Goal: Task Accomplishment & Management: Manage account settings

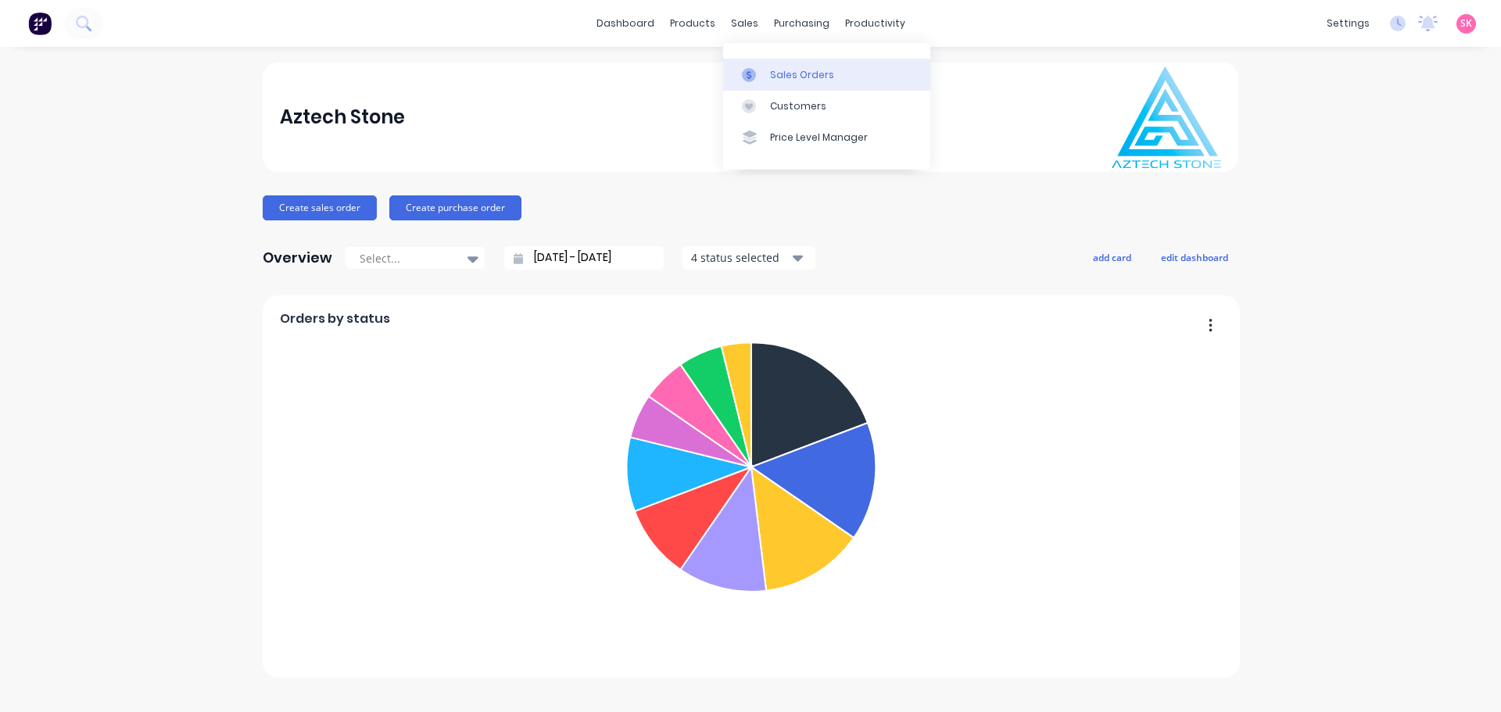
click at [757, 61] on link "Sales Orders" at bounding box center [826, 74] width 207 height 31
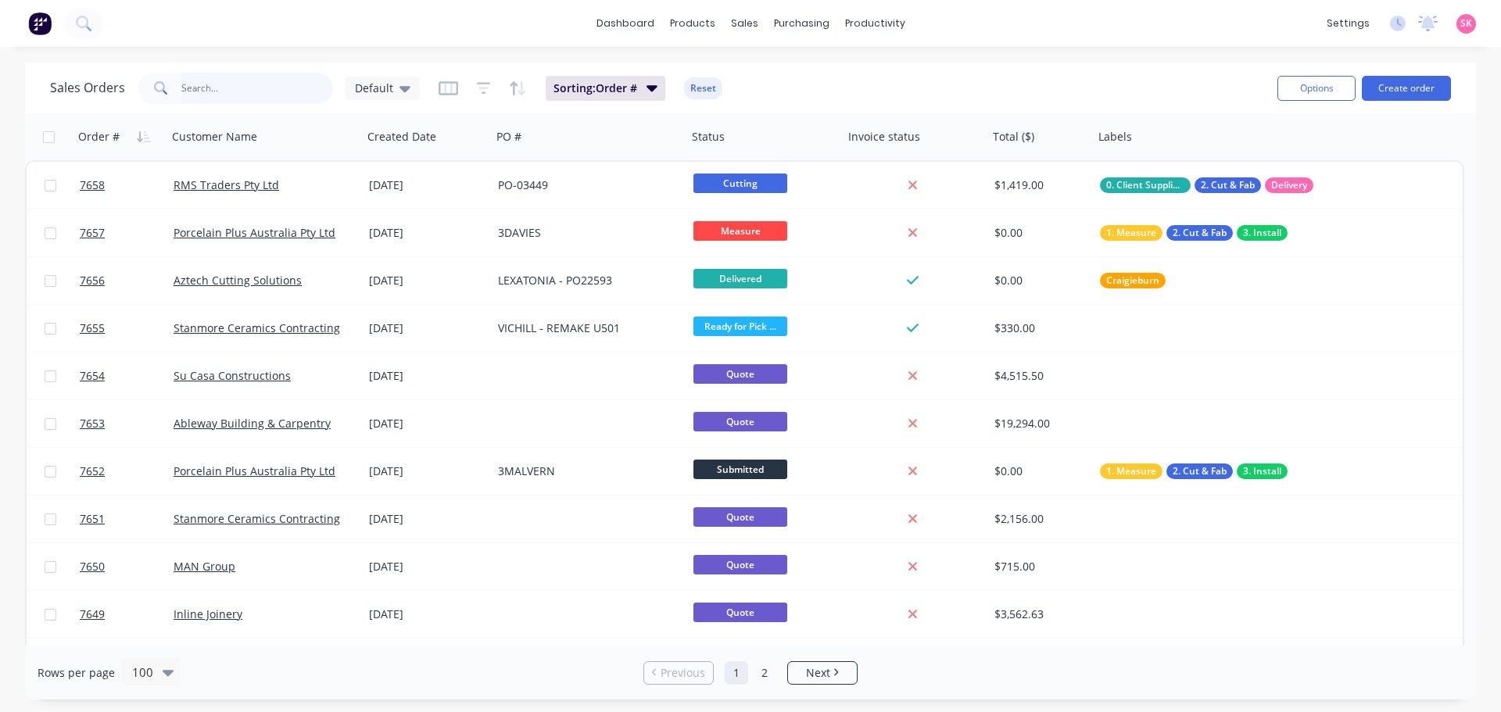
click at [266, 91] on input "text" at bounding box center [257, 88] width 152 height 31
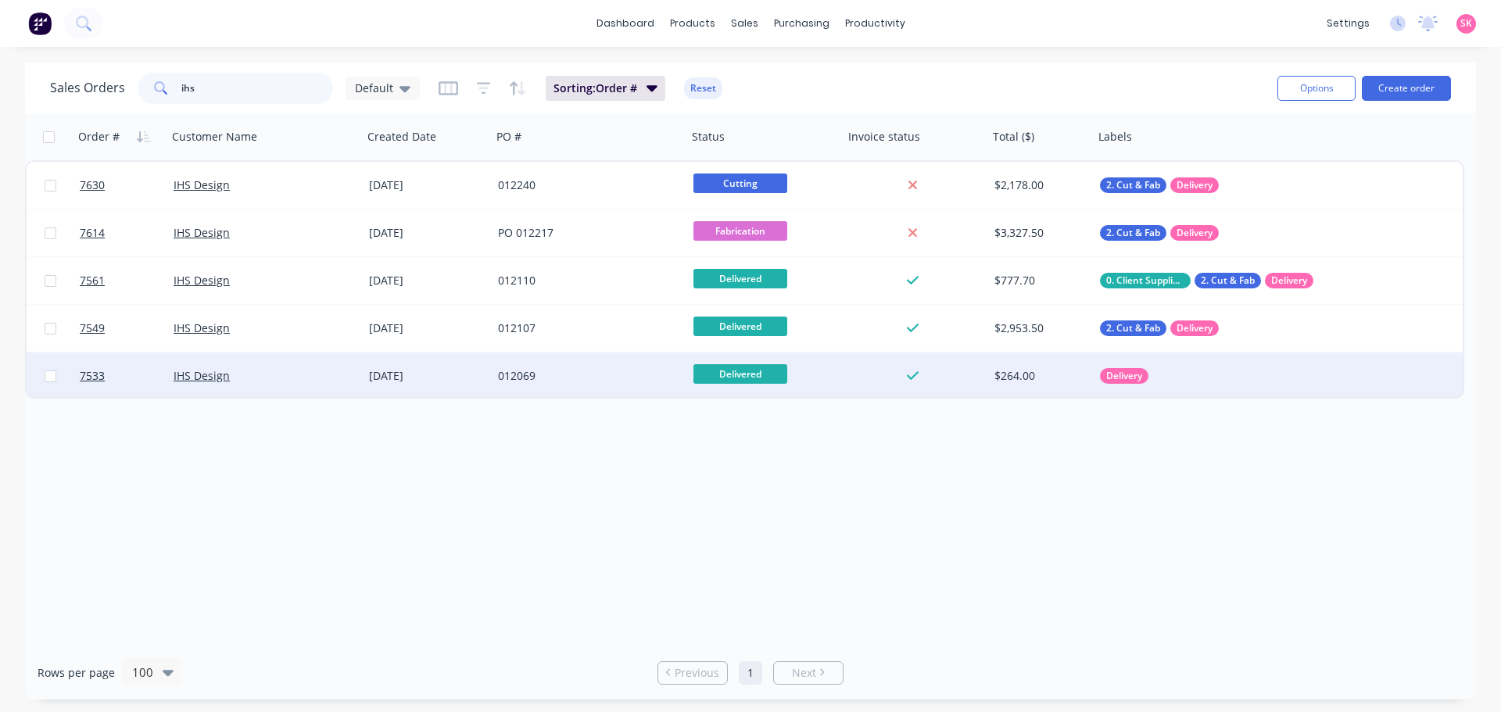
type input "ihs"
click at [328, 385] on div "IHS Design" at bounding box center [264, 376] width 195 height 47
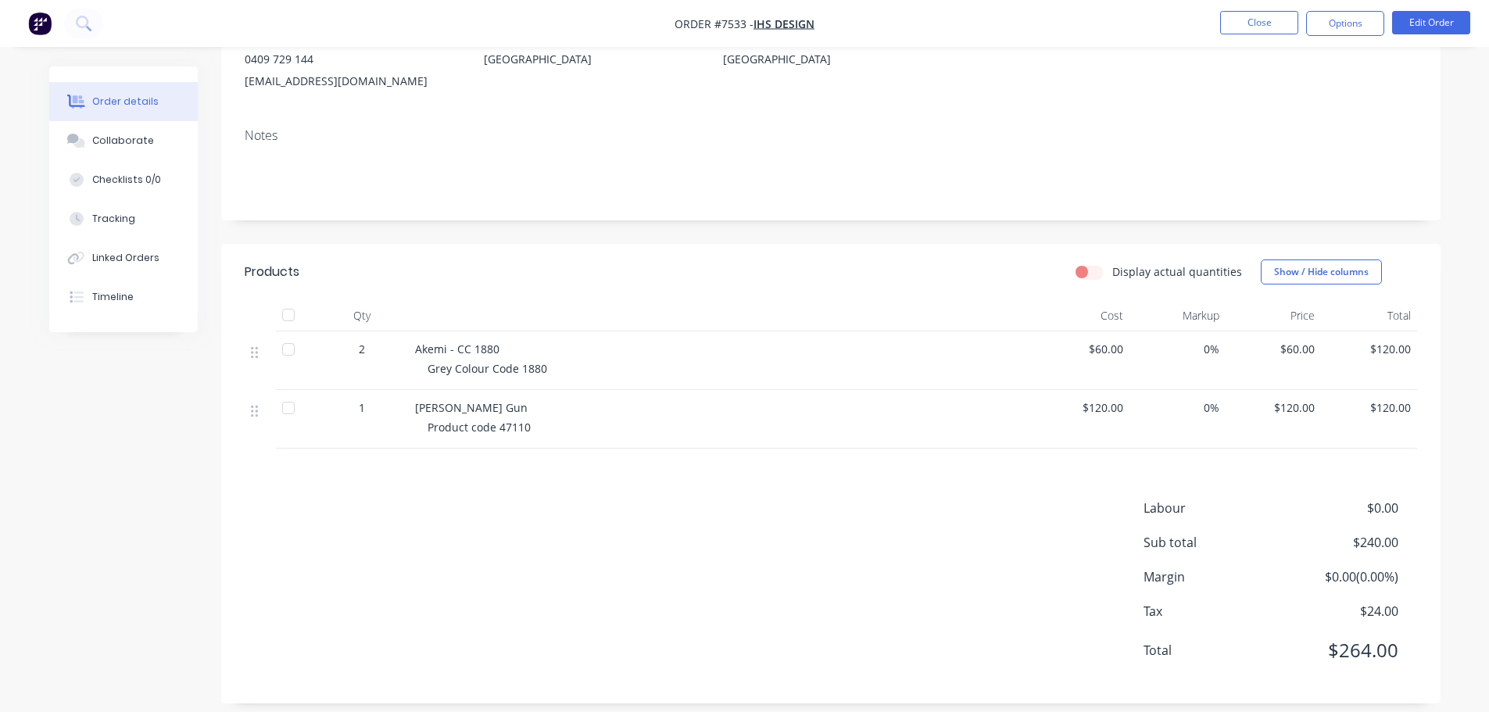
scroll to position [206, 0]
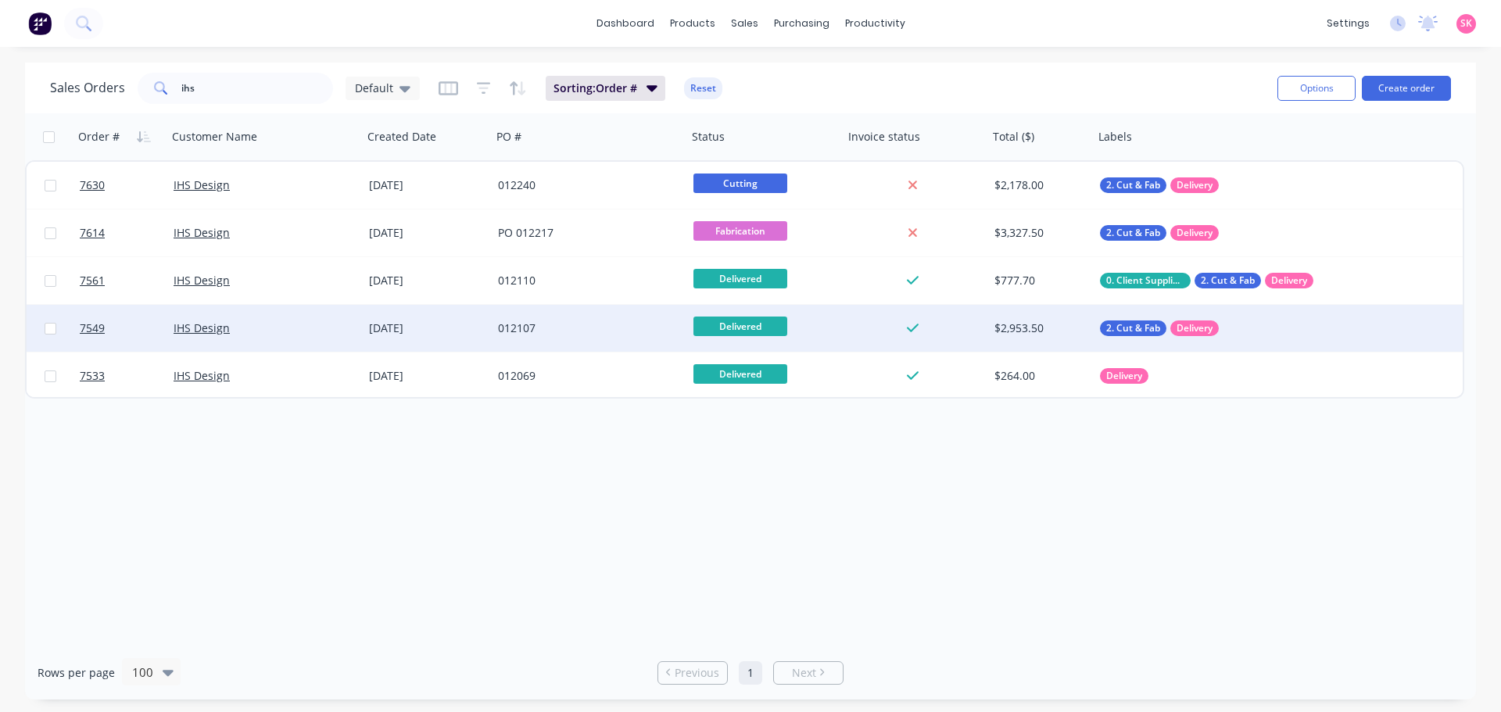
click at [381, 318] on div "[DATE]" at bounding box center [427, 328] width 129 height 47
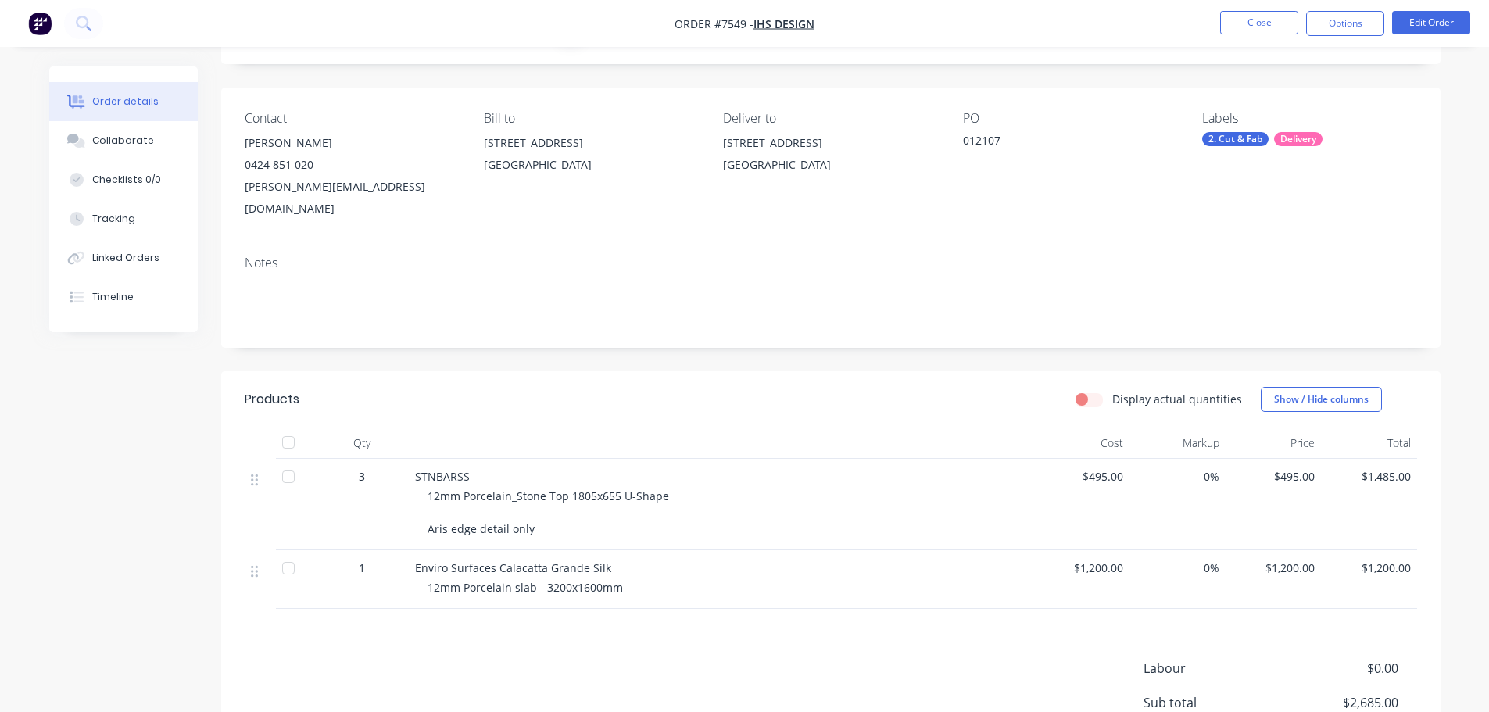
scroll to position [235, 0]
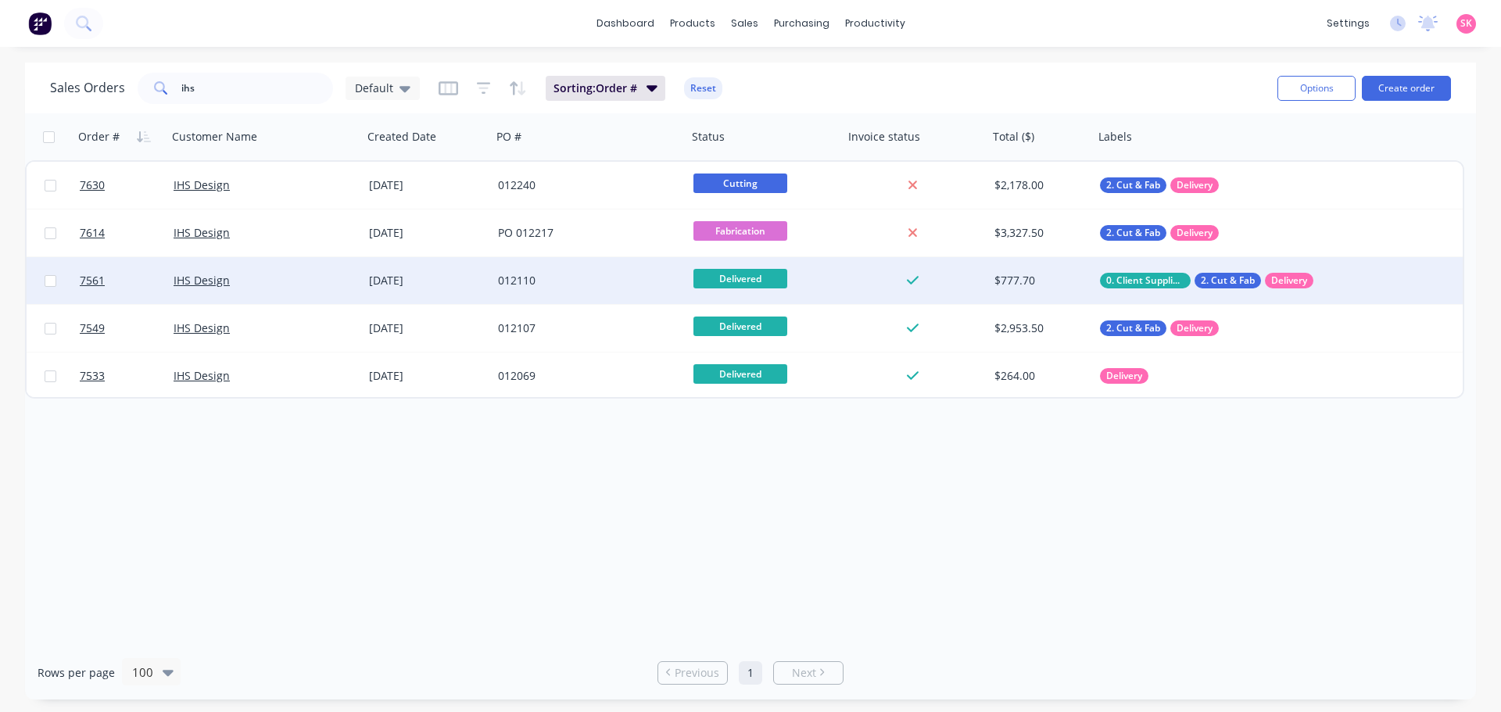
click at [508, 295] on div "012110" at bounding box center [589, 280] width 195 height 47
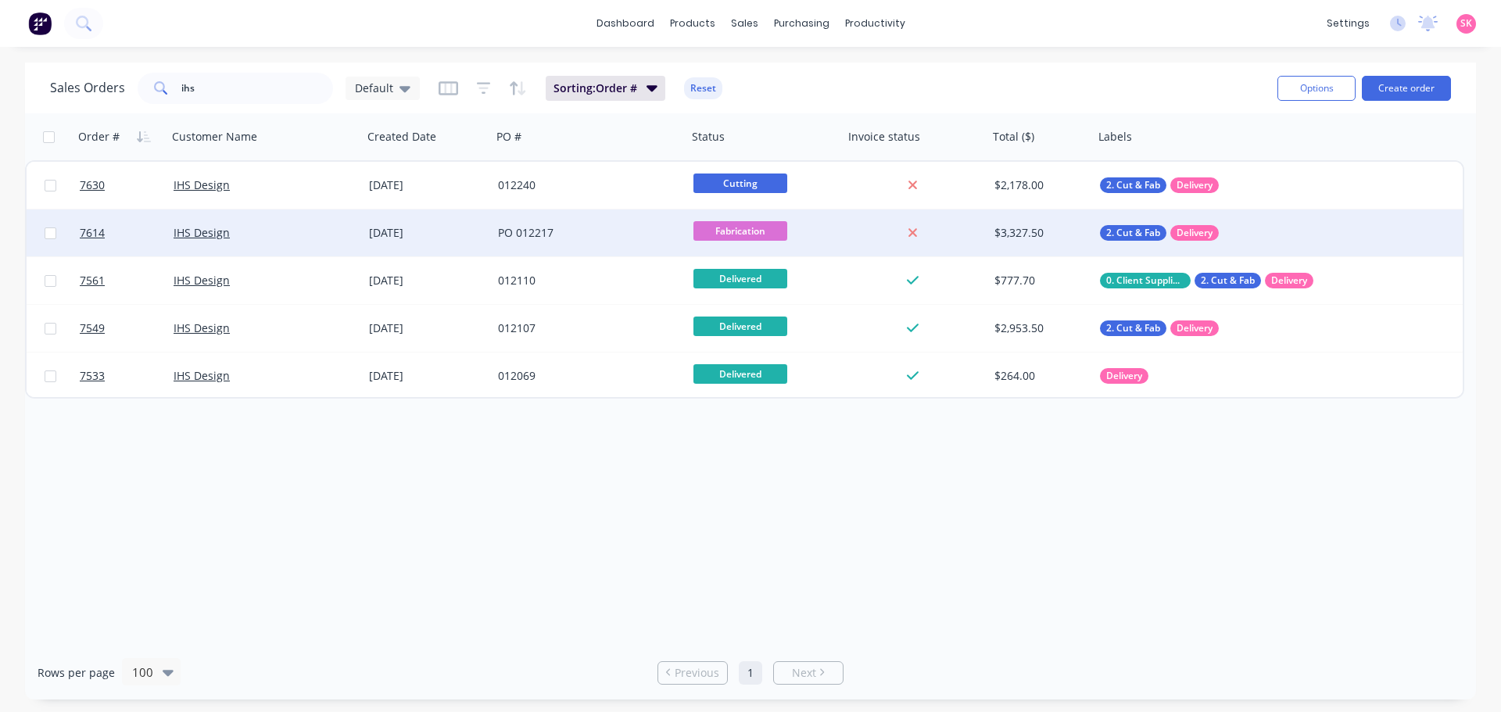
click at [519, 238] on div "PO 012217" at bounding box center [585, 233] width 174 height 16
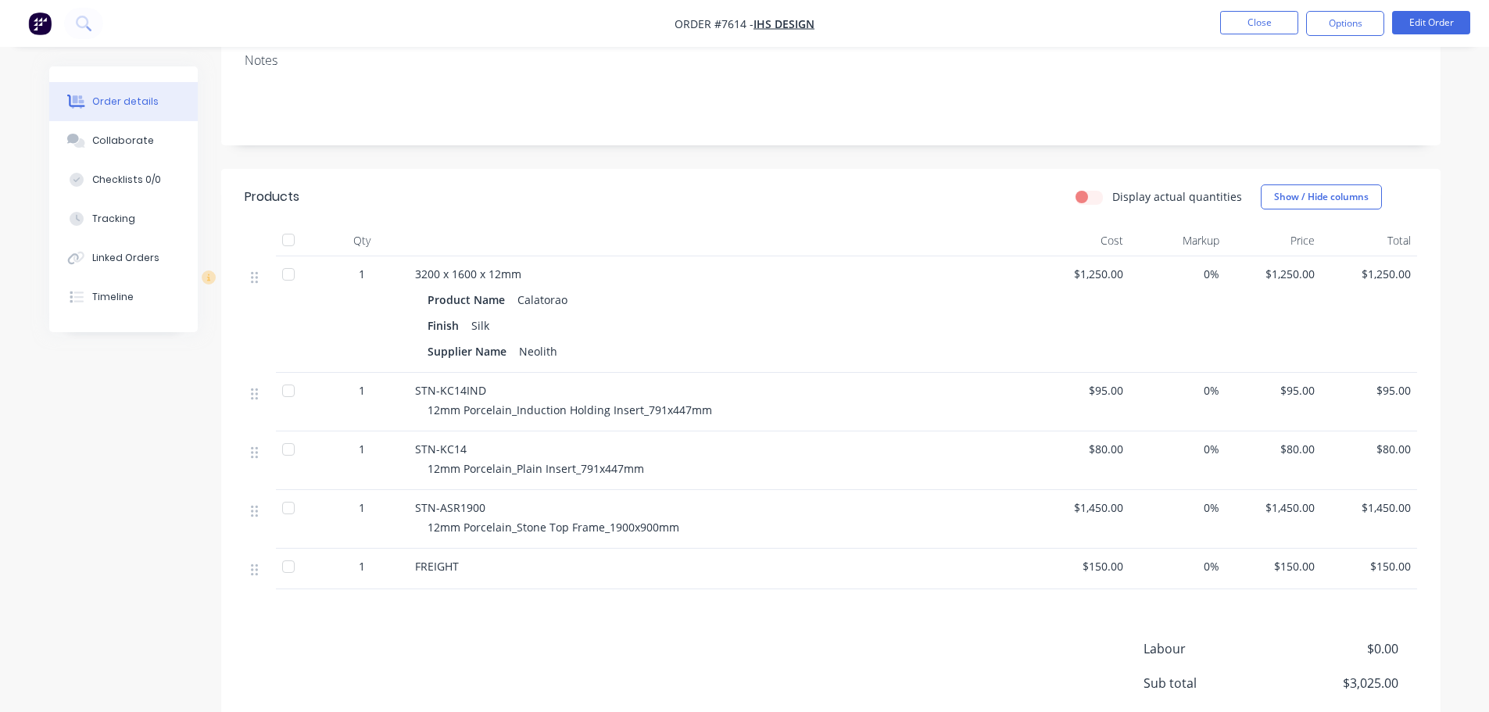
scroll to position [391, 0]
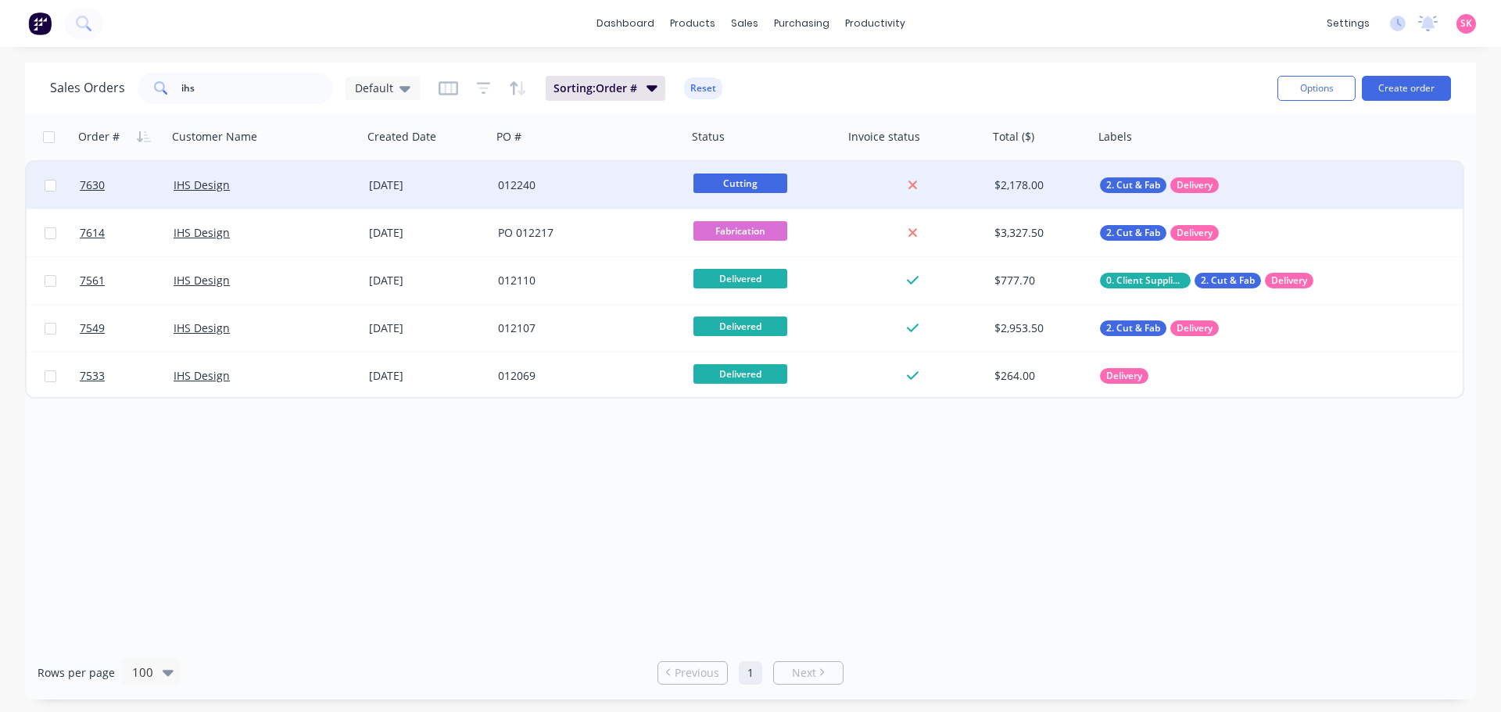
click at [517, 182] on div "012240" at bounding box center [585, 185] width 174 height 16
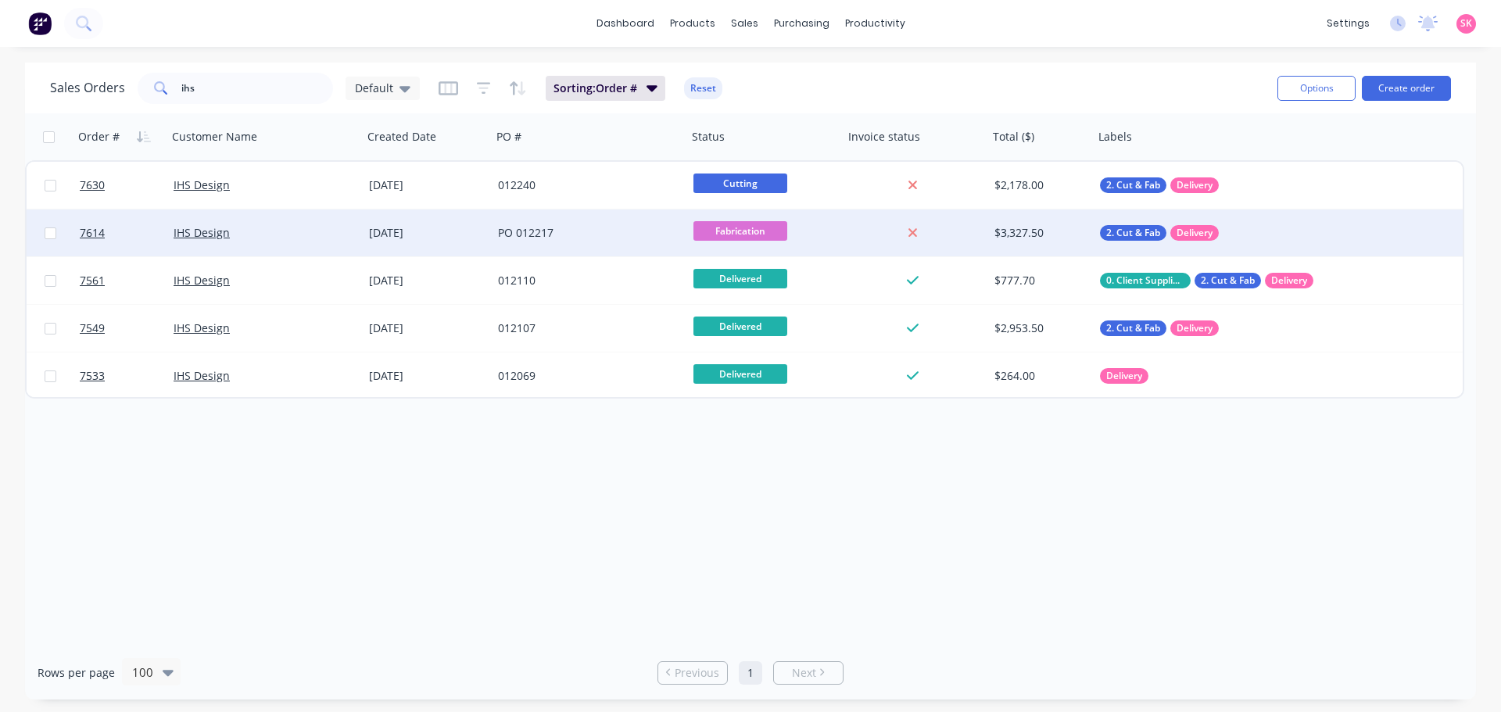
click at [542, 221] on div "PO 012217" at bounding box center [589, 233] width 195 height 47
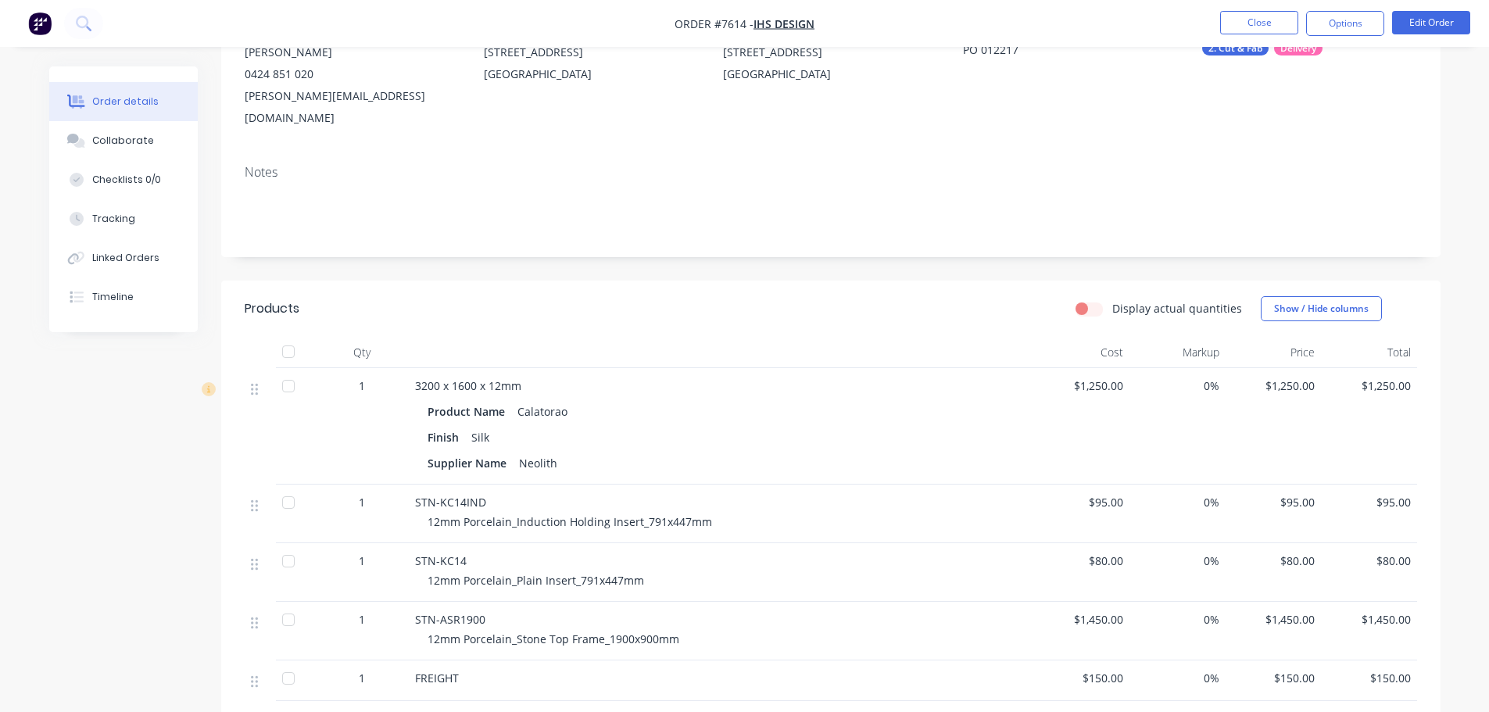
scroll to position [313, 0]
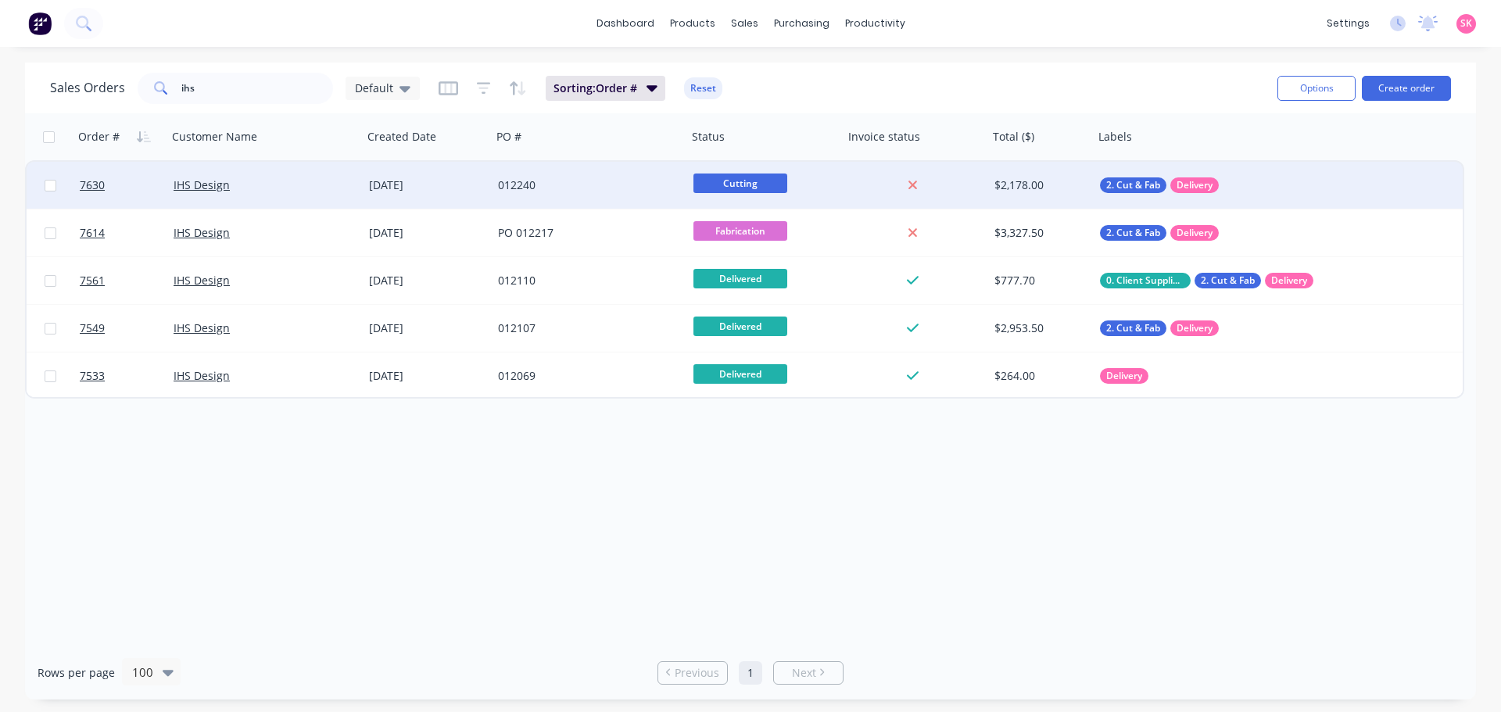
click at [571, 190] on div "012240" at bounding box center [585, 185] width 174 height 16
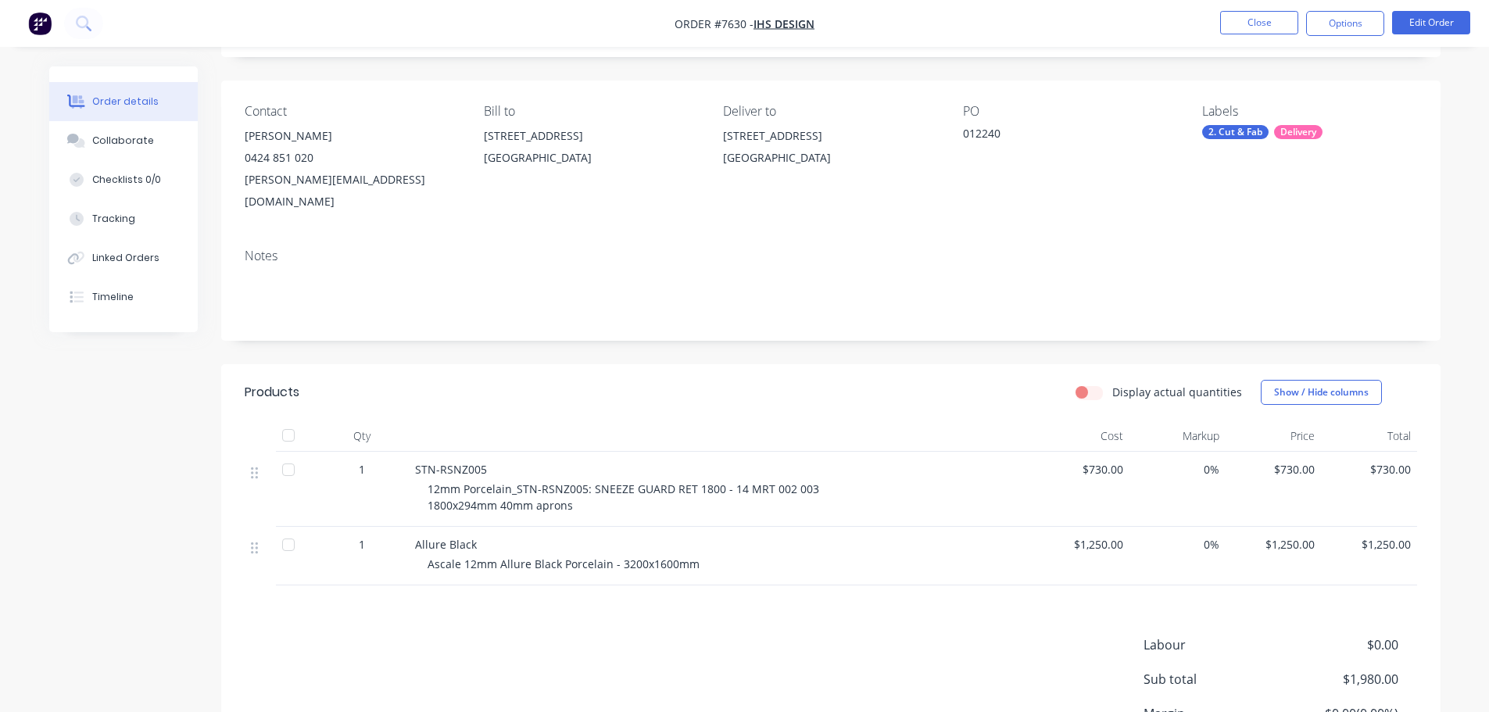
scroll to position [222, 0]
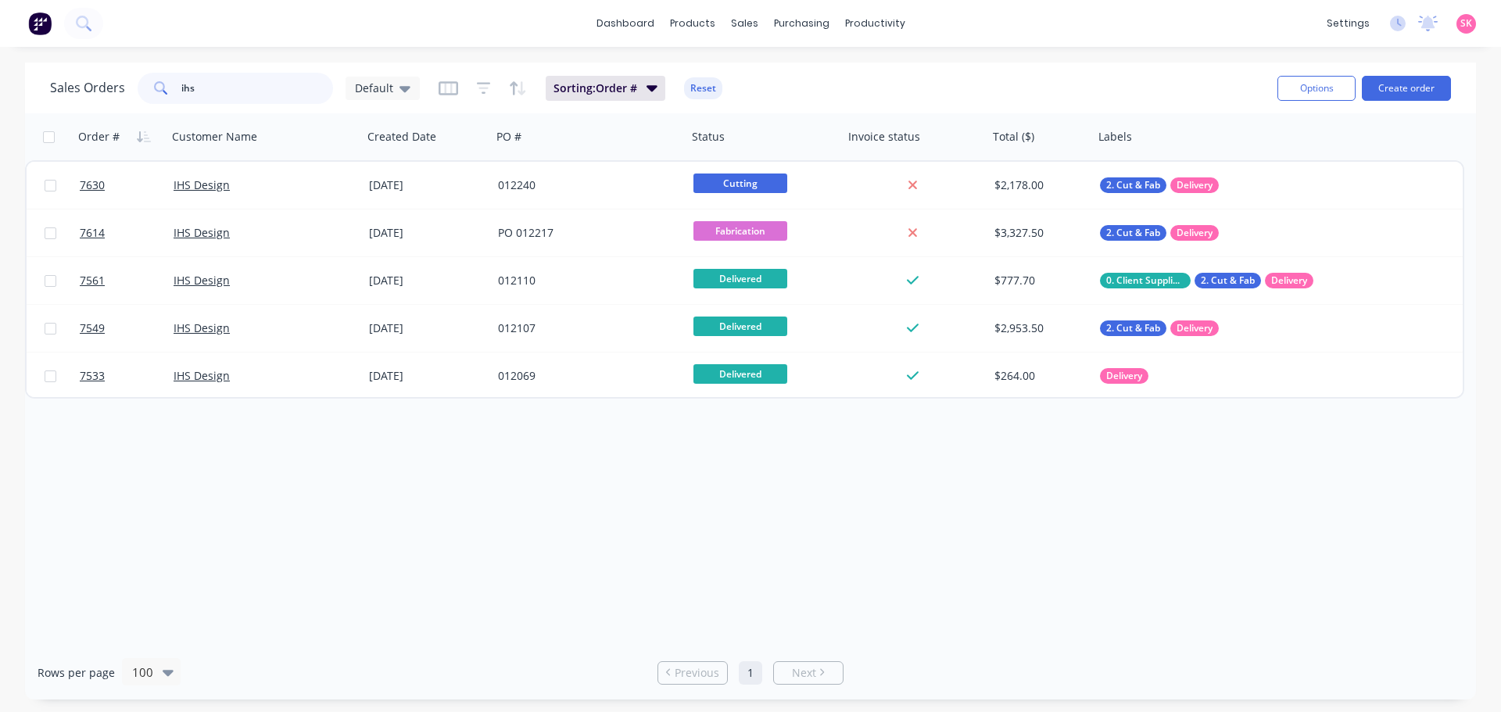
drag, startPoint x: 233, startPoint y: 96, endPoint x: 81, endPoint y: 87, distance: 152.0
click at [95, 90] on div "Sales Orders ihs Default" at bounding box center [235, 88] width 370 height 31
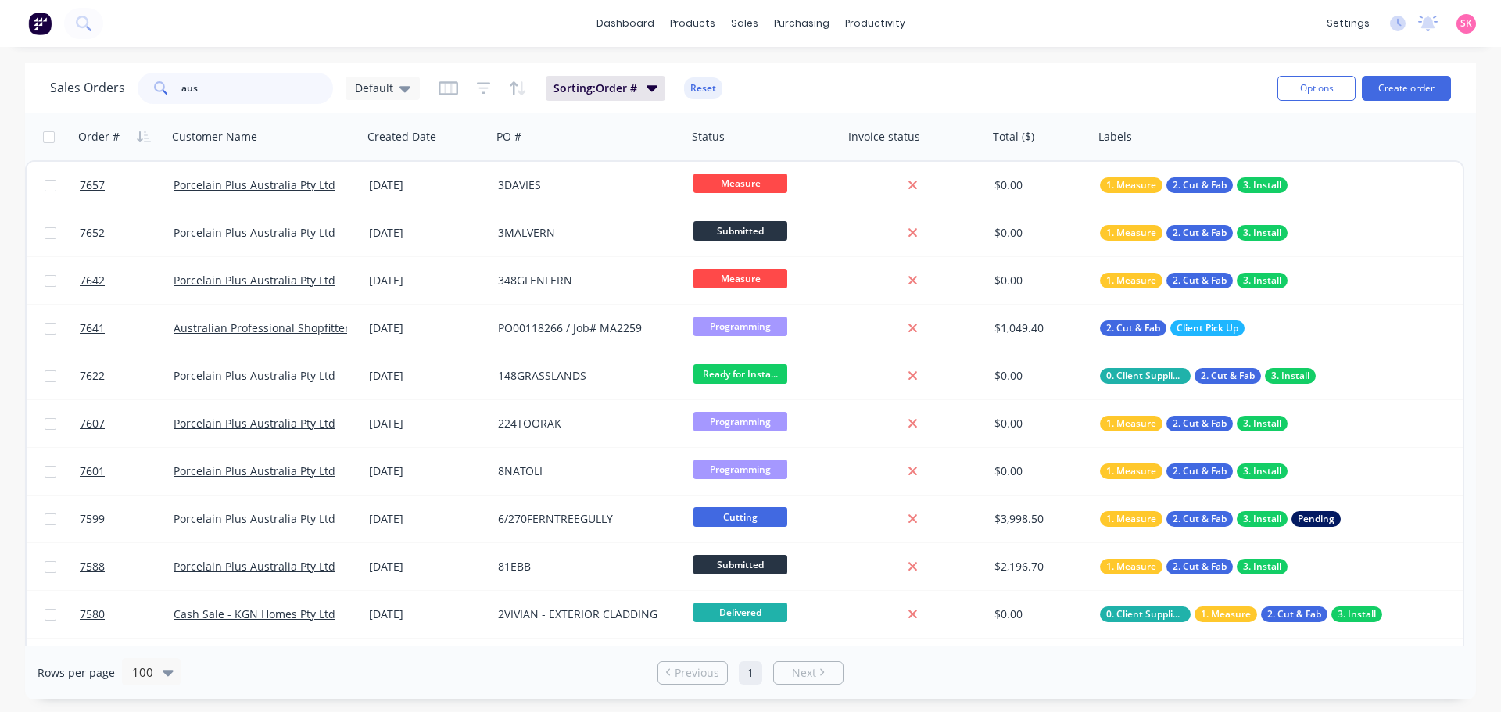
drag, startPoint x: 208, startPoint y: 84, endPoint x: 59, endPoint y: 77, distance: 149.5
click at [59, 77] on div "Sales Orders aus Default" at bounding box center [235, 88] width 370 height 31
type input "7641"
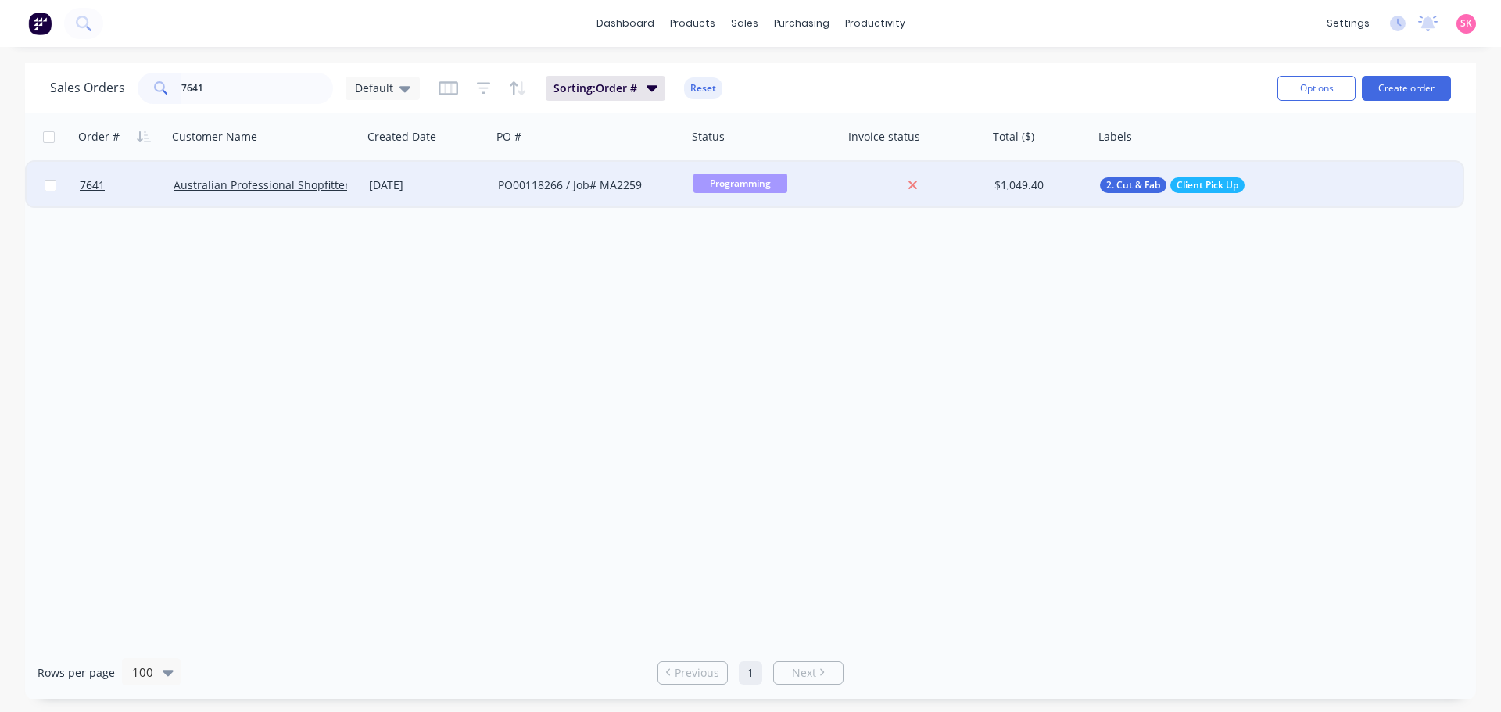
click at [439, 196] on div "11 Aug 2025" at bounding box center [427, 185] width 129 height 47
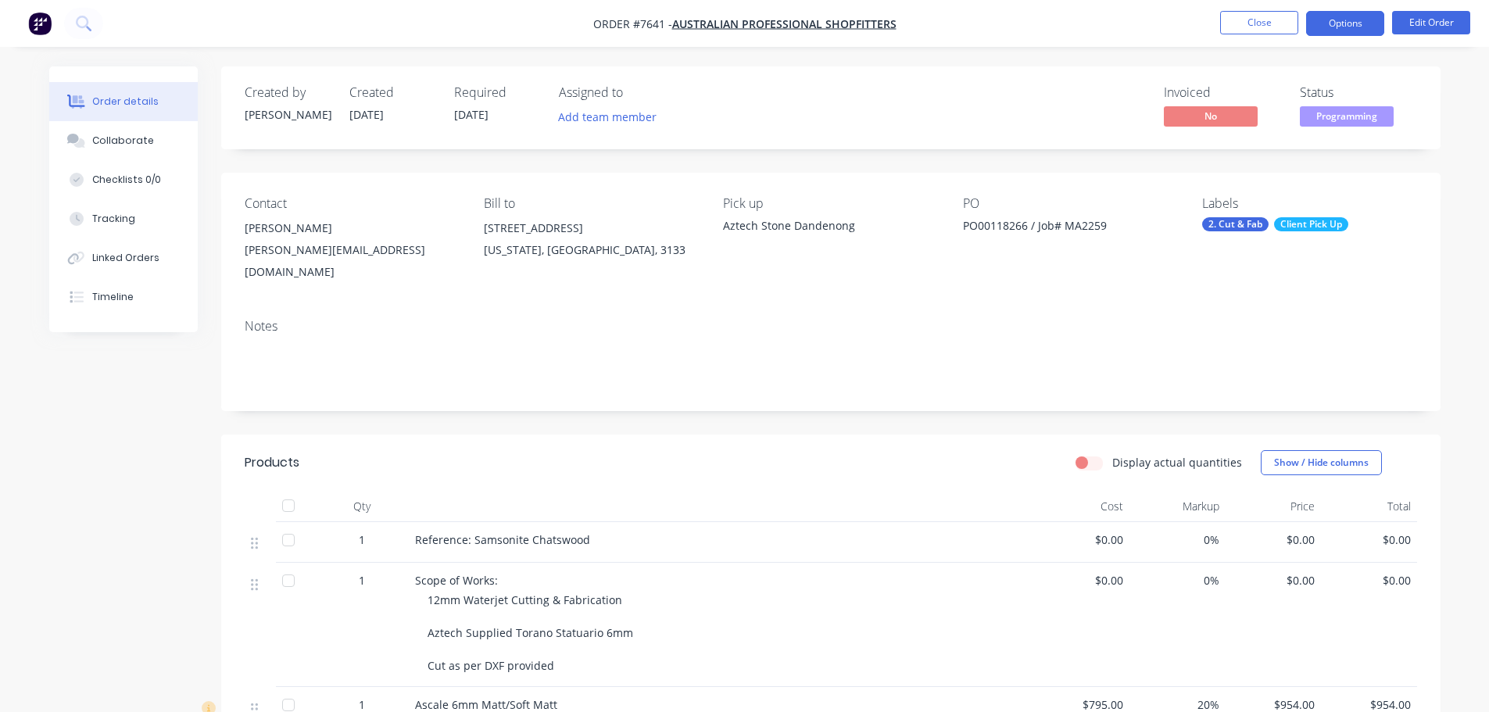
click at [1365, 20] on button "Options" at bounding box center [1345, 23] width 78 height 25
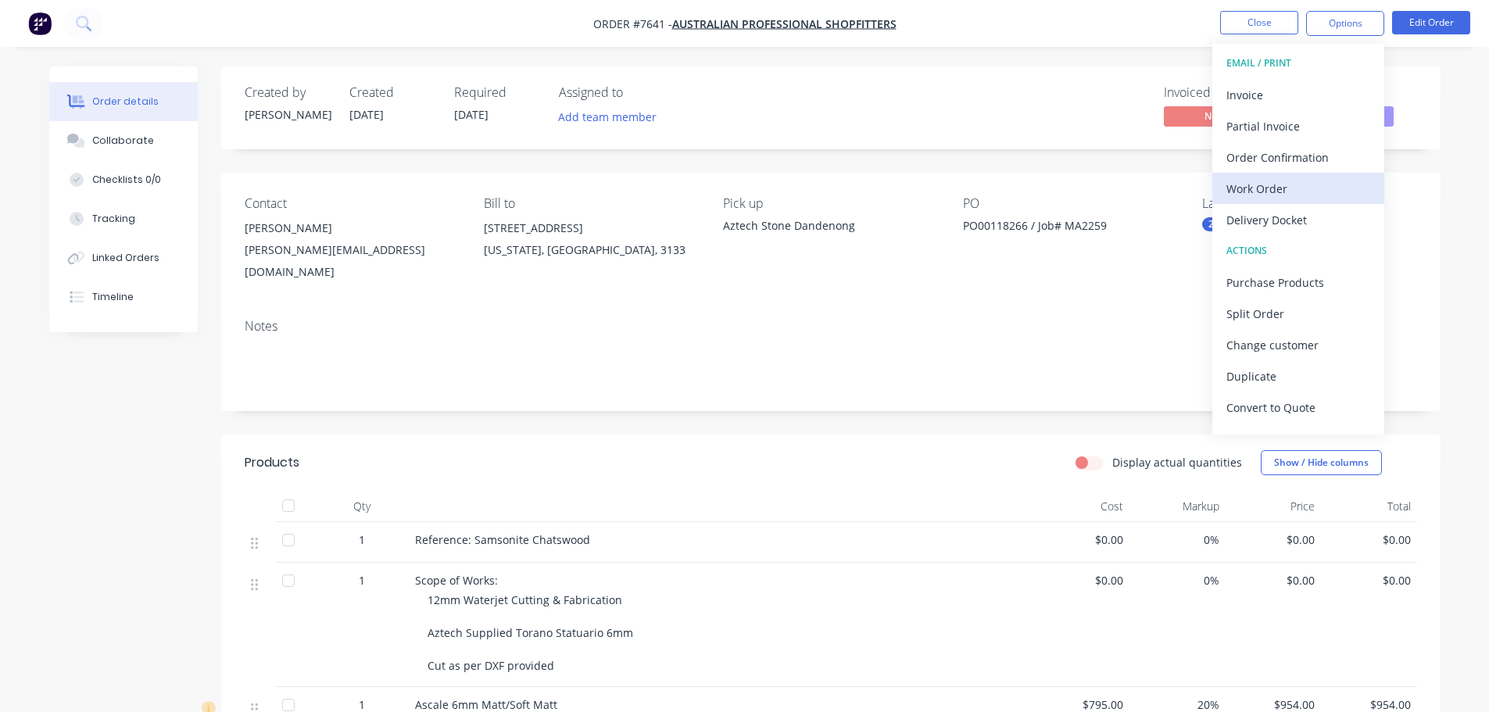
click at [1313, 189] on div "Work Order" at bounding box center [1299, 188] width 144 height 23
click at [1306, 184] on div "Custom" at bounding box center [1299, 188] width 144 height 23
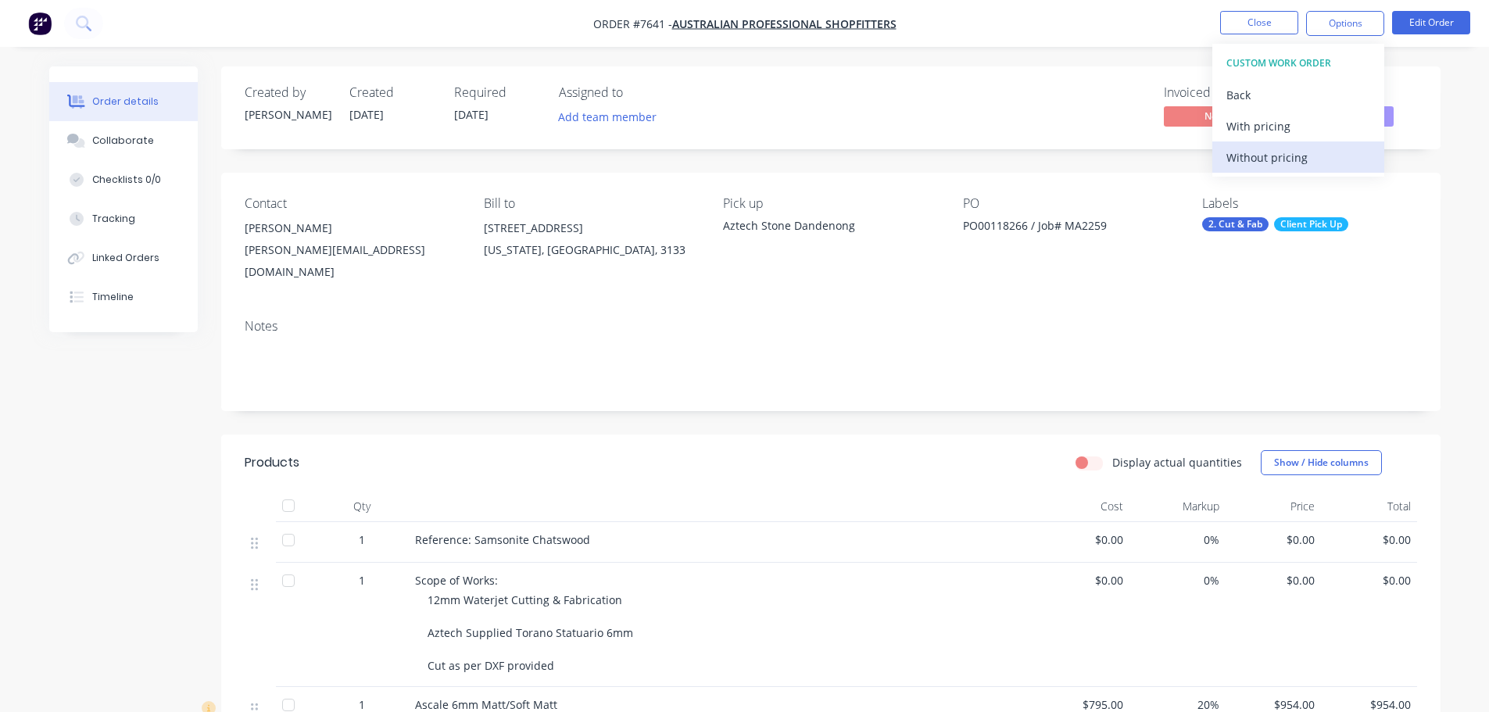
click at [1309, 158] on div "Without pricing" at bounding box center [1299, 157] width 144 height 23
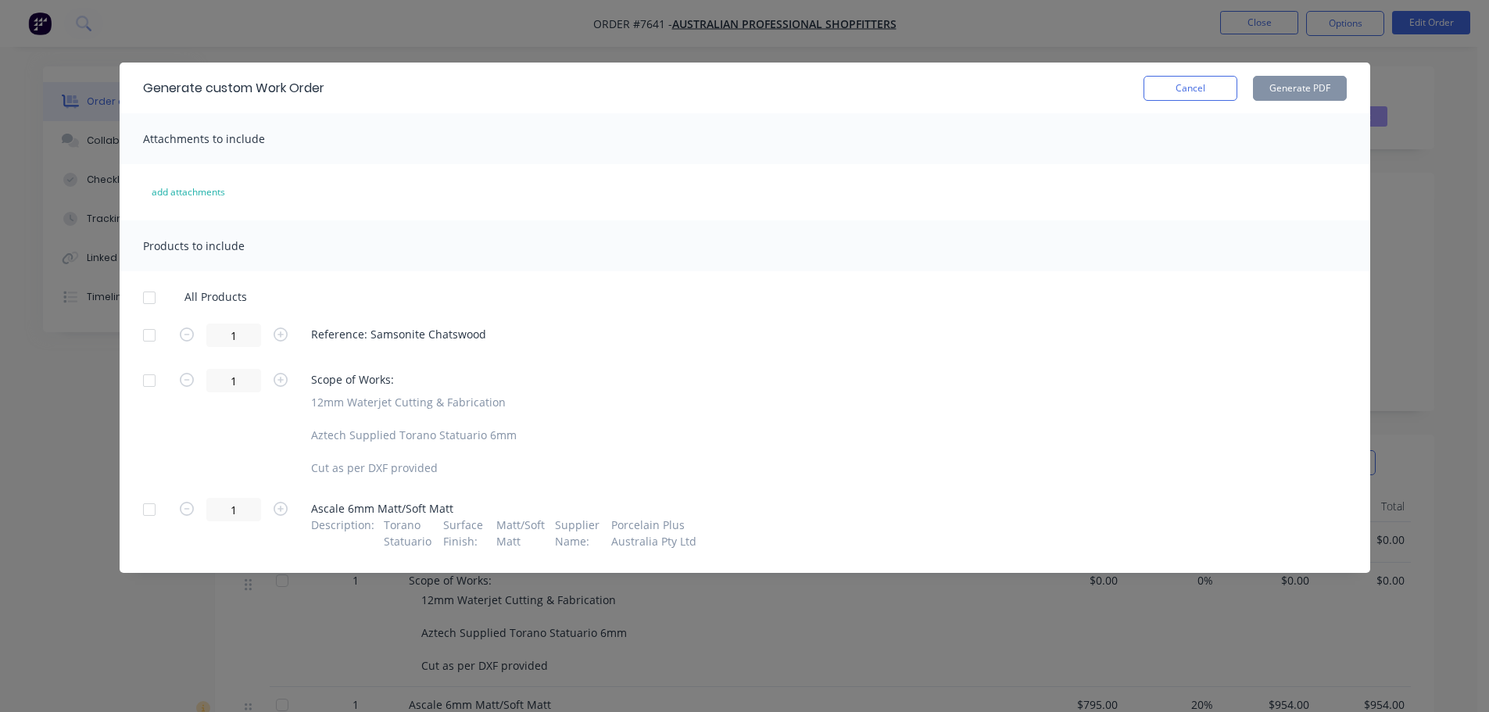
click at [157, 335] on div at bounding box center [149, 335] width 31 height 31
click at [152, 335] on div at bounding box center [149, 335] width 31 height 31
click at [144, 380] on div at bounding box center [149, 380] width 31 height 31
click at [148, 499] on div at bounding box center [149, 509] width 31 height 31
click at [1313, 94] on button "Generate PDF" at bounding box center [1300, 88] width 94 height 25
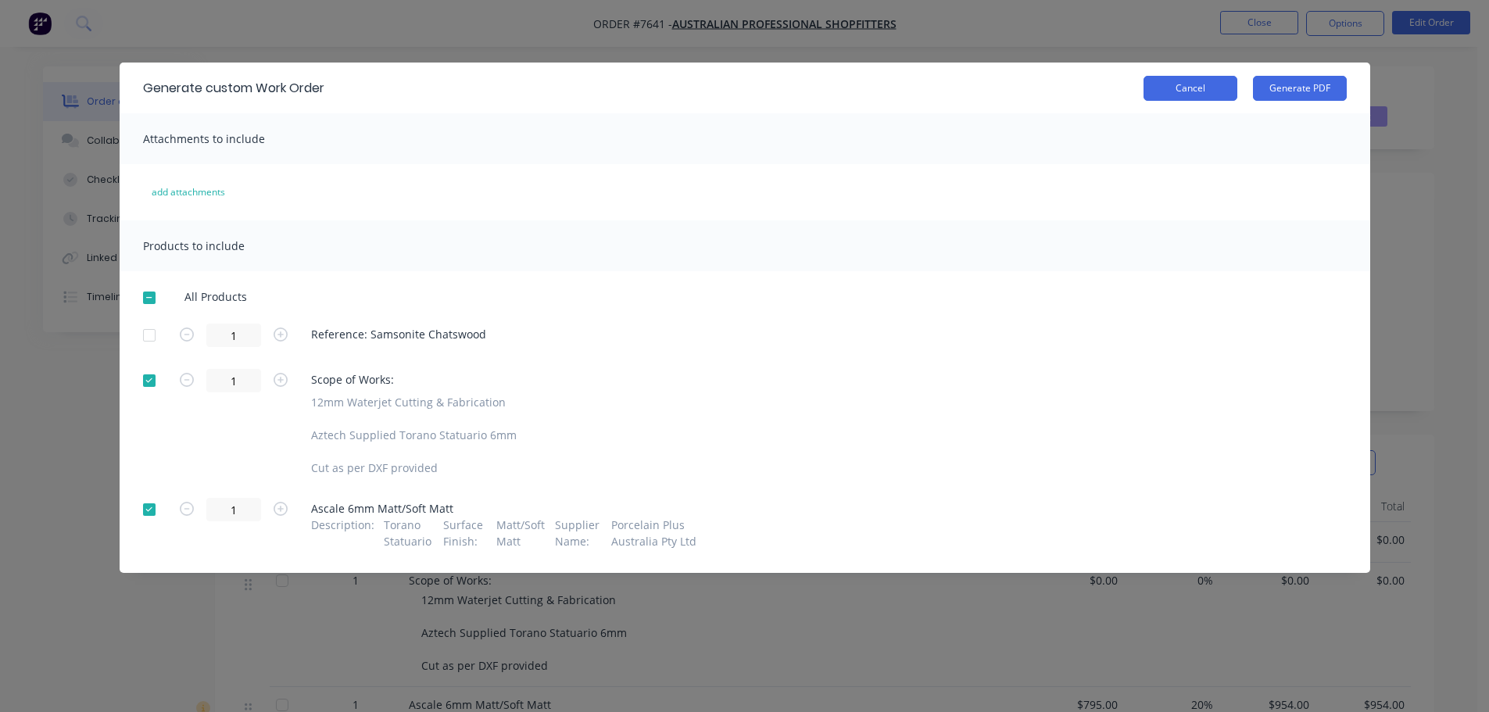
click at [1199, 94] on button "Cancel" at bounding box center [1191, 88] width 94 height 25
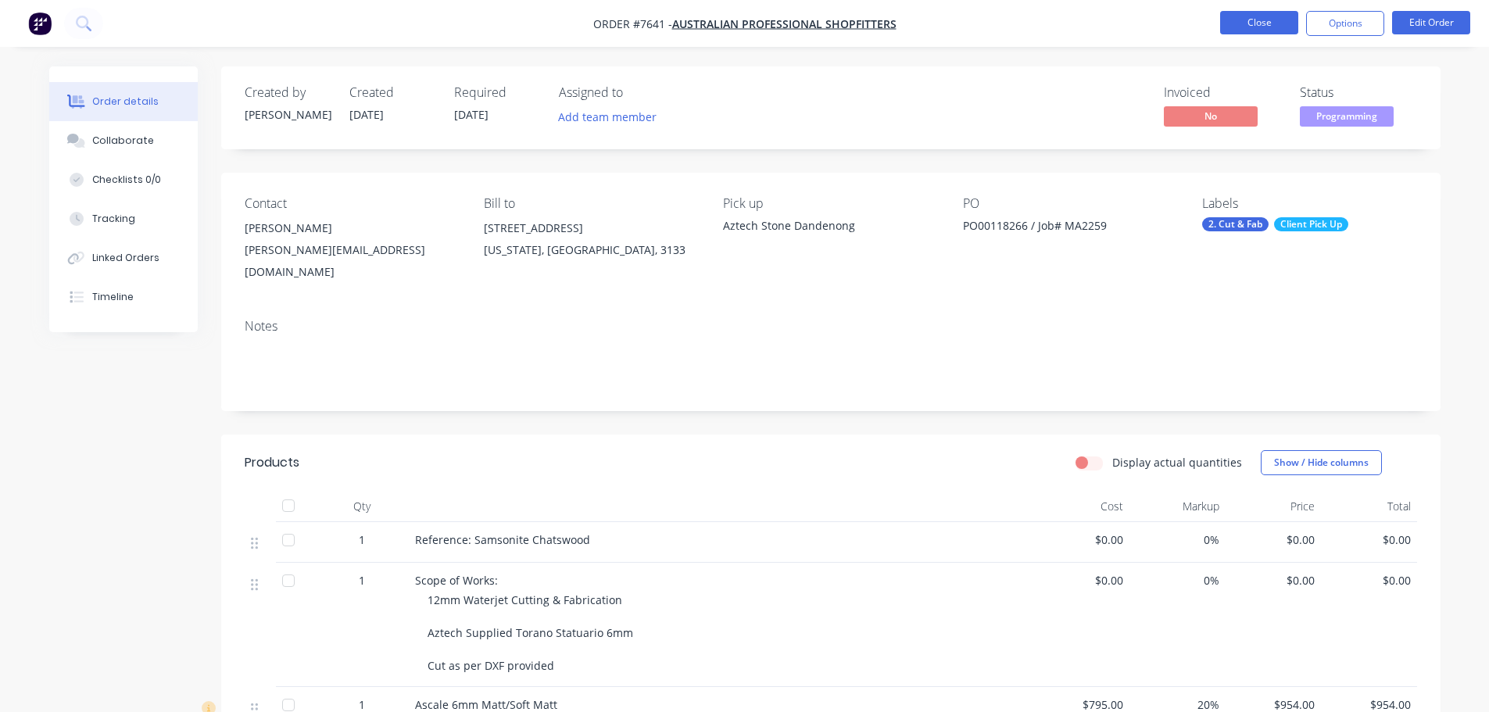
click at [1234, 25] on button "Close" at bounding box center [1259, 22] width 78 height 23
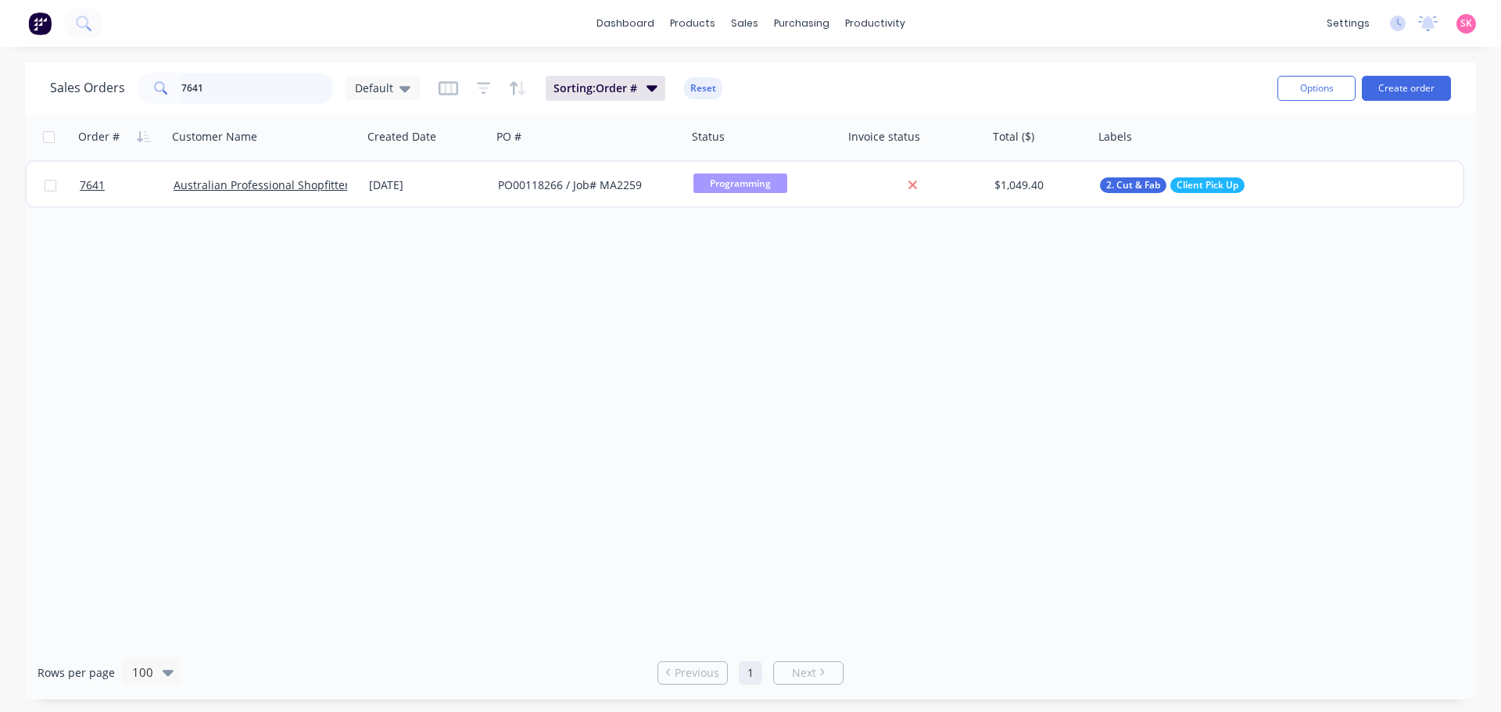
drag, startPoint x: 206, startPoint y: 100, endPoint x: 139, endPoint y: 105, distance: 66.6
click at [139, 105] on div "Sales Orders 7641 Default Sorting: Order # Reset" at bounding box center [657, 88] width 1215 height 38
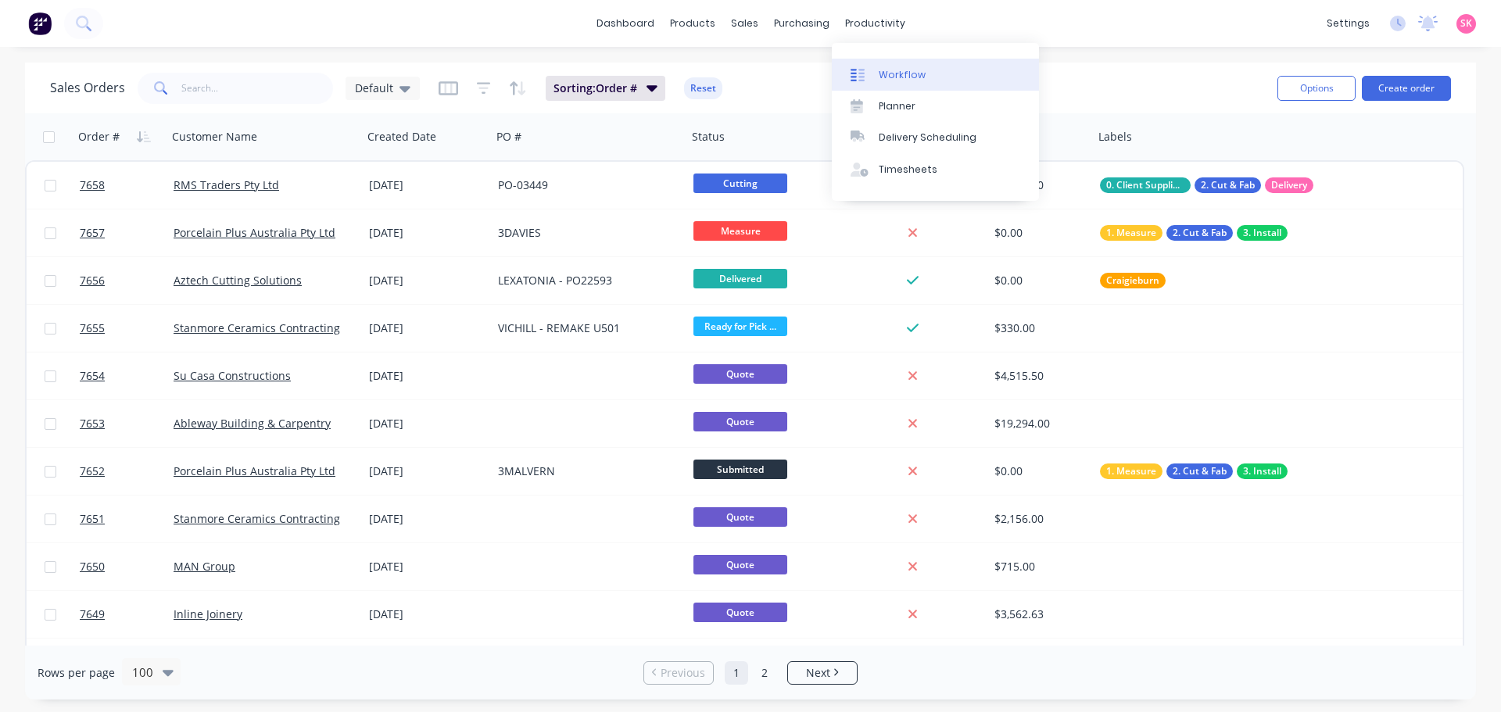
click at [879, 83] on link "Workflow" at bounding box center [935, 74] width 207 height 31
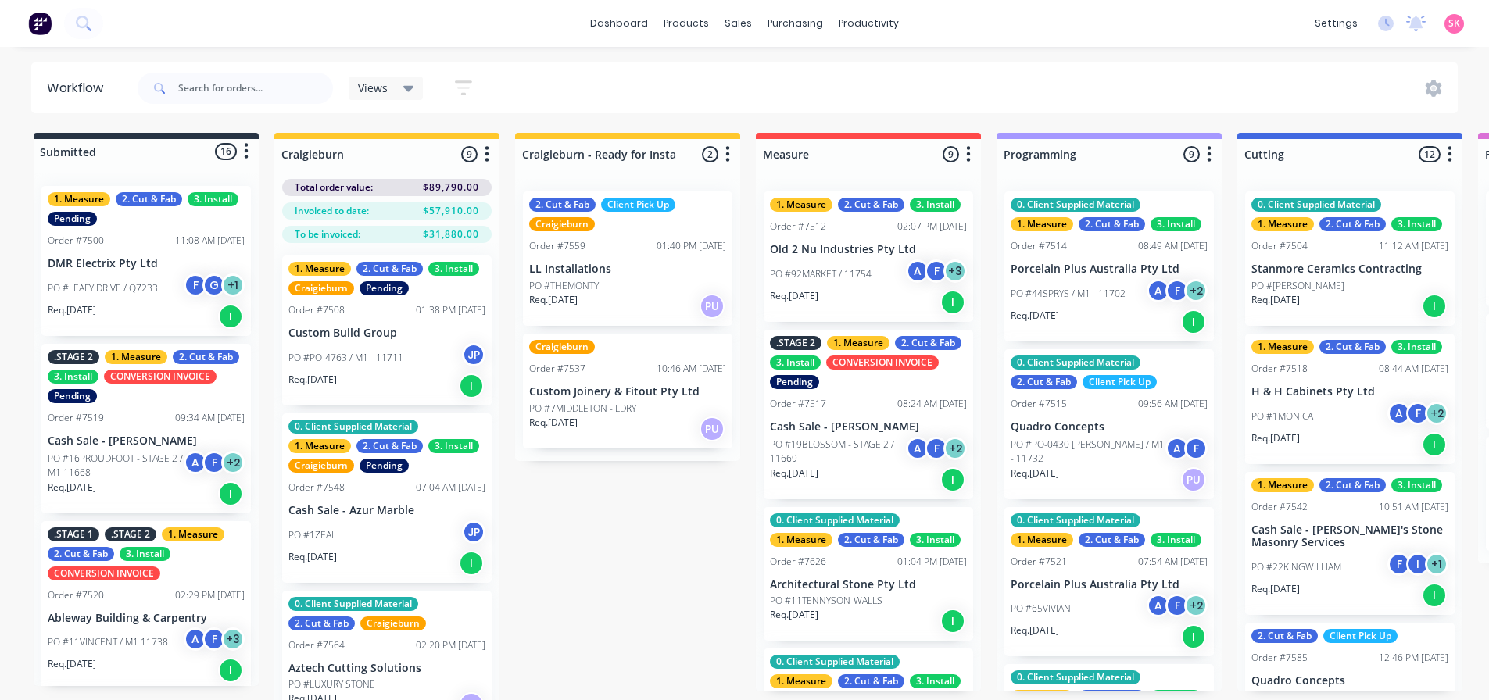
click at [488, 155] on icon "button" at bounding box center [487, 154] width 4 height 16
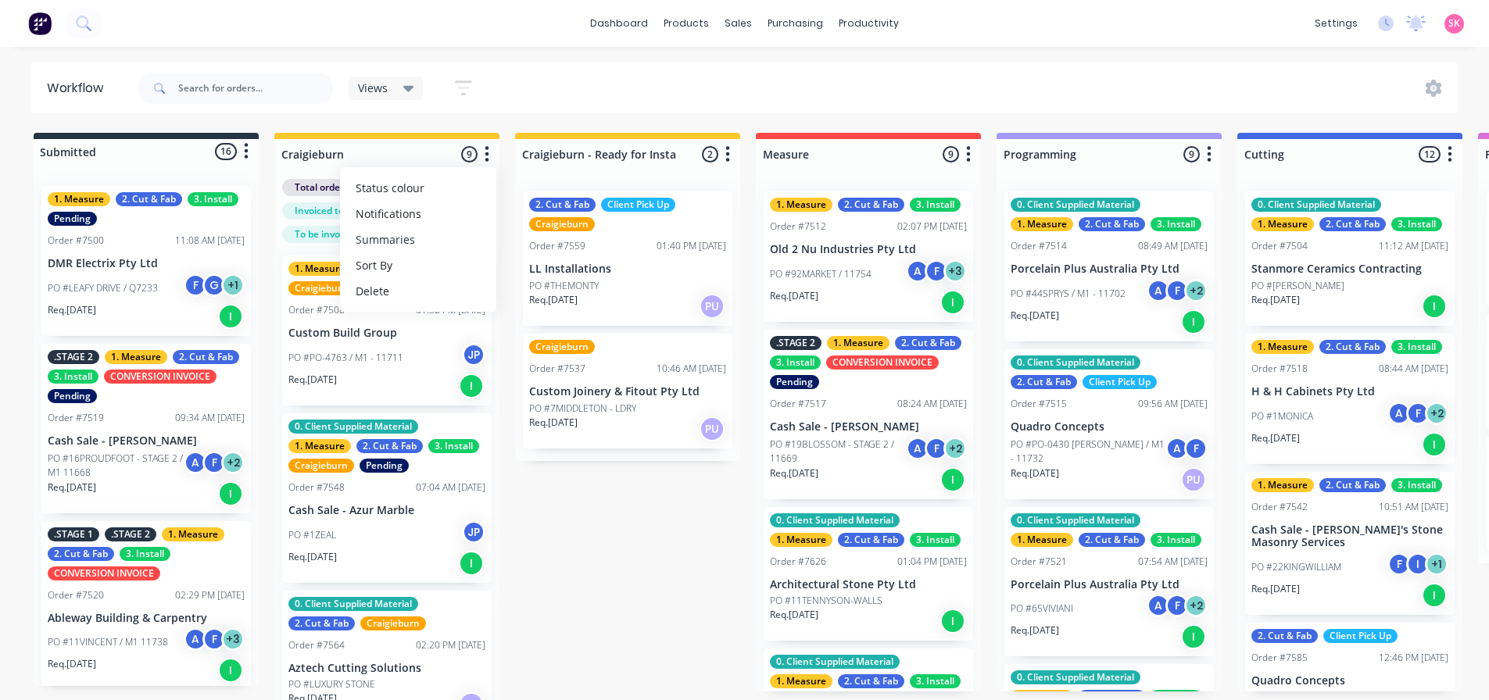
click at [439, 229] on button "Summaries" at bounding box center [418, 240] width 156 height 26
click at [553, 239] on label at bounding box center [553, 239] width 0 height 0
click at [528, 247] on input "checkbox" at bounding box center [522, 246] width 13 height 15
checkbox input "false"
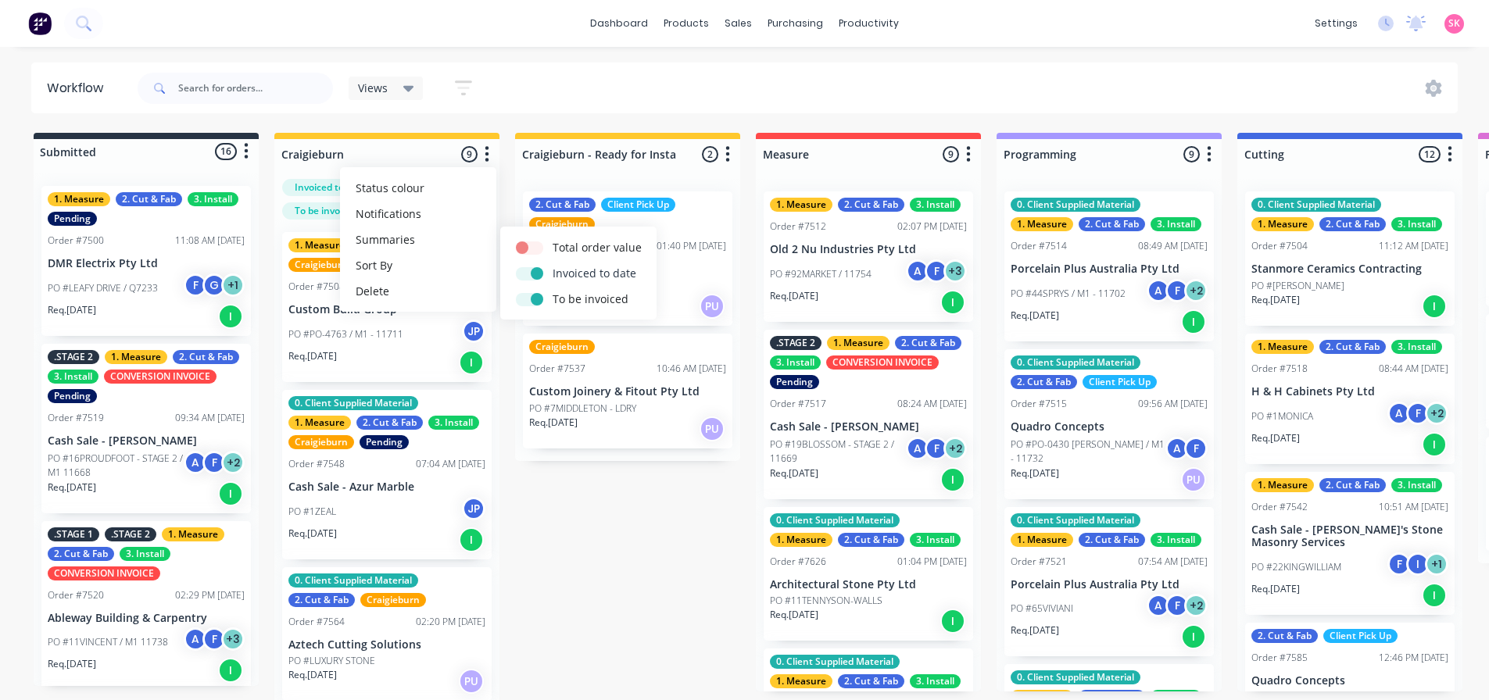
click at [553, 265] on label at bounding box center [553, 265] width 0 height 0
click at [528, 272] on input "checkbox" at bounding box center [522, 272] width 13 height 15
checkbox input "false"
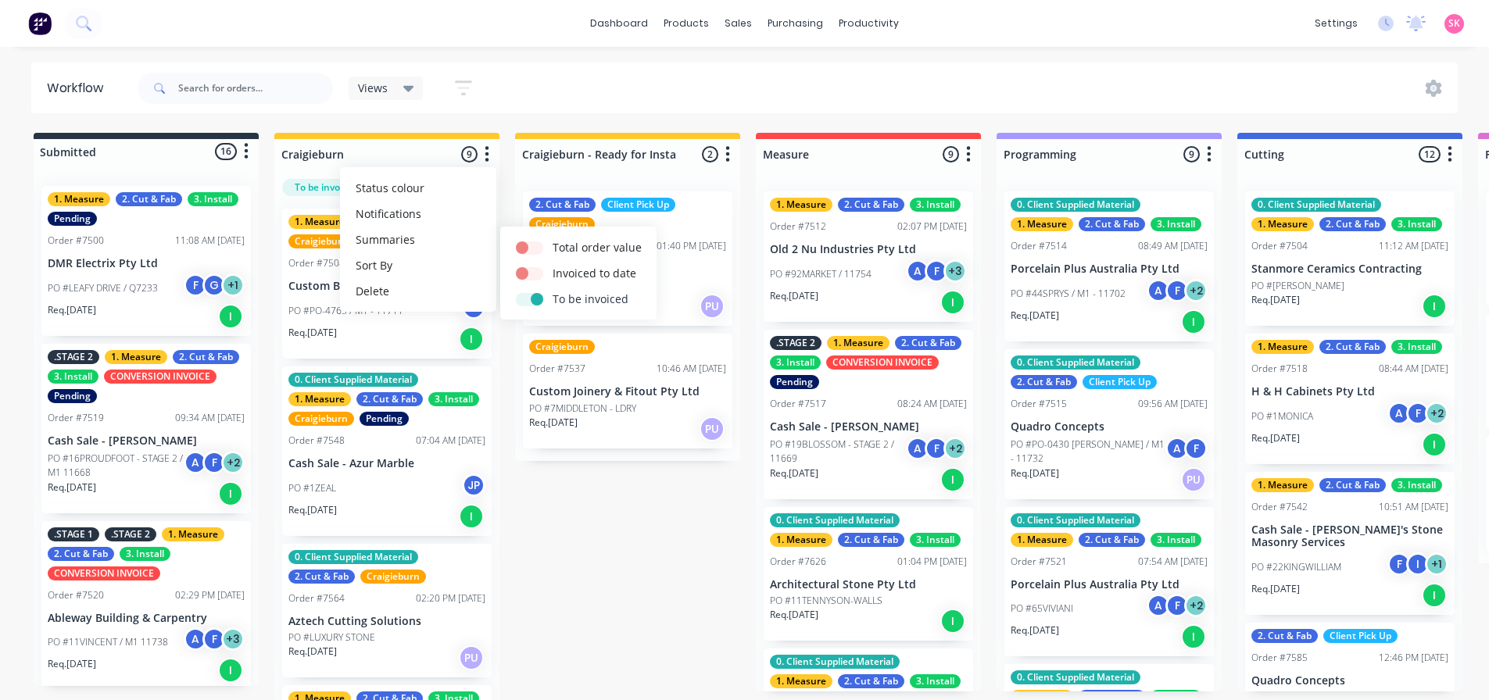
click at [553, 291] on label at bounding box center [553, 291] width 0 height 0
click at [528, 299] on input "checkbox" at bounding box center [522, 298] width 13 height 15
checkbox input "false"
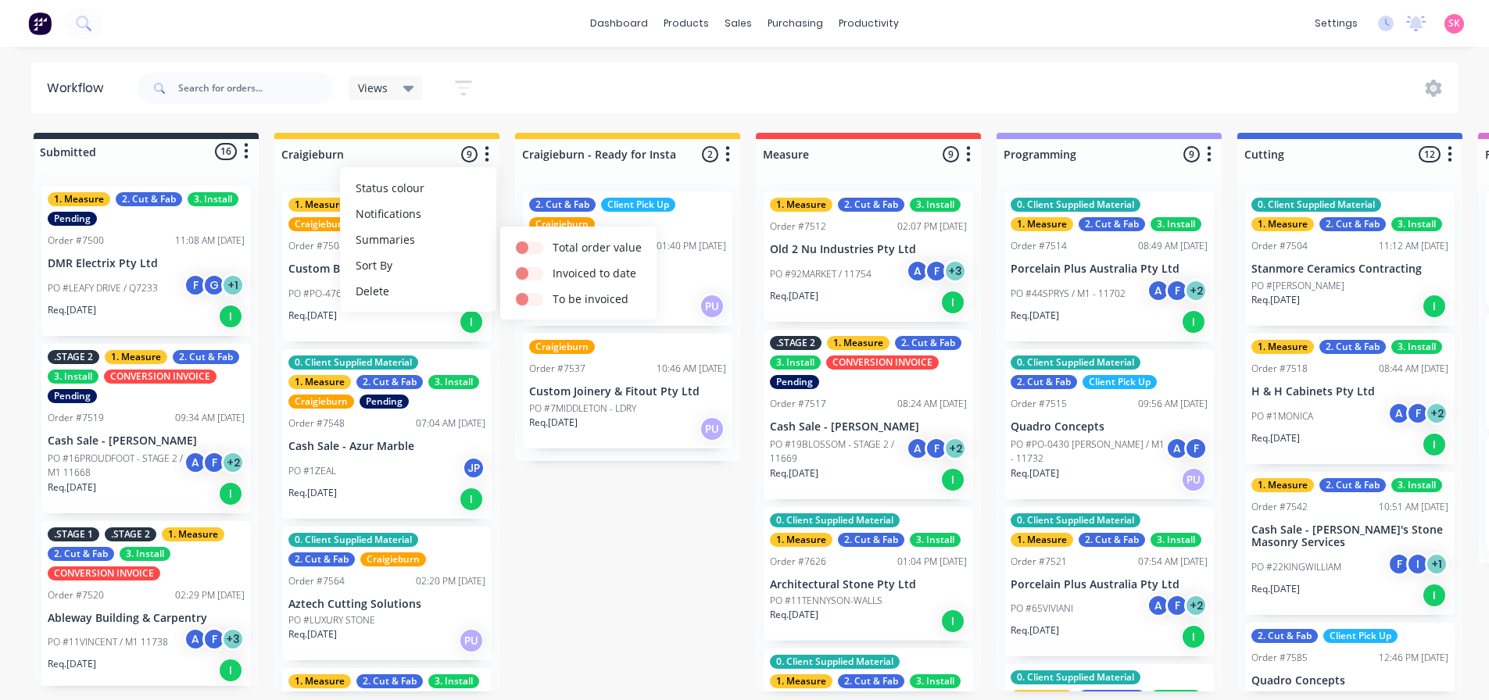
click at [482, 149] on button "button" at bounding box center [487, 154] width 19 height 19
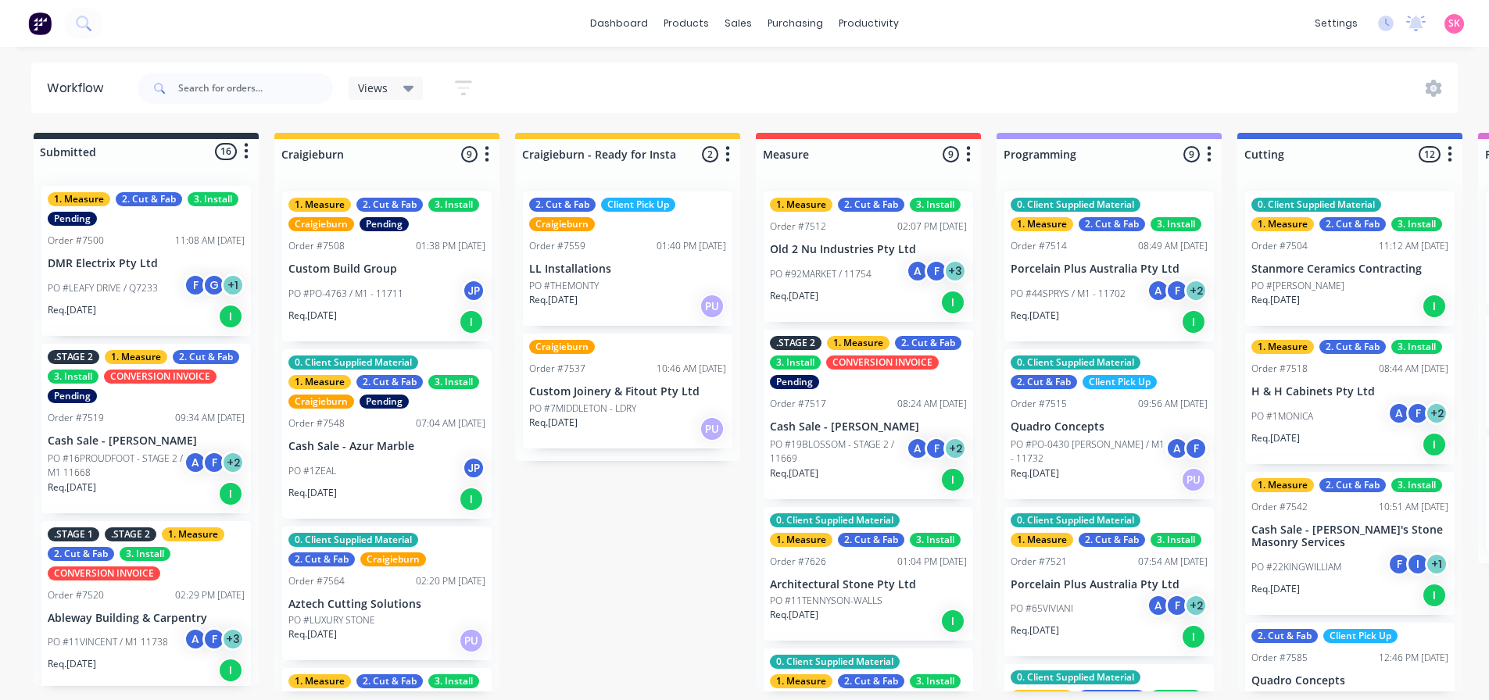
click at [485, 150] on icon "button" at bounding box center [487, 155] width 5 height 20
click at [411, 102] on div "Views Save new view None (Default) edit Value edit Show/Hide statuses Show line…" at bounding box center [419, 88] width 141 height 30
click at [410, 95] on icon at bounding box center [408, 88] width 11 height 17
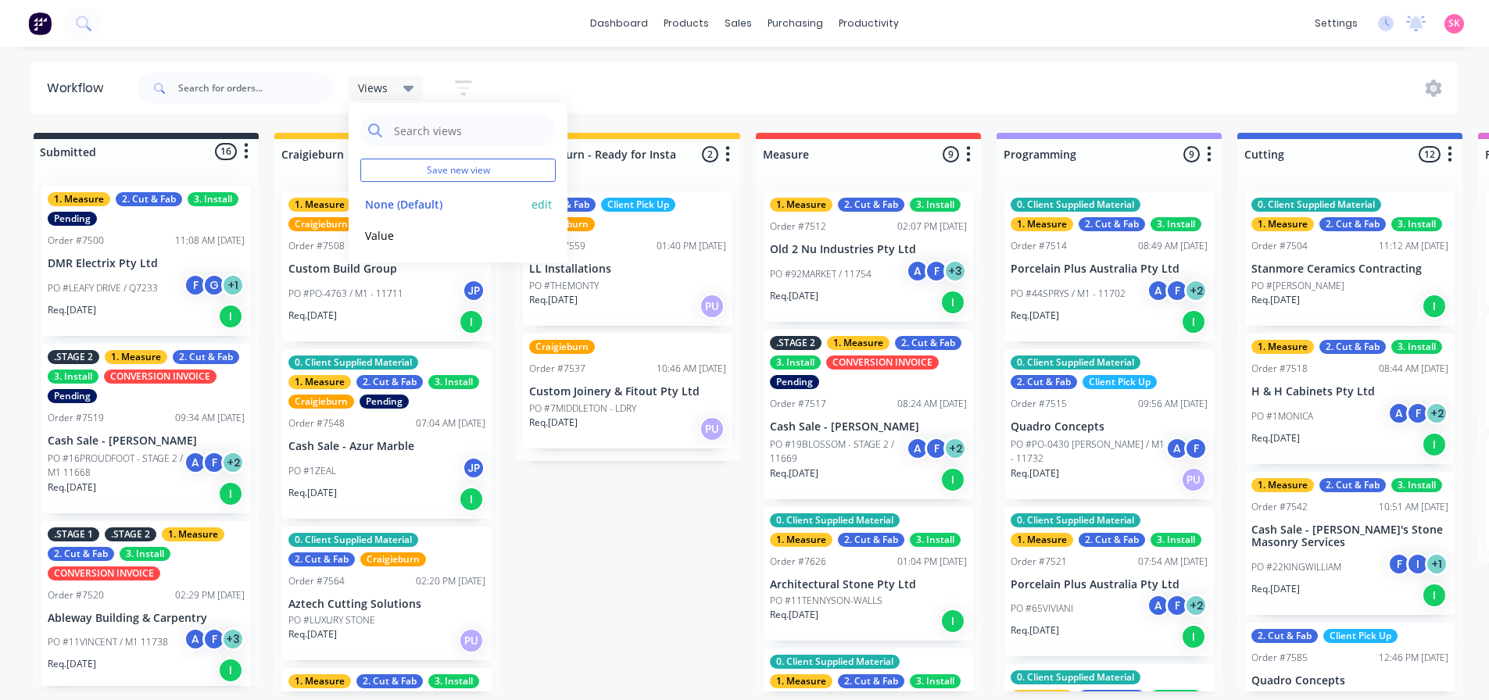
click at [538, 202] on button "edit" at bounding box center [542, 204] width 20 height 16
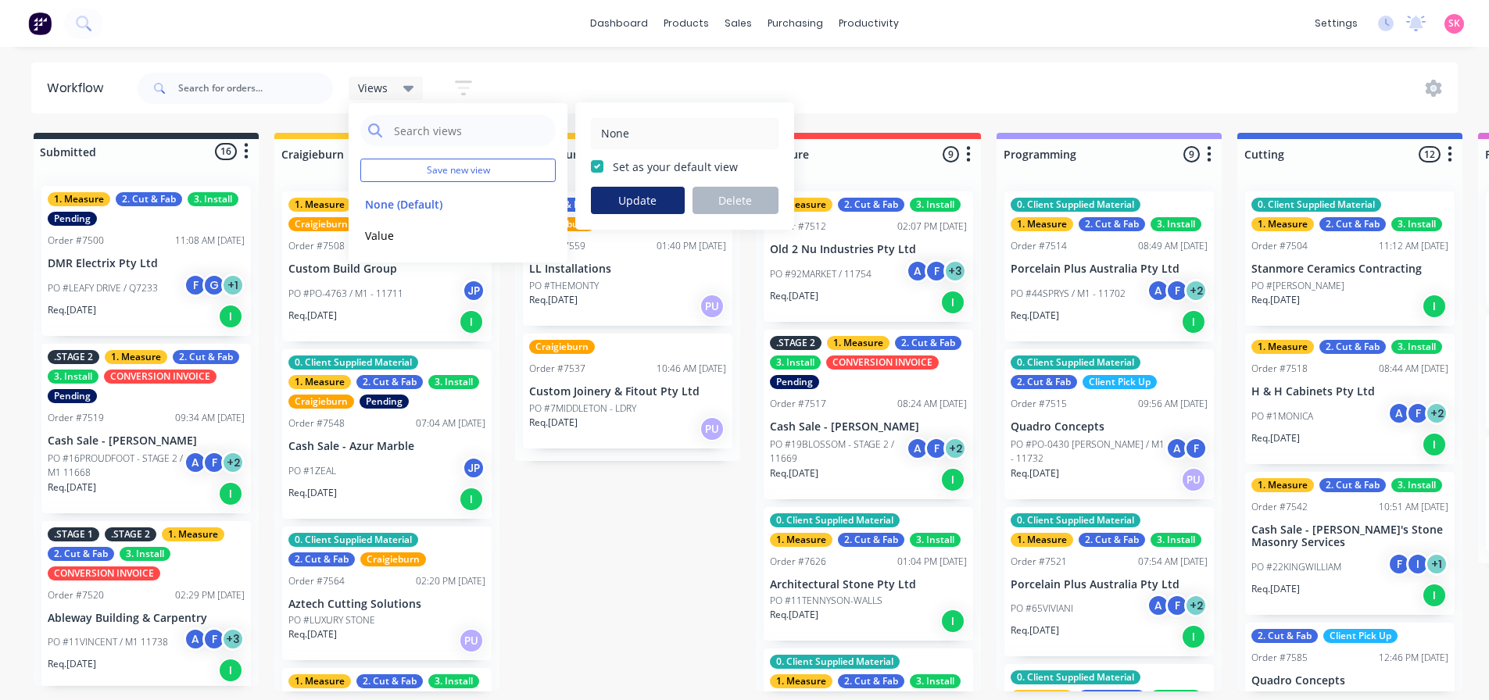
click at [657, 202] on button "Update" at bounding box center [638, 200] width 94 height 27
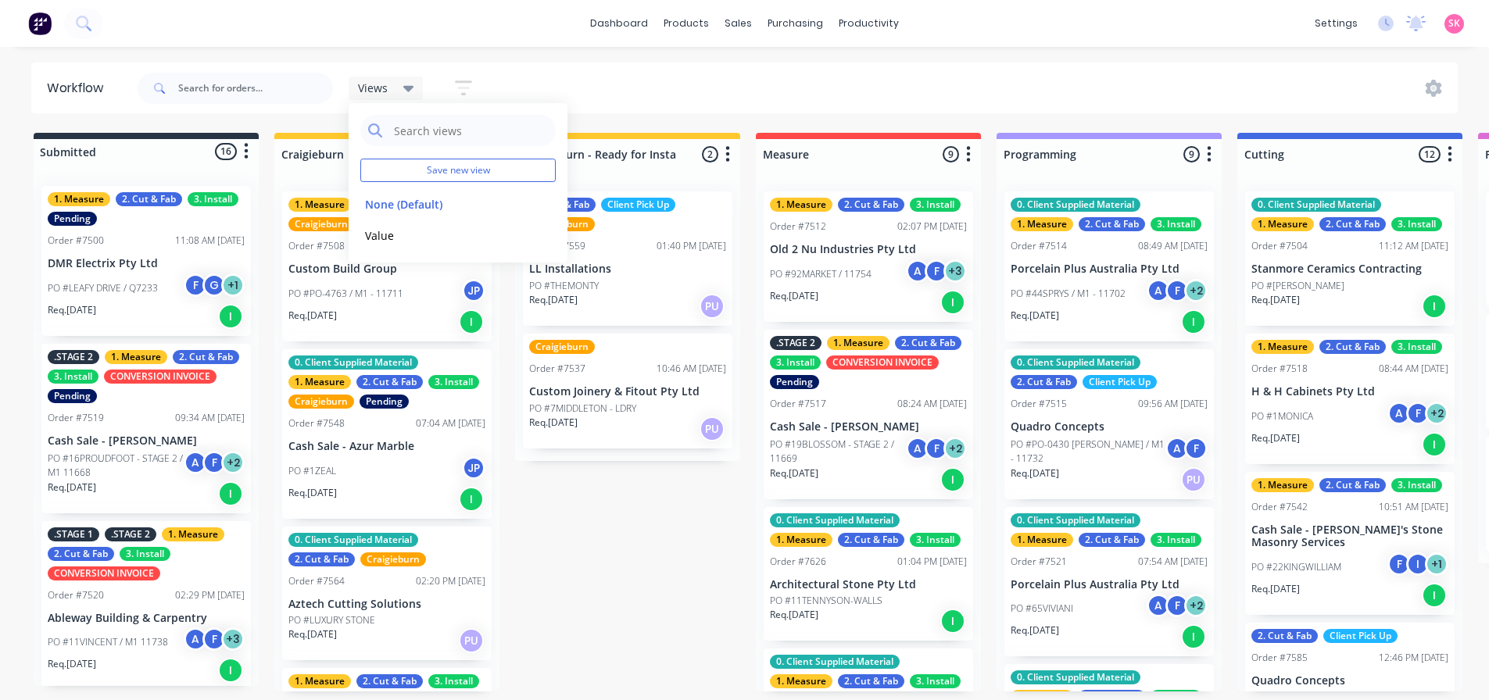
click at [618, 111] on div "Views Save new view None (Default) edit Value edit Show/Hide statuses Show line…" at bounding box center [796, 88] width 1324 height 47
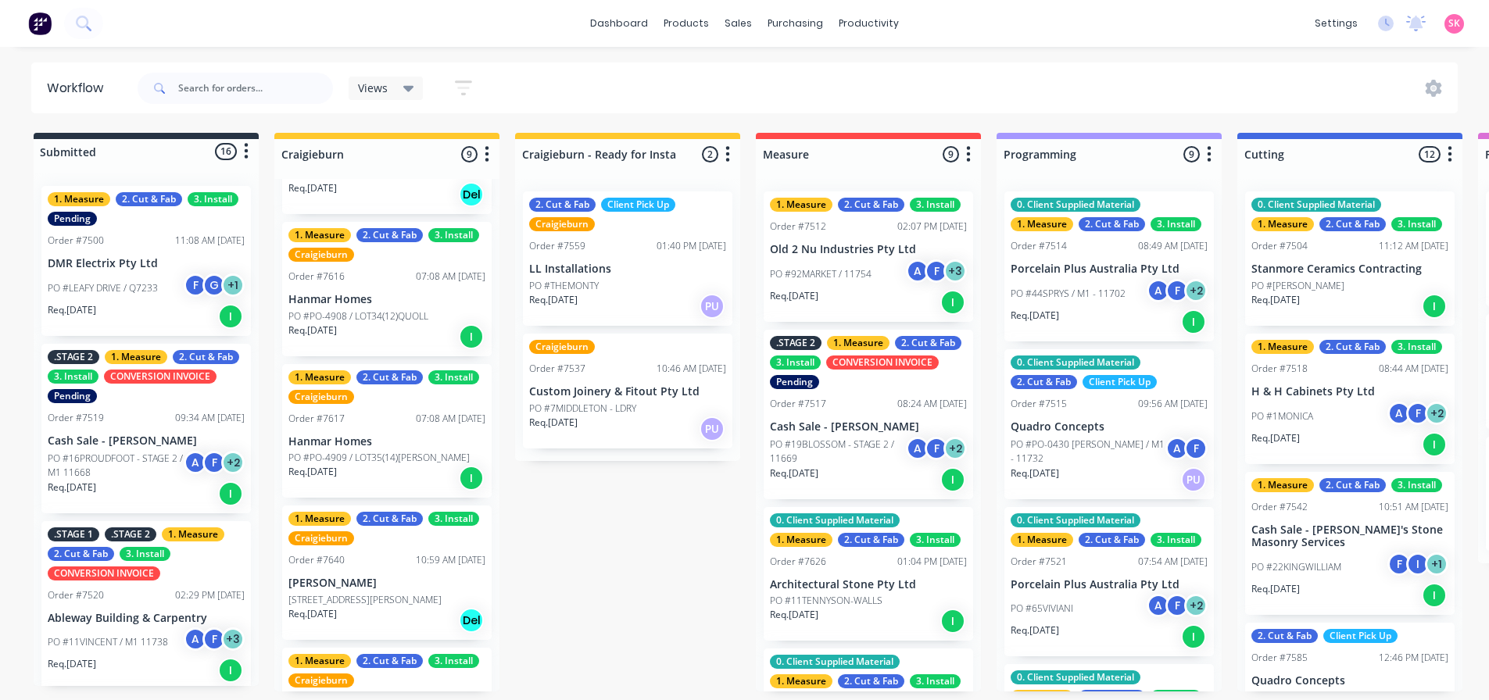
click at [1147, 331] on div "Req. 01/08/25 I" at bounding box center [1109, 322] width 197 height 27
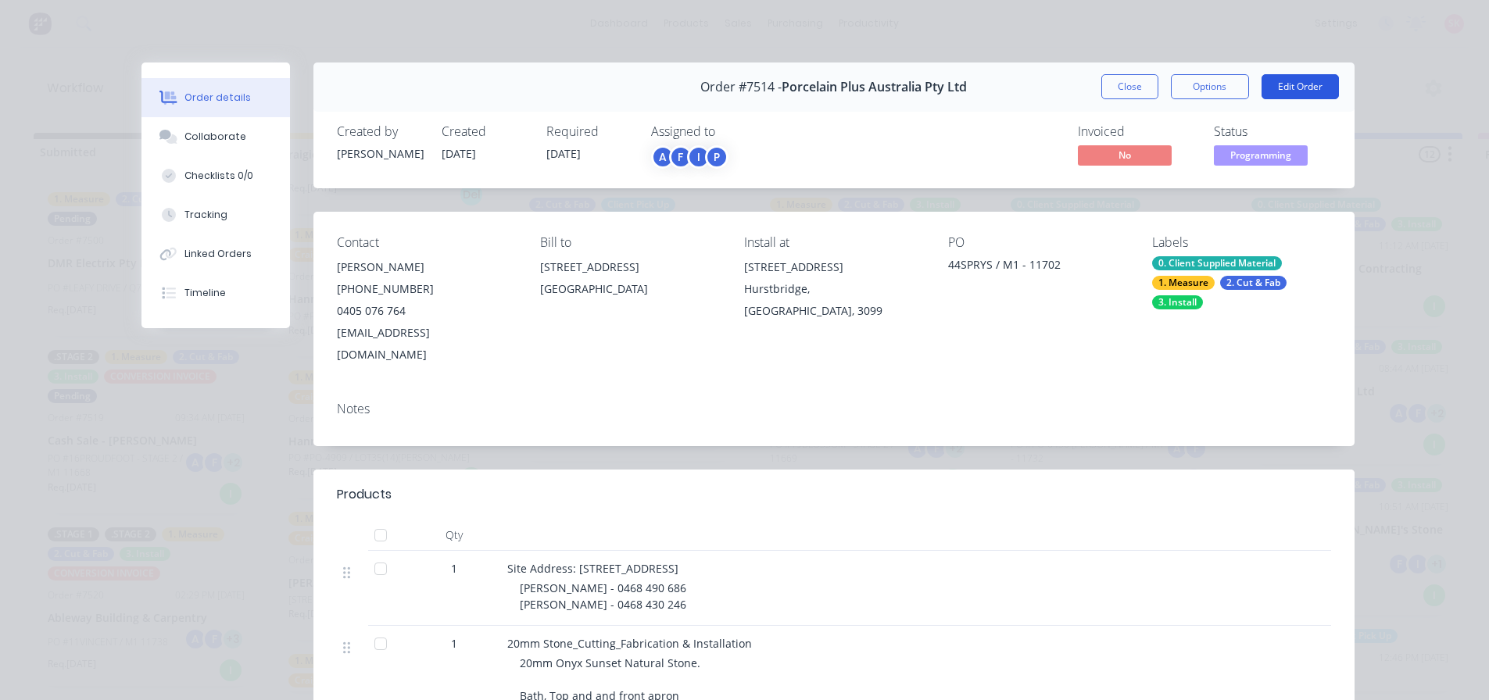
click at [1281, 92] on button "Edit Order" at bounding box center [1300, 86] width 77 height 25
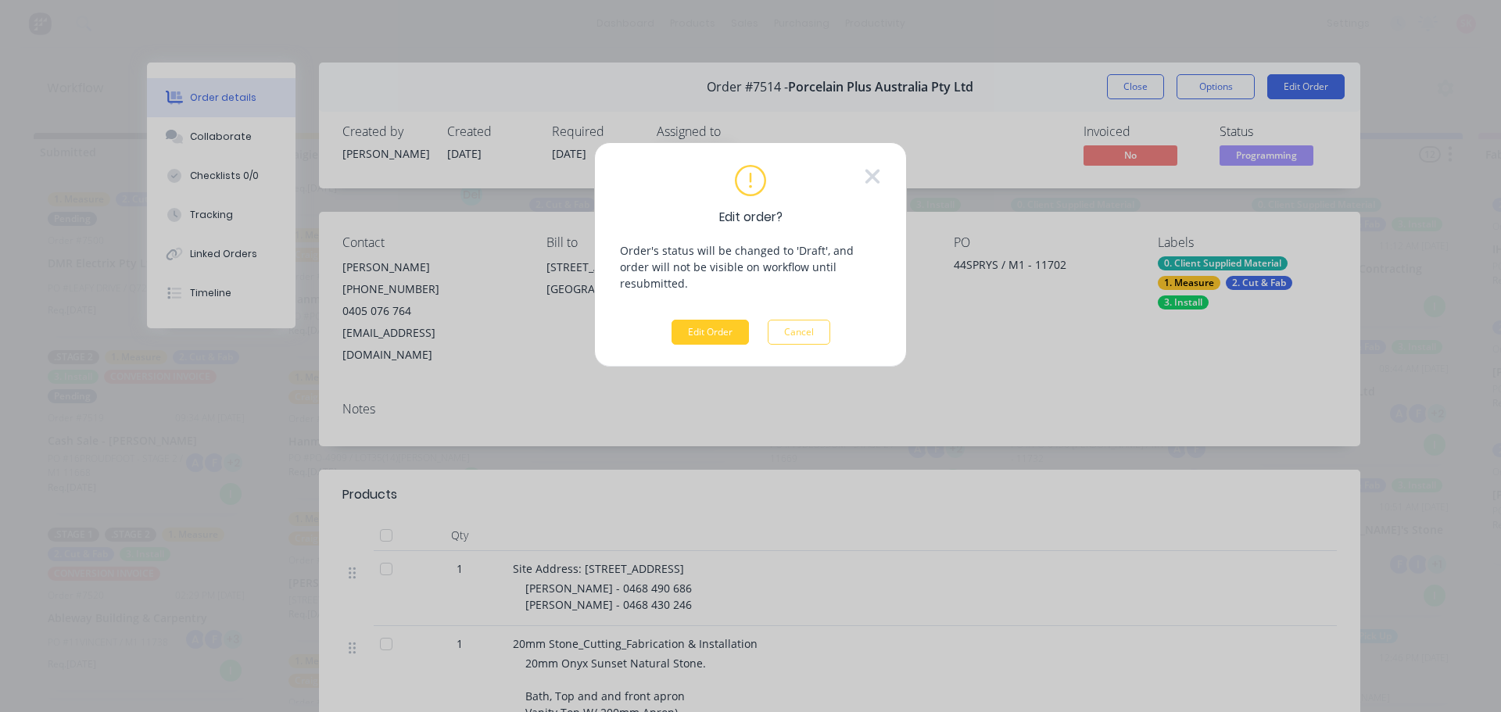
click at [696, 320] on button "Edit Order" at bounding box center [710, 332] width 77 height 25
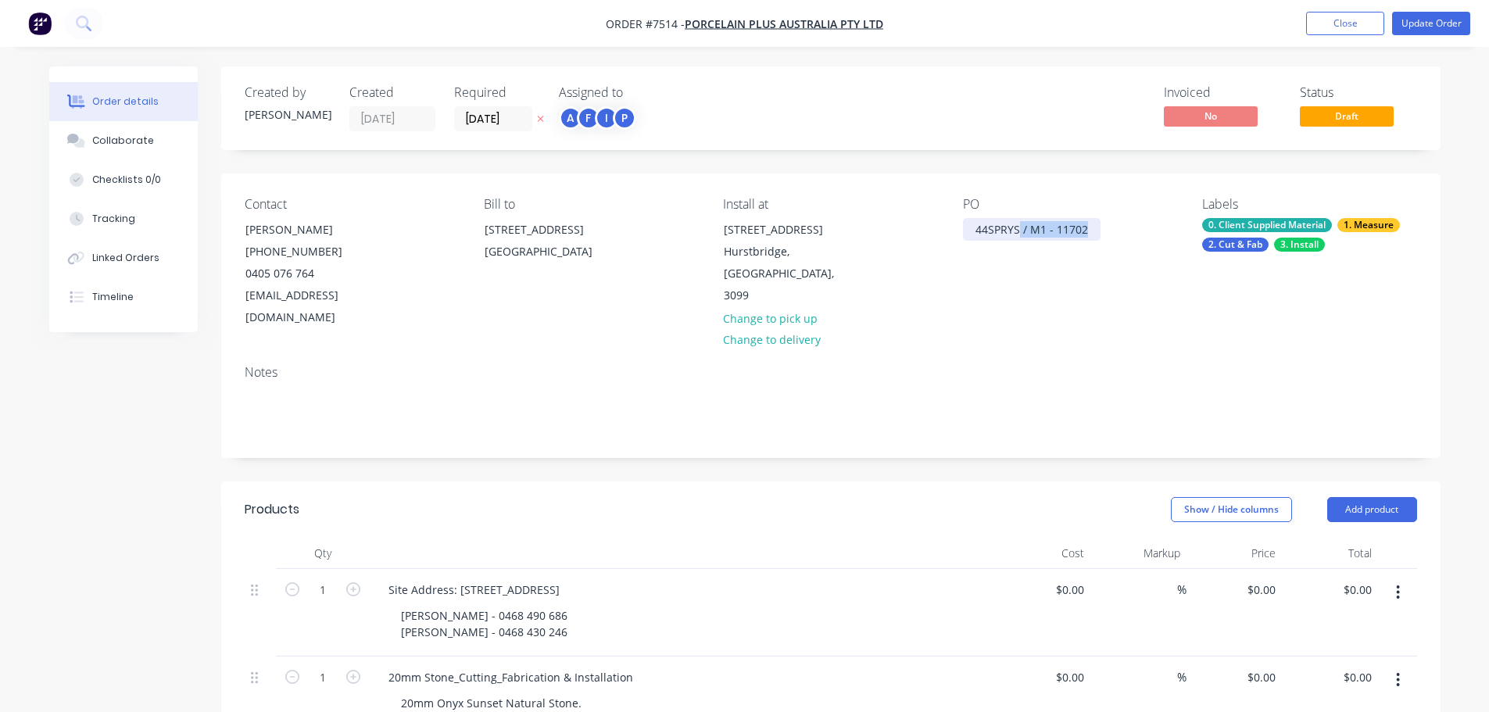
drag, startPoint x: 1020, startPoint y: 227, endPoint x: 1252, endPoint y: 242, distance: 232.6
click at [1241, 245] on div "Contact Bryce Hobson (03) 8566 7665 0405 076 764 bryce@porcelainplus.com.au Bil…" at bounding box center [831, 263] width 1220 height 179
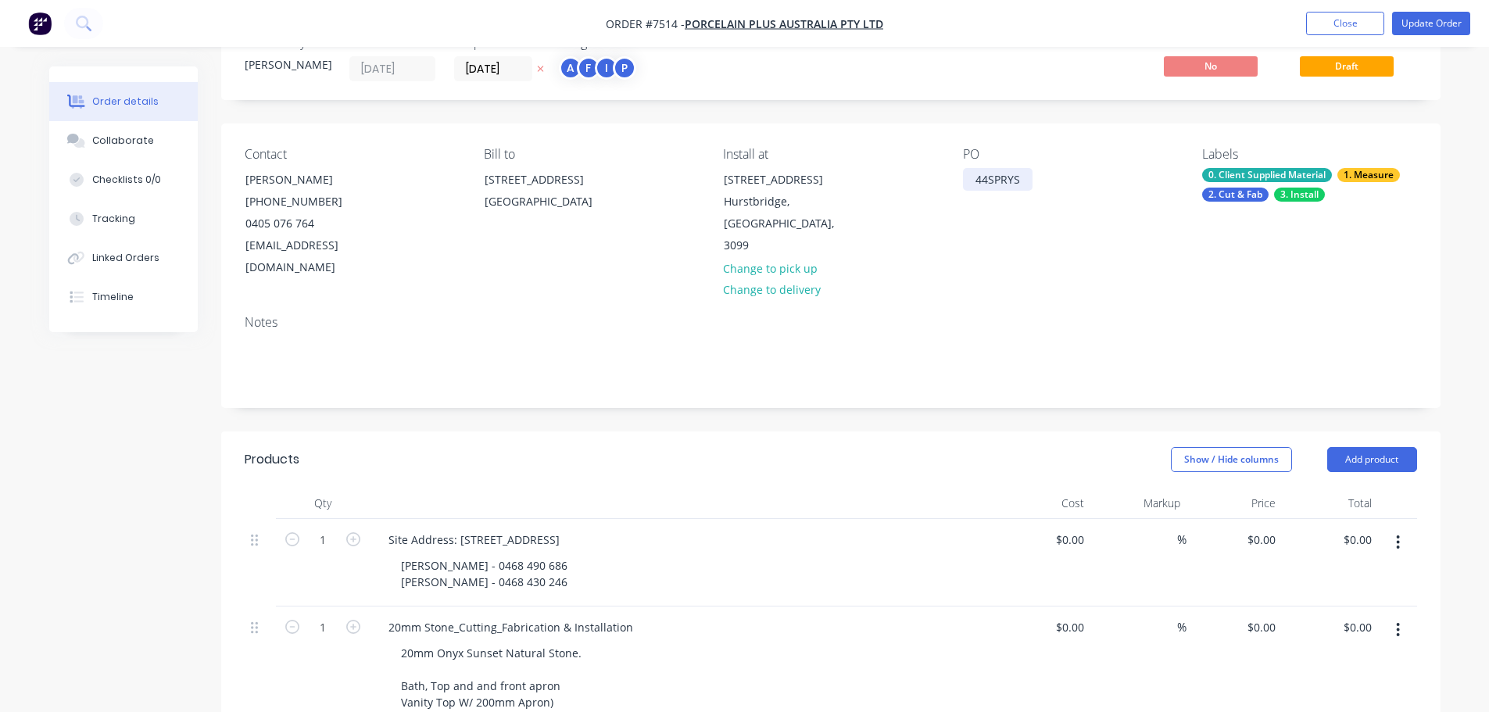
scroll to position [78, 0]
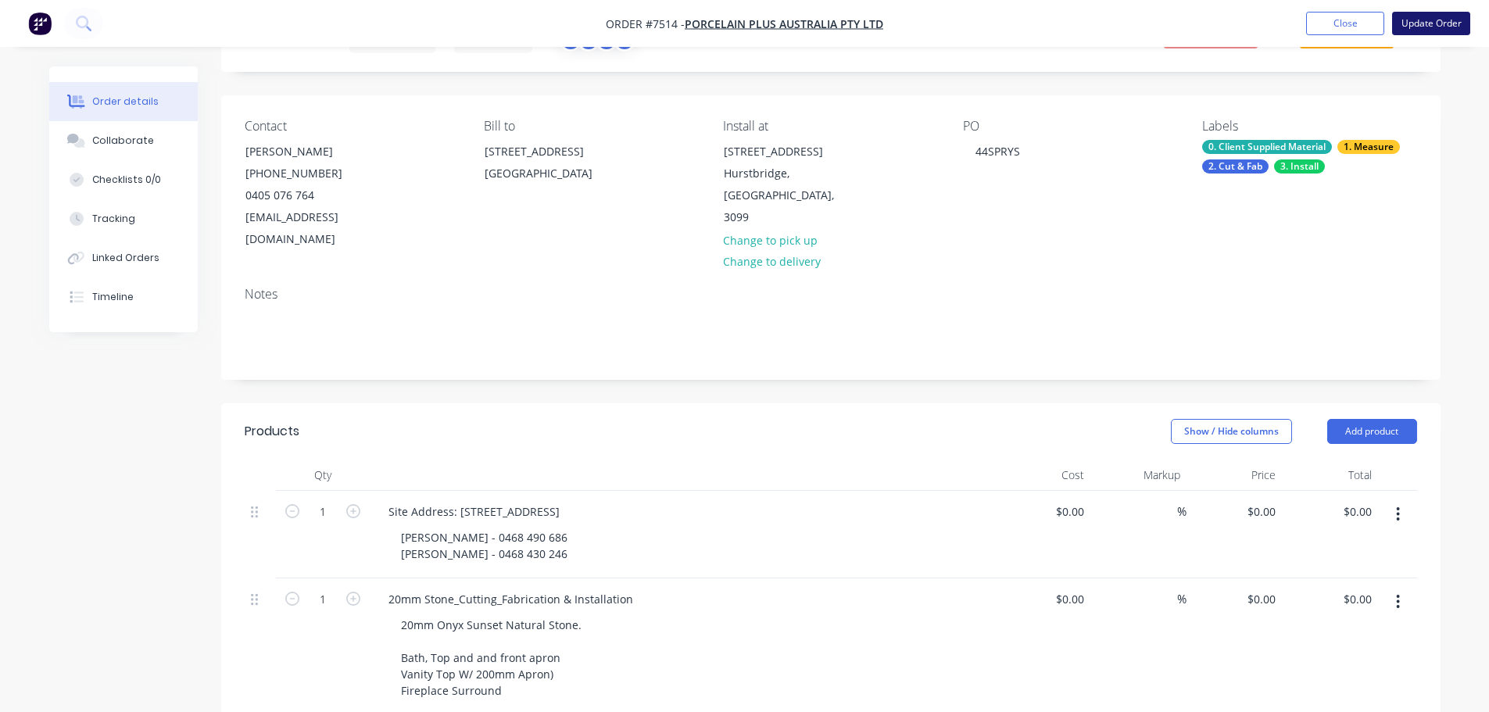
click at [1460, 22] on button "Update Order" at bounding box center [1431, 23] width 78 height 23
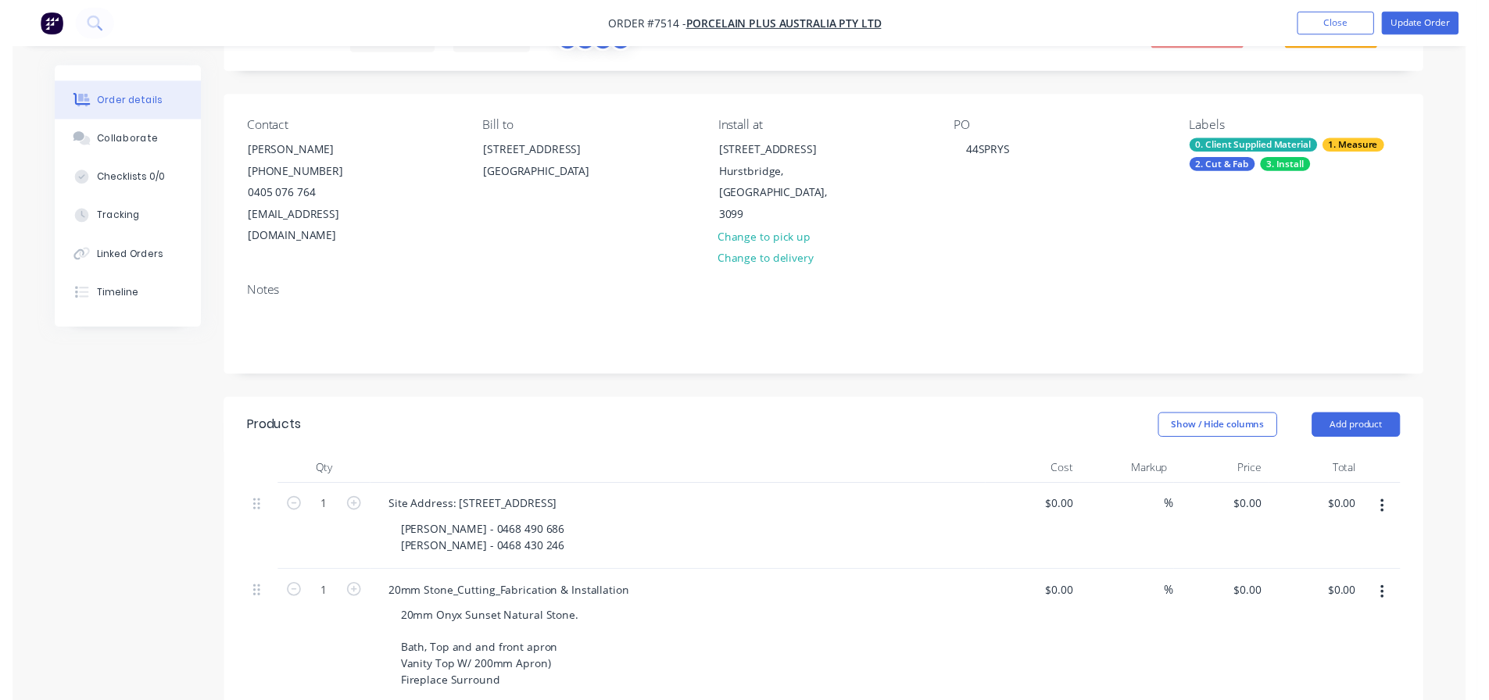
scroll to position [0, 0]
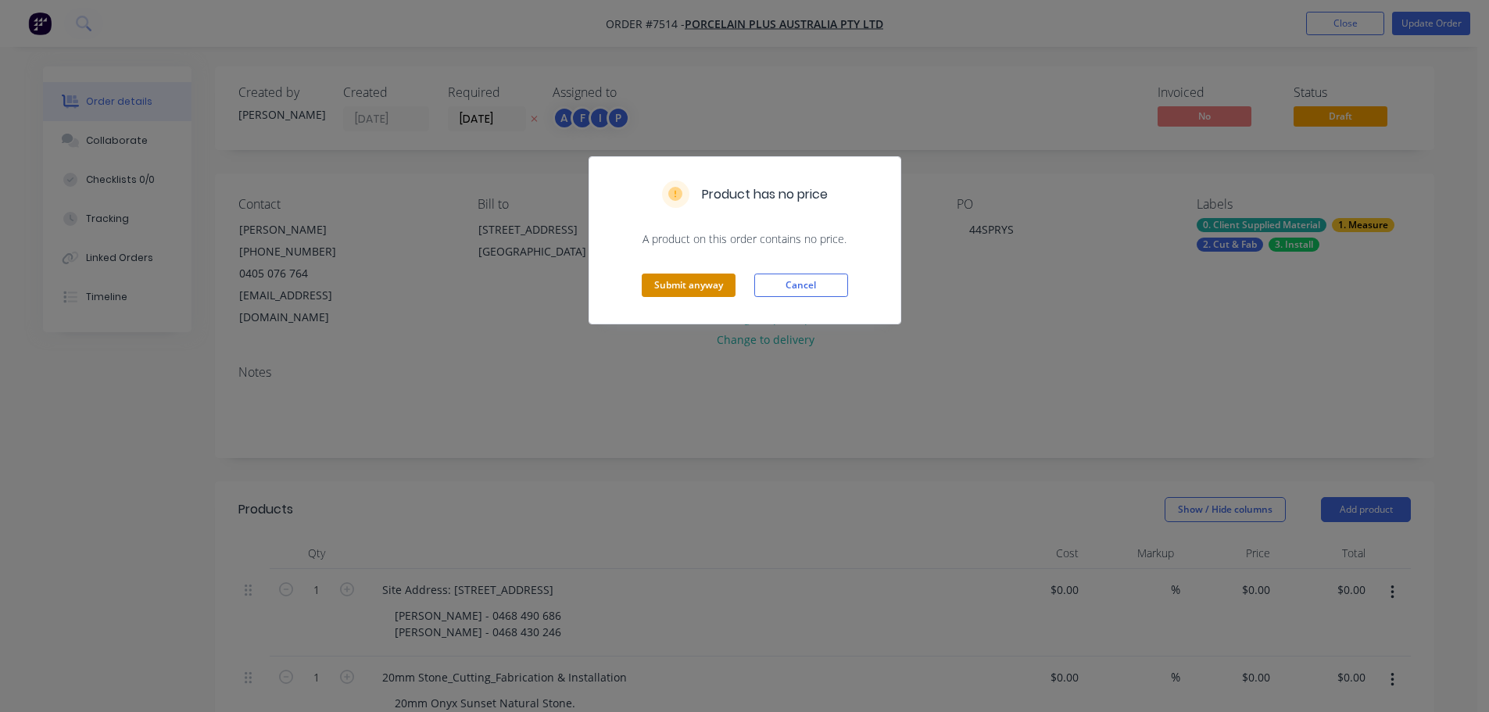
click at [712, 285] on button "Submit anyway" at bounding box center [689, 285] width 94 height 23
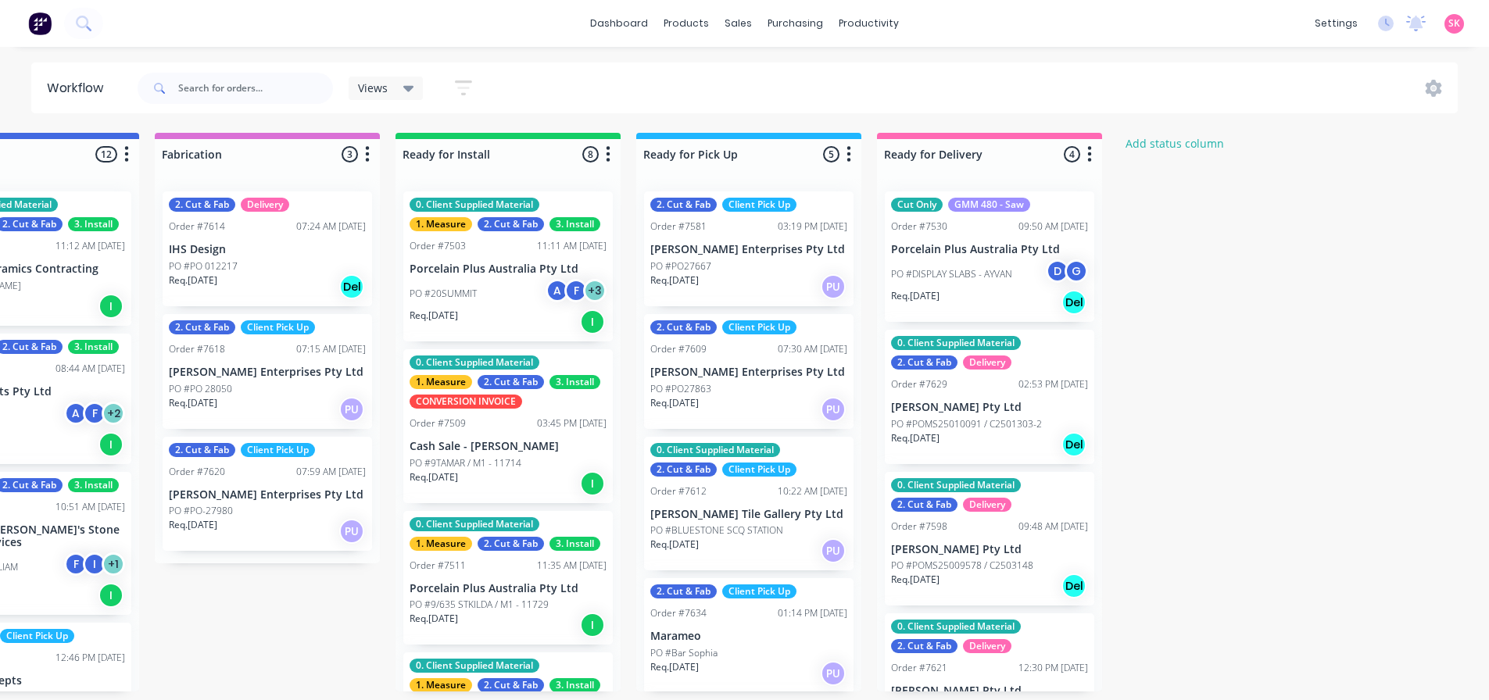
scroll to position [0, 1345]
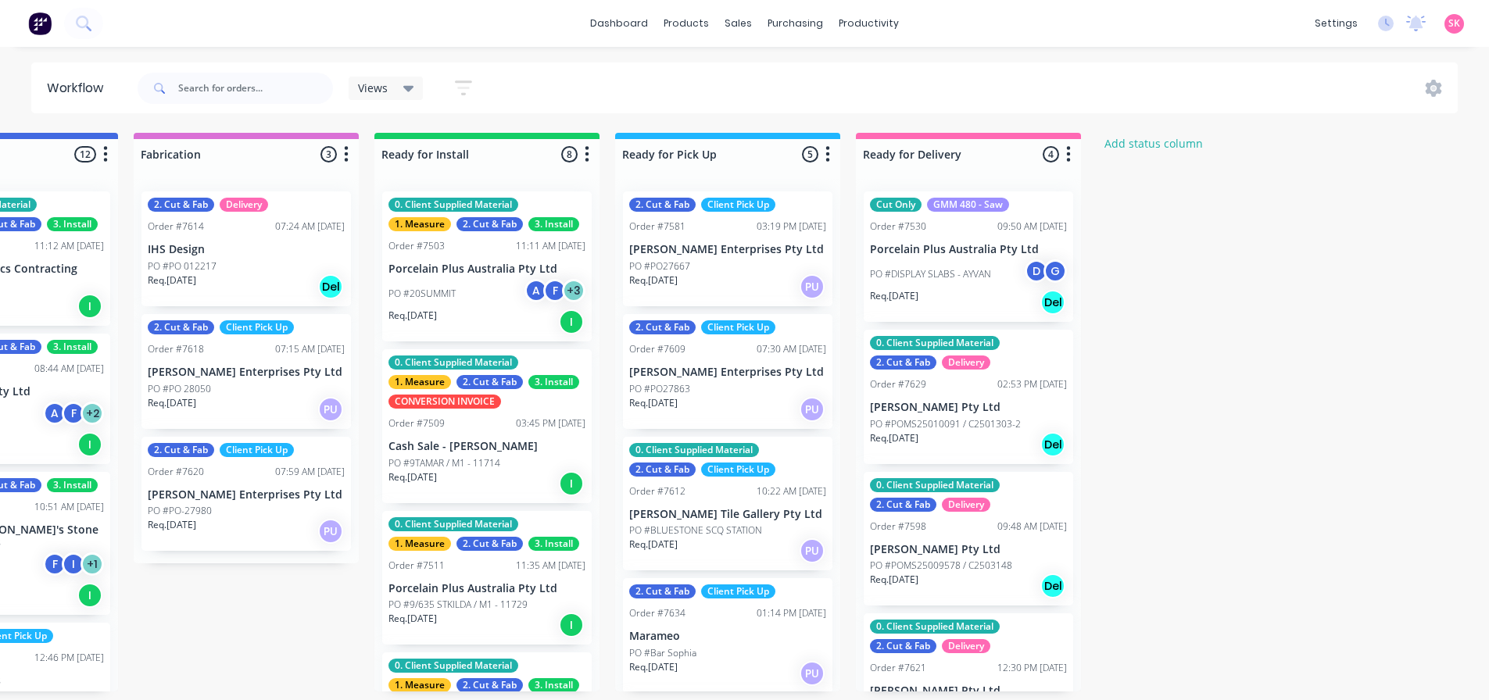
click at [992, 413] on p "Marbut Stone Pty Ltd" at bounding box center [968, 407] width 197 height 13
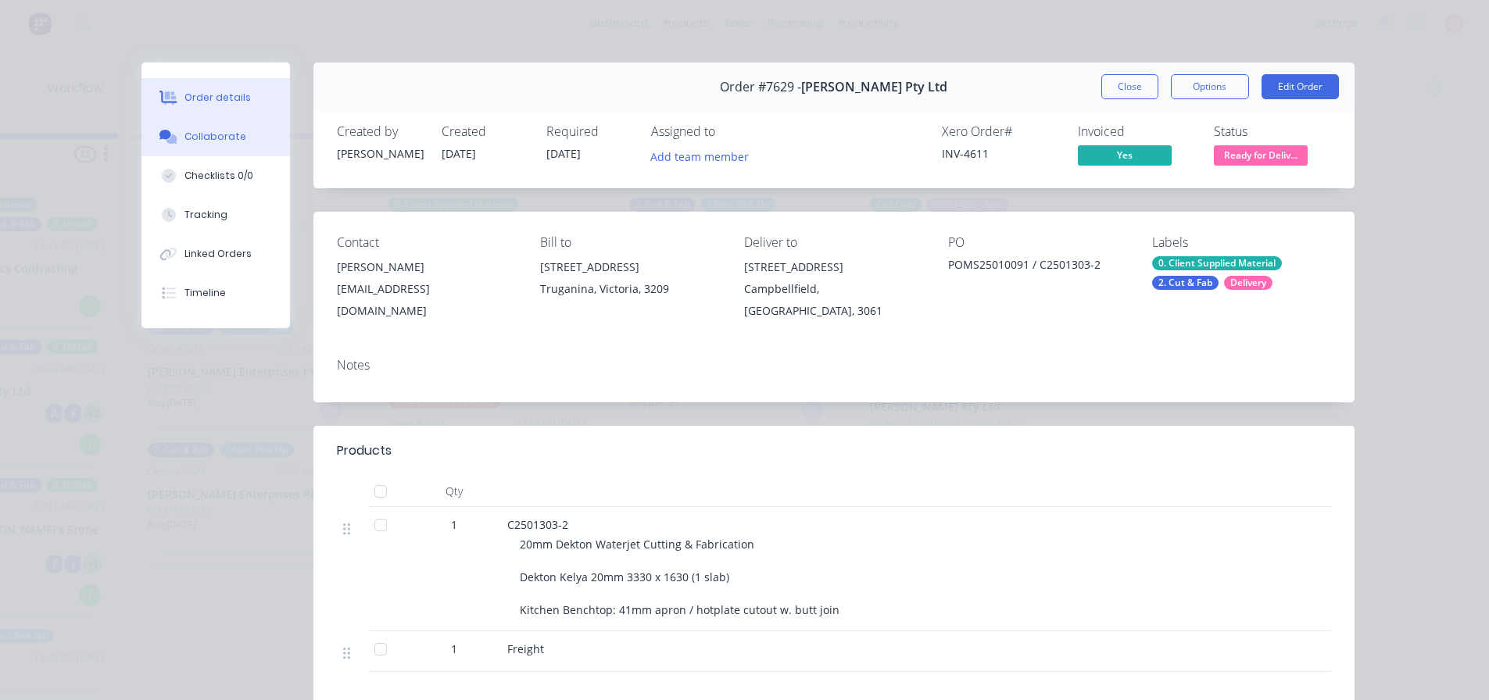
click at [170, 140] on icon at bounding box center [171, 138] width 11 height 9
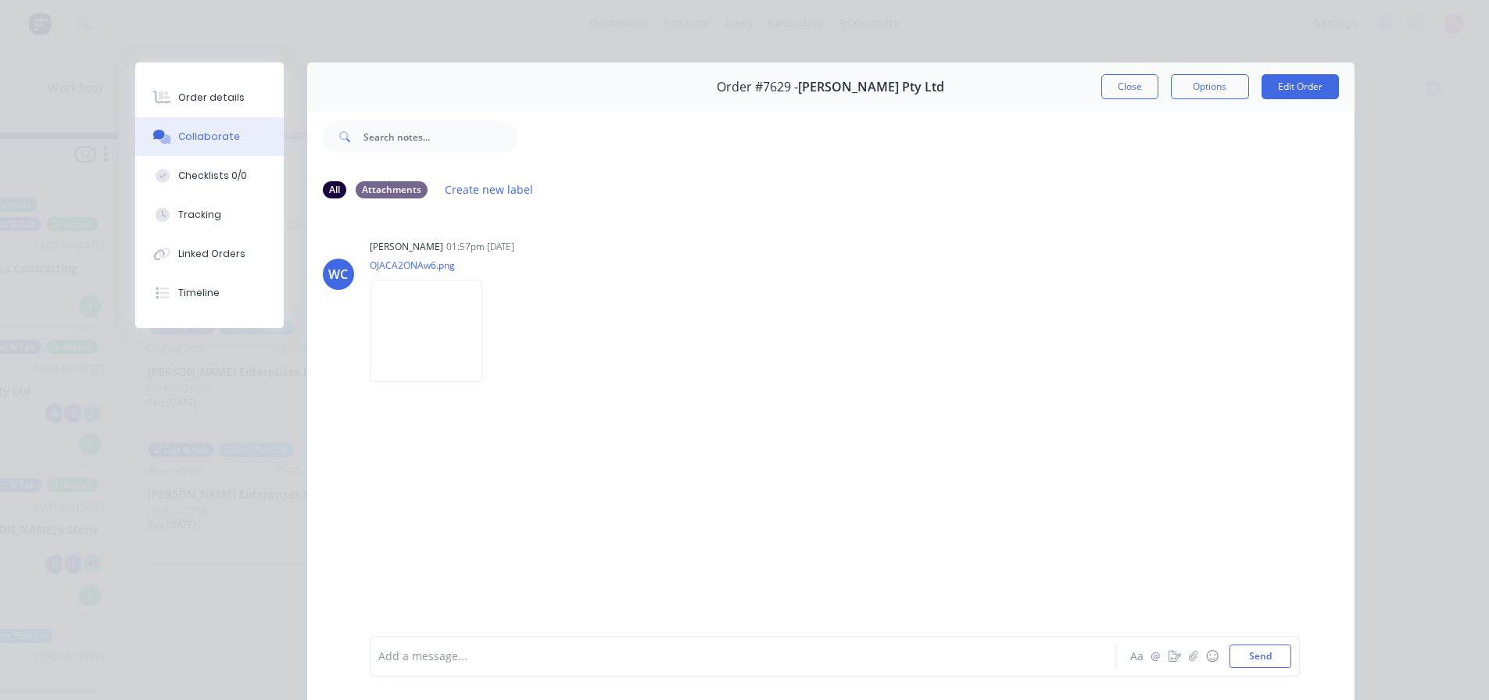
drag, startPoint x: 1110, startPoint y: 88, endPoint x: 1105, endPoint y: 99, distance: 12.2
click at [1110, 88] on button "Close" at bounding box center [1130, 86] width 57 height 25
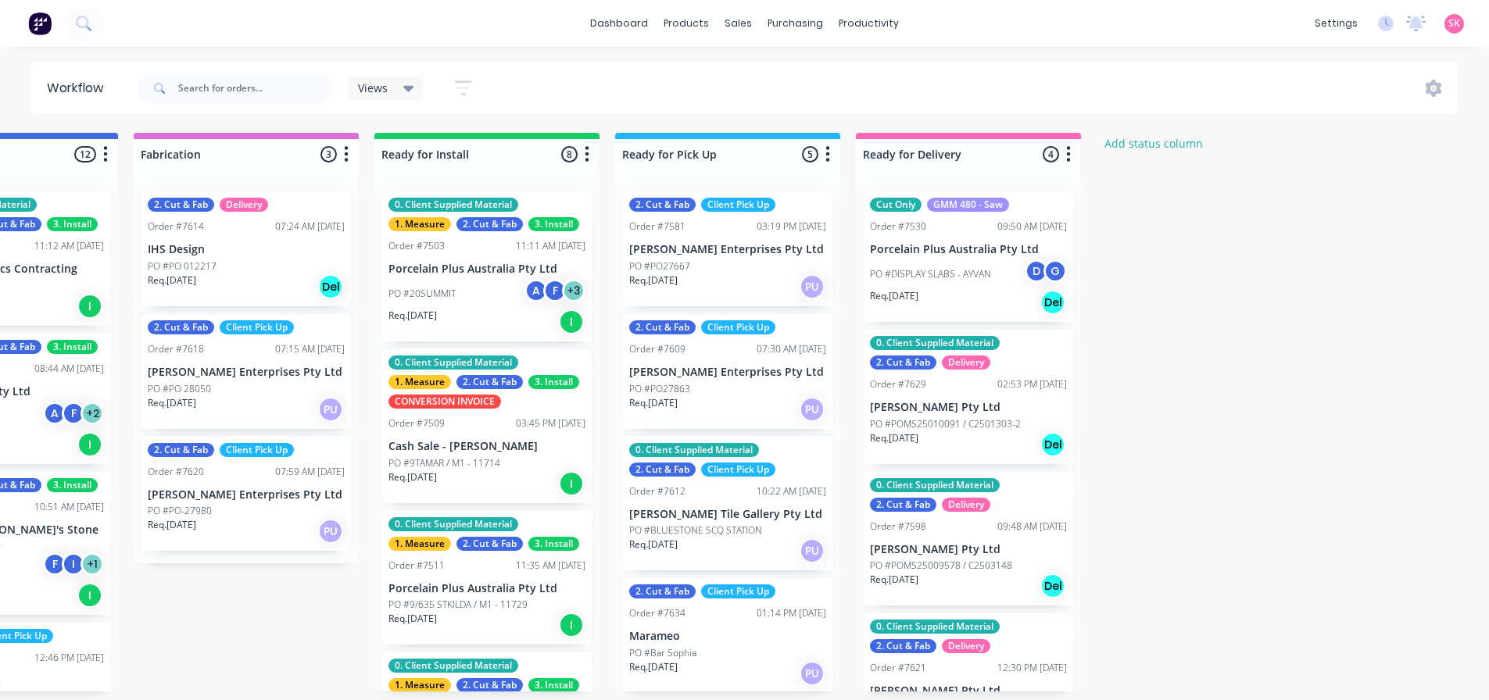
click at [958, 406] on p "Marbut Stone Pty Ltd" at bounding box center [968, 407] width 197 height 13
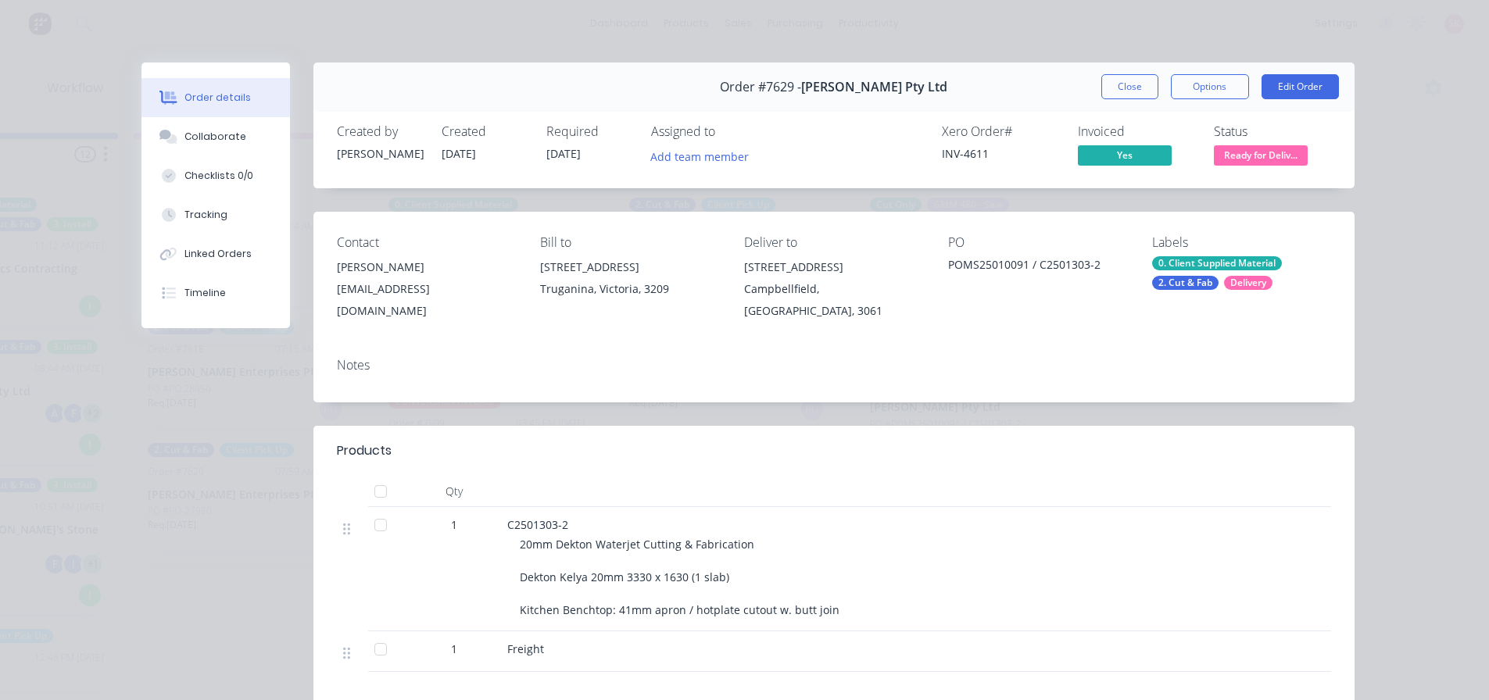
click at [1286, 154] on span "Ready for Deliv..." at bounding box center [1261, 155] width 94 height 20
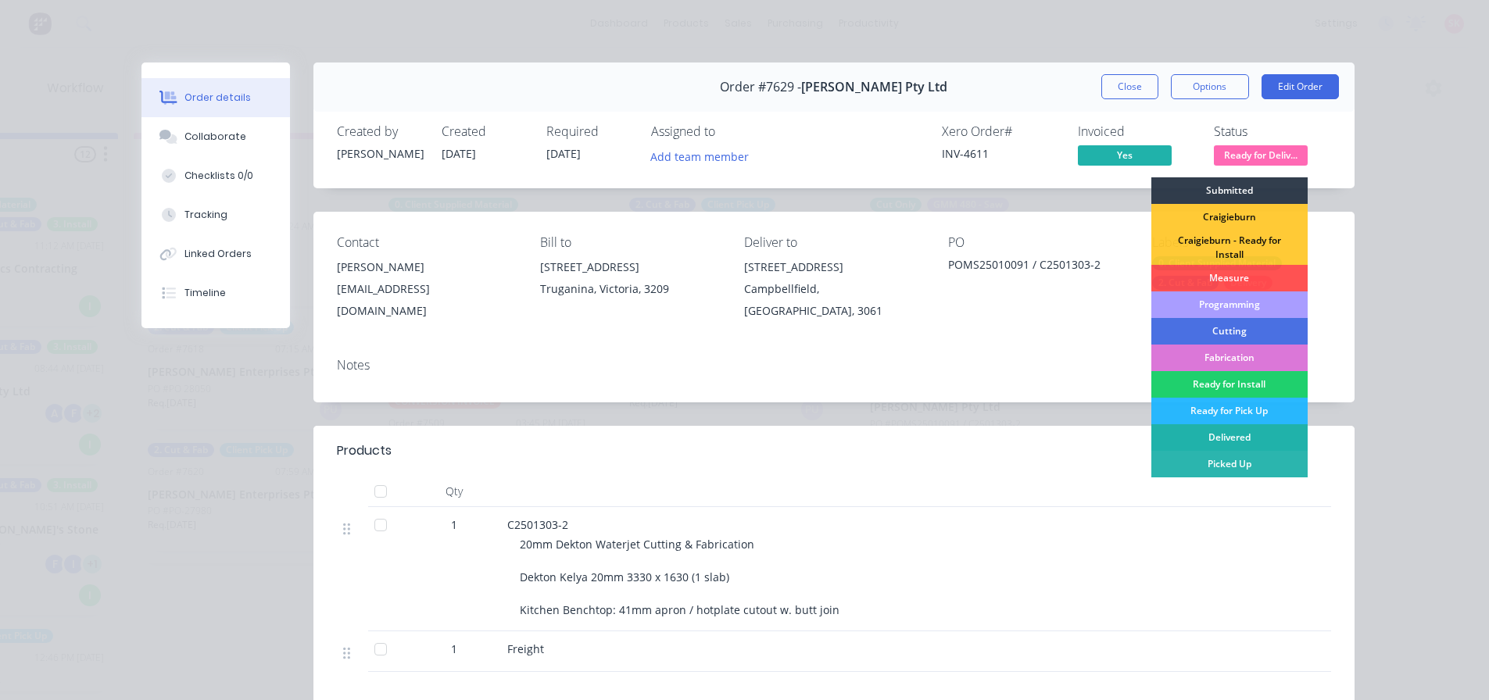
click at [1224, 439] on div "Delivered" at bounding box center [1230, 437] width 156 height 27
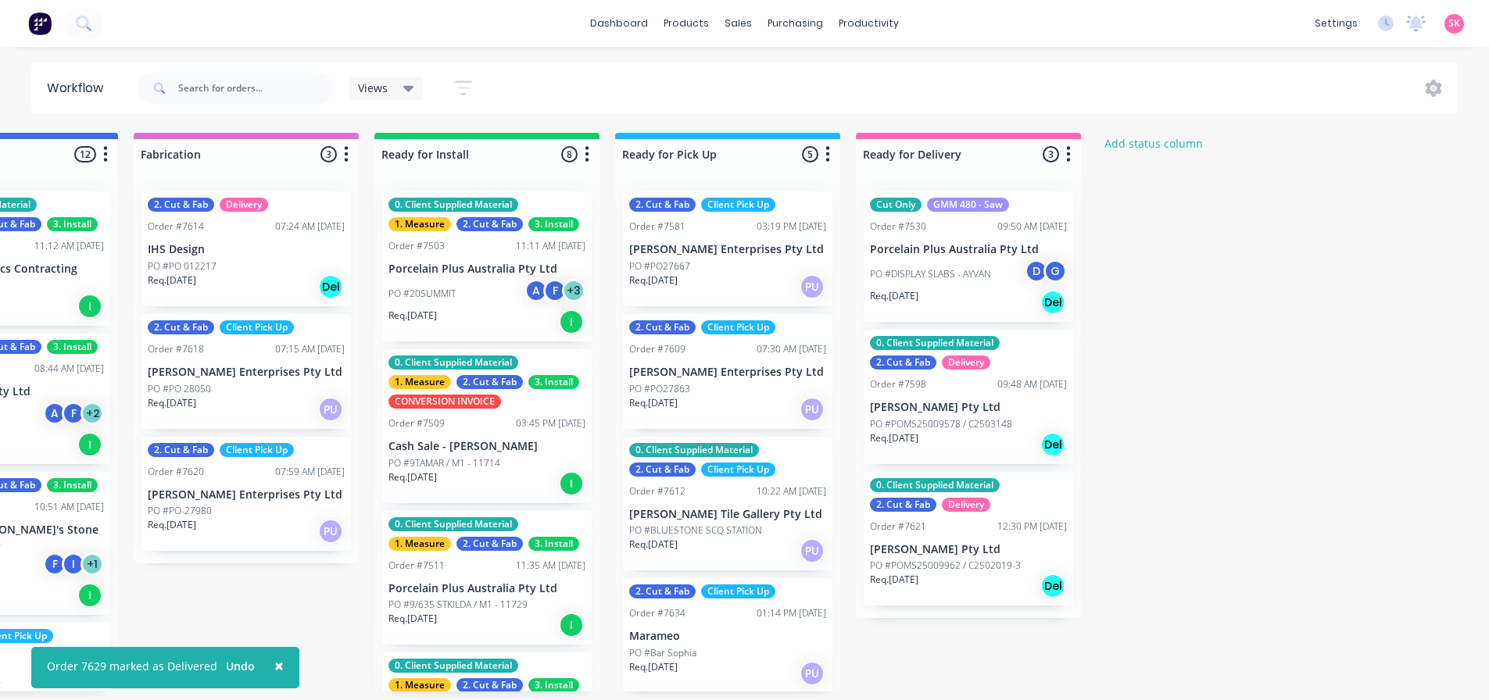
click at [986, 417] on p "PO #POMS25009578 / C2503148" at bounding box center [941, 424] width 142 height 14
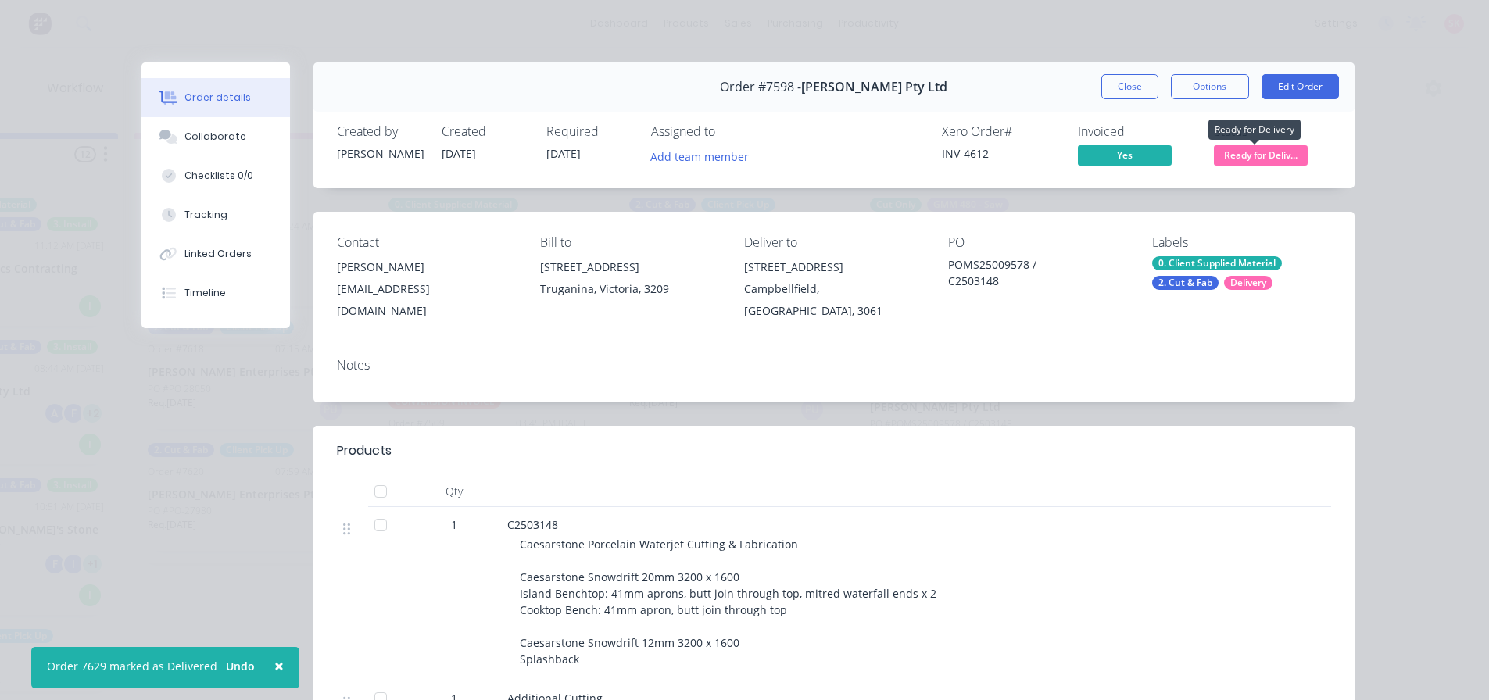
click at [1245, 149] on span "Ready for Deliv..." at bounding box center [1261, 155] width 94 height 20
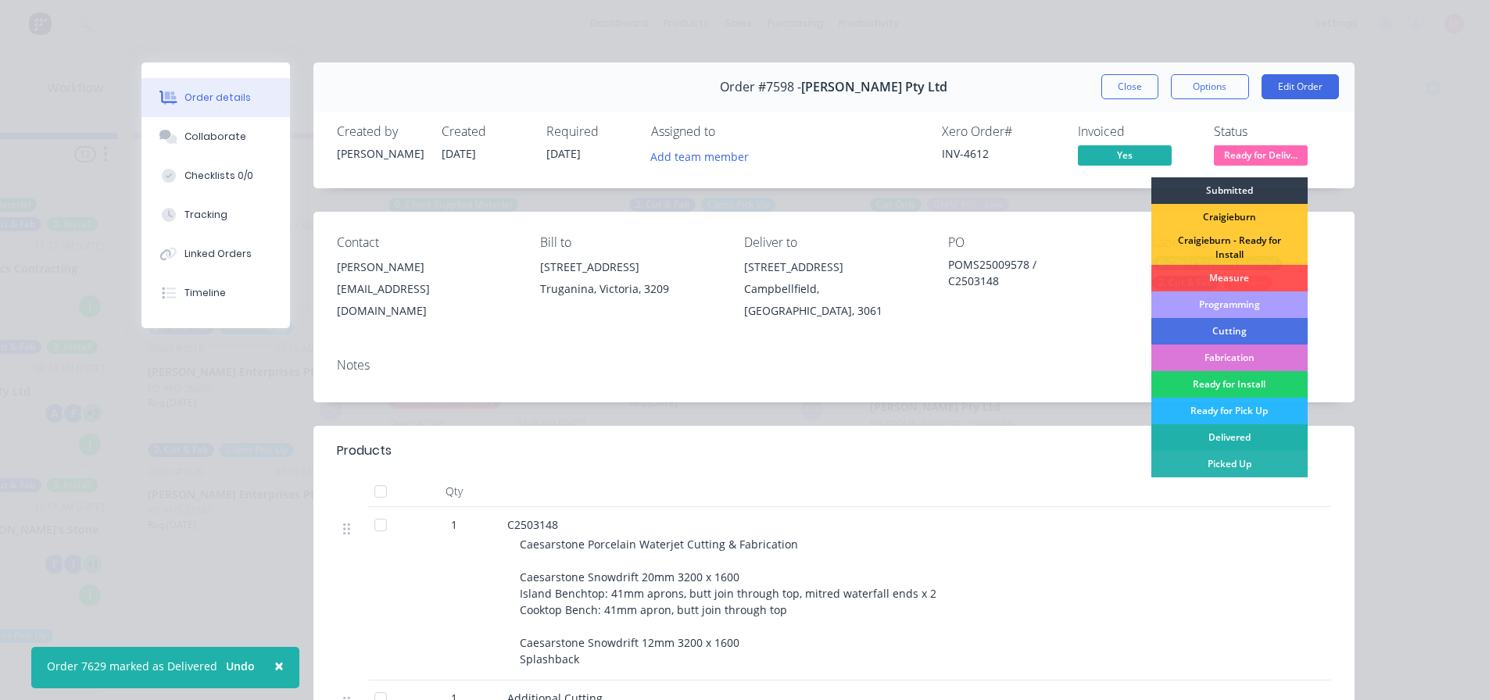
click at [1232, 435] on div "Delivered" at bounding box center [1230, 437] width 156 height 27
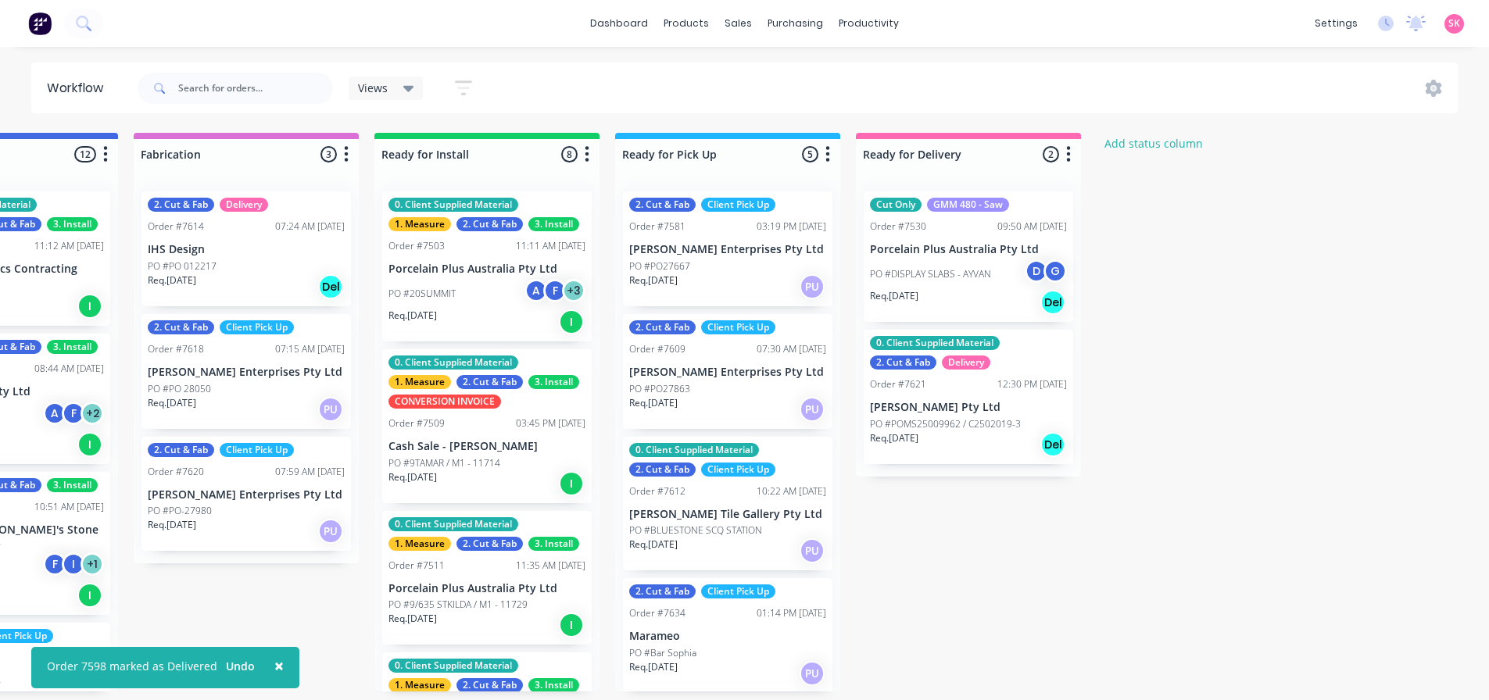
click at [1001, 404] on p "Marbut Stone Pty Ltd" at bounding box center [968, 407] width 197 height 13
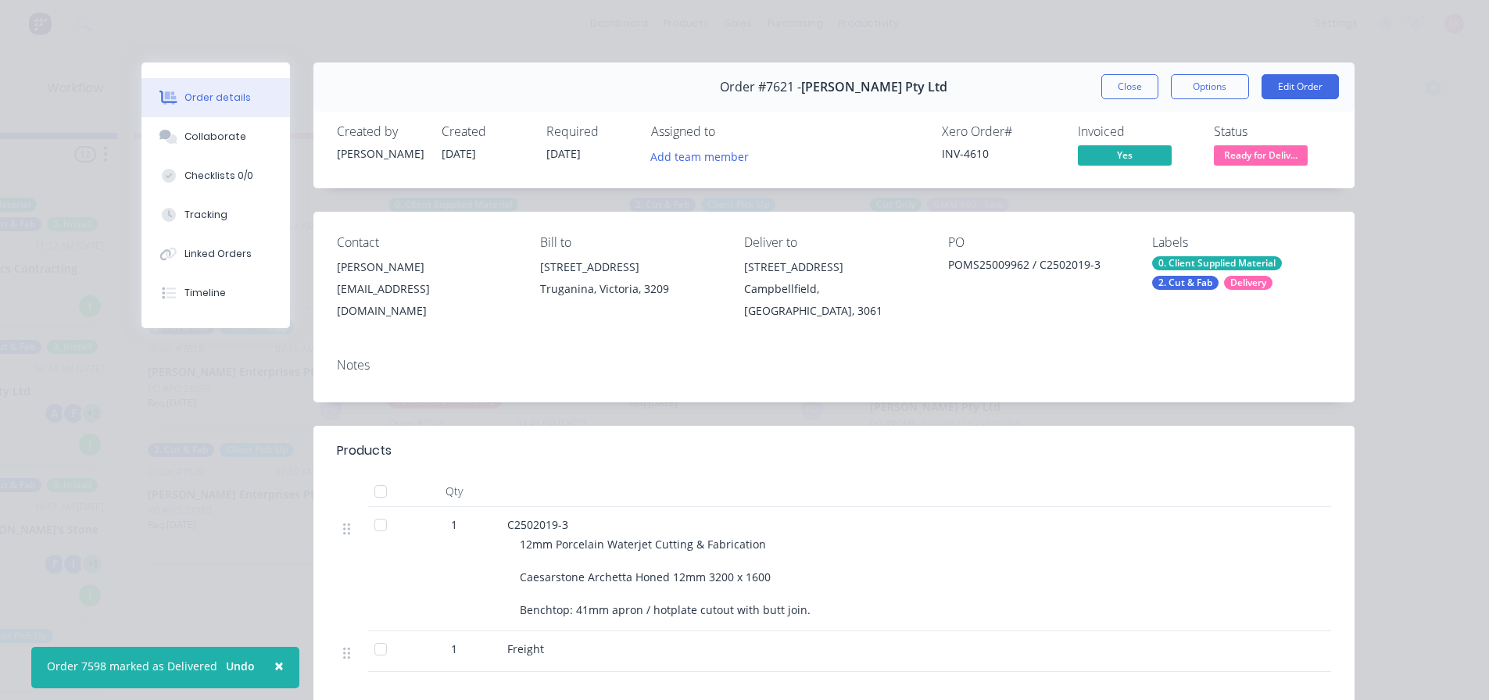
click at [1238, 154] on span "Ready for Deliv..." at bounding box center [1261, 155] width 94 height 20
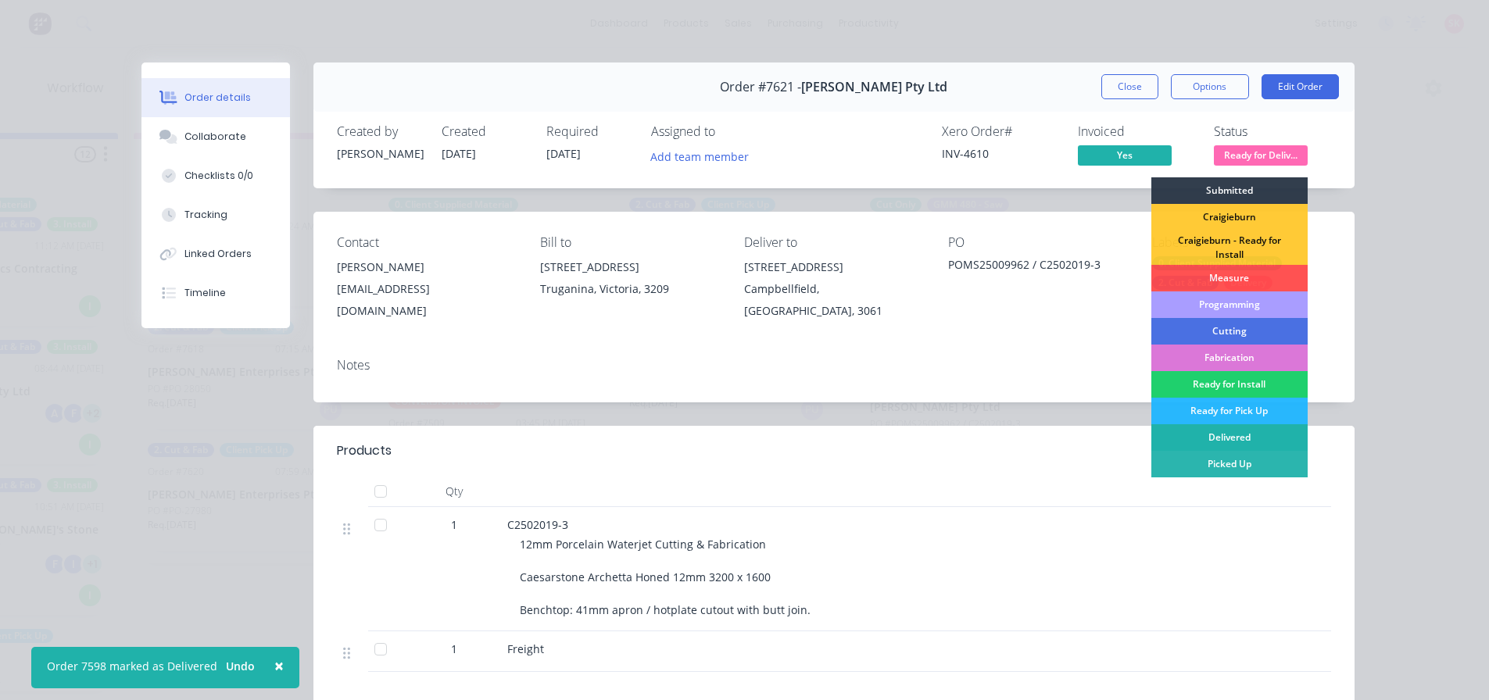
click at [1218, 432] on div "Delivered" at bounding box center [1230, 437] width 156 height 27
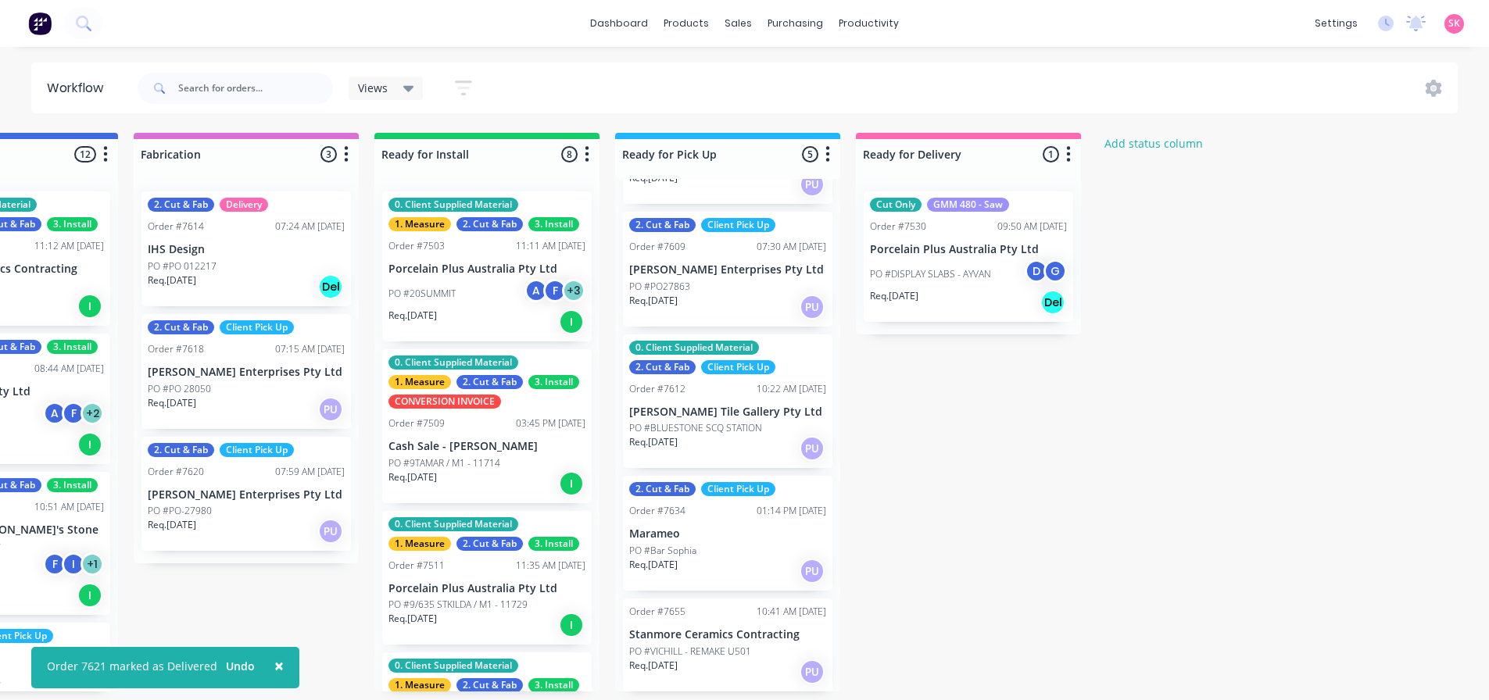
scroll to position [104, 0]
click at [733, 455] on div "Req. 04/08/25 PU" at bounding box center [727, 447] width 197 height 27
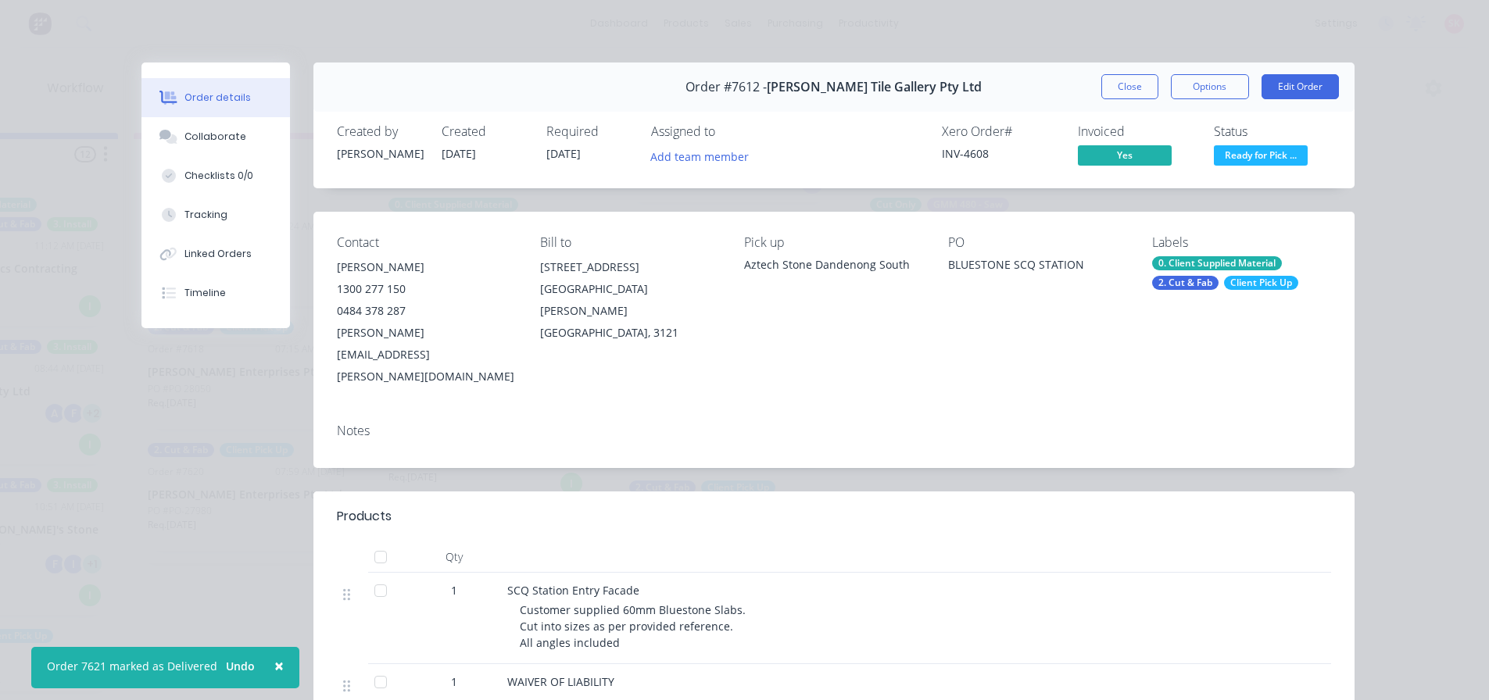
click at [1239, 163] on span "Ready for Pick ..." at bounding box center [1261, 155] width 94 height 20
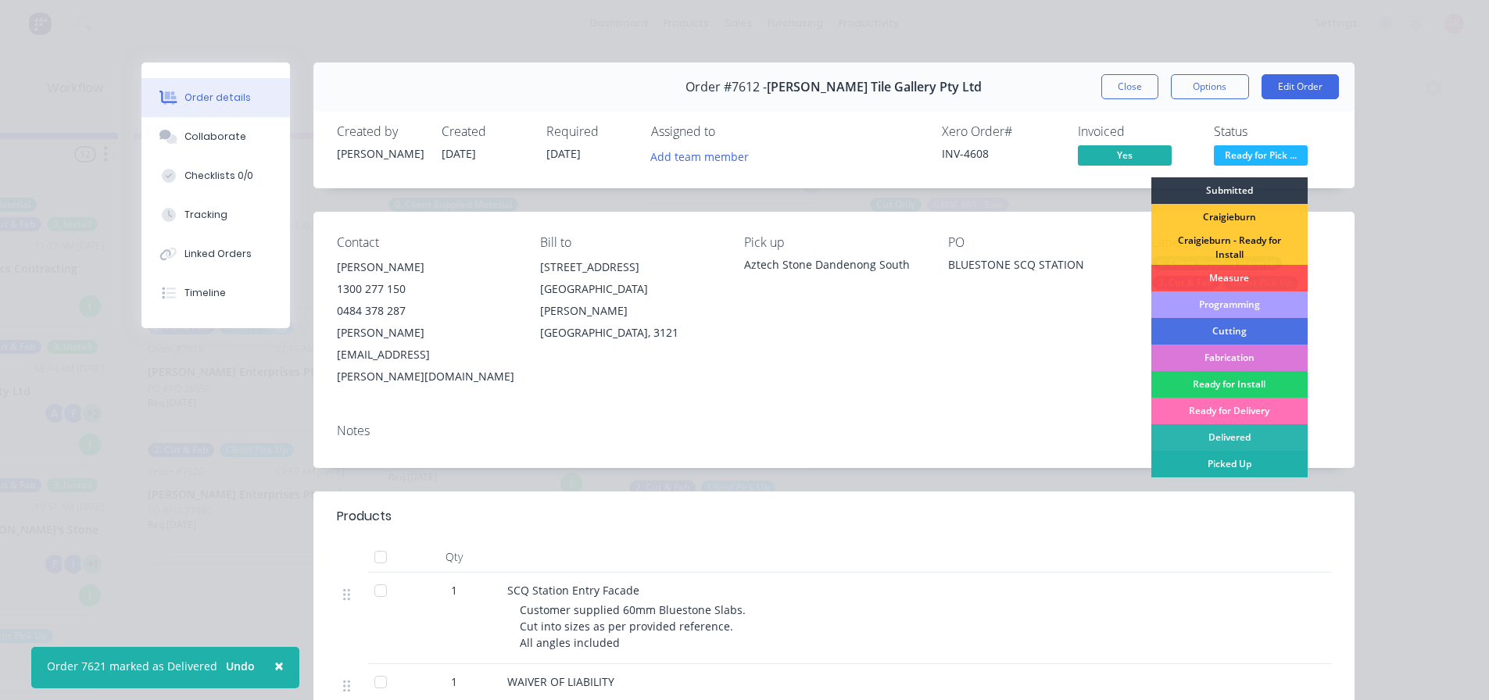
click at [1248, 464] on div "Picked Up" at bounding box center [1230, 464] width 156 height 27
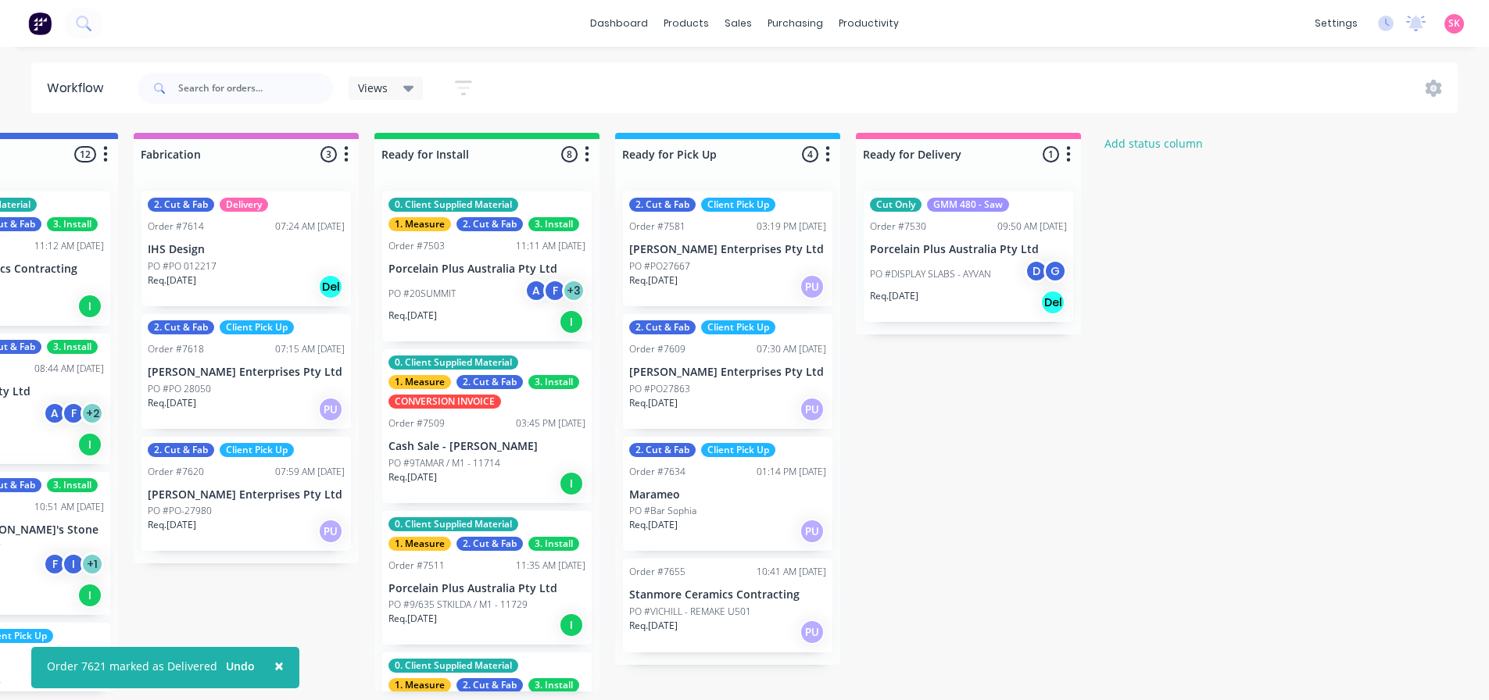
scroll to position [0, 0]
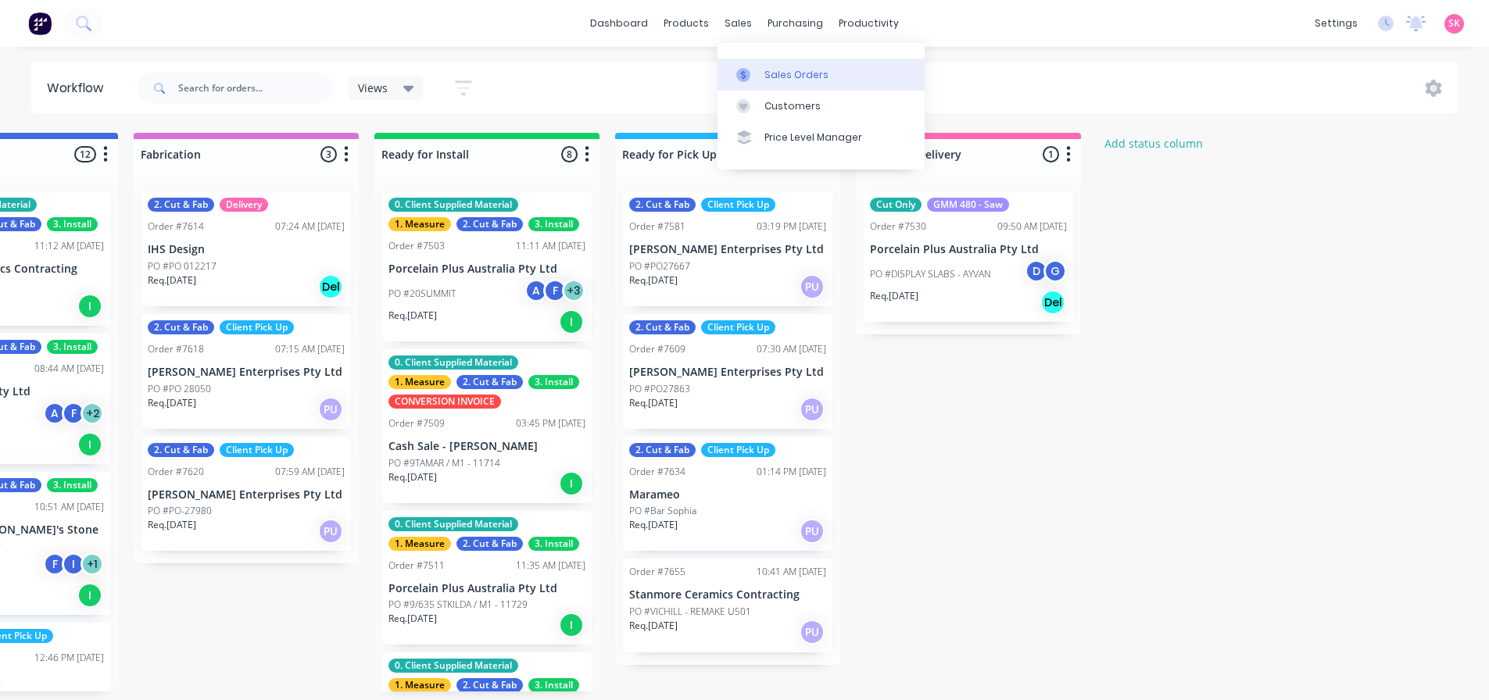
click at [767, 75] on div "Sales Orders" at bounding box center [797, 75] width 64 height 14
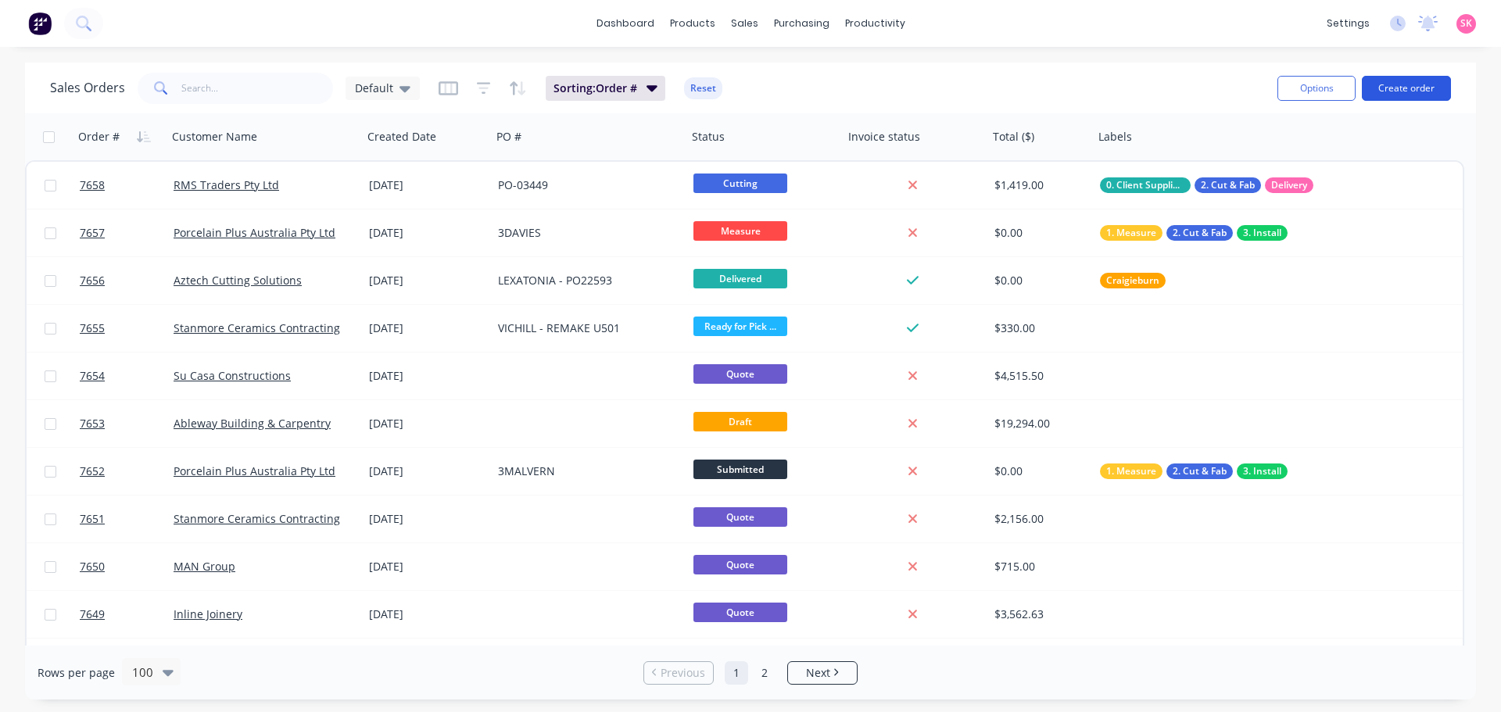
click at [1367, 93] on button "Create order" at bounding box center [1406, 88] width 89 height 25
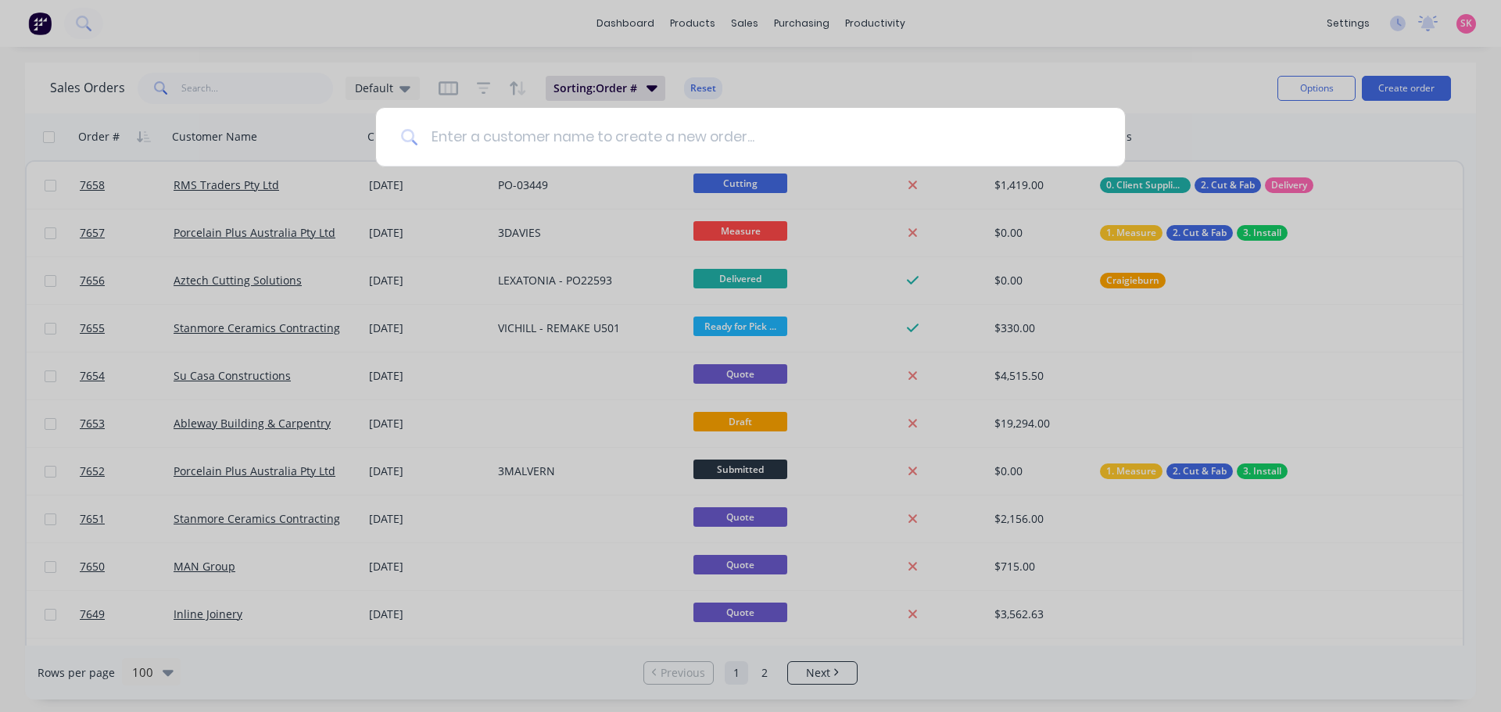
click at [551, 122] on input at bounding box center [759, 137] width 682 height 59
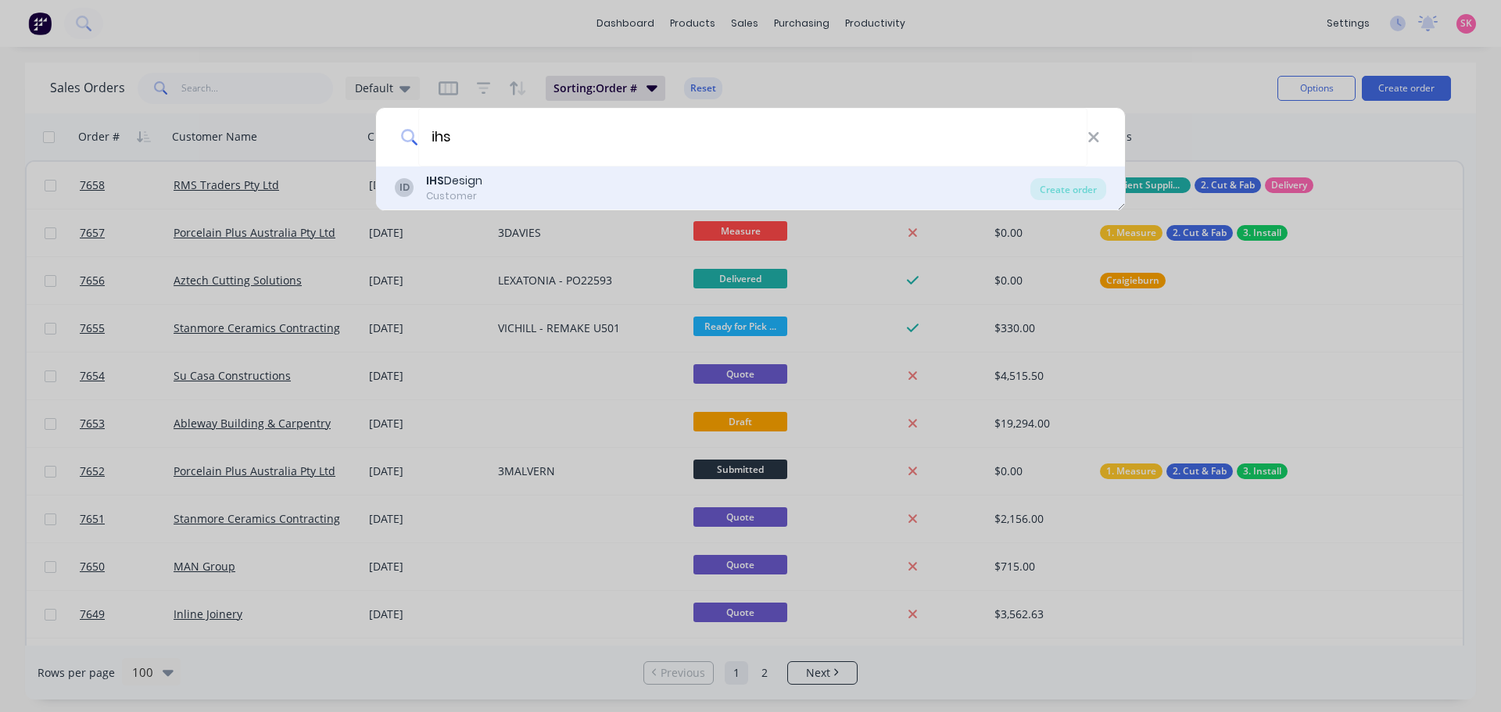
type input "ihs"
click at [632, 198] on div "ID IHS Design Customer" at bounding box center [713, 188] width 636 height 30
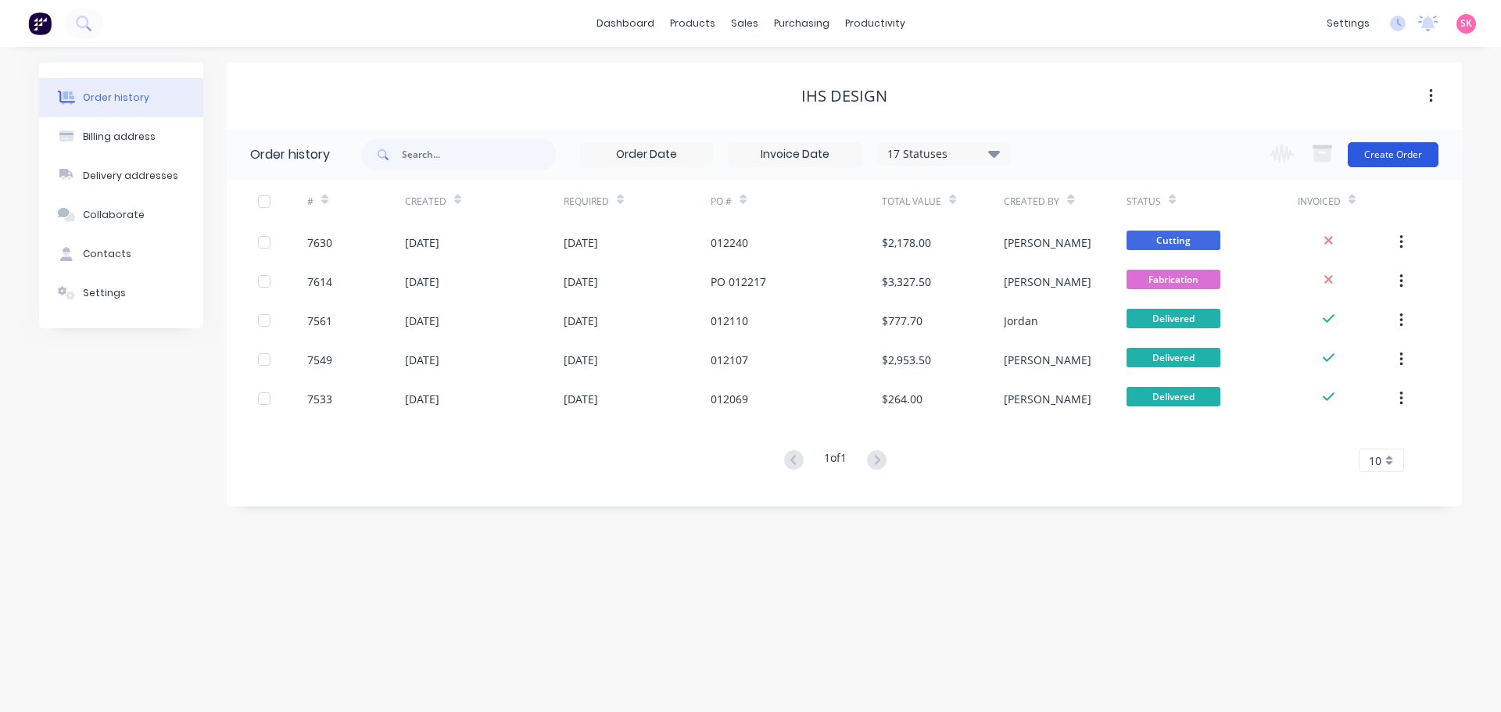
click at [1414, 158] on button "Create Order" at bounding box center [1393, 154] width 91 height 25
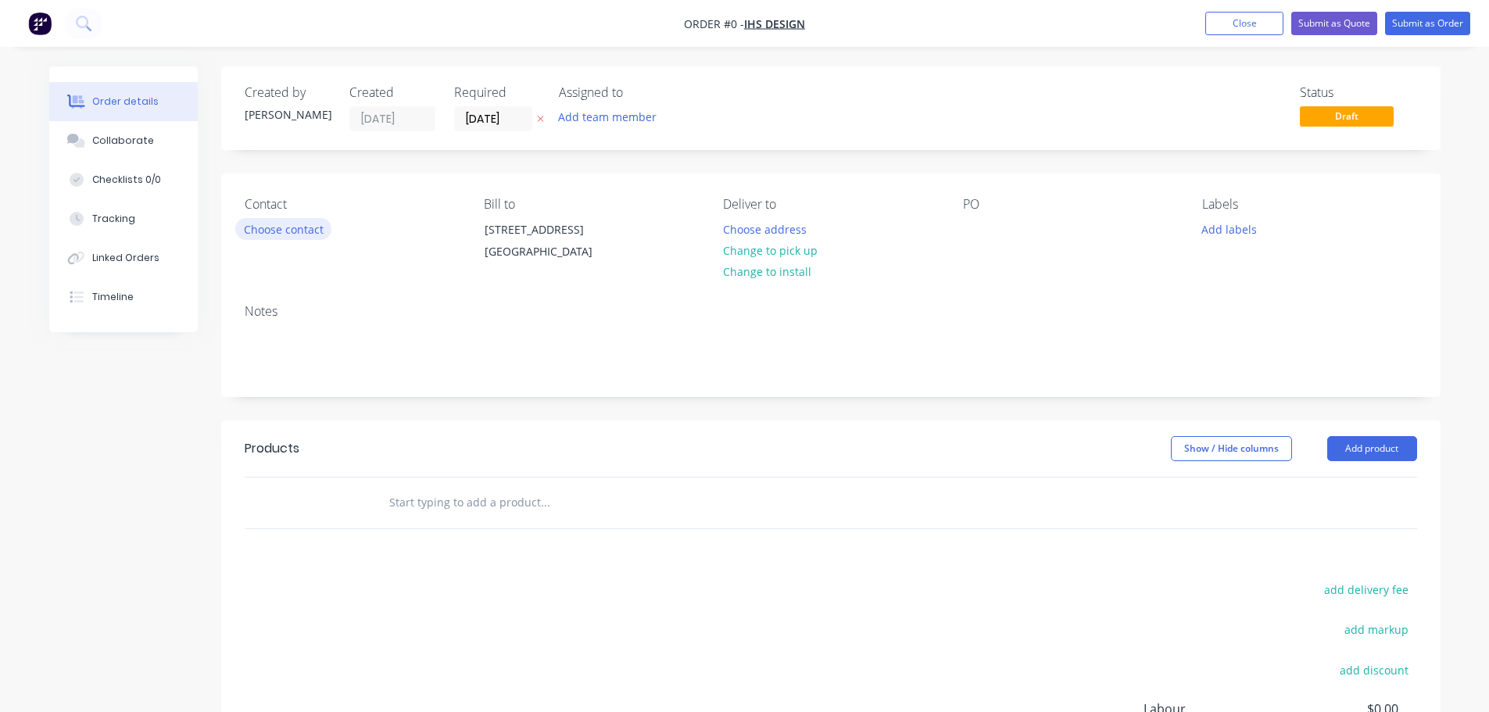
drag, startPoint x: 330, startPoint y: 224, endPoint x: 300, endPoint y: 232, distance: 30.9
click at [326, 224] on div "Choose contact" at bounding box center [283, 228] width 96 height 21
click at [300, 232] on button "Choose contact" at bounding box center [283, 228] width 96 height 21
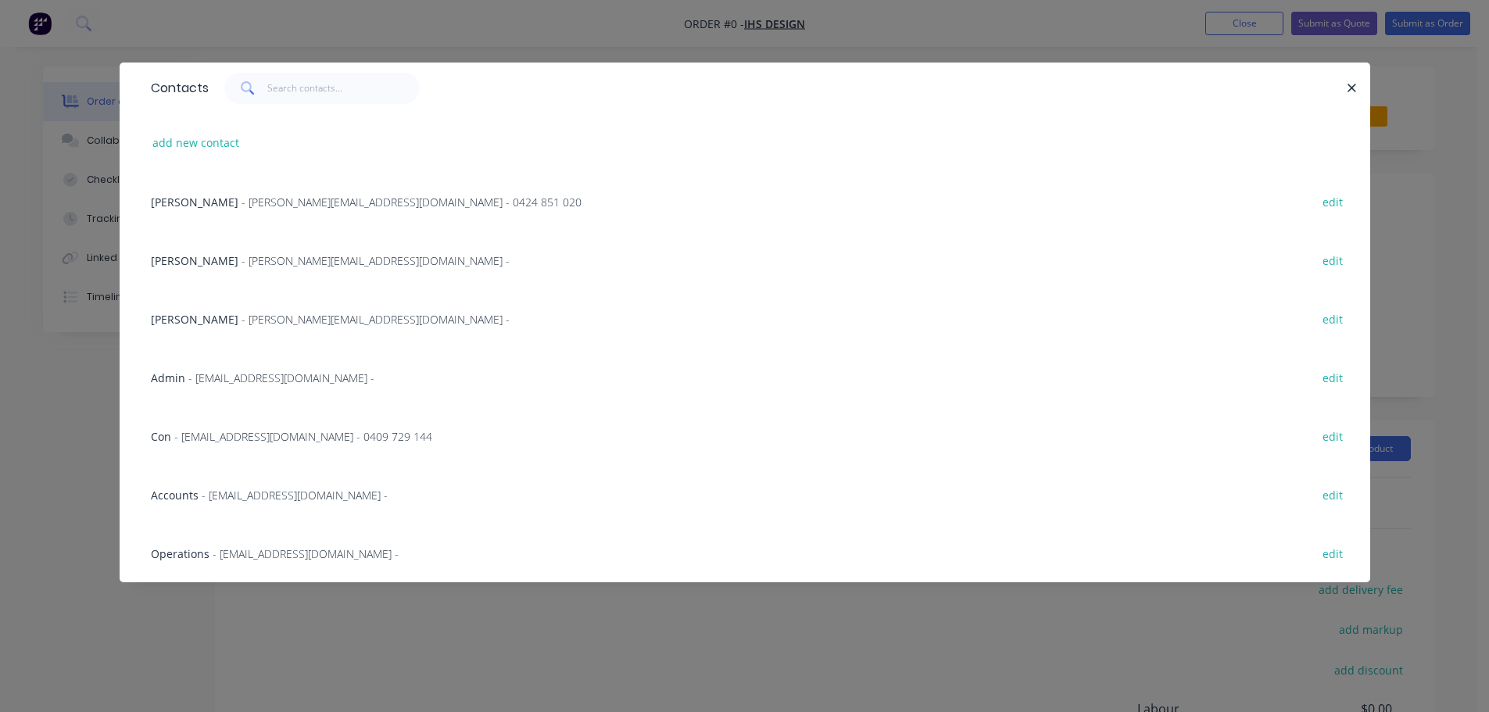
click at [275, 441] on span "- con@ihs-design.com - 0409 729 144" at bounding box center [303, 436] width 258 height 15
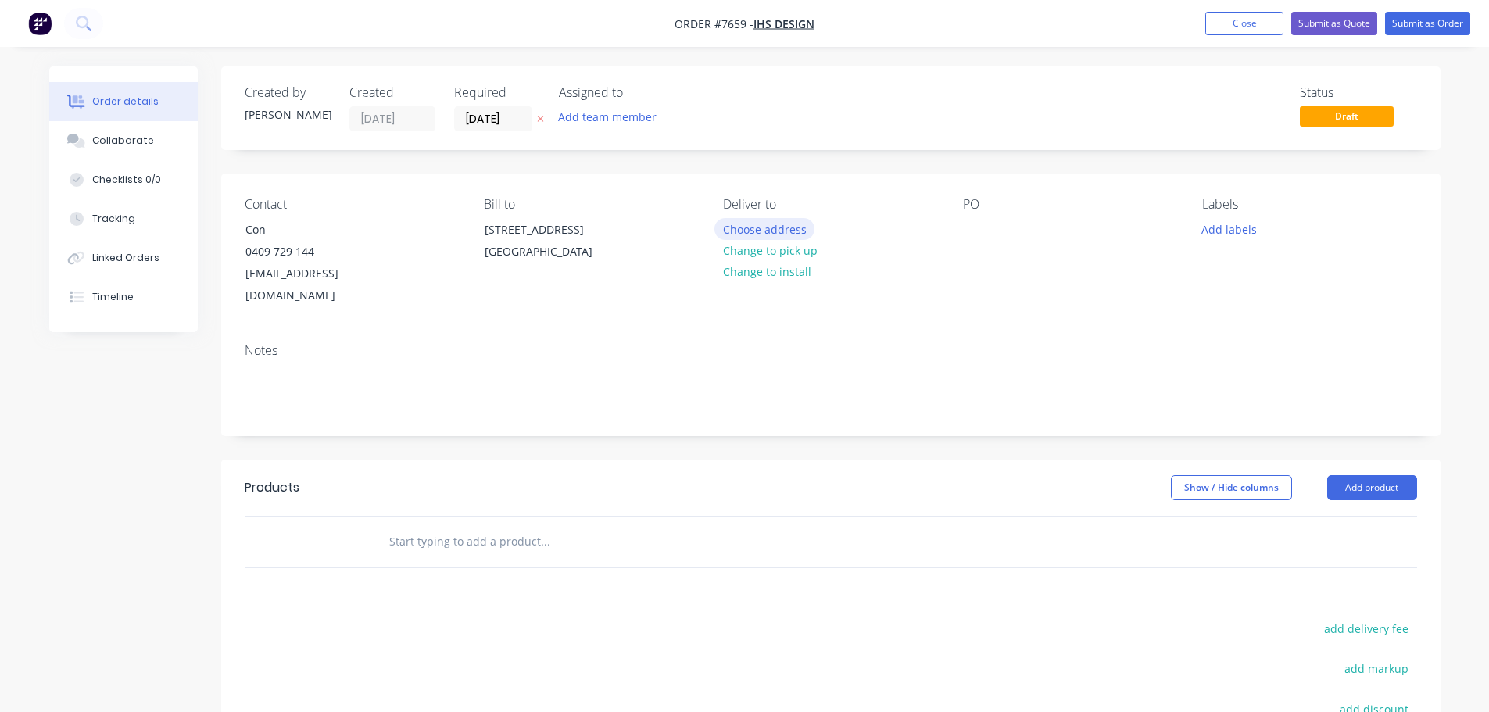
click at [786, 230] on button "Choose address" at bounding box center [765, 228] width 100 height 21
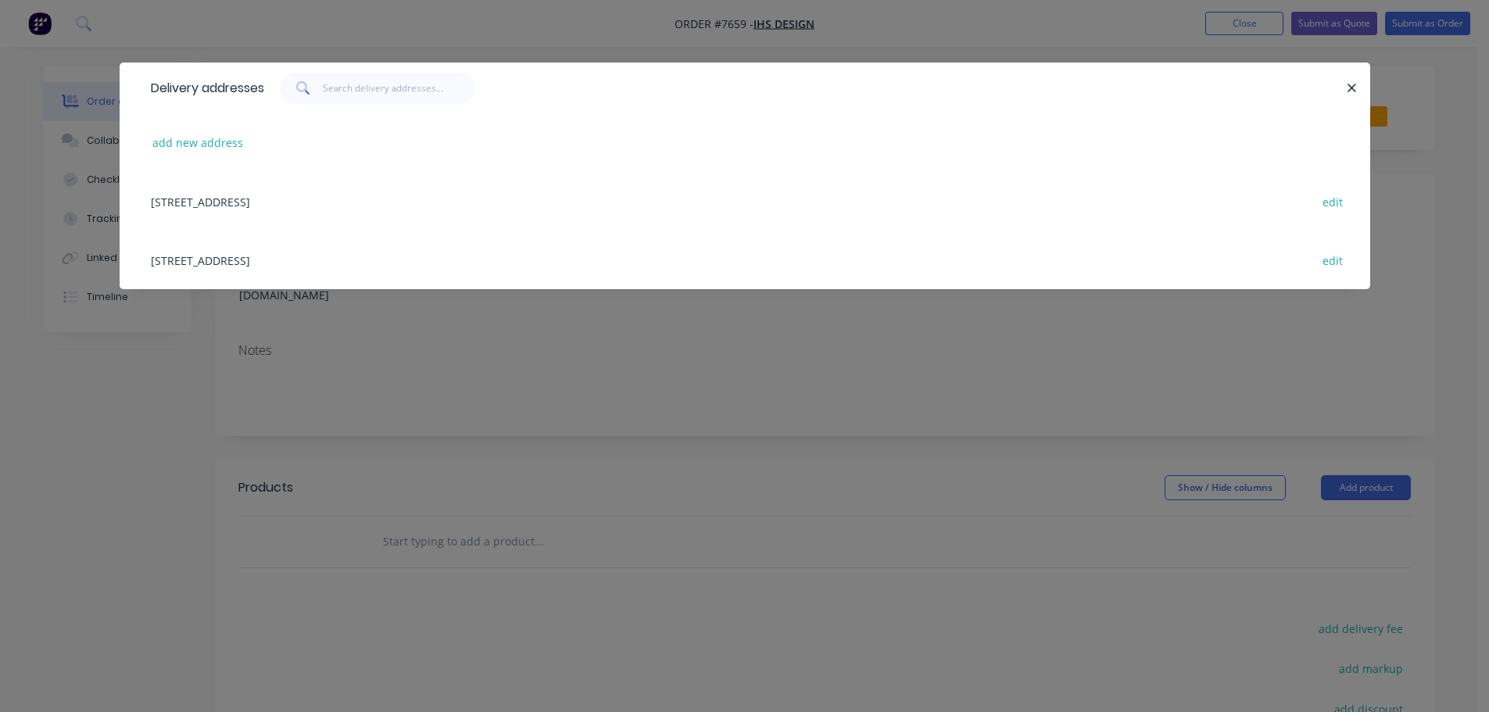
click at [232, 204] on div "93 - 103 Pacific Drive, Keysborough , Victoria, Australia, 3173 edit" at bounding box center [745, 201] width 1204 height 59
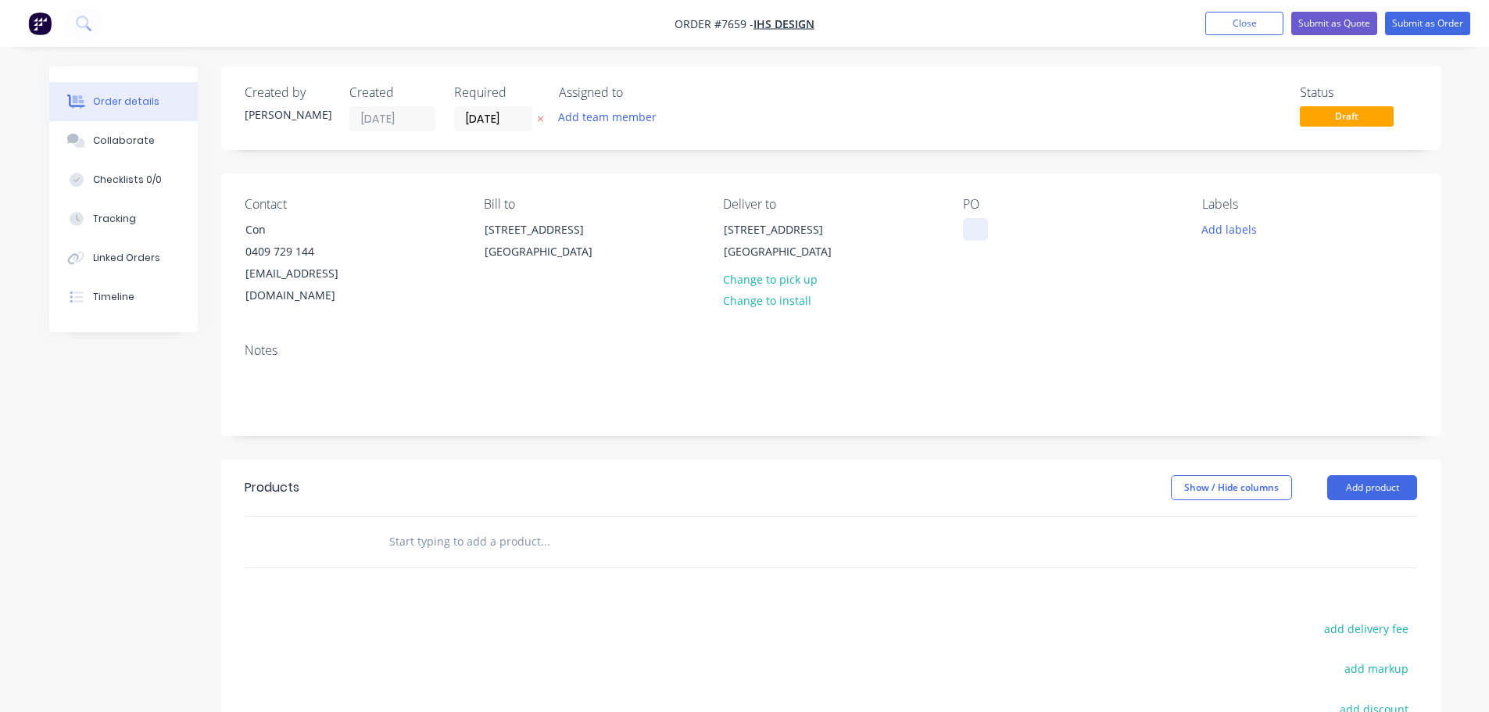
click at [971, 226] on div at bounding box center [975, 229] width 25 height 23
click at [1215, 230] on button "Add labels" at bounding box center [1230, 228] width 72 height 21
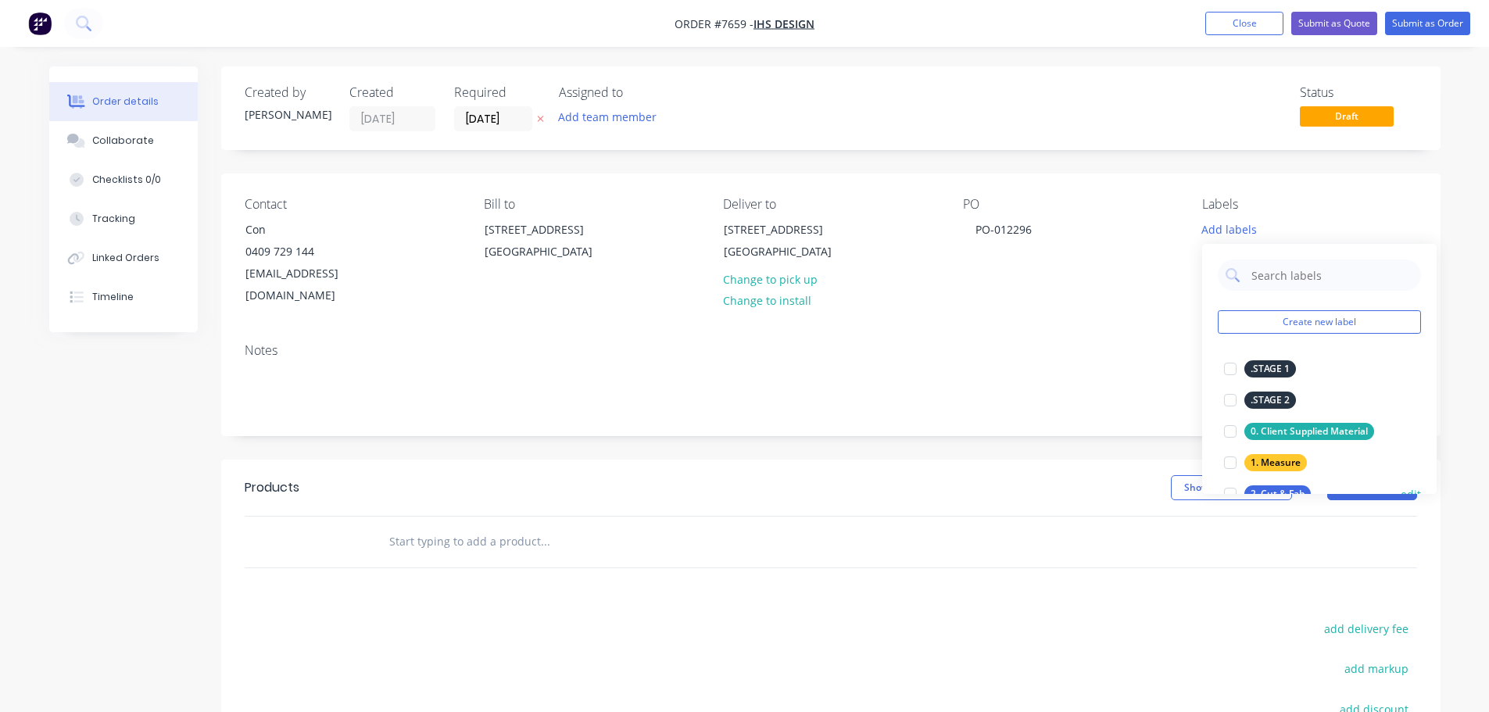
click at [1227, 493] on div at bounding box center [1230, 493] width 31 height 31
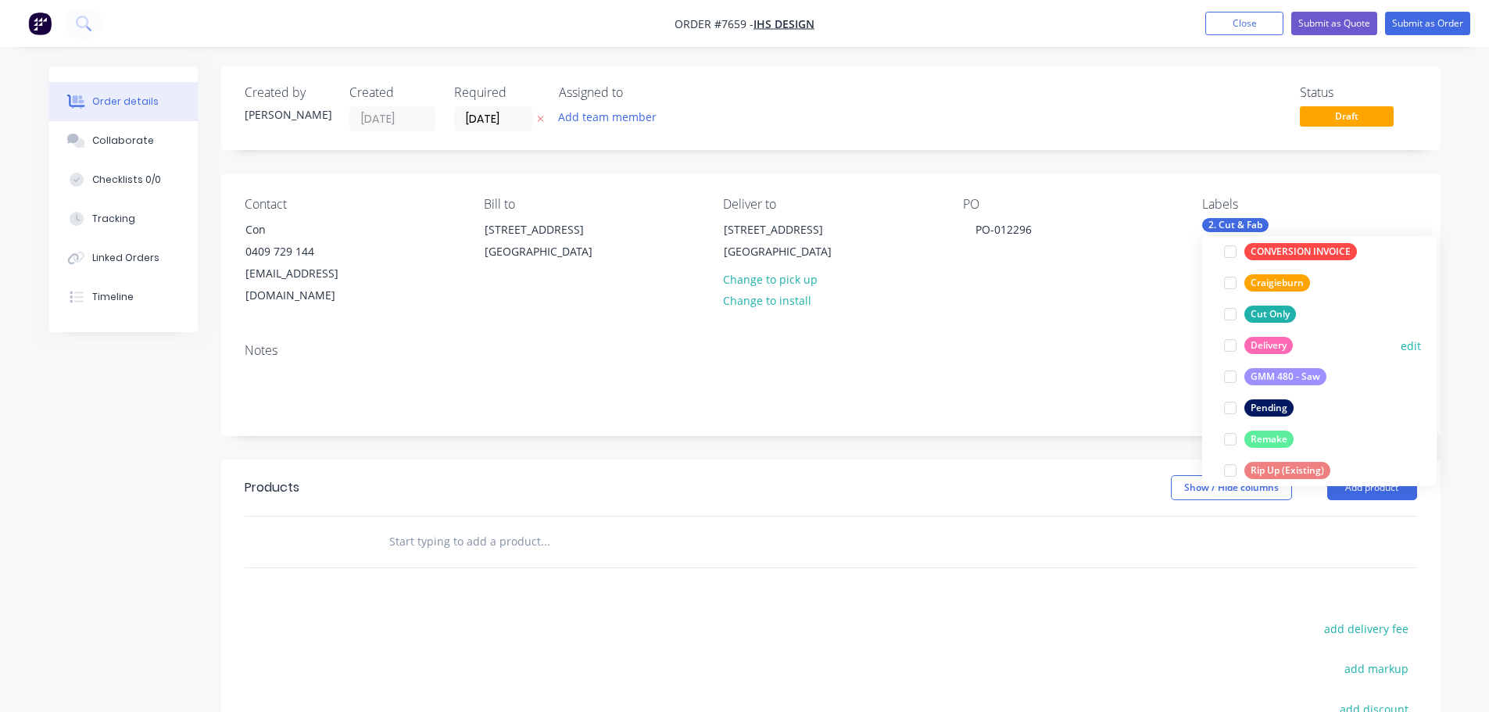
click at [1235, 349] on div at bounding box center [1230, 345] width 31 height 31
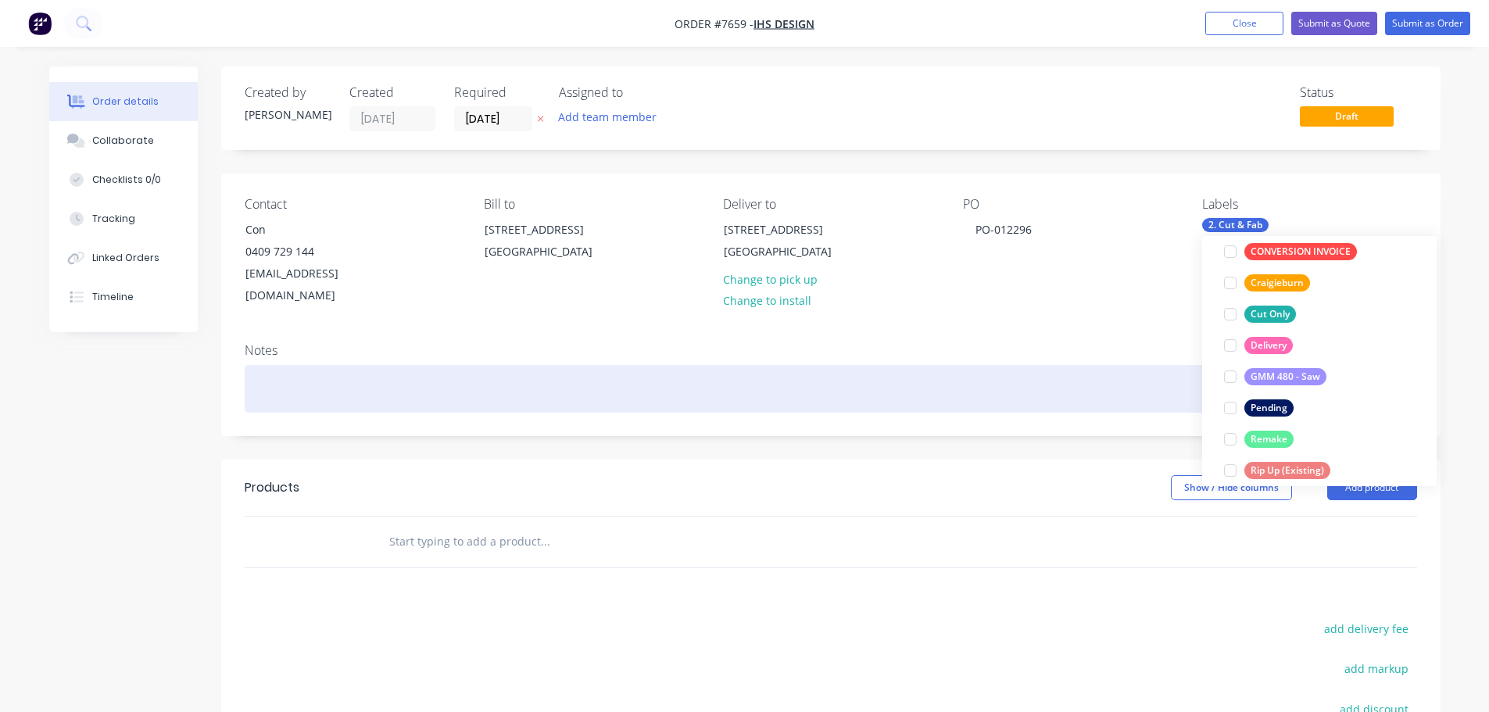
scroll to position [47, 0]
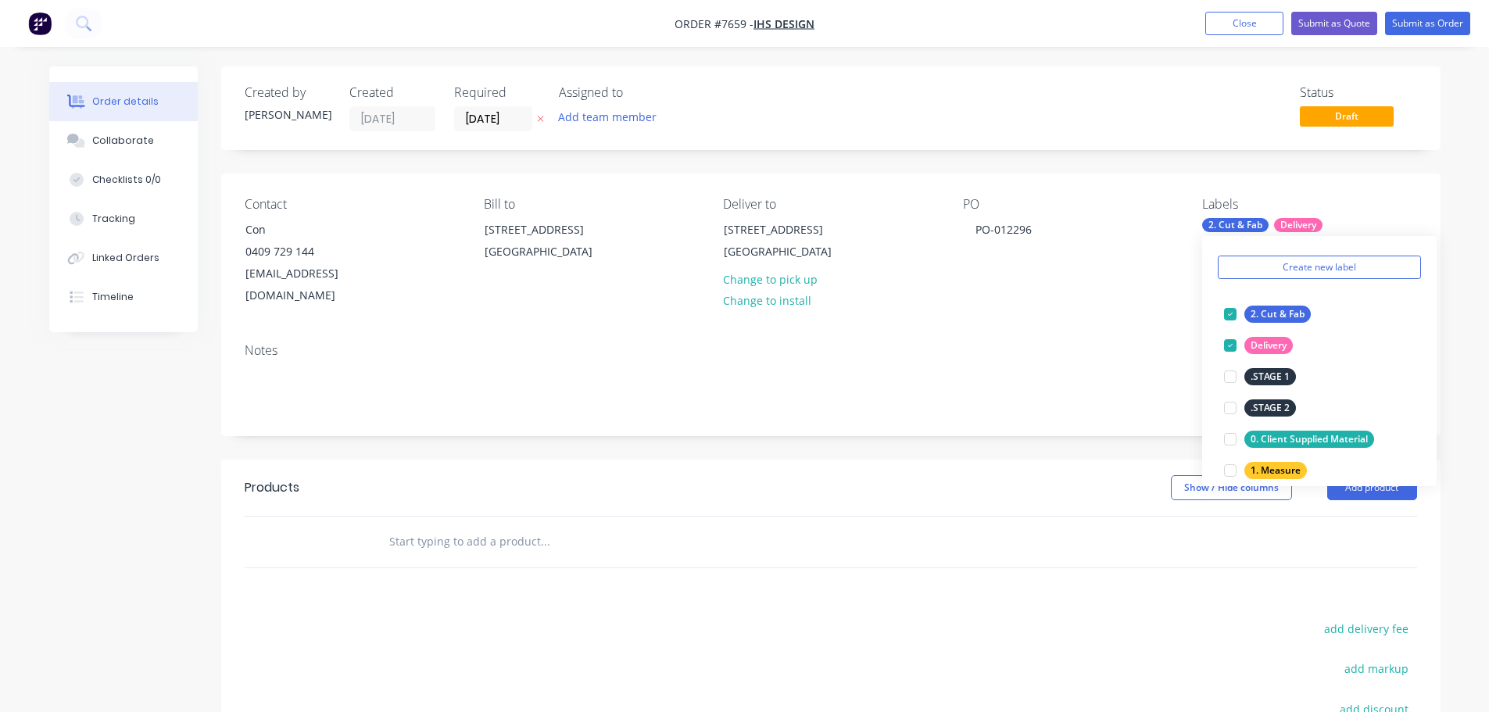
click at [503, 526] on input "text" at bounding box center [545, 541] width 313 height 31
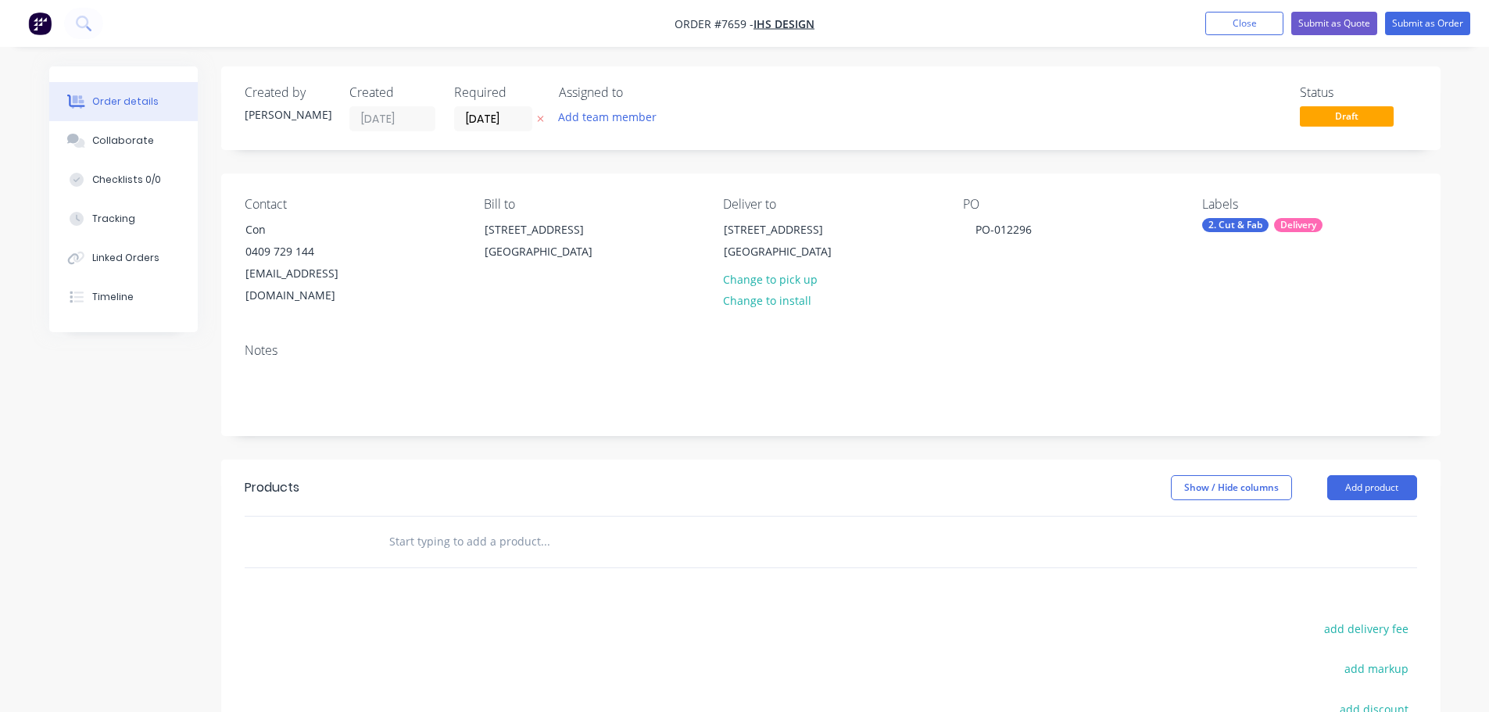
paste input "STNBARSS: STONE TOP 1805X 655 - U-SHAPE - Calacatta Grande"
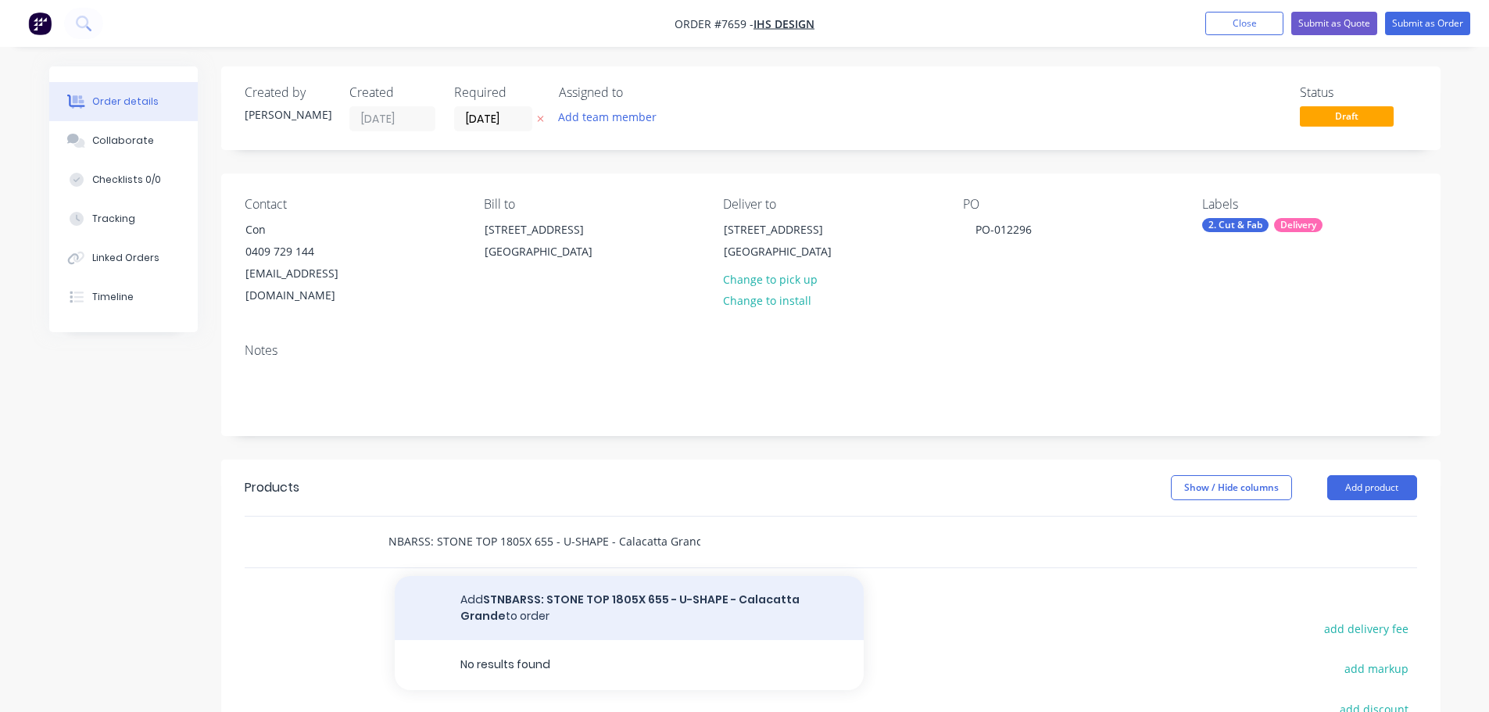
type input "STNBARSS: STONE TOP 1805X 655 - U-SHAPE - Calacatta Grande"
click at [617, 594] on button "Add STNBARSS: STONE TOP 1805X 655 - U-SHAPE - Calacatta Grande to order" at bounding box center [629, 608] width 469 height 64
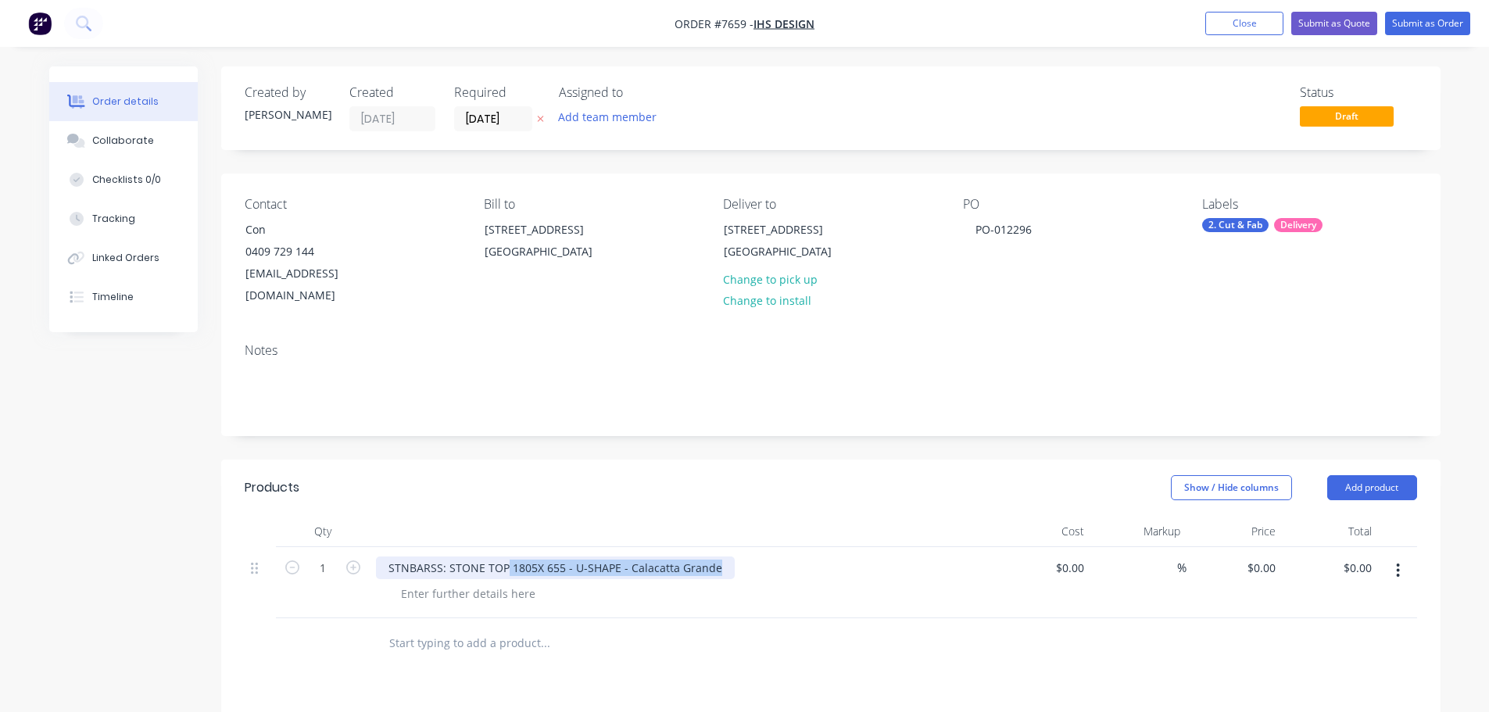
drag, startPoint x: 507, startPoint y: 546, endPoint x: 740, endPoint y: 548, distance: 233.8
click at [740, 557] on div "STNBARSS: STONE TOP 1805X 655 - U-SHAPE - Calacatta Grande" at bounding box center [682, 568] width 613 height 23
click at [532, 582] on div "1805X 655 - U-SHAPE - Calacatta Grande" at bounding box center [506, 593] width 235 height 23
drag, startPoint x: 510, startPoint y: 571, endPoint x: 734, endPoint y: 575, distance: 224.4
click at [722, 582] on div "1805X 655 - U-SHAPE - Calacatta Grande" at bounding box center [689, 593] width 600 height 23
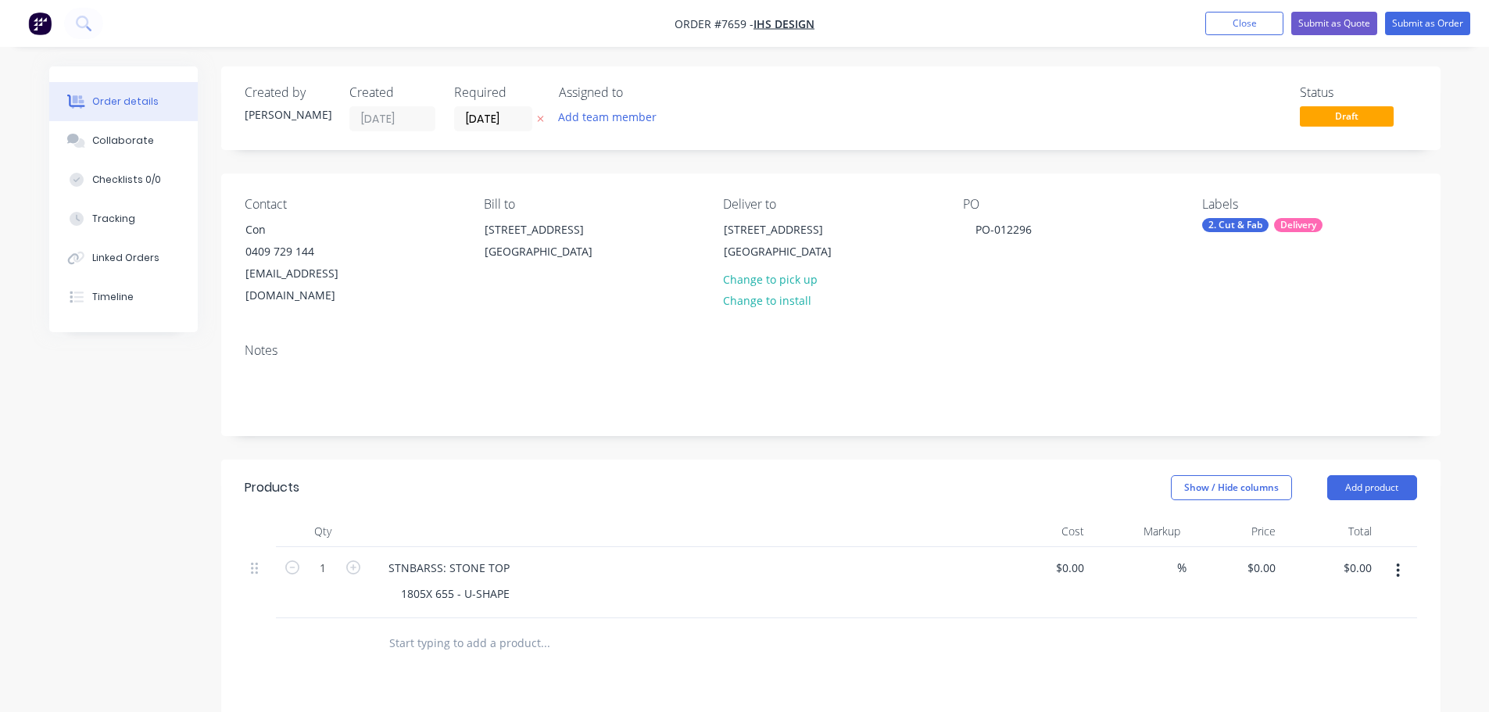
click at [429, 632] on input "text" at bounding box center [545, 643] width 313 height 31
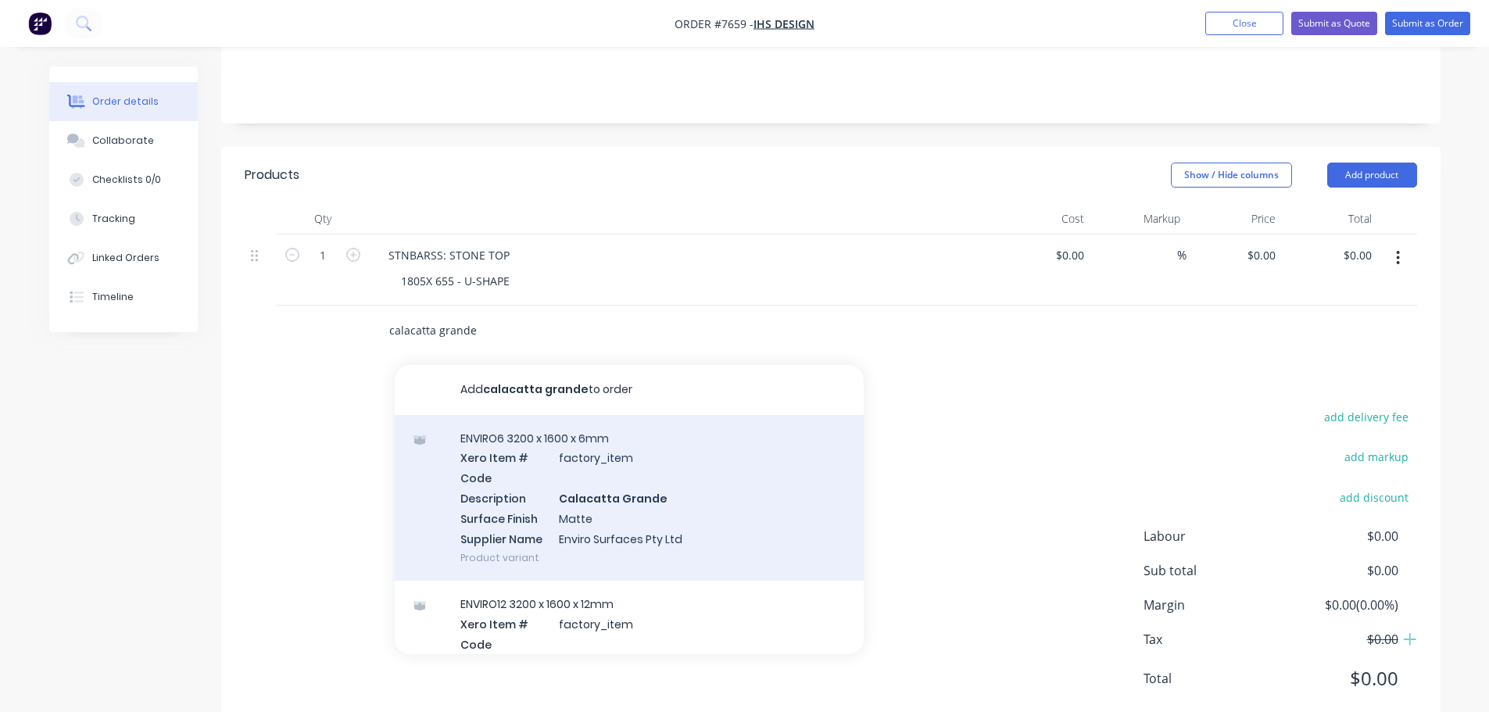
type input "calacatta grande"
click at [632, 507] on div "ENVIRO6 3200 x 1600 x 6mm Xero Item # factory_item Code Description Calacatta G…" at bounding box center [629, 498] width 469 height 167
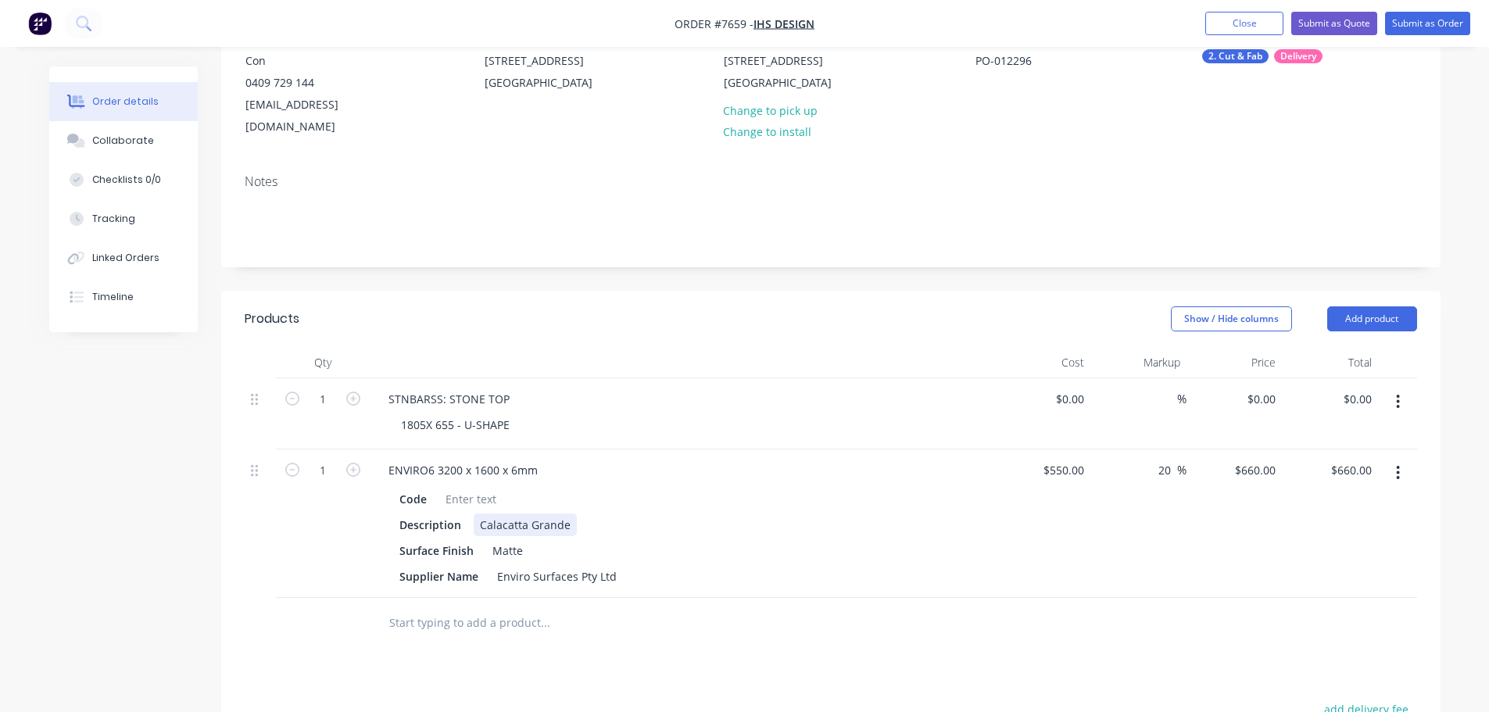
scroll to position [156, 0]
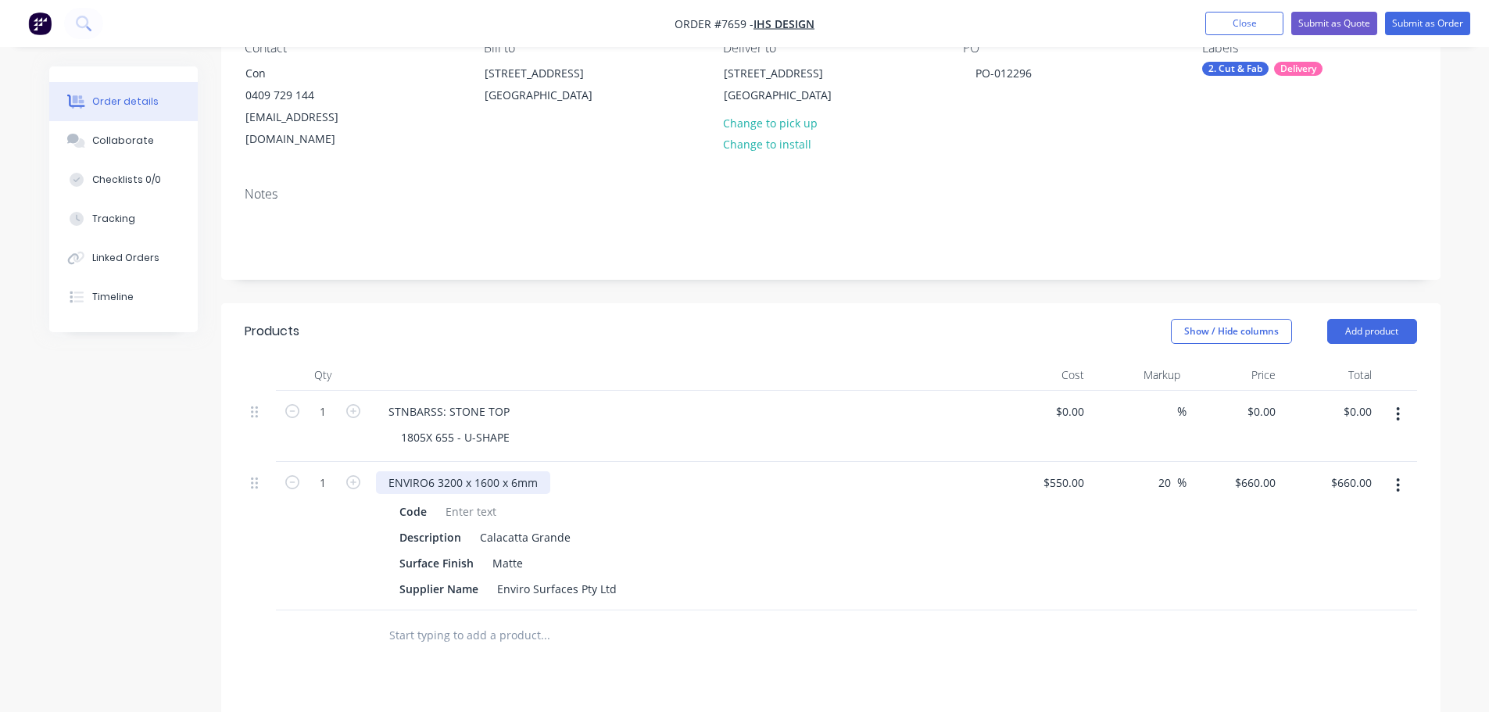
click at [540, 471] on div "ENVIRO6 3200 x 1600 x 6mm" at bounding box center [463, 482] width 174 height 23
click at [770, 426] on div "1805X 655 - U-SHAPE" at bounding box center [689, 437] width 600 height 23
click at [1072, 471] on input "550" at bounding box center [1077, 482] width 27 height 23
type input "$0.00"
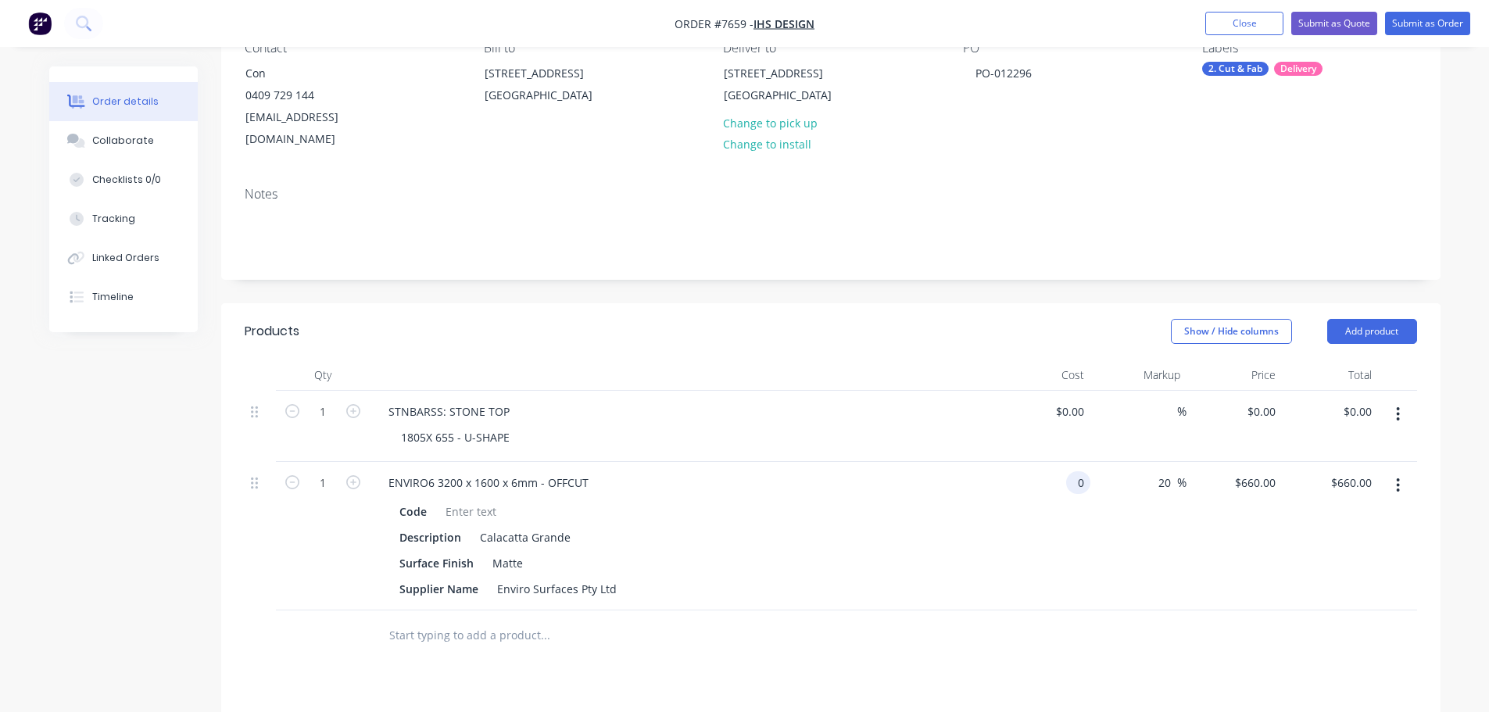
type input "$0.00"
type input "0"
type input "$0.00"
click at [530, 471] on div "ENVIRO6 3200 x 1600 x 6mm - OFFCUT" at bounding box center [488, 482] width 225 height 23
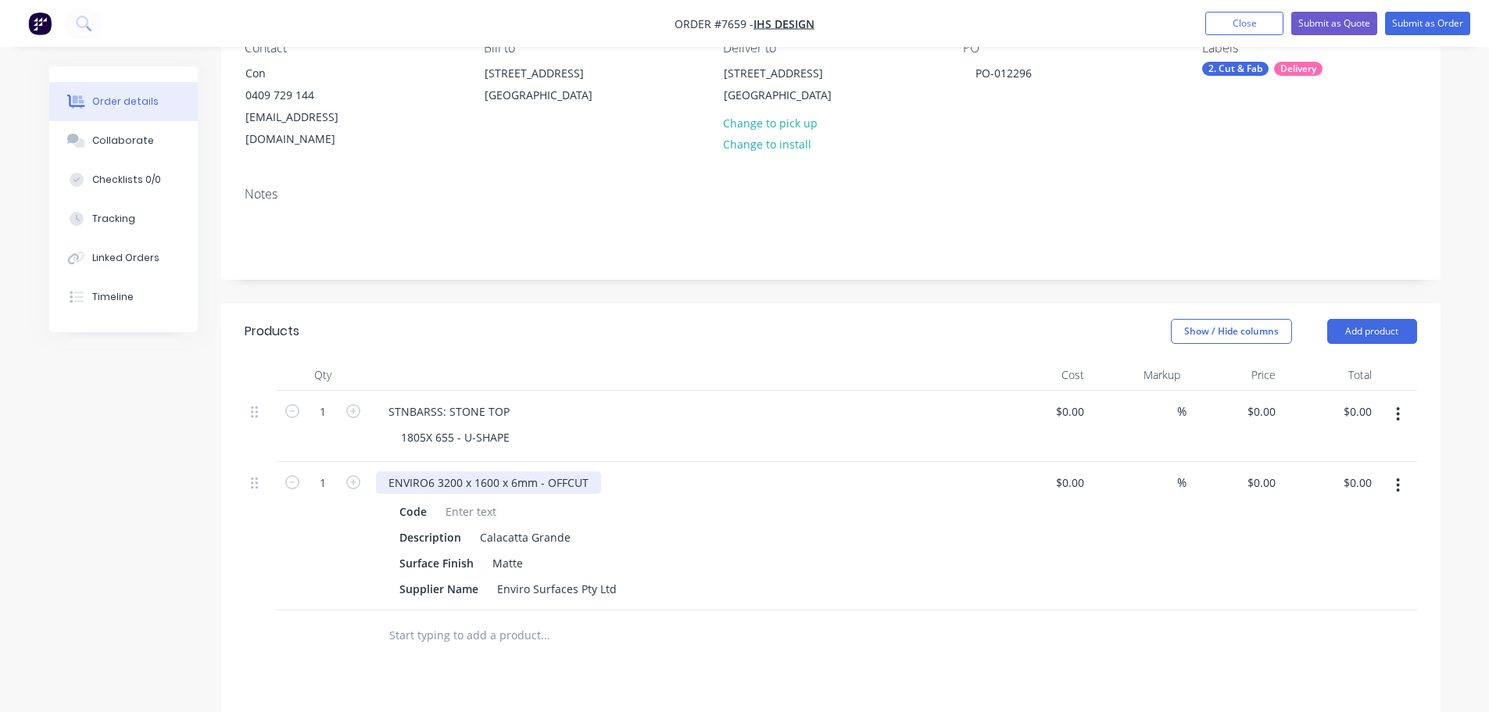
click at [542, 471] on div "ENVIRO6 3200 x 1600 x 6mm - OFFCUT" at bounding box center [488, 482] width 225 height 23
click at [514, 471] on div "ENVIRO6 3200 x 1600 x 6mm - OFFCUT" at bounding box center [488, 482] width 225 height 23
drag, startPoint x: 510, startPoint y: 463, endPoint x: 437, endPoint y: 460, distance: 72.7
click at [437, 471] on div "ENVIRO6 3200 x 1600 x 12mm - OFFCUT" at bounding box center [491, 482] width 231 height 23
click at [1408, 471] on button "button" at bounding box center [1398, 485] width 37 height 28
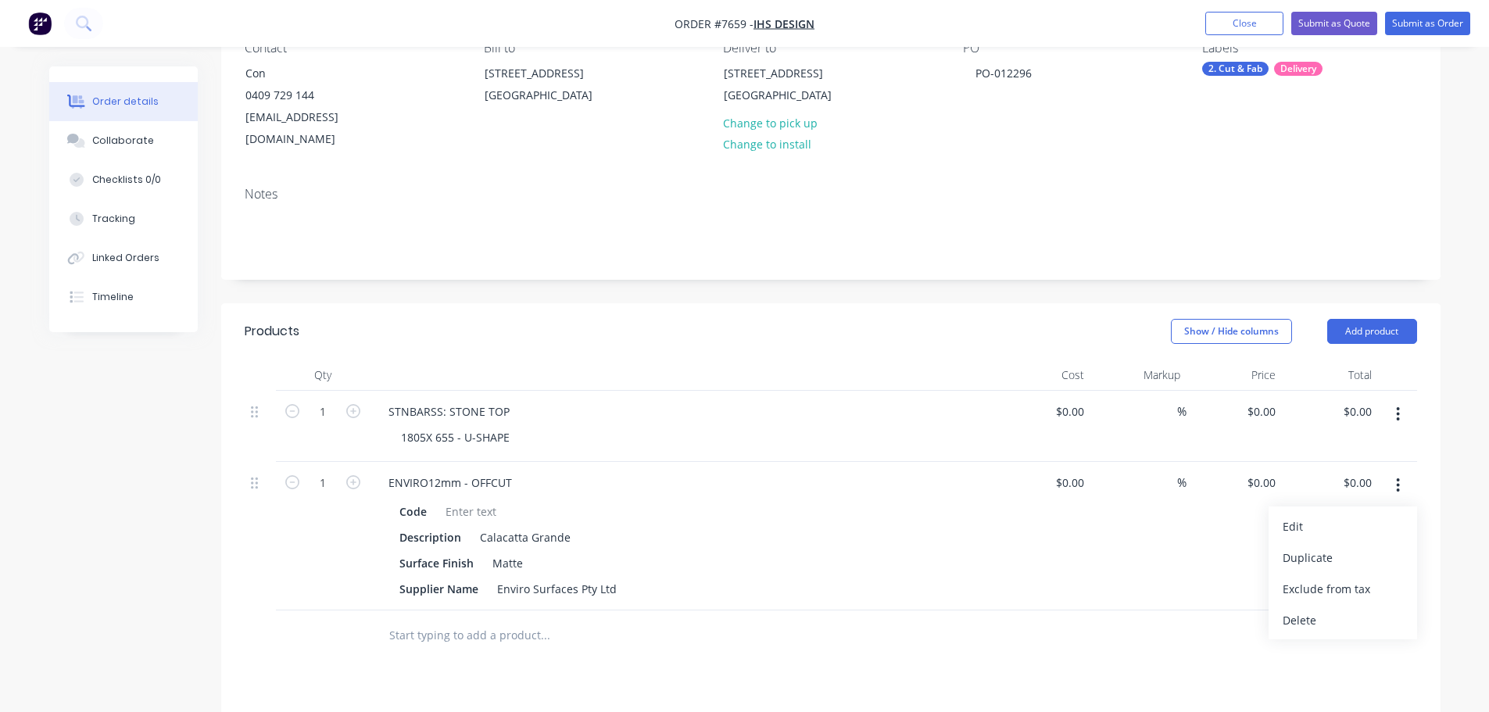
click at [1337, 609] on div "Delete" at bounding box center [1343, 620] width 120 height 23
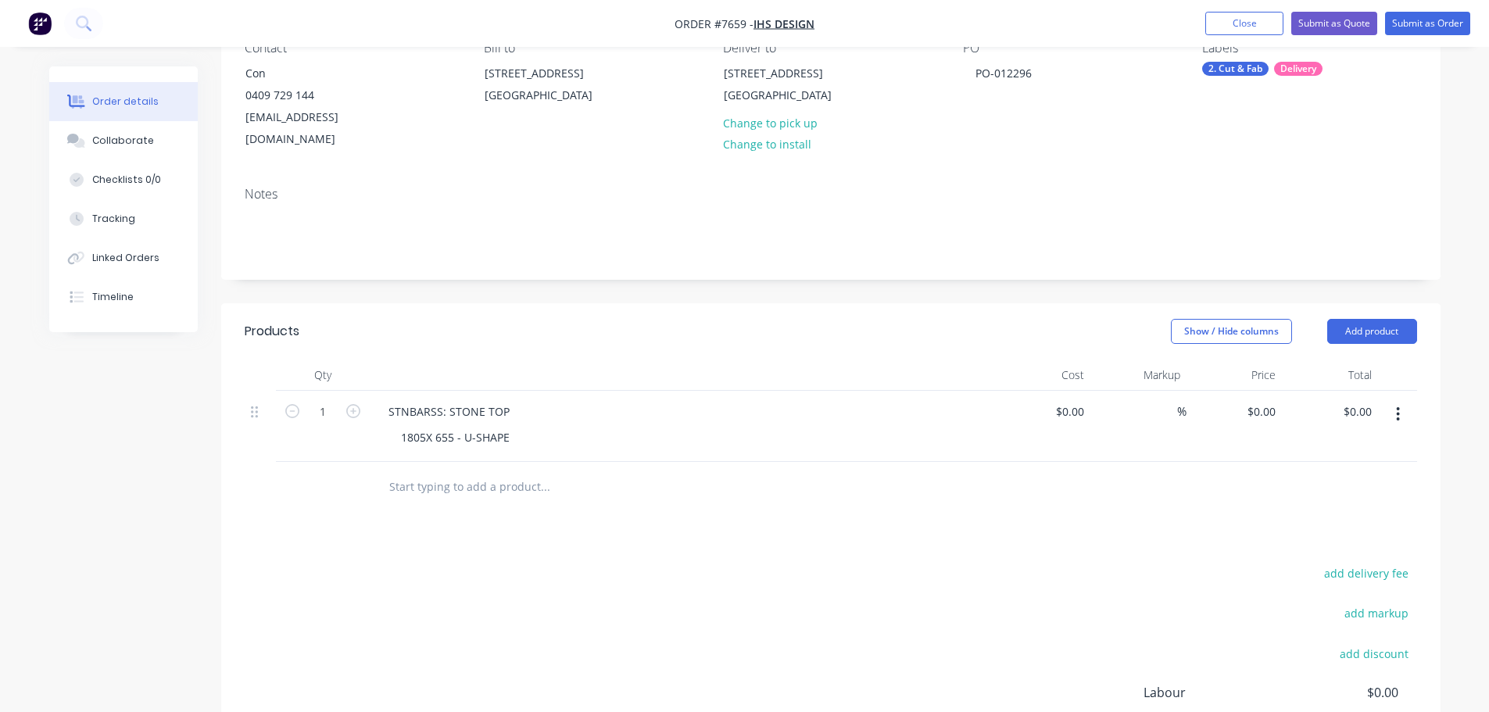
click at [476, 474] on input "text" at bounding box center [545, 486] width 313 height 31
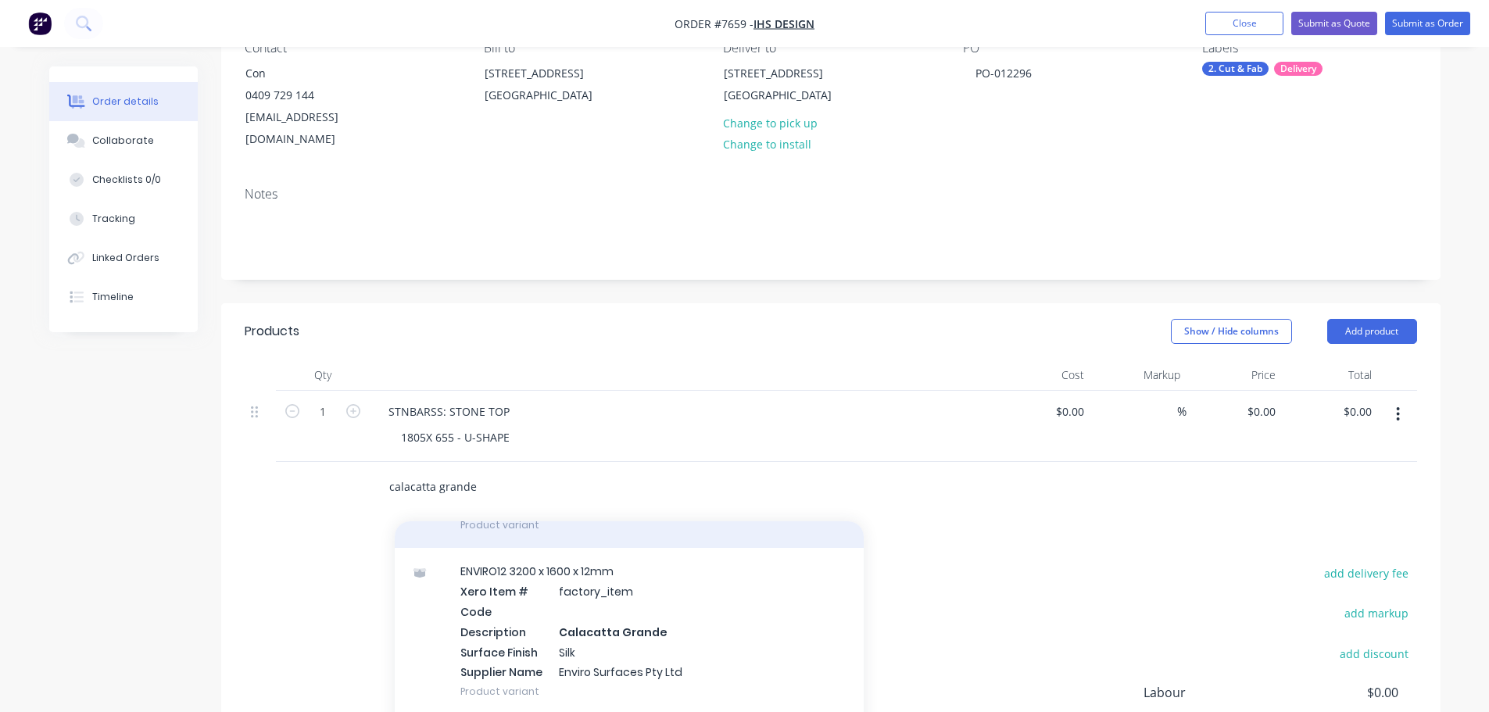
scroll to position [224, 0]
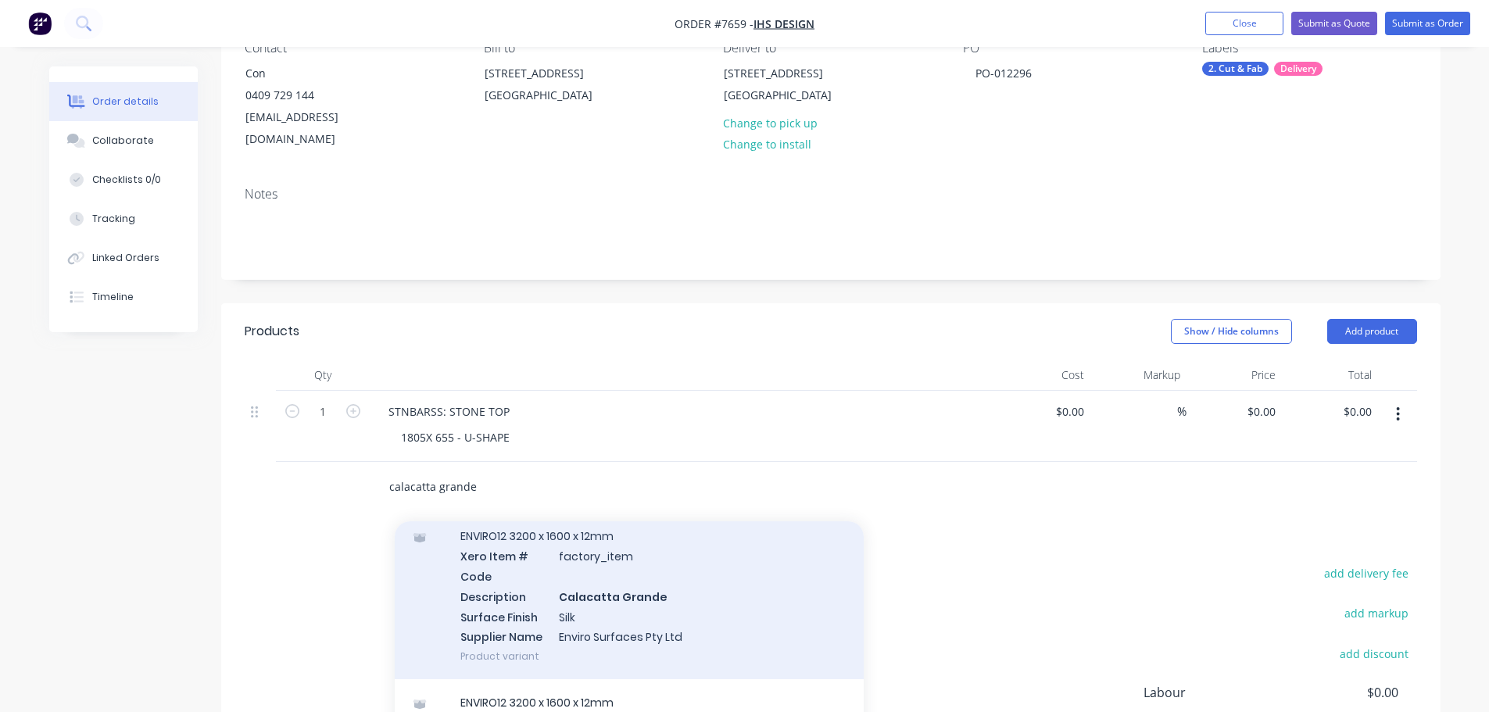
type input "calacatta grande"
click at [599, 561] on div "ENVIRO12 3200 x 1600 x 12mm Xero Item # factory_item Code Description Calacatta…" at bounding box center [629, 596] width 469 height 167
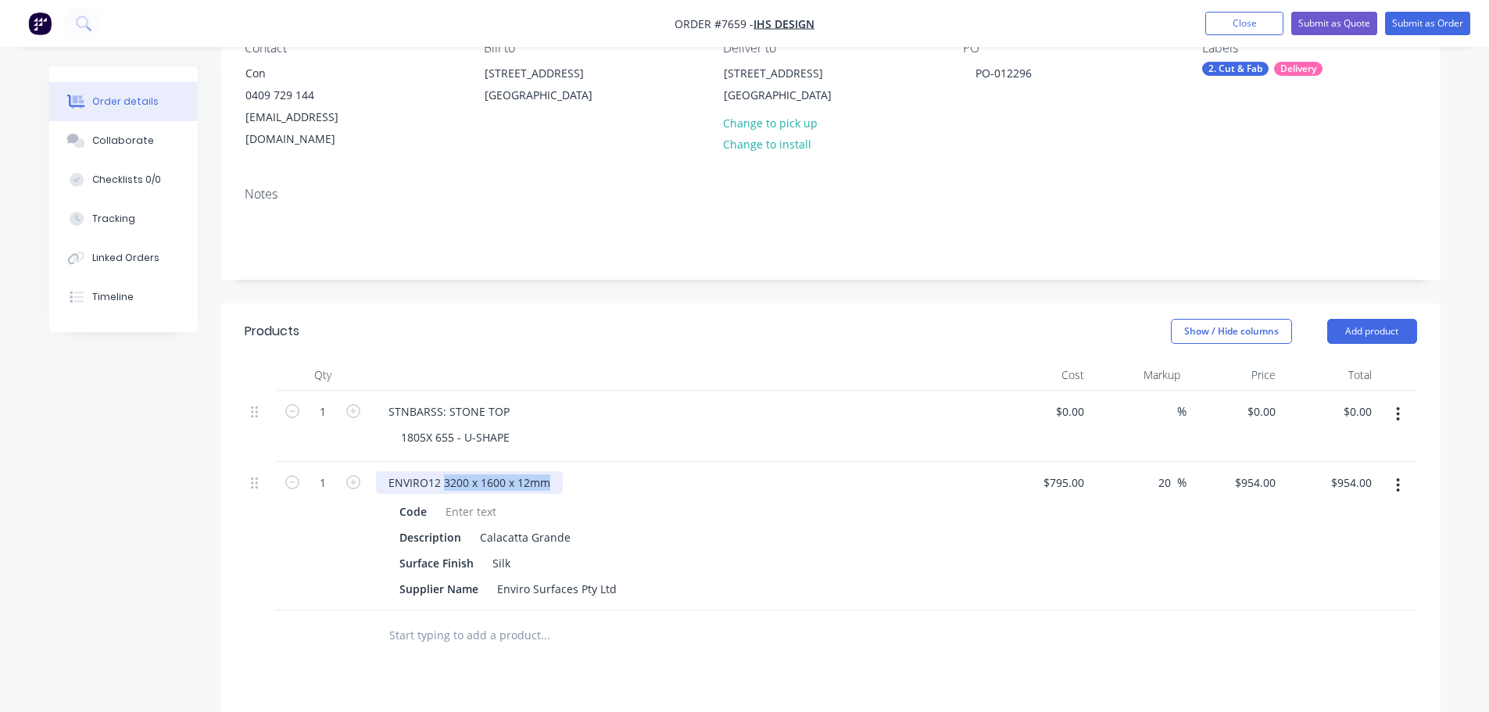
drag, startPoint x: 444, startPoint y: 462, endPoint x: 944, endPoint y: 460, distance: 500.3
click at [933, 471] on div "ENVIRO12 3200 x 1600 x 12mm" at bounding box center [682, 482] width 613 height 23
click at [912, 578] on div "Supplier Name Enviro Surfaces Pty Ltd" at bounding box center [679, 589] width 572 height 23
click at [1062, 478] on div "$795.00 $795.00" at bounding box center [1043, 536] width 96 height 149
click at [1065, 471] on input "795" at bounding box center [1077, 482] width 27 height 23
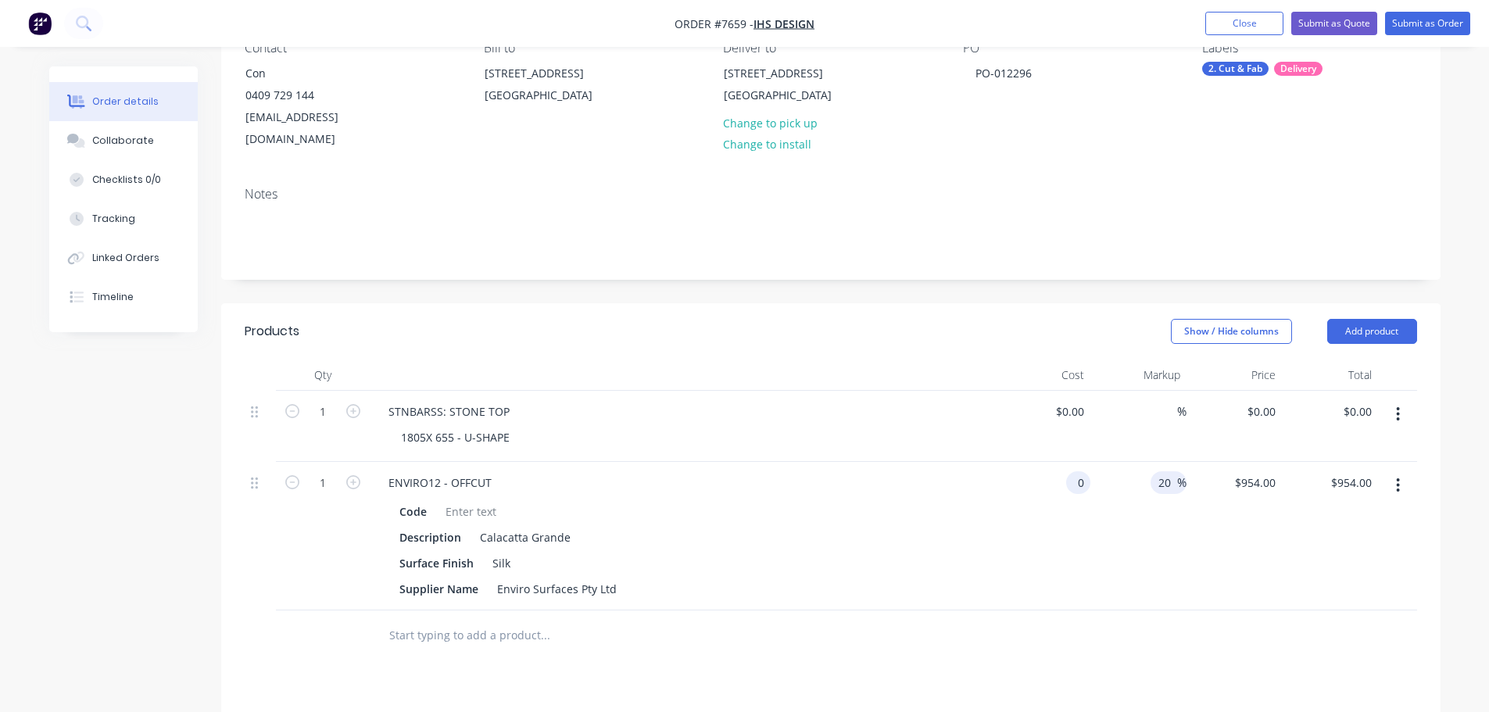
type input "$0.00"
drag, startPoint x: 1160, startPoint y: 467, endPoint x: 1119, endPoint y: 477, distance: 42.5
click at [1124, 475] on div "20 20 %" at bounding box center [1139, 536] width 96 height 149
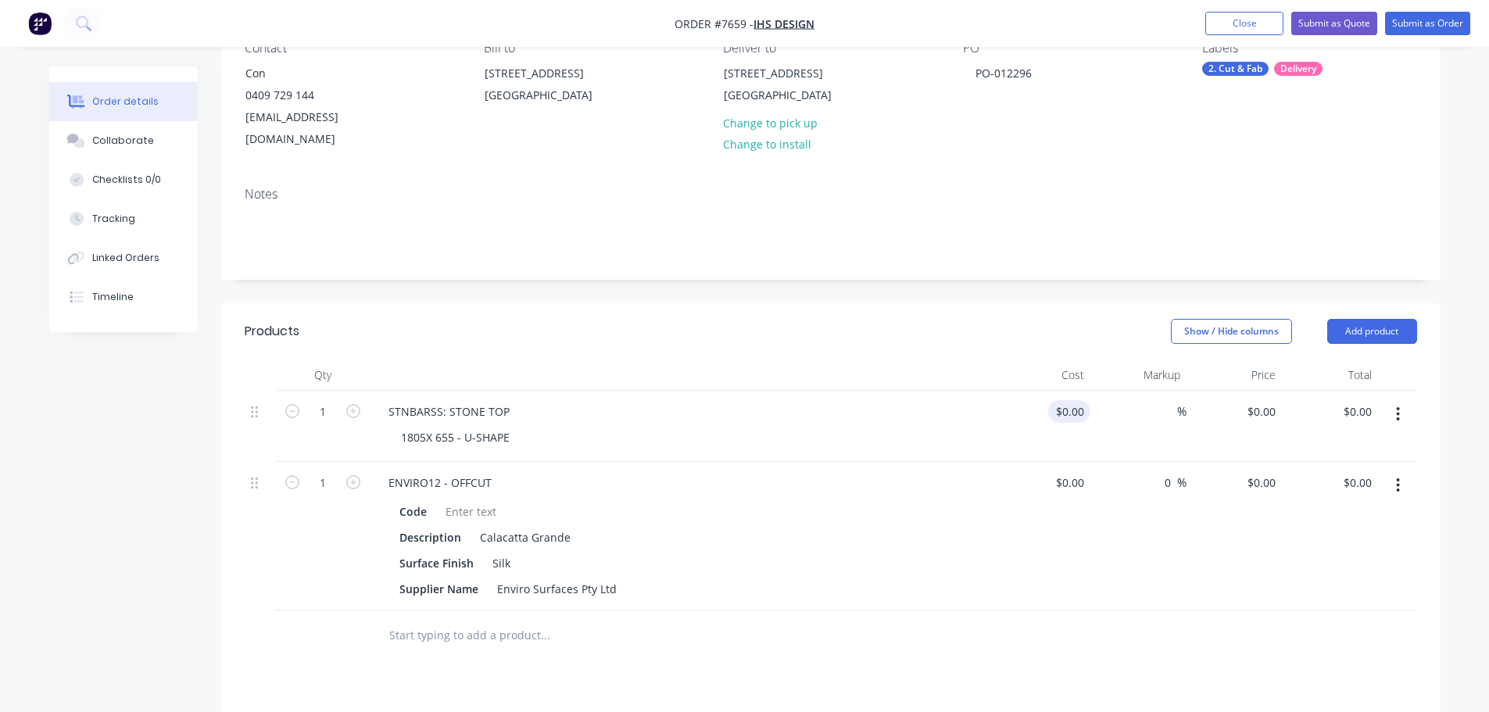
type input "0"
click at [1081, 400] on input at bounding box center [1073, 411] width 36 height 23
type input "$495.00"
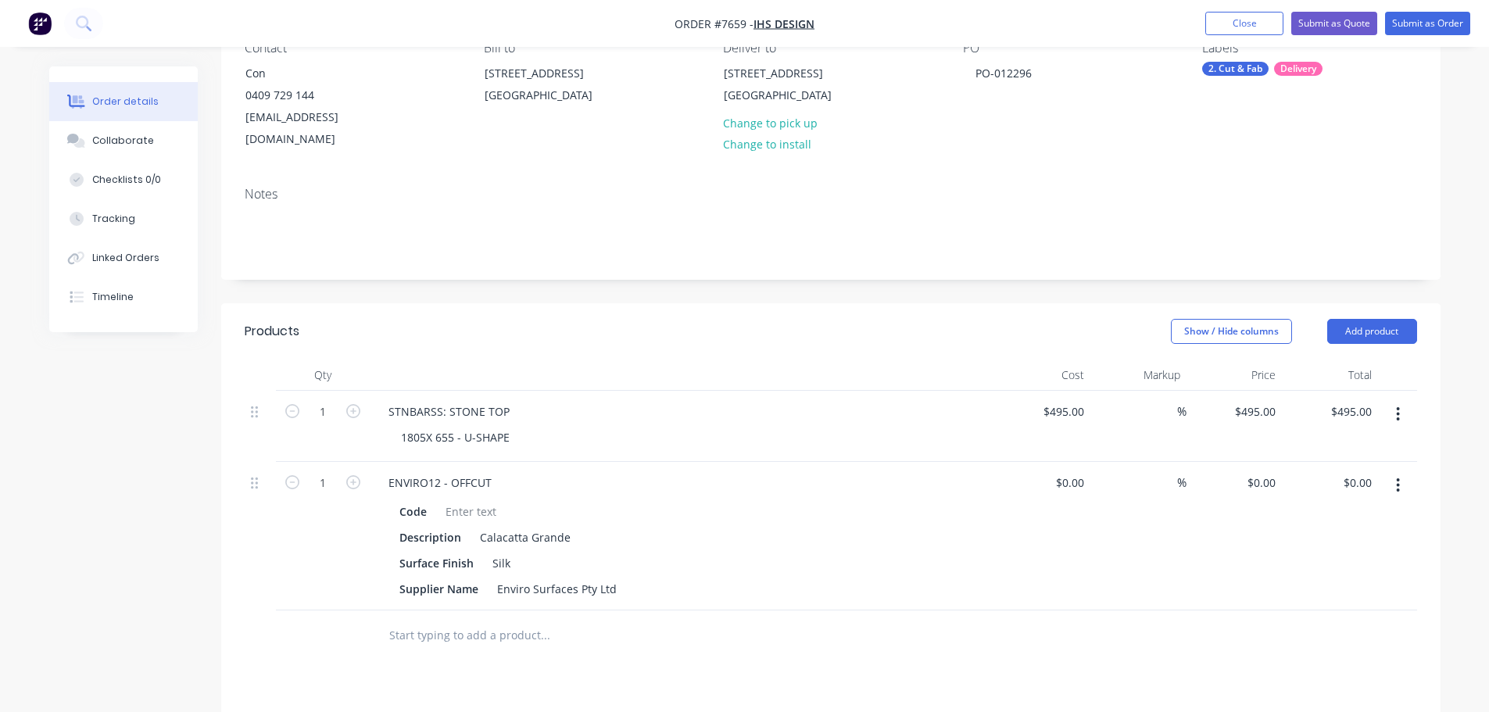
drag, startPoint x: 977, startPoint y: 274, endPoint x: 992, endPoint y: 292, distance: 23.3
click at [977, 274] on div "Created by Stacey Created 14/08/25 Required 14/08/25 Assigned to Add team membe…" at bounding box center [831, 473] width 1220 height 1127
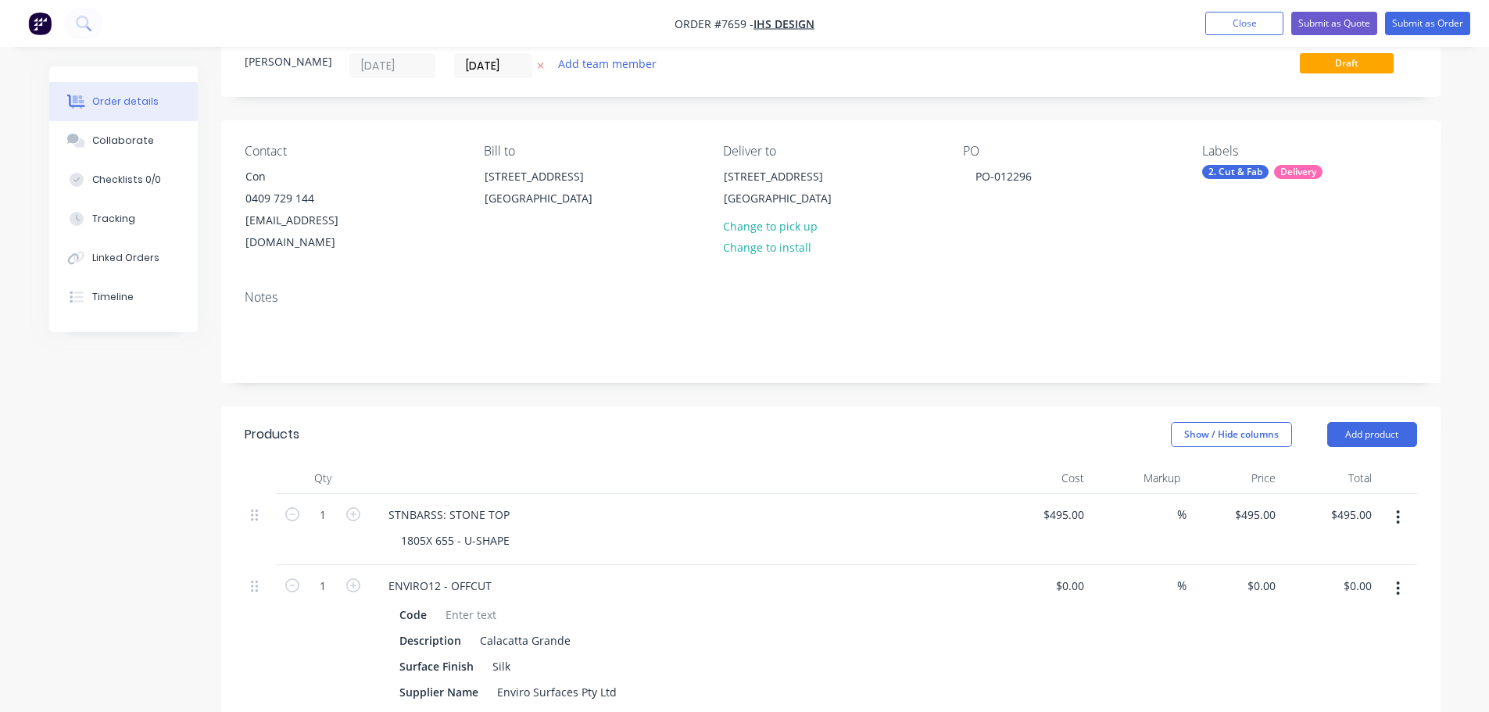
scroll to position [0, 0]
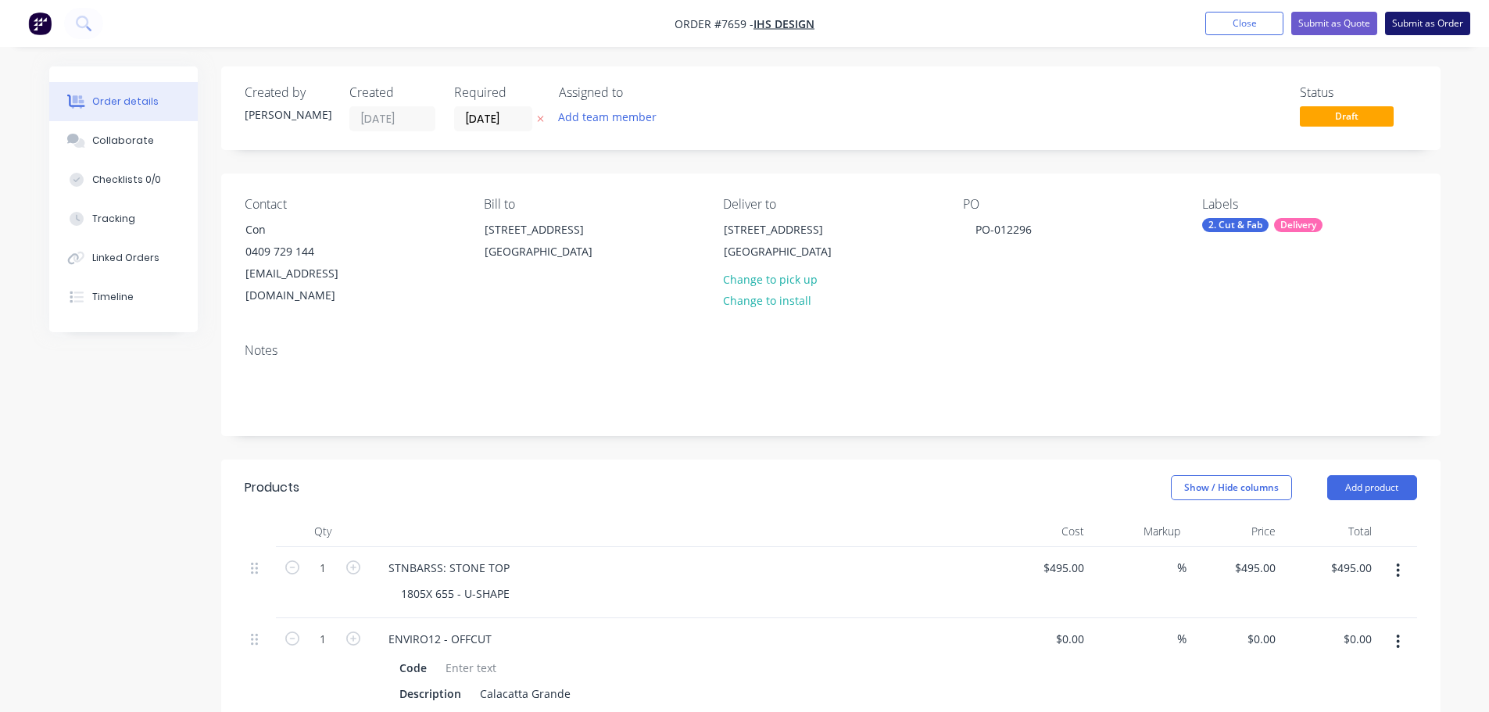
click at [1420, 21] on button "Submit as Order" at bounding box center [1427, 23] width 85 height 23
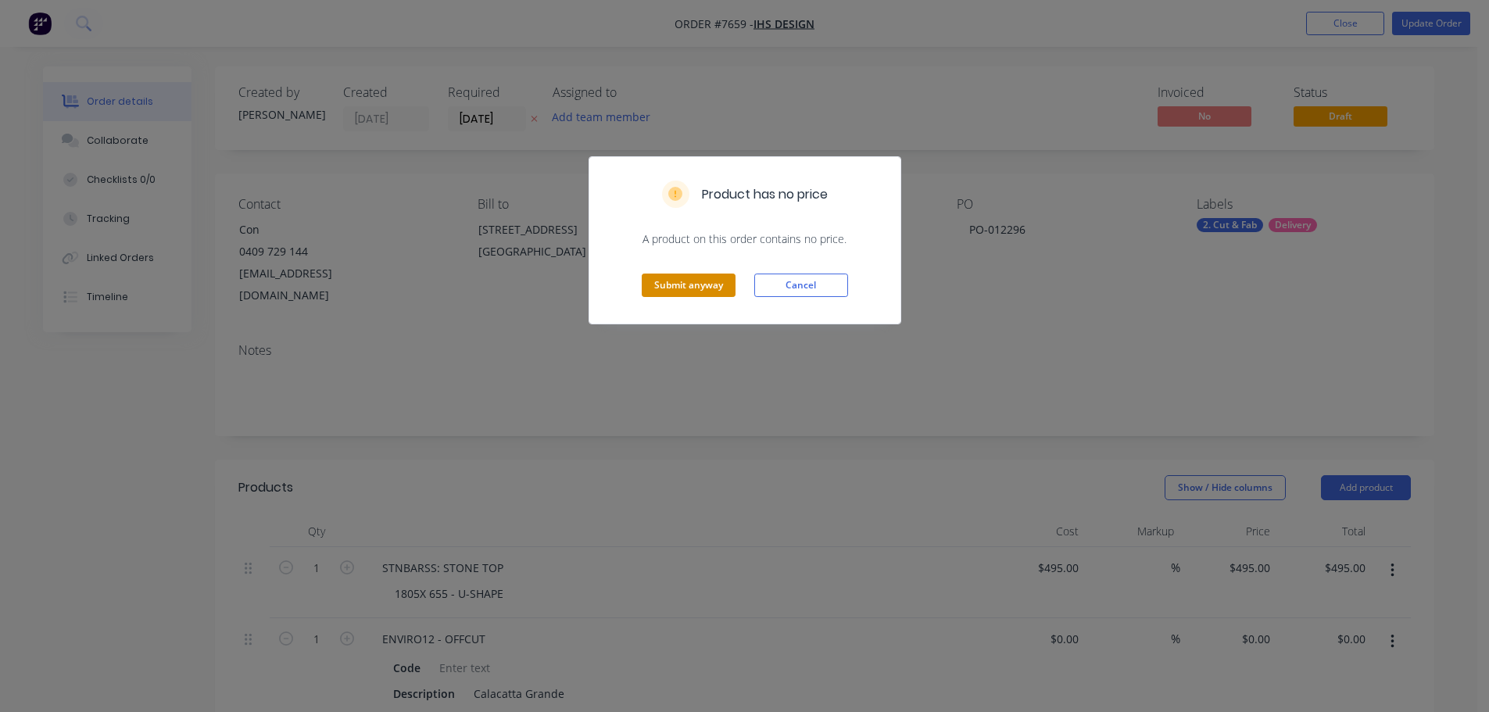
click at [679, 285] on button "Submit anyway" at bounding box center [689, 285] width 94 height 23
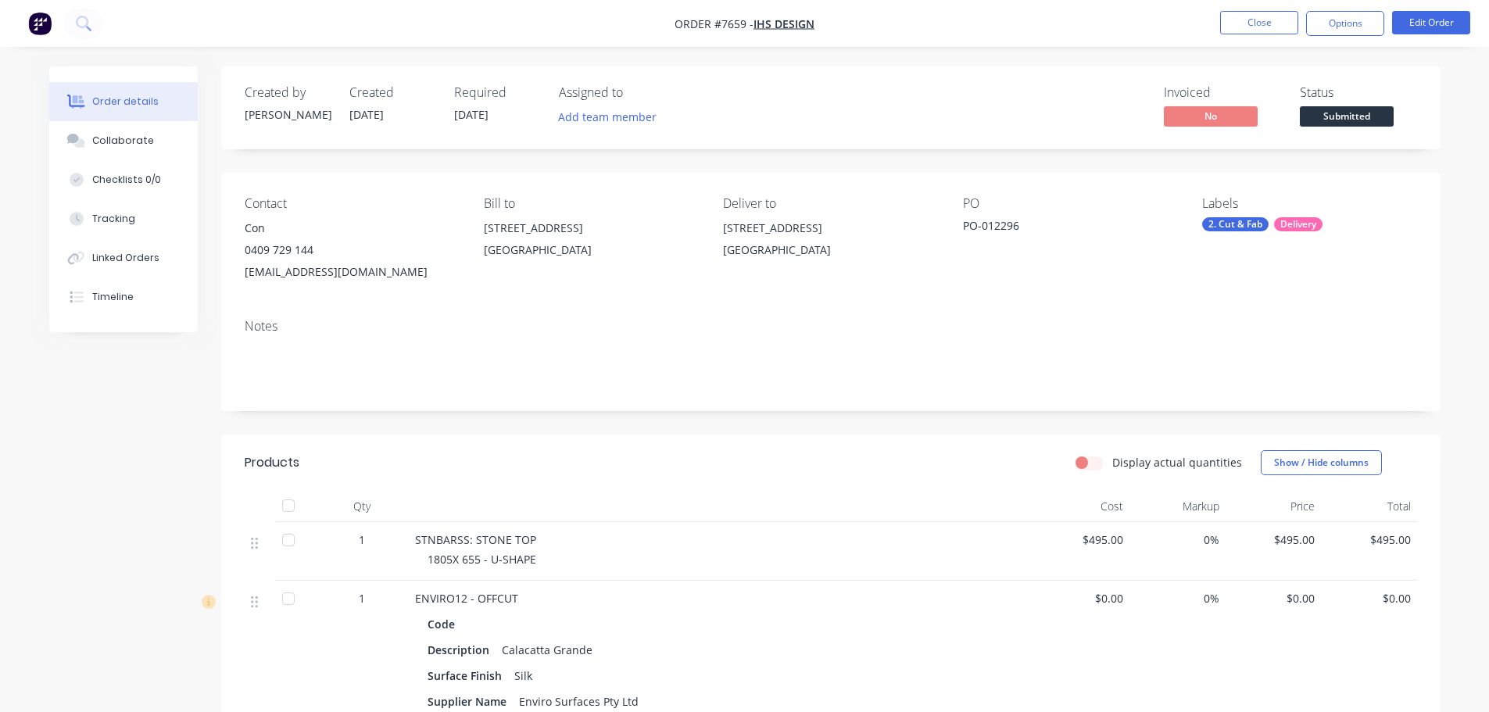
click at [1370, 108] on span "Submitted" at bounding box center [1347, 116] width 94 height 20
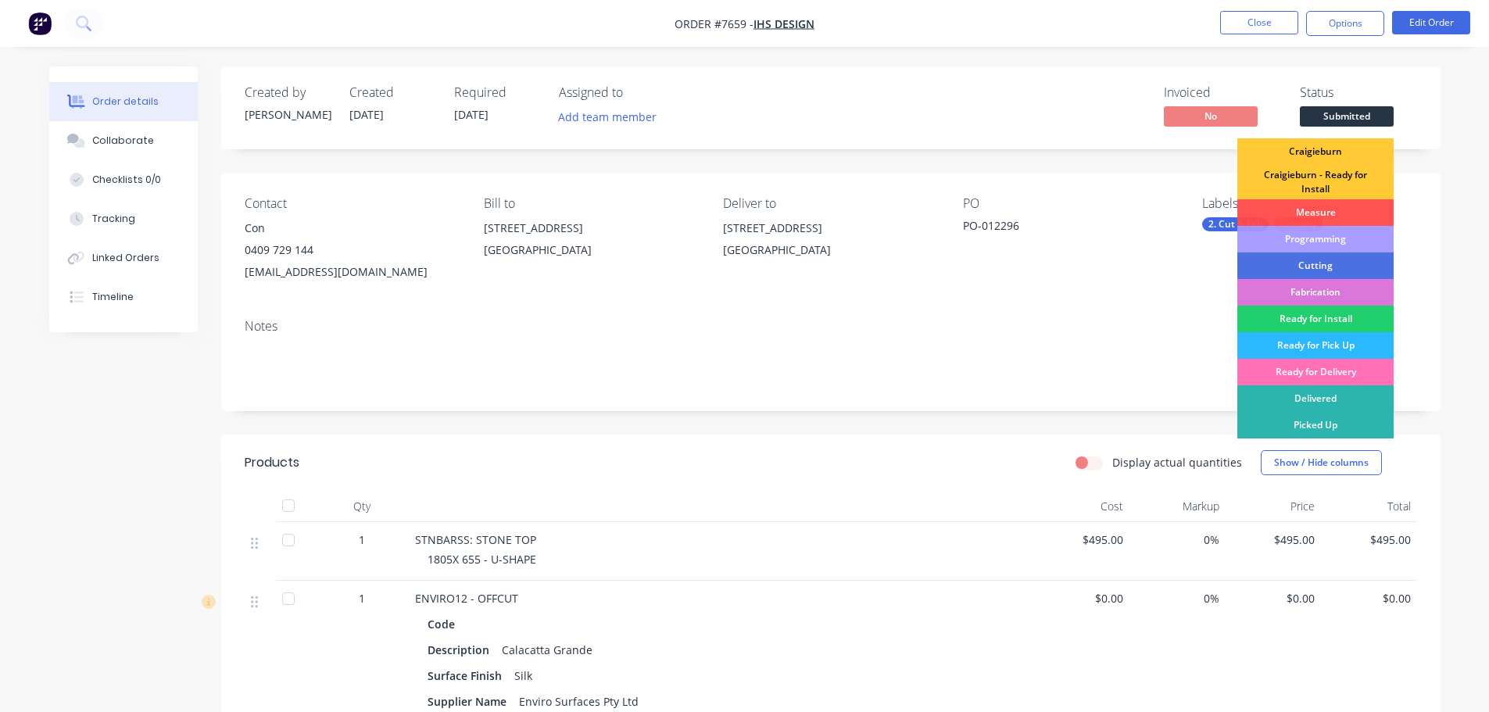
click at [1339, 236] on div "Programming" at bounding box center [1316, 239] width 156 height 27
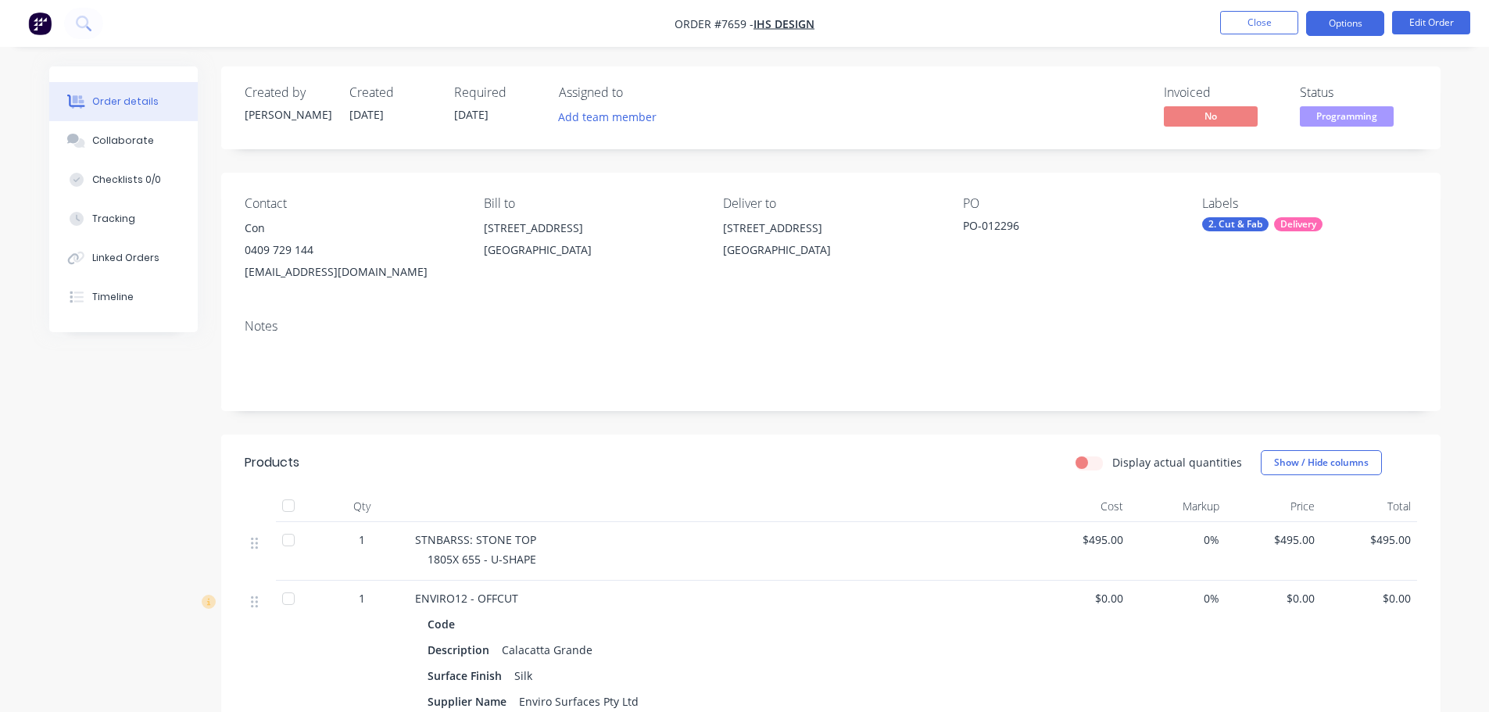
click at [1345, 22] on button "Options" at bounding box center [1345, 23] width 78 height 25
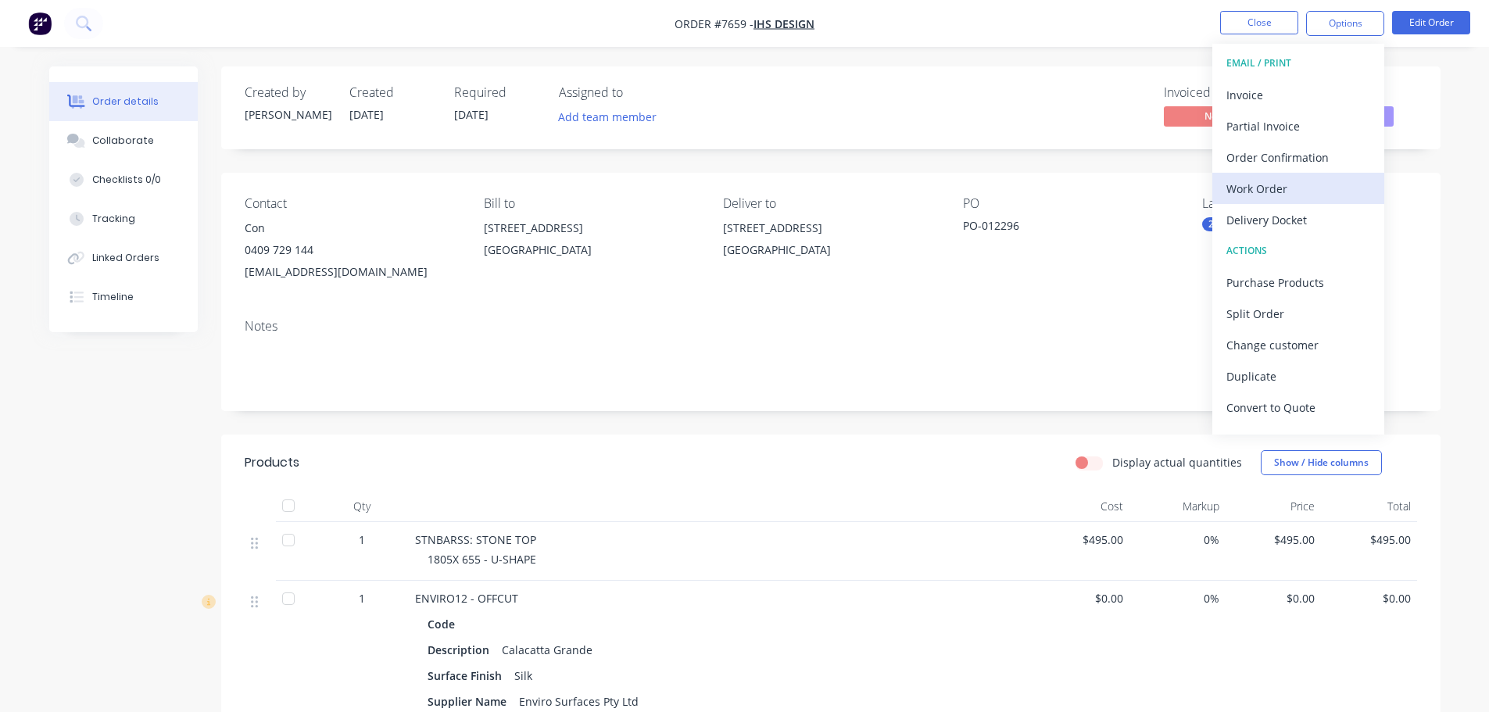
click at [1324, 187] on div "Work Order" at bounding box center [1299, 188] width 144 height 23
click at [1318, 188] on div "Custom" at bounding box center [1299, 188] width 144 height 23
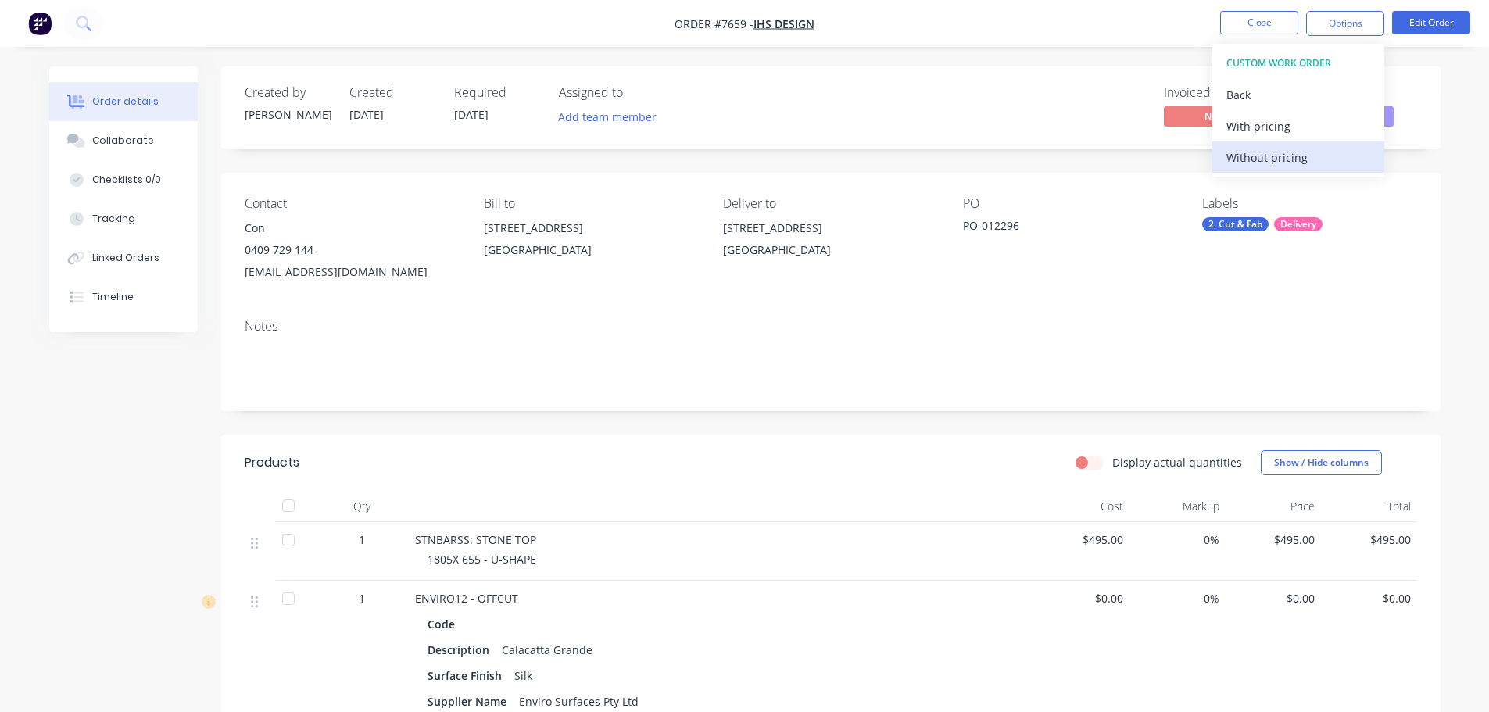
click at [1317, 162] on div "Without pricing" at bounding box center [1299, 157] width 144 height 23
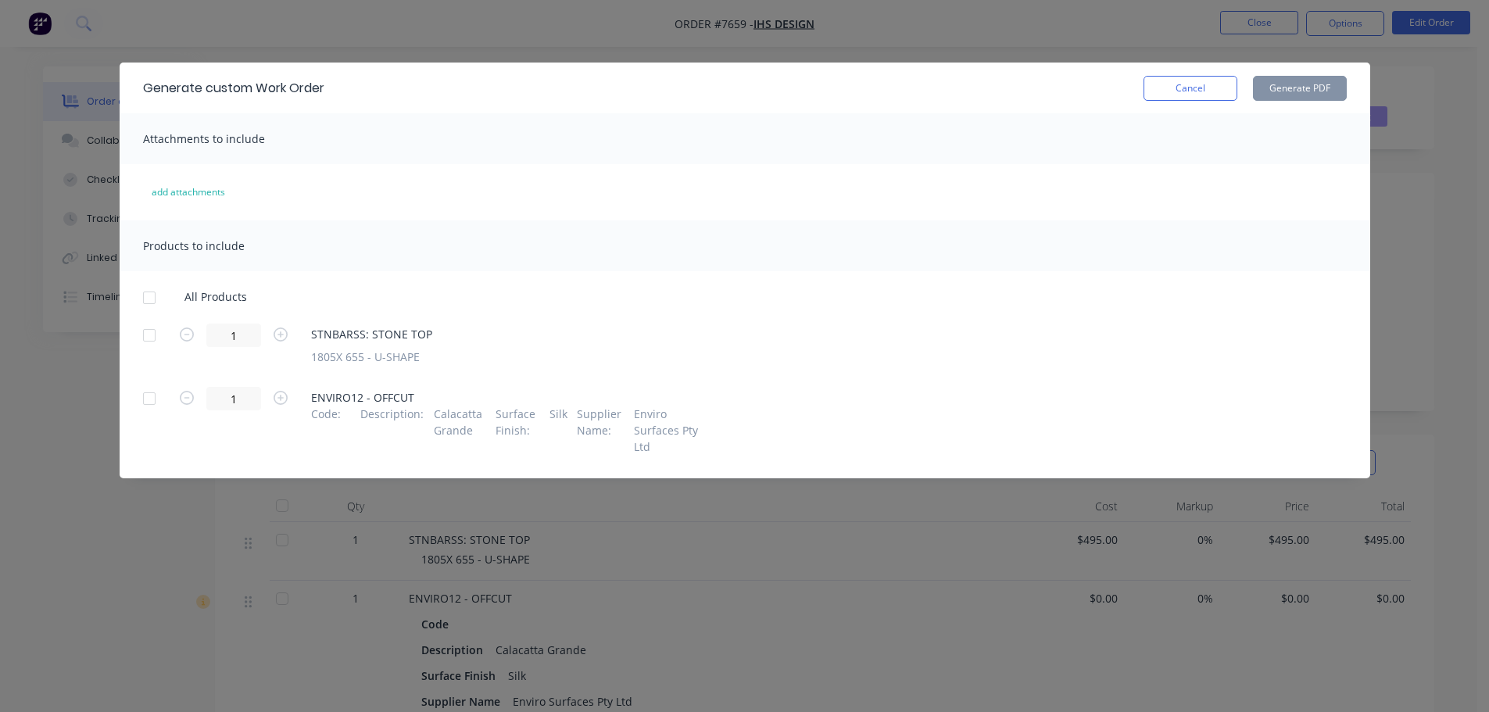
click at [149, 301] on div at bounding box center [149, 297] width 31 height 31
click at [1271, 84] on button "Generate PDF" at bounding box center [1300, 88] width 94 height 25
click at [1206, 90] on button "Cancel" at bounding box center [1191, 88] width 94 height 25
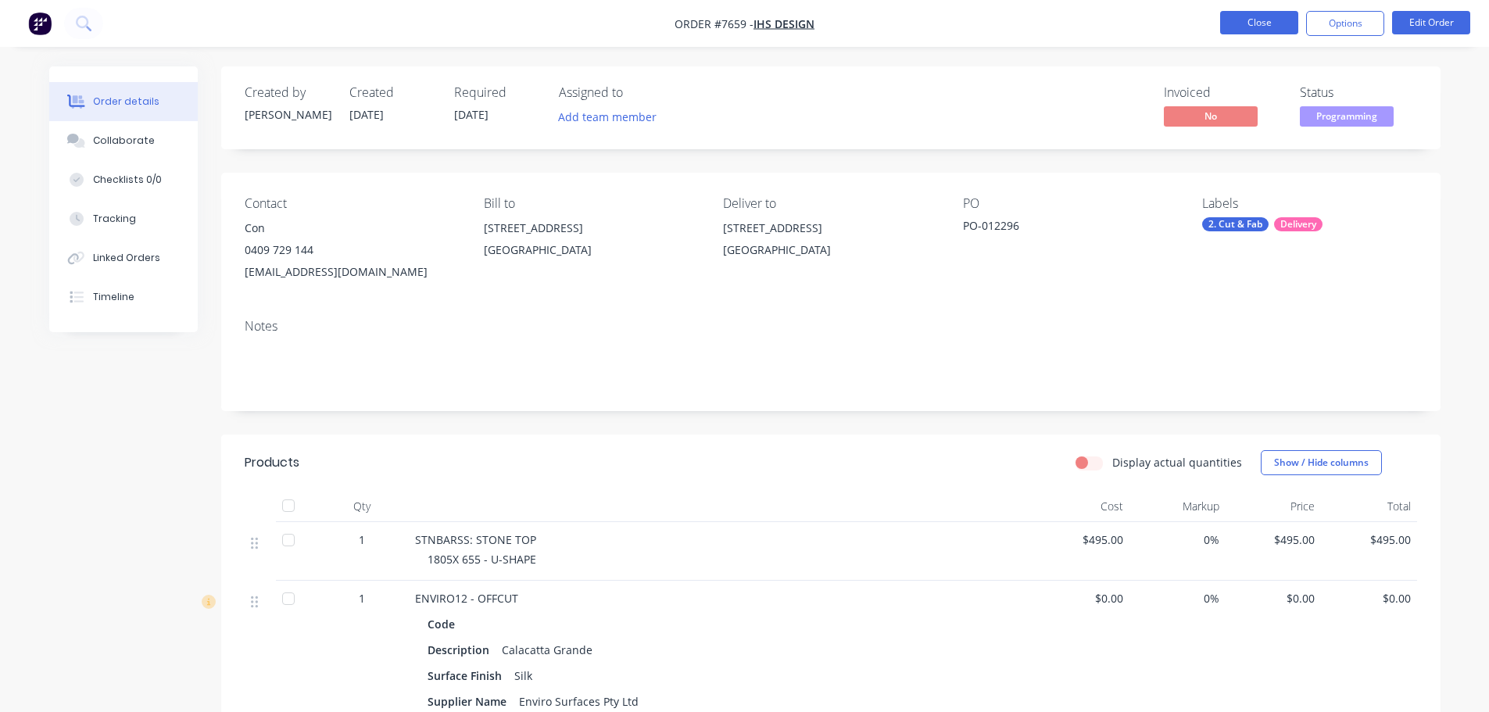
click at [1257, 24] on button "Close" at bounding box center [1259, 22] width 78 height 23
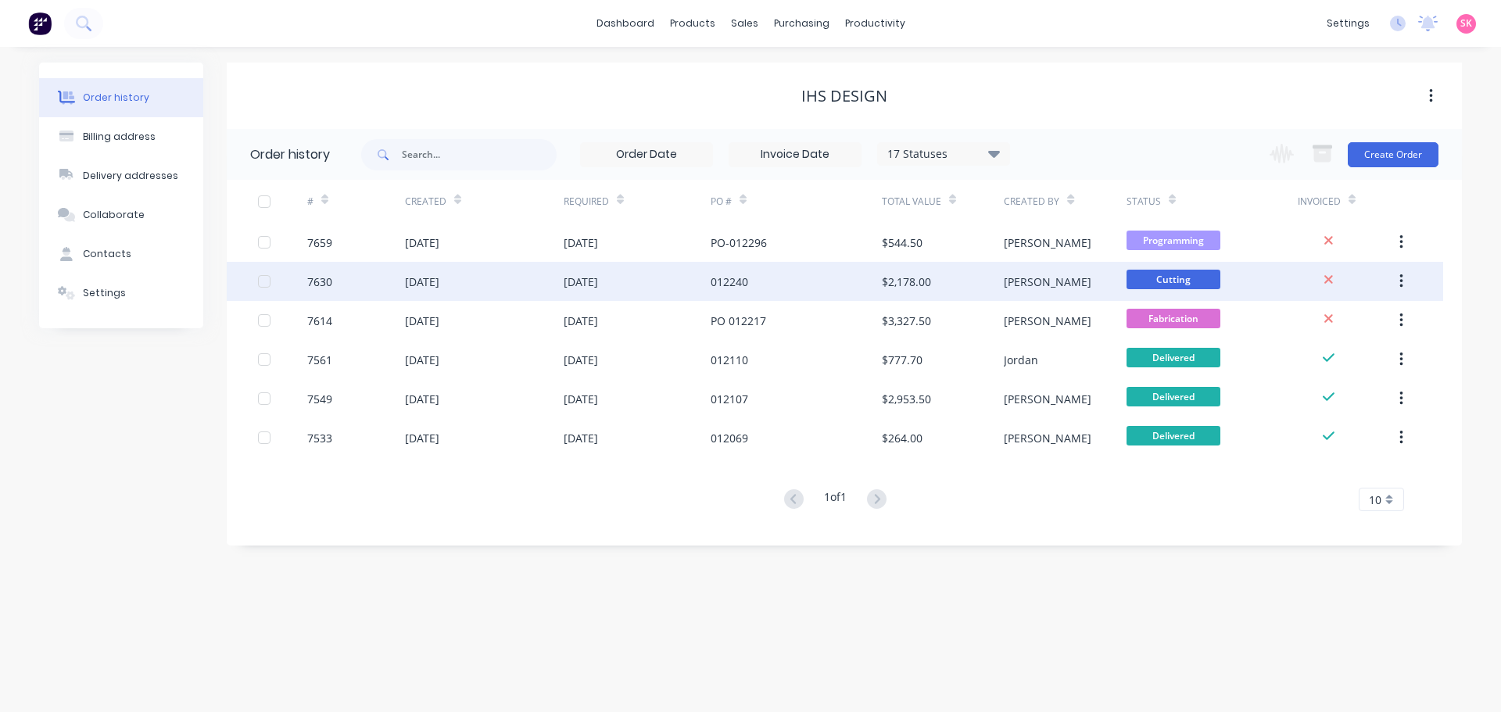
click at [478, 291] on div "06 Aug 2025" at bounding box center [484, 281] width 159 height 39
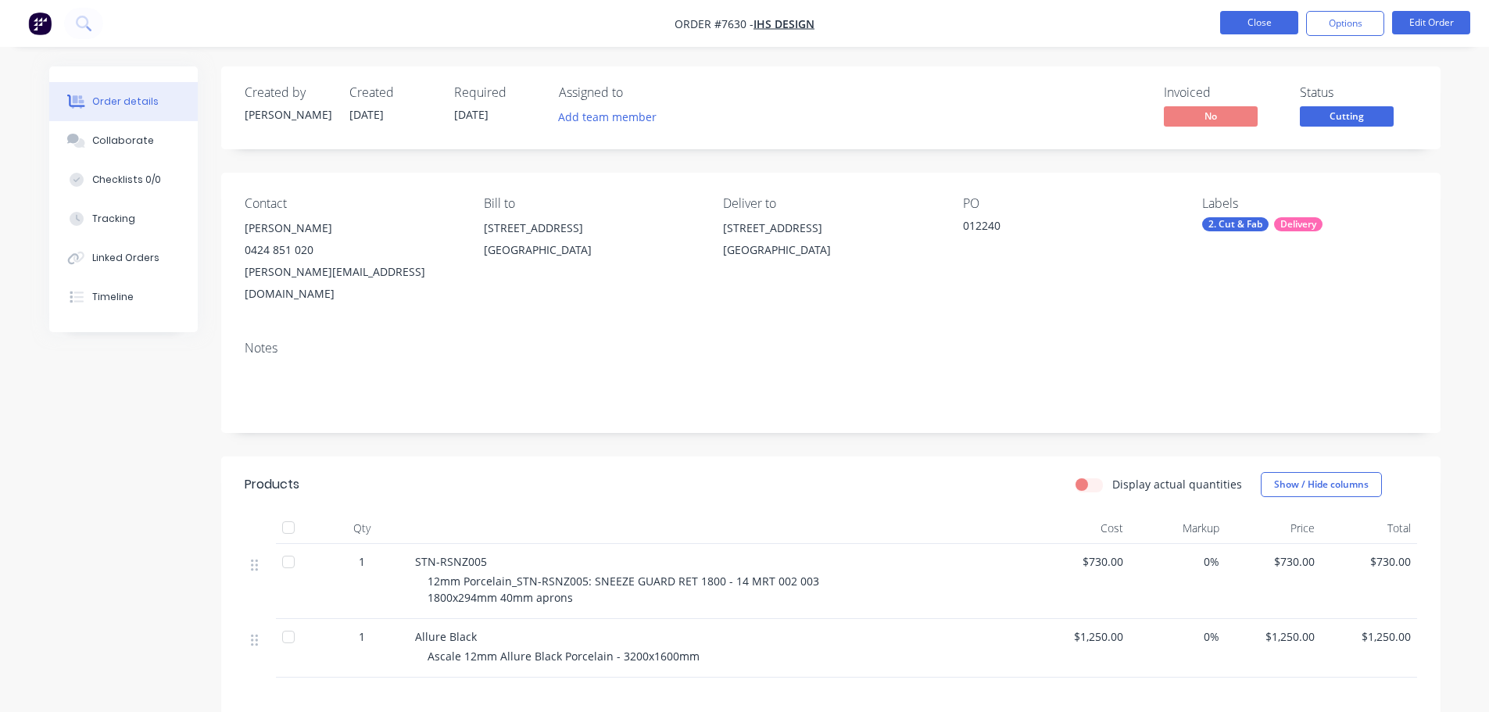
click at [1237, 24] on button "Close" at bounding box center [1259, 22] width 78 height 23
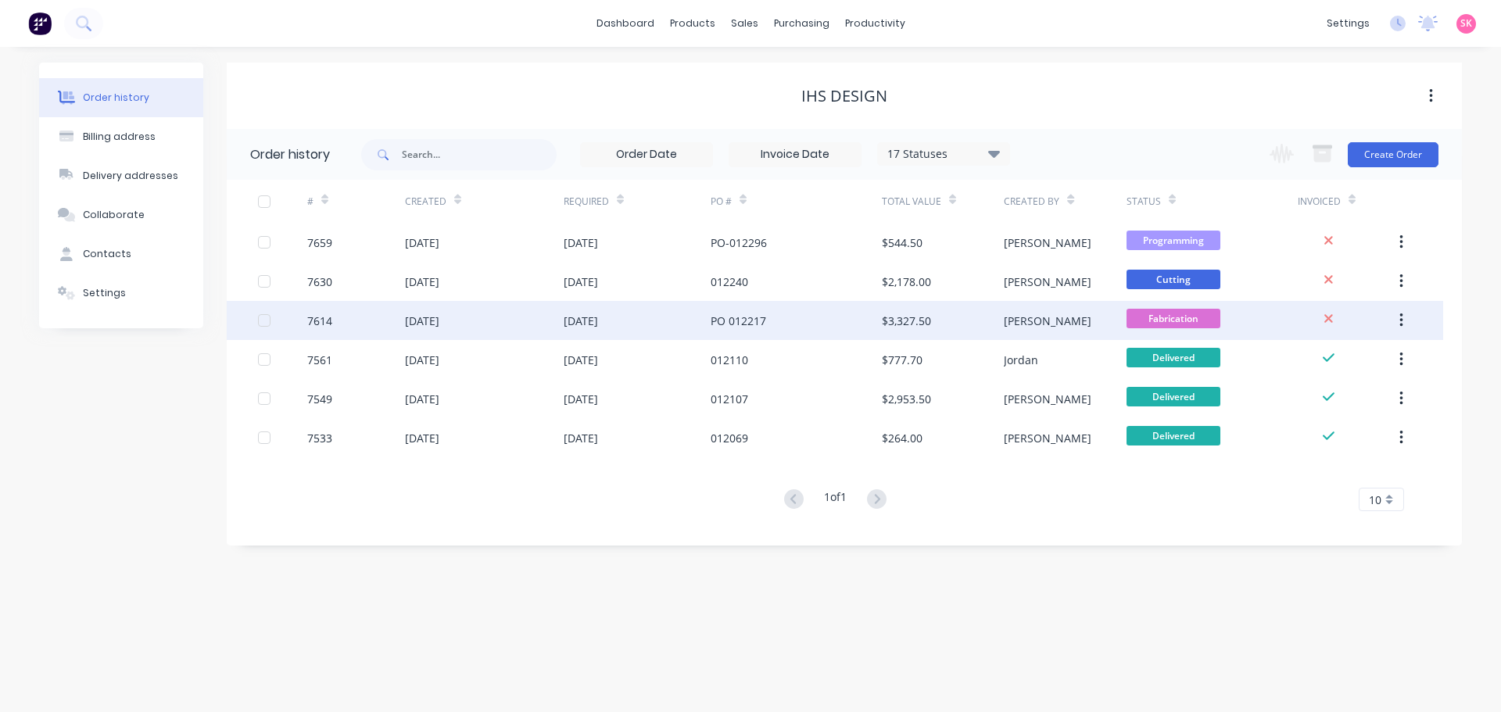
click at [693, 311] on div "18 Aug 2025" at bounding box center [637, 320] width 147 height 39
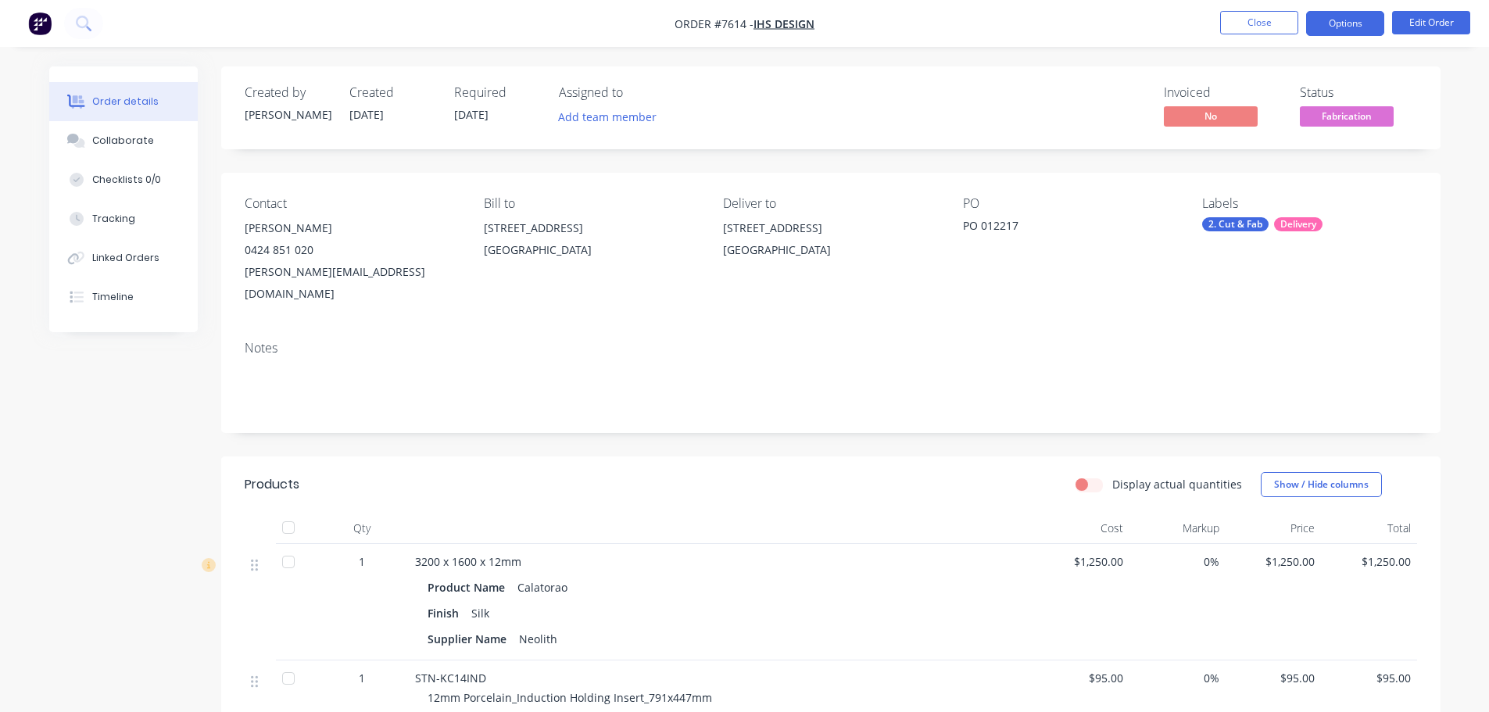
click at [1361, 28] on button "Options" at bounding box center [1345, 23] width 78 height 25
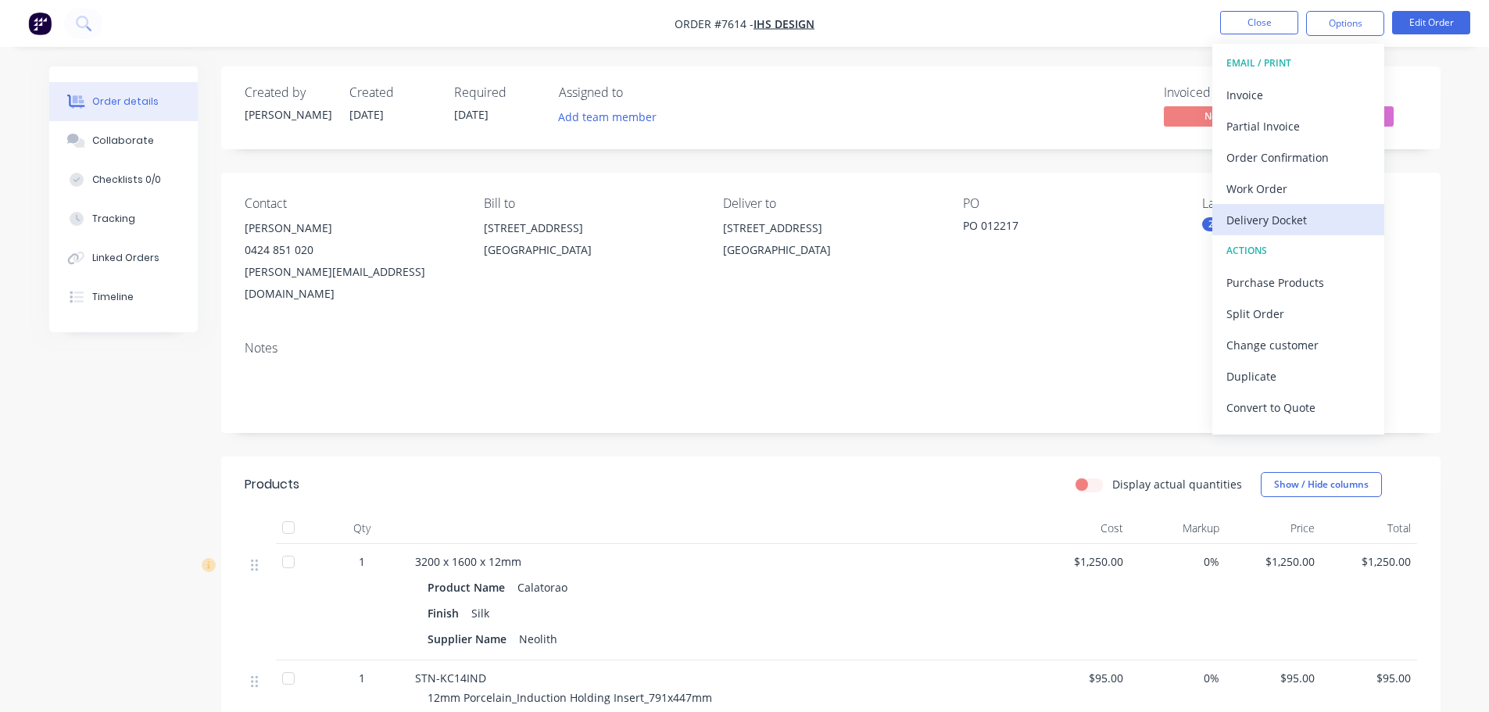
click at [1338, 209] on div "Delivery Docket" at bounding box center [1299, 220] width 144 height 23
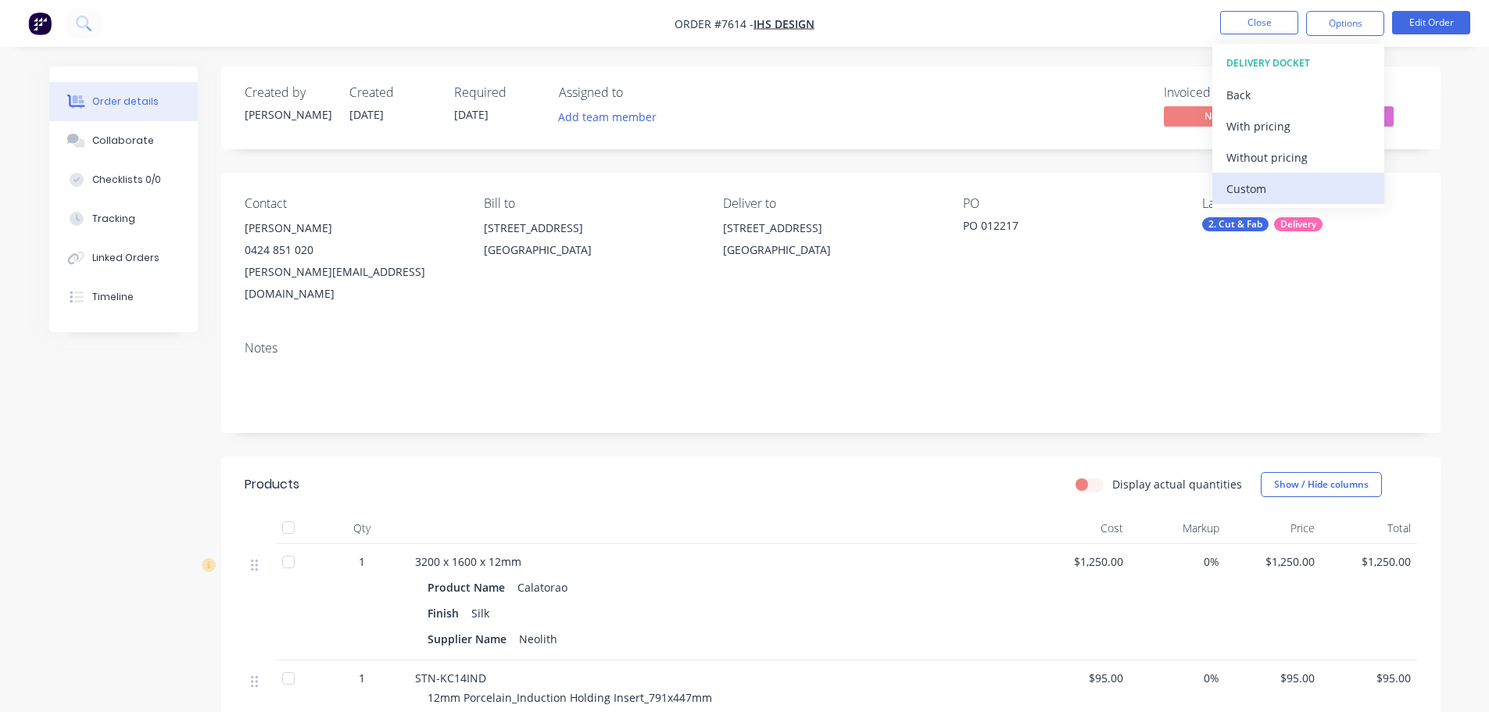
click at [1327, 195] on div "Custom" at bounding box center [1299, 188] width 144 height 23
click at [1325, 163] on div "Without pricing" at bounding box center [1299, 157] width 144 height 23
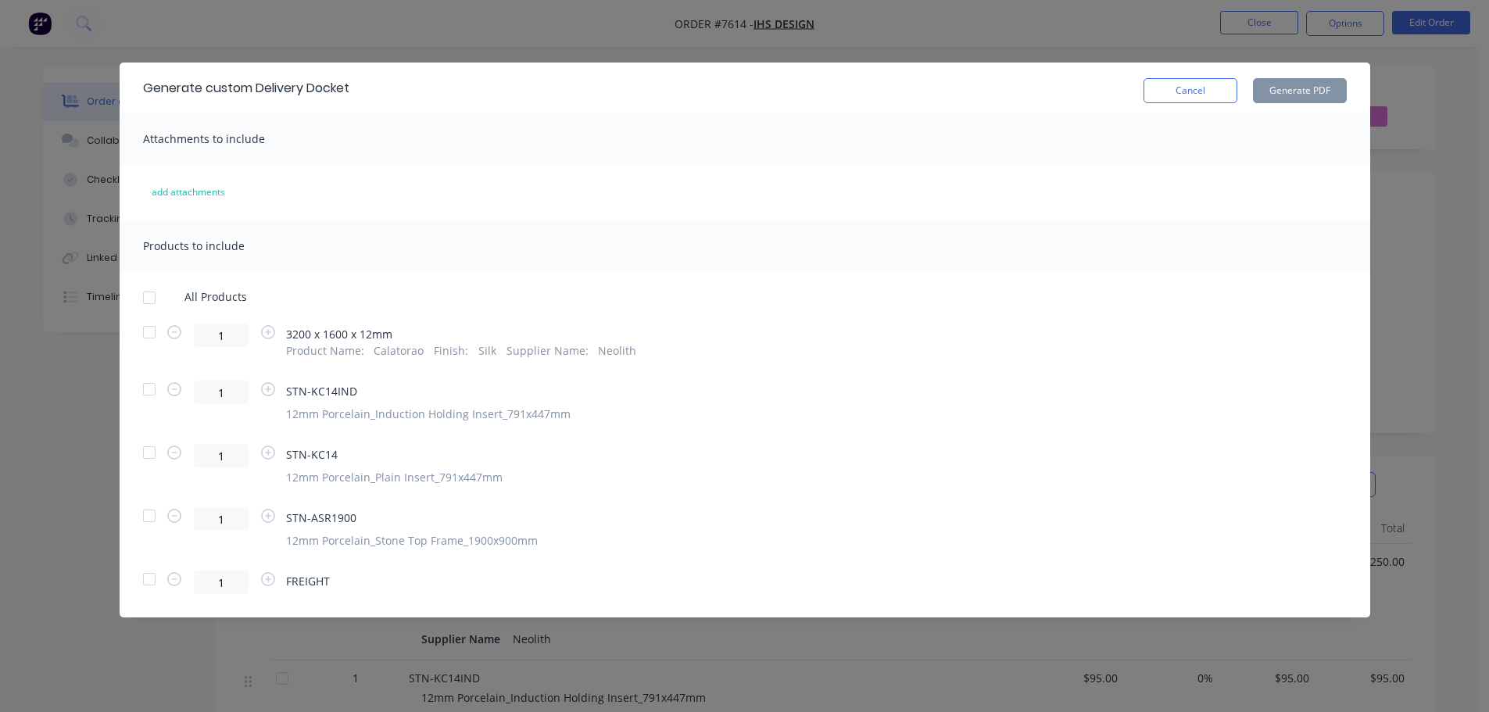
click at [148, 298] on div at bounding box center [149, 297] width 31 height 31
click at [145, 582] on div at bounding box center [149, 579] width 31 height 31
click at [1308, 83] on button "Generate PDF" at bounding box center [1300, 90] width 94 height 25
click at [1177, 90] on button "Cancel" at bounding box center [1191, 90] width 94 height 25
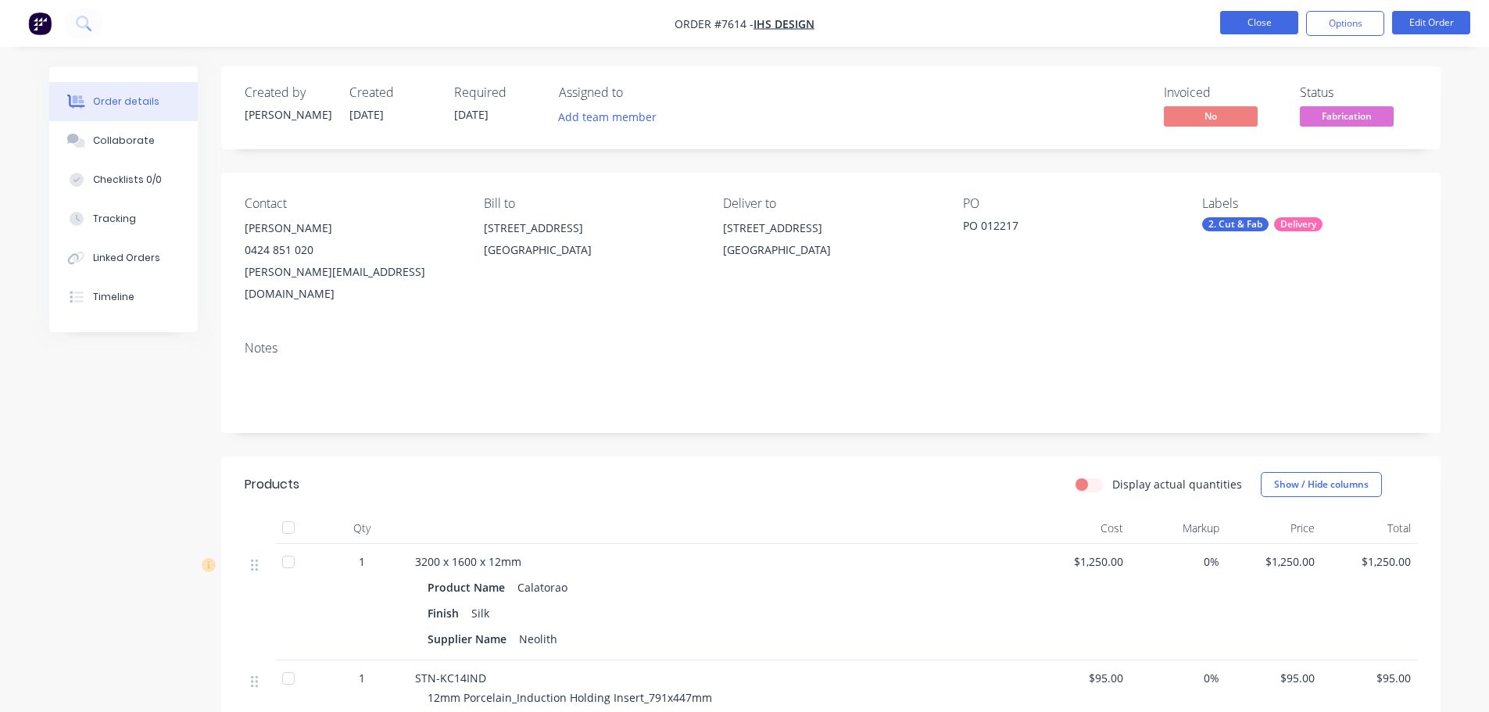
click at [1265, 32] on button "Close" at bounding box center [1259, 22] width 78 height 23
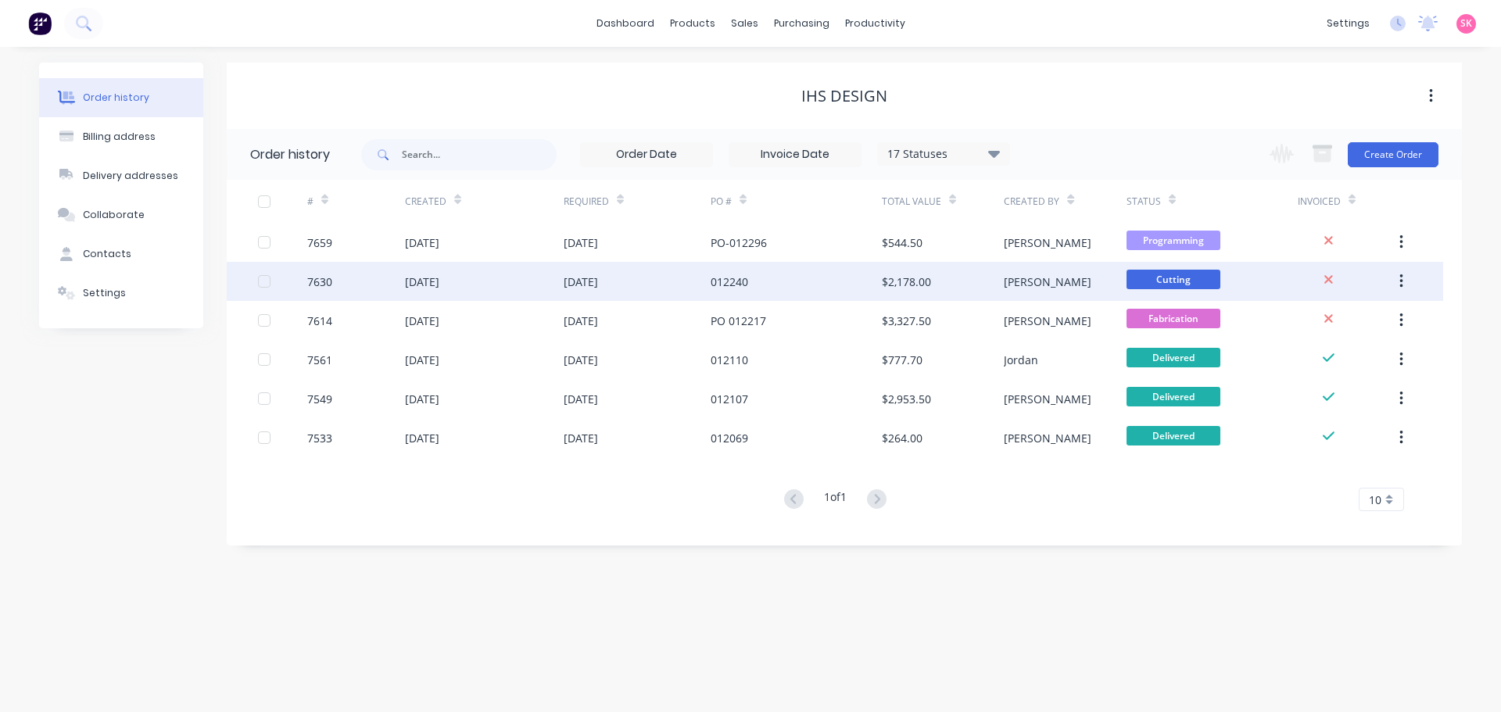
click at [869, 292] on div "012240" at bounding box center [796, 281] width 171 height 39
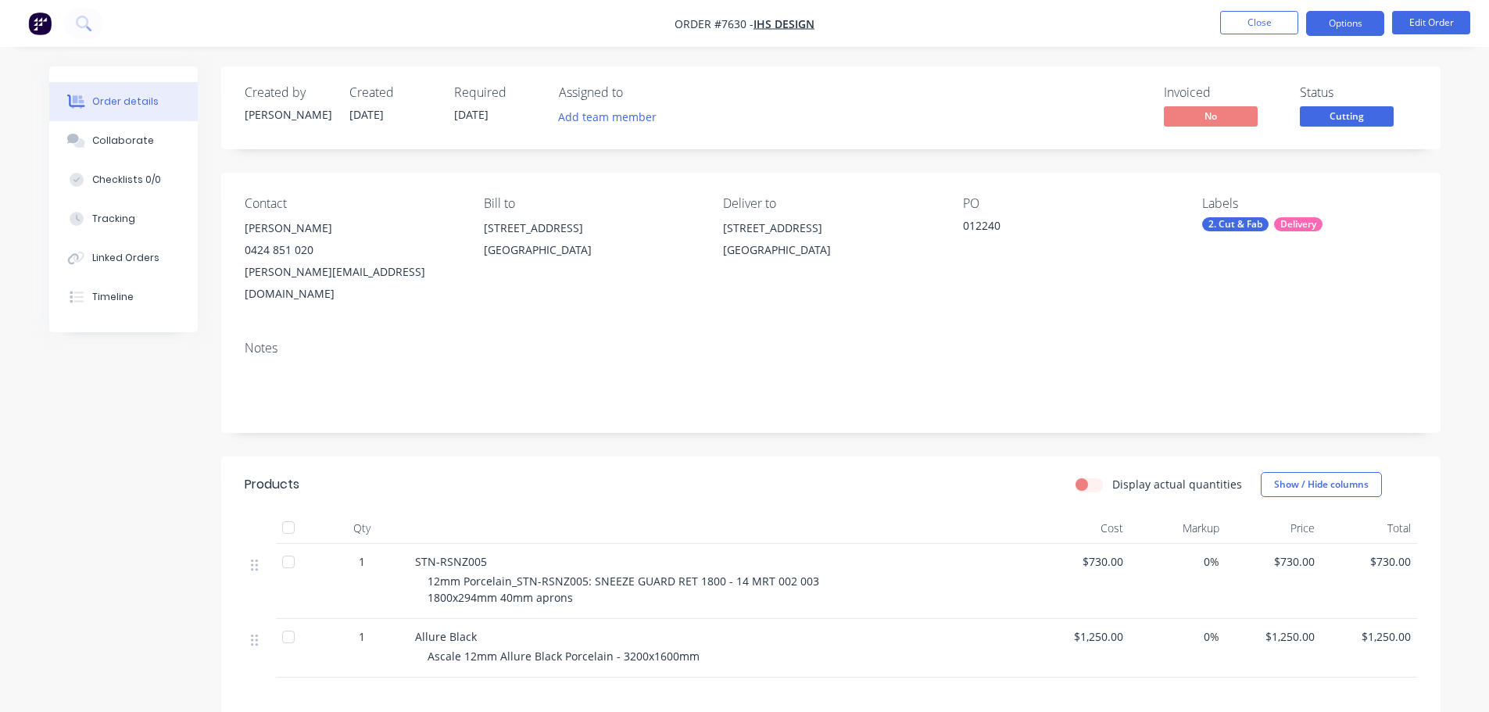
click at [1365, 30] on button "Options" at bounding box center [1345, 23] width 78 height 25
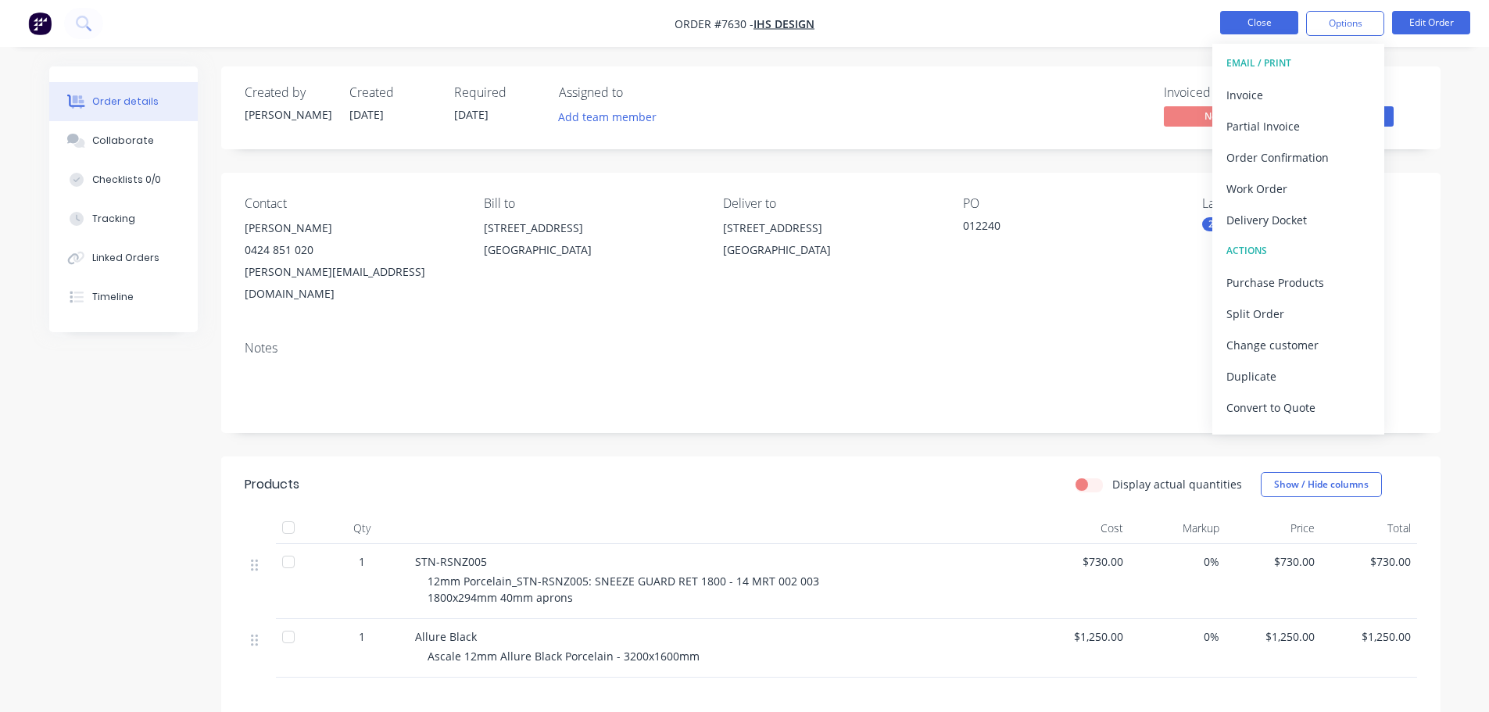
click at [1260, 21] on button "Close" at bounding box center [1259, 22] width 78 height 23
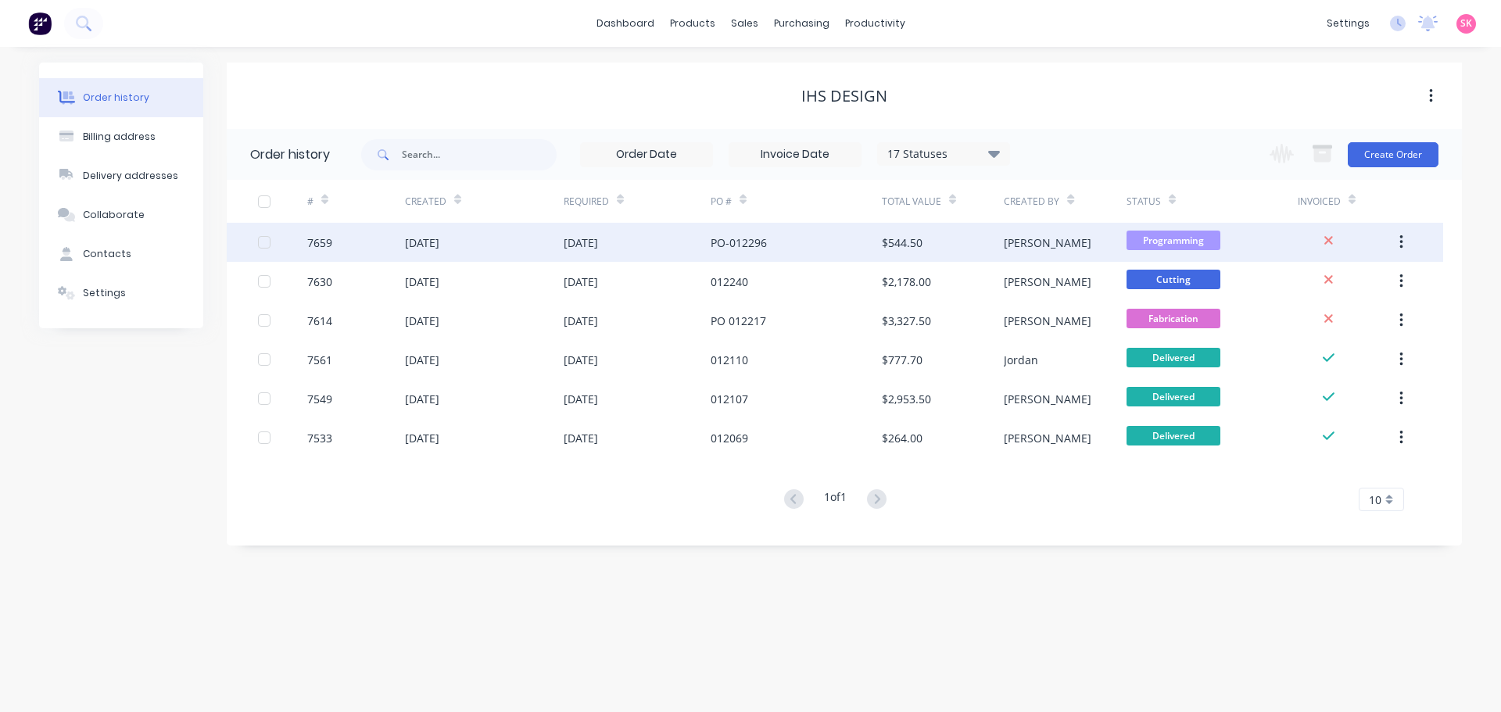
click at [876, 251] on div "PO-012296" at bounding box center [796, 242] width 171 height 39
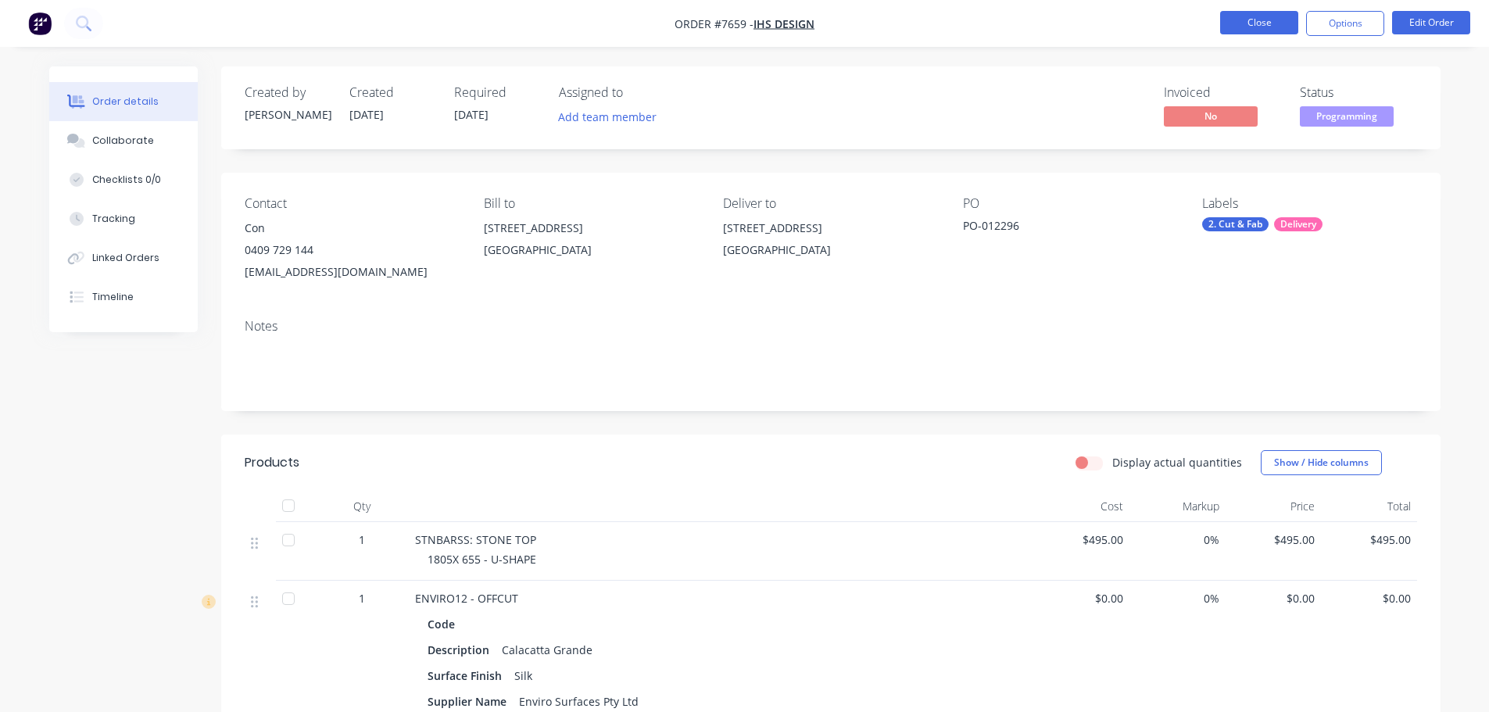
click at [1262, 24] on button "Close" at bounding box center [1259, 22] width 78 height 23
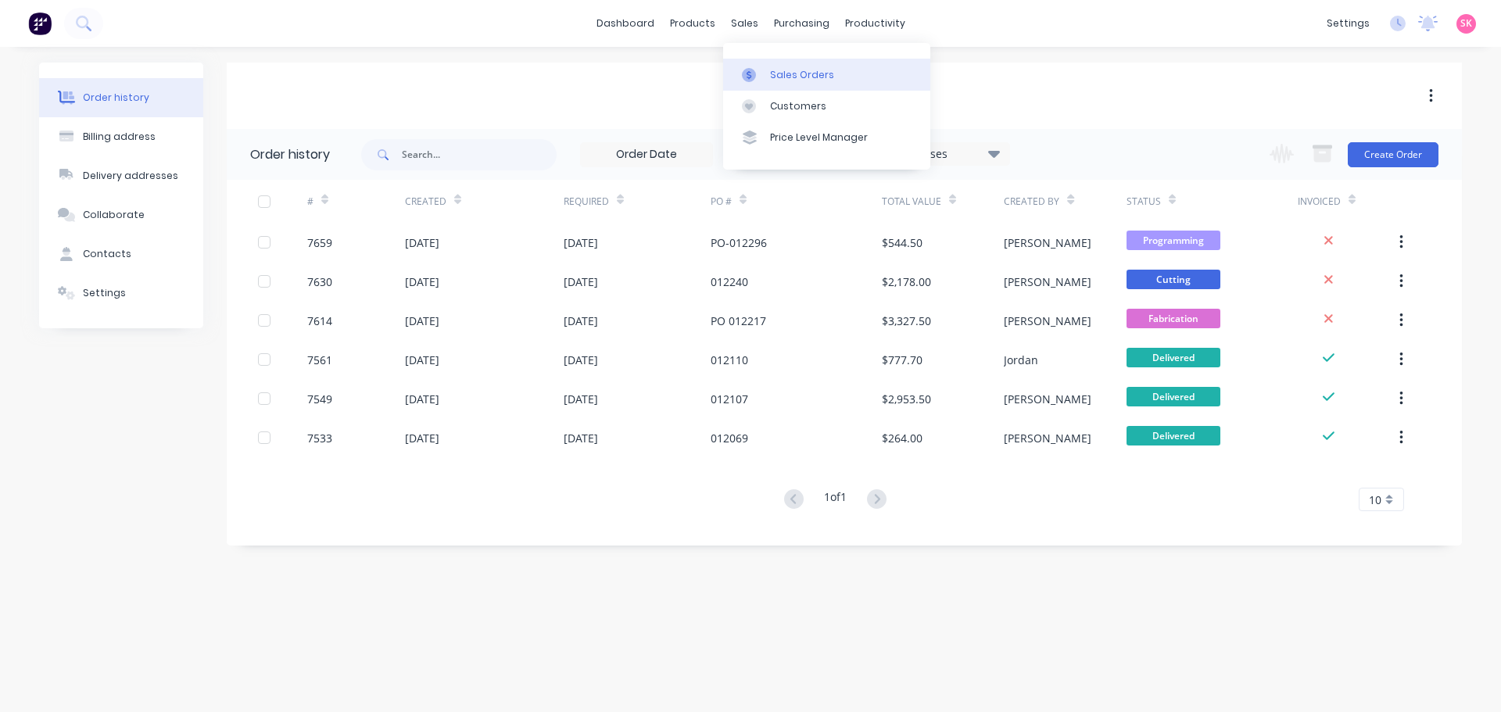
click at [764, 89] on link "Sales Orders" at bounding box center [826, 74] width 207 height 31
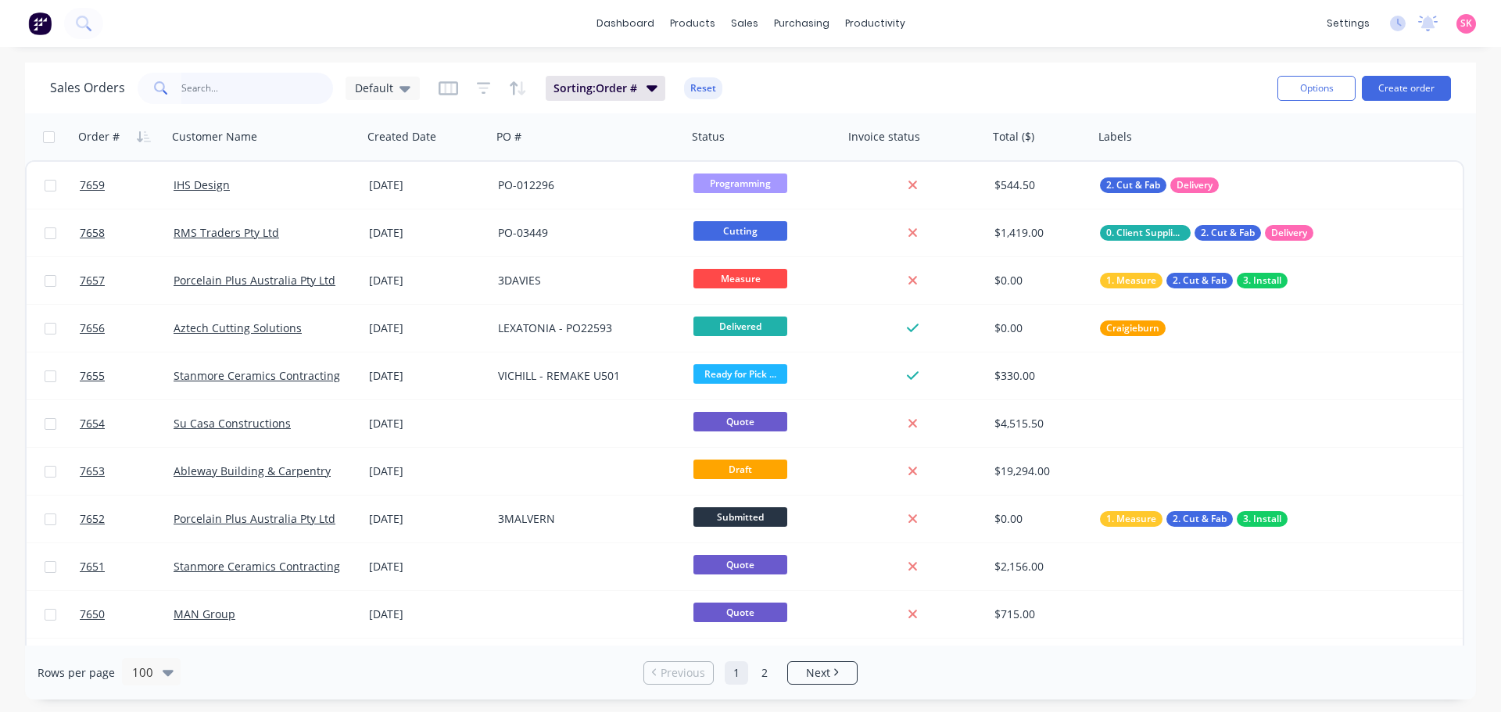
click at [265, 91] on input "text" at bounding box center [257, 88] width 152 height 31
type input "iglu"
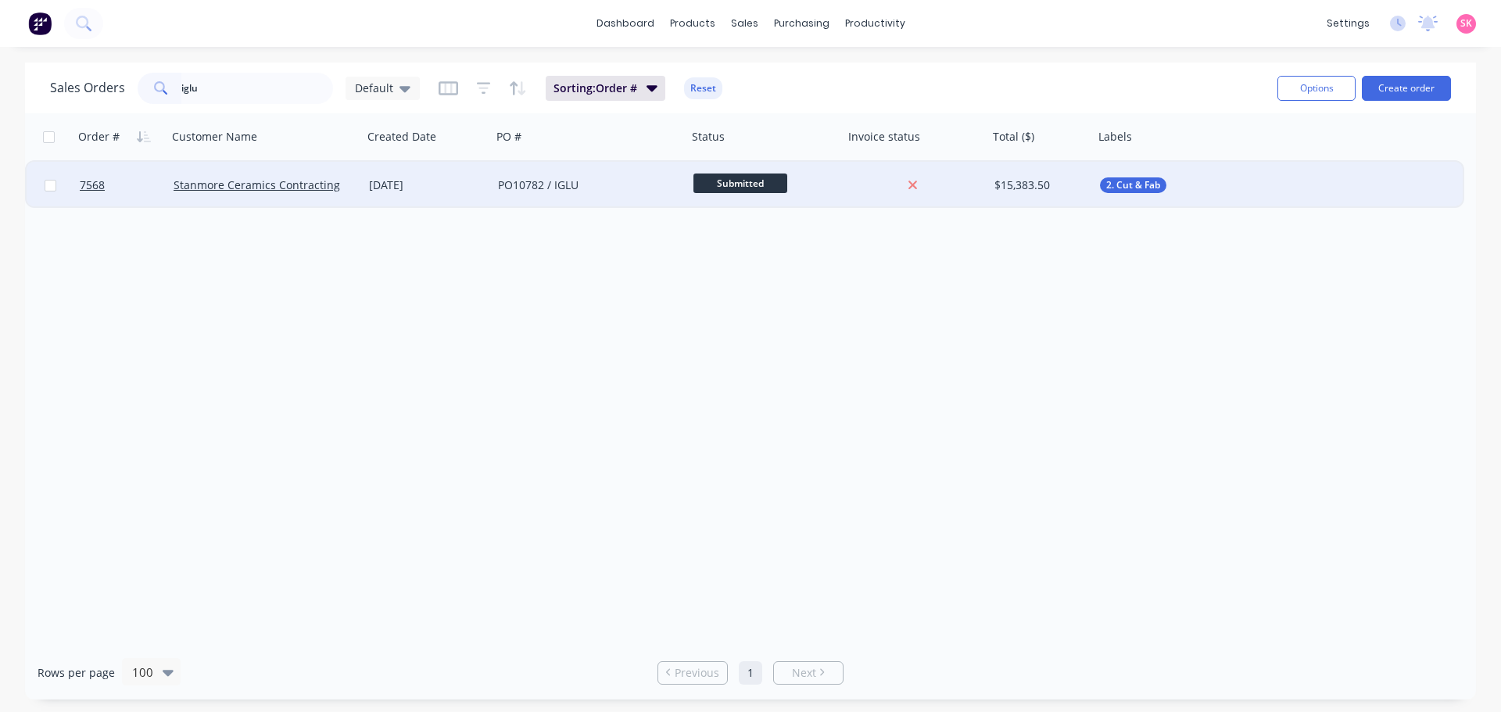
click at [513, 194] on div "PO10782 / IGLU" at bounding box center [589, 185] width 195 height 47
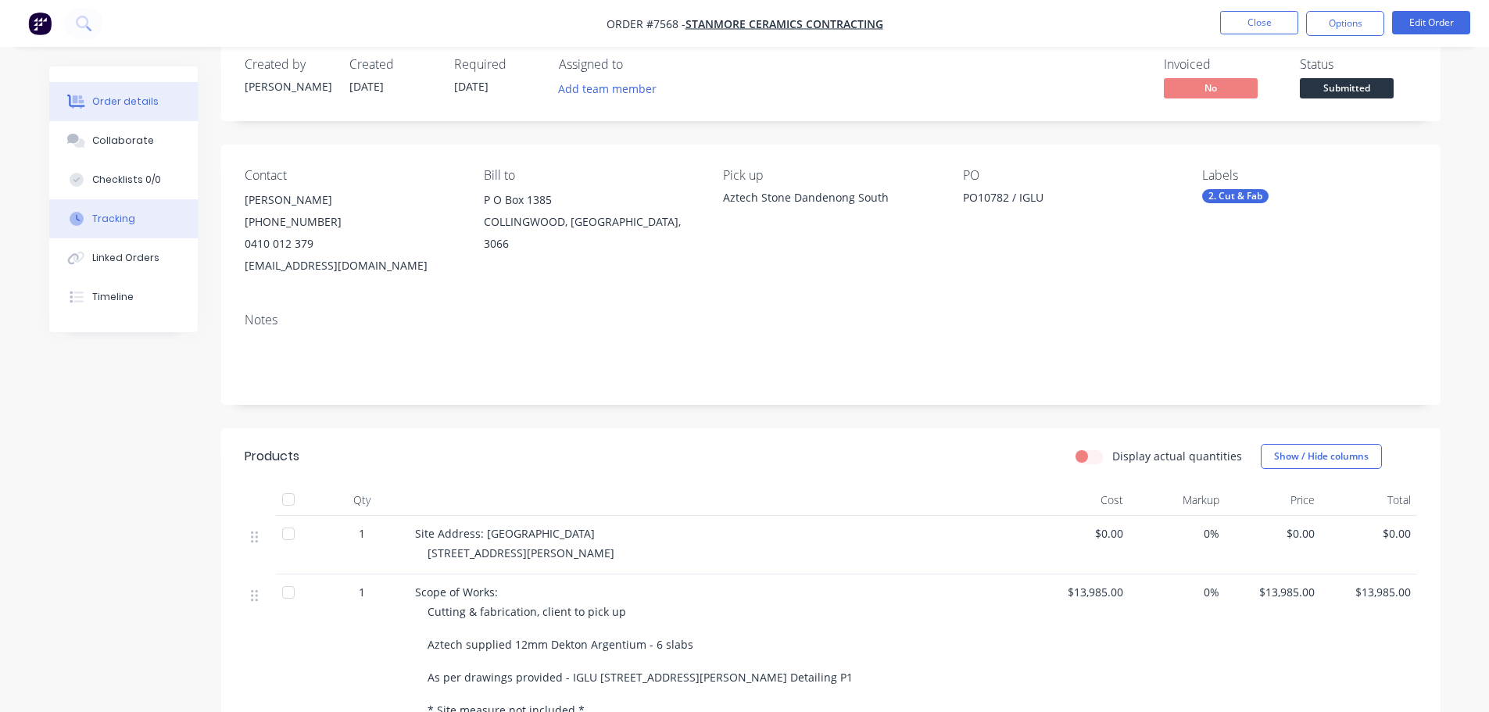
scroll to position [26, 0]
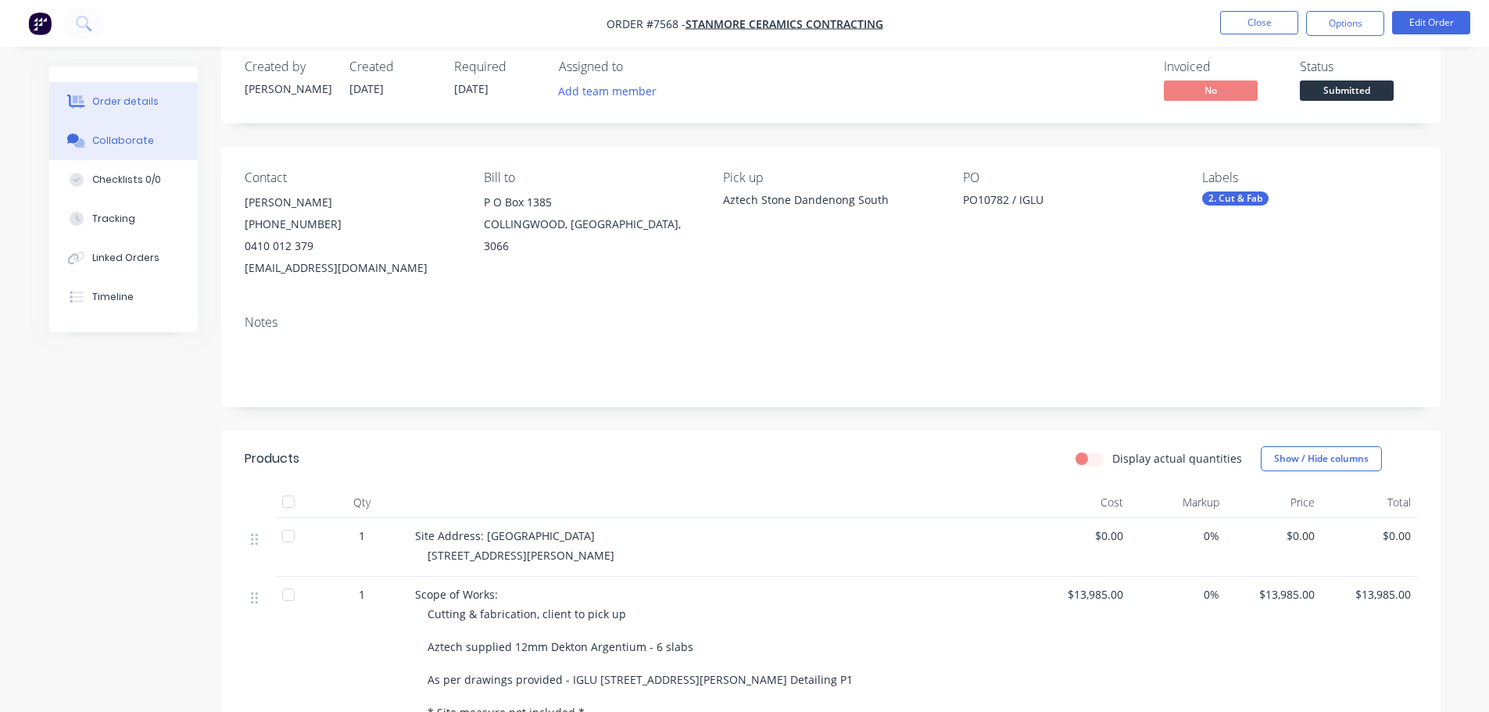
click at [169, 145] on button "Collaborate" at bounding box center [123, 140] width 149 height 39
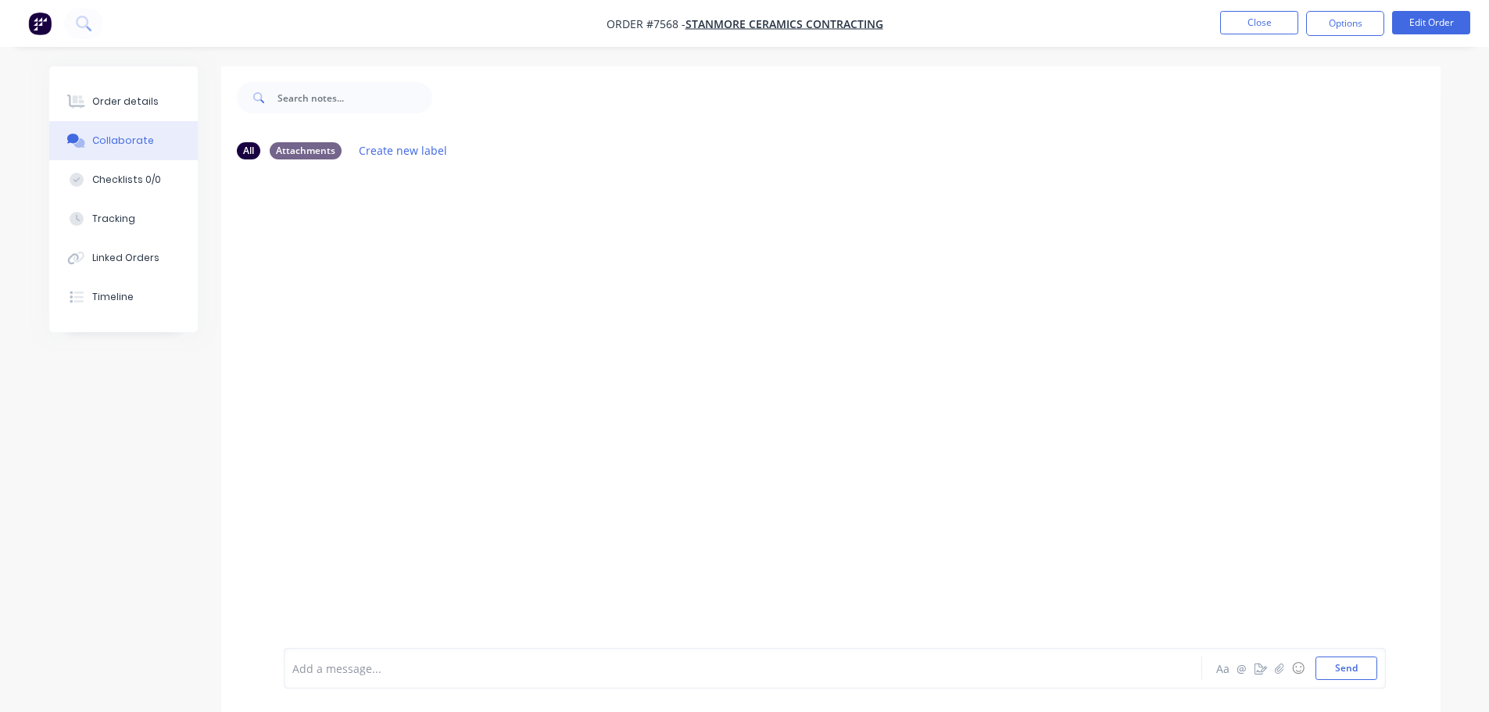
click at [349, 669] on div at bounding box center [699, 669] width 813 height 16
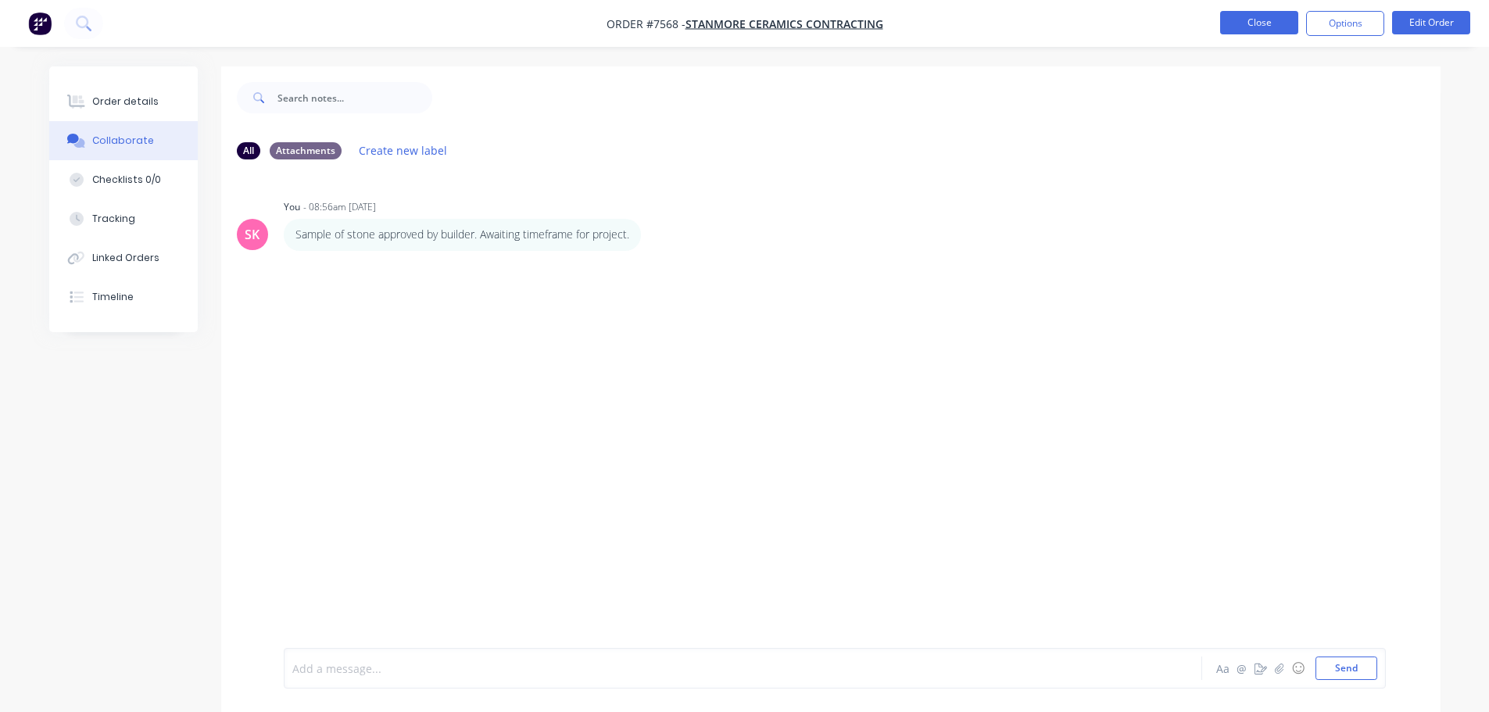
click at [1273, 27] on button "Close" at bounding box center [1259, 22] width 78 height 23
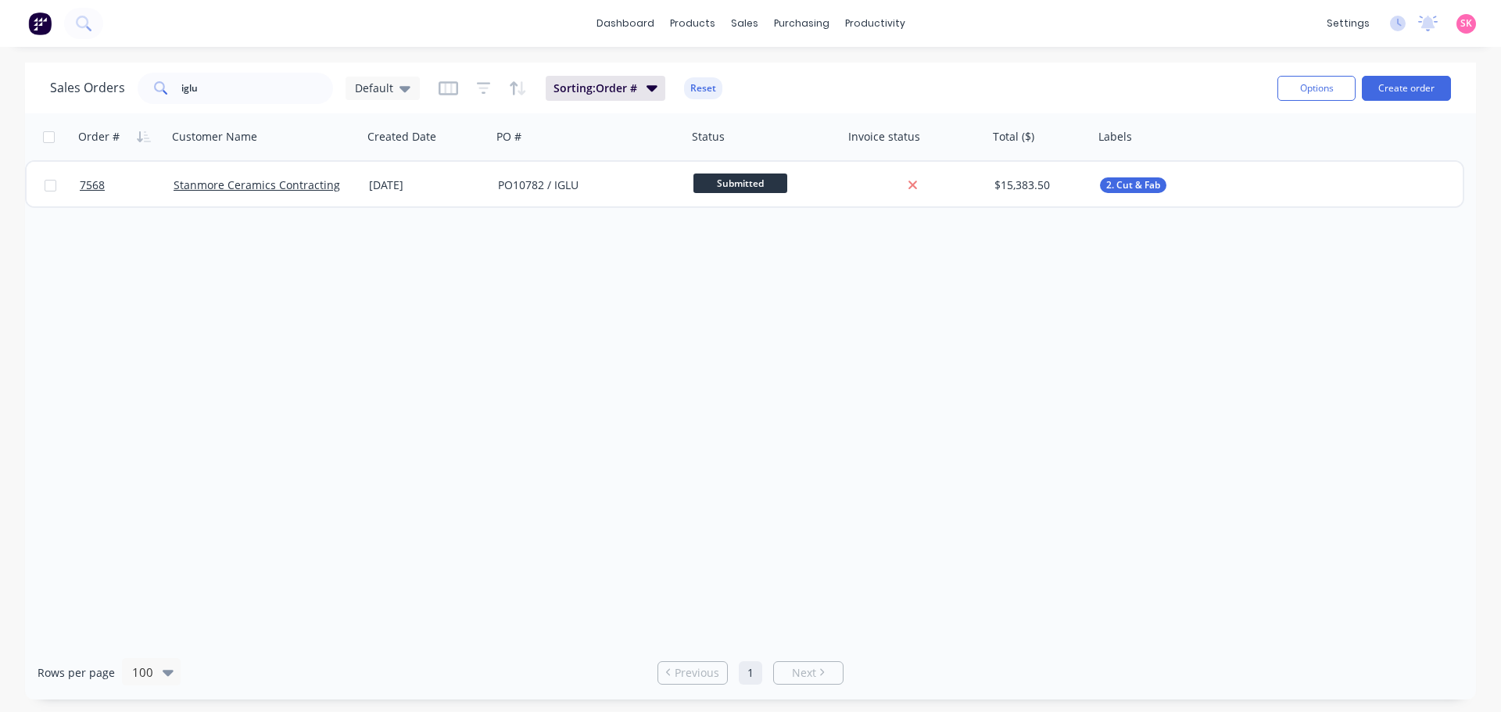
click at [839, 374] on div "Order # Customer Name Created Date PO # Status Invoice status Total ($) Labels …" at bounding box center [750, 379] width 1451 height 532
drag, startPoint x: 231, startPoint y: 89, endPoint x: 5, endPoint y: 88, distance: 226.7
click at [5, 88] on div "Sales Orders iglu Default Sorting: Order # Reset Options Create order Order # C…" at bounding box center [750, 381] width 1501 height 637
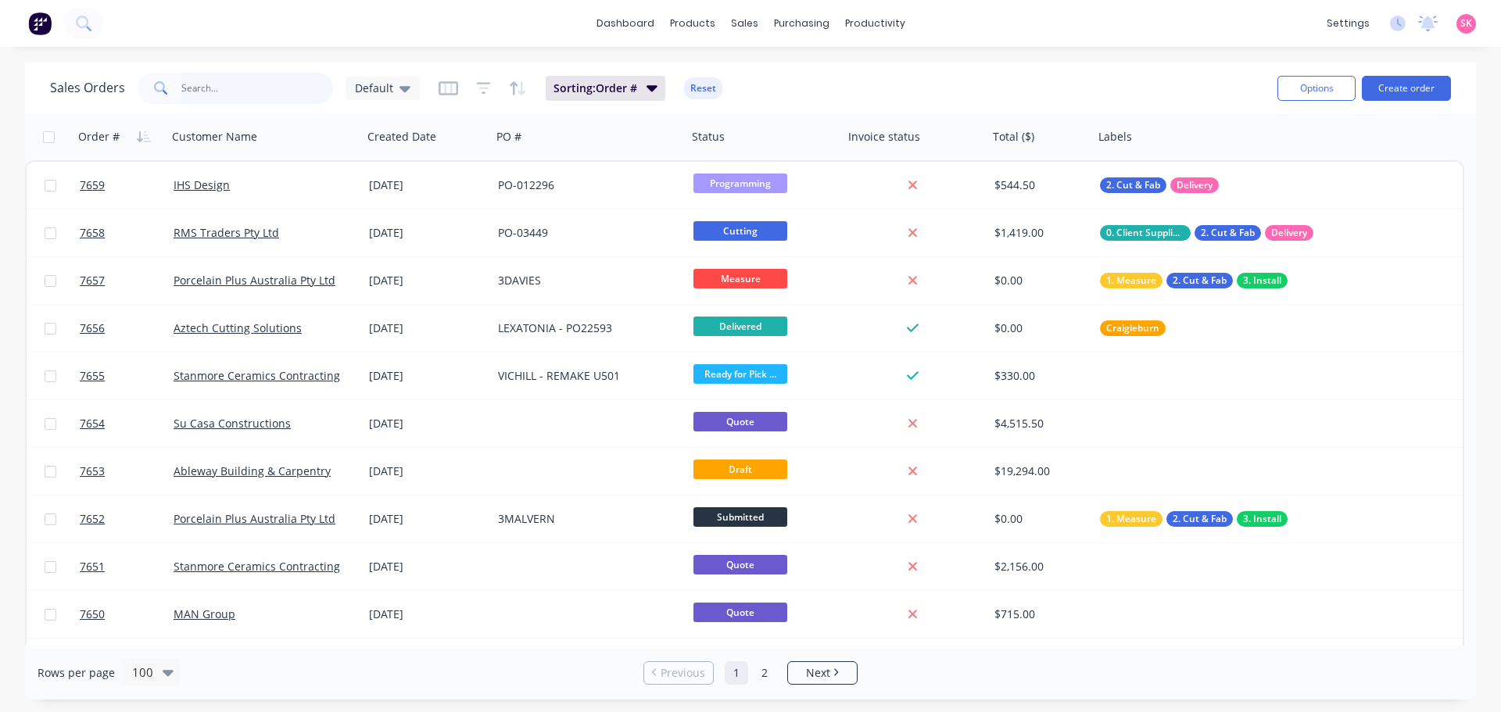
click at [226, 78] on input "text" at bounding box center [257, 88] width 152 height 31
click at [256, 96] on input "text" at bounding box center [257, 88] width 152 height 31
click at [1413, 90] on button "Create order" at bounding box center [1406, 88] width 89 height 25
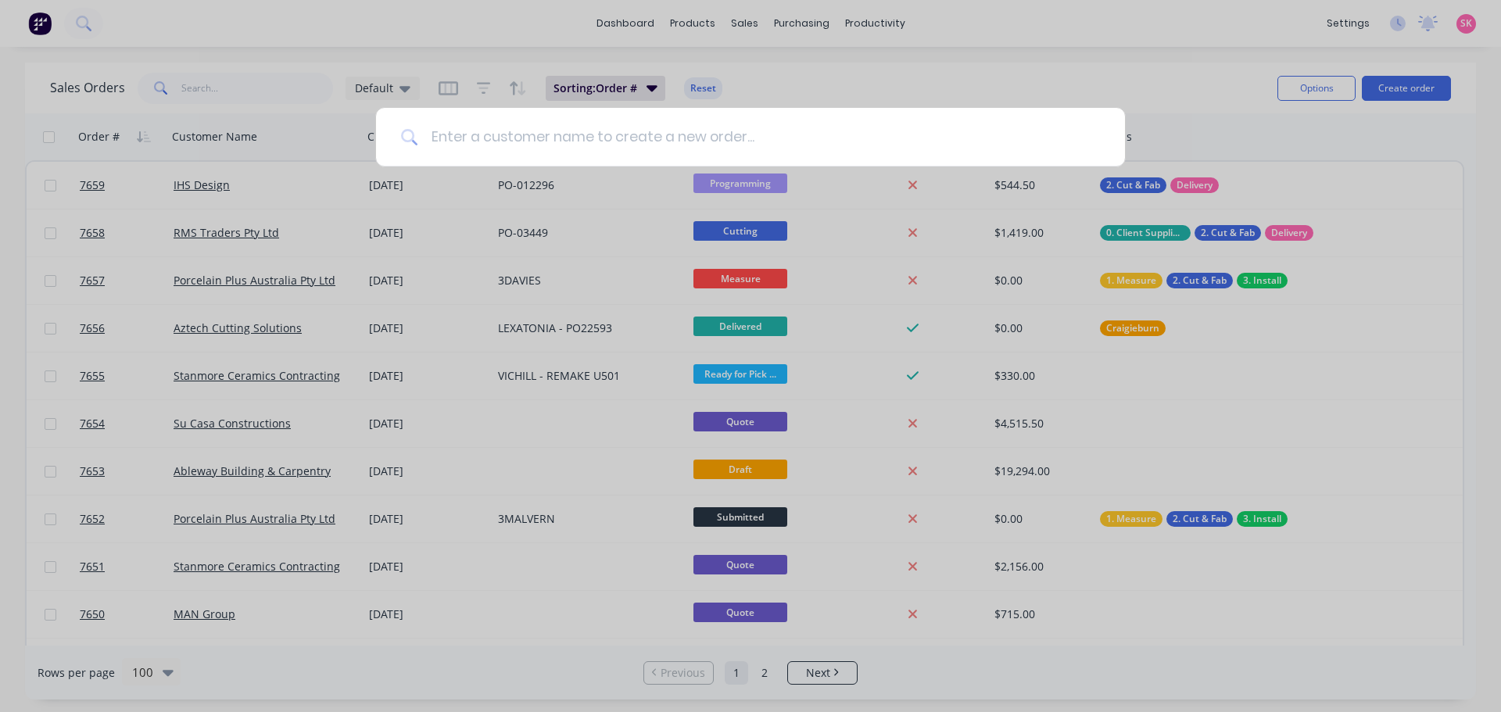
click at [595, 137] on input at bounding box center [759, 137] width 682 height 59
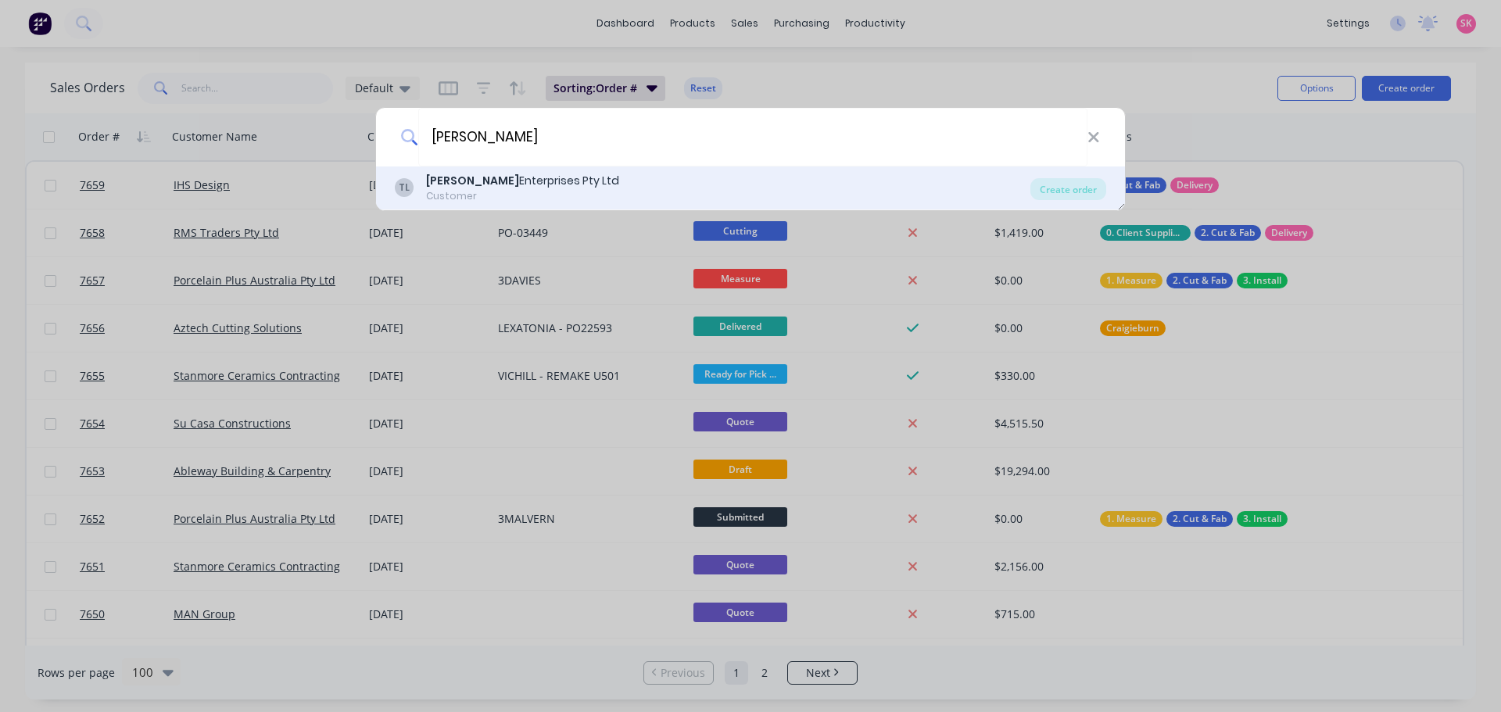
type input "tait"
click at [529, 187] on div "Tait Enterprises Pty Ltd" at bounding box center [522, 181] width 193 height 16
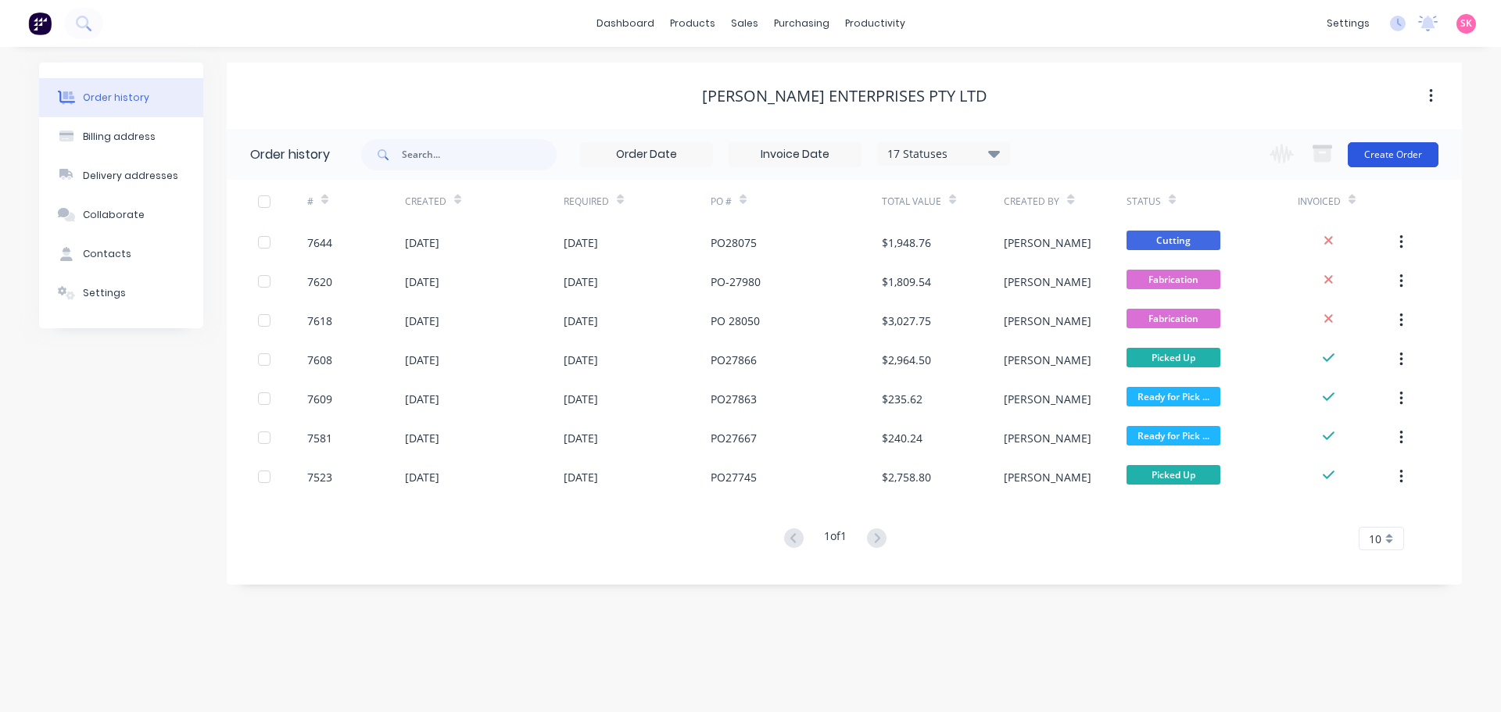
click at [1397, 154] on button "Create Order" at bounding box center [1393, 154] width 91 height 25
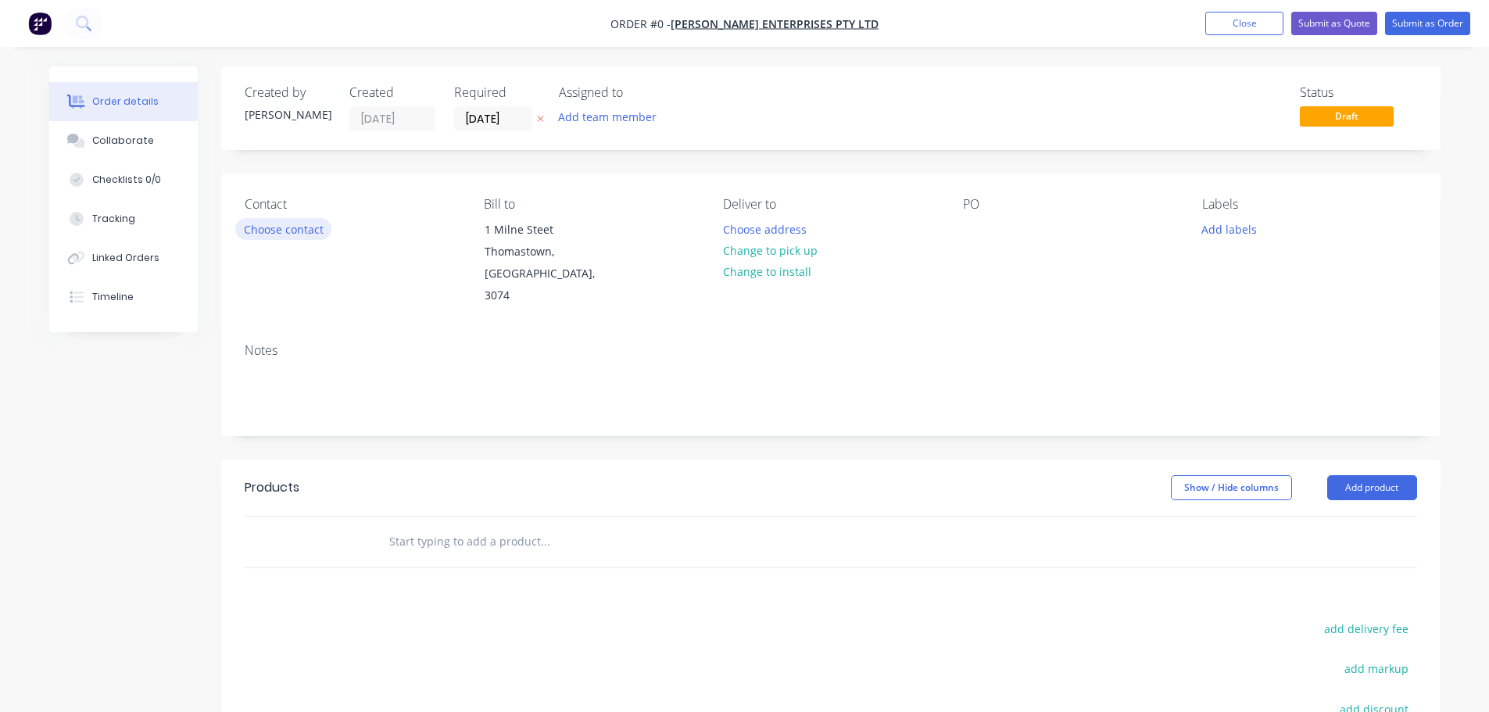
click at [291, 235] on button "Choose contact" at bounding box center [283, 228] width 96 height 21
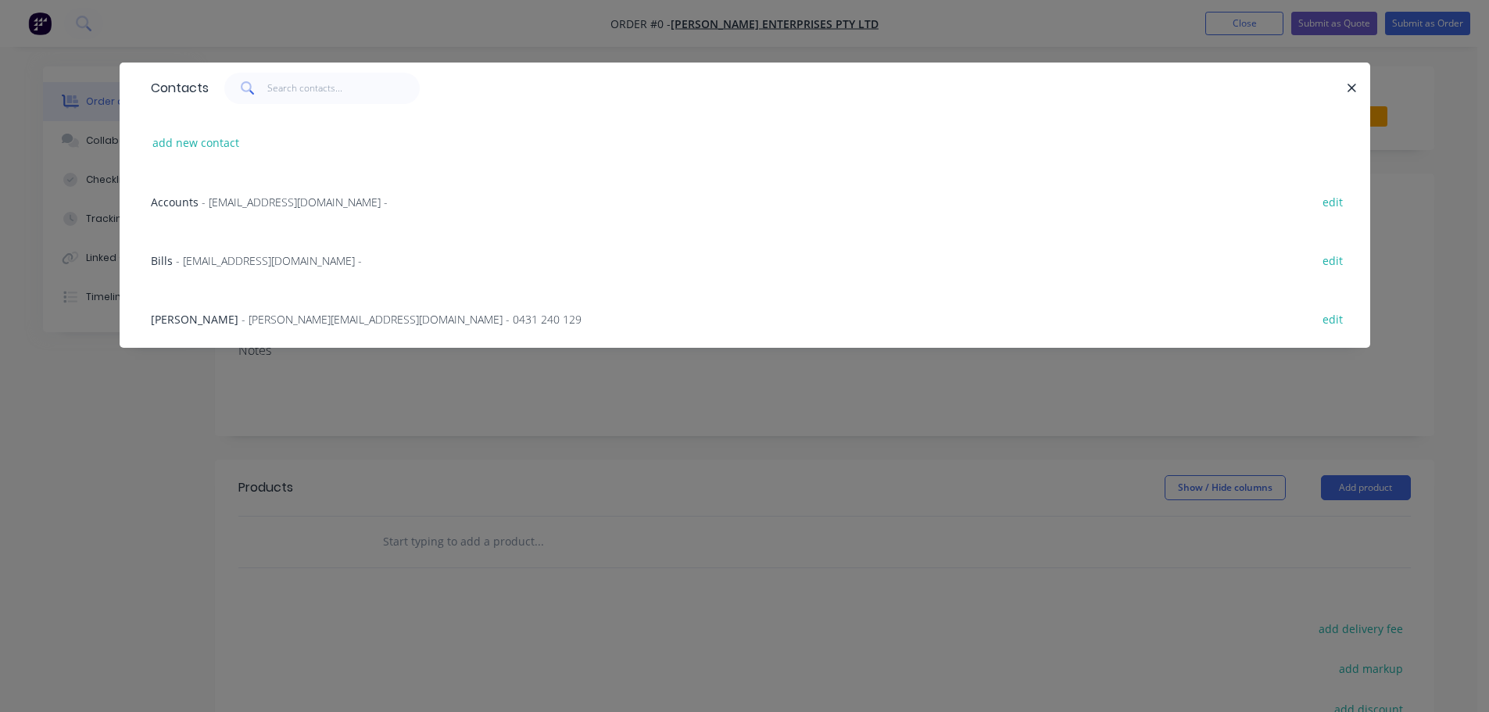
click at [257, 319] on span "- abdulkarim@madebytait.com.au - 0431 240 129" at bounding box center [412, 319] width 340 height 15
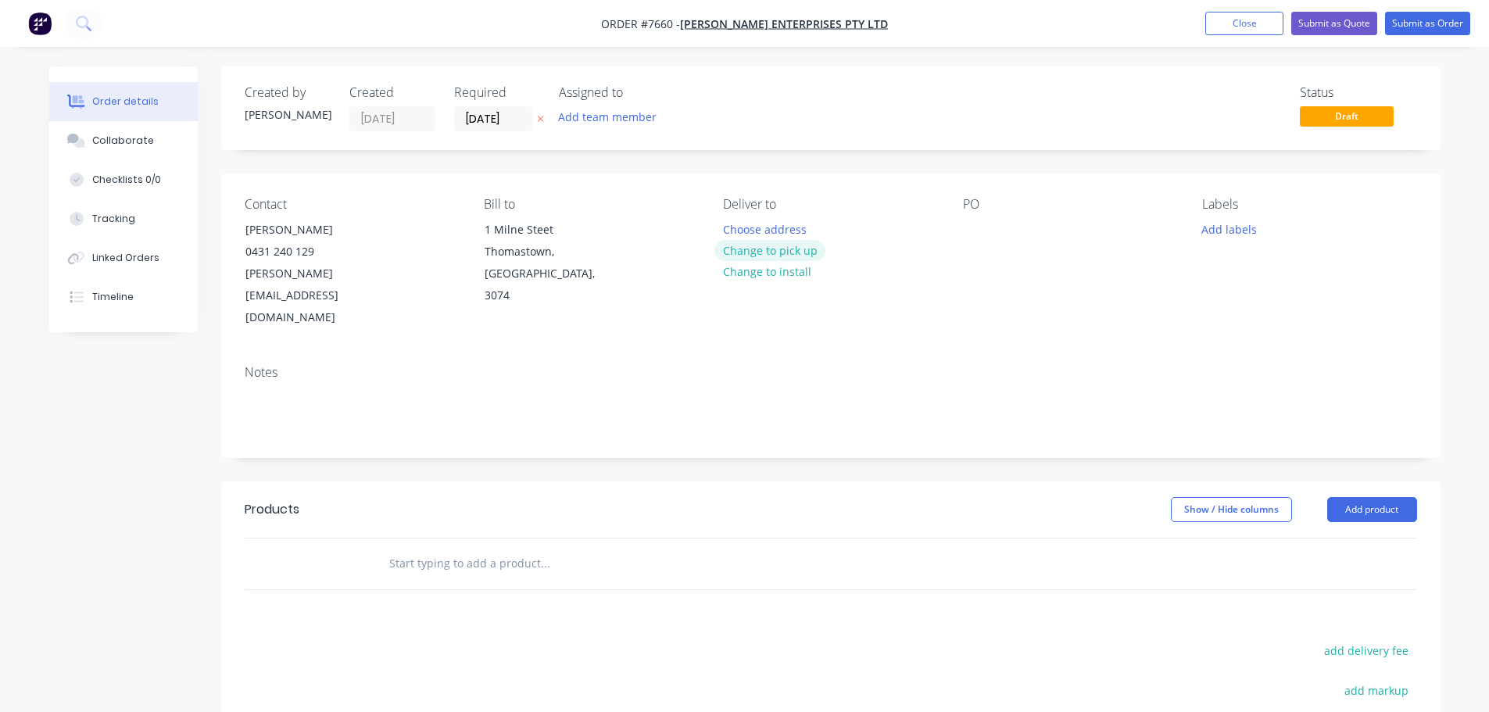
click at [767, 255] on button "Change to pick up" at bounding box center [770, 250] width 111 height 21
click at [757, 224] on div "Pick up Change to delivery Change to install" at bounding box center [830, 263] width 214 height 132
click at [742, 227] on div at bounding box center [735, 229] width 25 height 23
click at [977, 235] on div at bounding box center [975, 229] width 25 height 23
click at [1233, 235] on button "Add labels" at bounding box center [1230, 228] width 72 height 21
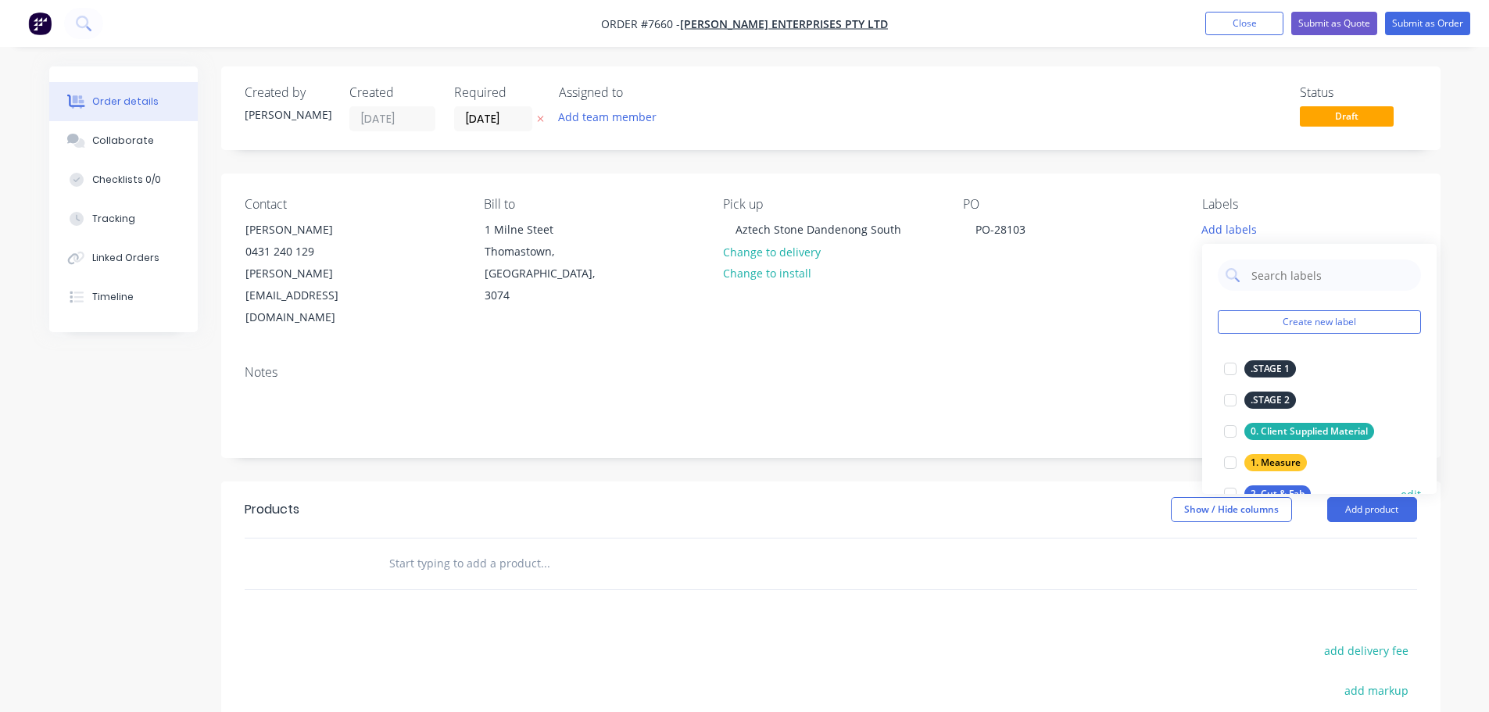
click at [1235, 485] on div at bounding box center [1230, 493] width 31 height 31
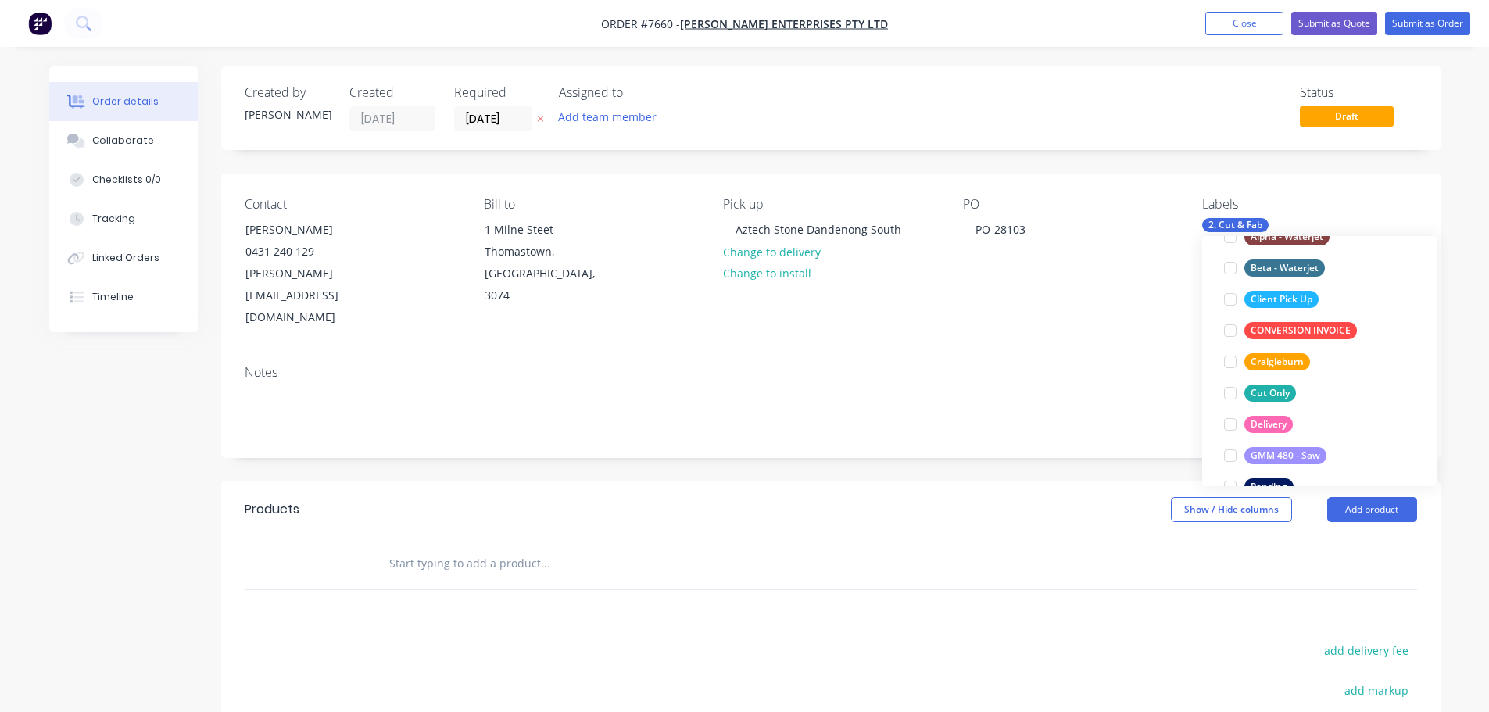
scroll to position [313, 0]
click at [1231, 303] on div at bounding box center [1230, 298] width 31 height 31
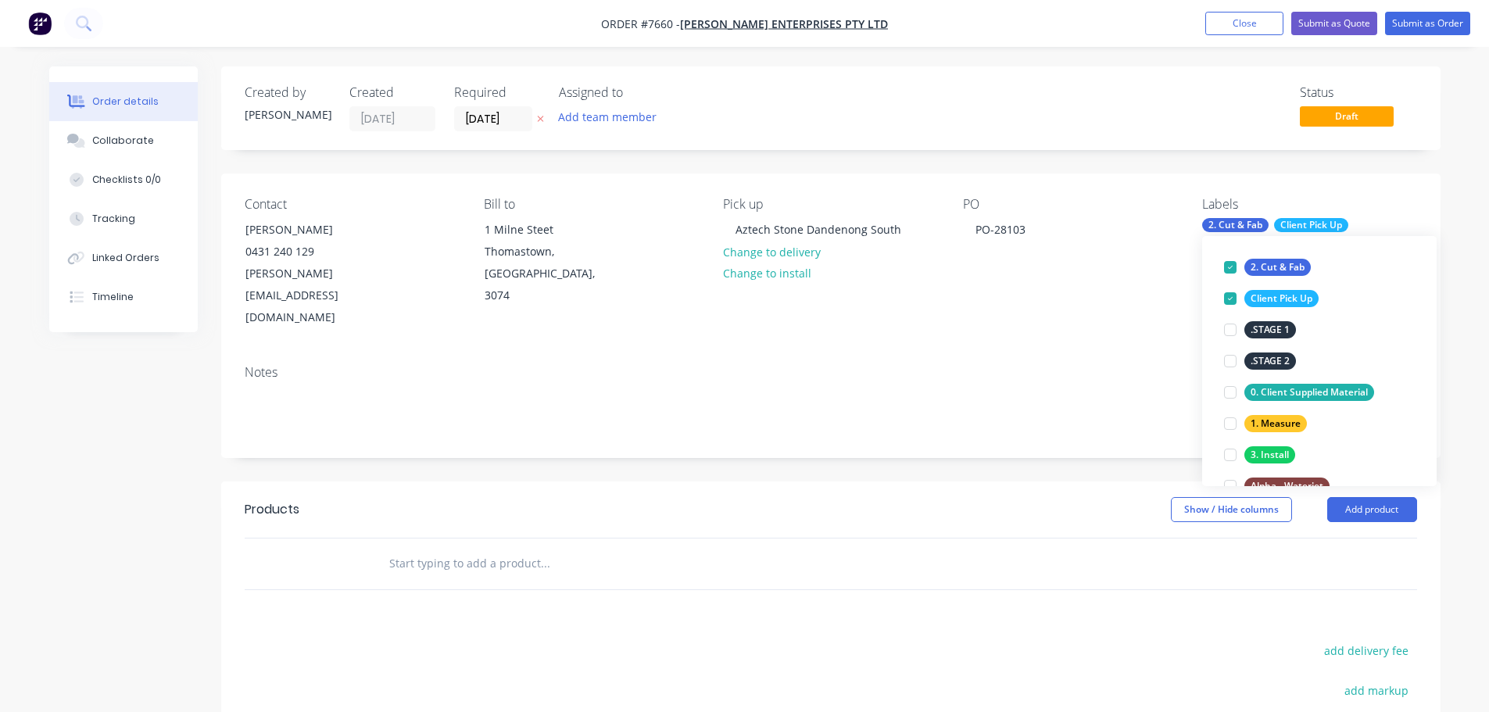
click at [615, 489] on header "Products Show / Hide columns Add product" at bounding box center [831, 510] width 1220 height 56
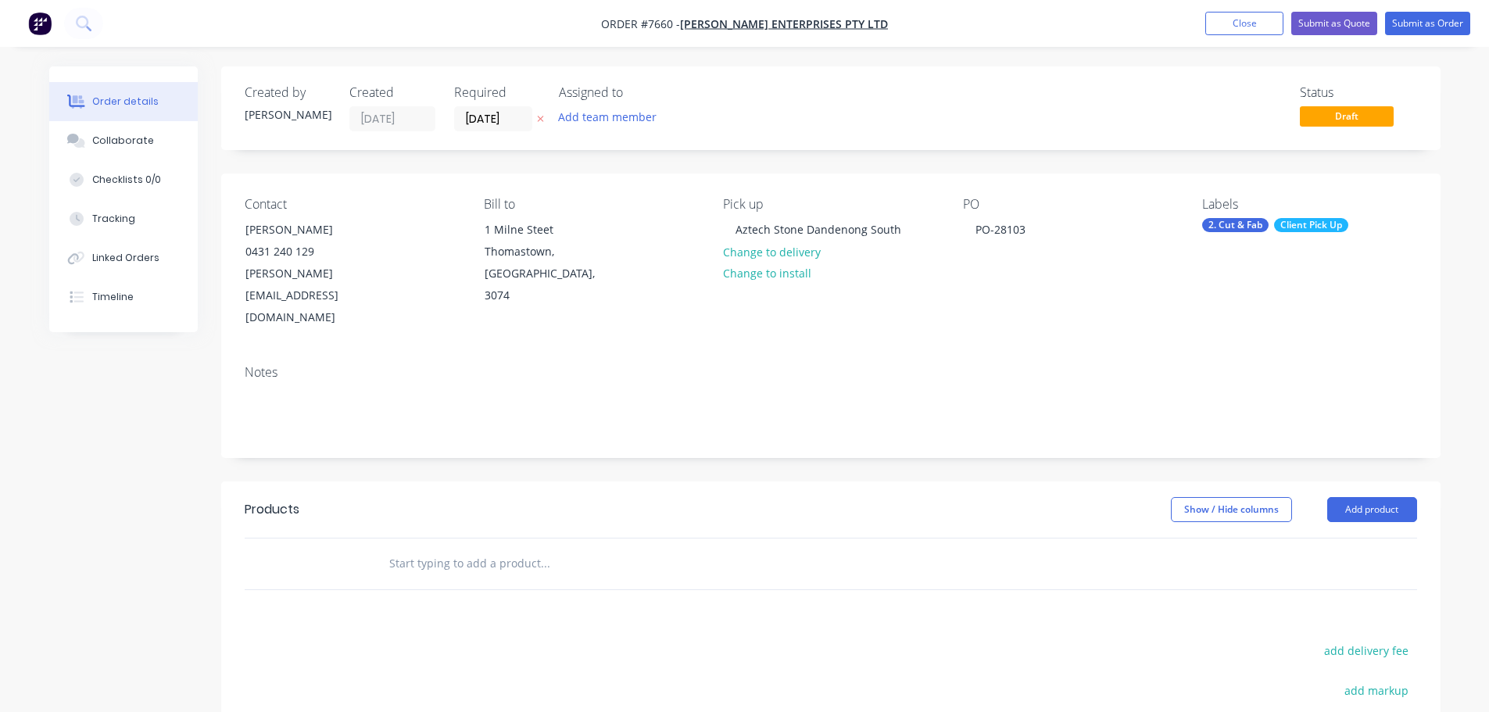
click at [446, 548] on input "text" at bounding box center [545, 563] width 313 height 31
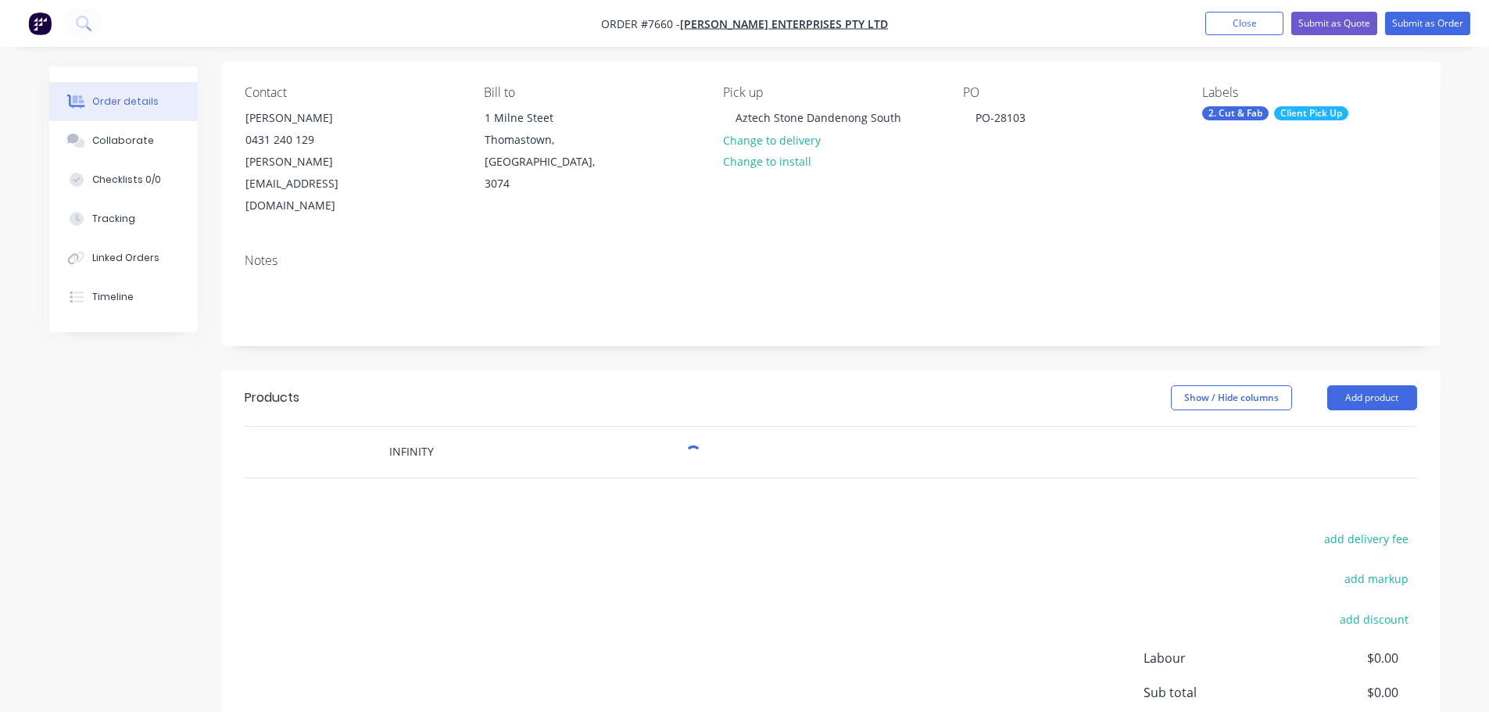
scroll to position [233, 0]
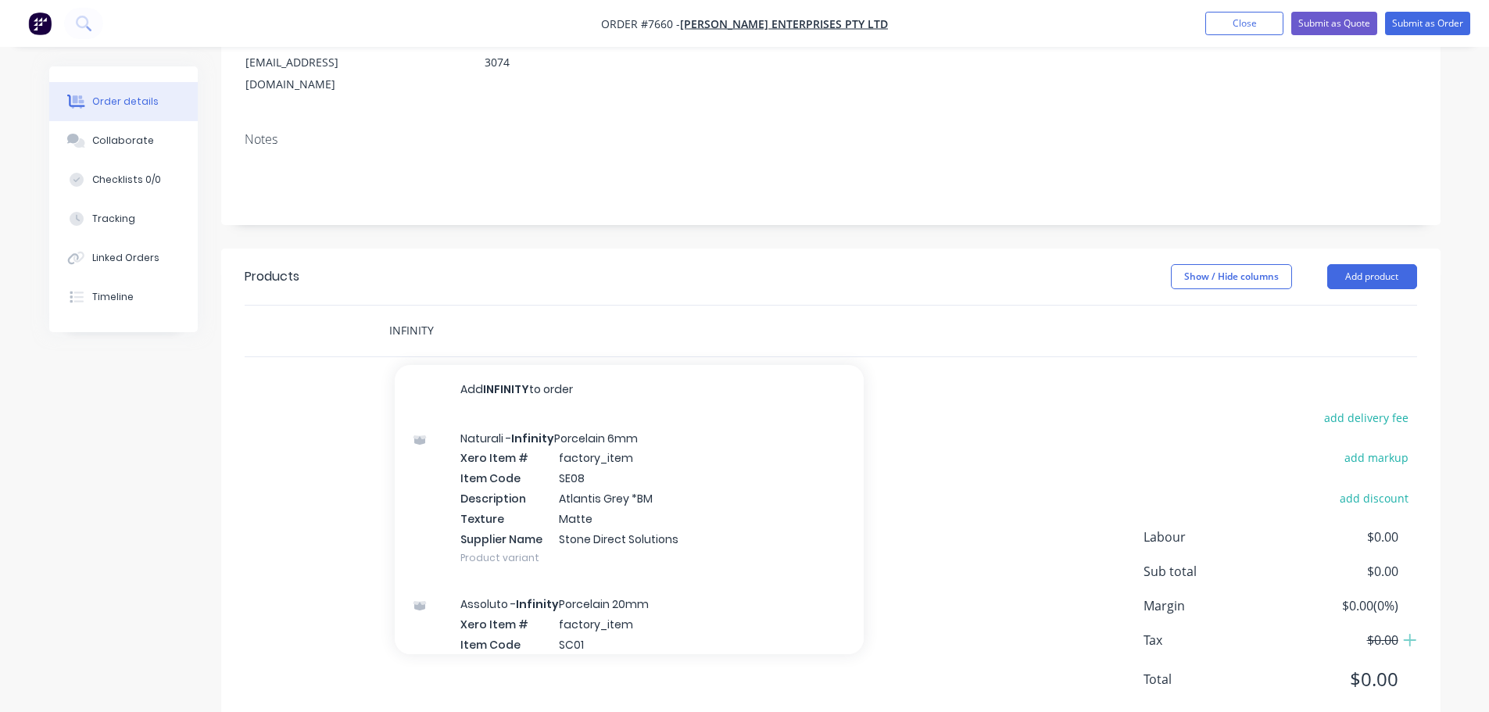
drag, startPoint x: 424, startPoint y: 297, endPoint x: 281, endPoint y: 303, distance: 144.0
click at [340, 306] on div "INFINITY Add INFINITY to order Naturali - Infinity Porcelain 6mm Xero Item # fa…" at bounding box center [831, 331] width 1173 height 51
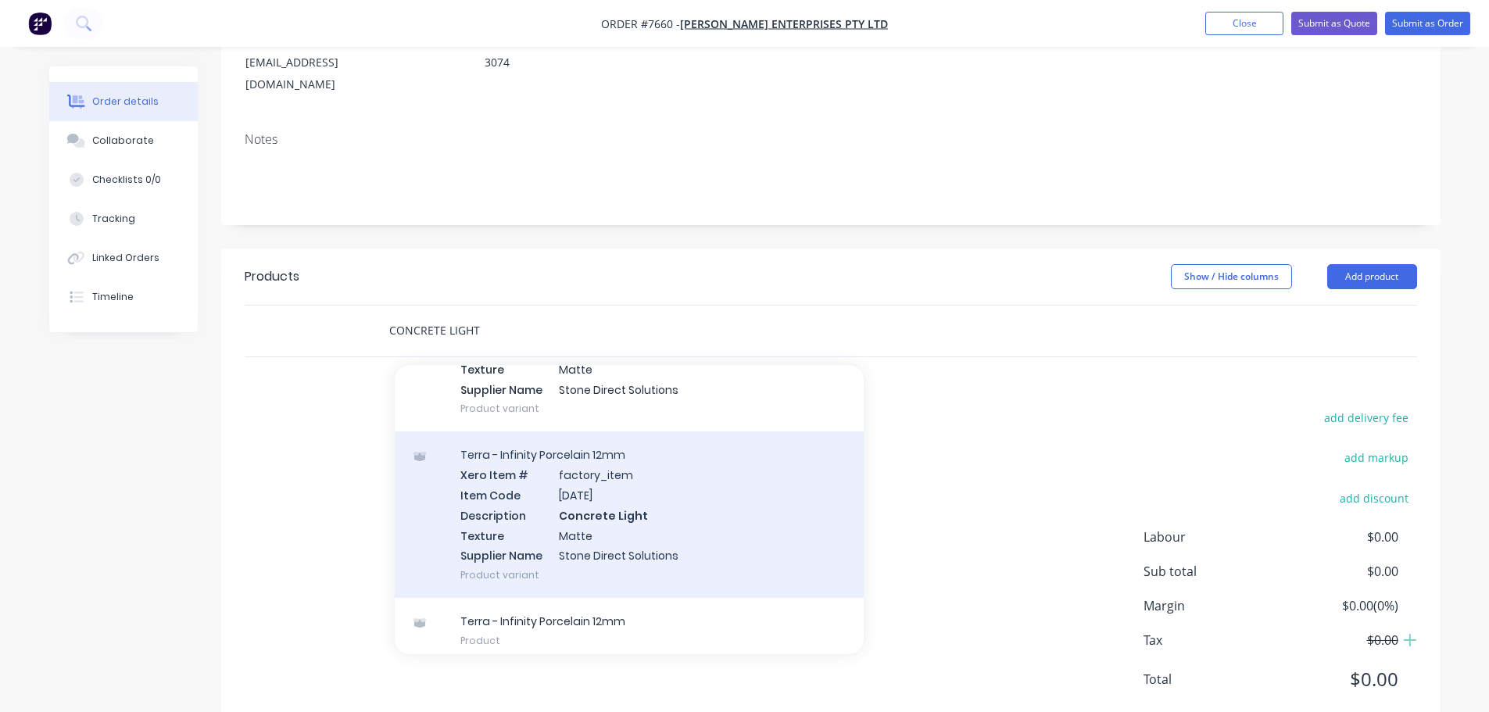
scroll to position [156, 0]
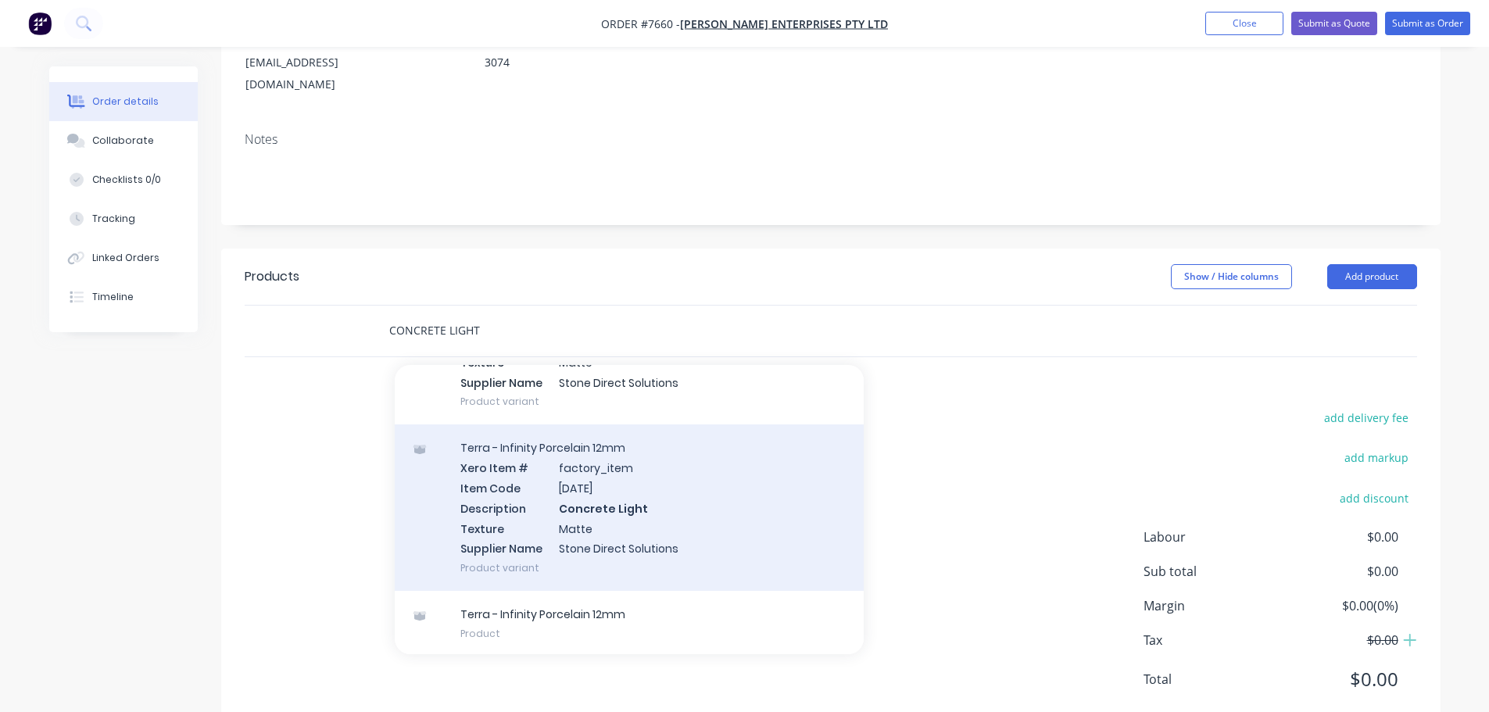
type input "CONCRETE LIGHT"
click at [644, 456] on div "Terra - Infinity Porcelain 12mm Xero Item # factory_item Item Code CE01 Descrip…" at bounding box center [629, 507] width 469 height 167
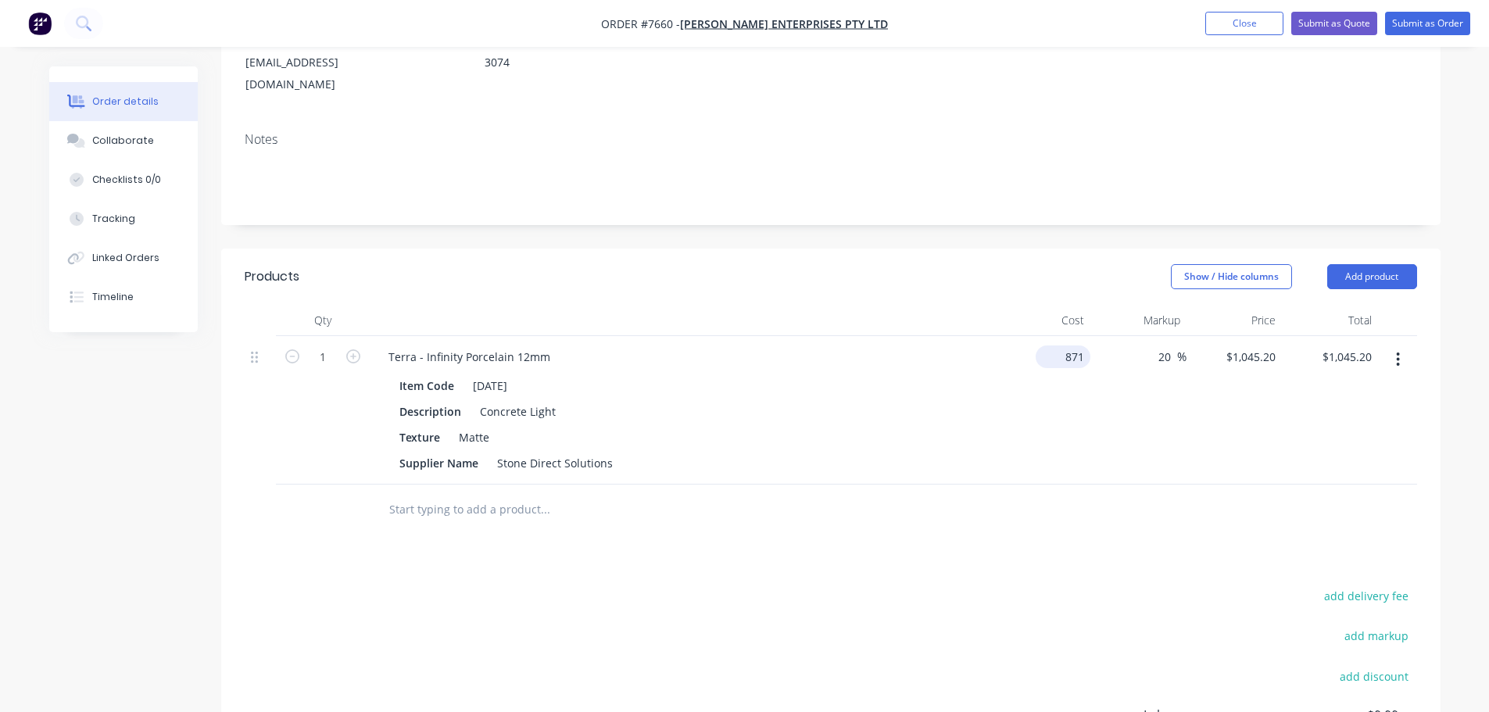
click at [1069, 346] on input "871" at bounding box center [1066, 357] width 48 height 23
type input "$120.00"
type input "$144.00"
click at [1069, 346] on input "120" at bounding box center [1077, 357] width 27 height 23
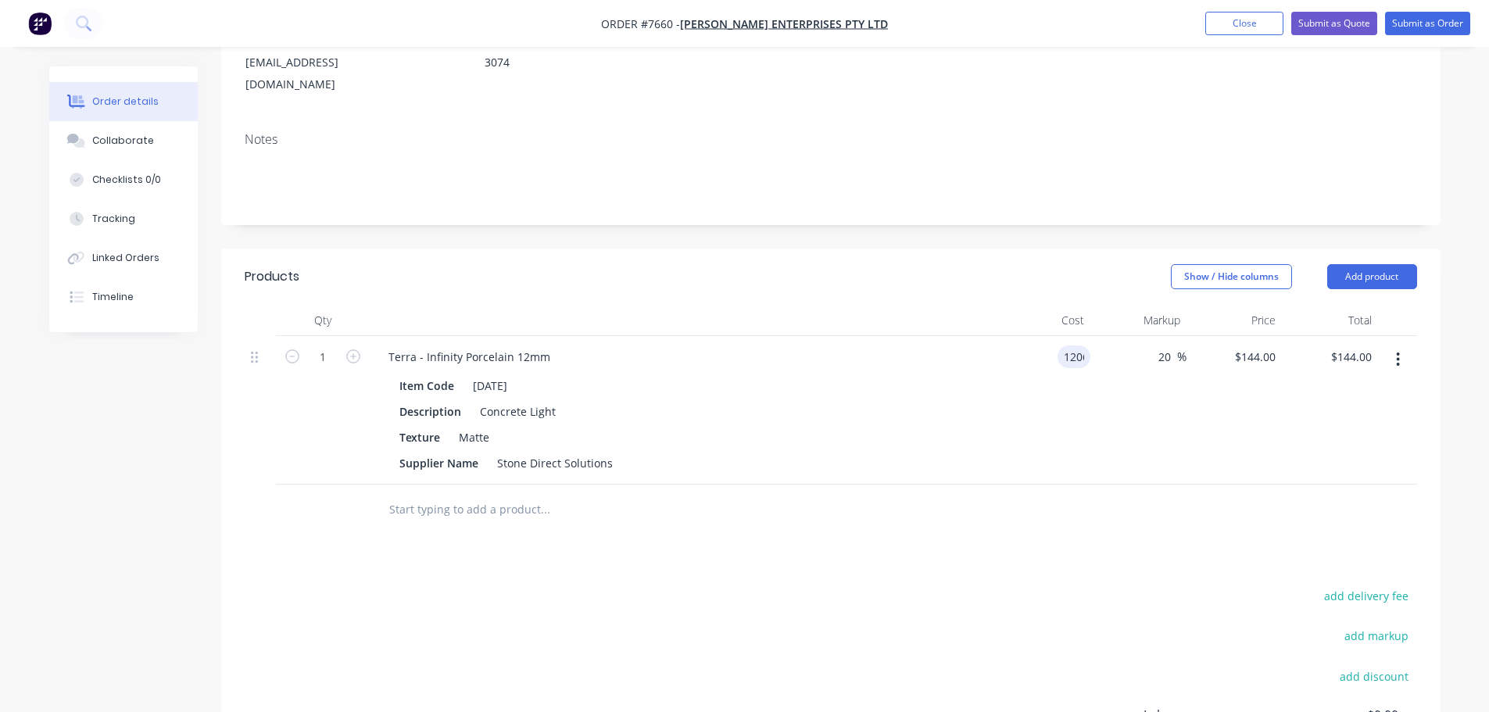
type input "$1,206.00"
type input "$1,447.20"
type input "0"
type input "1206"
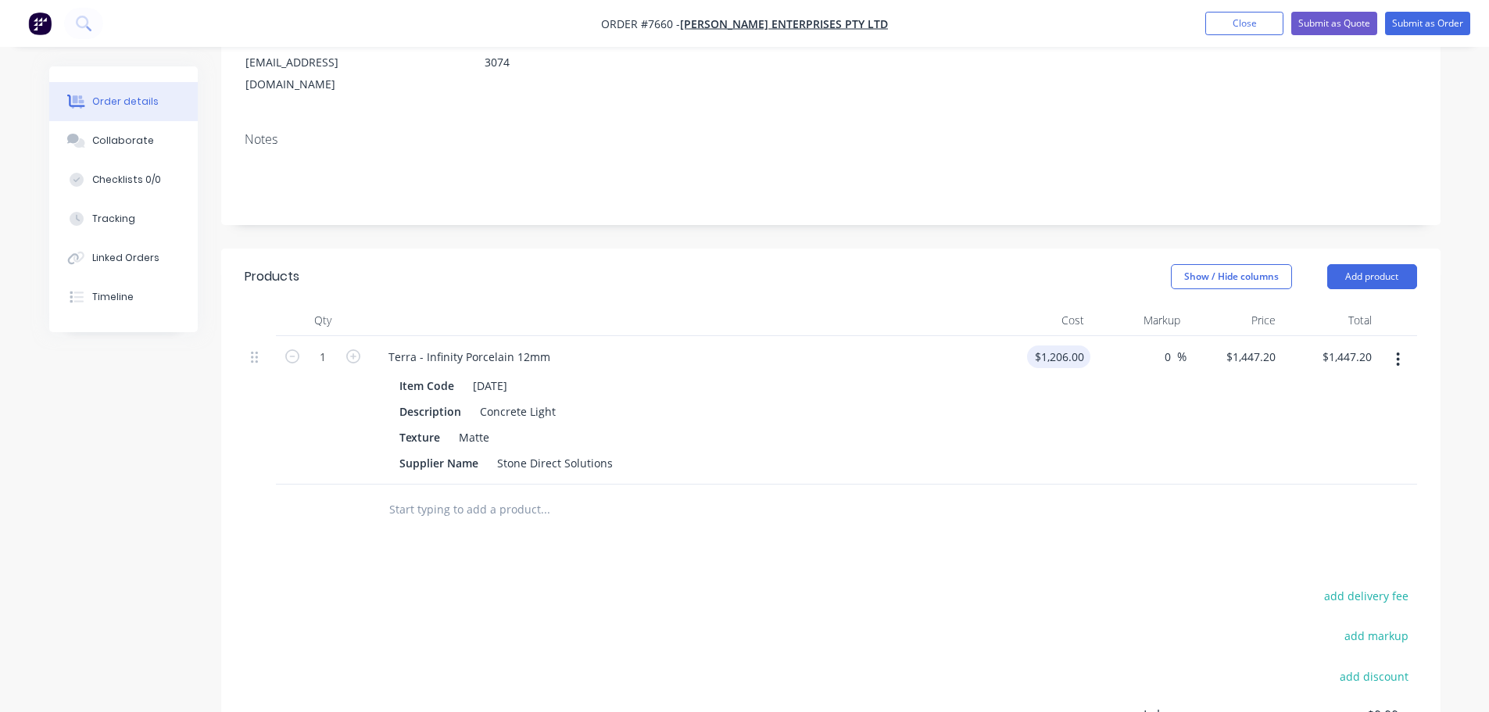
type input "$1,206.00"
click at [451, 494] on input "text" at bounding box center [545, 509] width 313 height 31
paste input "1400DIA 12mm Porcelain_1400dia"
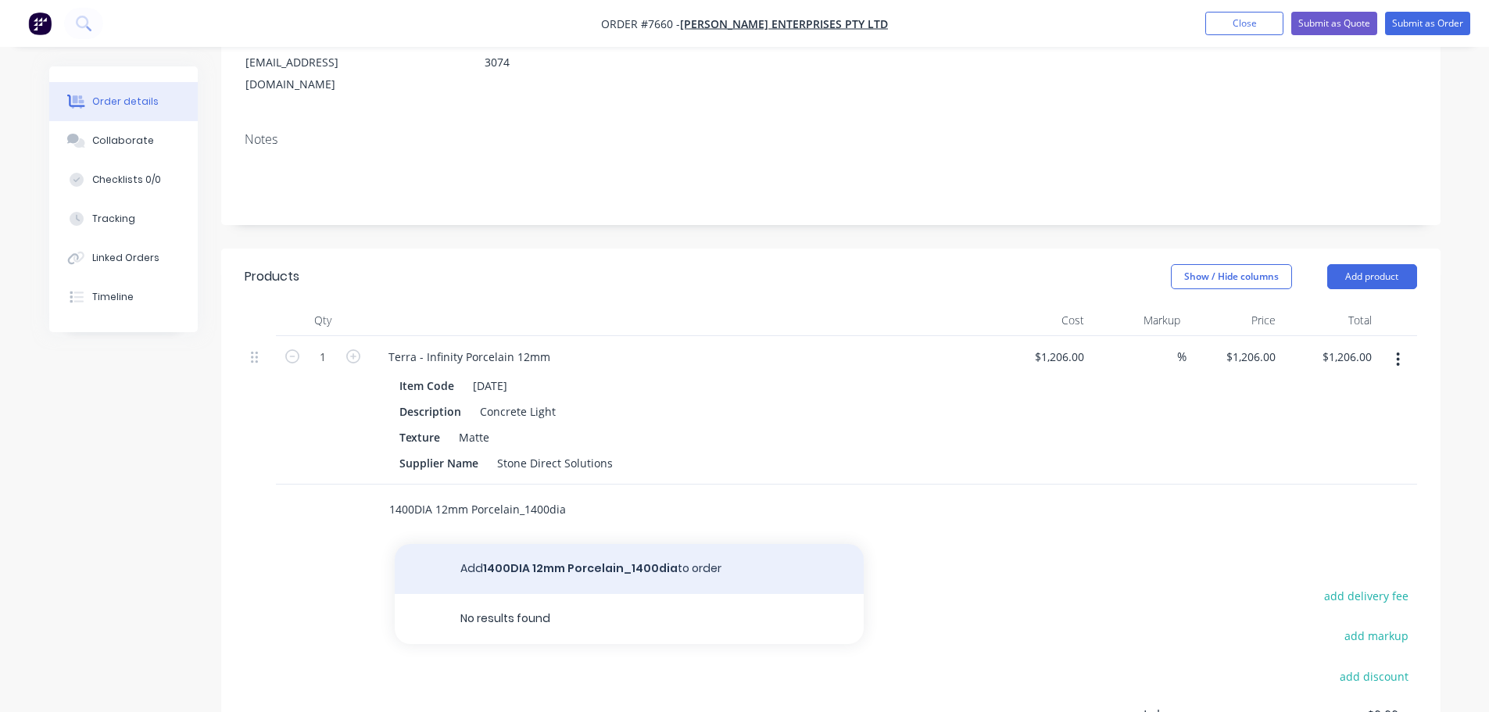
type input "1400DIA 12mm Porcelain_1400dia"
click at [578, 544] on button "Add 1400DIA 12mm Porcelain_1400dia to order" at bounding box center [629, 569] width 469 height 50
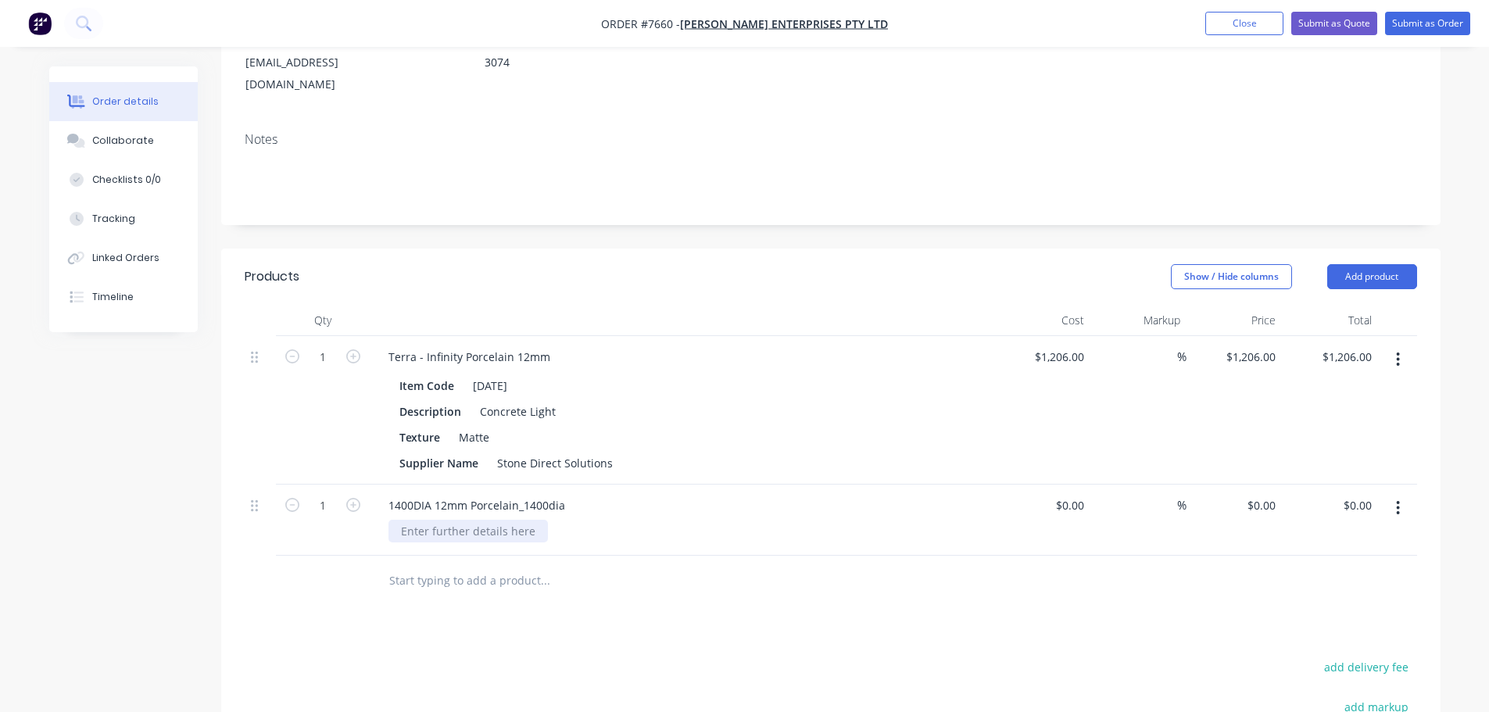
click at [464, 520] on div at bounding box center [468, 531] width 159 height 23
paste div
click at [487, 494] on div "1400DIA 12mm Porcelain_1400dia" at bounding box center [477, 505] width 202 height 23
drag, startPoint x: 429, startPoint y: 460, endPoint x: 808, endPoint y: 432, distance: 379.5
click at [743, 494] on div "1400DIA 12mm Porcelain_1400dia" at bounding box center [682, 505] width 613 height 23
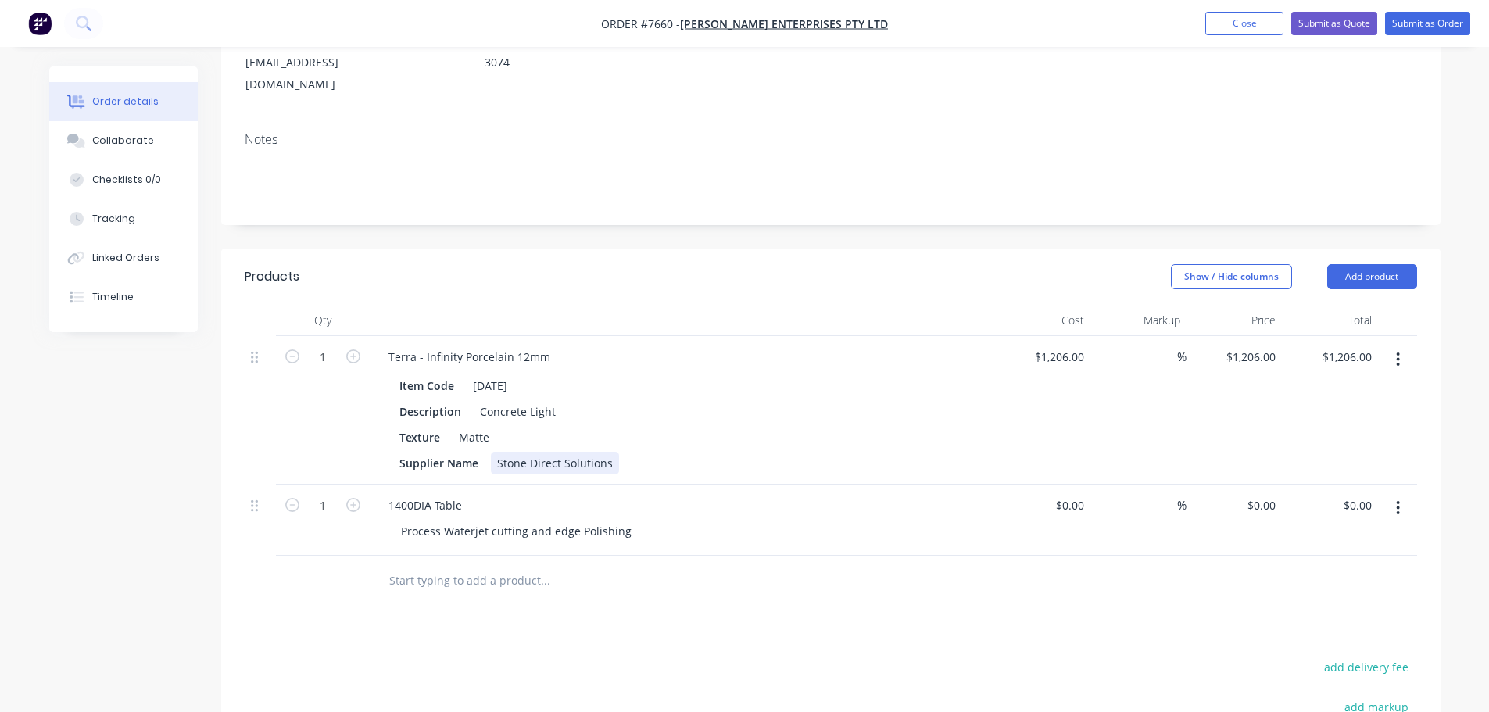
click at [808, 432] on div "Terra - Infinity Porcelain 12mm Item Code CE01 Description Concrete Light Textu…" at bounding box center [682, 410] width 625 height 149
click at [1076, 494] on input at bounding box center [1073, 505] width 36 height 23
type input "$475.00"
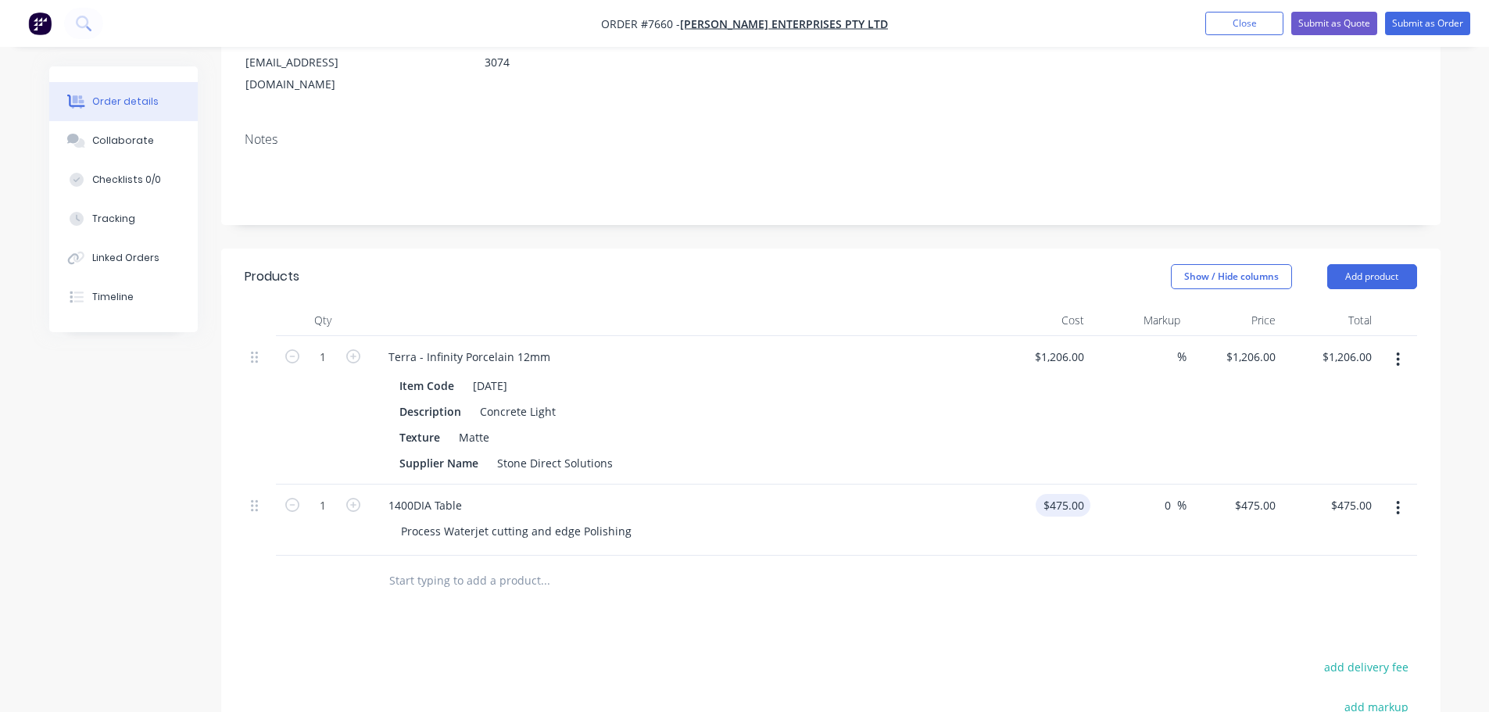
type input "0"
type input "$475.00"
click at [767, 593] on div "Products Show / Hide columns Add product Qty Cost Markup Price Total 1 Terra - …" at bounding box center [831, 615] width 1220 height 733
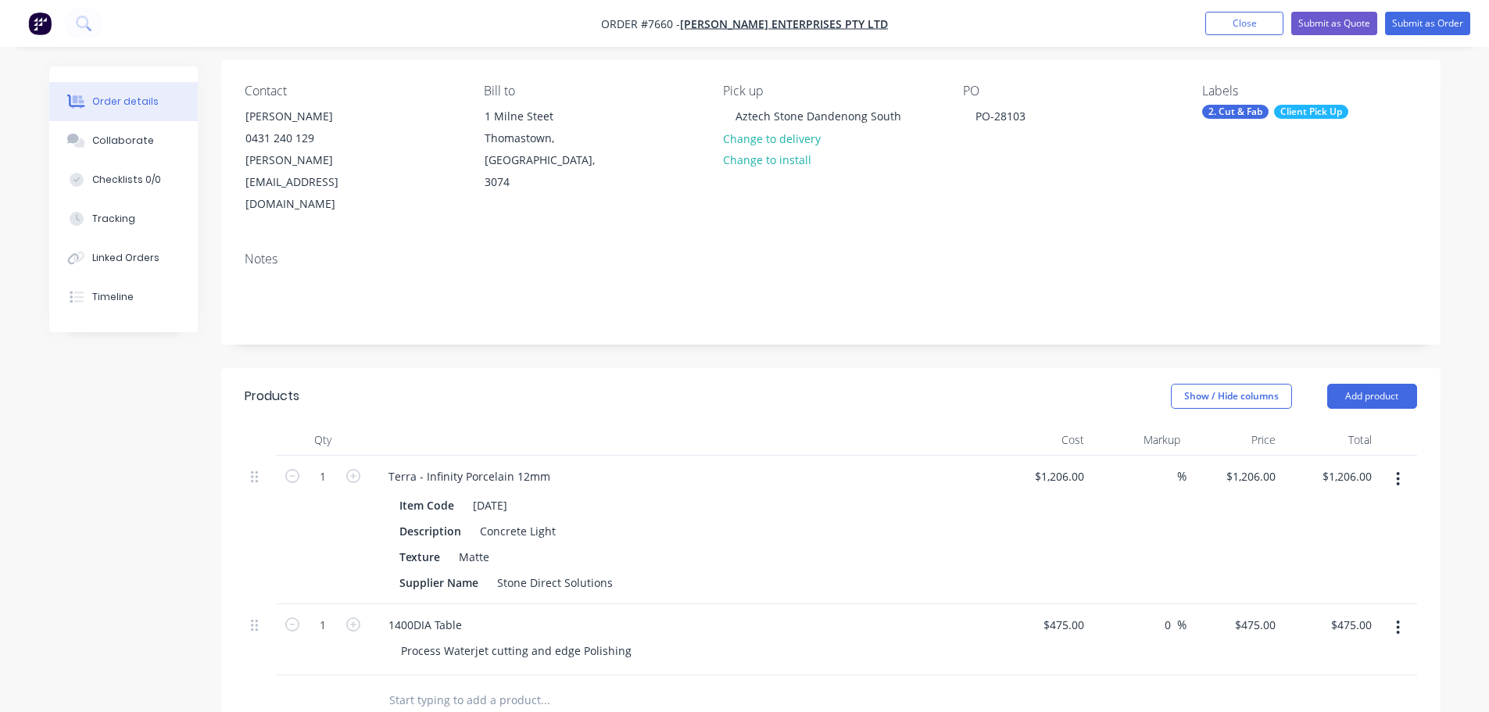
scroll to position [91, 0]
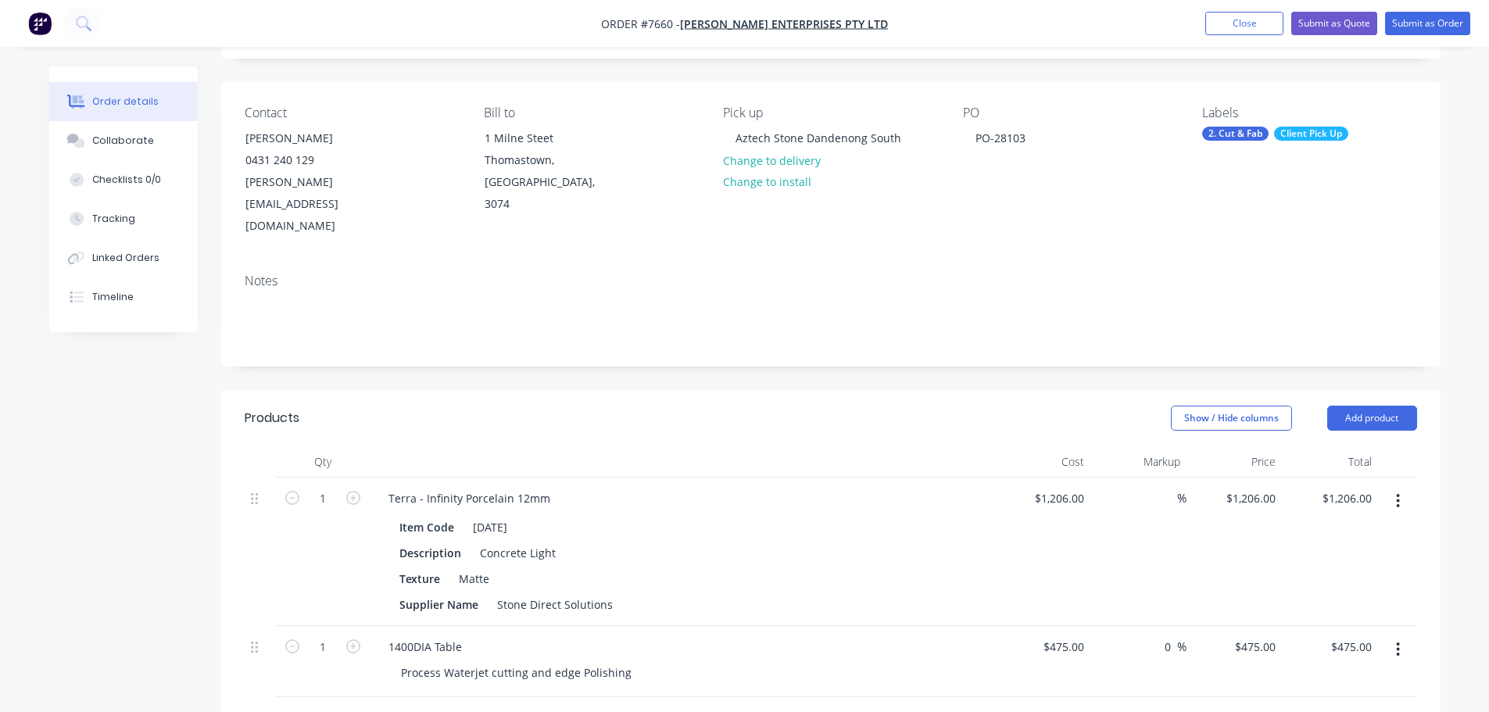
click at [481, 707] on input "text" at bounding box center [545, 722] width 313 height 31
paste input "Trace Coffee Table Porcelain 12mm (950mm Dia, Cement Grey) Includes edge finish…"
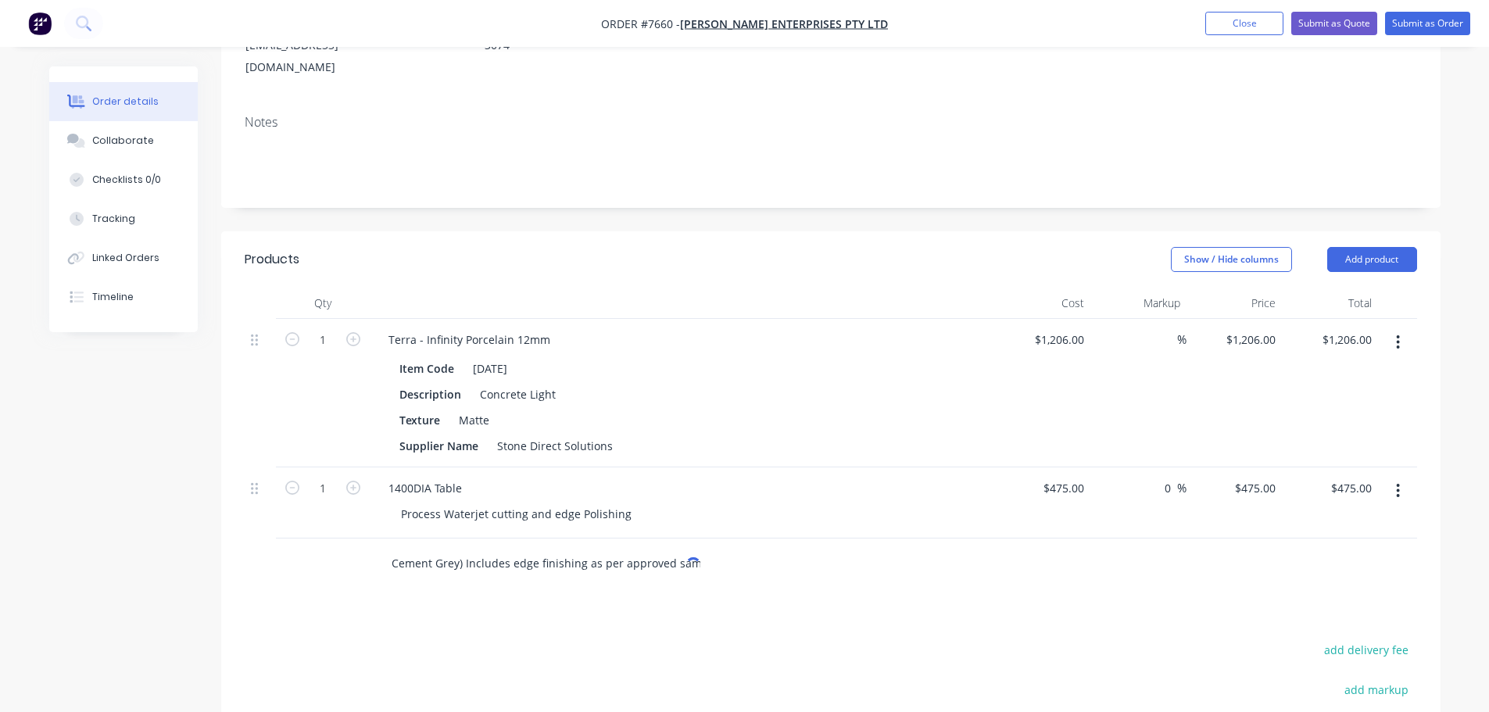
scroll to position [482, 0]
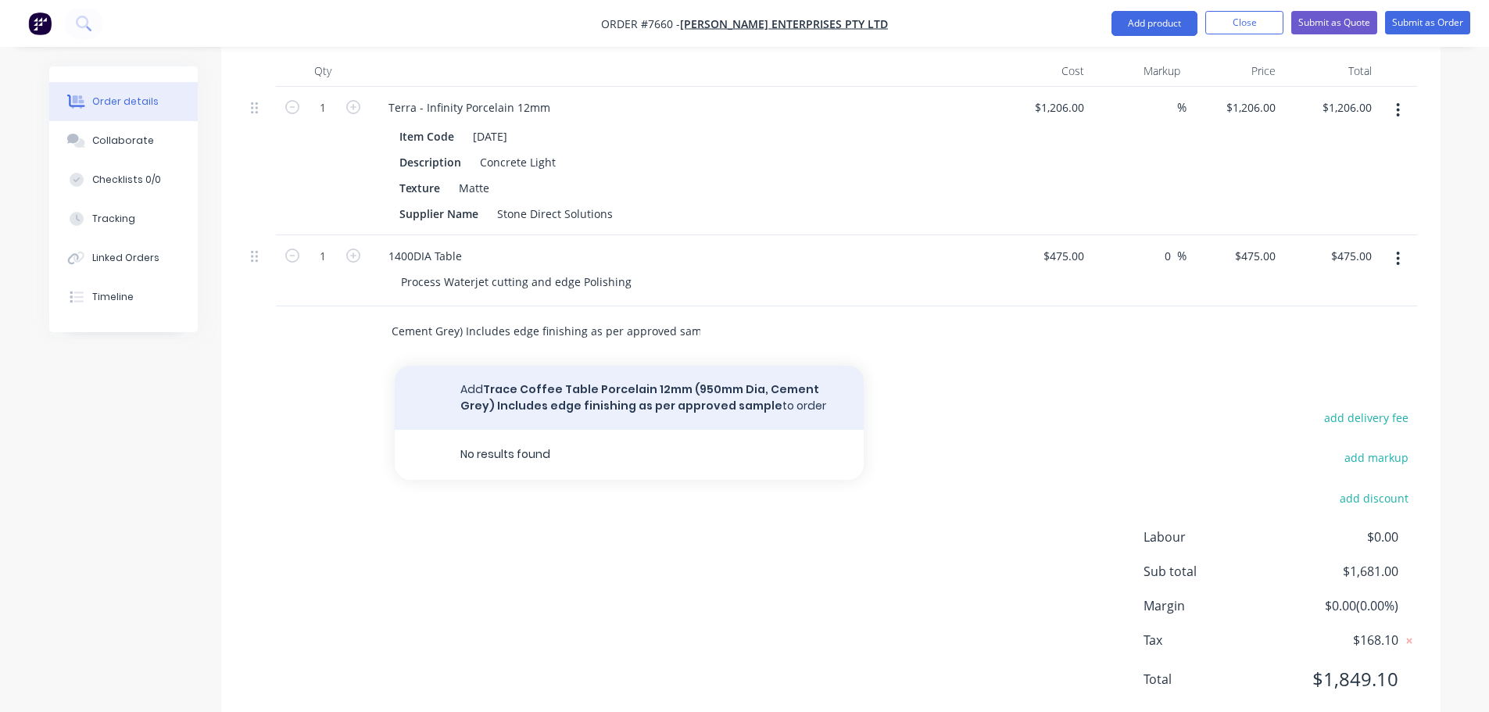
type input "Trace Coffee Table Porcelain 12mm (950mm Dia, Cement Grey) Includes edge finish…"
click at [579, 366] on button "Add Trace Coffee Table Porcelain 12mm (950mm Dia, Cement Grey) Includes edge fi…" at bounding box center [629, 398] width 469 height 64
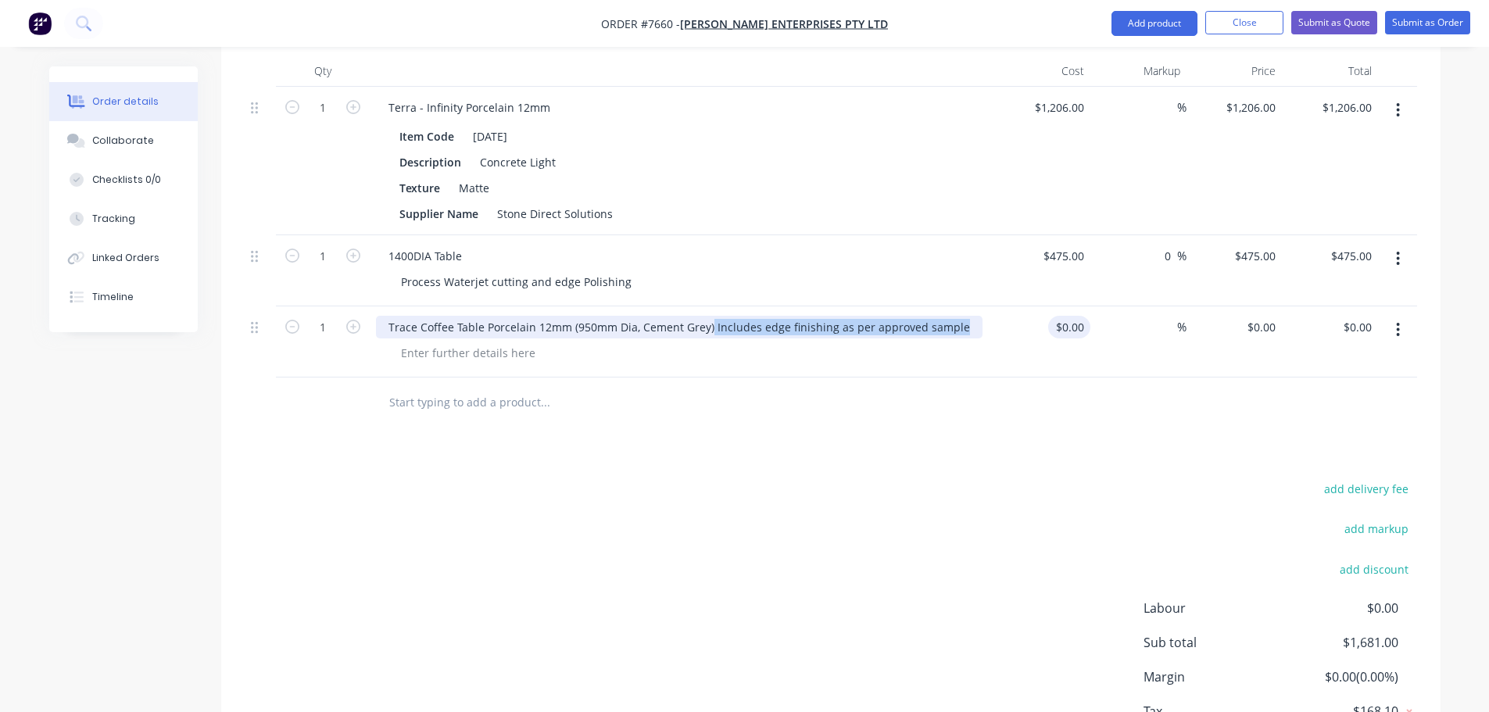
drag, startPoint x: 708, startPoint y: 286, endPoint x: 1060, endPoint y: 275, distance: 352.0
click at [1059, 306] on div "1 Trace Coffee Table Porcelain 12mm (950mm Dia, Cement Grey) Includes edge fini…" at bounding box center [831, 341] width 1173 height 71
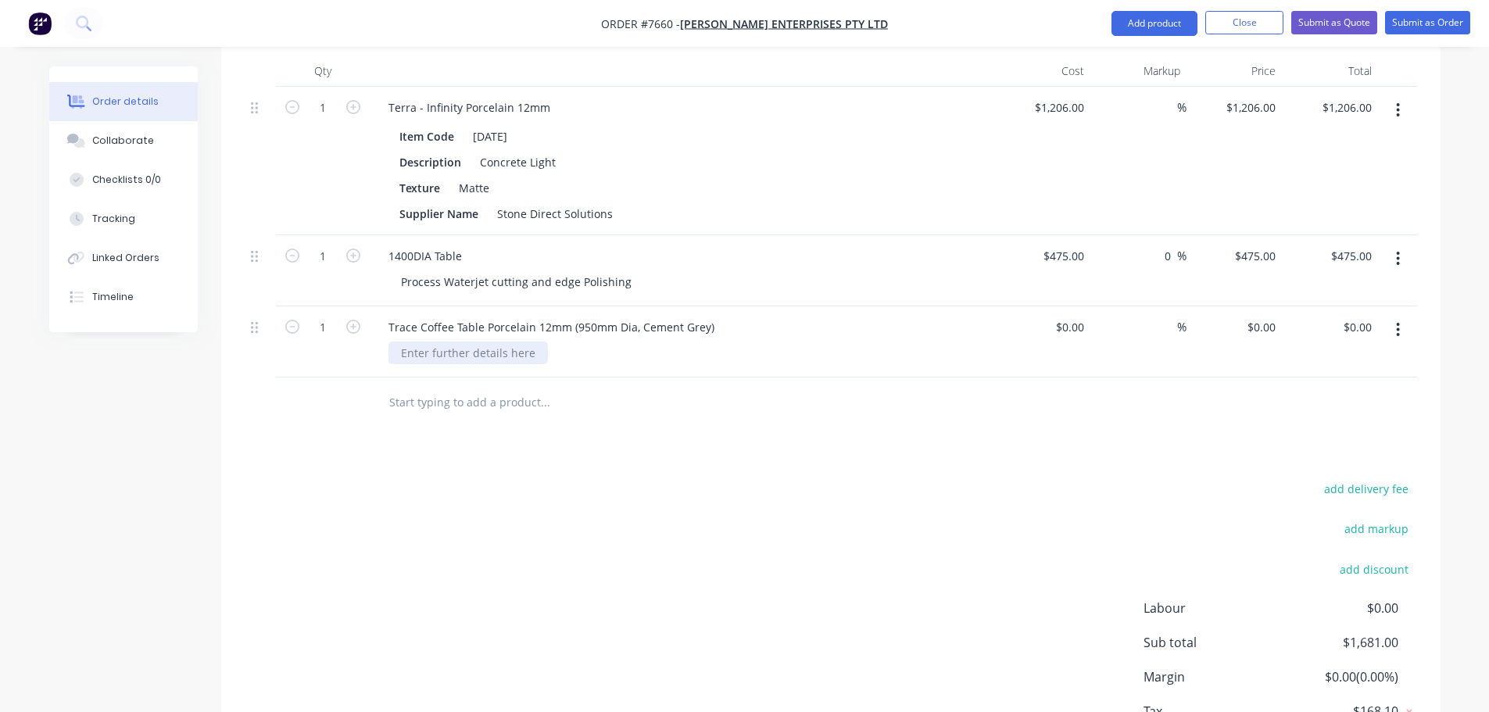
click at [467, 342] on div at bounding box center [468, 353] width 159 height 23
paste div
click at [598, 316] on div "Trace Coffee Table Porcelain 12mm (950mm Dia, Cement Grey)" at bounding box center [551, 327] width 351 height 23
drag, startPoint x: 576, startPoint y: 285, endPoint x: 543, endPoint y: 281, distance: 33.9
click at [543, 316] on div "Trace Coffee Table Porcelain 12mm (950mm Dia, Cement Grey)" at bounding box center [551, 327] width 351 height 23
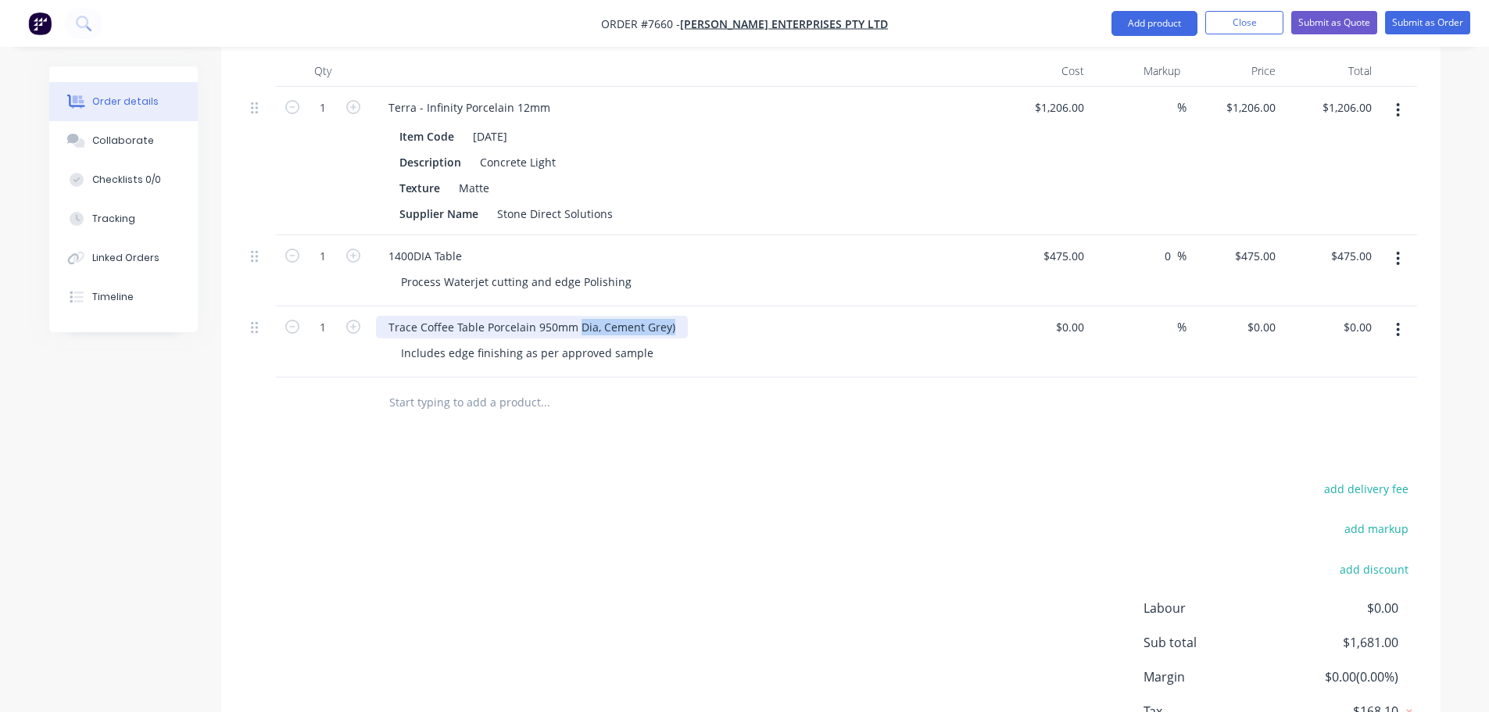
drag, startPoint x: 576, startPoint y: 283, endPoint x: 935, endPoint y: 214, distance: 365.4
click at [928, 220] on div "1 Terra - Infinity Porcelain 12mm Item Code CE01 Description Concrete Light Tex…" at bounding box center [831, 232] width 1173 height 291
click at [1064, 306] on div "$0.00" at bounding box center [1043, 341] width 96 height 71
type input "$168.00"
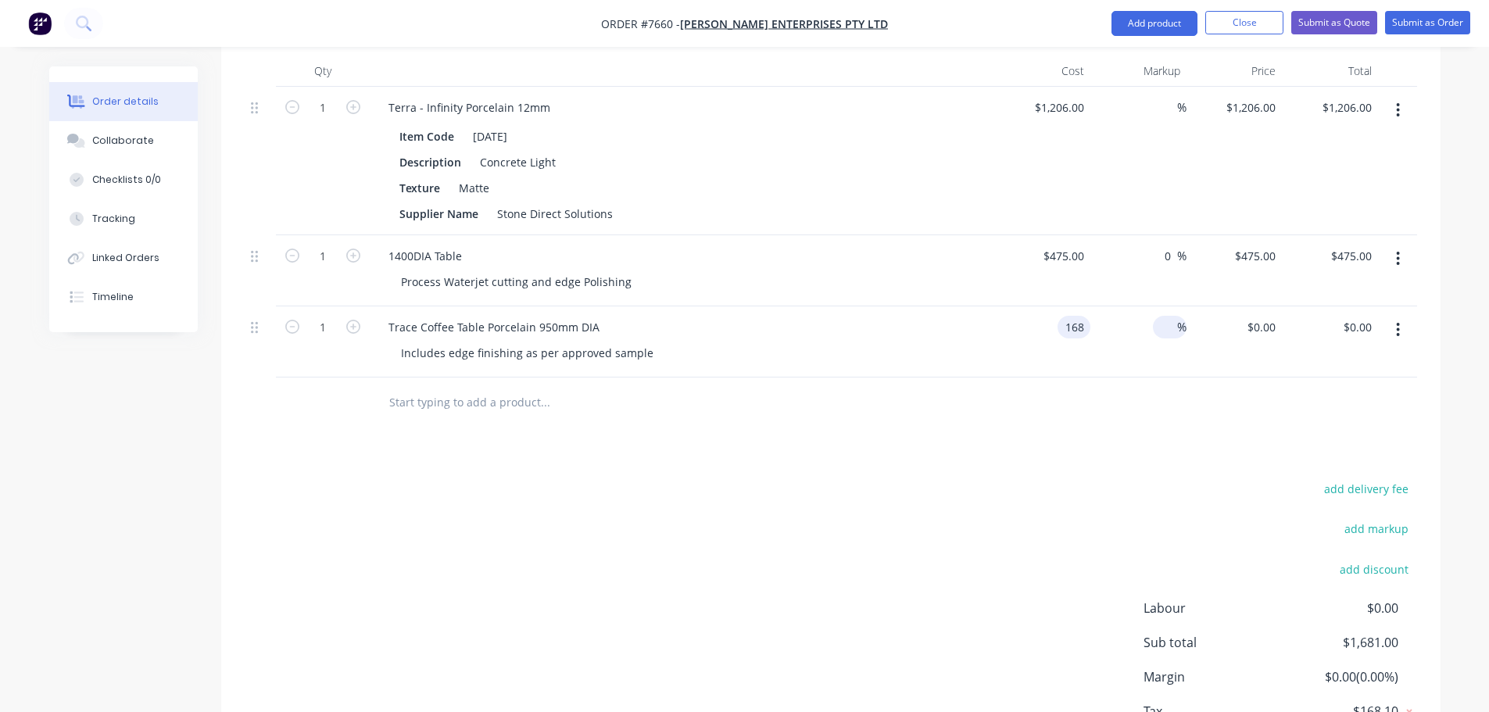
type input "$168.00"
click at [1177, 318] on span "%" at bounding box center [1181, 327] width 9 height 18
type input "0"
click at [955, 387] on div "Products Show / Hide columns Add product Qty Cost Markup Price Total 1 Terra - …" at bounding box center [831, 401] width 1220 height 804
click at [407, 387] on input "text" at bounding box center [545, 402] width 313 height 31
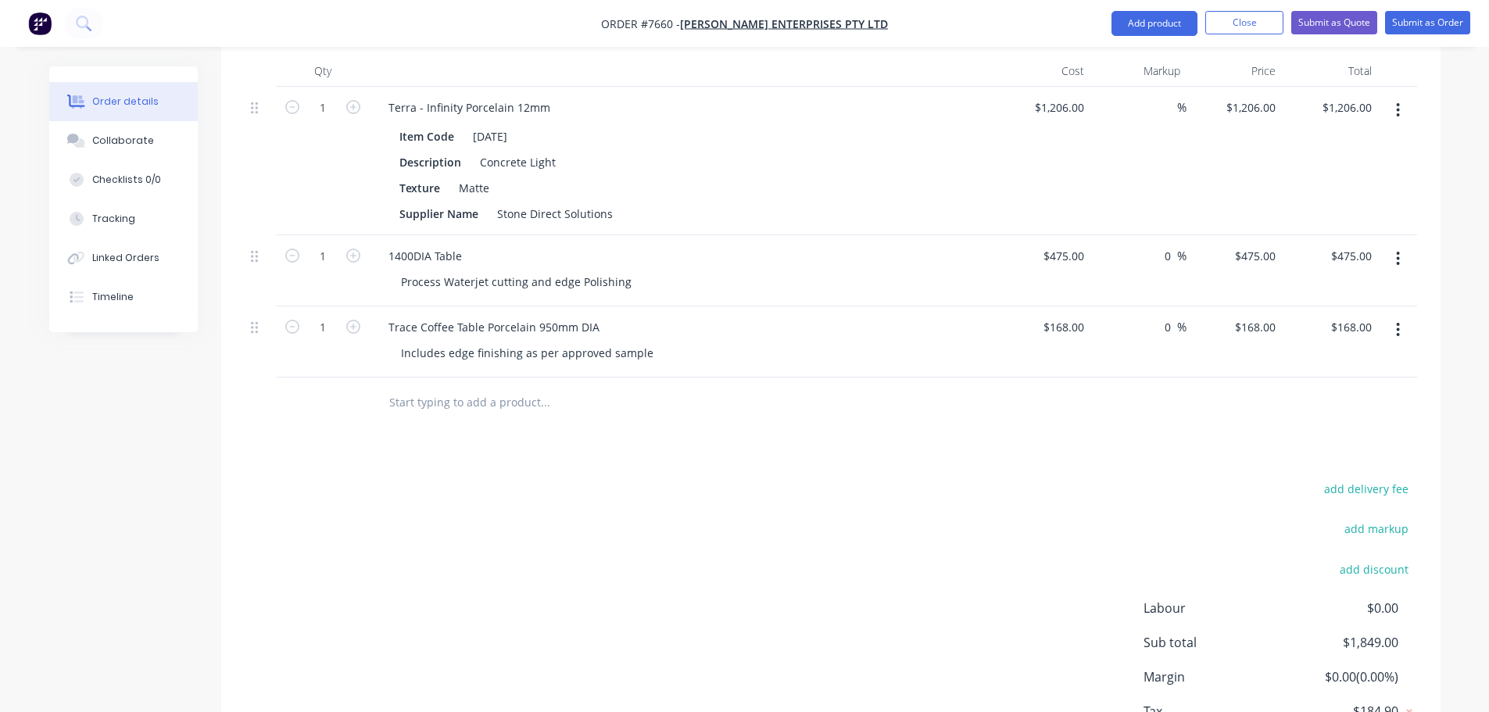
paste input "Voom Round Coffee Table Porcelain 12mm (Cement Grey) 750mm diameter"
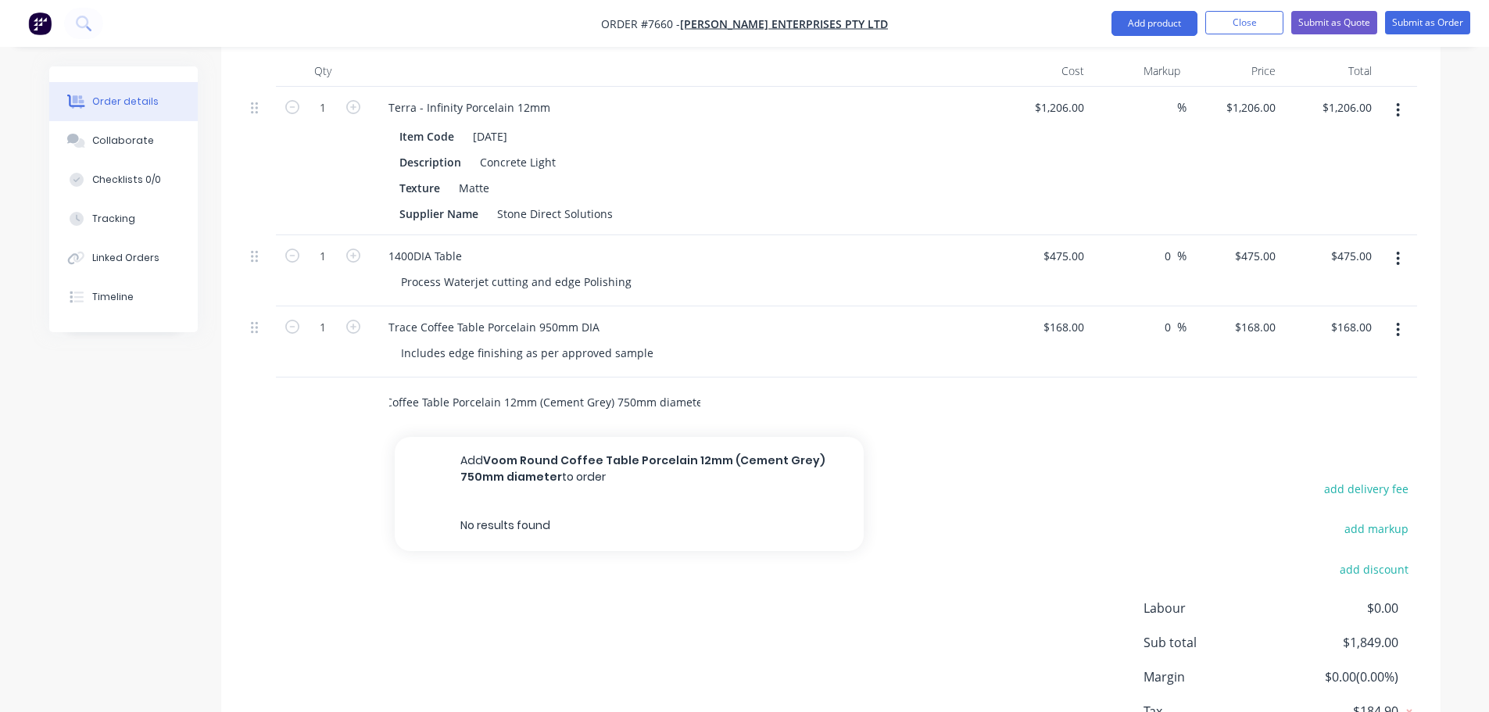
drag, startPoint x: 611, startPoint y: 360, endPoint x: 501, endPoint y: 352, distance: 110.5
click at [501, 387] on input "Voom Round Coffee Table Porcelain 12mm (Cement Grey) 750mm diameter" at bounding box center [545, 402] width 313 height 31
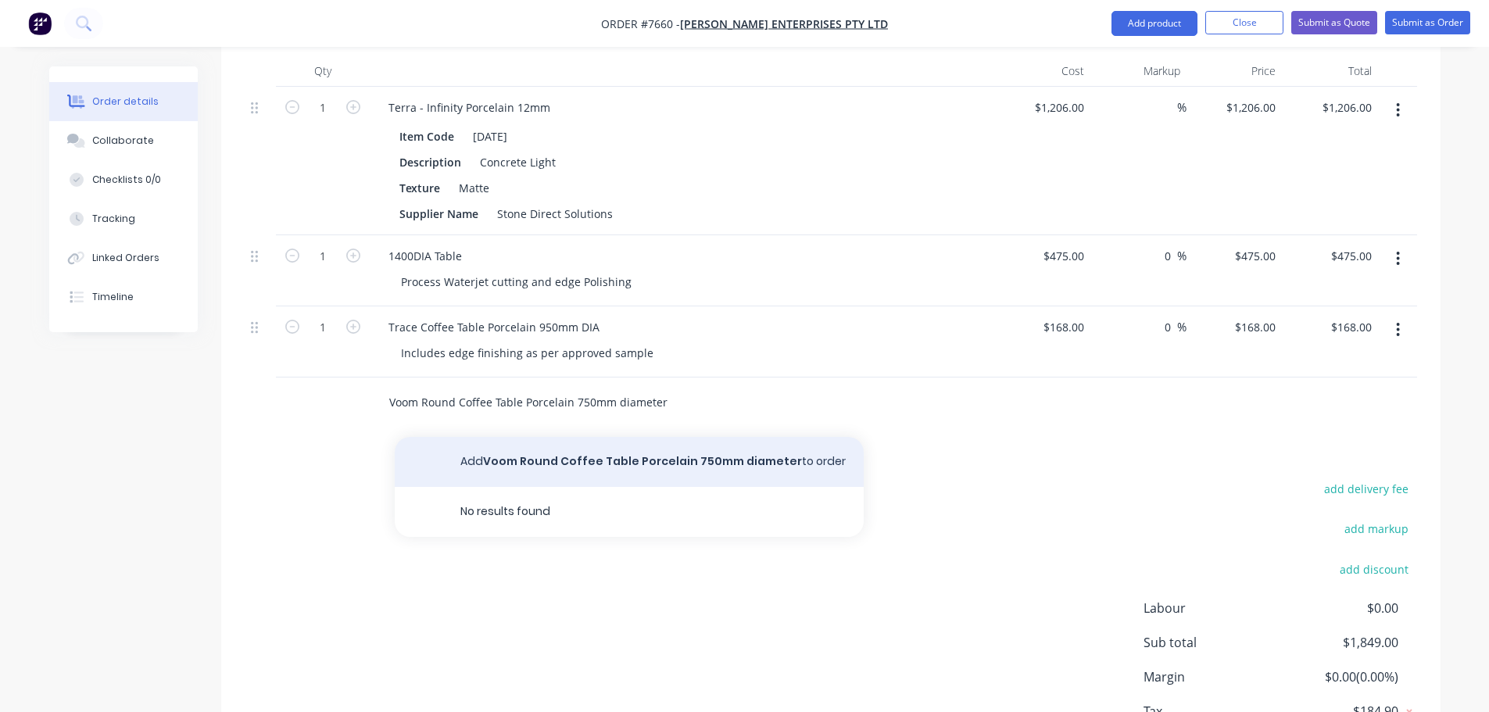
type input "Voom Round Coffee Table Porcelain 750mm diameter"
click at [546, 437] on button "Add Voom Round Coffee Table Porcelain 750mm diameter to order" at bounding box center [629, 462] width 469 height 50
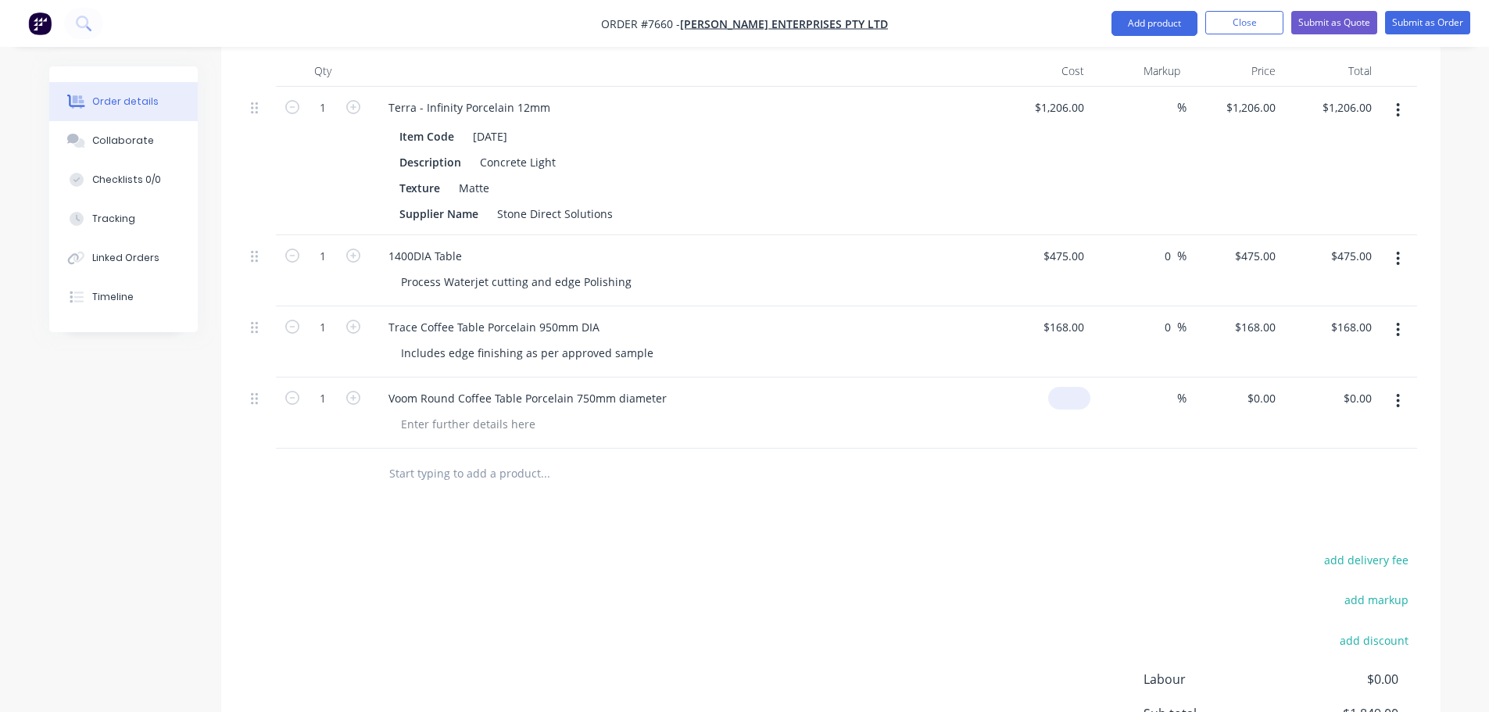
click at [1073, 387] on input at bounding box center [1073, 398] width 36 height 23
type input "$235.50"
click at [1065, 449] on div at bounding box center [831, 474] width 1173 height 51
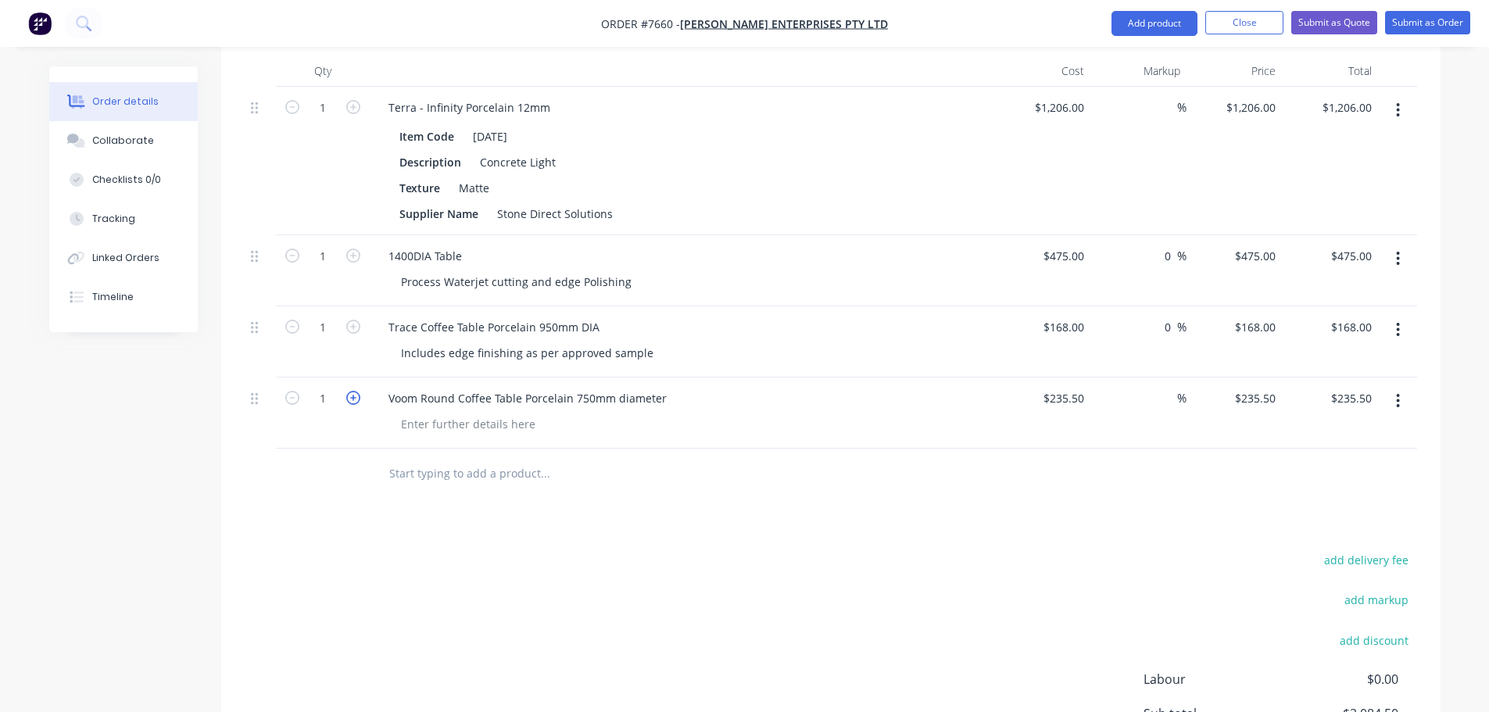
click at [356, 391] on icon "button" at bounding box center [353, 398] width 14 height 14
type input "2"
type input "$471.00"
click at [462, 413] on div at bounding box center [468, 424] width 159 height 23
paste div
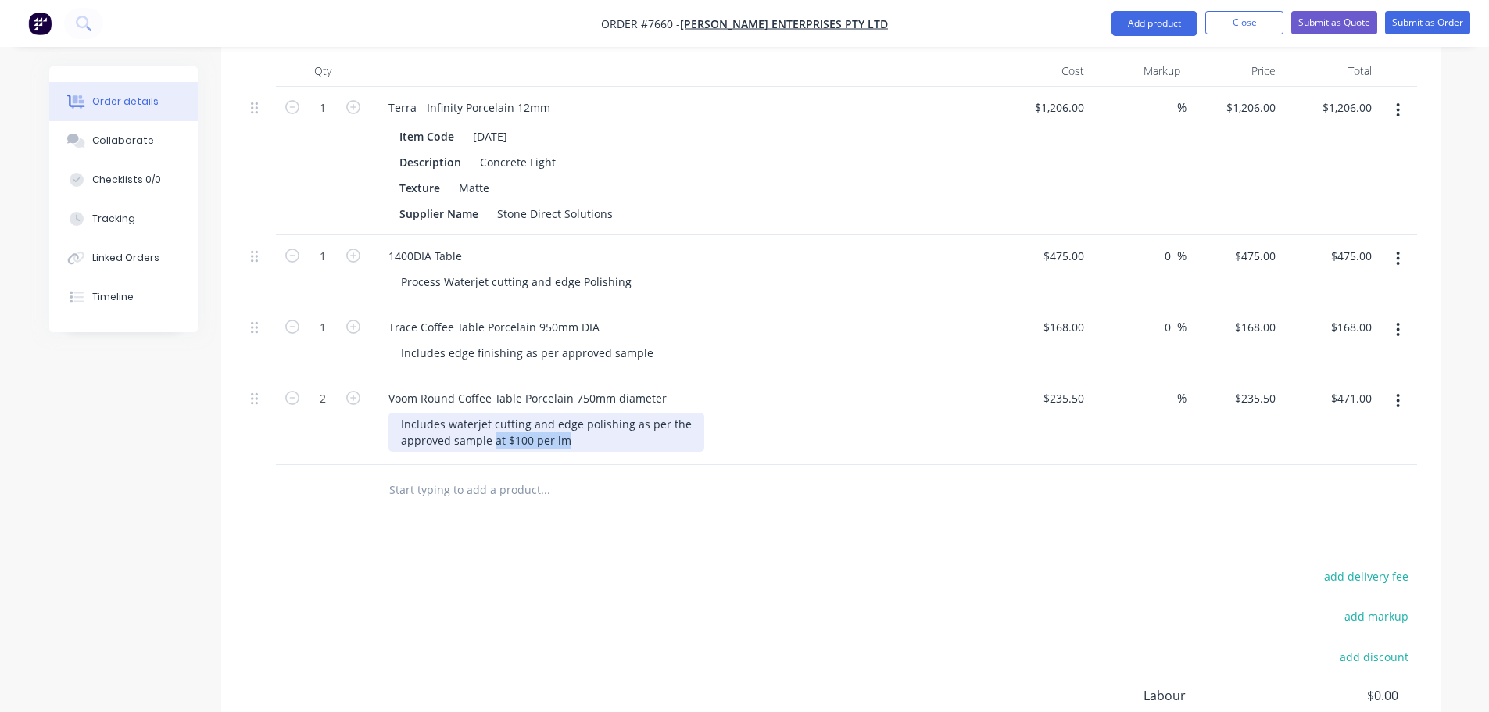
drag, startPoint x: 518, startPoint y: 398, endPoint x: 491, endPoint y: 399, distance: 27.4
click at [491, 413] on div "Includes waterjet cutting and edge polishing as per the approved sample at $100…" at bounding box center [547, 432] width 316 height 39
click at [518, 494] on div "Products Show / Hide columns Add product Qty Cost Markup Price Total 1 Terra - …" at bounding box center [831, 445] width 1220 height 892
click at [458, 475] on input "text" at bounding box center [545, 490] width 313 height 31
click at [460, 475] on input "text" at bounding box center [545, 490] width 313 height 31
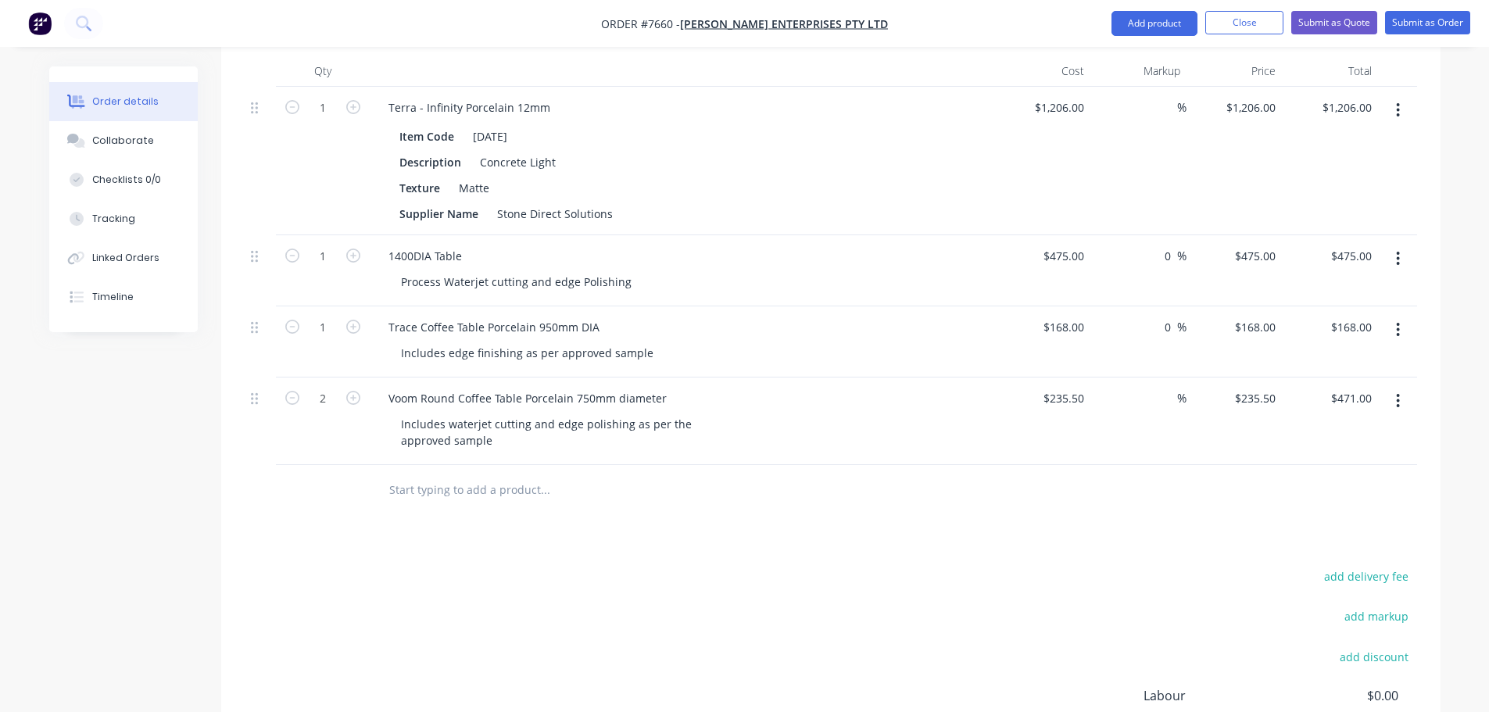
paste input "Voom Side Table Porcelain 12mm (Cement Grey) 500mm diameter"
drag, startPoint x: 609, startPoint y: 445, endPoint x: 503, endPoint y: 444, distance: 106.3
click at [503, 475] on input "Voom Side Table Porcelain 12mm (Cement Grey) 500mm diameter" at bounding box center [545, 490] width 313 height 31
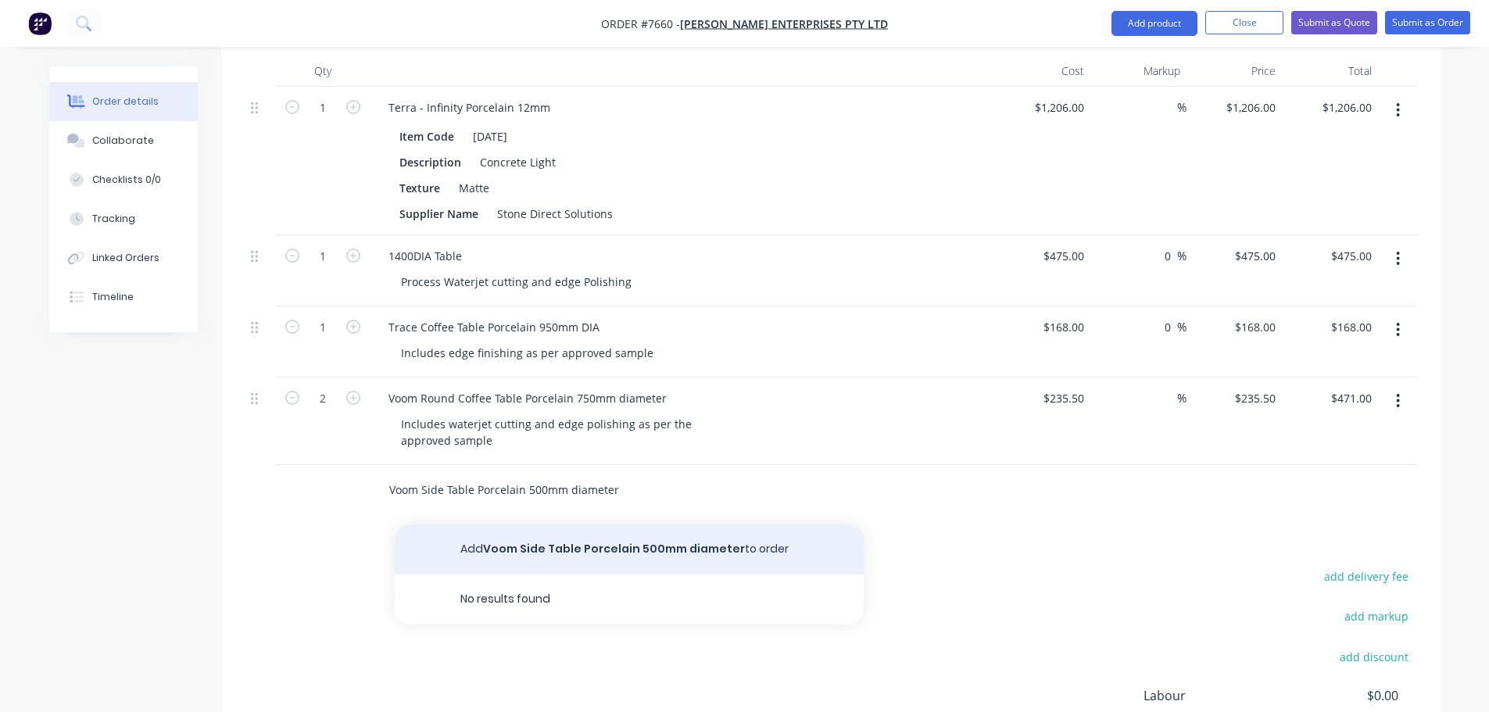
type input "Voom Side Table Porcelain 500mm diameter"
click at [572, 525] on button "Add Voom Side Table Porcelain 500mm diameter to order" at bounding box center [629, 550] width 469 height 50
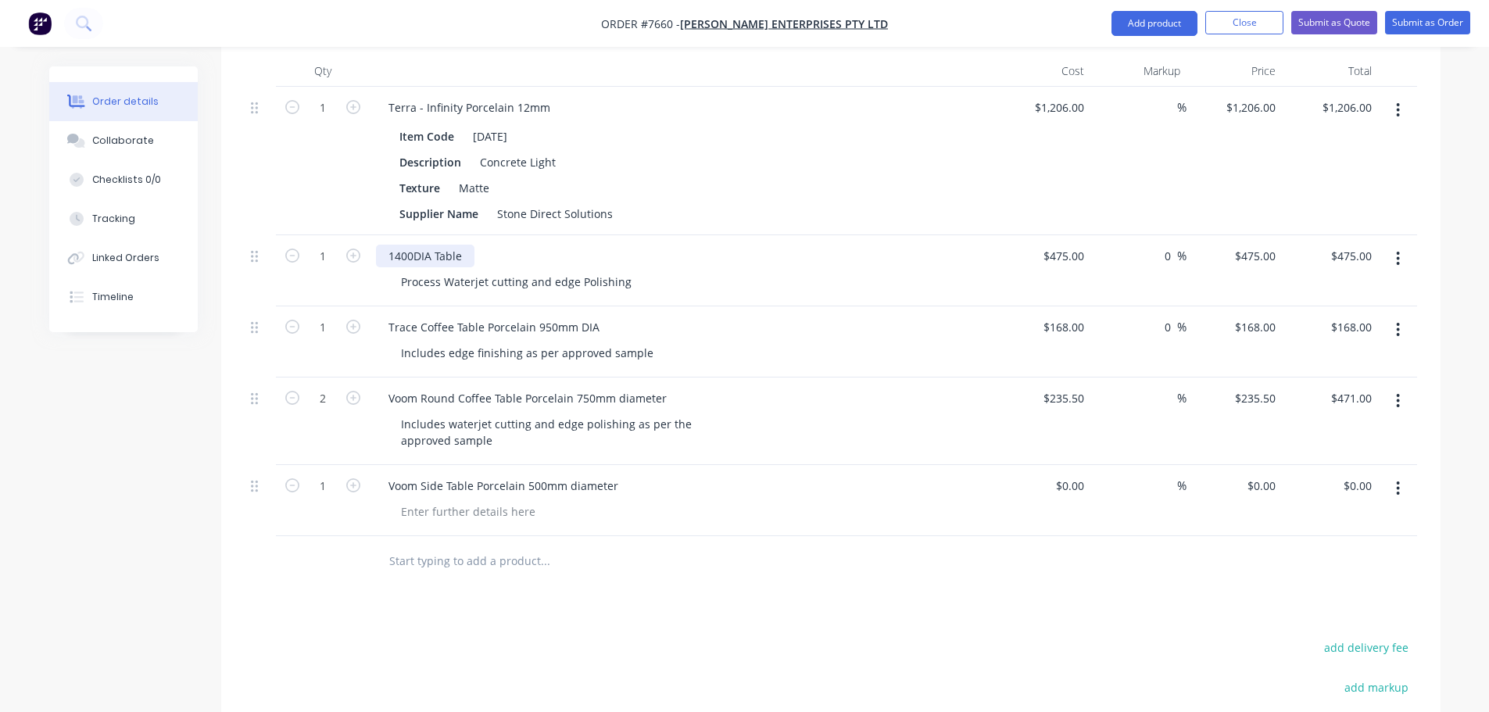
click at [435, 245] on div "1400DIA Table" at bounding box center [425, 256] width 99 height 23
click at [461, 483] on div "Voom Side Table Porcelain 500mm diameter" at bounding box center [682, 500] width 625 height 71
click at [478, 500] on div at bounding box center [468, 511] width 159 height 23
click at [457, 500] on div at bounding box center [468, 511] width 159 height 23
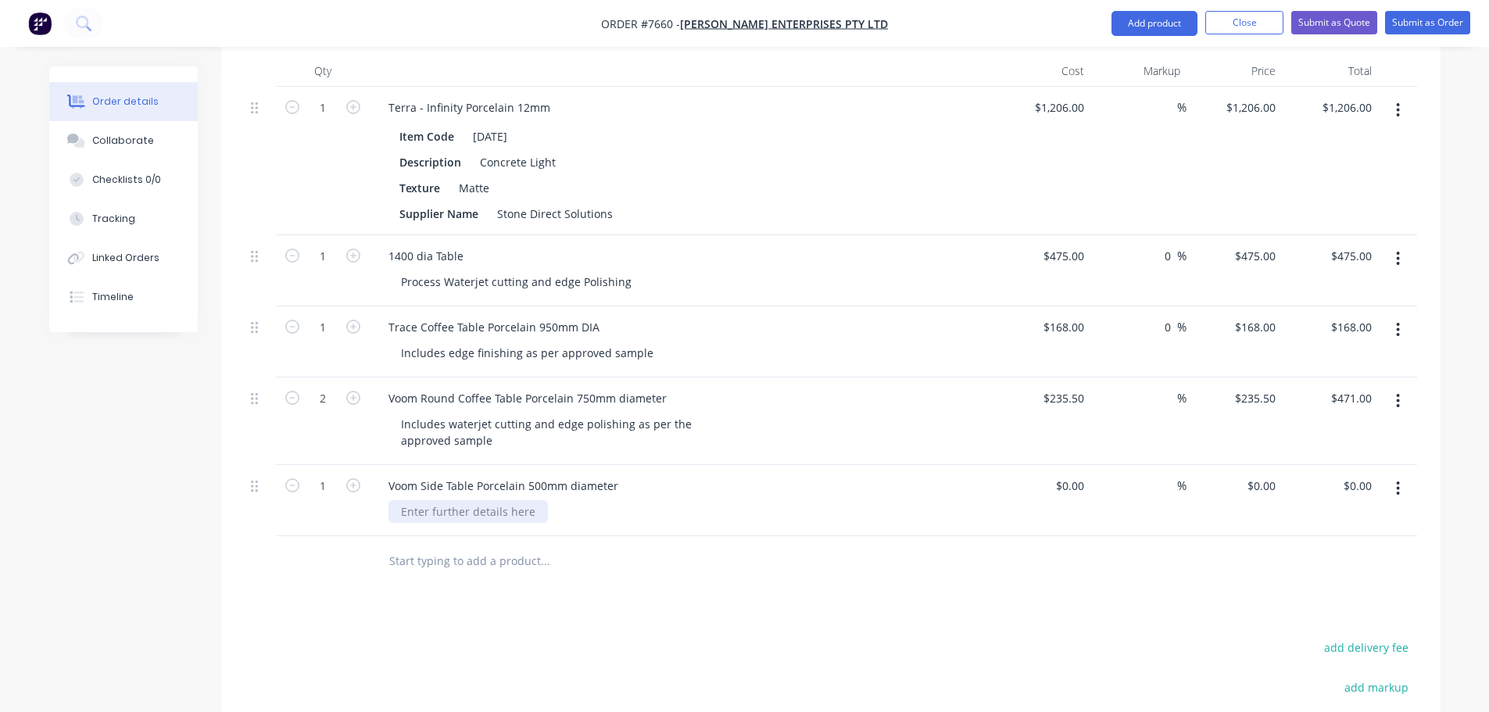
paste div
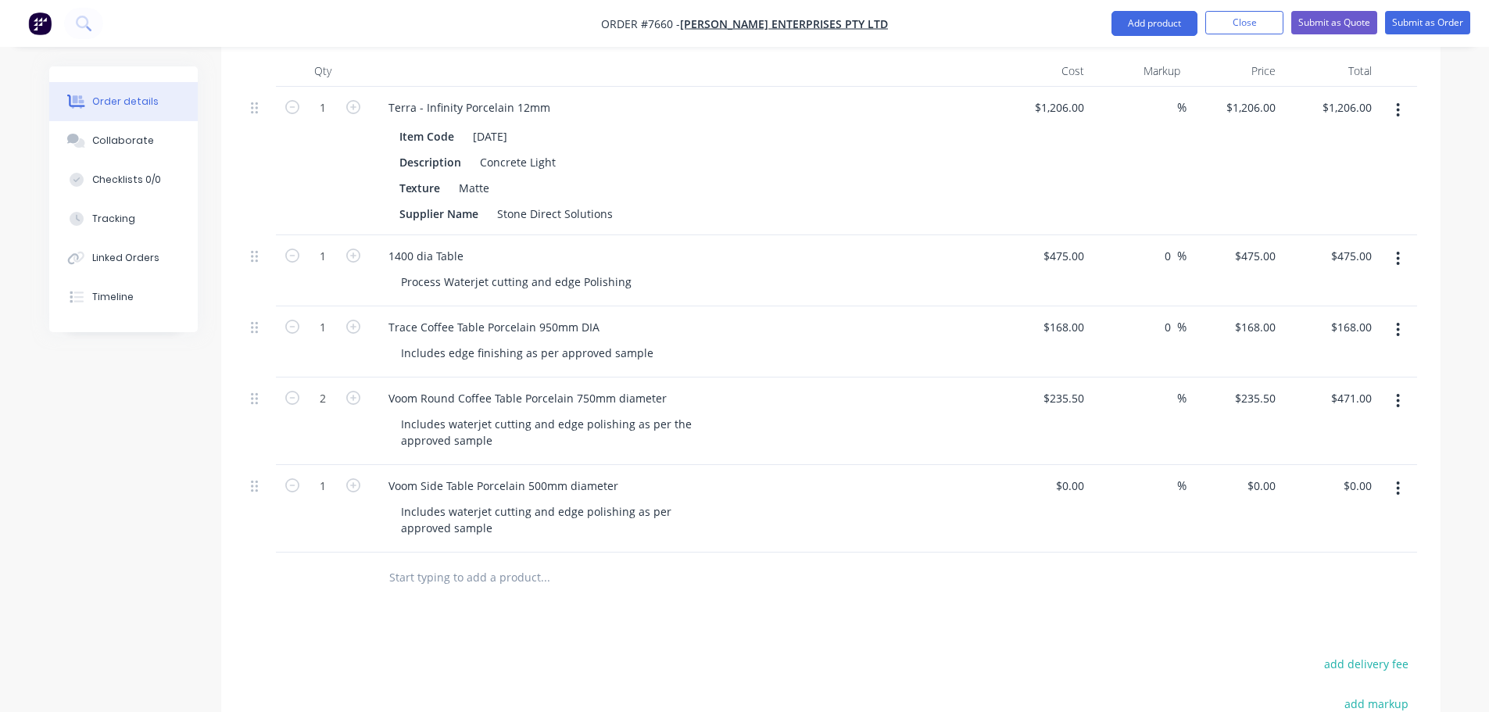
click at [636, 580] on div "Products Show / Hide columns Add product Qty Cost Markup Price Total 1 Terra - …" at bounding box center [831, 489] width 1220 height 980
click at [1084, 475] on input at bounding box center [1082, 486] width 18 height 23
type input "$157.00"
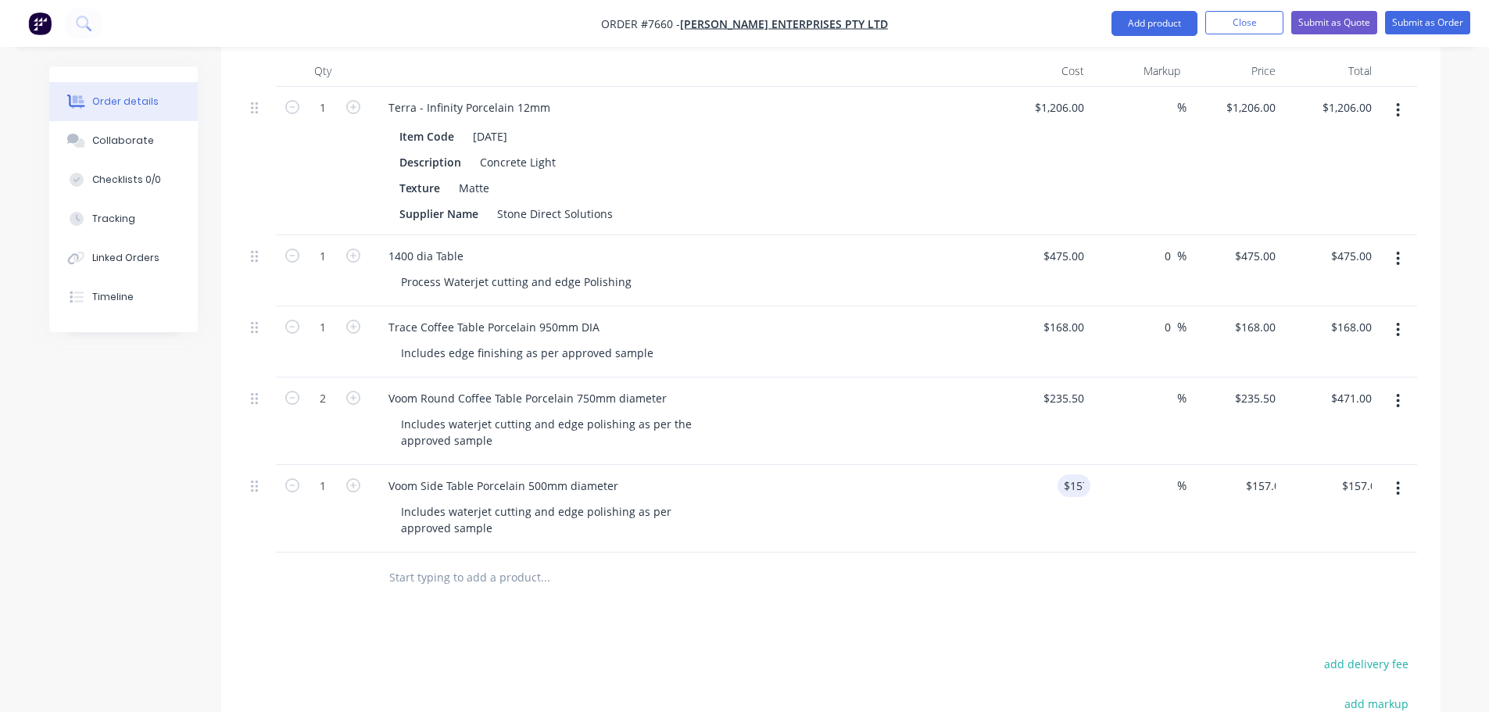
click at [1028, 568] on div "Products Show / Hide columns Add product Qty Cost Markup Price Total 1 Terra - …" at bounding box center [831, 489] width 1220 height 980
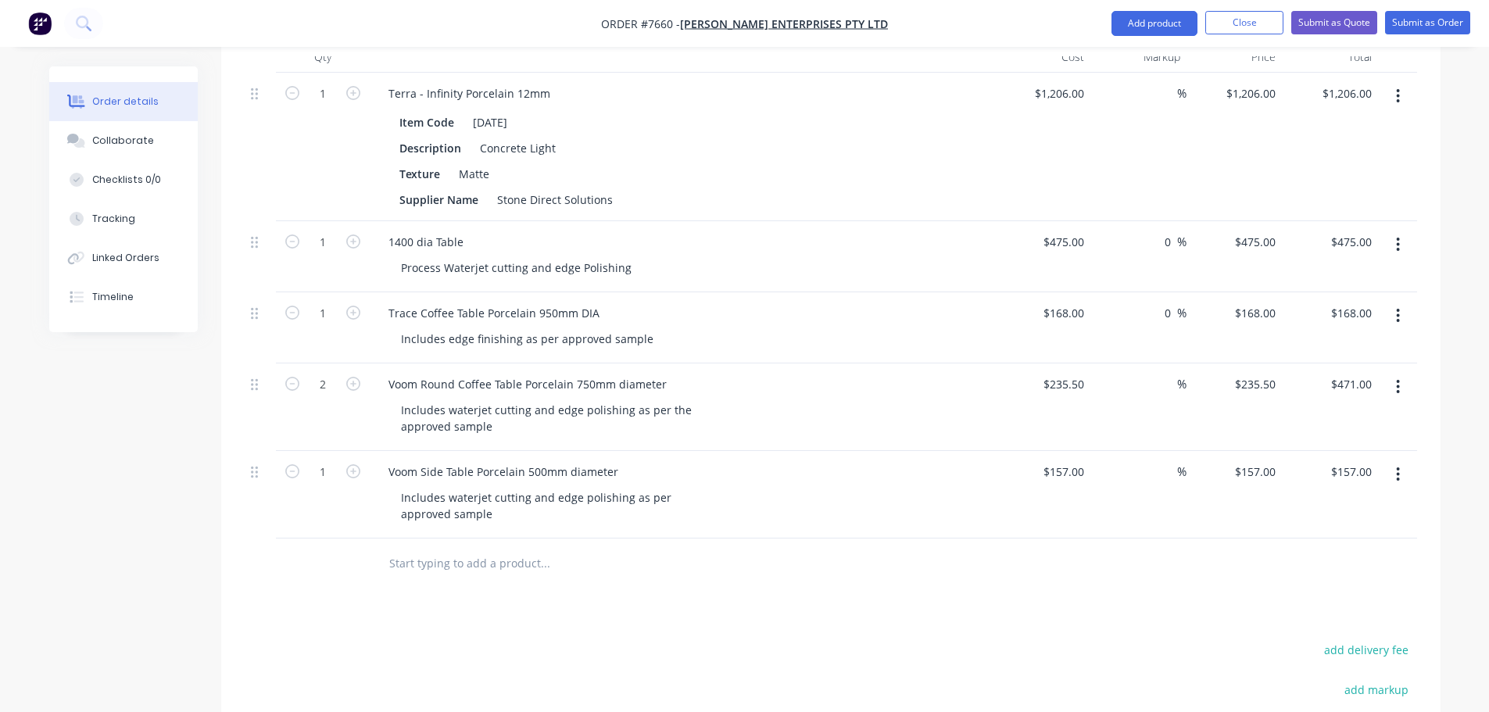
scroll to position [469, 0]
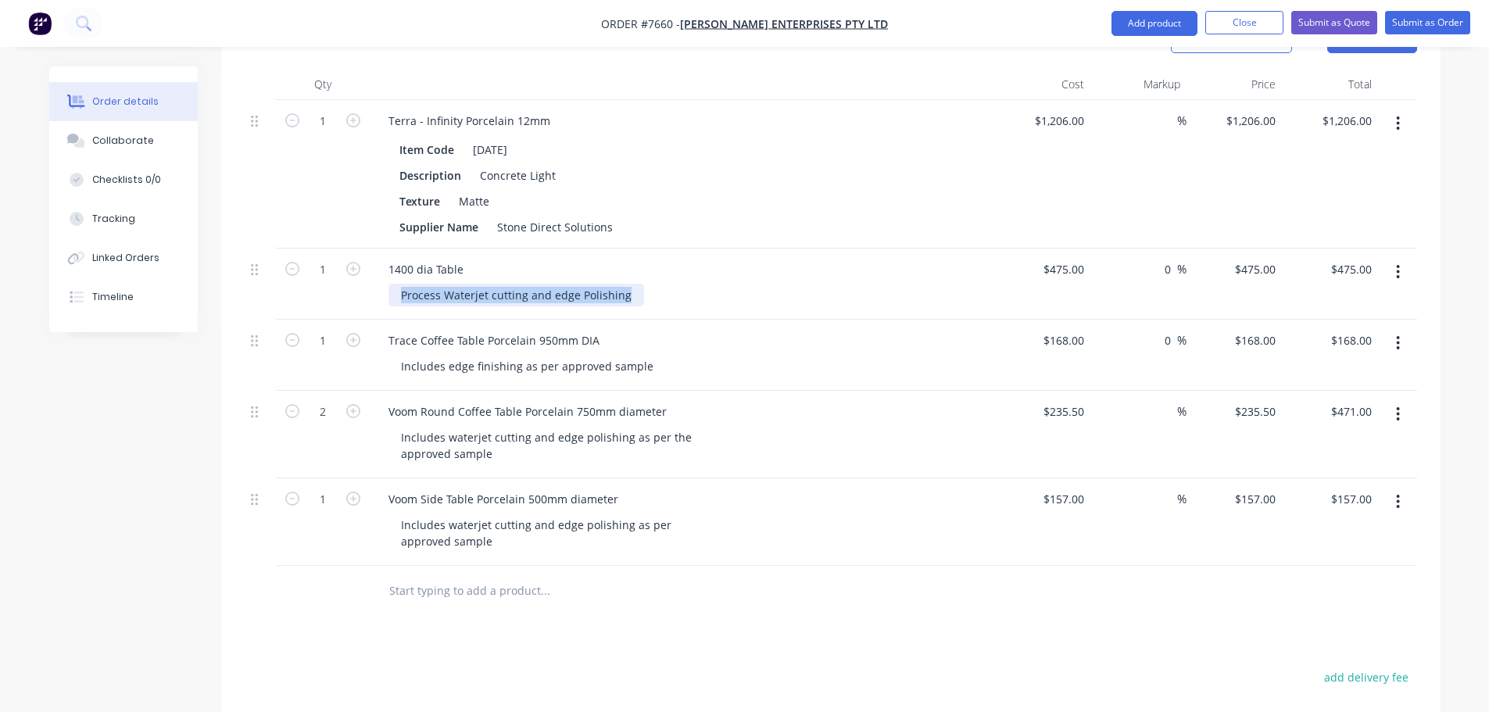
drag, startPoint x: 627, startPoint y: 249, endPoint x: 283, endPoint y: 249, distance: 344.0
click at [288, 251] on div "1 1400 dia Table Process Waterjet cutting and edge Polishing $475.00 $475.00 0 …" at bounding box center [831, 284] width 1173 height 71
click at [883, 216] on div "Supplier Name Stone Direct Solutions" at bounding box center [679, 227] width 572 height 23
click at [797, 575] on div at bounding box center [610, 590] width 469 height 31
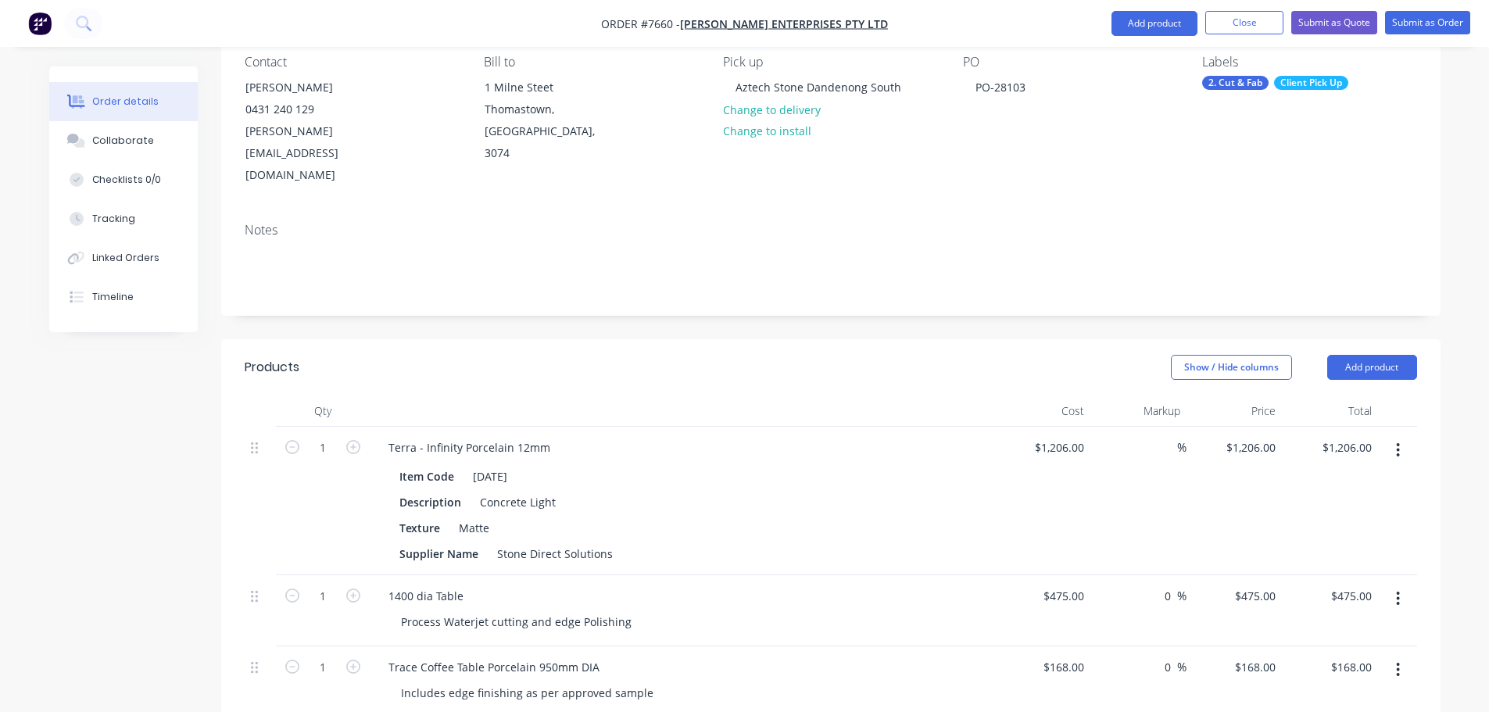
scroll to position [0, 0]
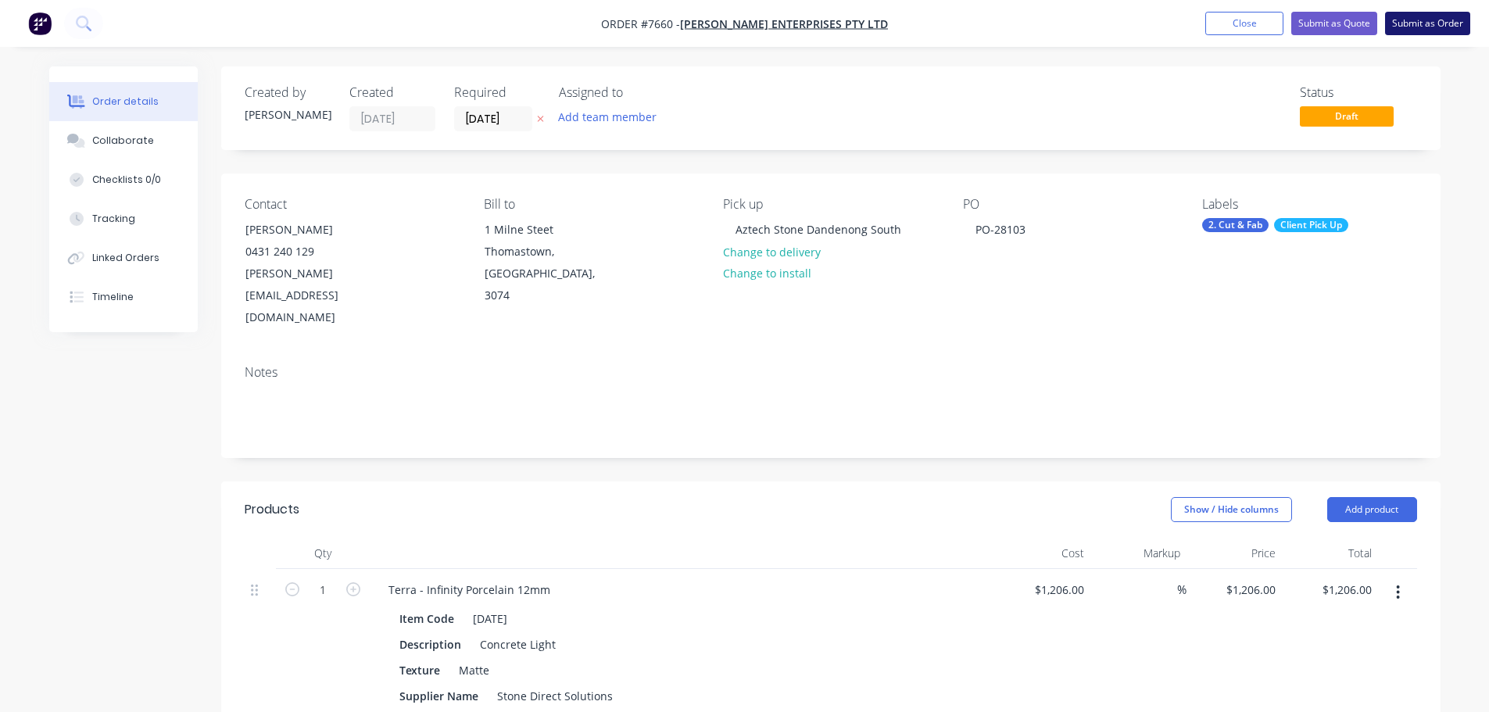
click at [1434, 20] on button "Submit as Order" at bounding box center [1427, 23] width 85 height 23
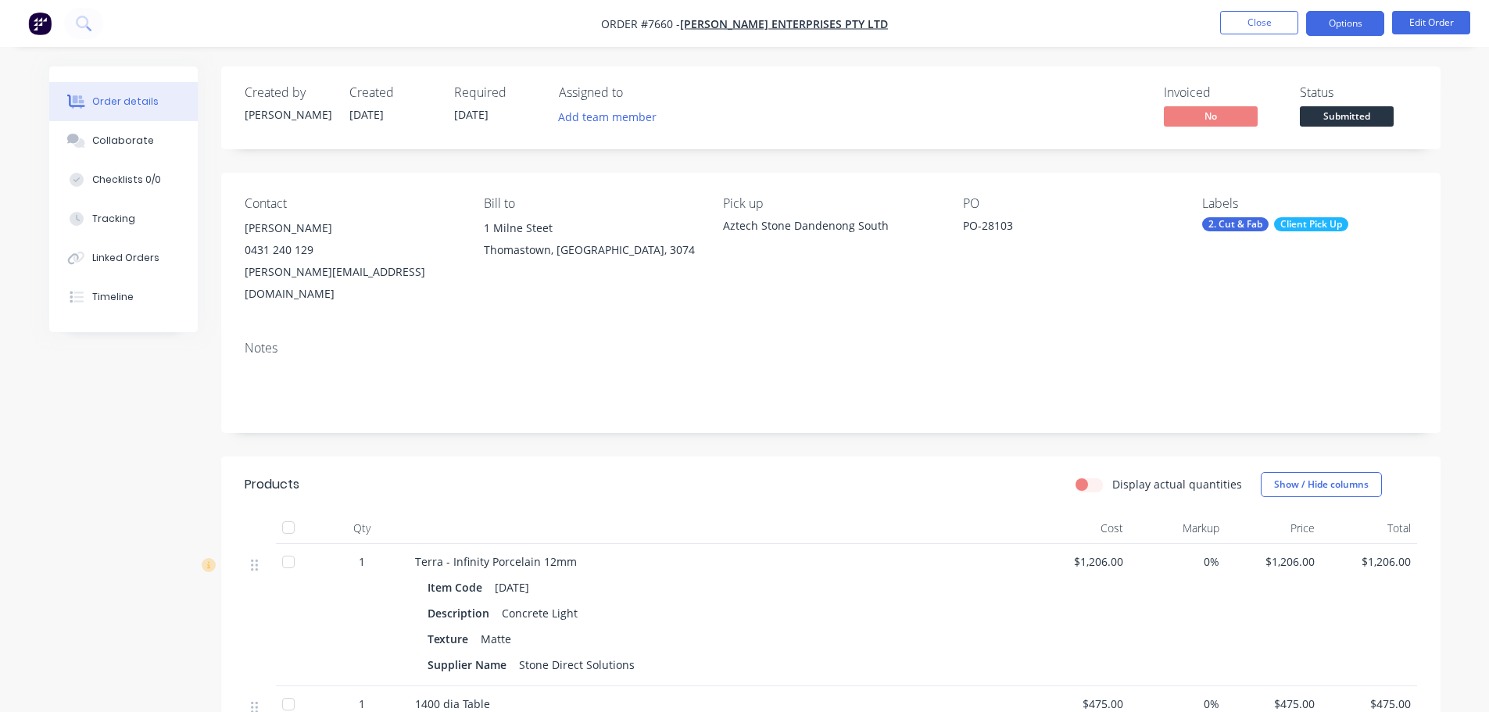
click at [1363, 27] on button "Options" at bounding box center [1345, 23] width 78 height 25
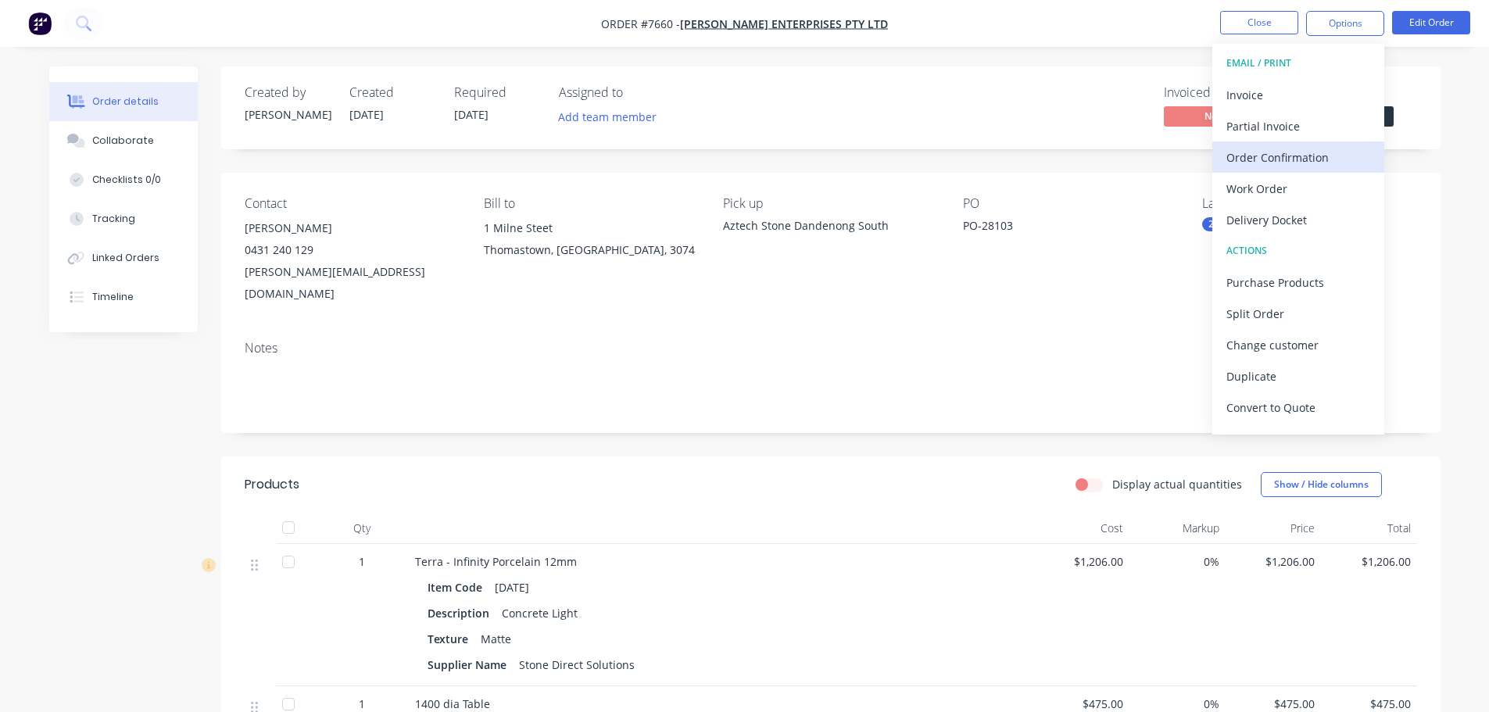
click at [1317, 153] on div "Order Confirmation" at bounding box center [1299, 157] width 144 height 23
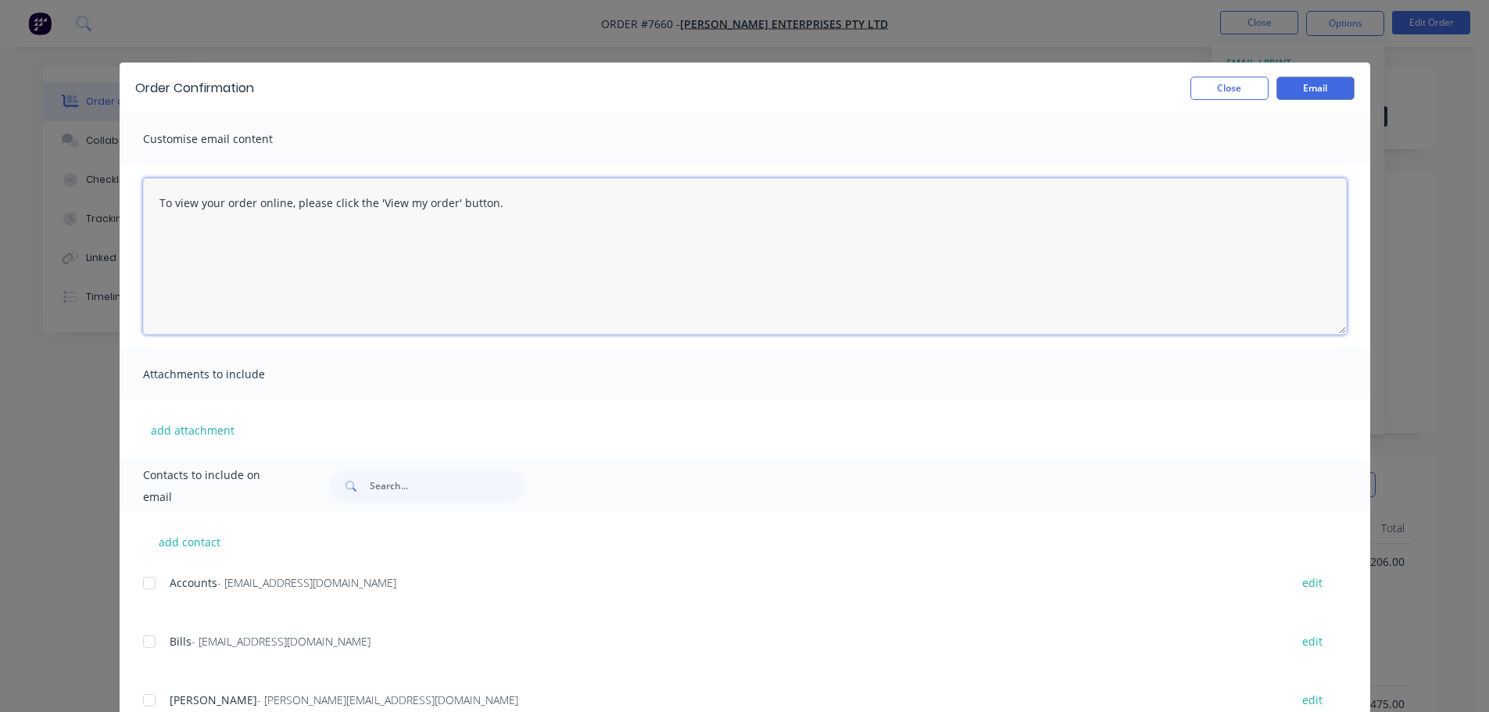
click at [317, 243] on textarea "To view your order online, please click the 'View my order' button." at bounding box center [745, 256] width 1204 height 156
drag, startPoint x: 503, startPoint y: 213, endPoint x: -6, endPoint y: 187, distance: 510.4
click at [0, 187] on html "Order #7660 - Tait Enterprises Pty Ltd Close Options Edit Order Order details C…" at bounding box center [744, 616] width 1489 height 1232
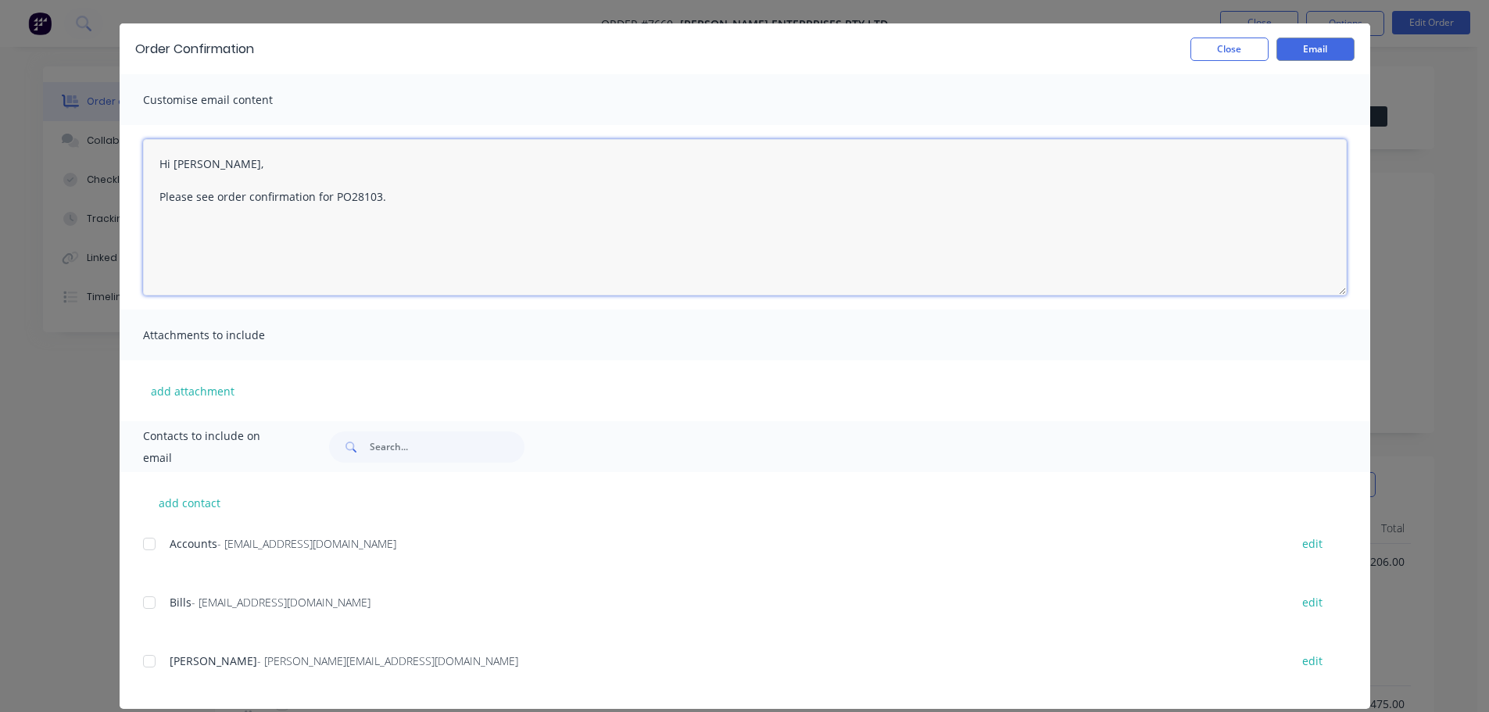
scroll to position [58, 0]
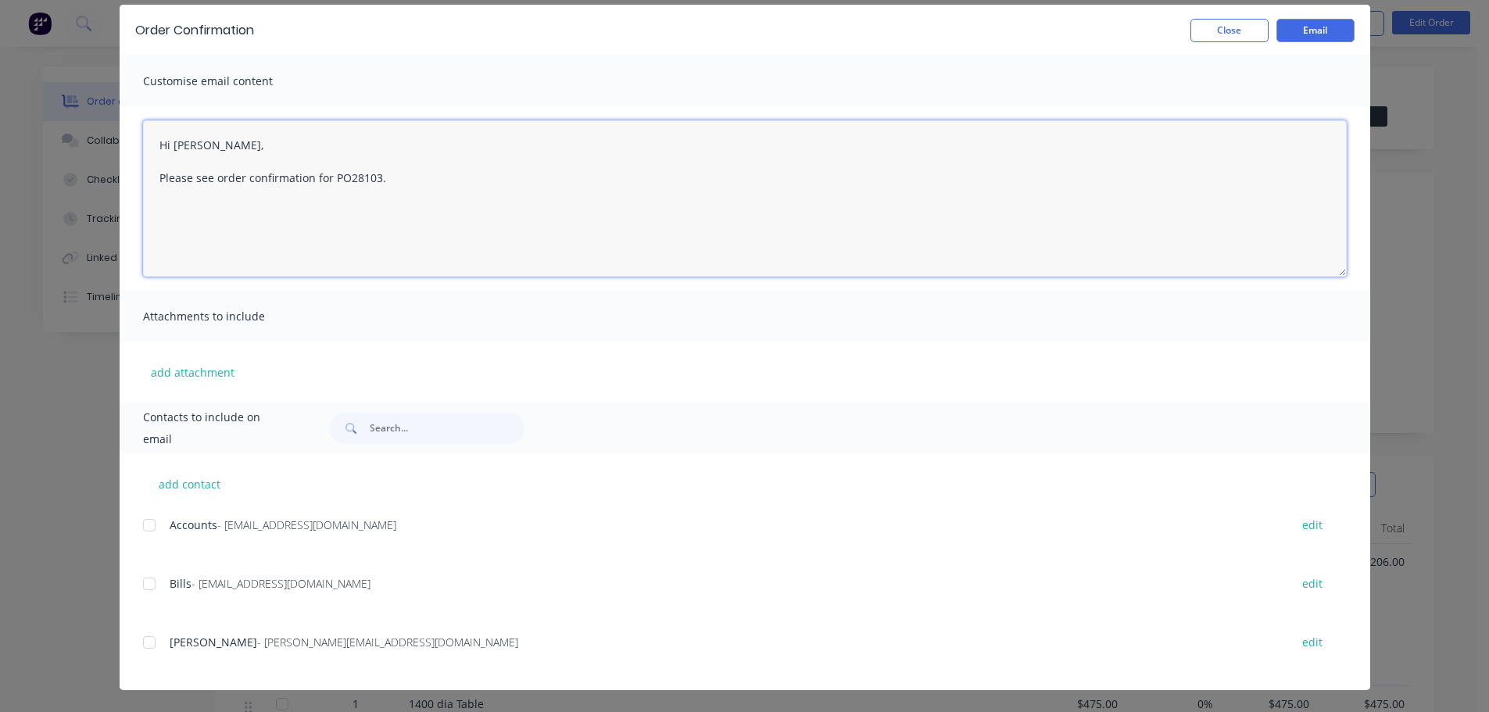
click at [139, 644] on div at bounding box center [149, 642] width 31 height 31
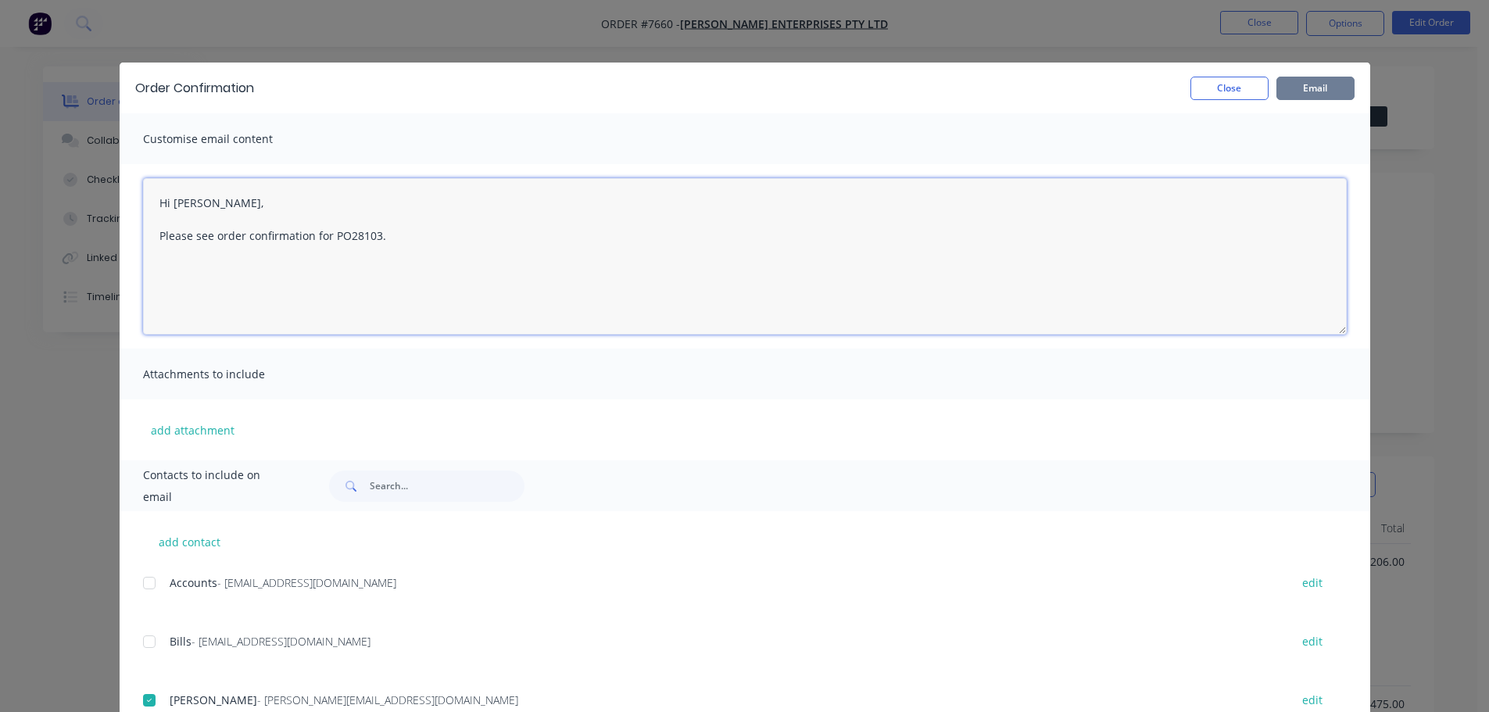
type textarea "Hi Abdul, Please see order confirmation for PO28103."
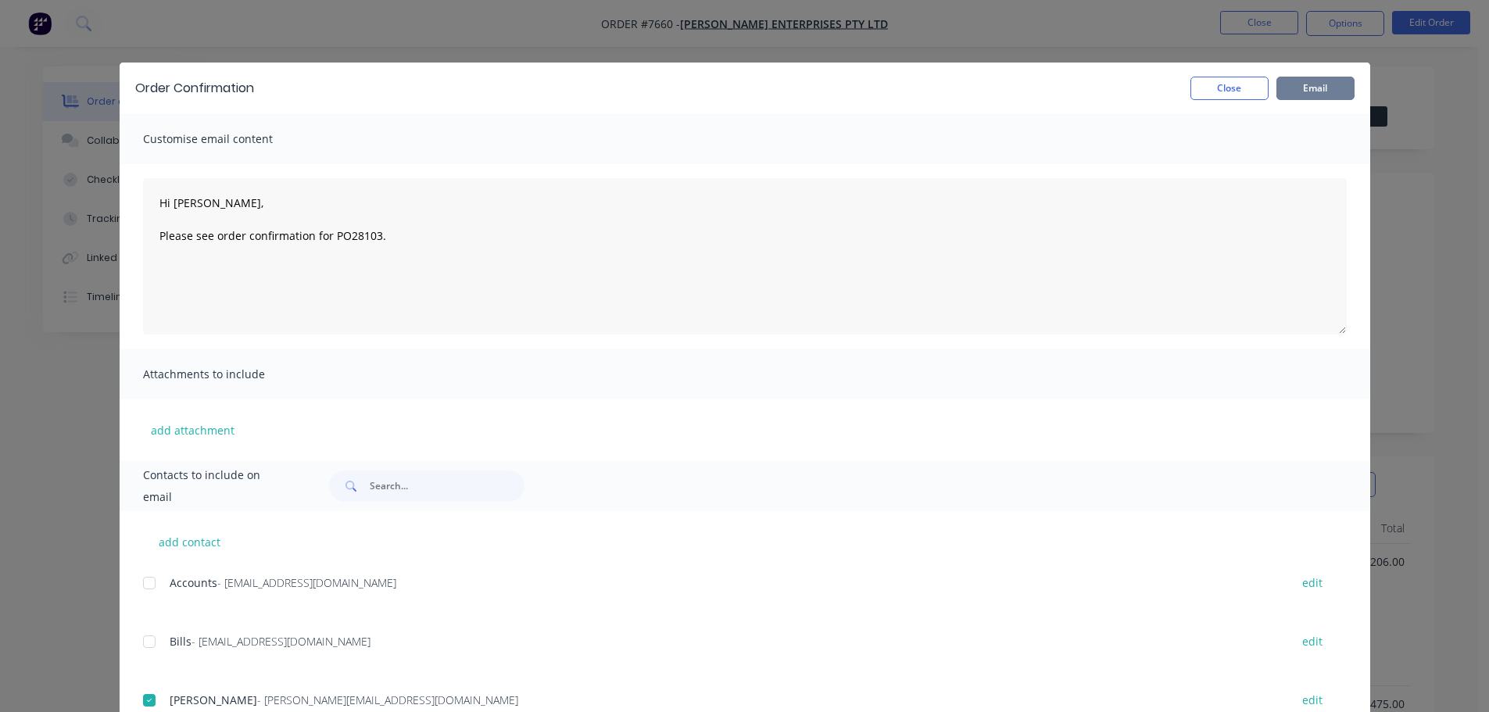
click at [1297, 86] on button "Email" at bounding box center [1316, 88] width 78 height 23
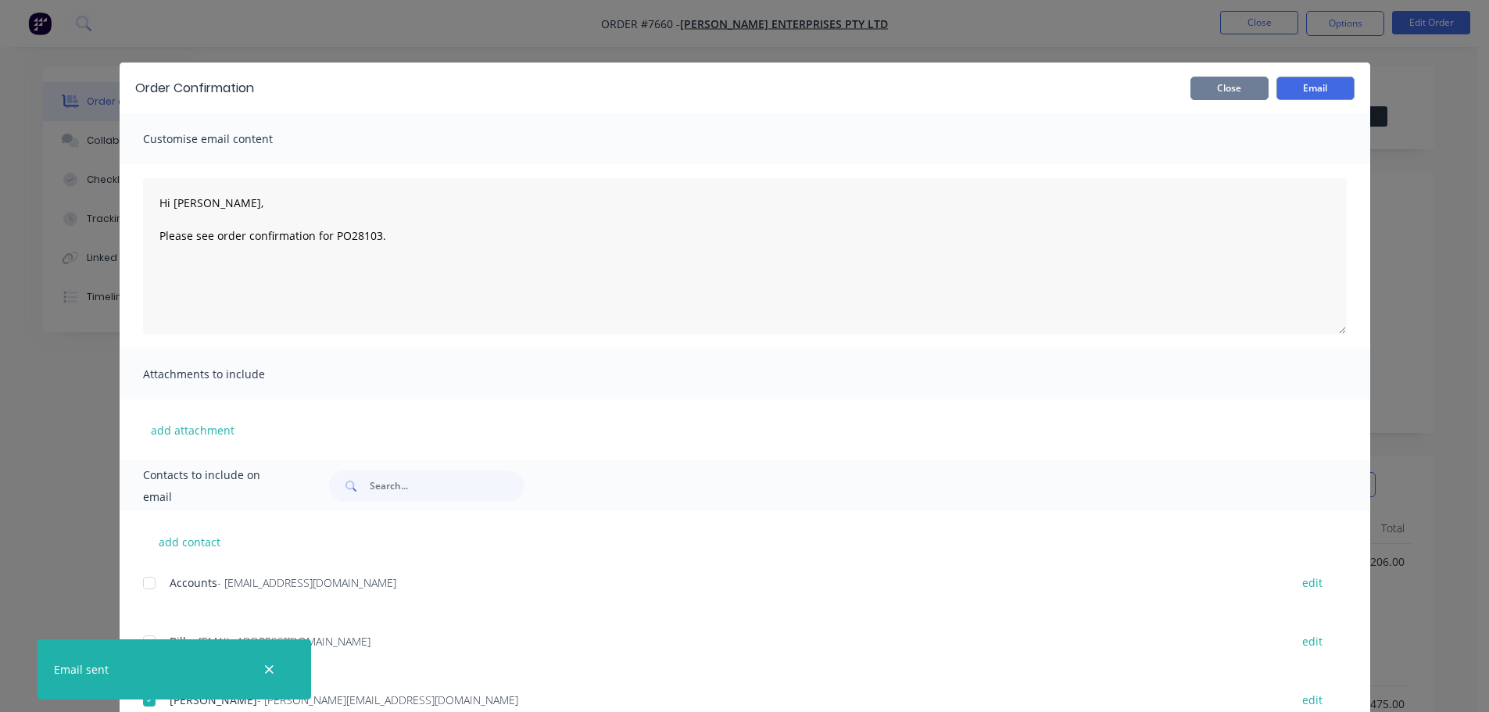
click at [1222, 87] on button "Close" at bounding box center [1230, 88] width 78 height 23
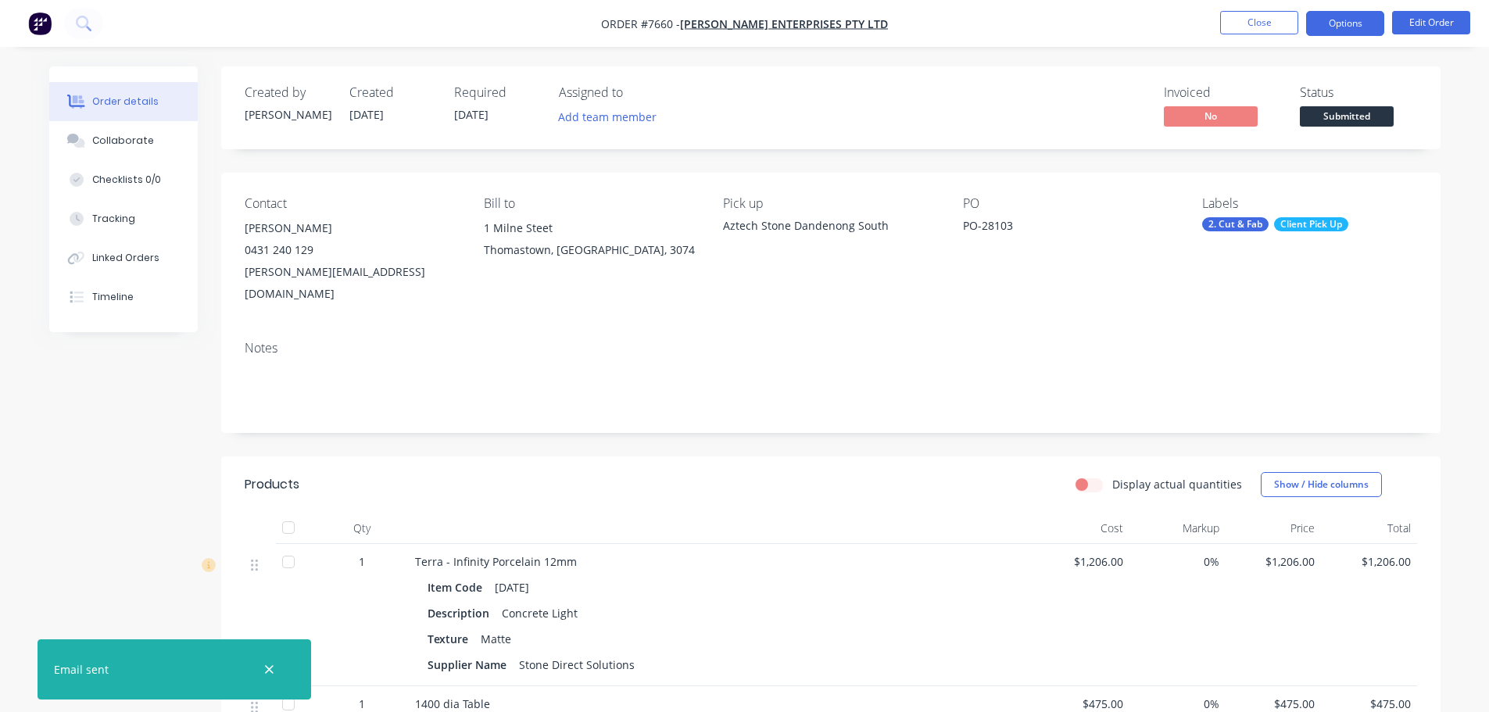
click at [1356, 27] on button "Options" at bounding box center [1345, 23] width 78 height 25
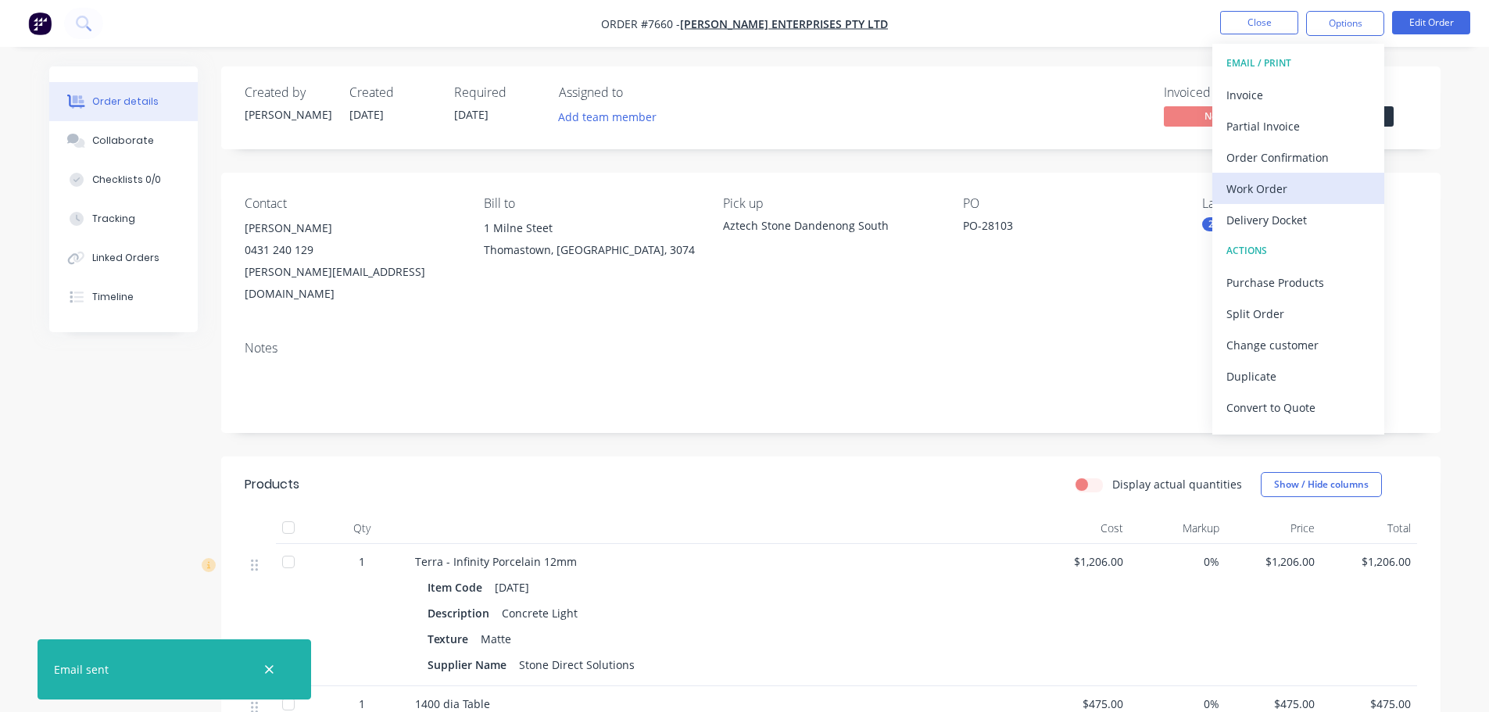
click at [1316, 185] on div "Work Order" at bounding box center [1299, 188] width 144 height 23
click at [1310, 187] on div "Custom" at bounding box center [1299, 188] width 144 height 23
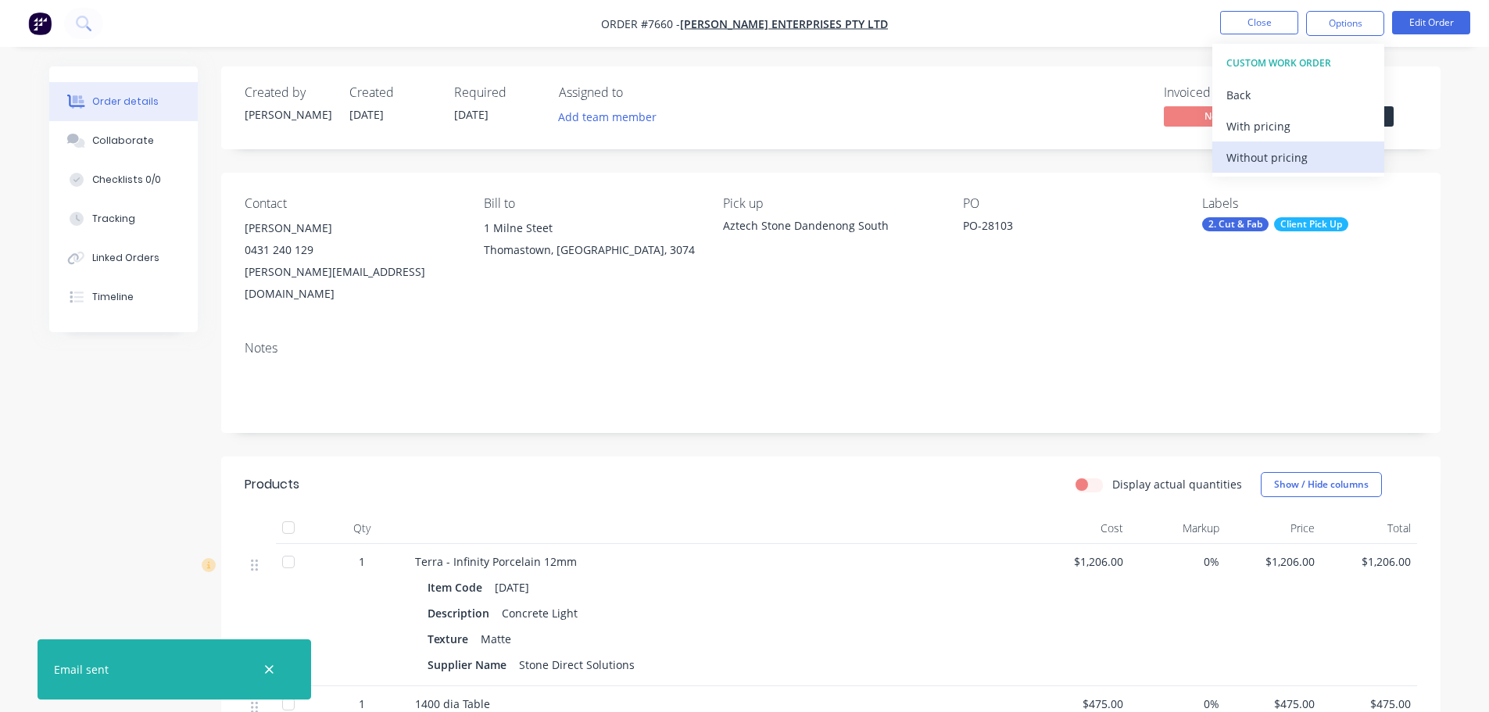
click at [1306, 159] on div "Without pricing" at bounding box center [1299, 157] width 144 height 23
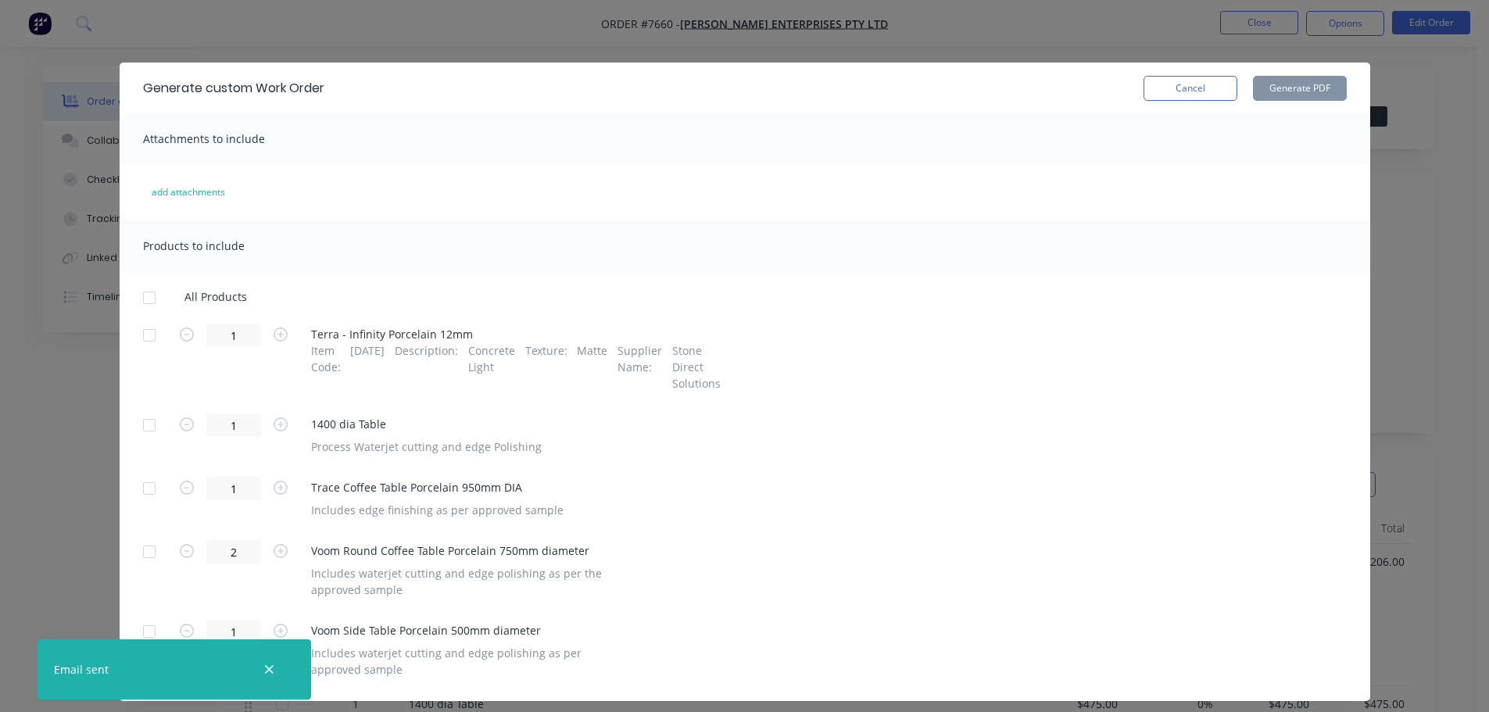
click at [152, 298] on div at bounding box center [149, 297] width 31 height 31
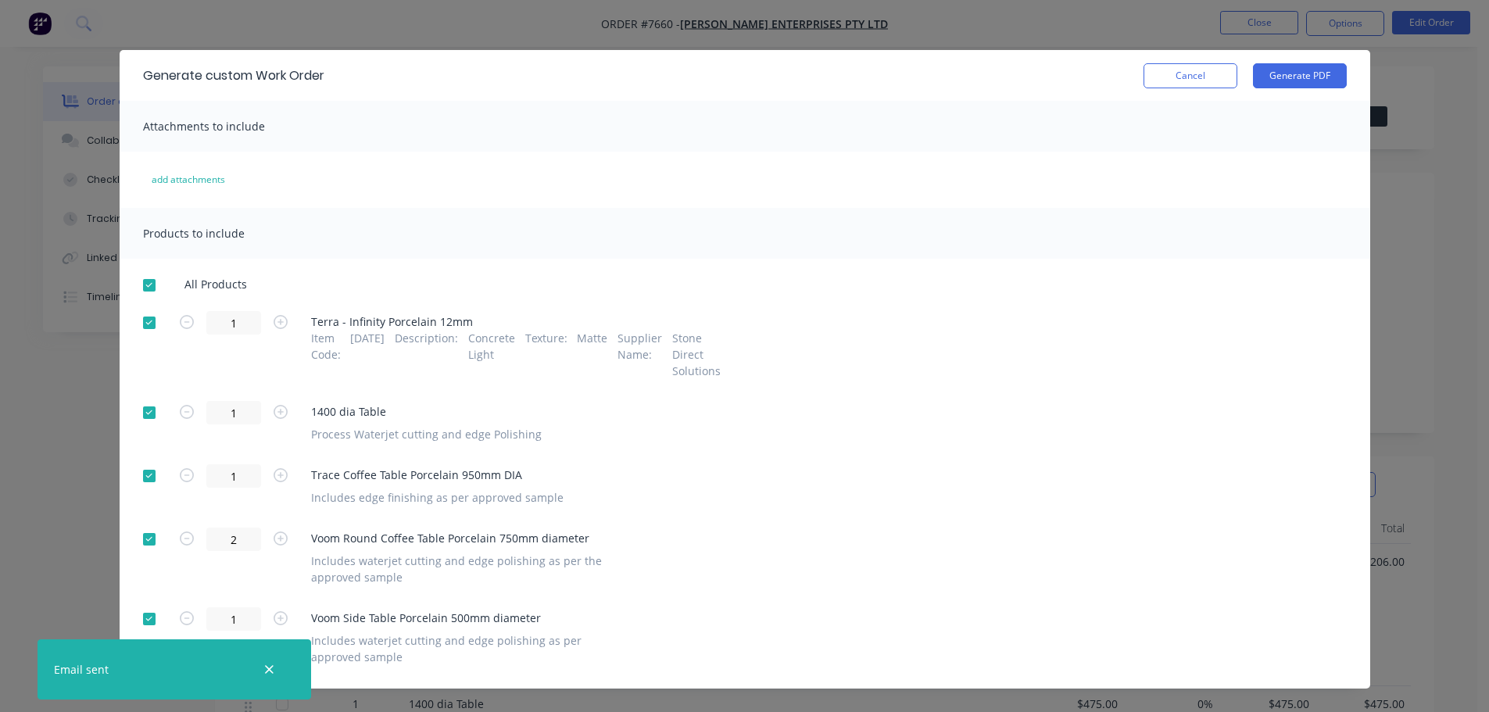
scroll to position [34, 0]
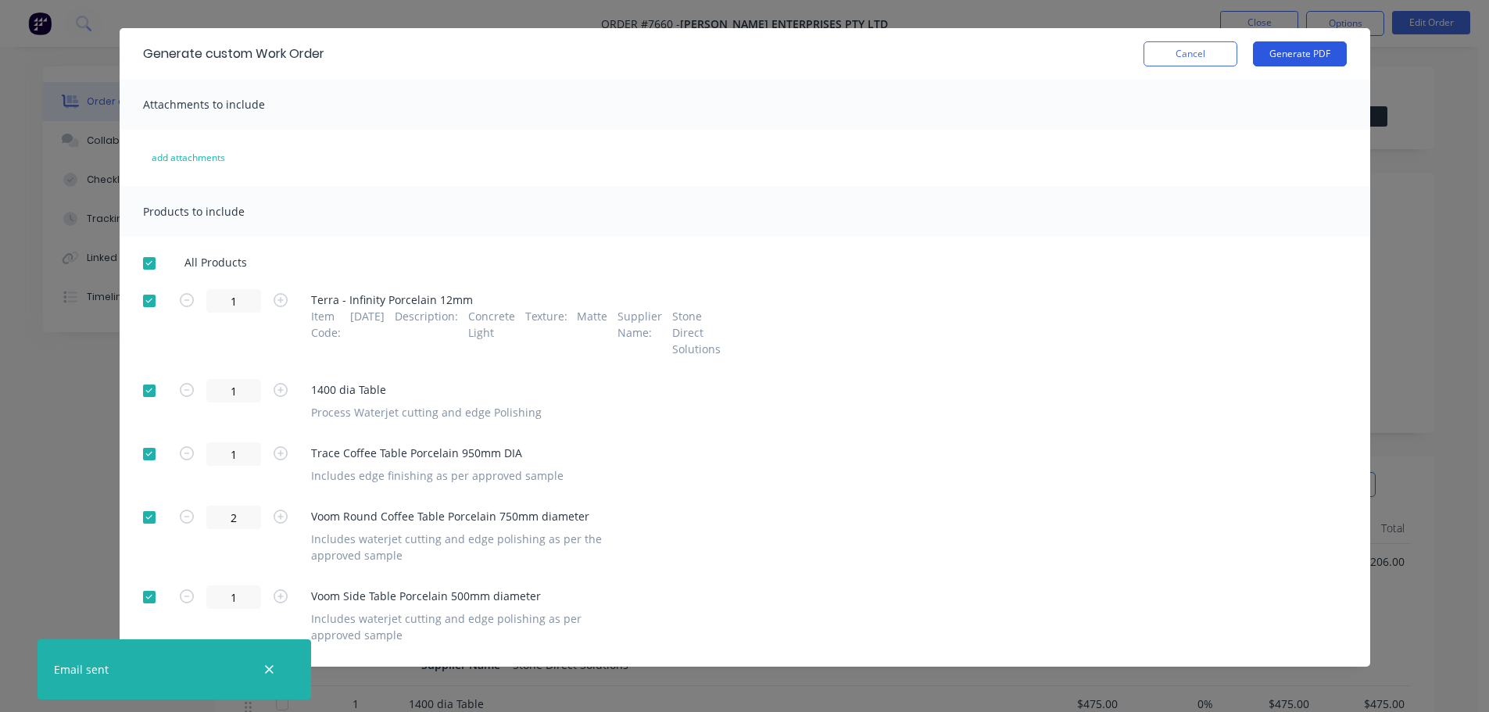
click at [1284, 59] on button "Generate PDF" at bounding box center [1300, 53] width 94 height 25
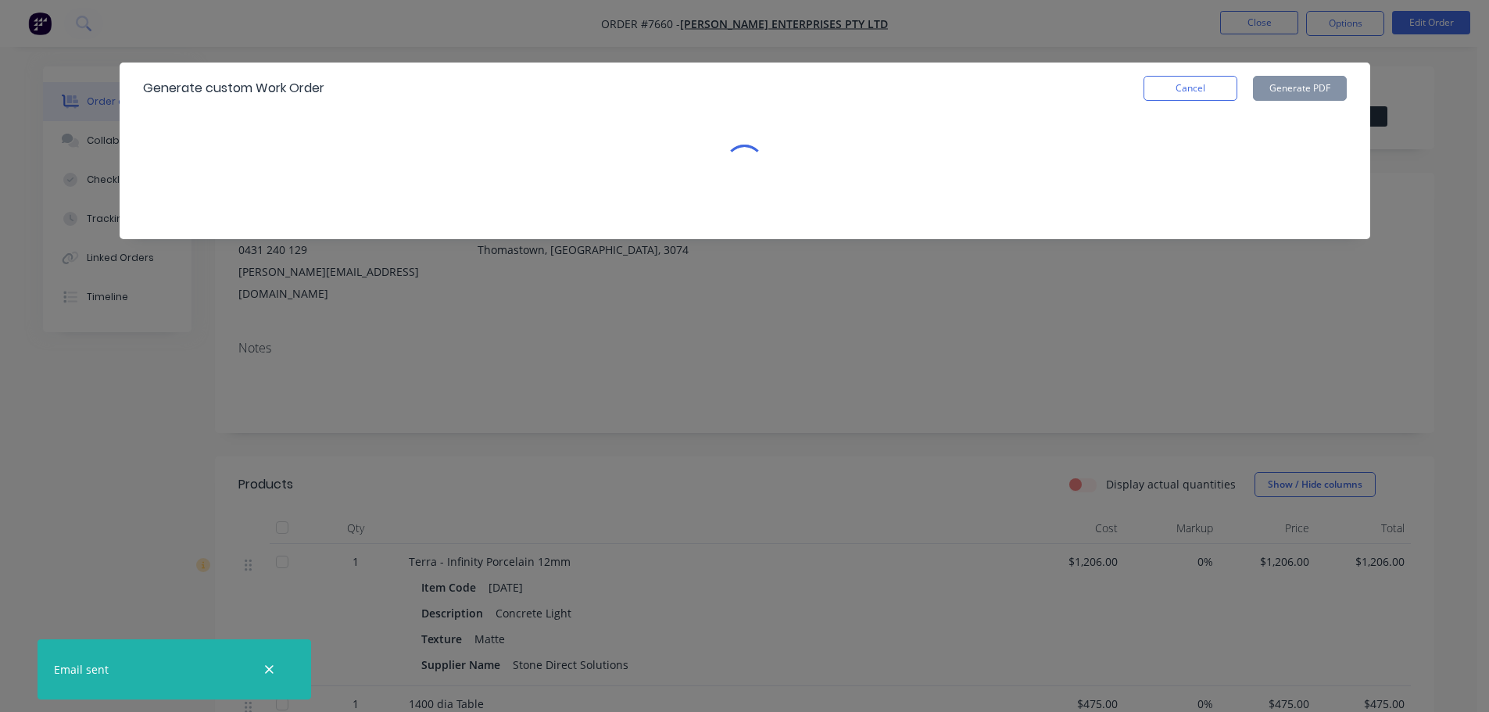
scroll to position [0, 0]
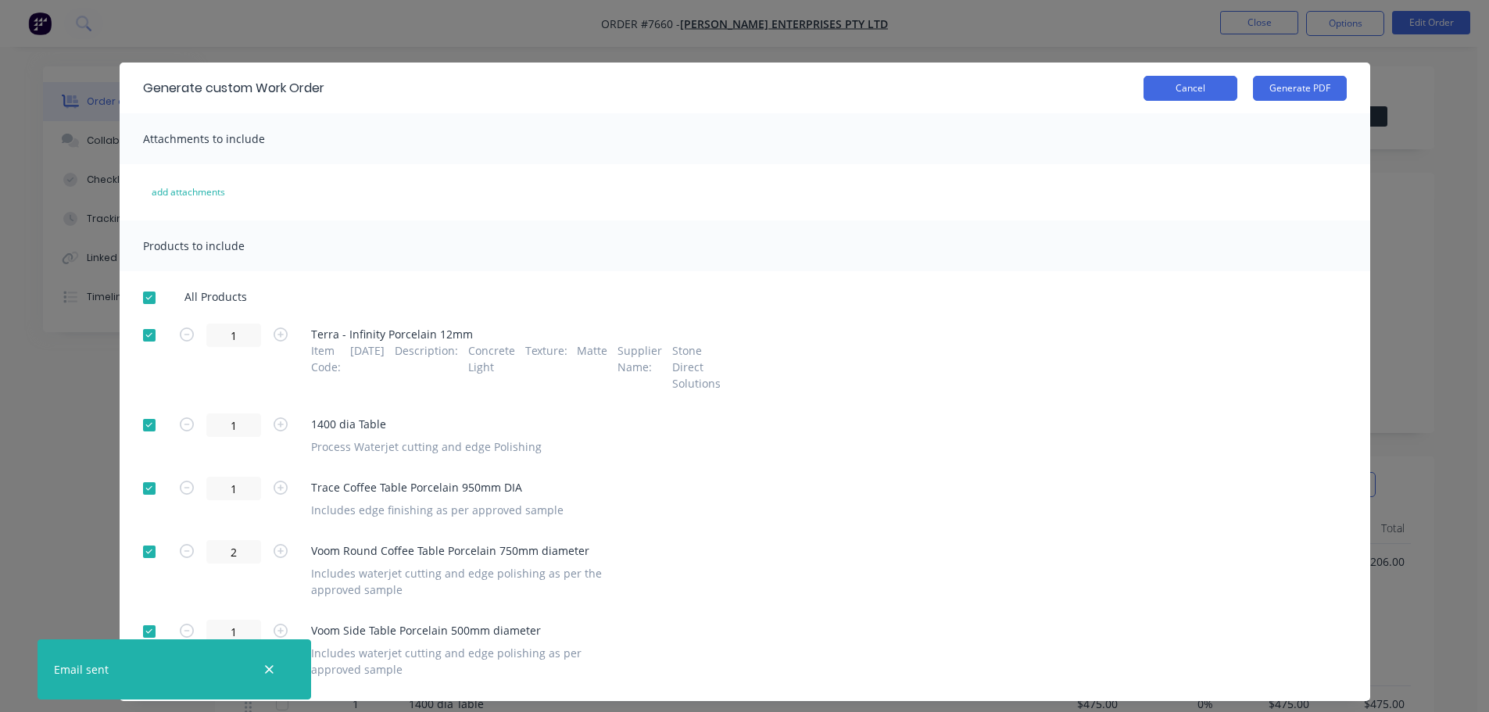
click at [1194, 83] on button "Cancel" at bounding box center [1191, 88] width 94 height 25
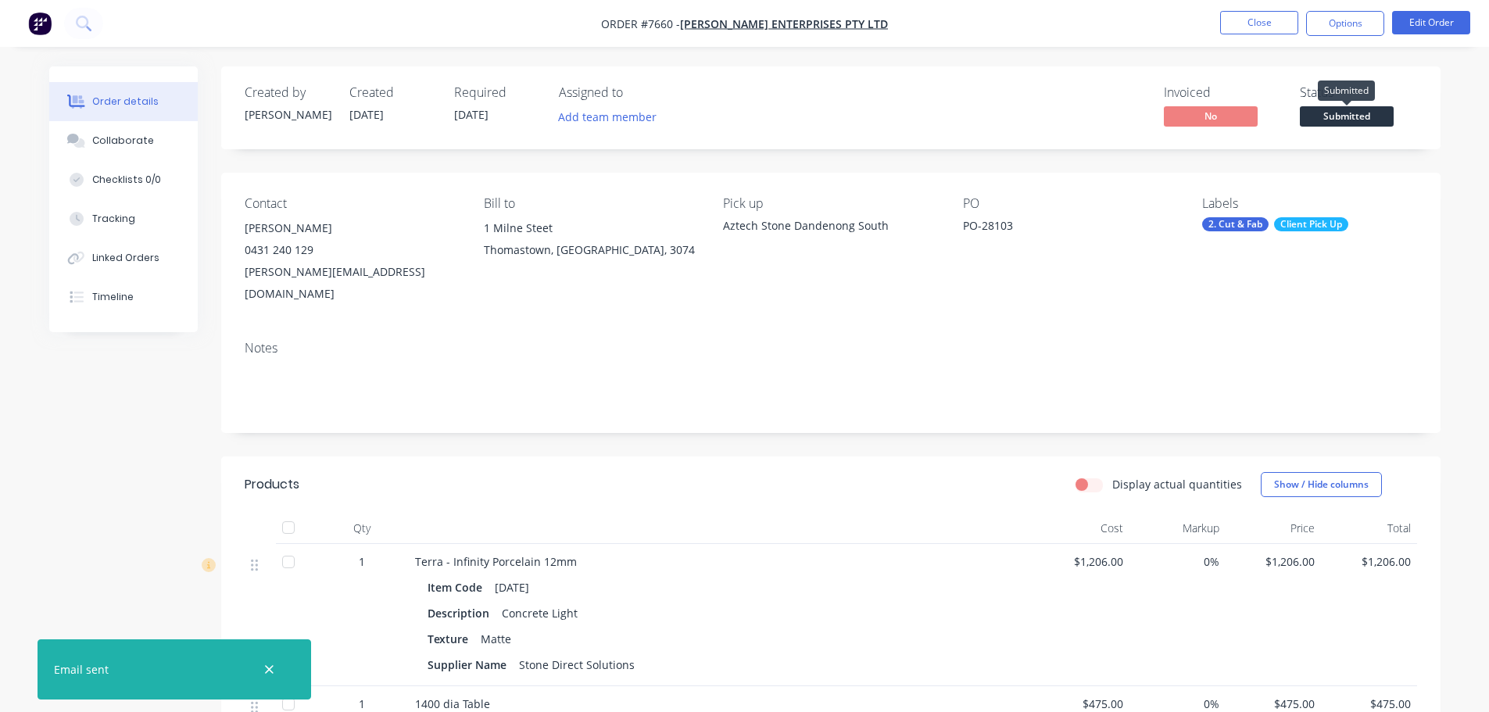
click at [1338, 112] on span "Submitted" at bounding box center [1347, 116] width 94 height 20
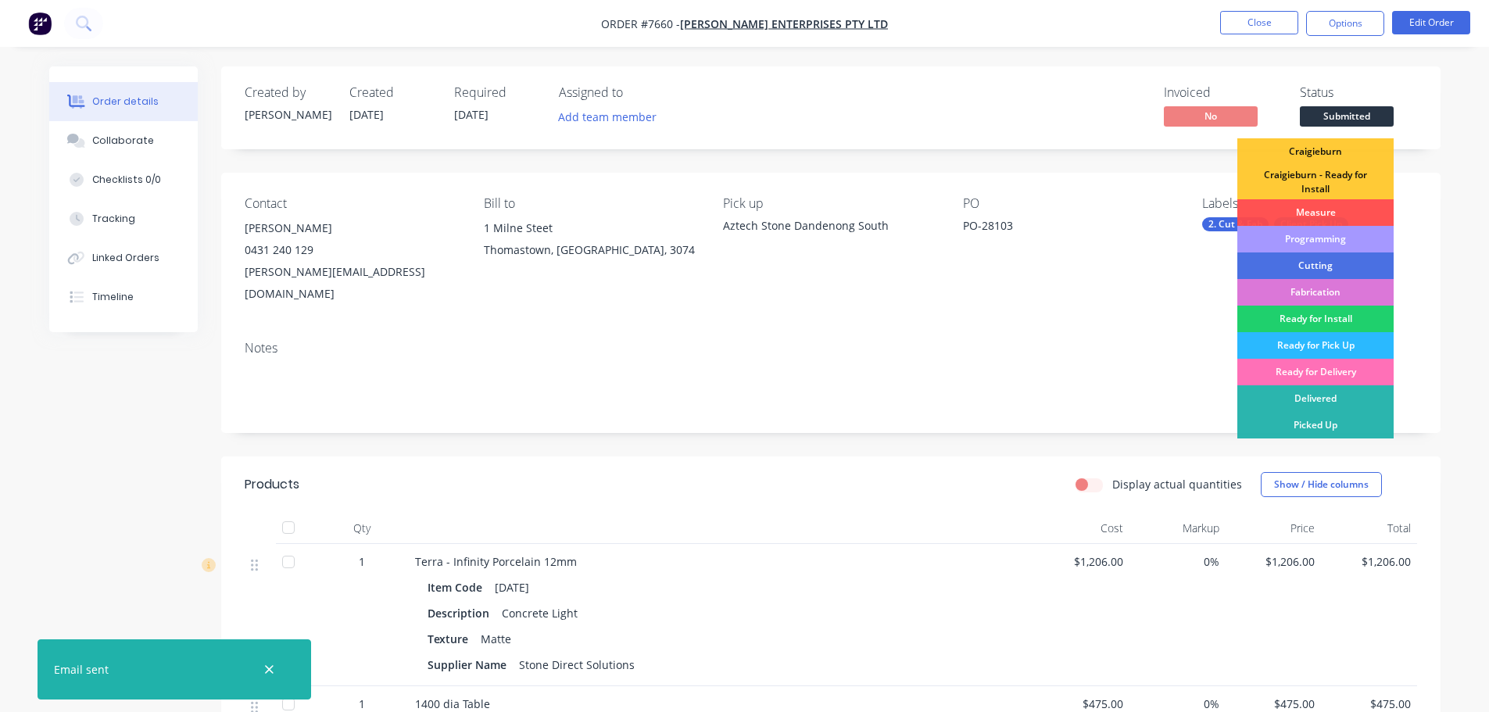
click at [1319, 226] on div "Programming" at bounding box center [1316, 239] width 156 height 27
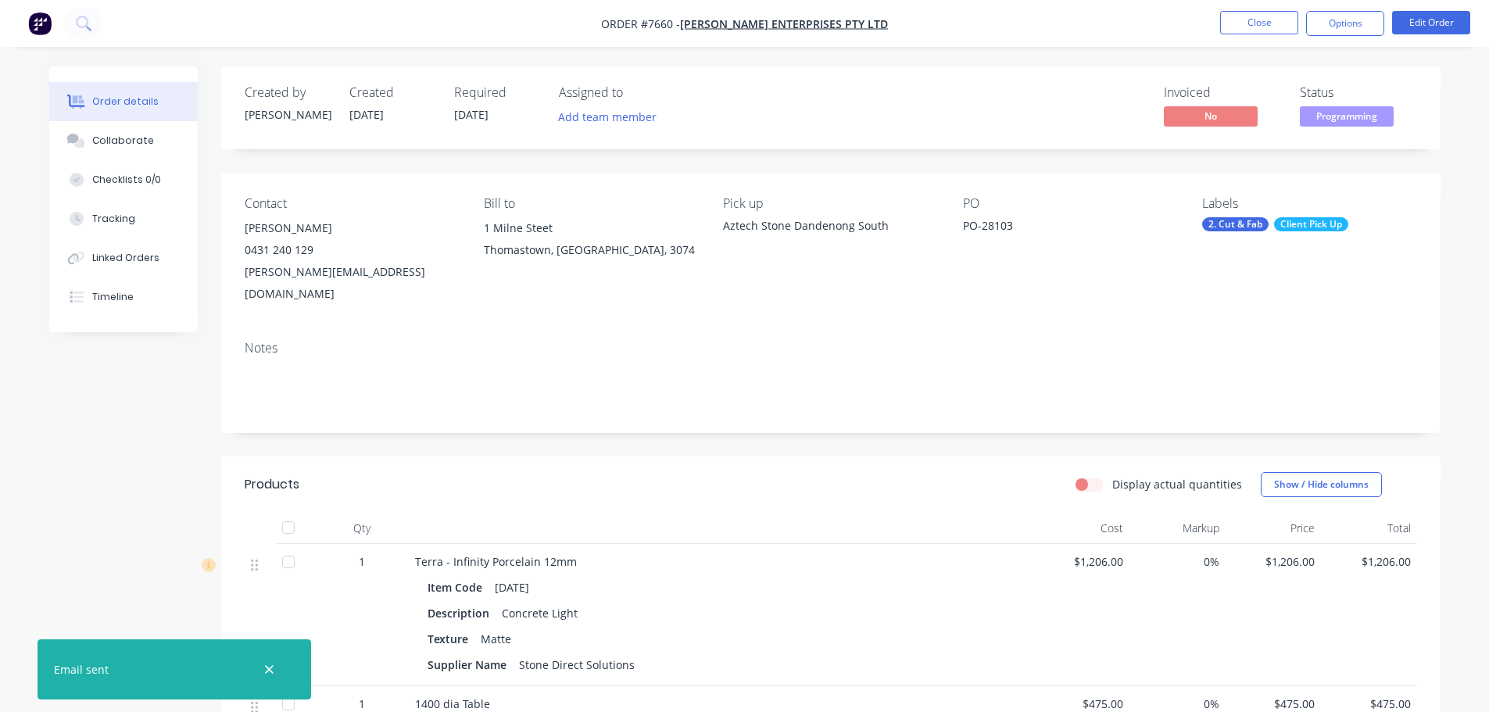
click at [1280, 41] on nav "Order #7660 - Tait Enterprises Pty Ltd Close Options Edit Order" at bounding box center [744, 23] width 1489 height 47
click at [1275, 27] on button "Close" at bounding box center [1259, 22] width 78 height 23
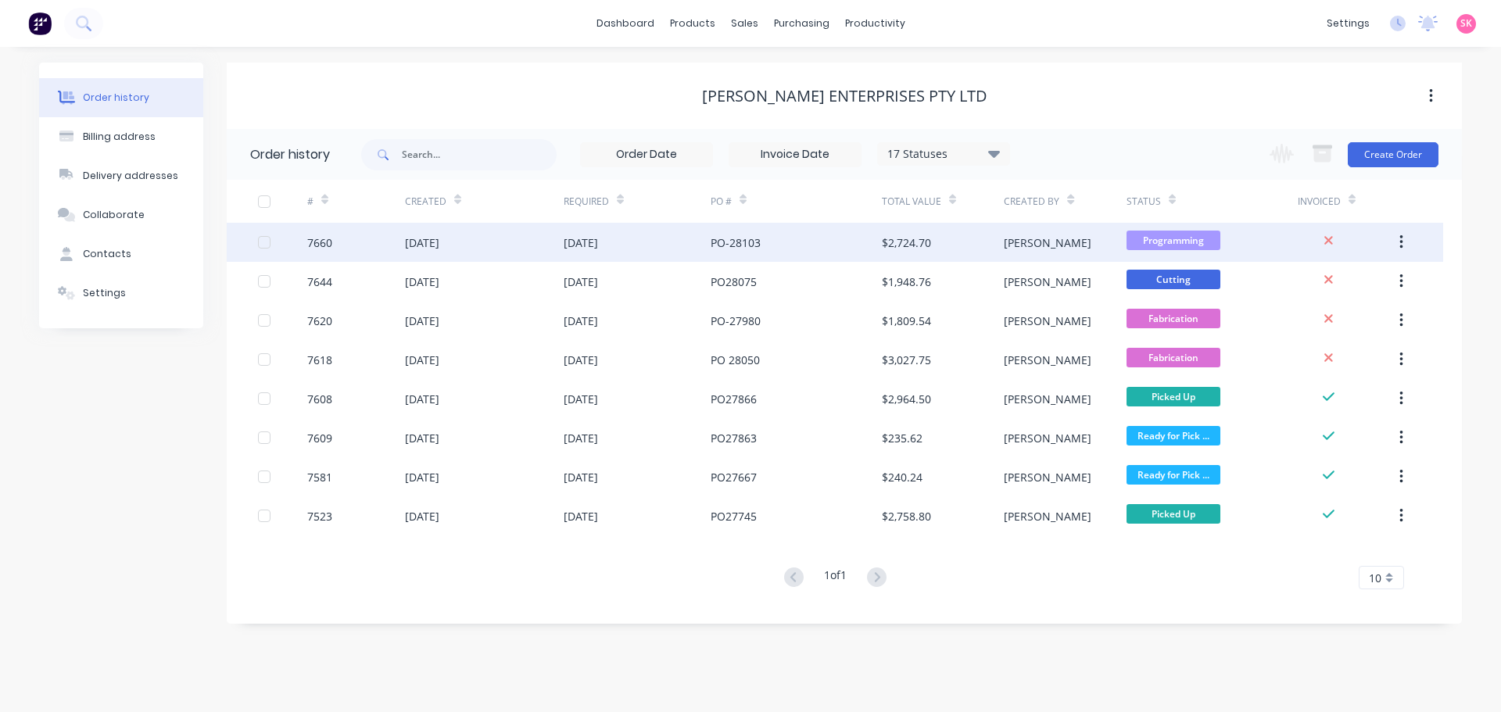
click at [421, 235] on div "14 Aug 2025" at bounding box center [422, 243] width 34 height 16
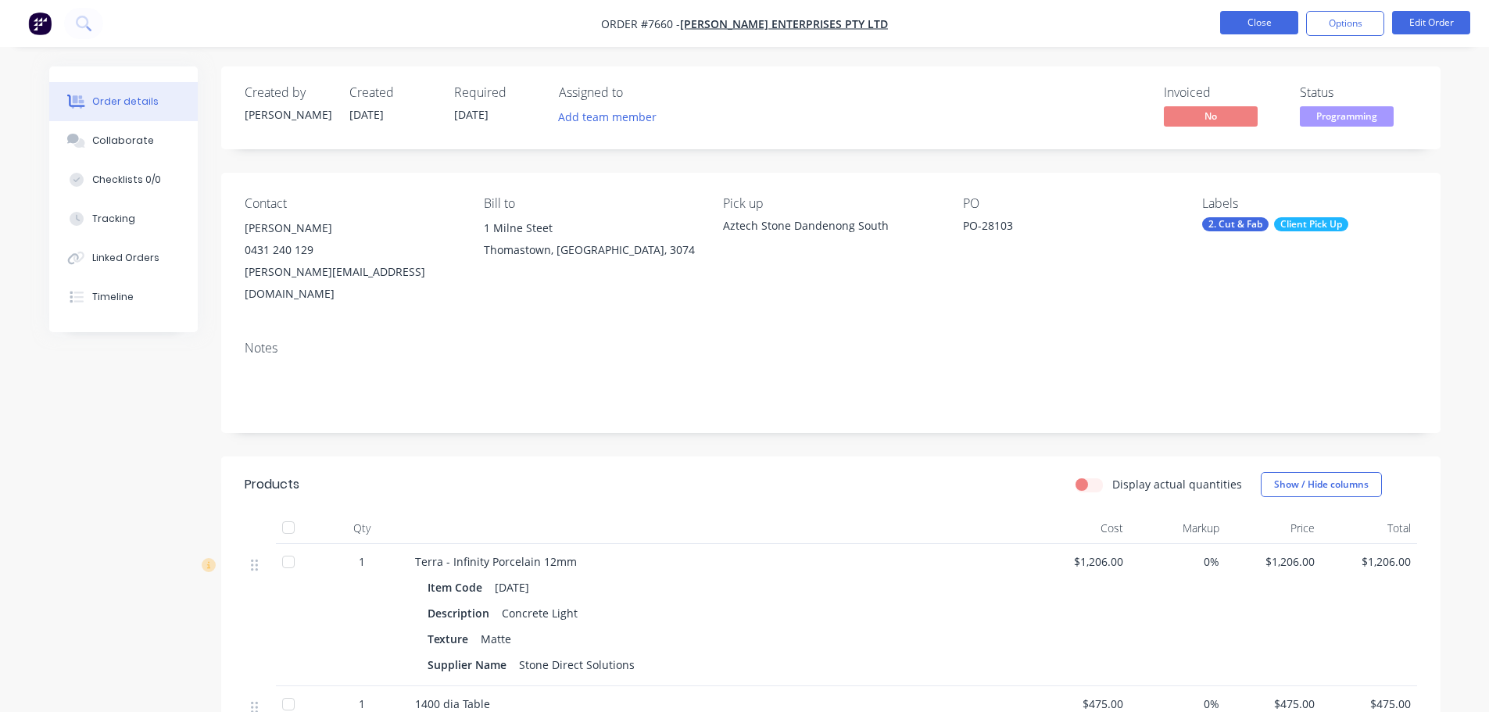
click at [1260, 30] on button "Close" at bounding box center [1259, 22] width 78 height 23
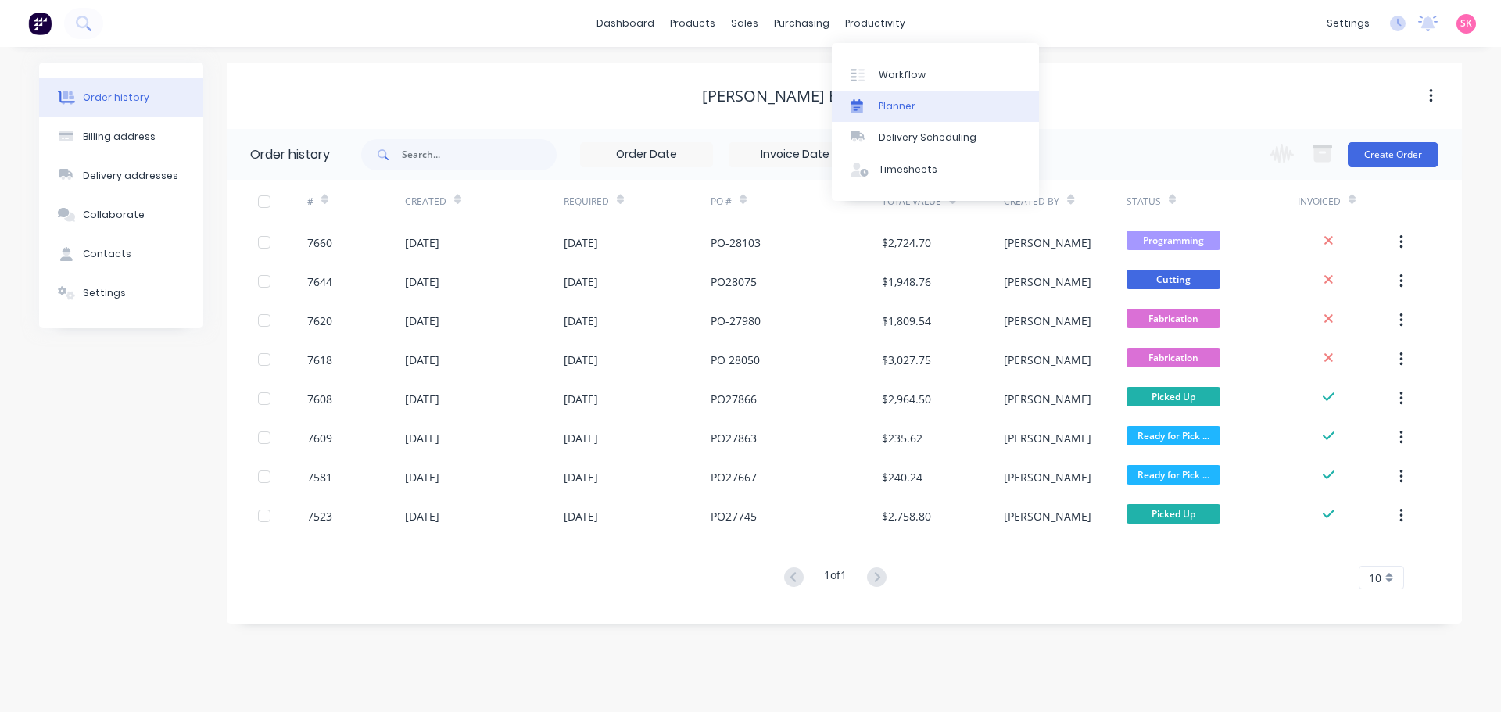
click at [888, 101] on div "Planner" at bounding box center [897, 106] width 37 height 14
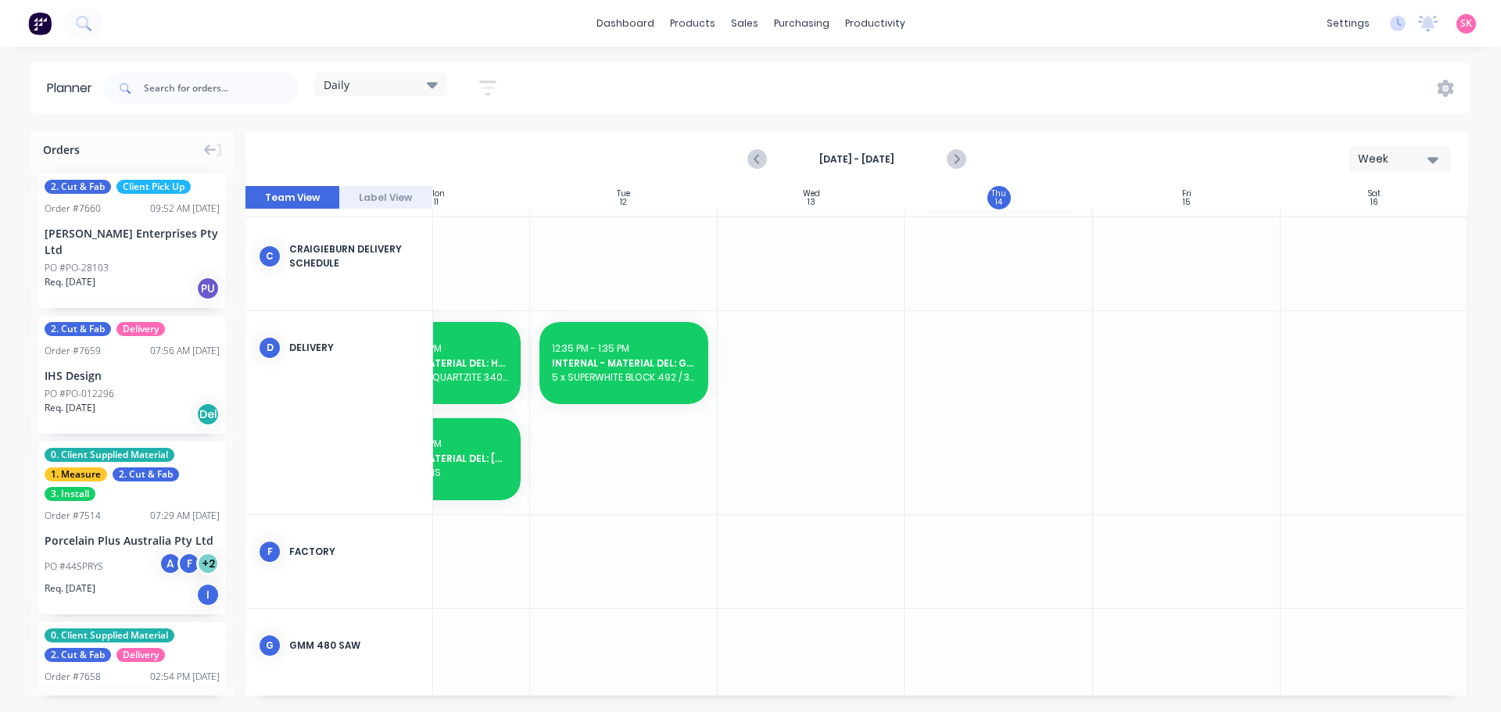
scroll to position [114, 285]
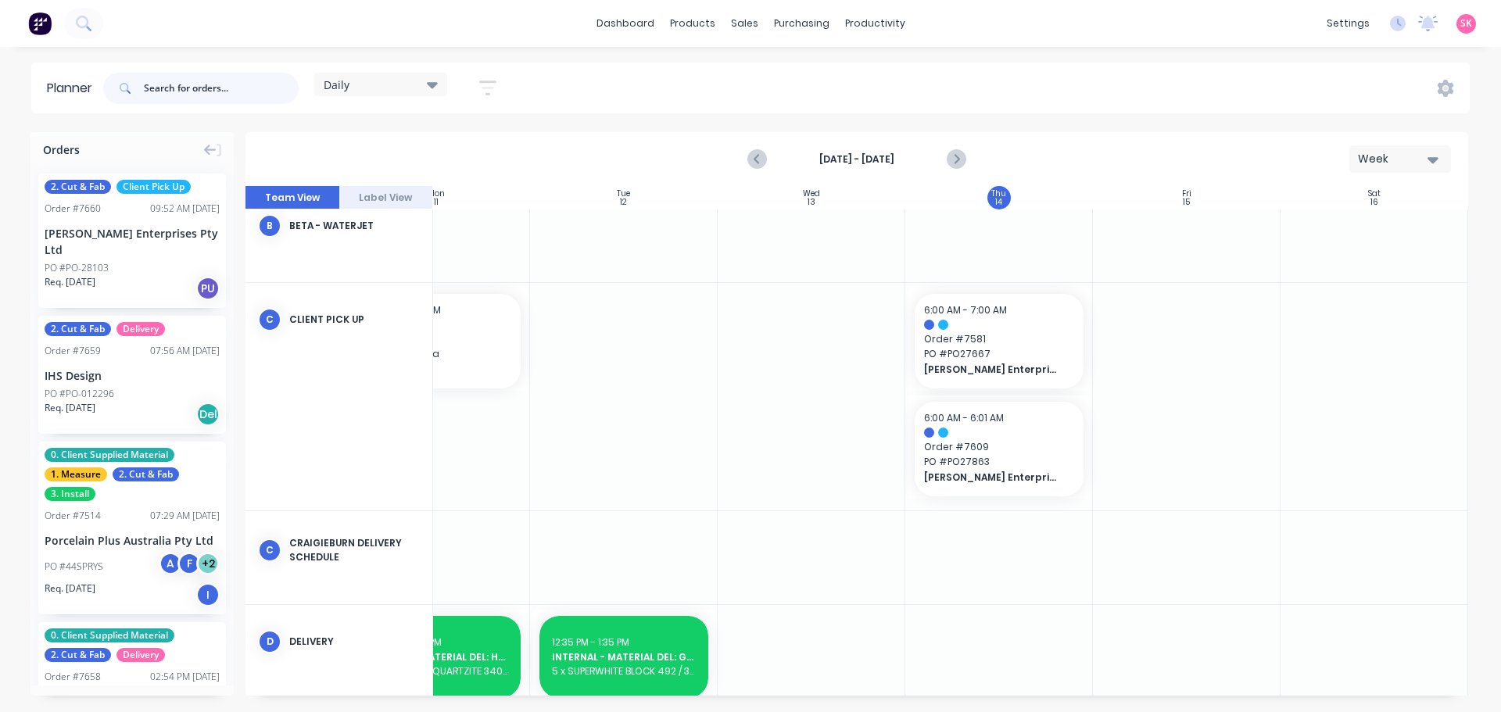
click at [159, 85] on input "text" at bounding box center [221, 88] width 155 height 31
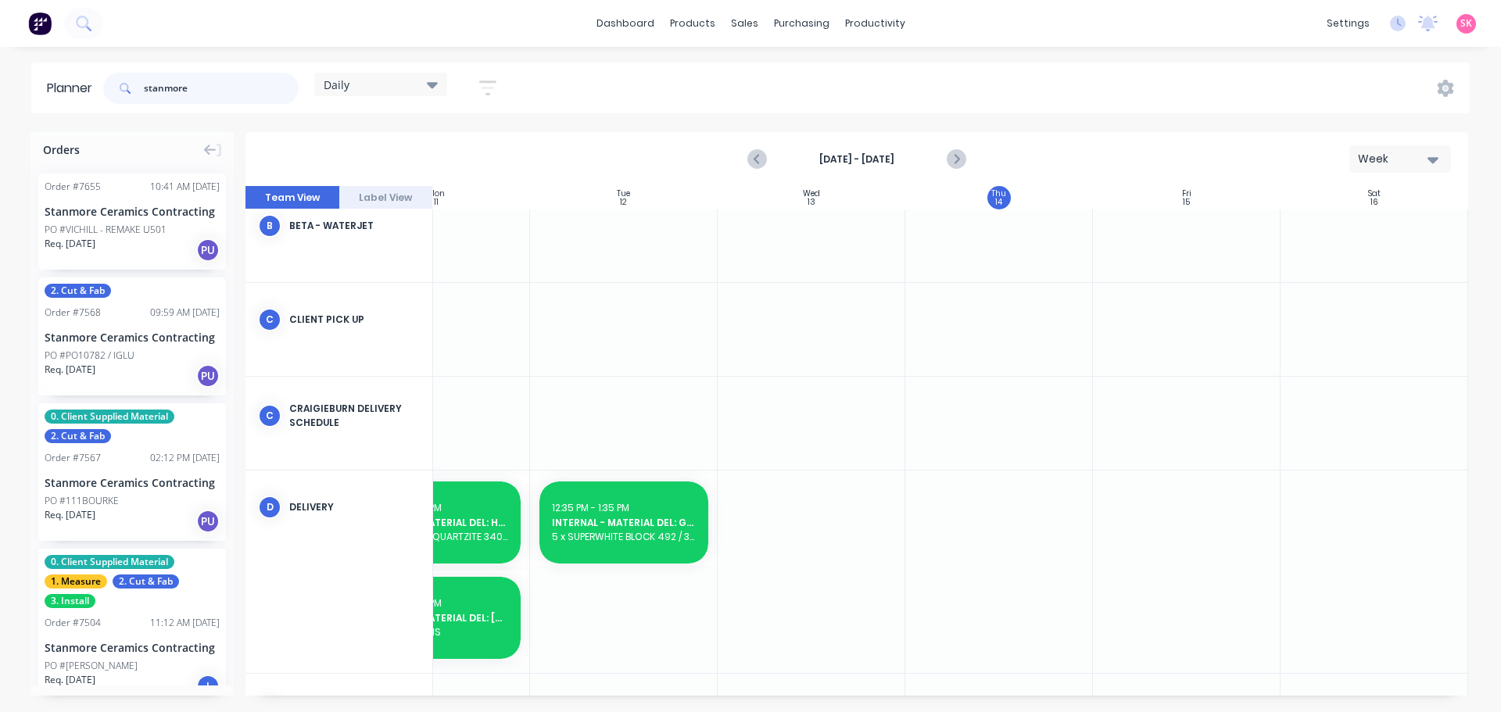
type input "stanmore"
drag, startPoint x: 136, startPoint y: 227, endPoint x: 1248, endPoint y: 306, distance: 1115.2
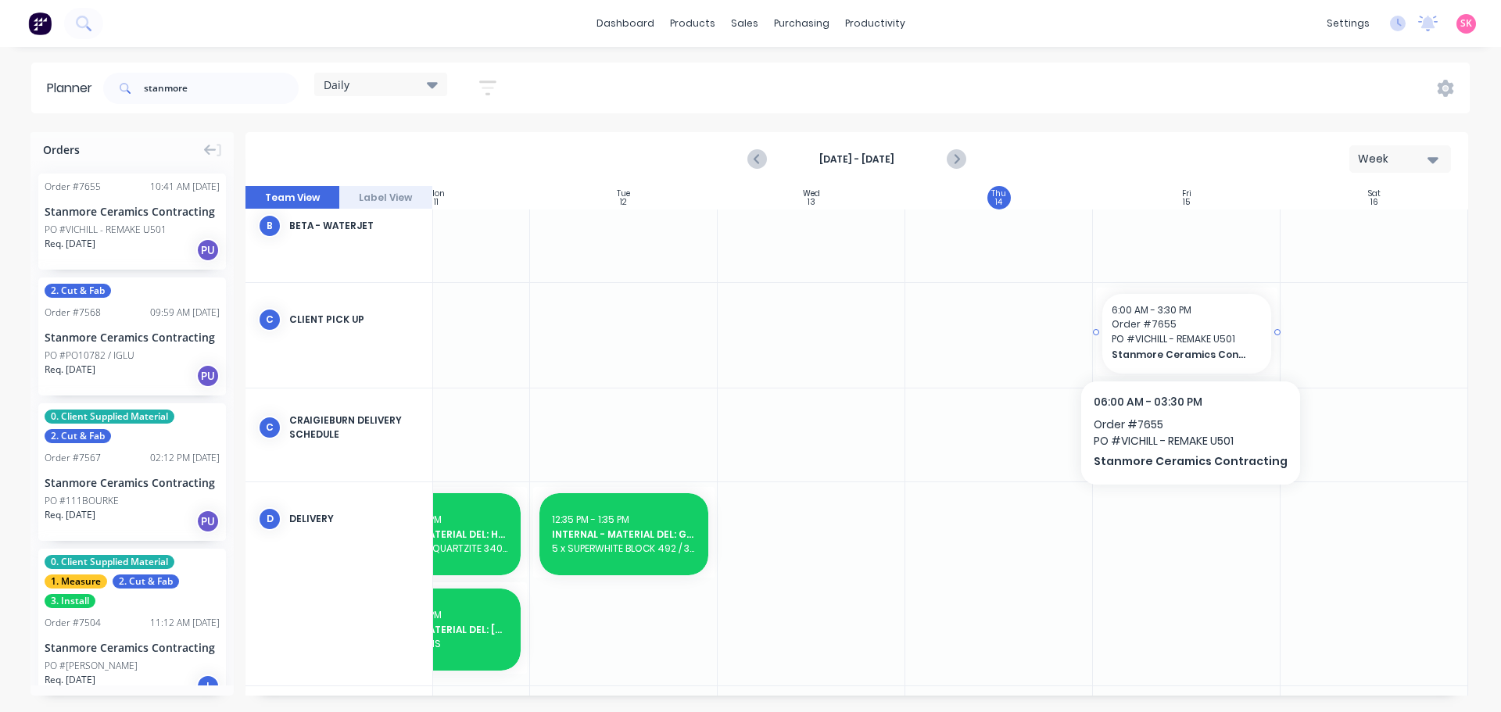
click at [1184, 338] on span "PO # VICHILL - REMAKE U501" at bounding box center [1187, 339] width 150 height 14
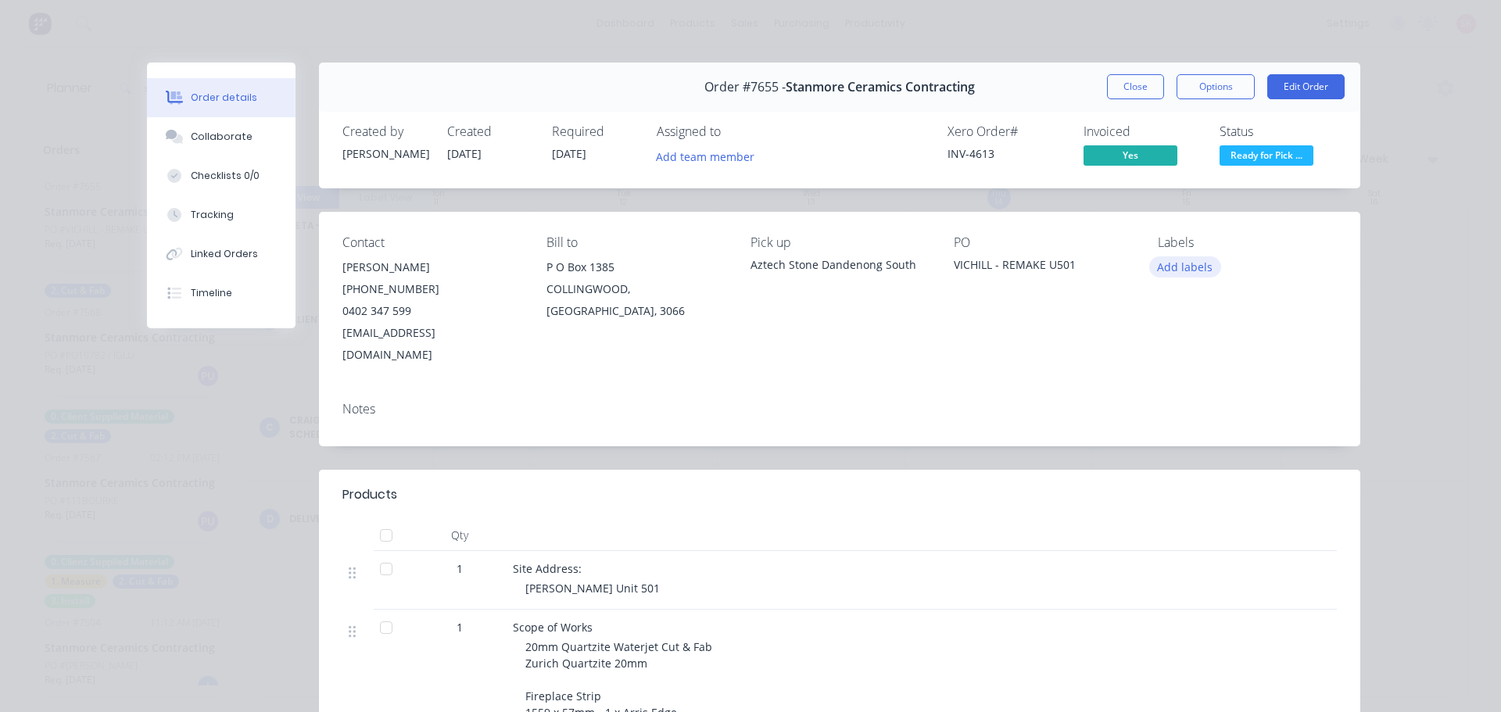
click at [1194, 266] on button "Add labels" at bounding box center [1185, 266] width 72 height 21
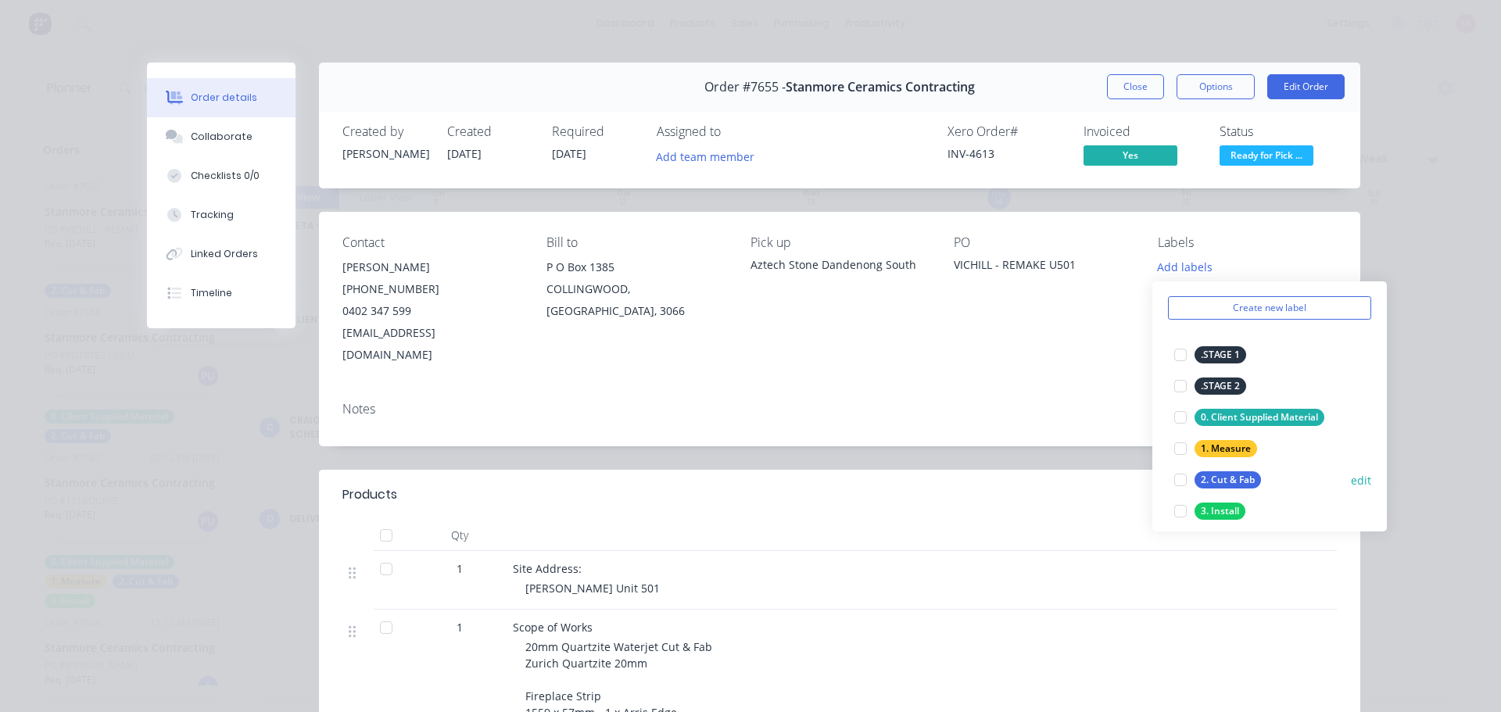
scroll to position [78, 0]
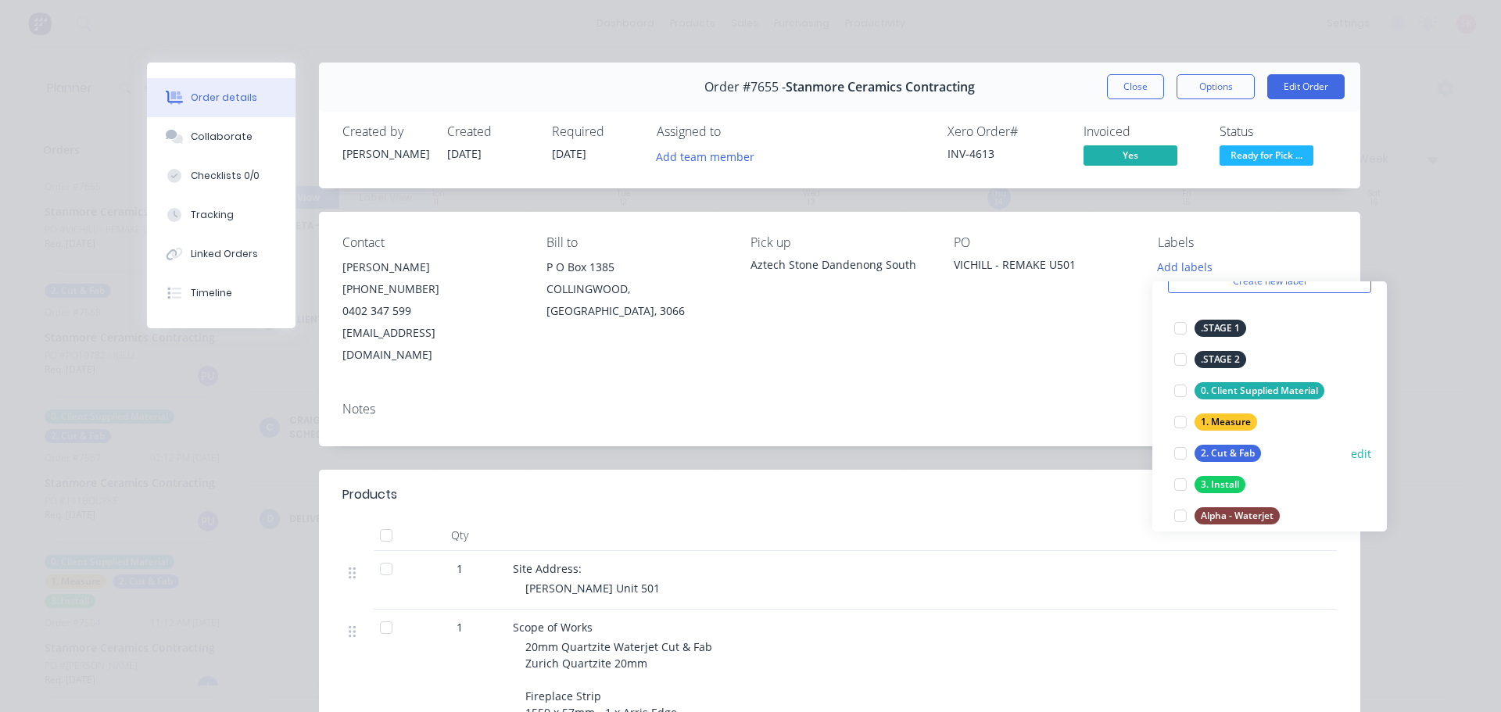
click at [1180, 450] on div at bounding box center [1180, 453] width 31 height 31
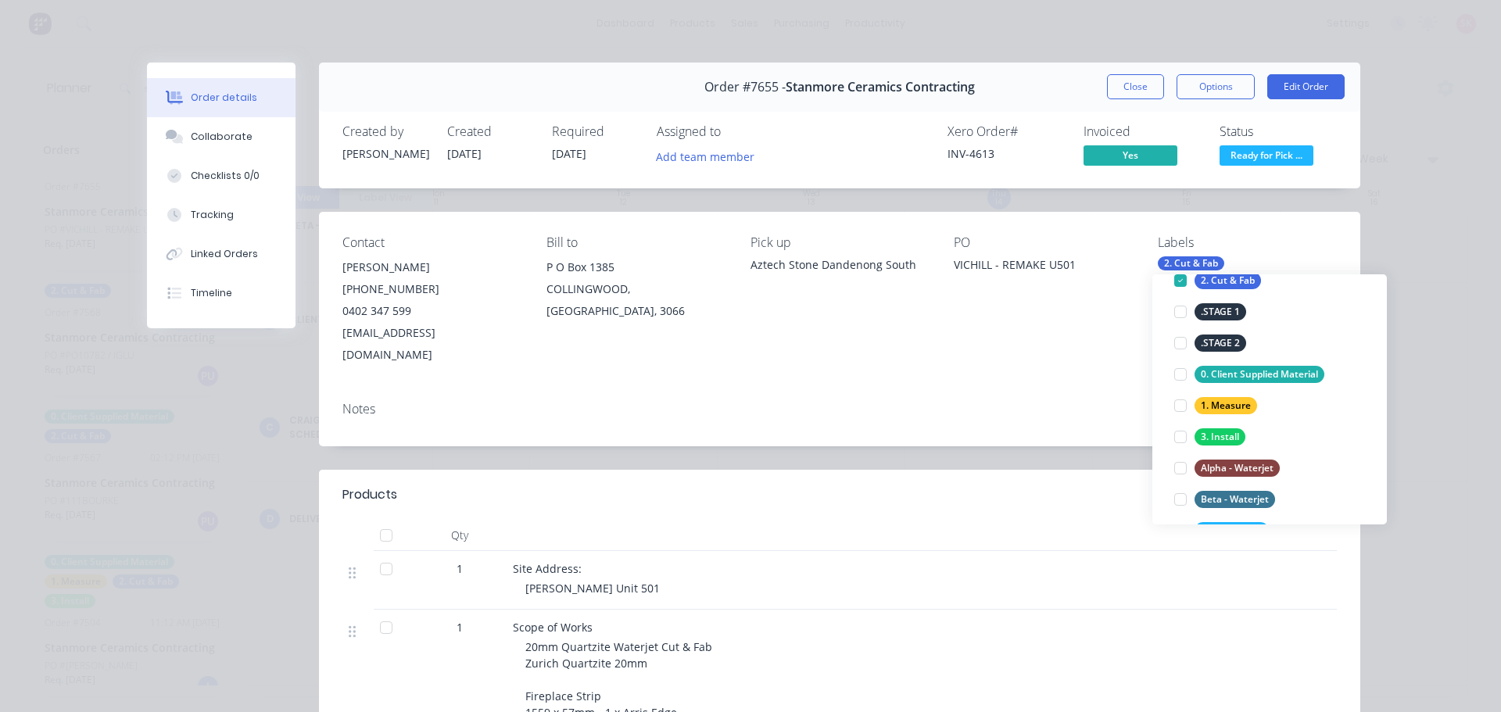
scroll to position [156, 0]
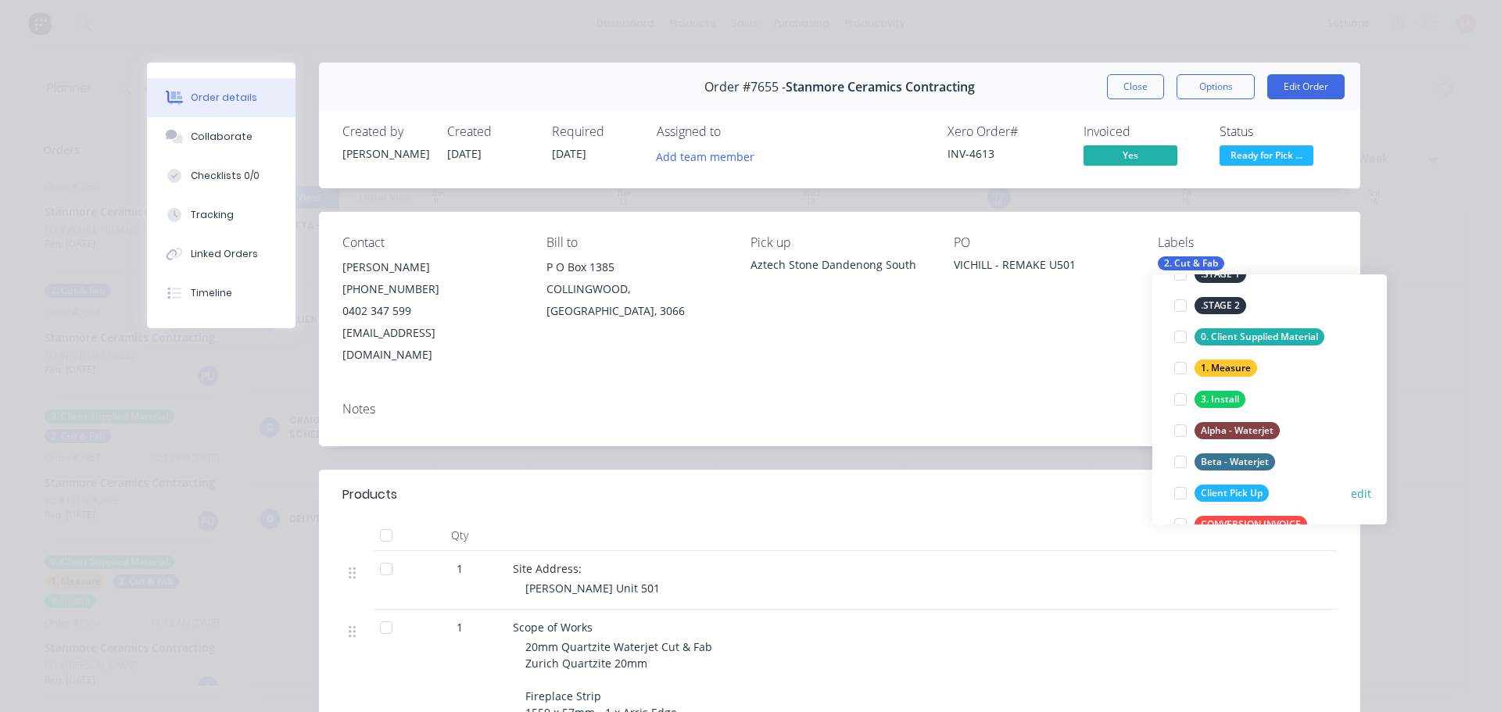
click at [1185, 490] on div at bounding box center [1180, 493] width 31 height 31
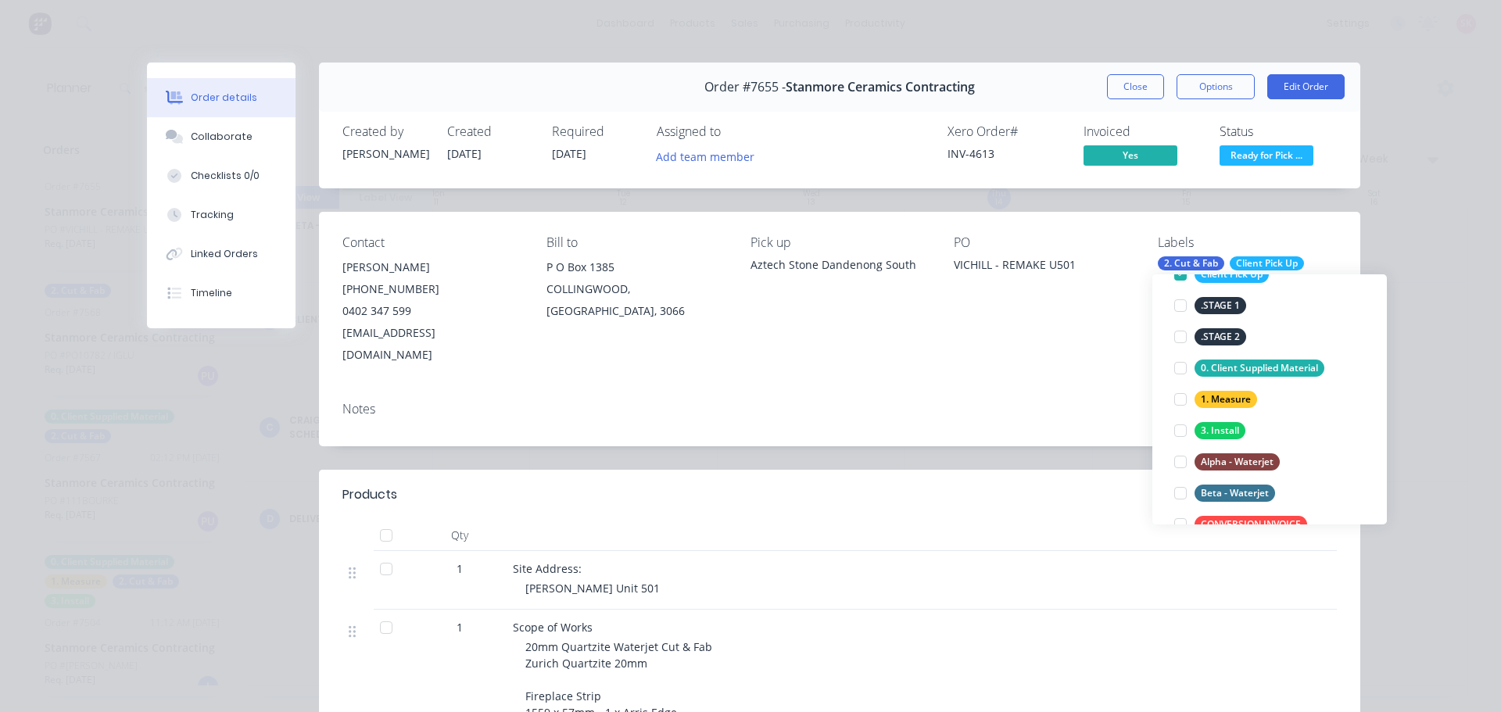
scroll to position [0, 0]
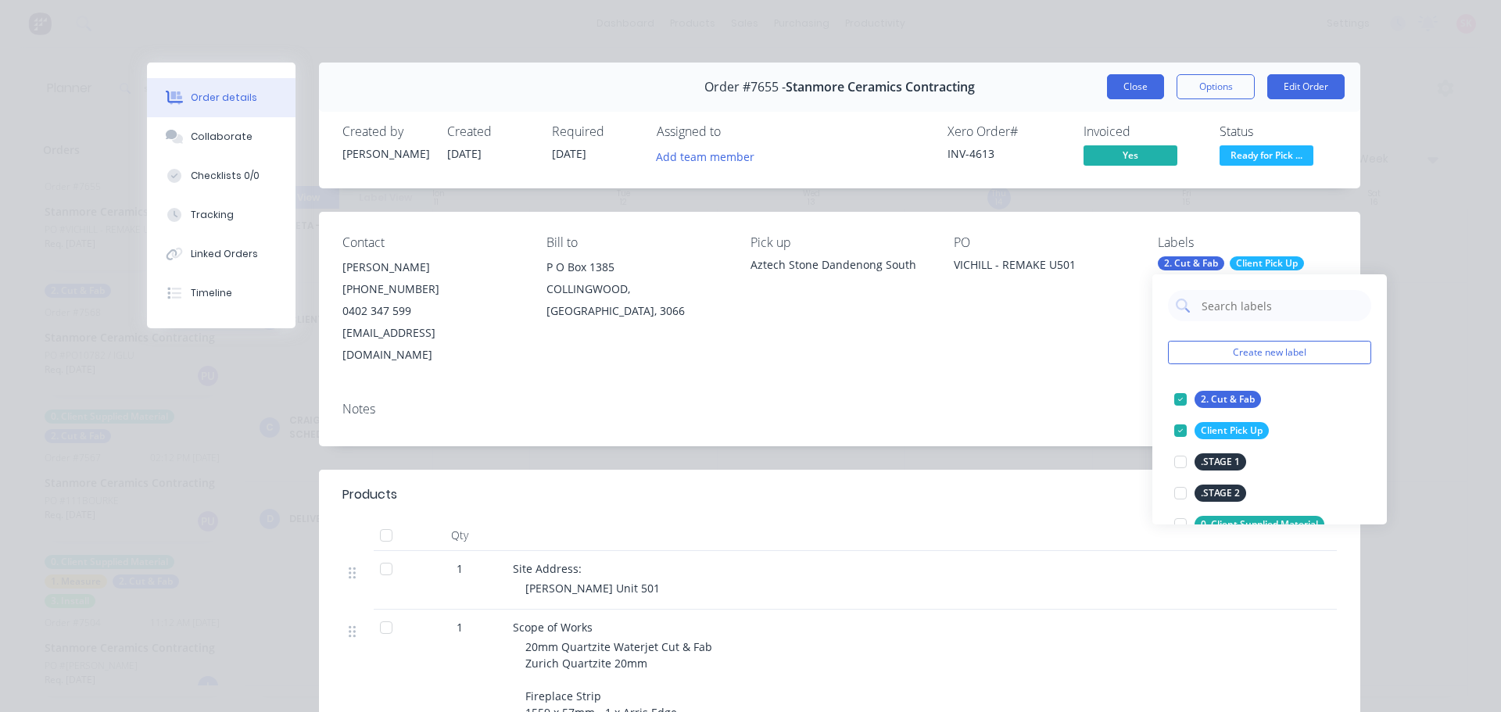
click at [1138, 91] on button "Close" at bounding box center [1135, 86] width 57 height 25
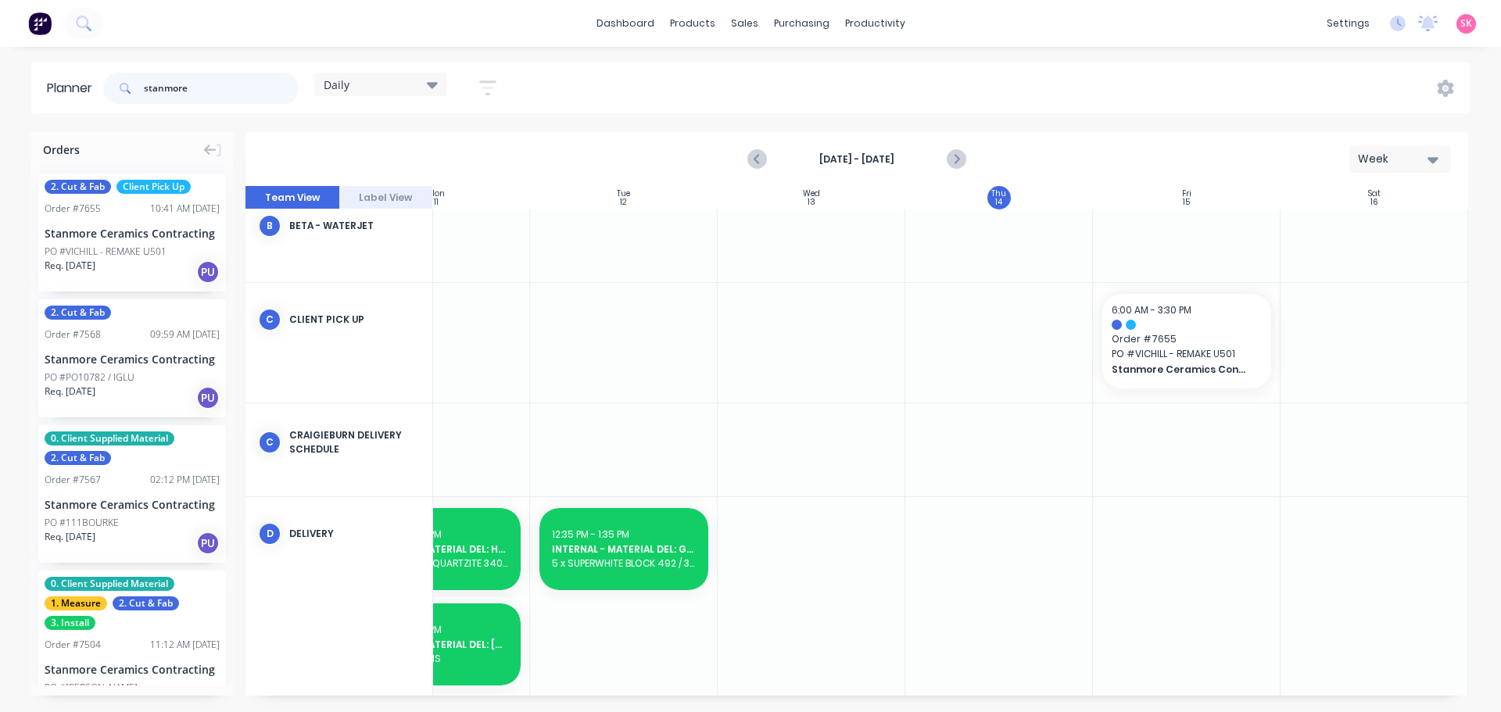
drag, startPoint x: 142, startPoint y: 95, endPoint x: 17, endPoint y: 95, distance: 125.1
click at [17, 95] on div "Planner stanmore Daily Save new view None edit Daily (Default) edit Craigieburn…" at bounding box center [750, 88] width 1501 height 51
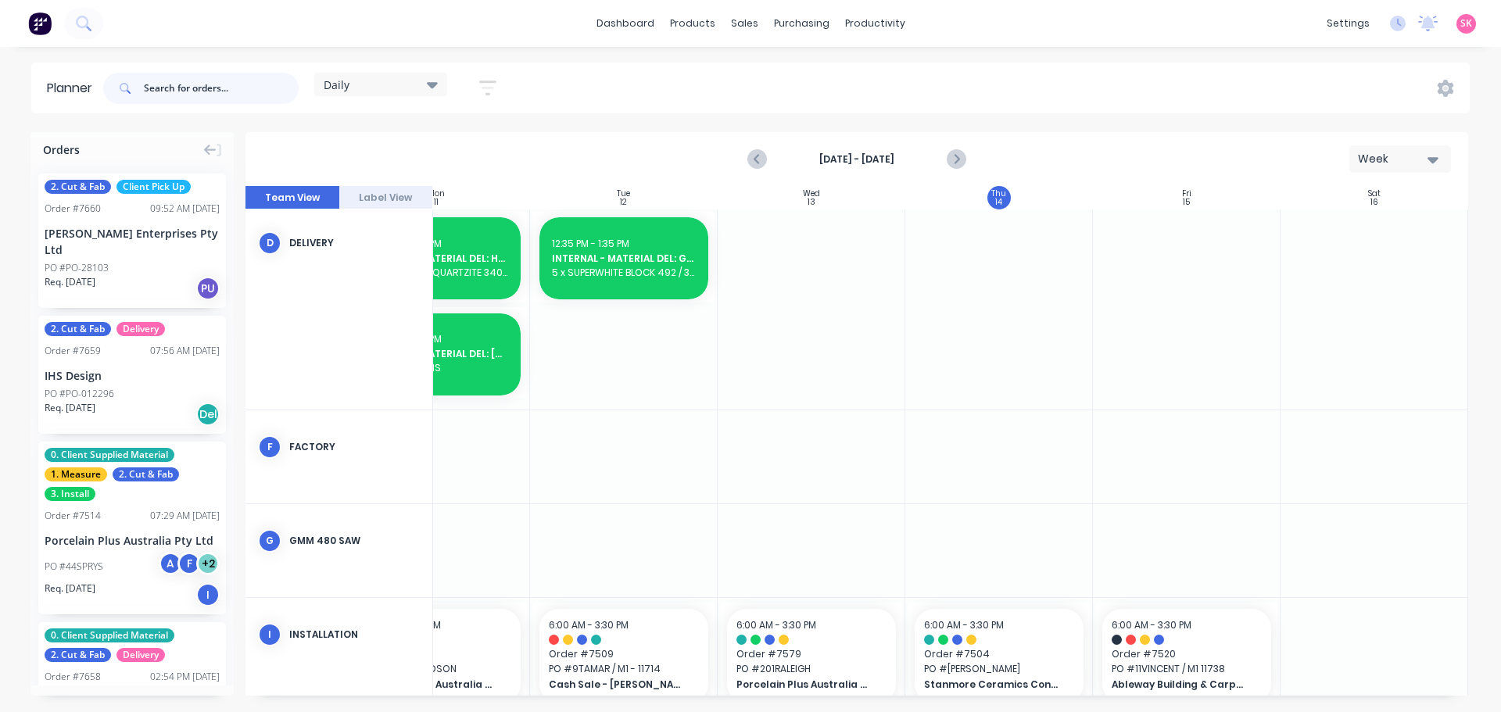
scroll to position [661, 281]
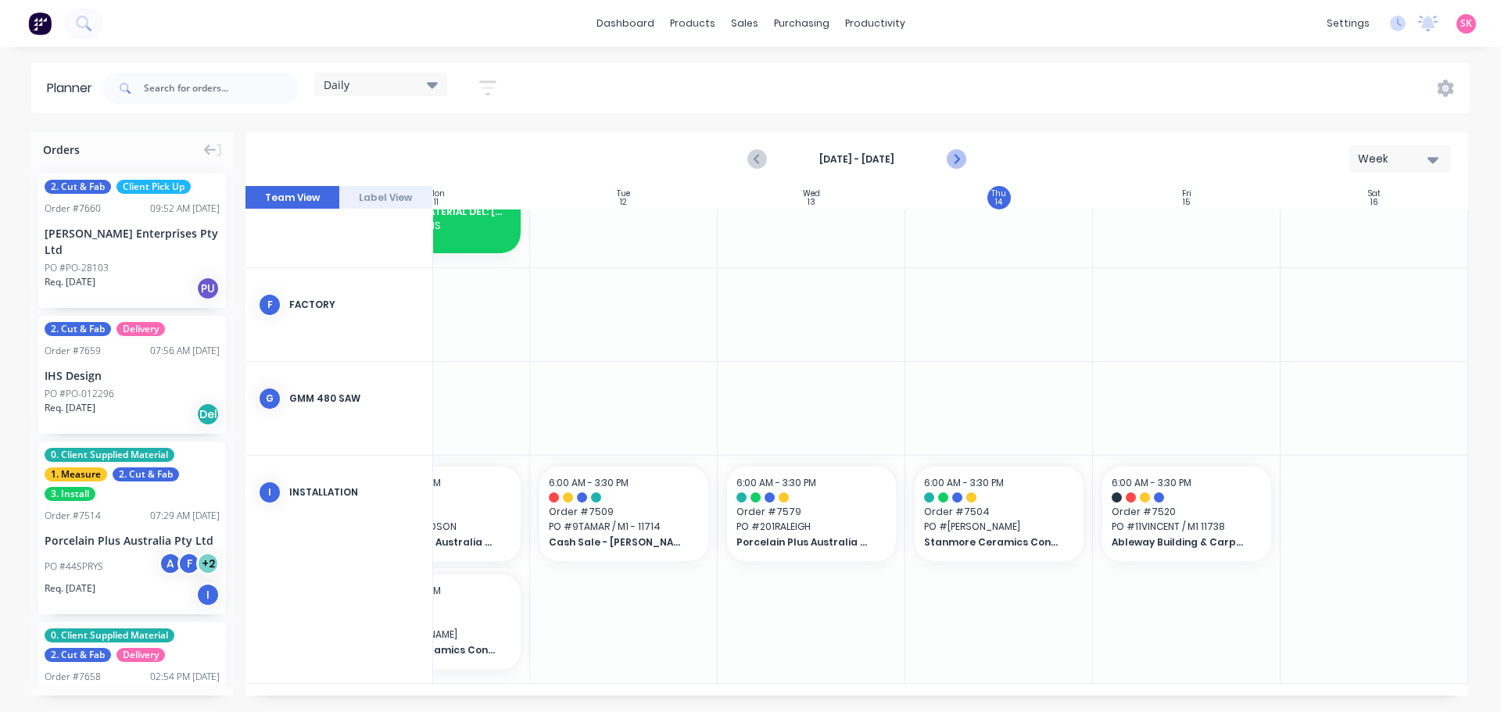
click at [957, 159] on icon "Next page" at bounding box center [955, 159] width 7 height 13
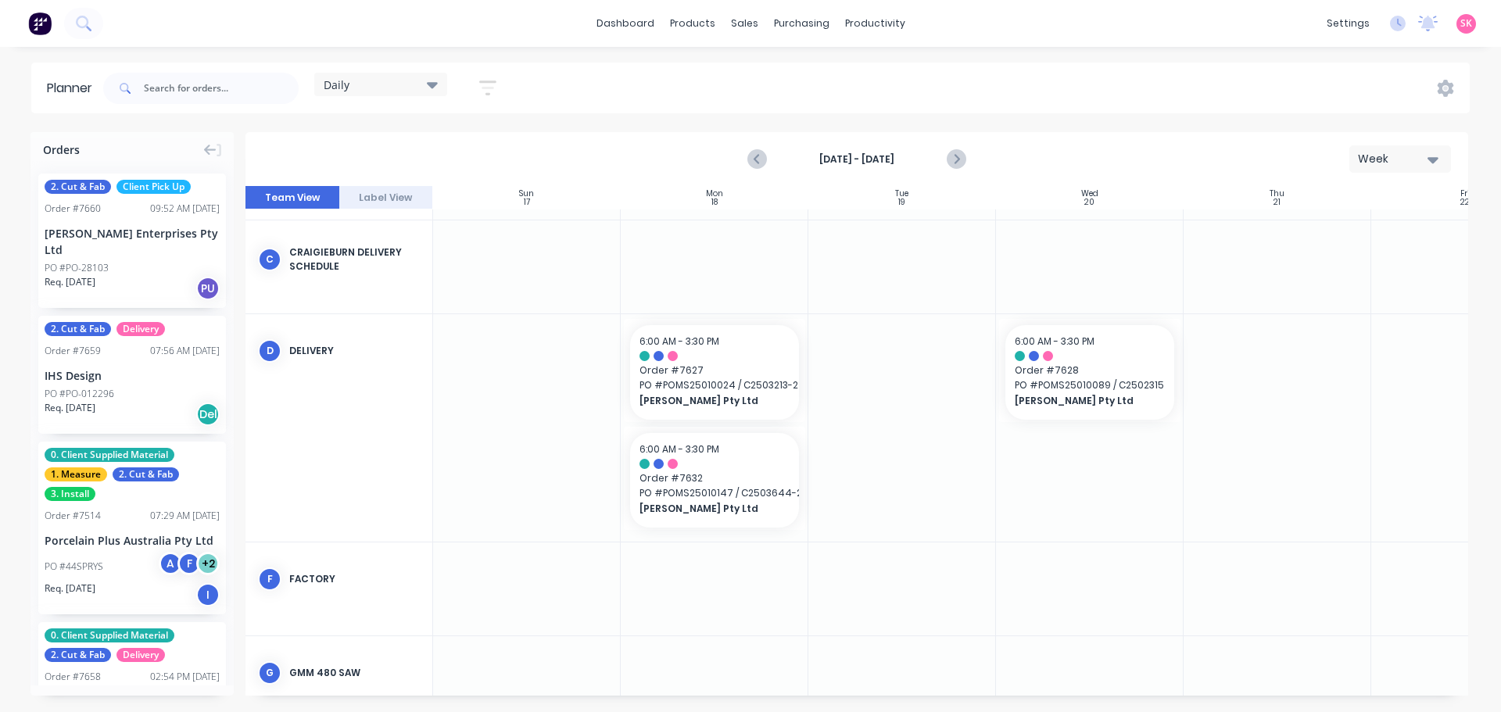
scroll to position [467, 0]
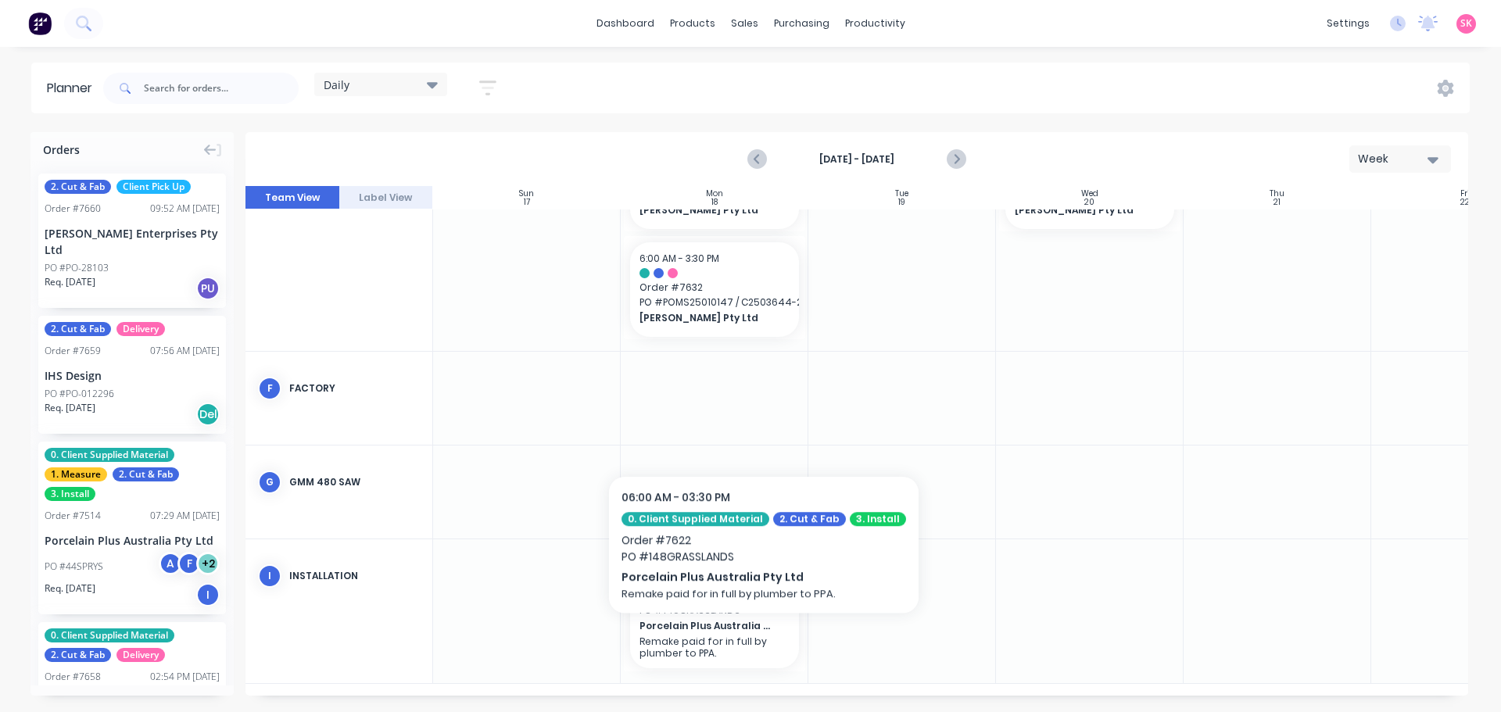
click at [753, 638] on p "Remake paid for in full by plumber to PPA." at bounding box center [714, 647] width 150 height 23
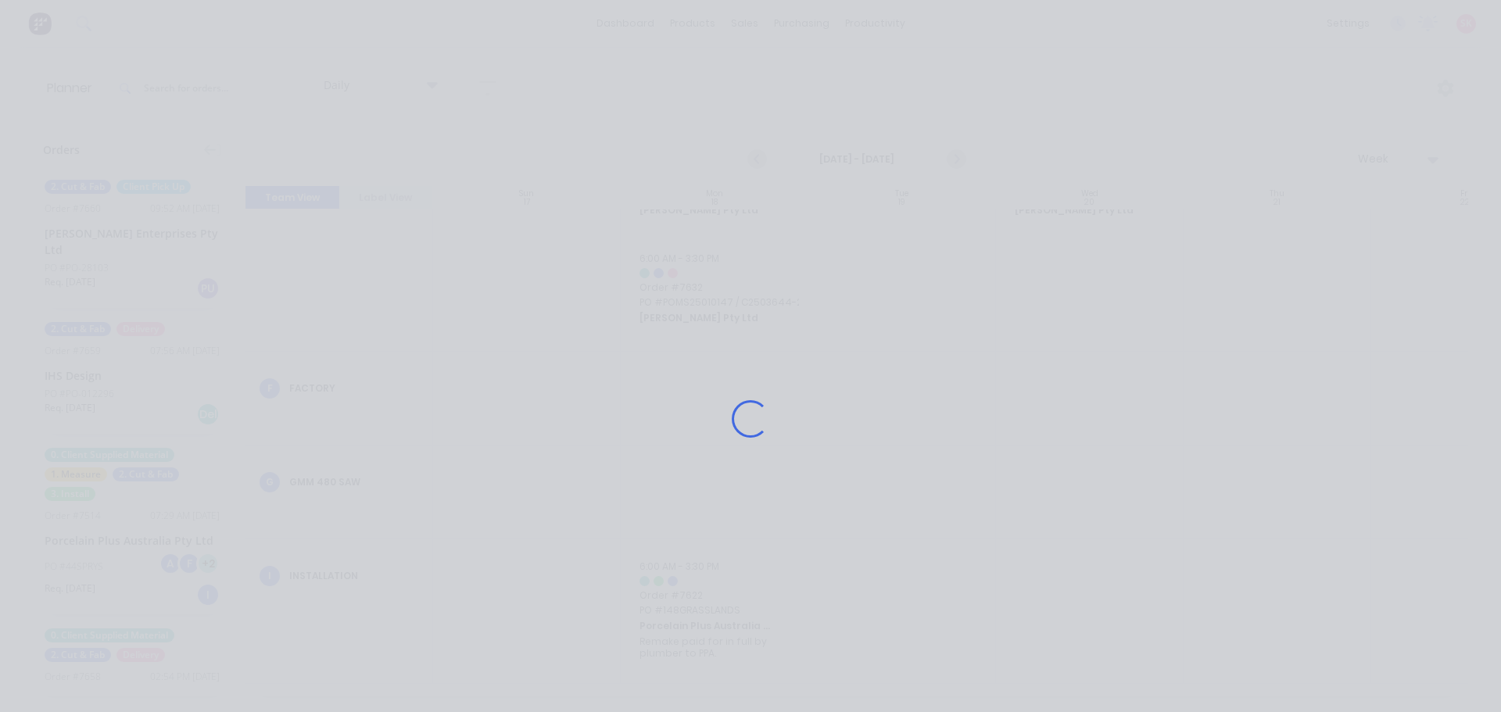
scroll to position [456, 0]
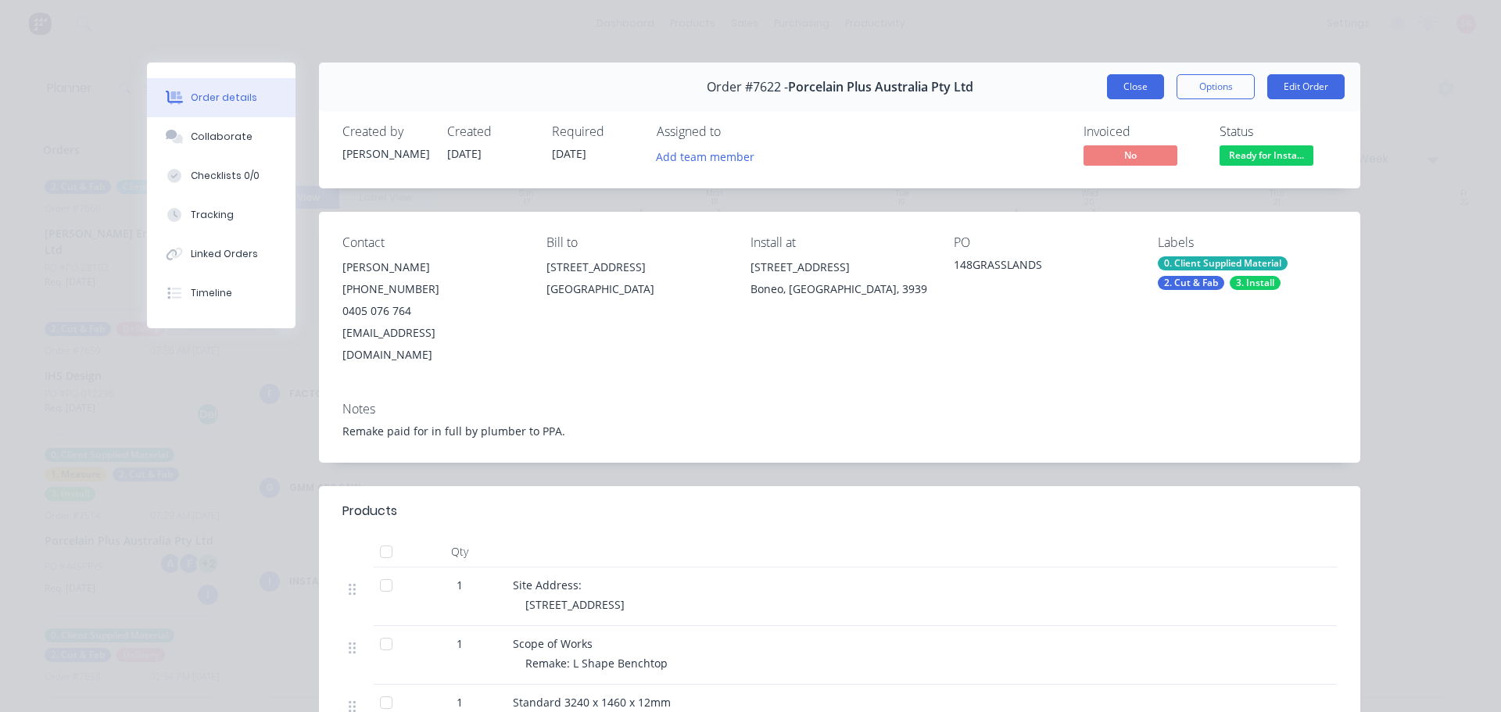
click at [1134, 87] on button "Close" at bounding box center [1135, 86] width 57 height 25
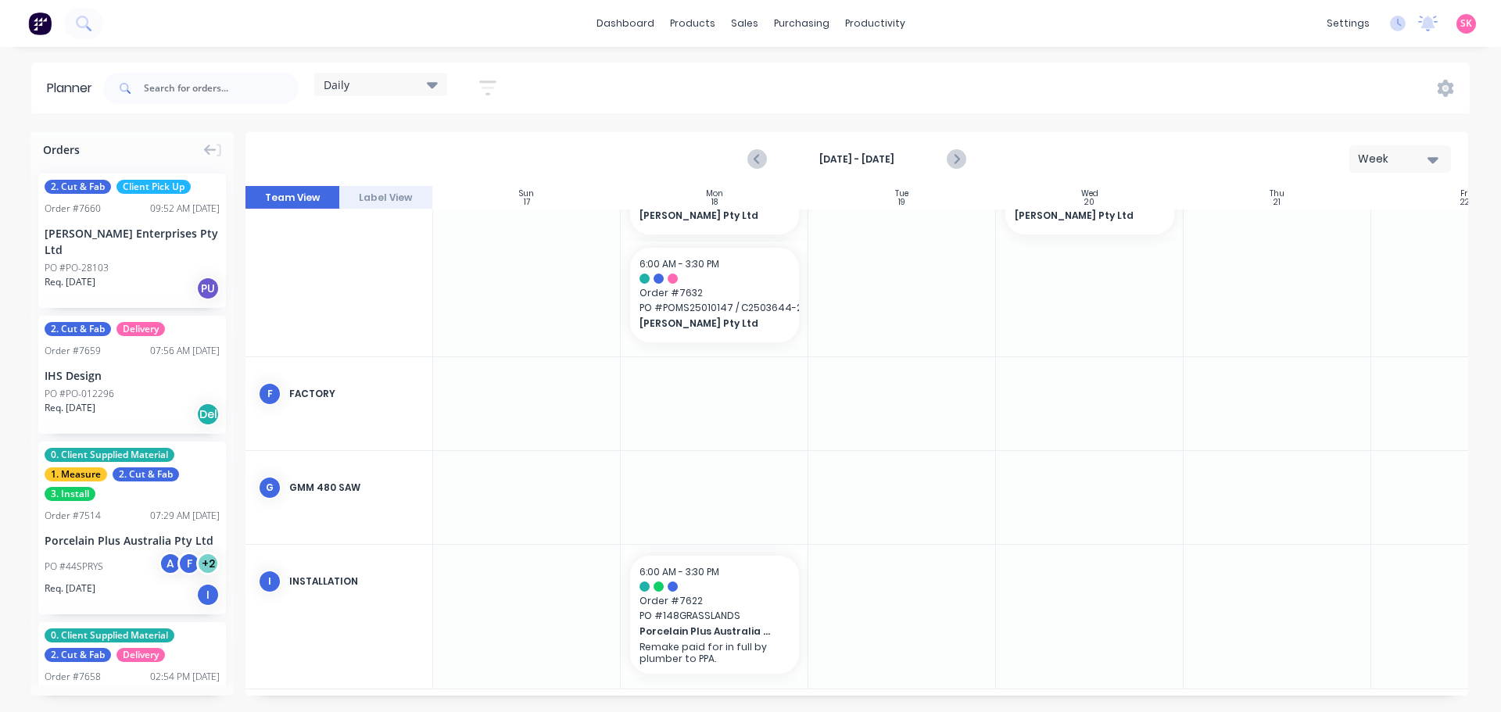
scroll to position [467, 0]
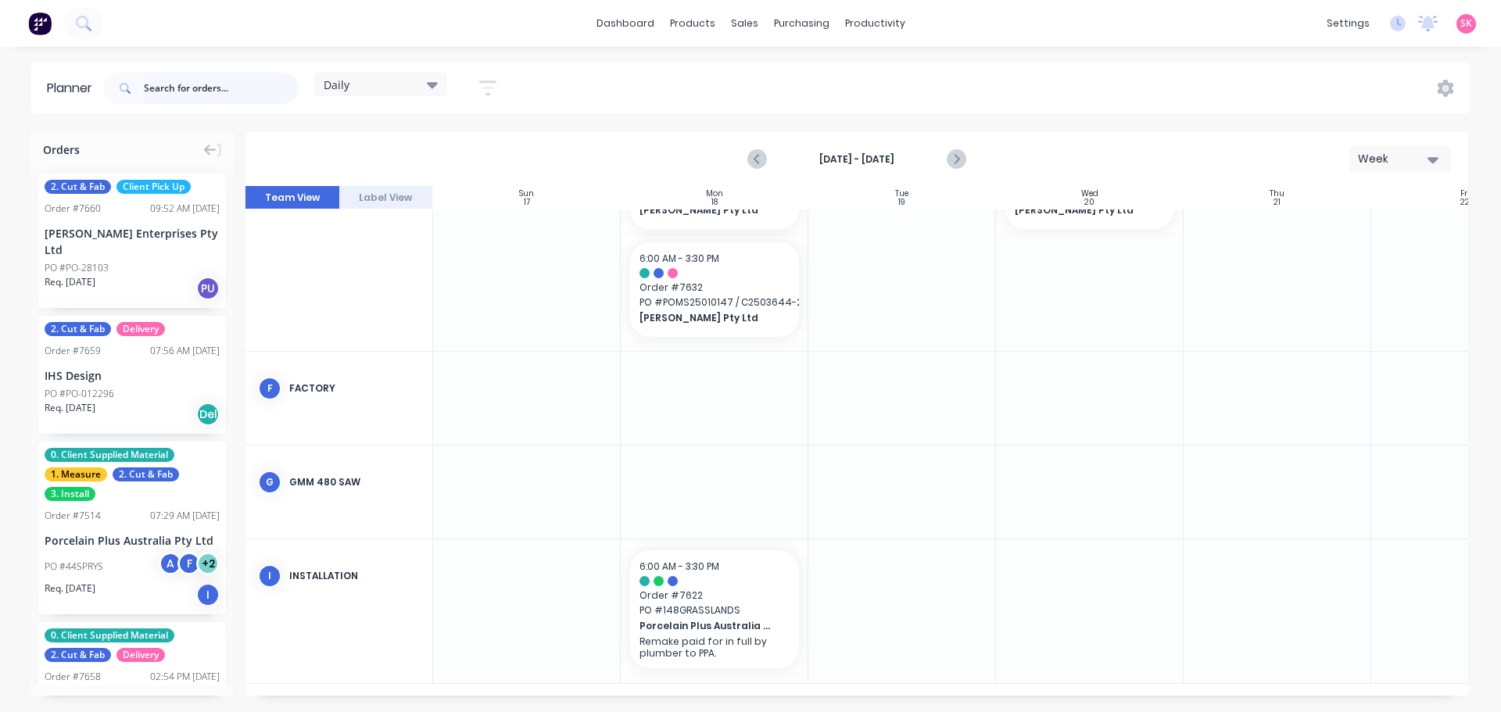
click at [173, 84] on input "text" at bounding box center [221, 88] width 155 height 31
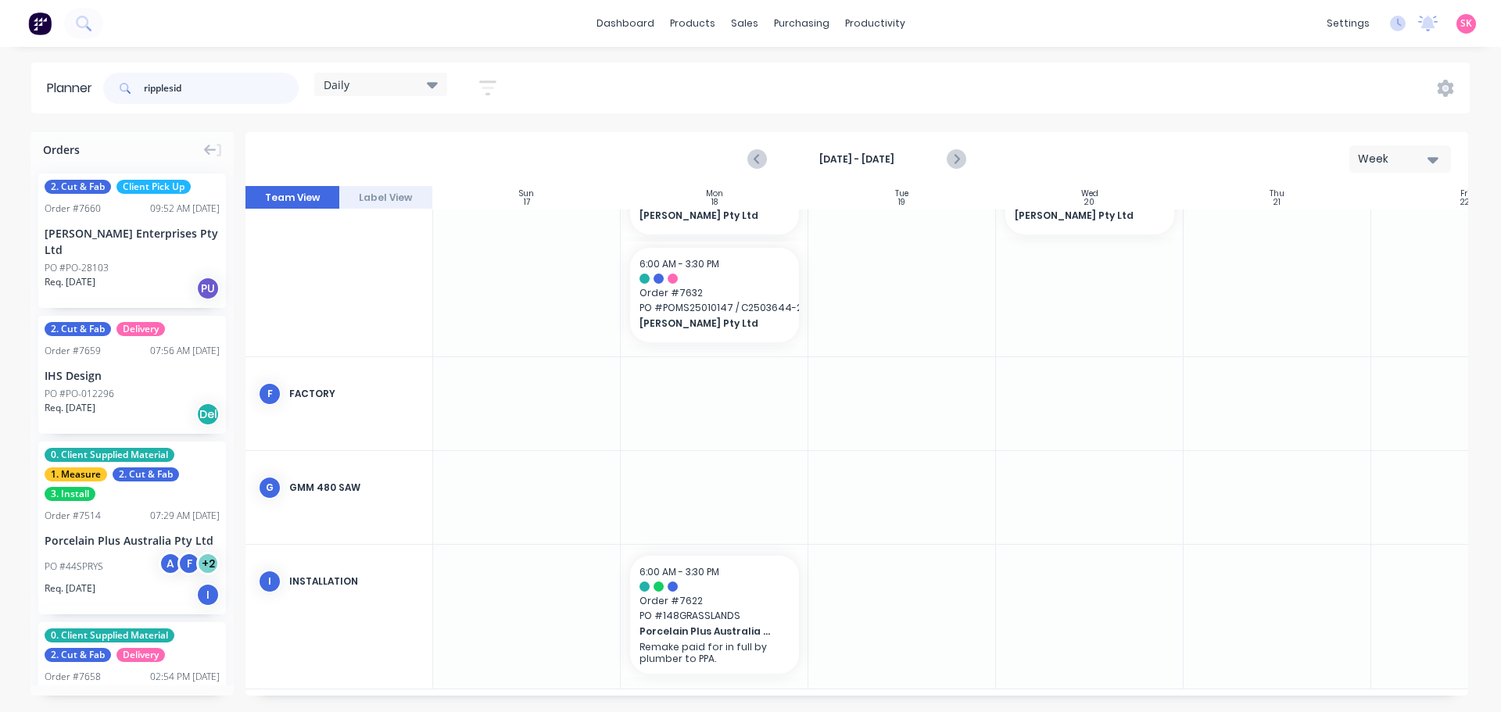
type input "rippleside"
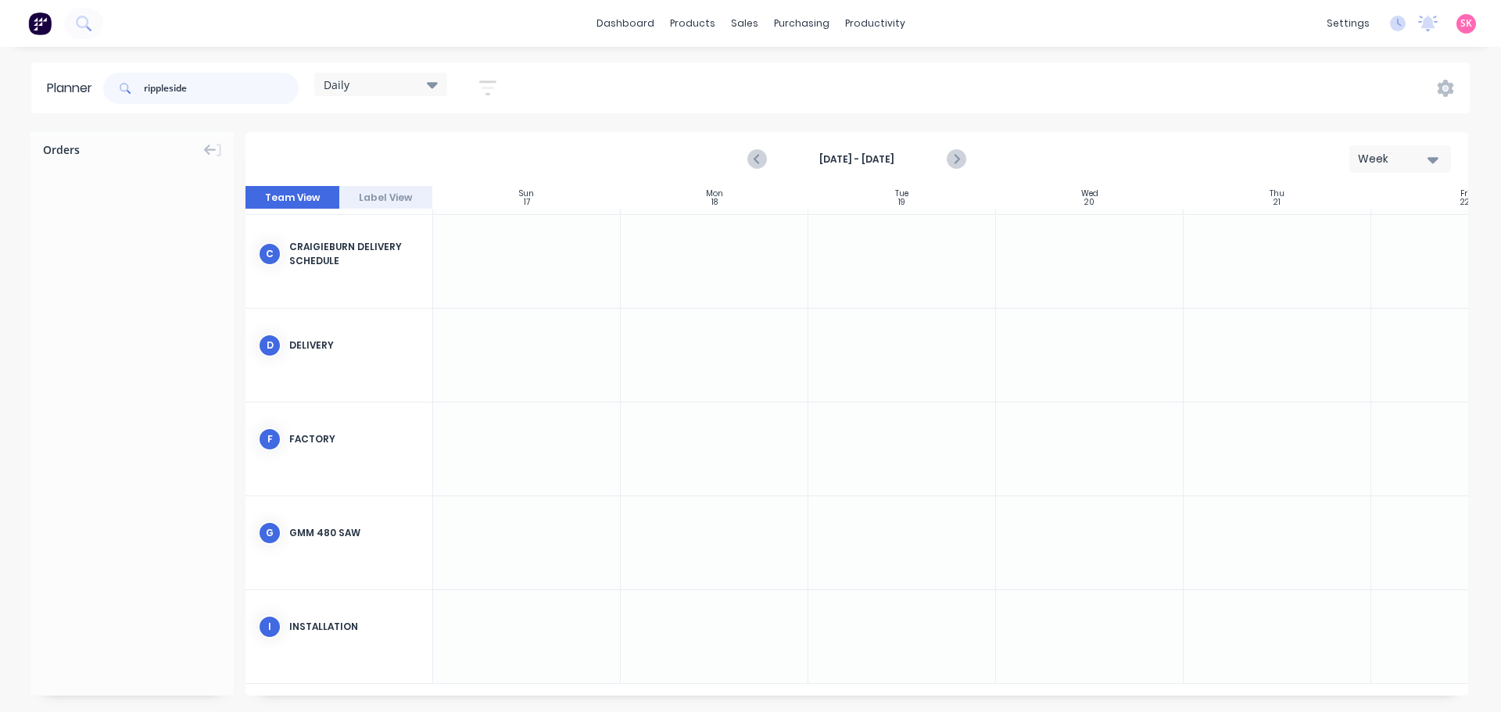
scroll to position [282, 0]
drag, startPoint x: 224, startPoint y: 83, endPoint x: -56, endPoint y: 82, distance: 279.9
click at [0, 82] on html "dashboard products sales purchasing productivity dashboard products Product Cat…" at bounding box center [750, 356] width 1501 height 712
type input "e"
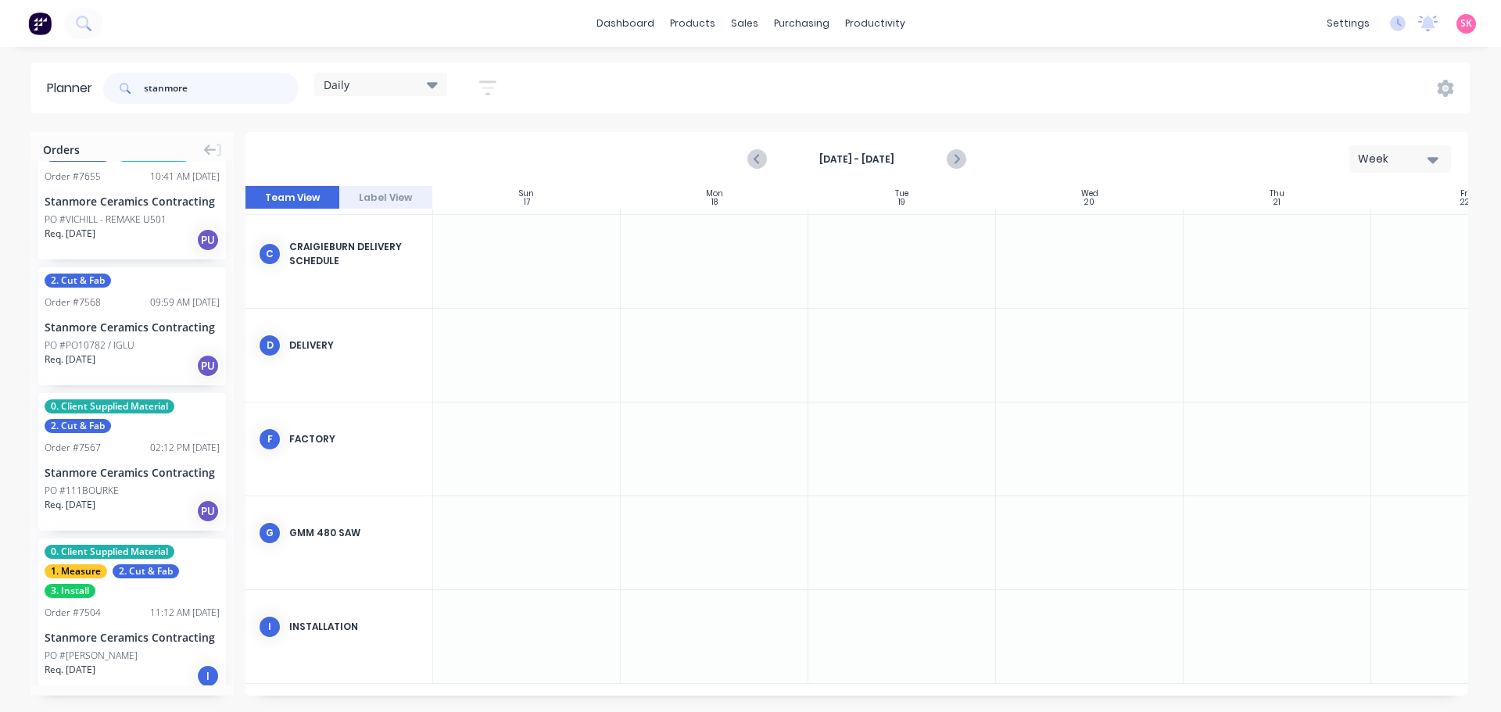
scroll to position [63, 0]
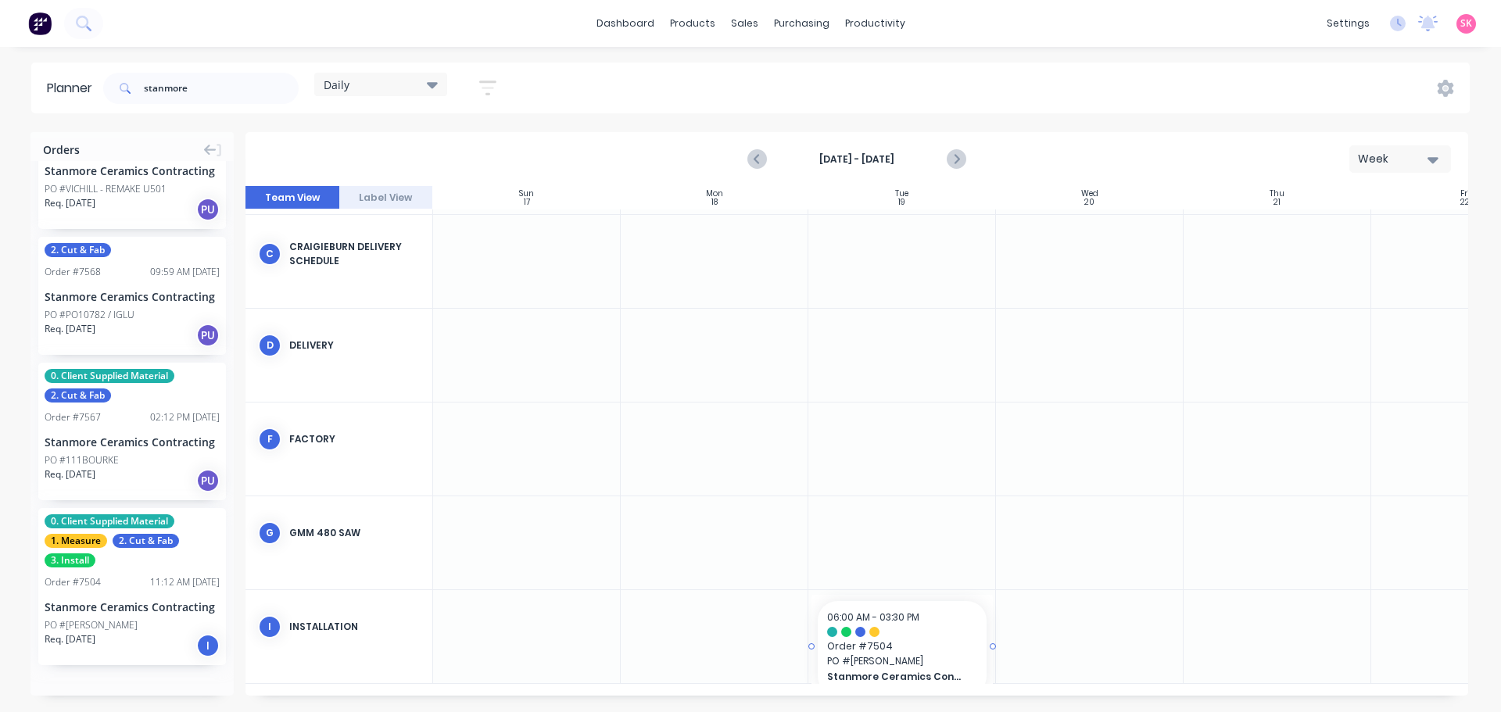
drag, startPoint x: 112, startPoint y: 596, endPoint x: 841, endPoint y: 614, distance: 729.6
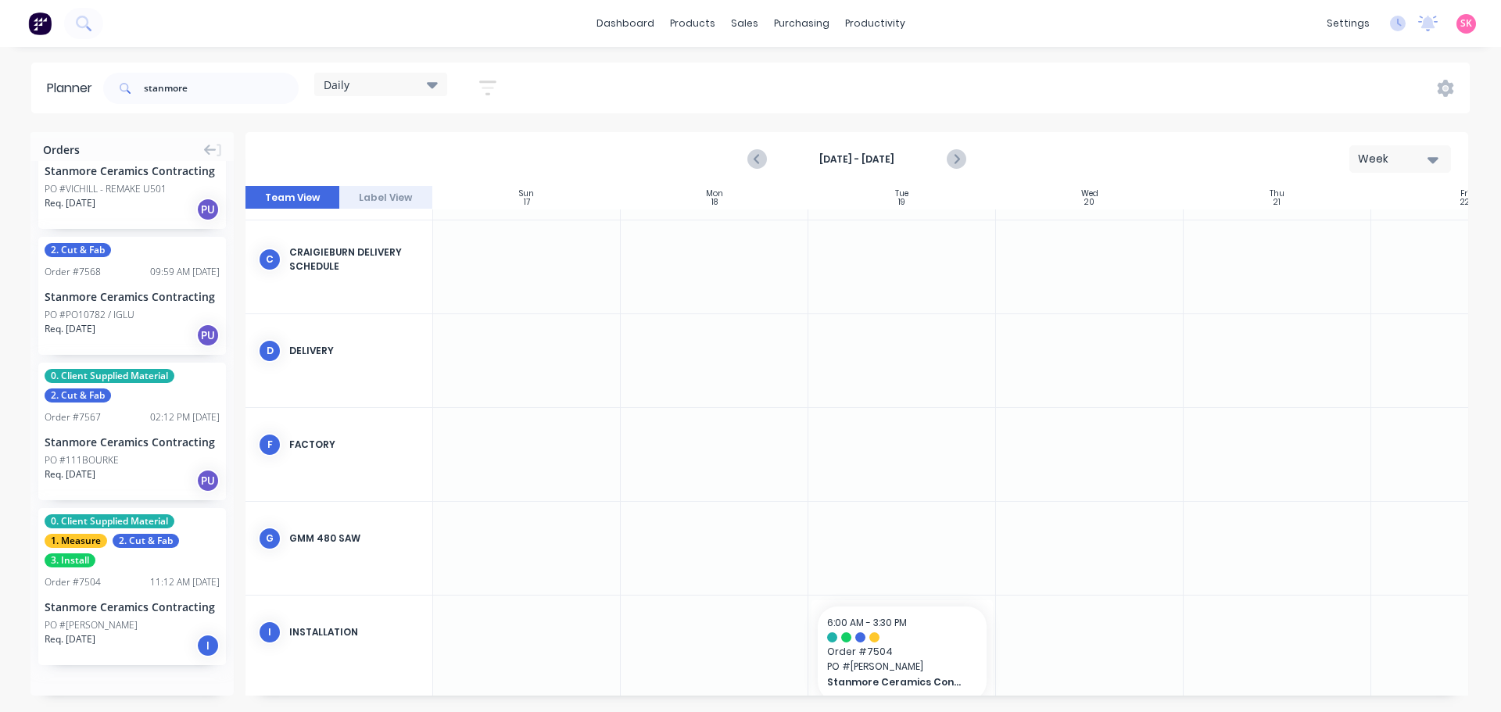
scroll to position [0, 0]
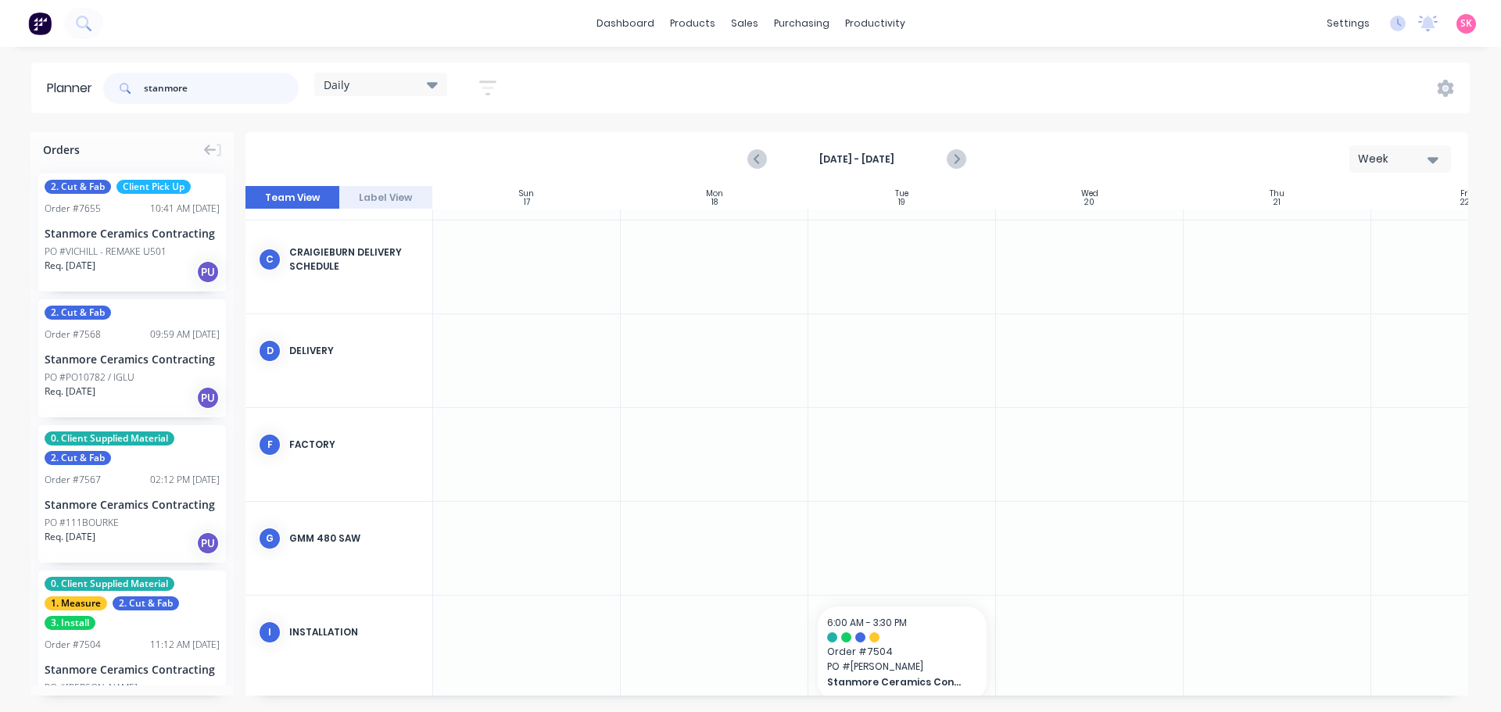
drag, startPoint x: 207, startPoint y: 89, endPoint x: 2, endPoint y: 87, distance: 205.6
click at [16, 87] on div "Planner stanmore Daily Save new view None edit Daily (Default) edit Craigieburn…" at bounding box center [750, 88] width 1501 height 51
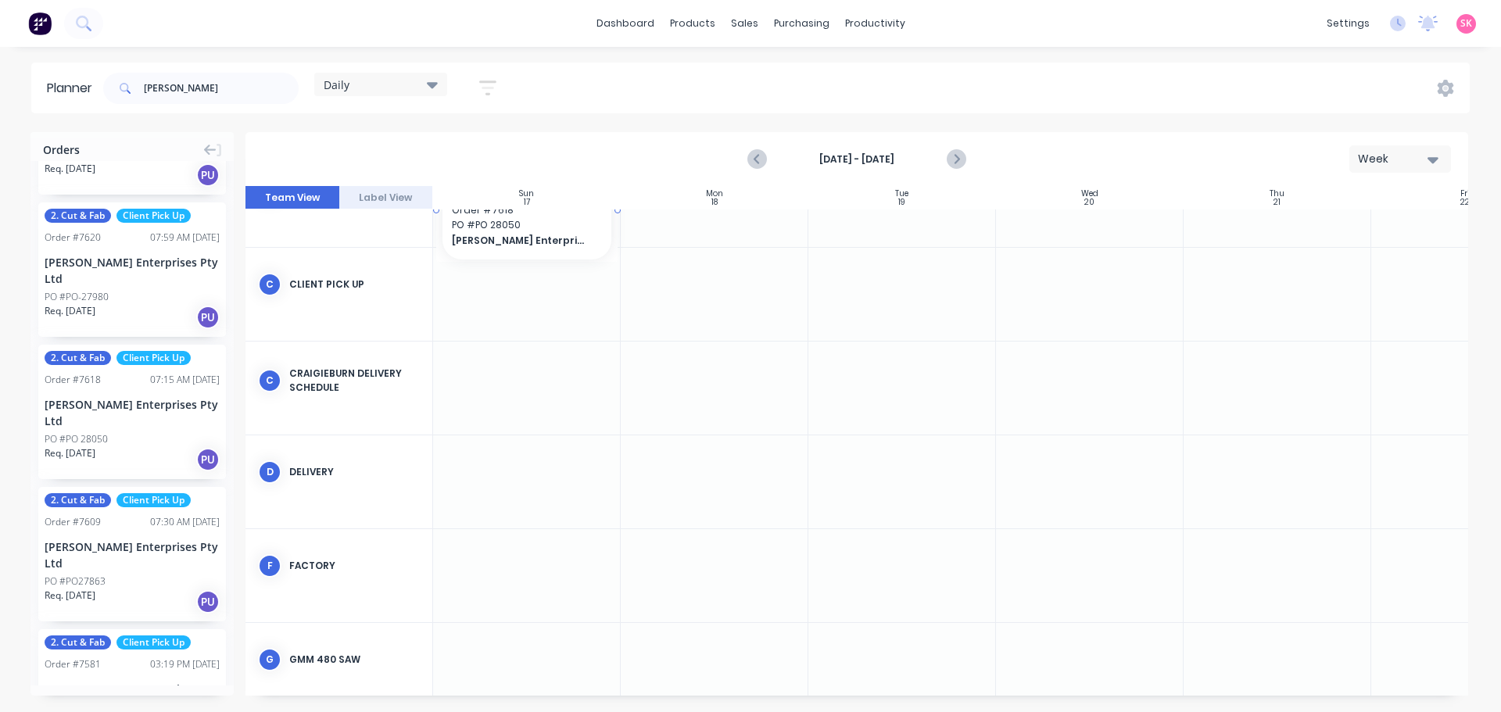
scroll to position [114, 0]
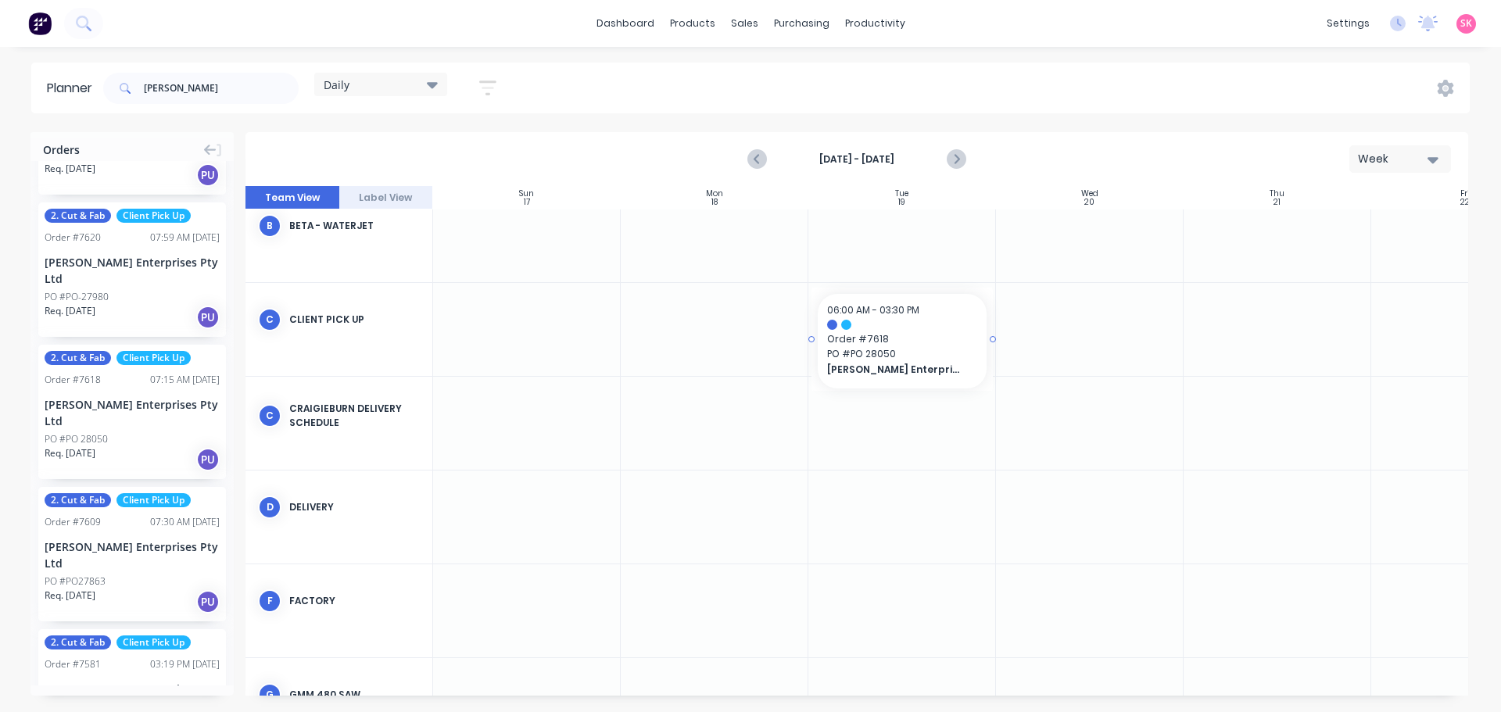
drag, startPoint x: 93, startPoint y: 348, endPoint x: 853, endPoint y: 354, distance: 759.9
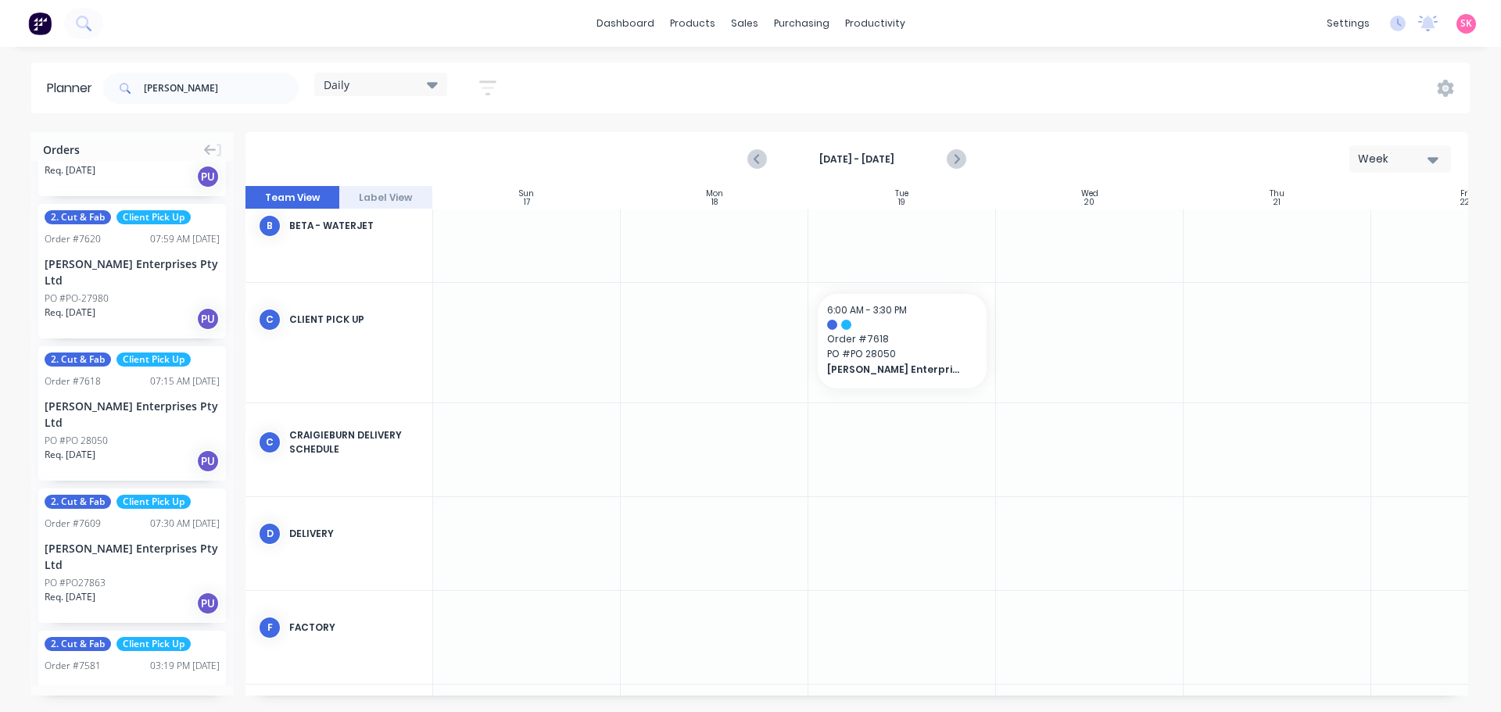
scroll to position [256, 0]
drag, startPoint x: 172, startPoint y: 89, endPoint x: 30, endPoint y: 87, distance: 142.3
click at [30, 87] on div "Planner tait Daily Save new view None edit Daily (Default) edit Craigieburn Ord…" at bounding box center [750, 88] width 1501 height 51
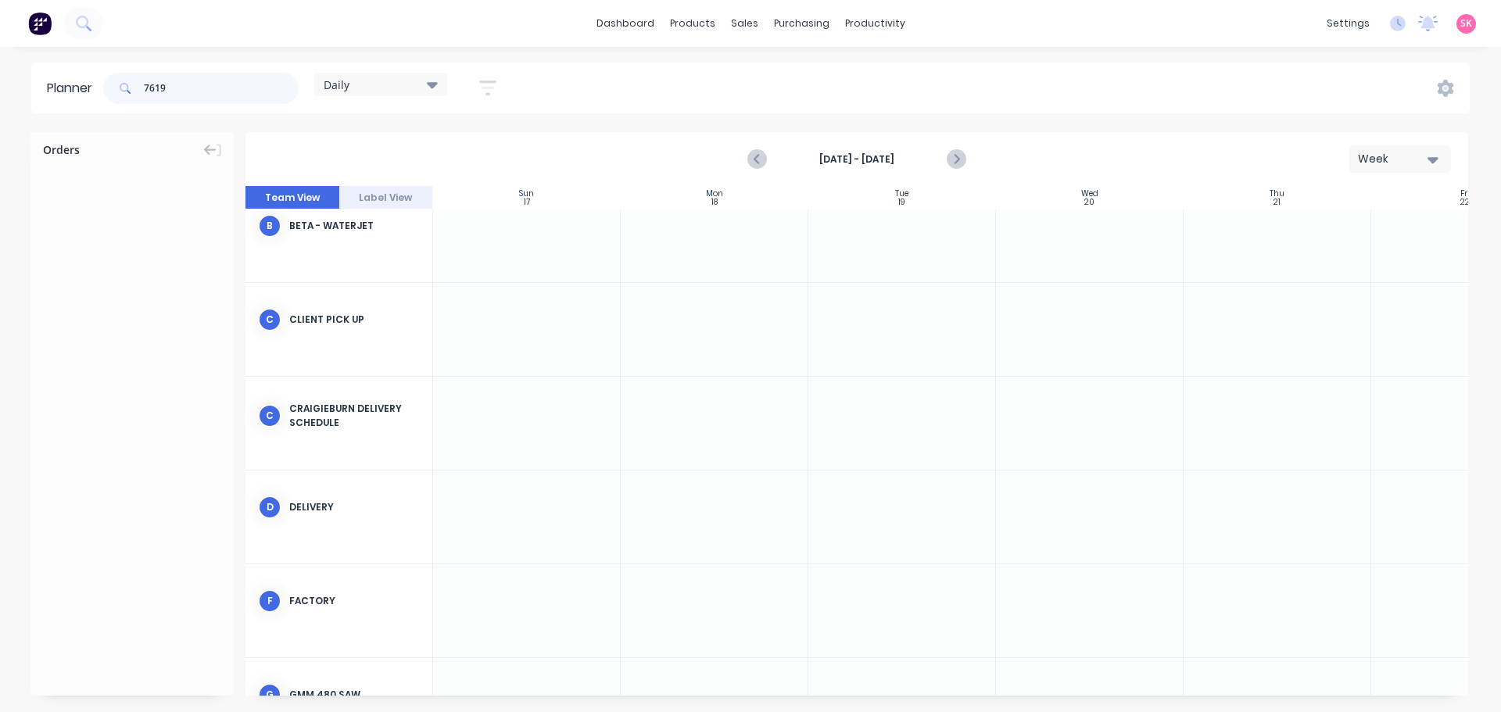
scroll to position [0, 0]
click at [7, 97] on div "Planner 7619 Daily Save new view None edit Daily (Default) edit Craigieburn Ord…" at bounding box center [750, 88] width 1501 height 51
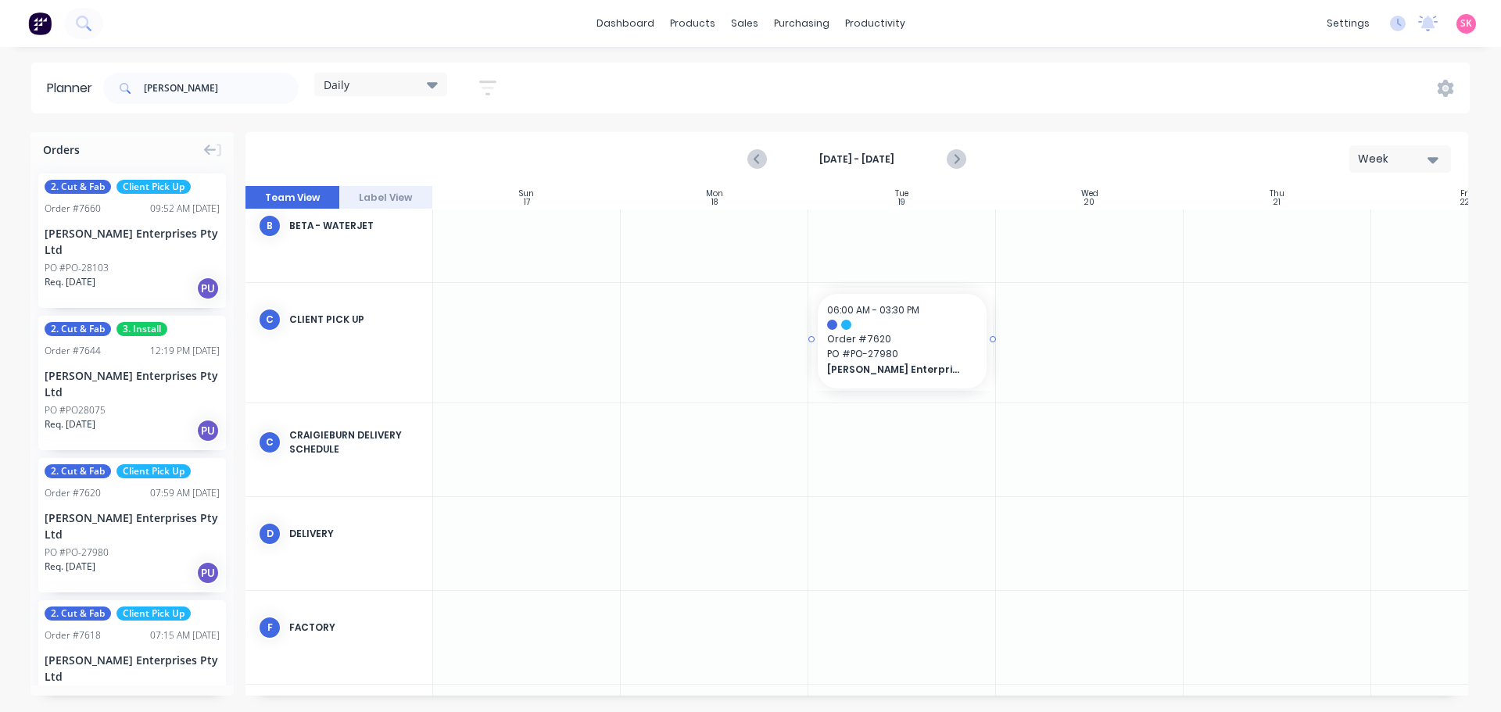
drag, startPoint x: 107, startPoint y: 489, endPoint x: 883, endPoint y: 360, distance: 786.9
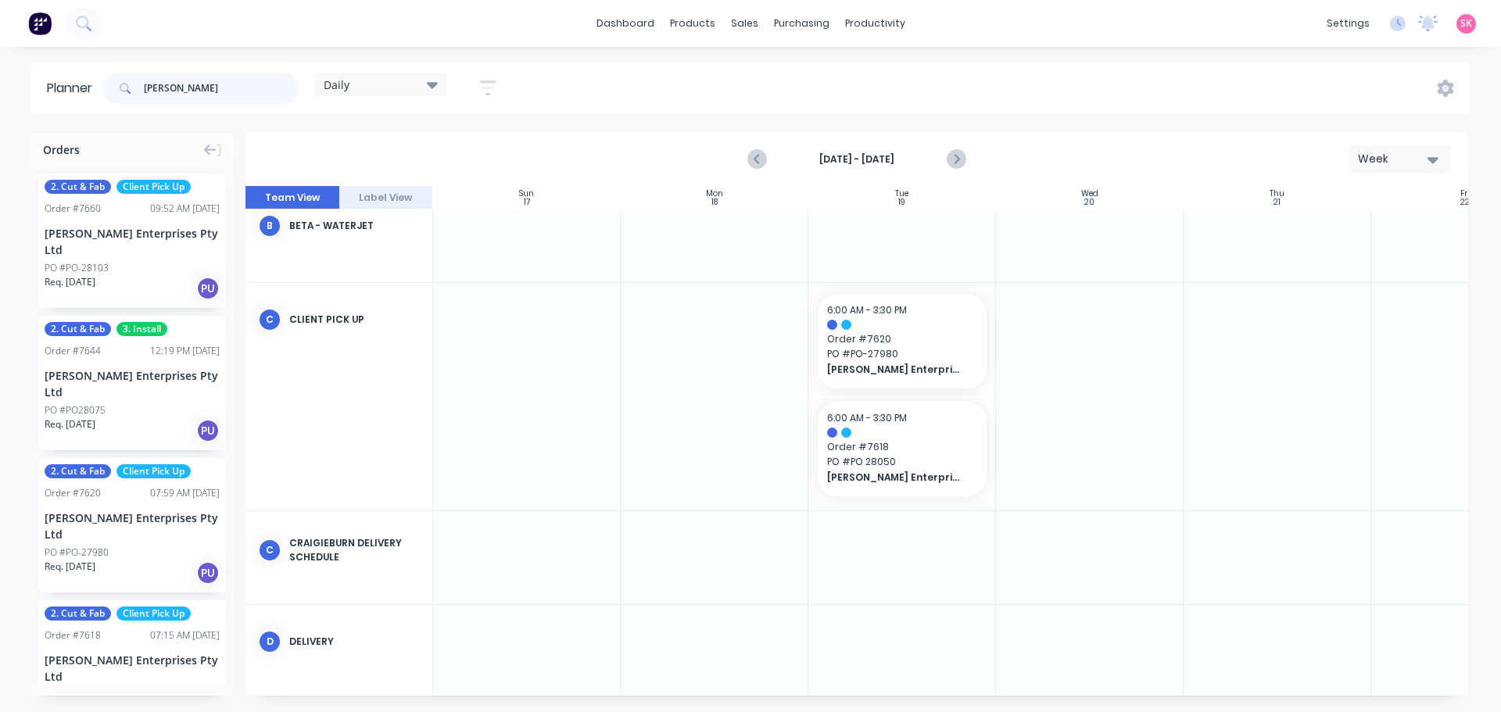
drag, startPoint x: 177, startPoint y: 81, endPoint x: 9, endPoint y: 92, distance: 169.2
click at [30, 91] on div "Planner tait Daily Save new view None edit Daily (Default) edit Craigieburn Ord…" at bounding box center [750, 88] width 1501 height 51
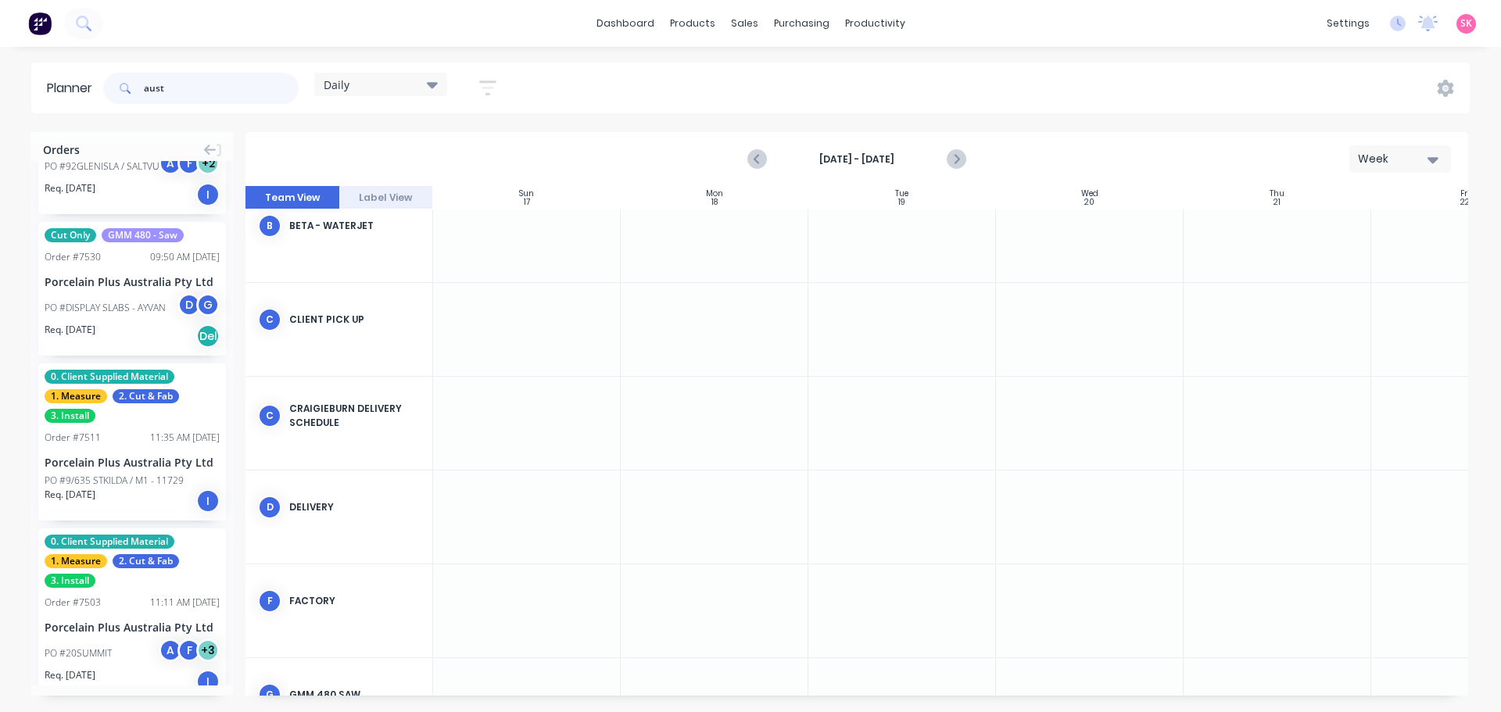
scroll to position [2475, 0]
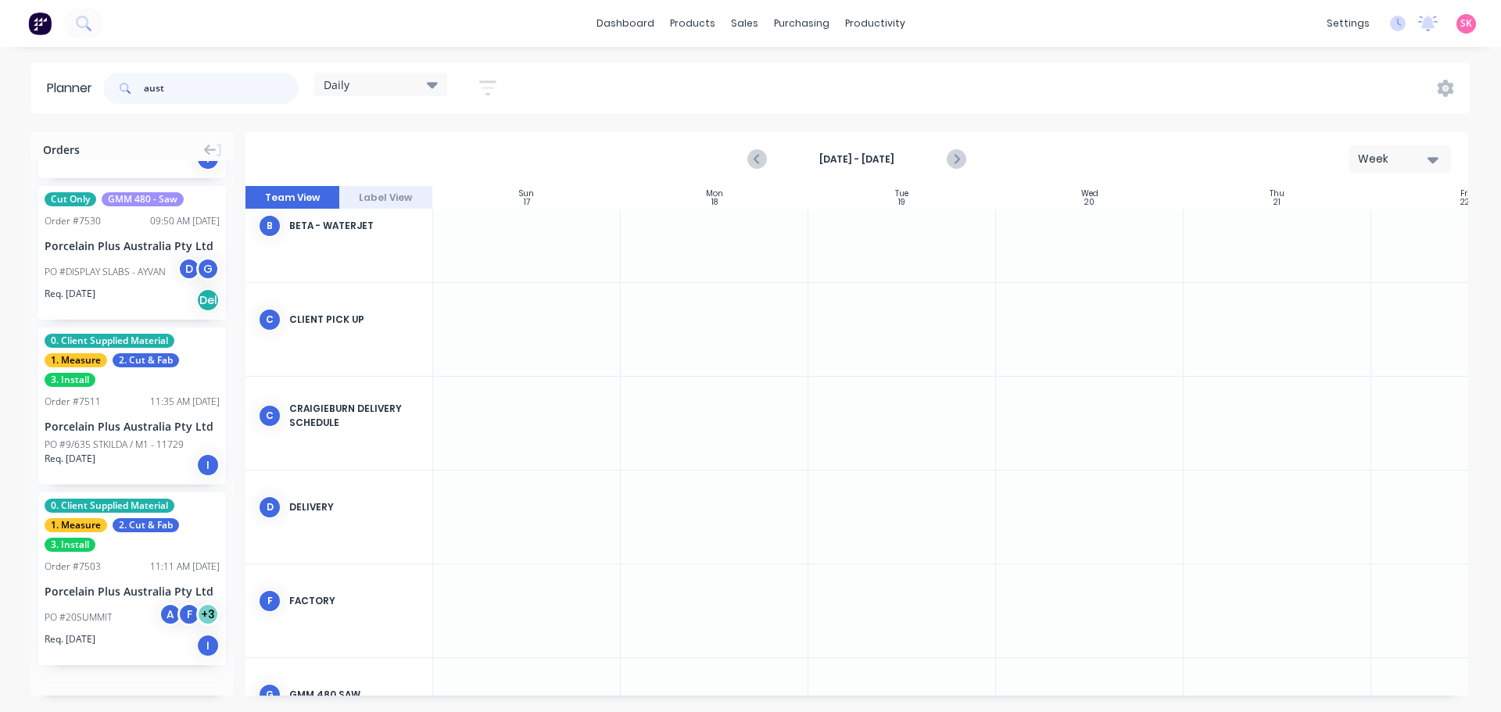
drag, startPoint x: 192, startPoint y: 91, endPoint x: 41, endPoint y: 94, distance: 151.7
click at [56, 94] on header "Planner aust Daily Save new view None edit Daily (Default) edit Craigieburn Ord…" at bounding box center [750, 88] width 1438 height 51
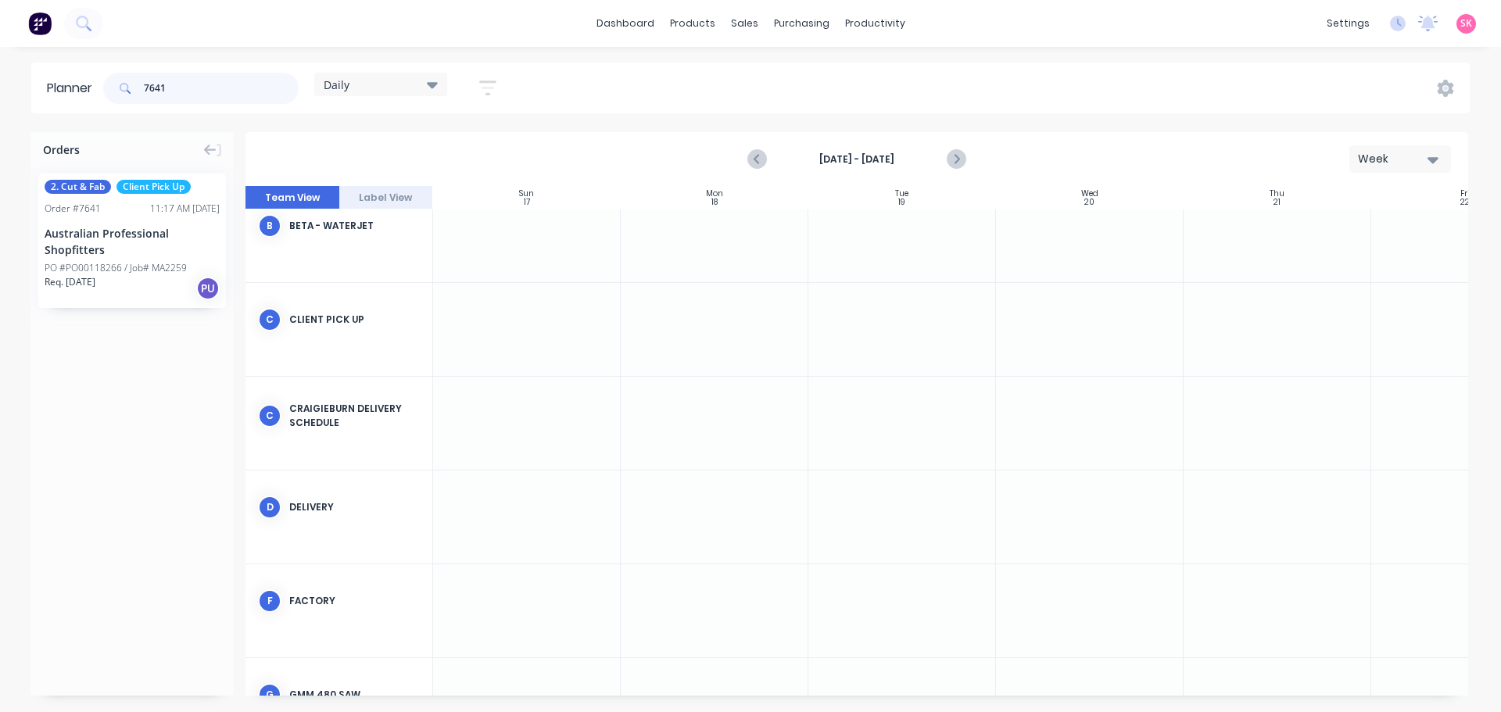
type input "7641"
drag, startPoint x: 128, startPoint y: 249, endPoint x: 845, endPoint y: 333, distance: 721.7
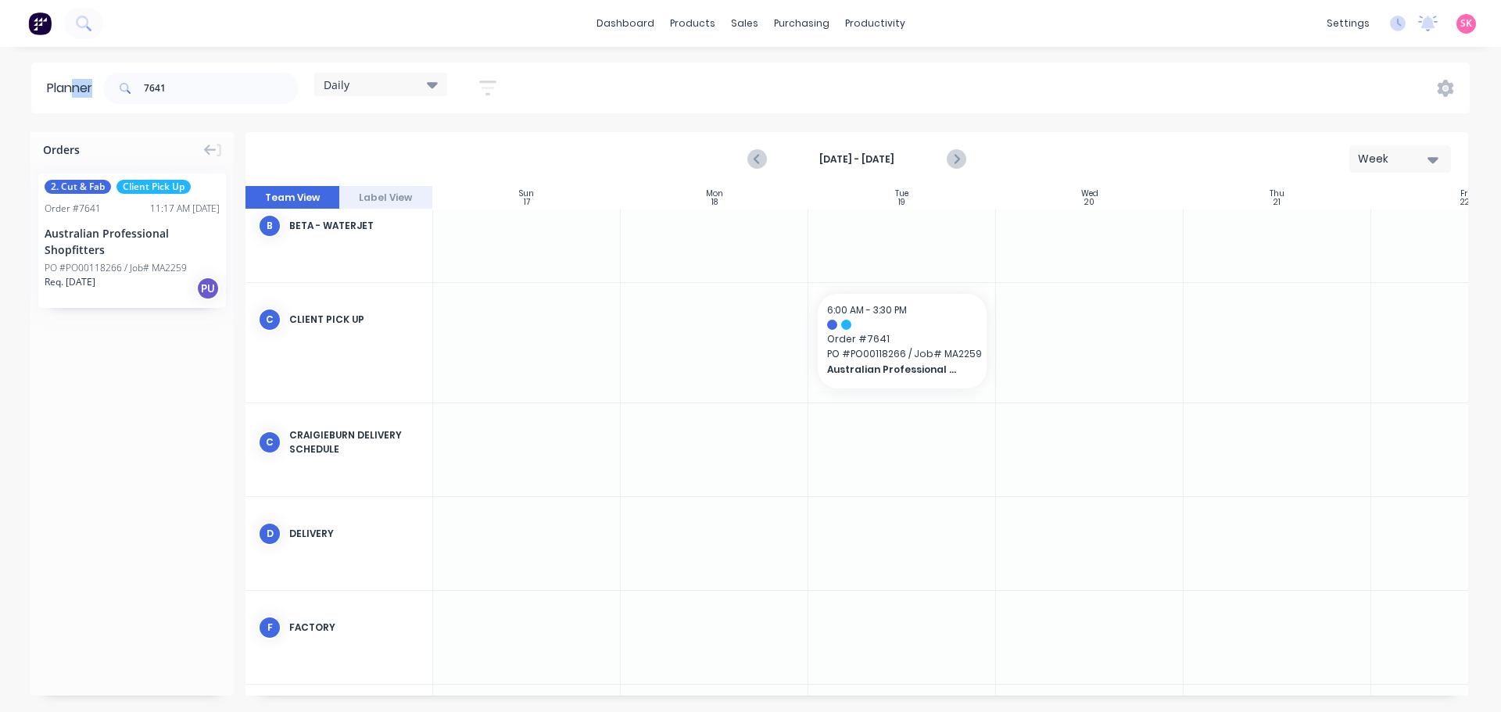
drag, startPoint x: 222, startPoint y: 104, endPoint x: 73, endPoint y: 95, distance: 148.8
click at [73, 95] on header "Planner 7641 Daily Save new view None edit Daily (Default) edit Craigieburn Ord…" at bounding box center [750, 88] width 1438 height 51
drag, startPoint x: 181, startPoint y: 96, endPoint x: 206, endPoint y: 84, distance: 27.3
click at [182, 96] on input "7641" at bounding box center [221, 88] width 155 height 31
click at [206, 84] on input "7641" at bounding box center [221, 88] width 155 height 31
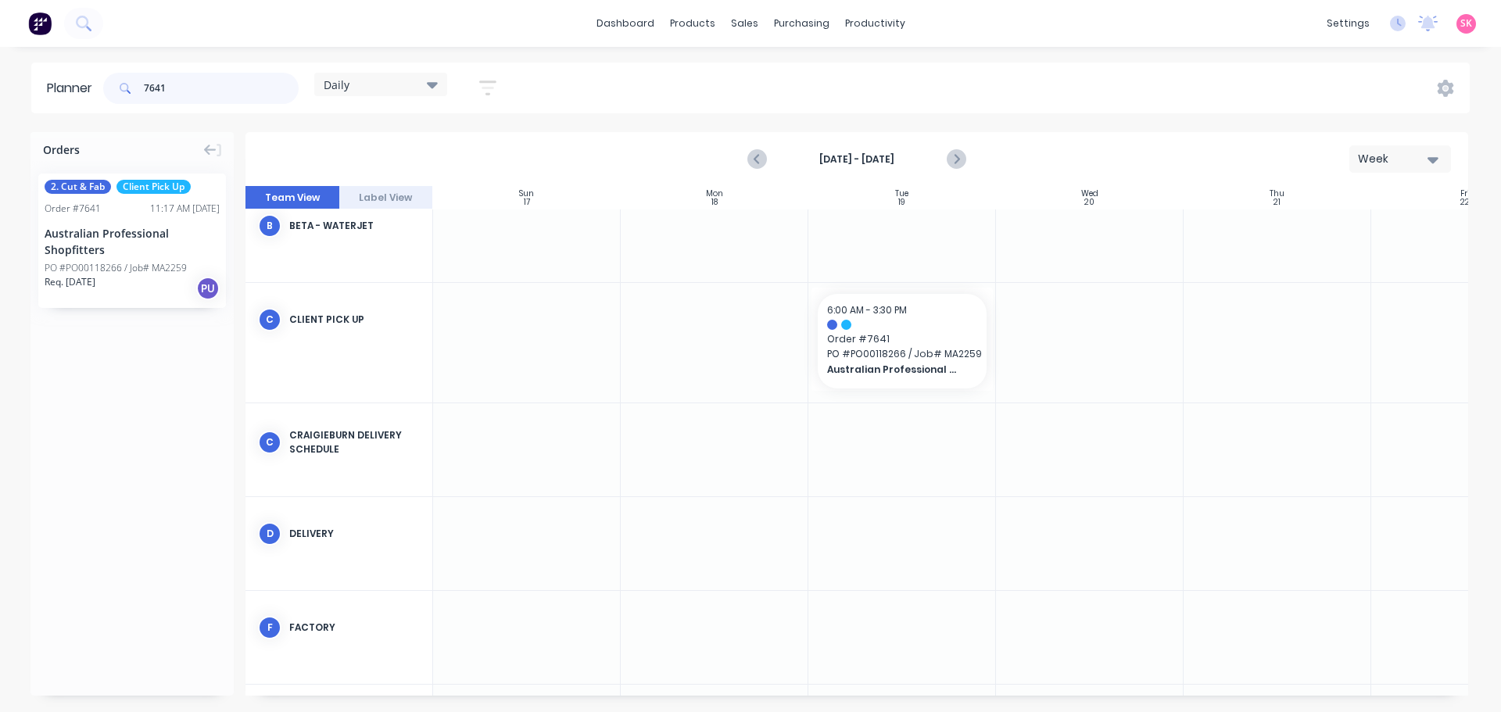
drag, startPoint x: 220, startPoint y: 84, endPoint x: -41, endPoint y: 71, distance: 261.4
click at [0, 71] on html "dashboard products sales purchasing productivity dashboard products Product Cat…" at bounding box center [750, 356] width 1501 height 712
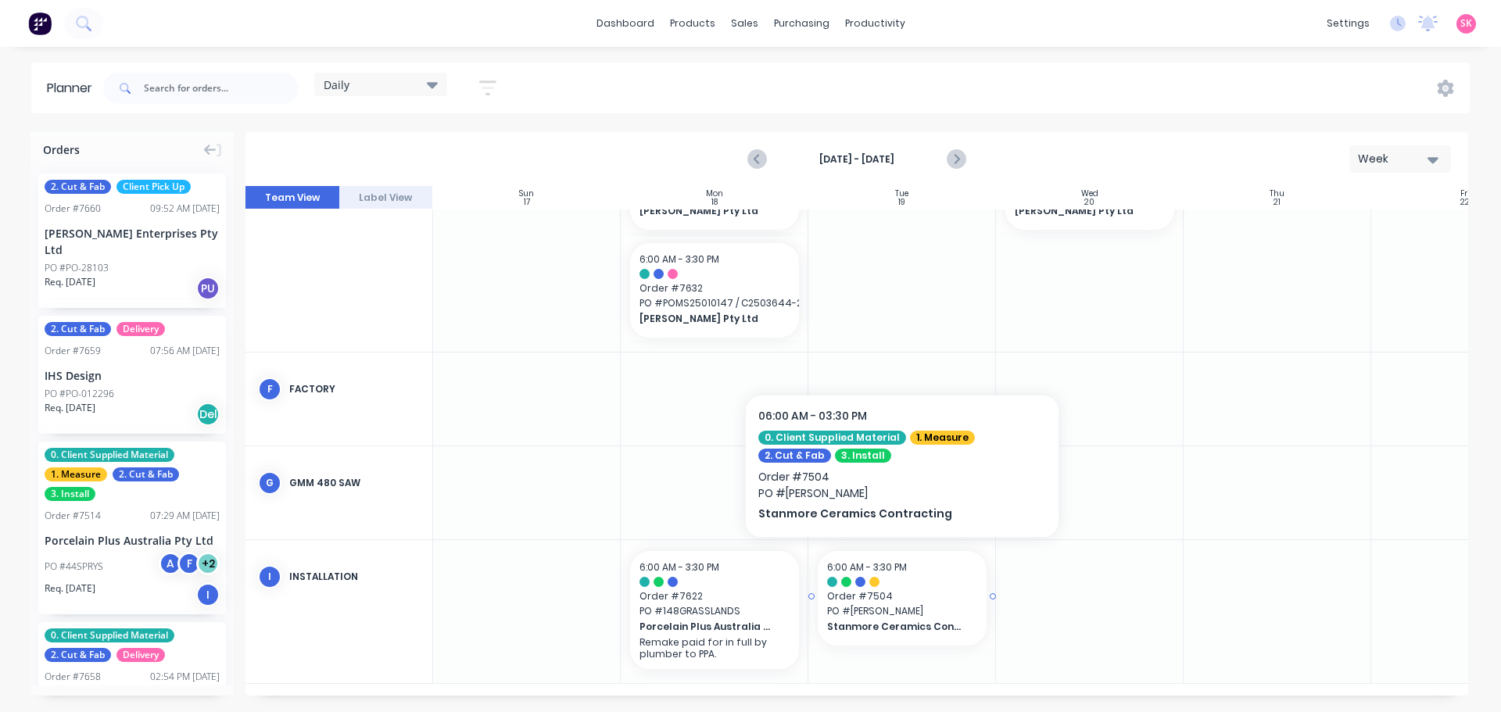
scroll to position [698, 0]
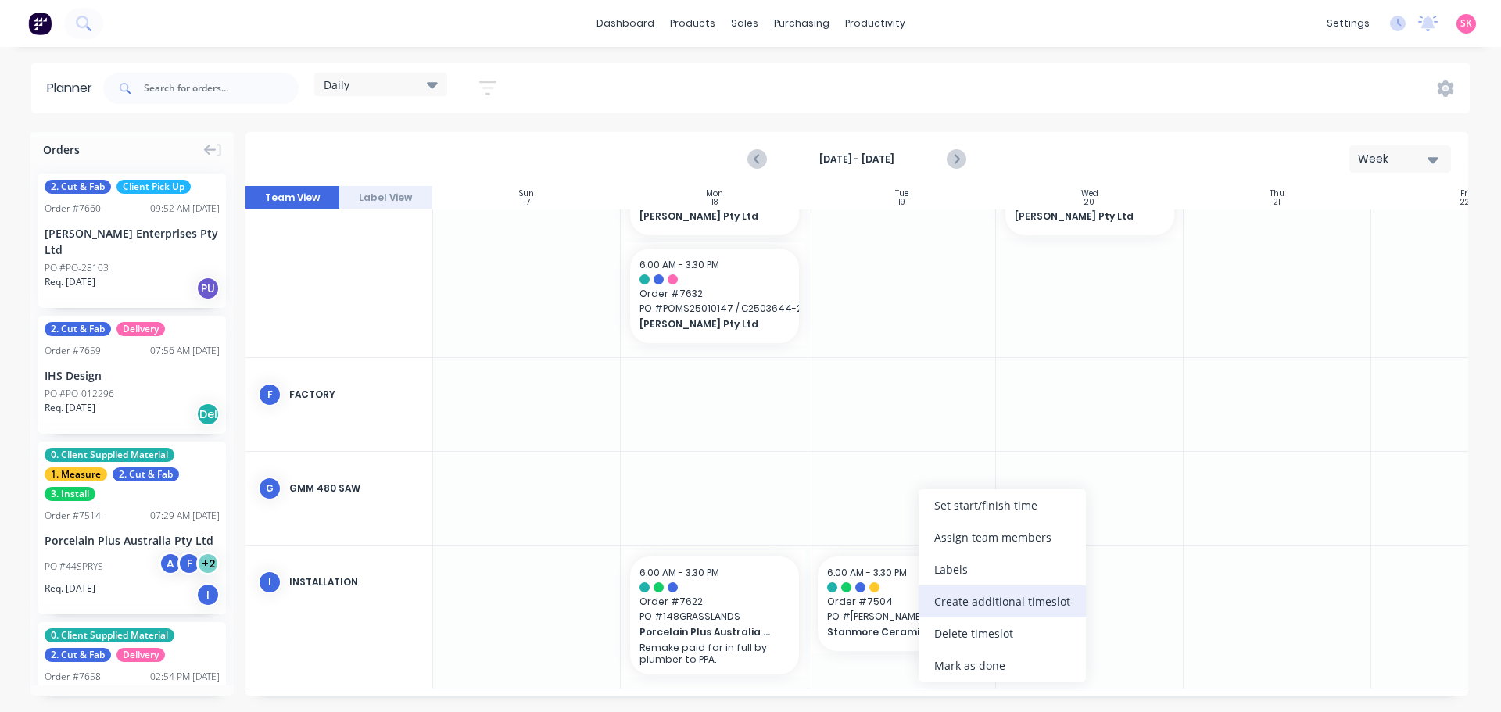
click at [1005, 602] on div "Create additional timeslot" at bounding box center [1002, 602] width 167 height 32
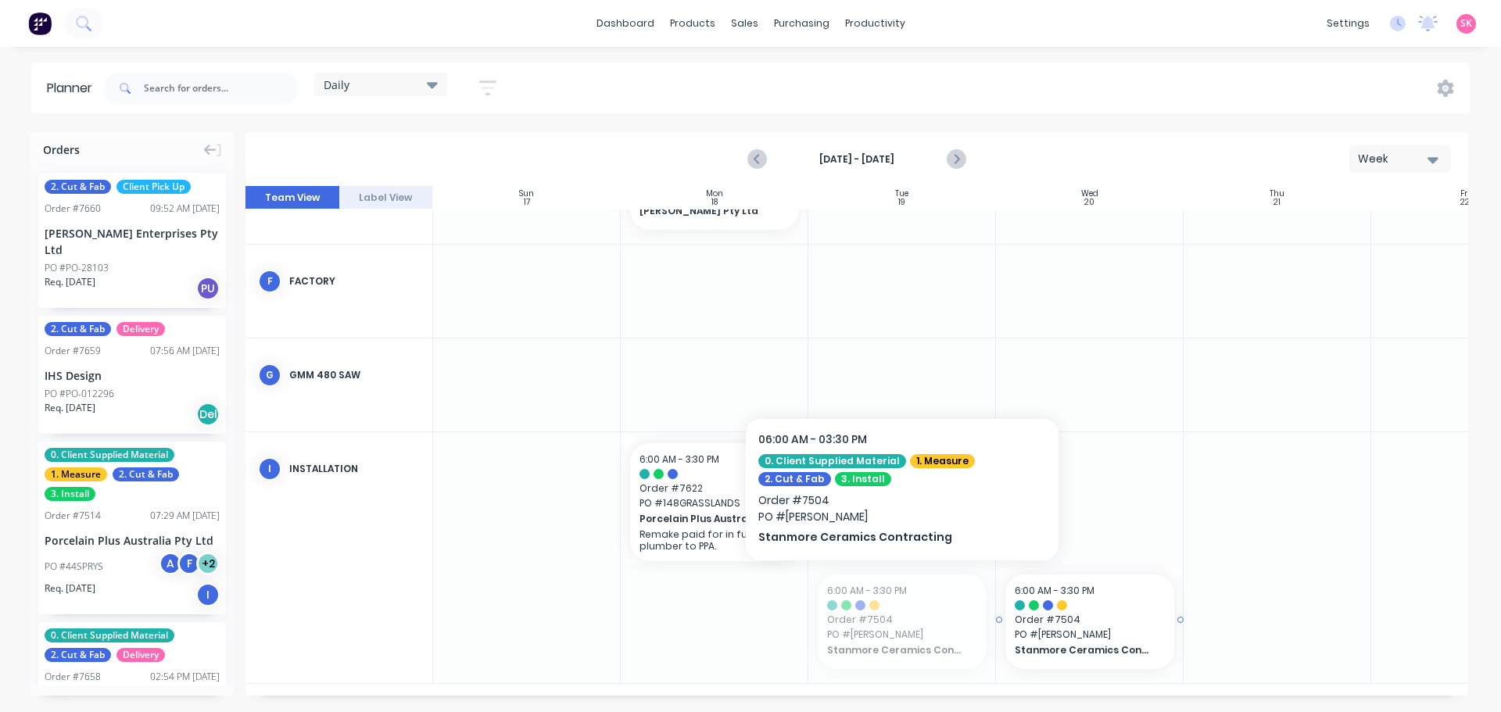
drag, startPoint x: 875, startPoint y: 600, endPoint x: 904, endPoint y: 591, distance: 30.4
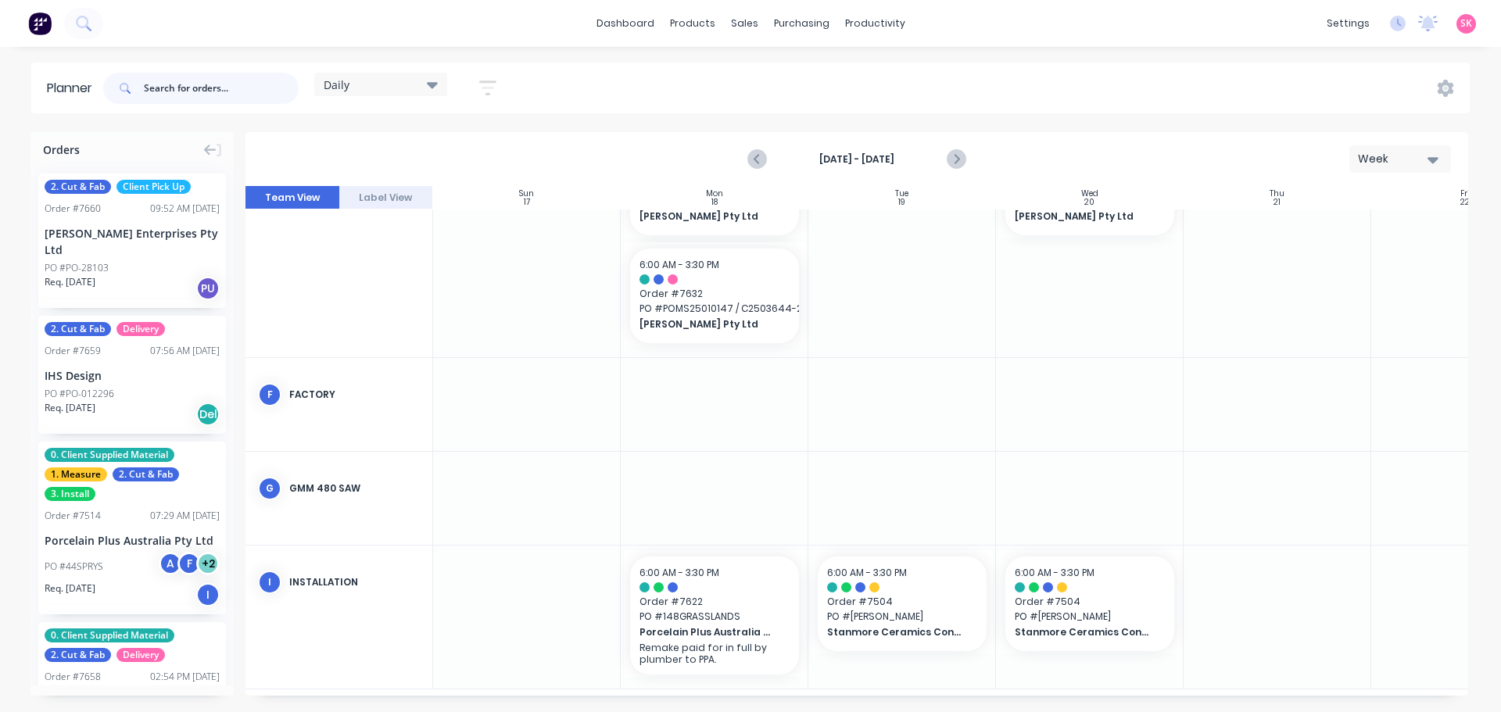
click at [197, 93] on input "text" at bounding box center [221, 88] width 155 height 31
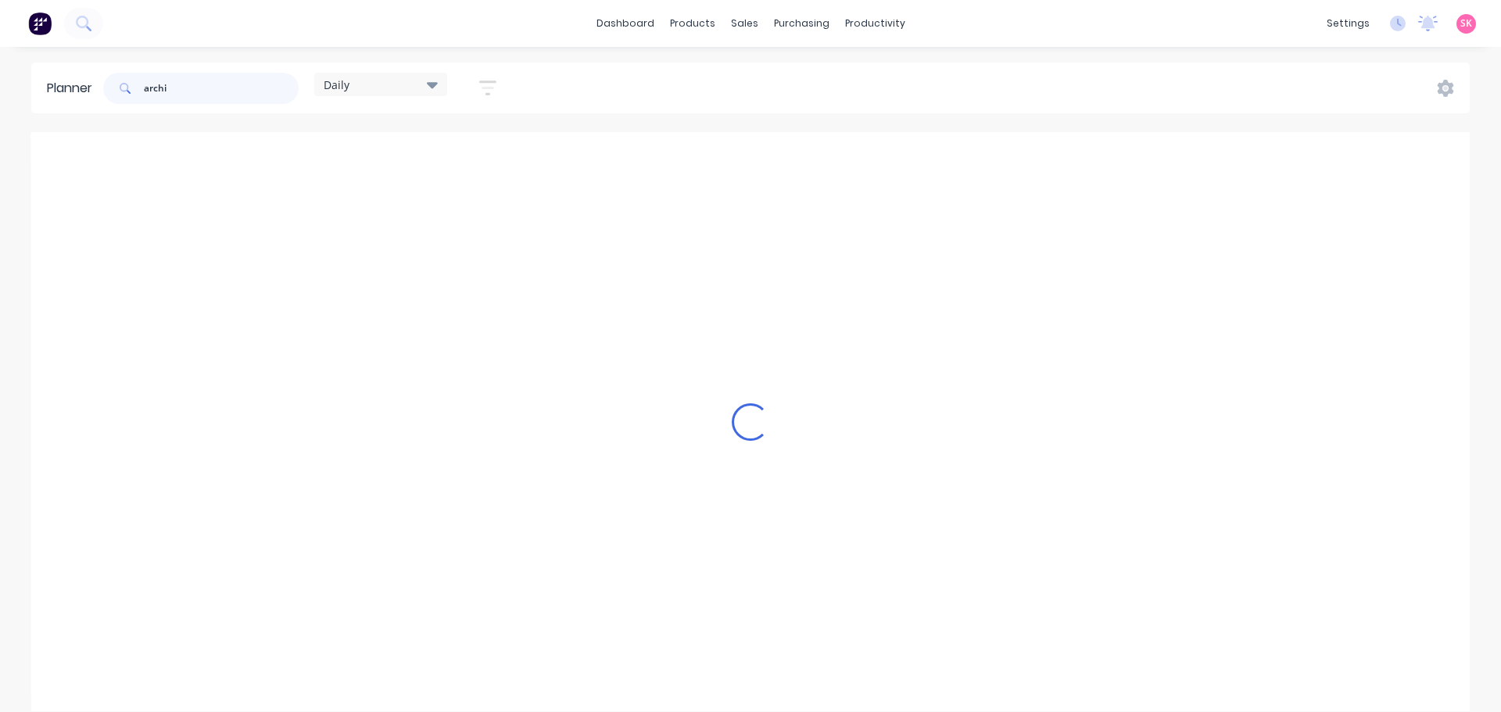
scroll to position [270, 0]
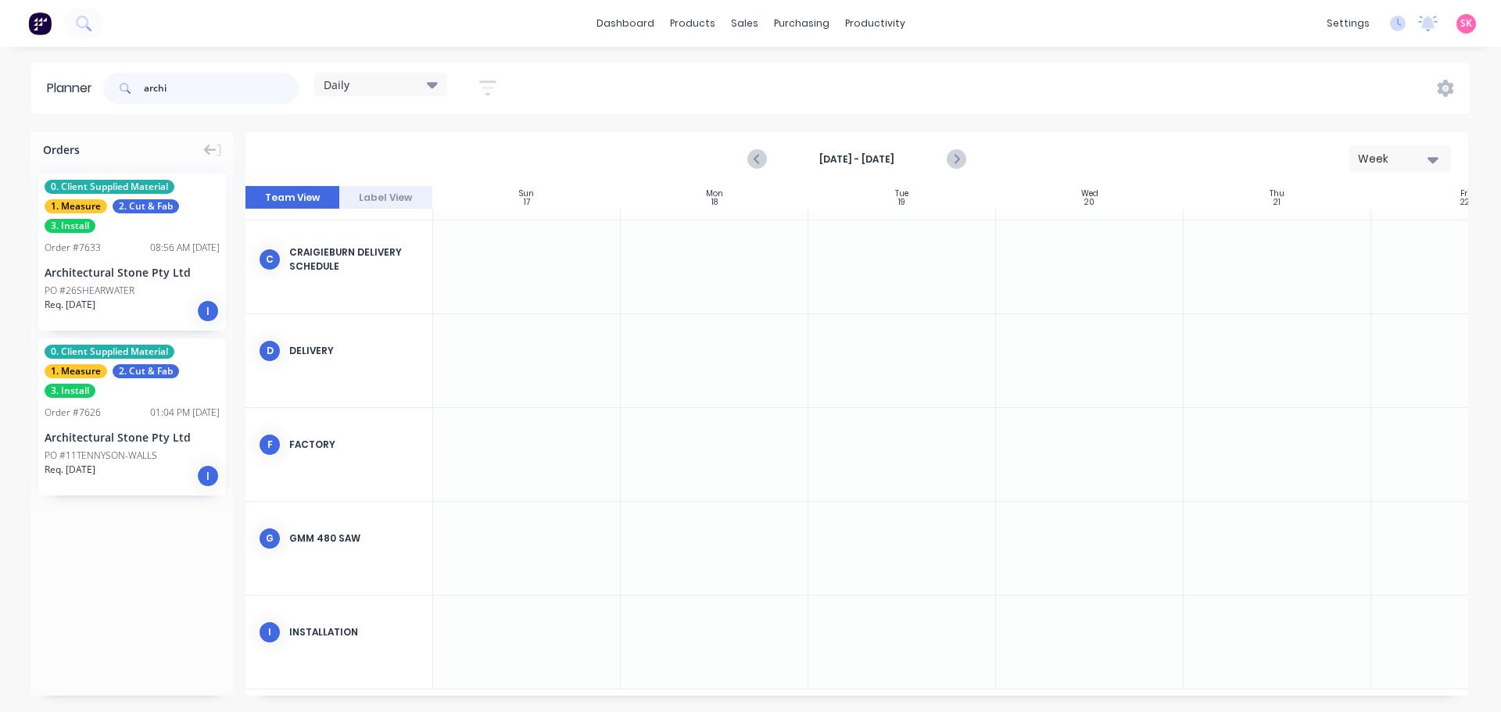
drag, startPoint x: 184, startPoint y: 93, endPoint x: -3, endPoint y: 87, distance: 187.7
click at [0, 87] on html "dashboard products sales purchasing productivity dashboard products Product Cat…" at bounding box center [750, 356] width 1501 height 712
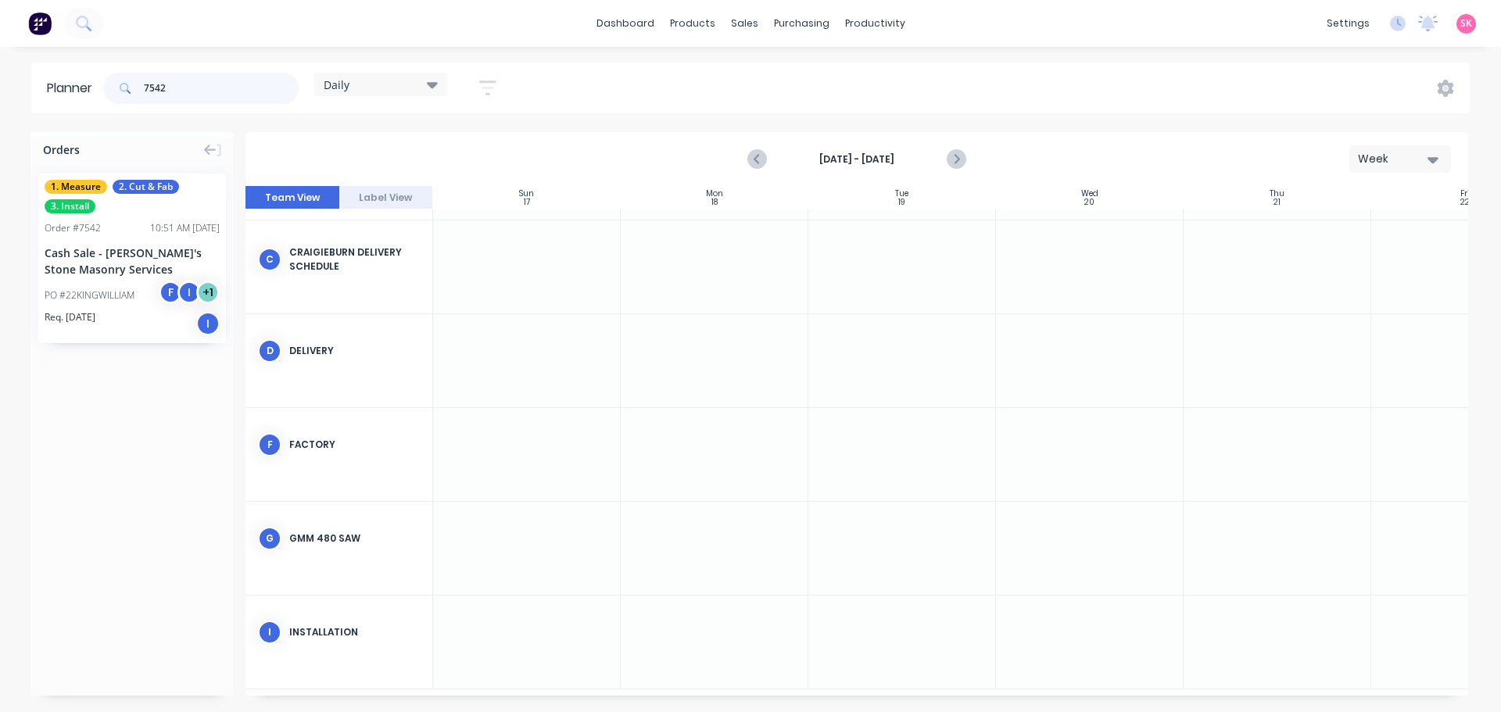
type input "7542"
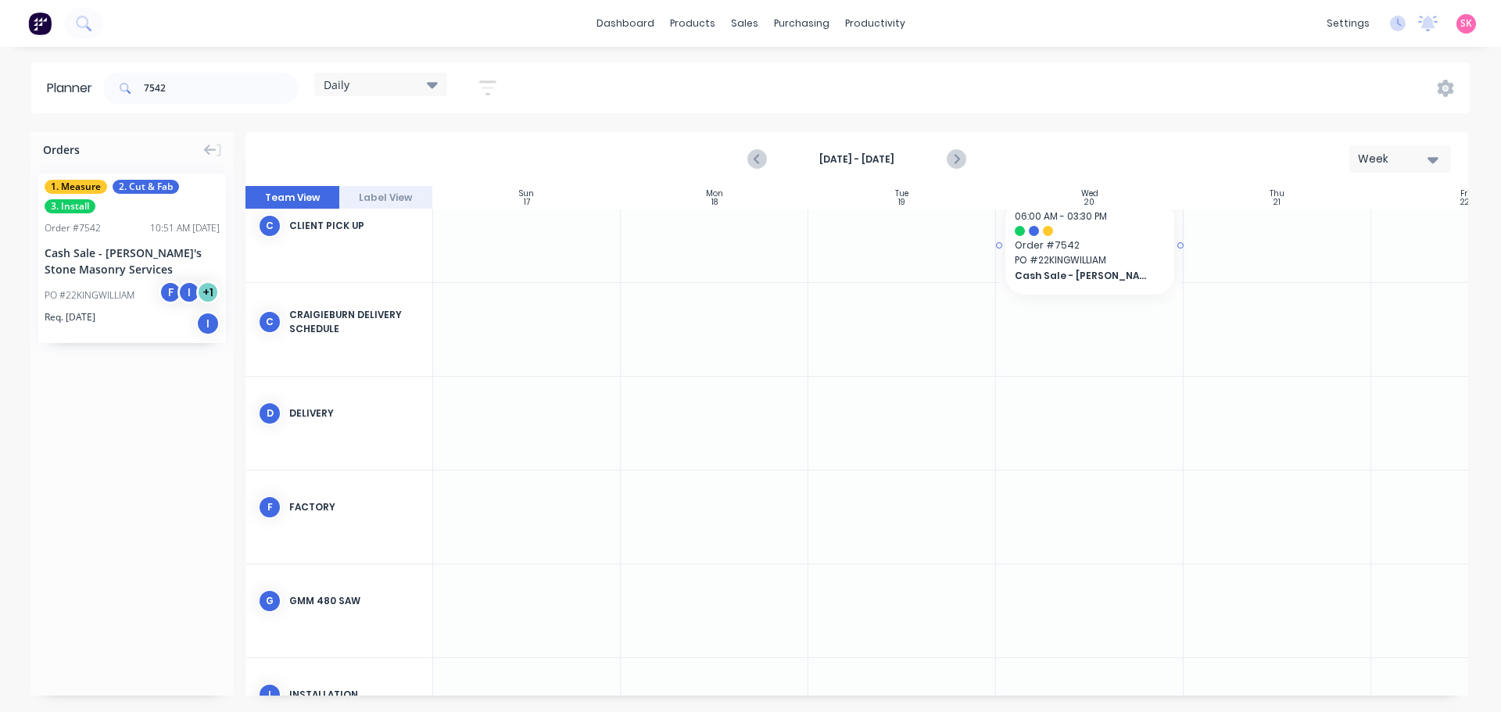
scroll to position [177, 0]
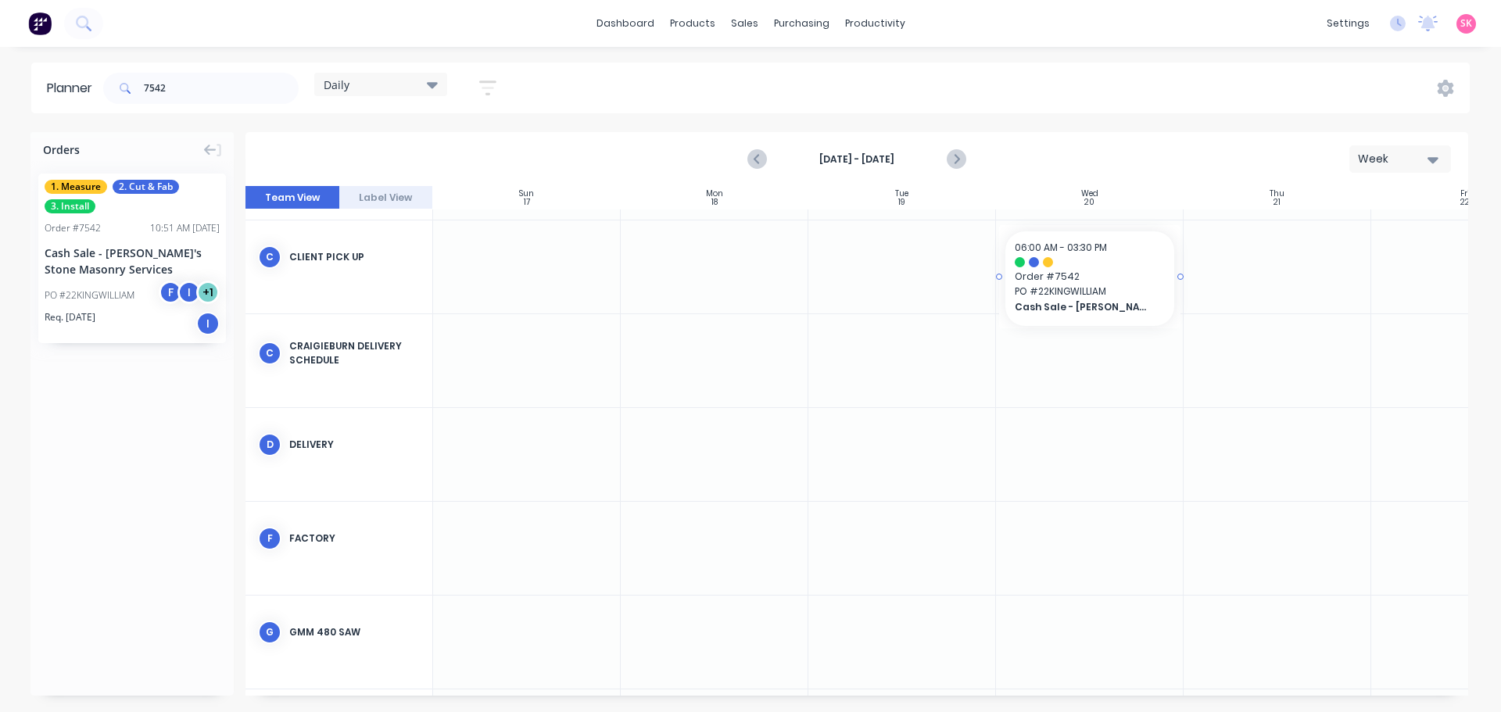
drag, startPoint x: 120, startPoint y: 268, endPoint x: 1119, endPoint y: 271, distance: 998.3
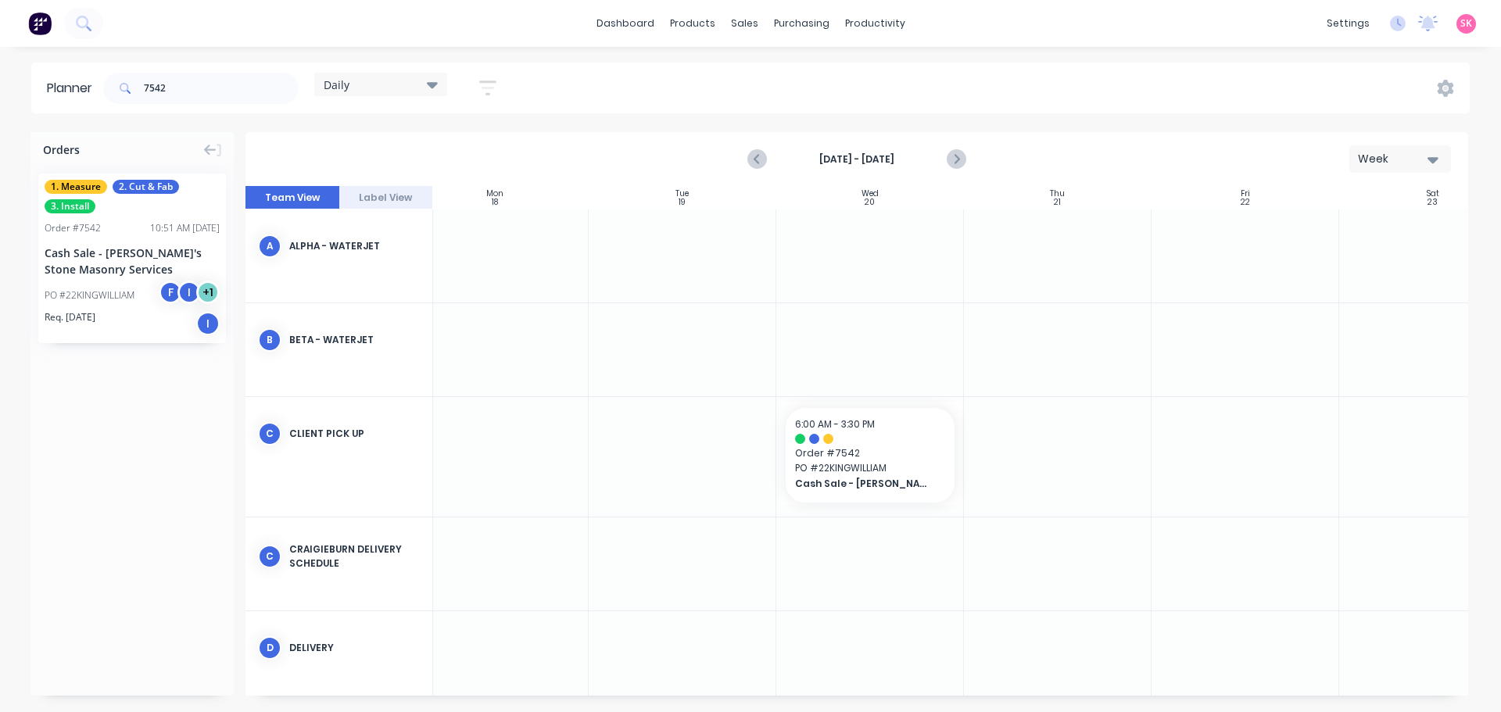
scroll to position [0, 263]
drag, startPoint x: 210, startPoint y: 91, endPoint x: 0, endPoint y: 93, distance: 209.5
click at [5, 93] on div "Planner 7542 Daily Save new view None edit Daily (Default) edit Craigieburn Ord…" at bounding box center [750, 88] width 1501 height 51
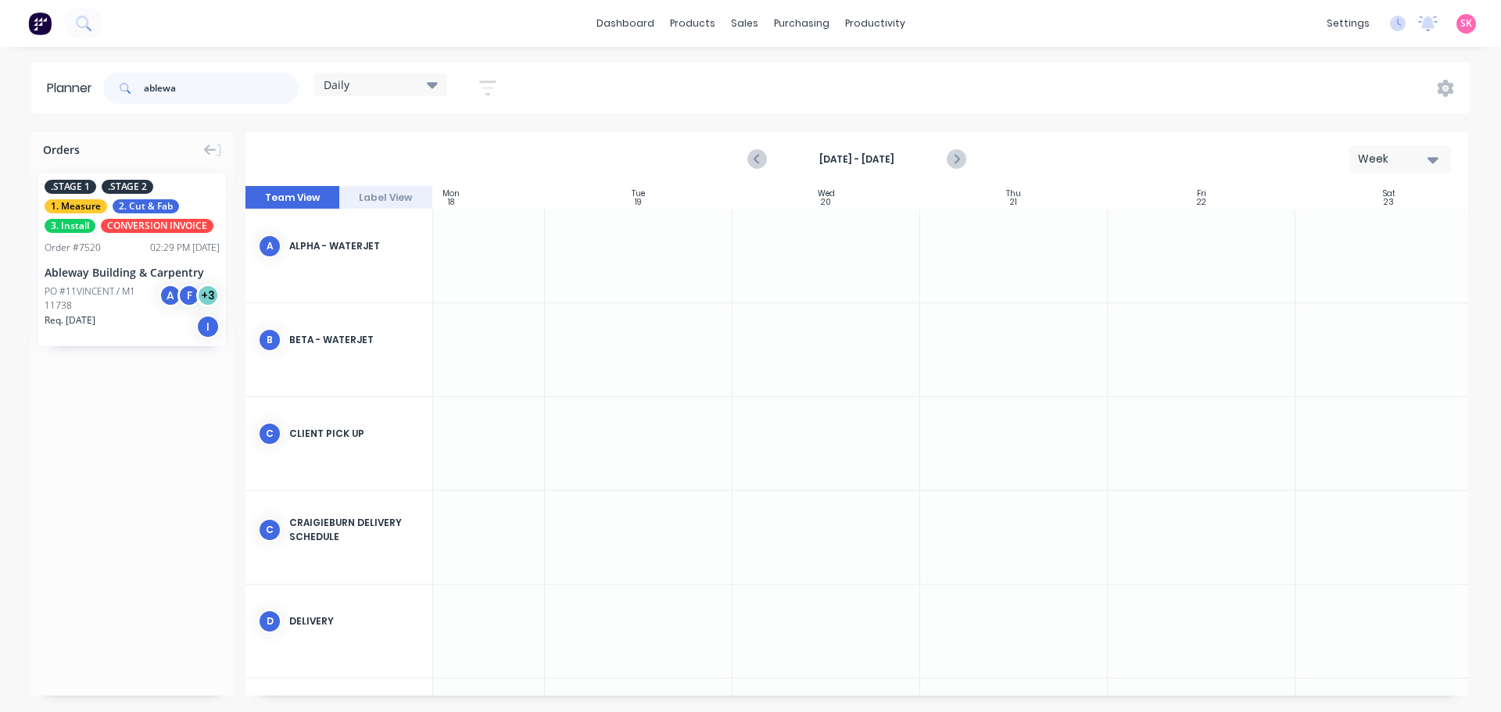
type input "ablewa"
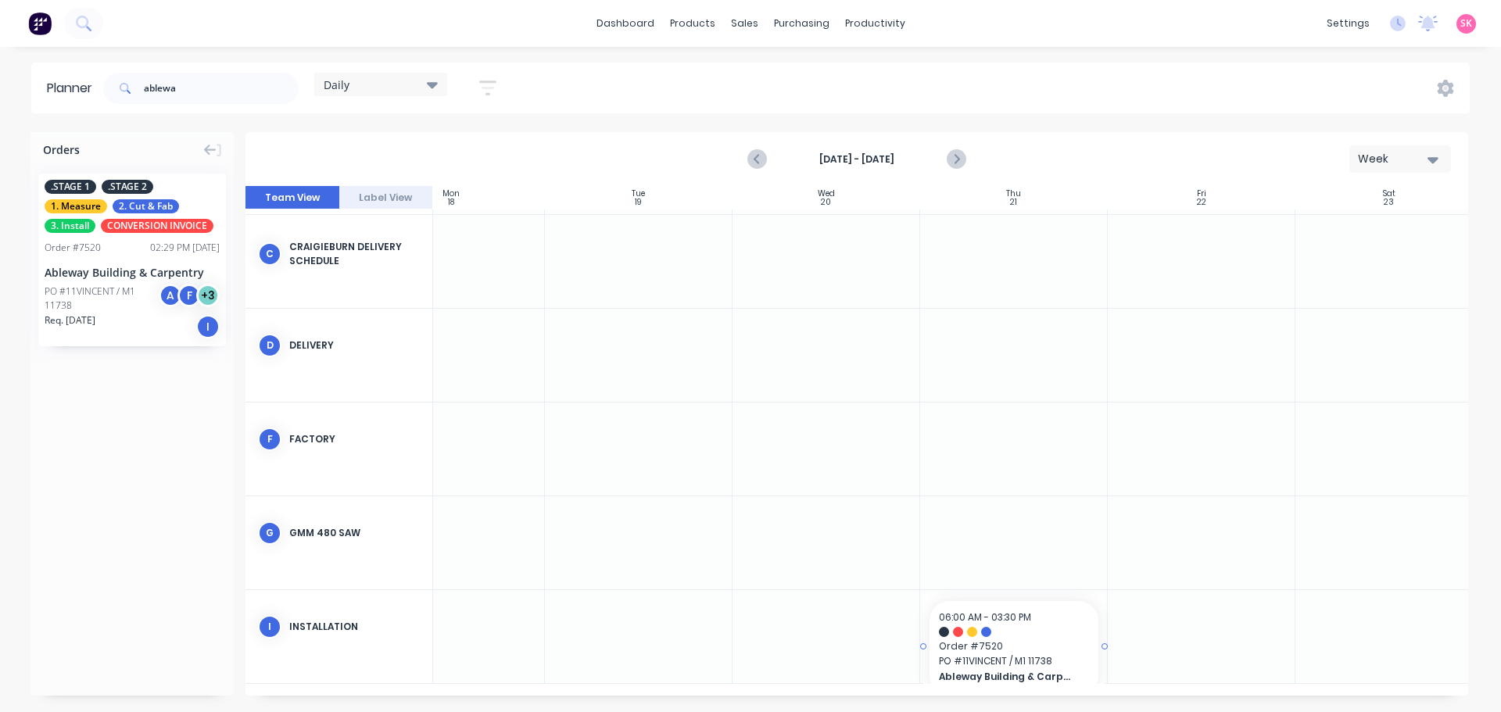
drag, startPoint x: 95, startPoint y: 278, endPoint x: 1024, endPoint y: 652, distance: 1001.4
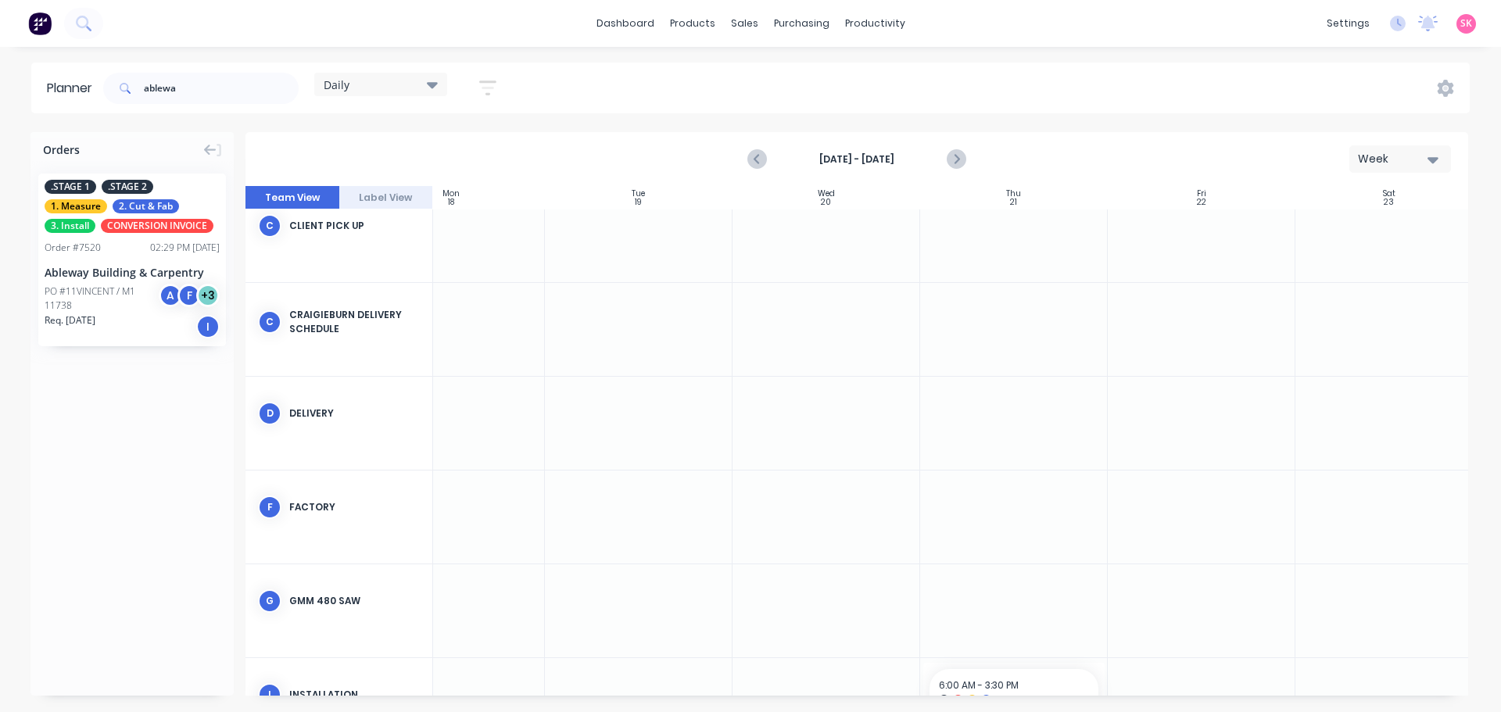
scroll to position [309, 263]
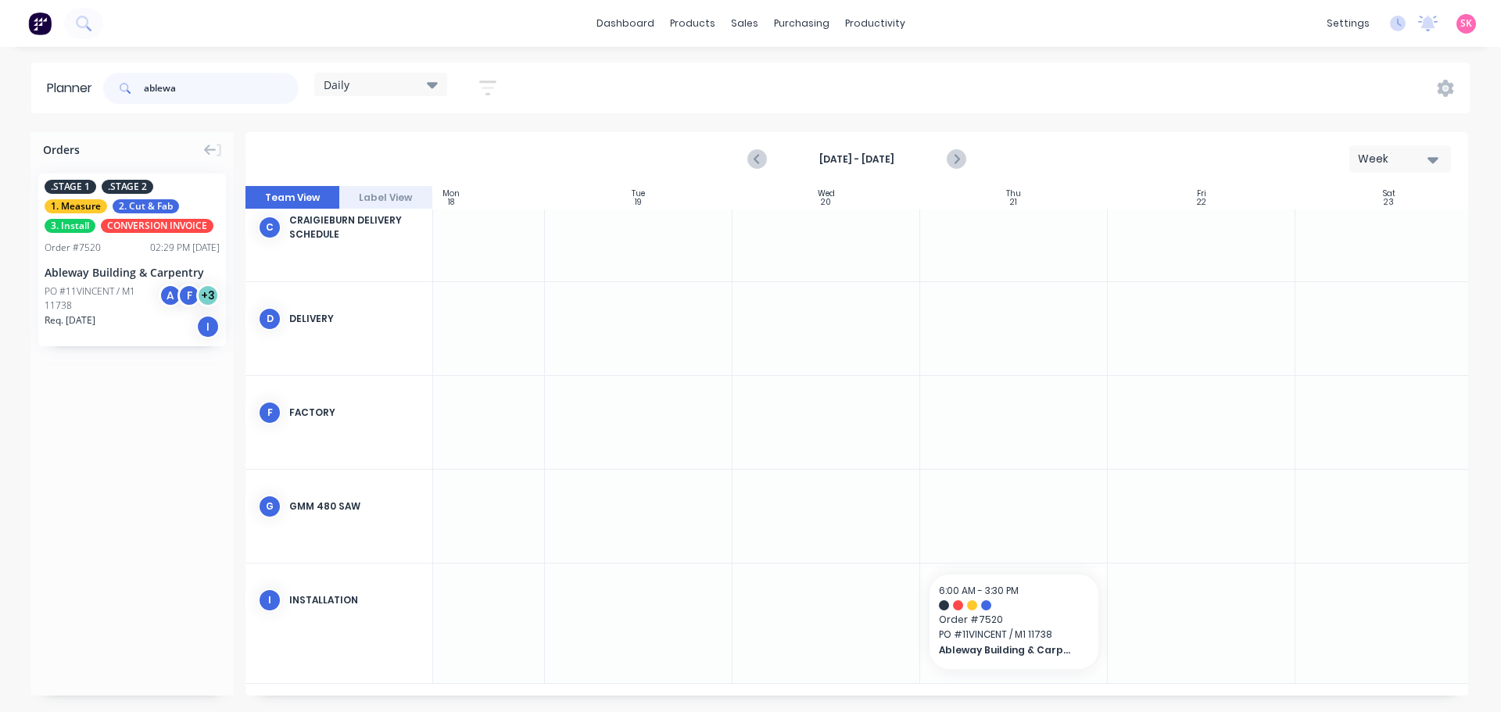
drag, startPoint x: 195, startPoint y: 91, endPoint x: 93, endPoint y: 93, distance: 101.7
click at [106, 94] on div "ablewa" at bounding box center [200, 88] width 195 height 31
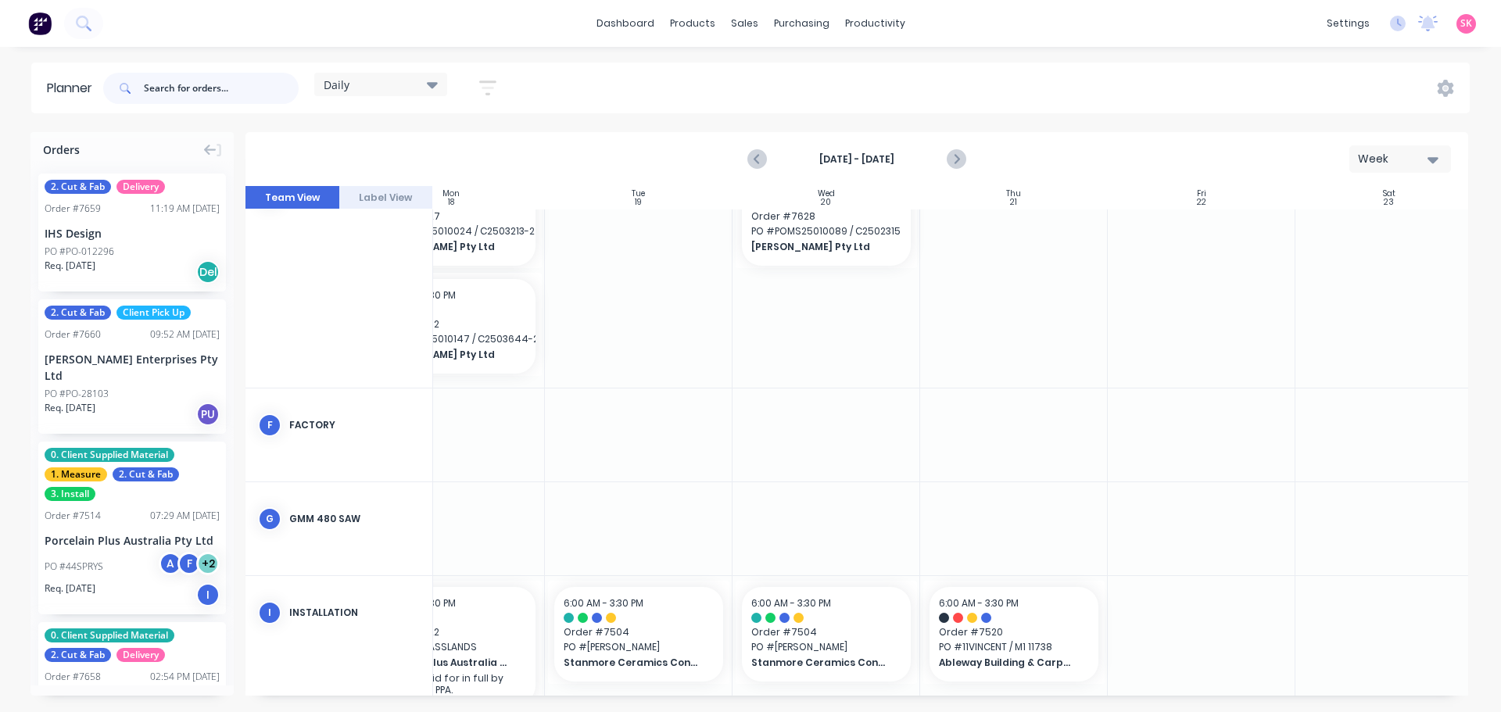
scroll to position [710, 263]
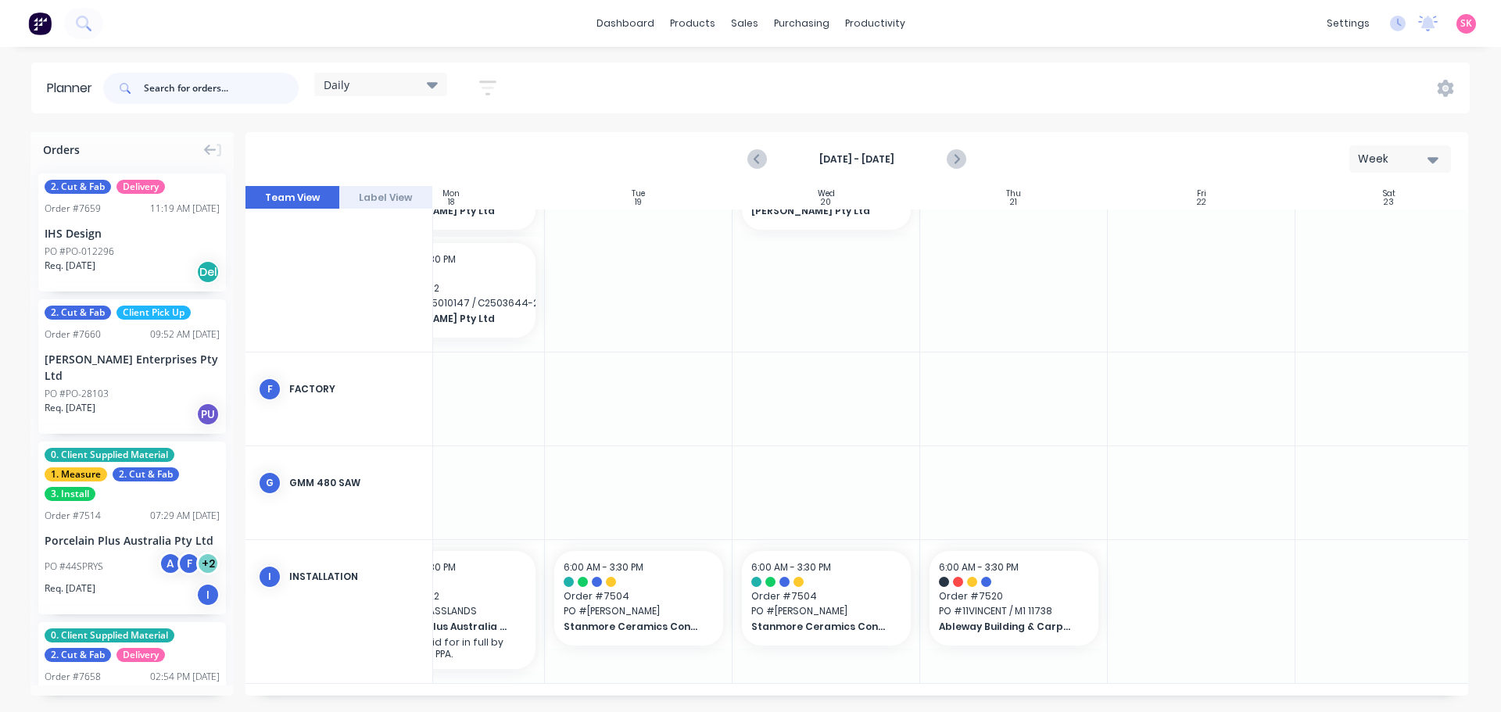
click at [174, 91] on input "text" at bounding box center [221, 88] width 155 height 31
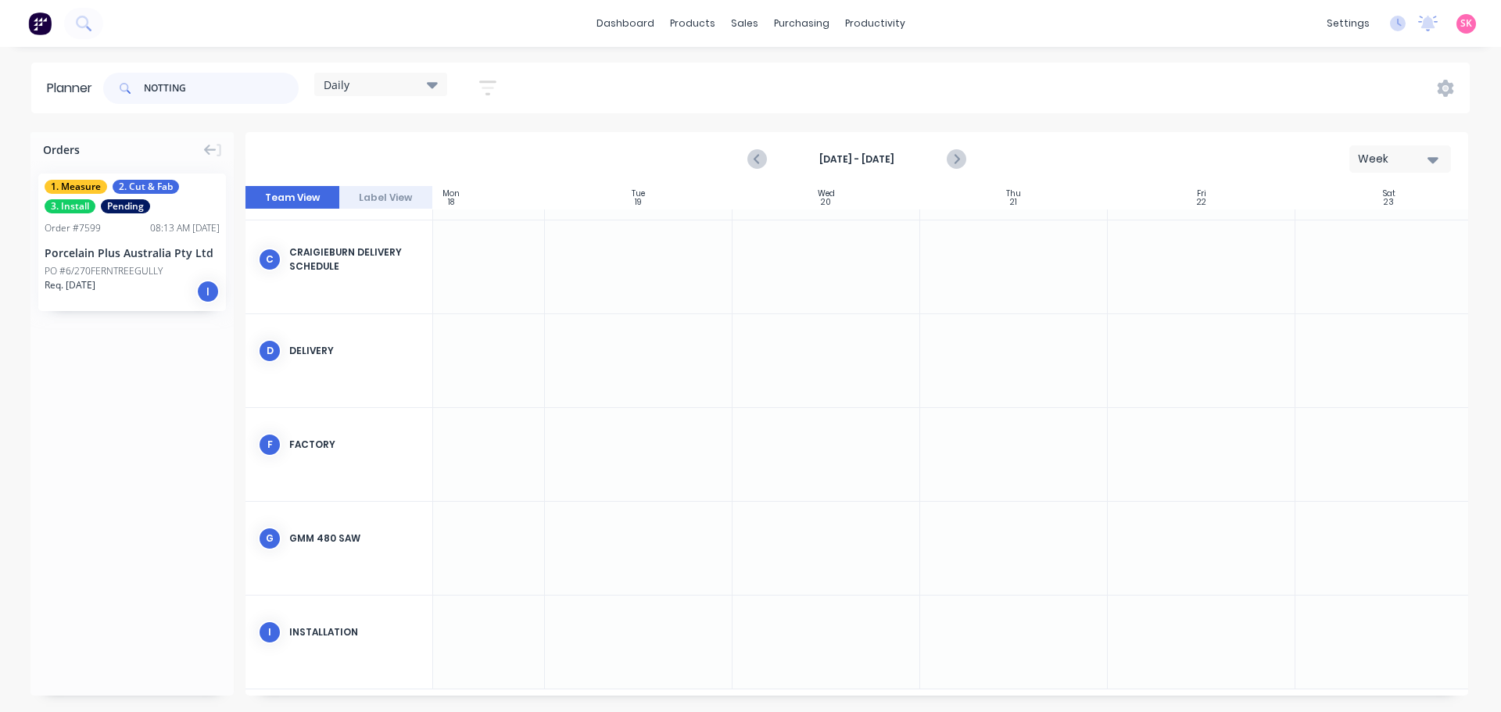
scroll to position [282, 263]
type input "NOTTING"
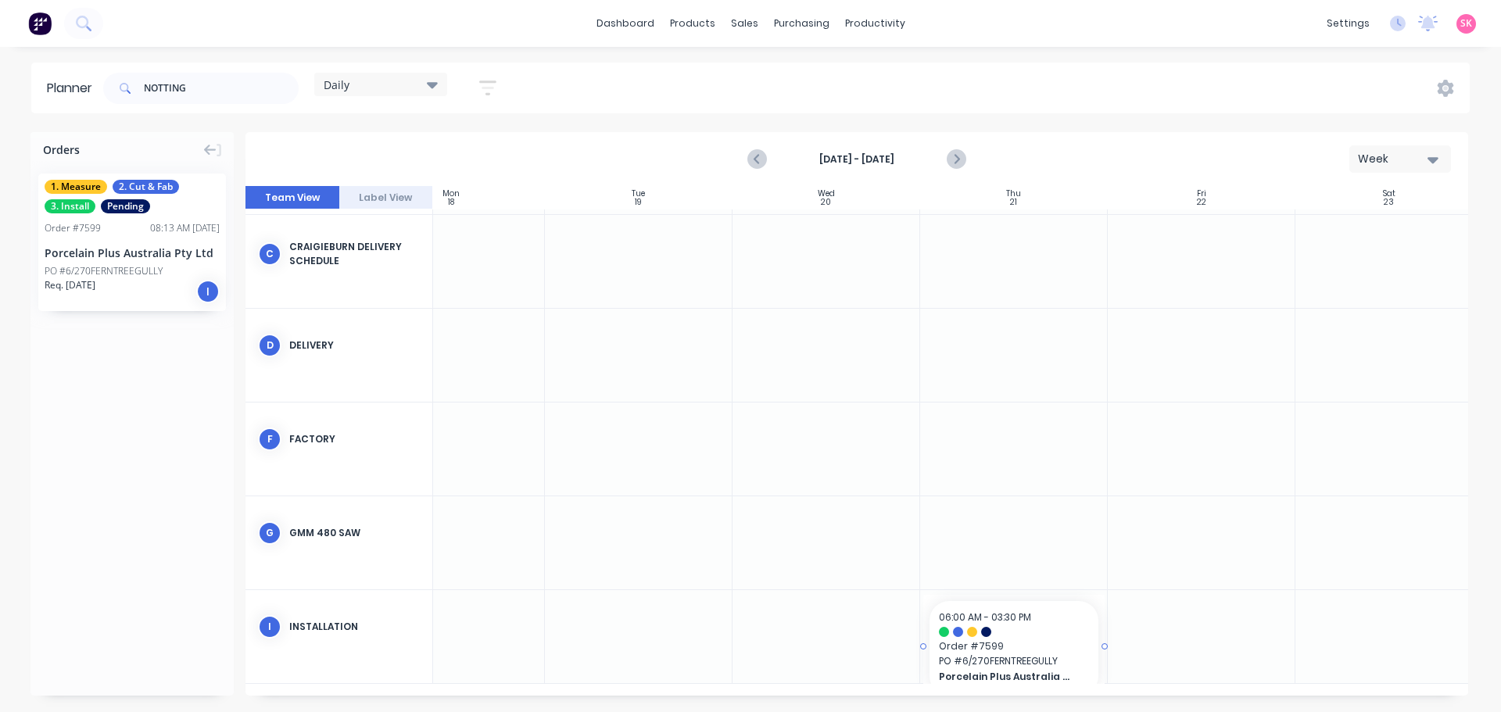
drag, startPoint x: 104, startPoint y: 270, endPoint x: 1008, endPoint y: 611, distance: 966.1
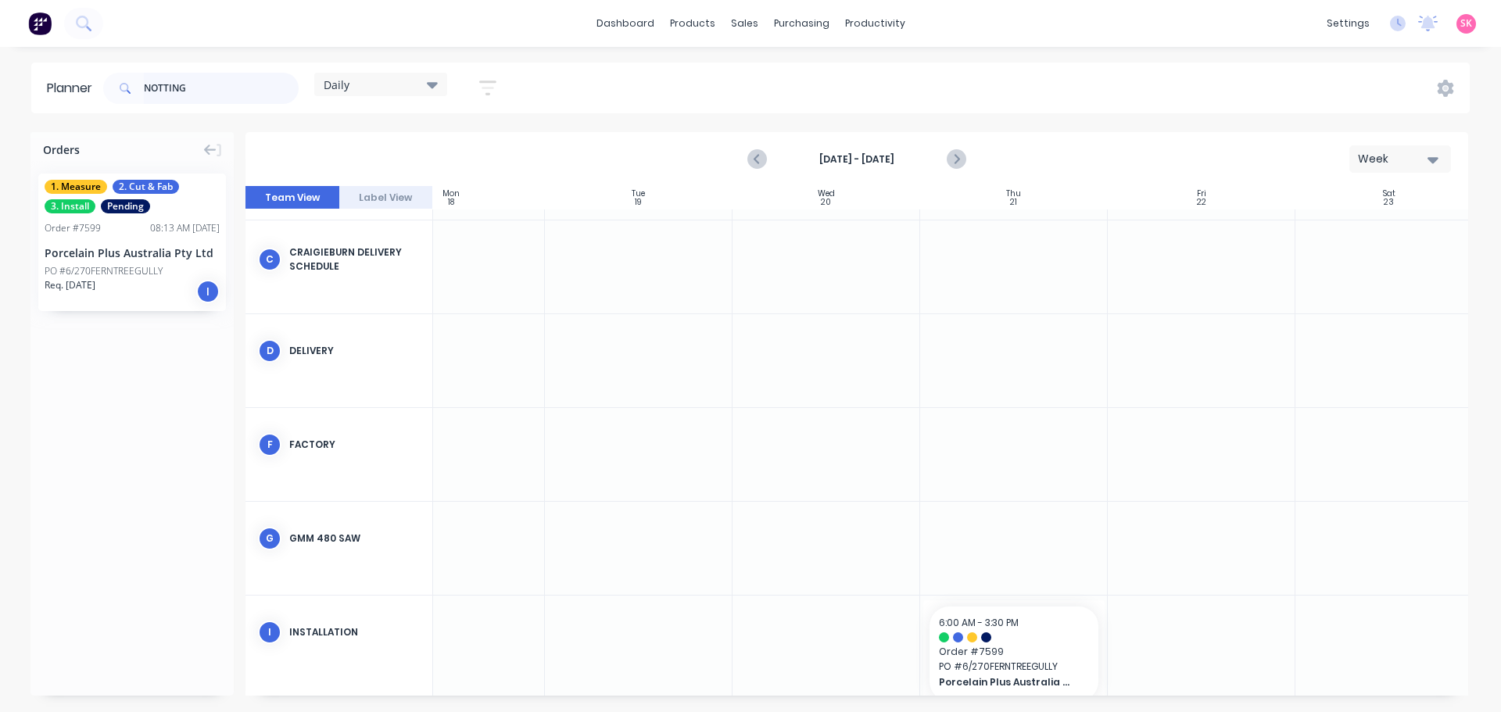
drag, startPoint x: 232, startPoint y: 91, endPoint x: 5, endPoint y: 79, distance: 227.8
click at [50, 88] on header "Planner NOTTING Daily Save new view None edit Daily (Default) edit Craigieburn …" at bounding box center [750, 88] width 1438 height 51
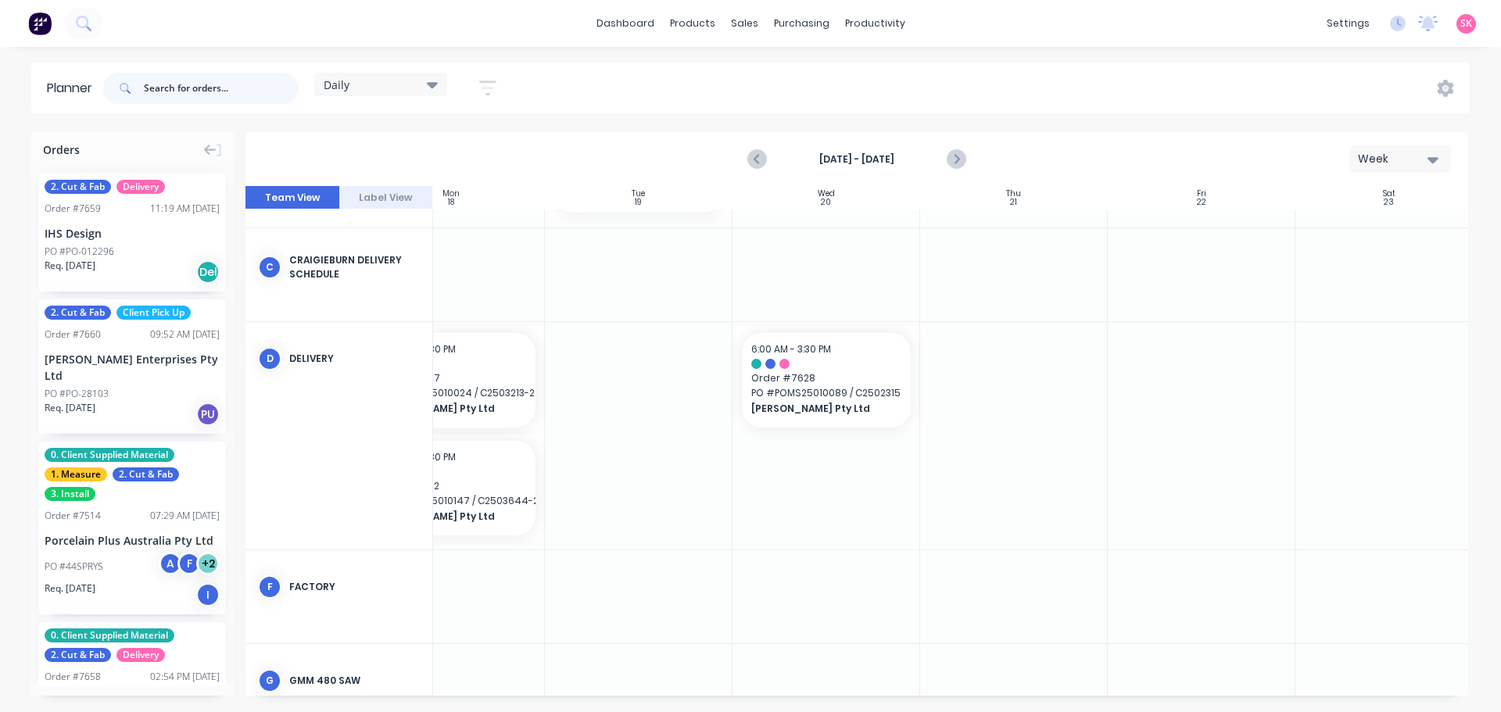
scroll to position [505, 263]
click at [231, 84] on input "text" at bounding box center [221, 88] width 155 height 31
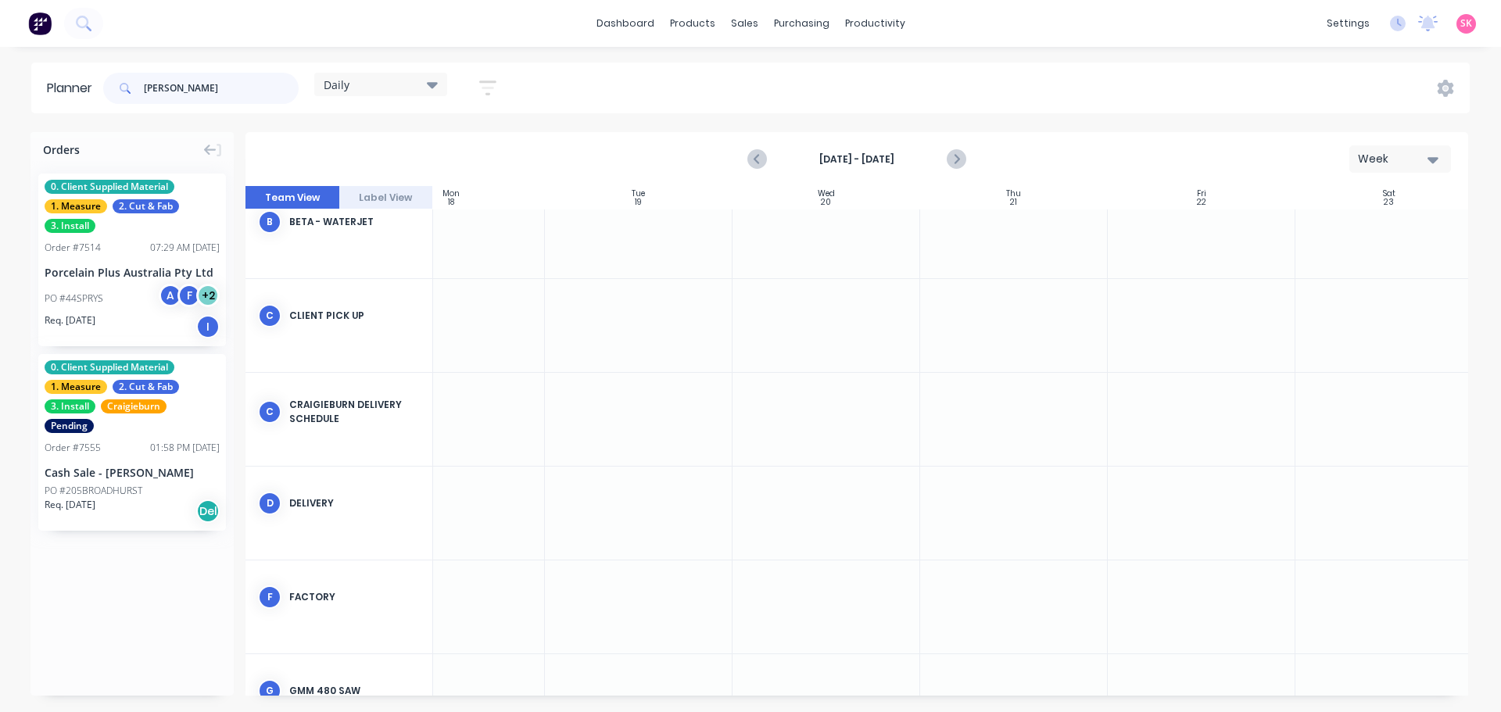
scroll to position [282, 263]
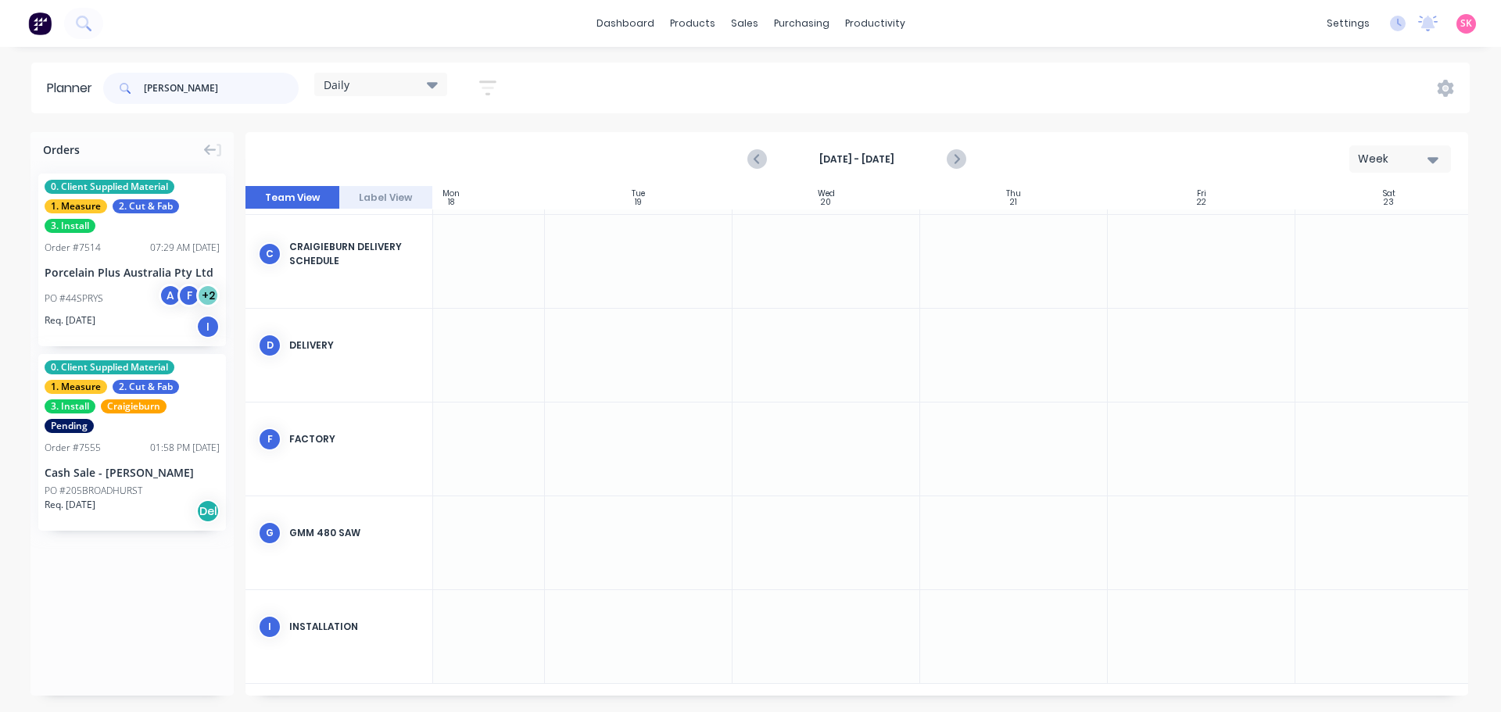
type input "HURST"
drag, startPoint x: 120, startPoint y: 278, endPoint x: 1172, endPoint y: 623, distance: 1107.5
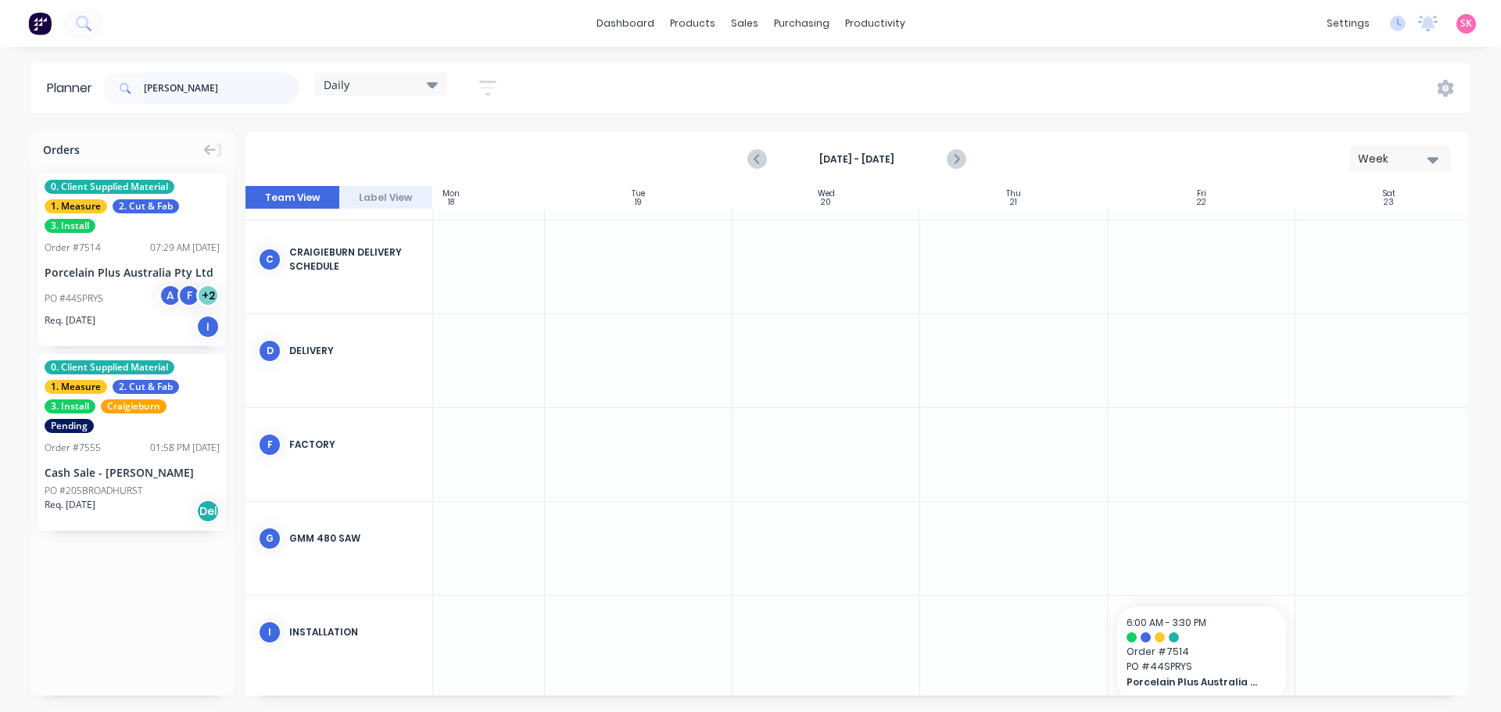
drag, startPoint x: 249, startPoint y: 91, endPoint x: 48, endPoint y: 75, distance: 201.5
click at [134, 91] on div "HURST" at bounding box center [200, 88] width 195 height 31
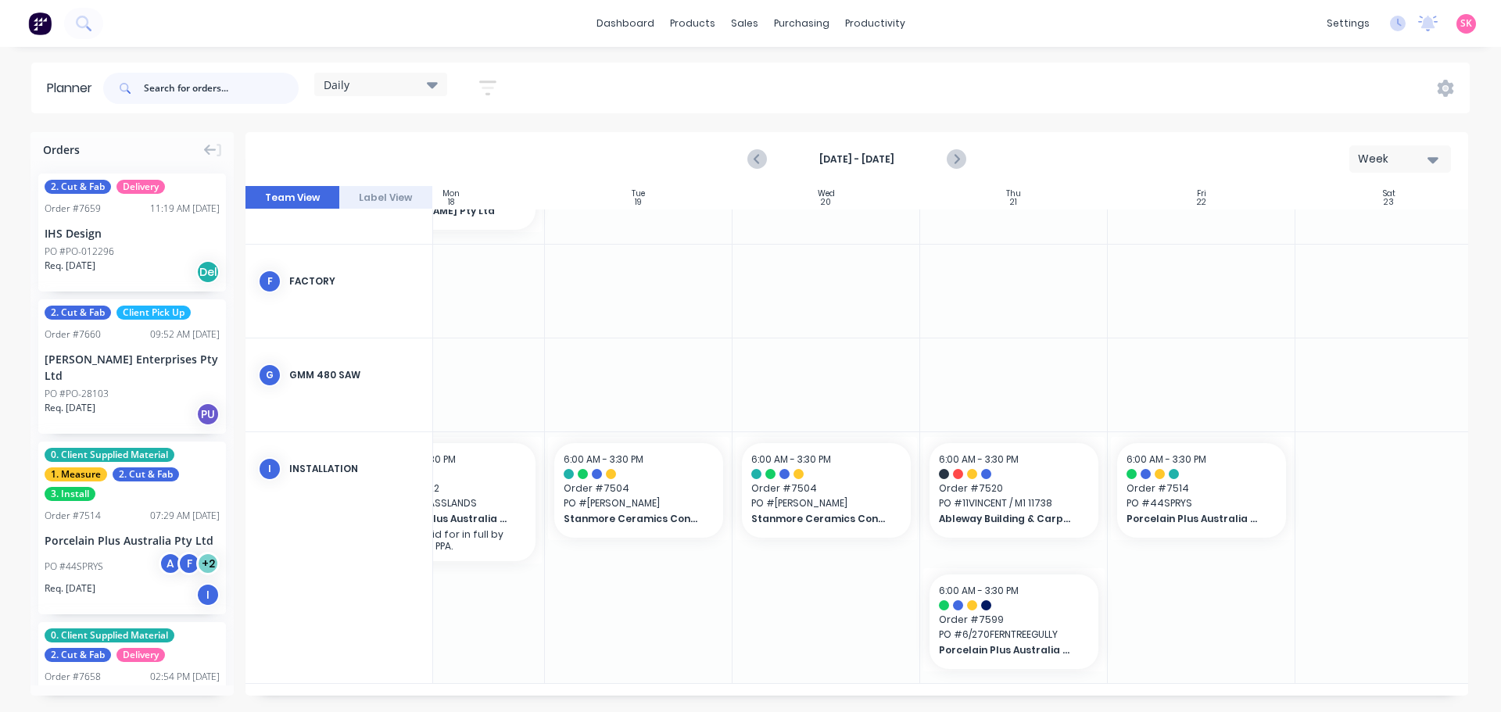
scroll to position [583, 263]
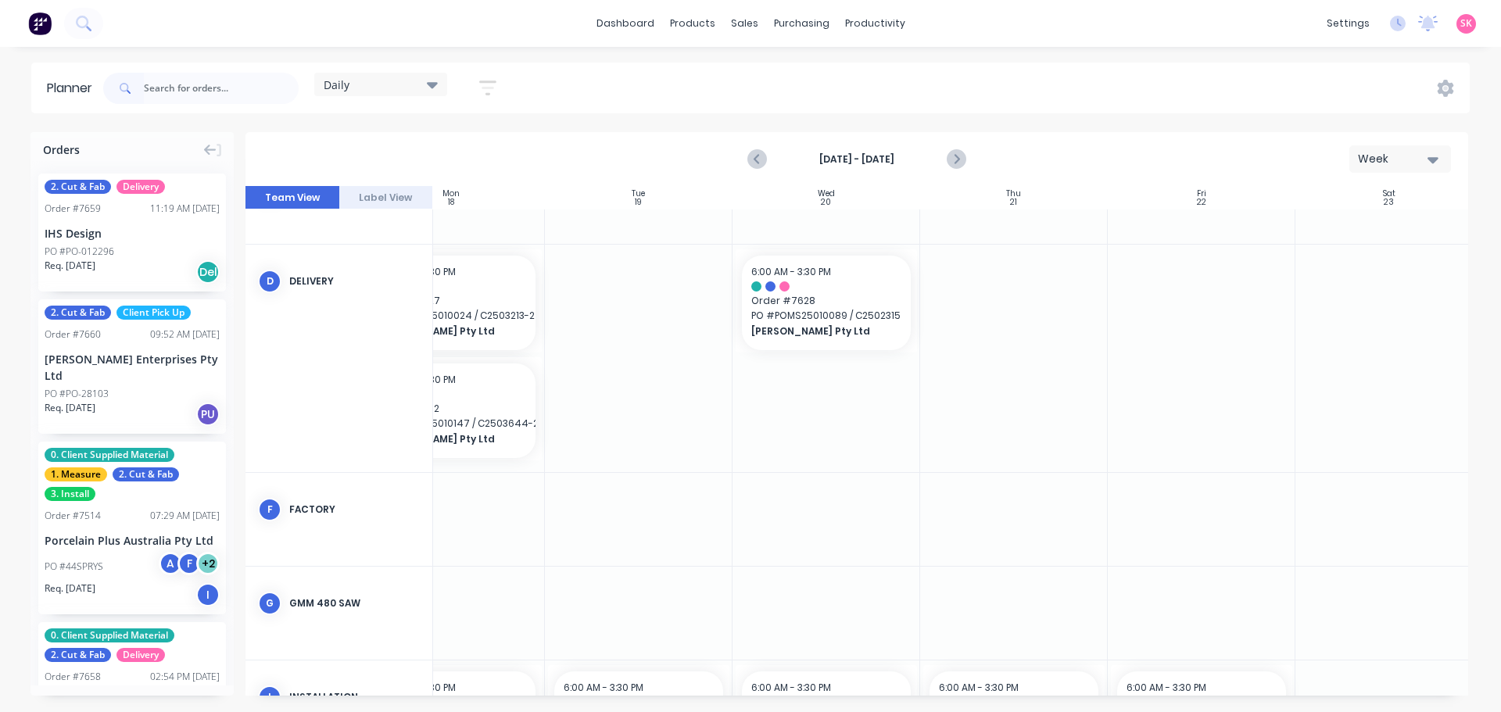
click at [1398, 168] on button "Week" at bounding box center [1400, 158] width 102 height 27
click at [1438, 88] on icon at bounding box center [1445, 88] width 17 height 17
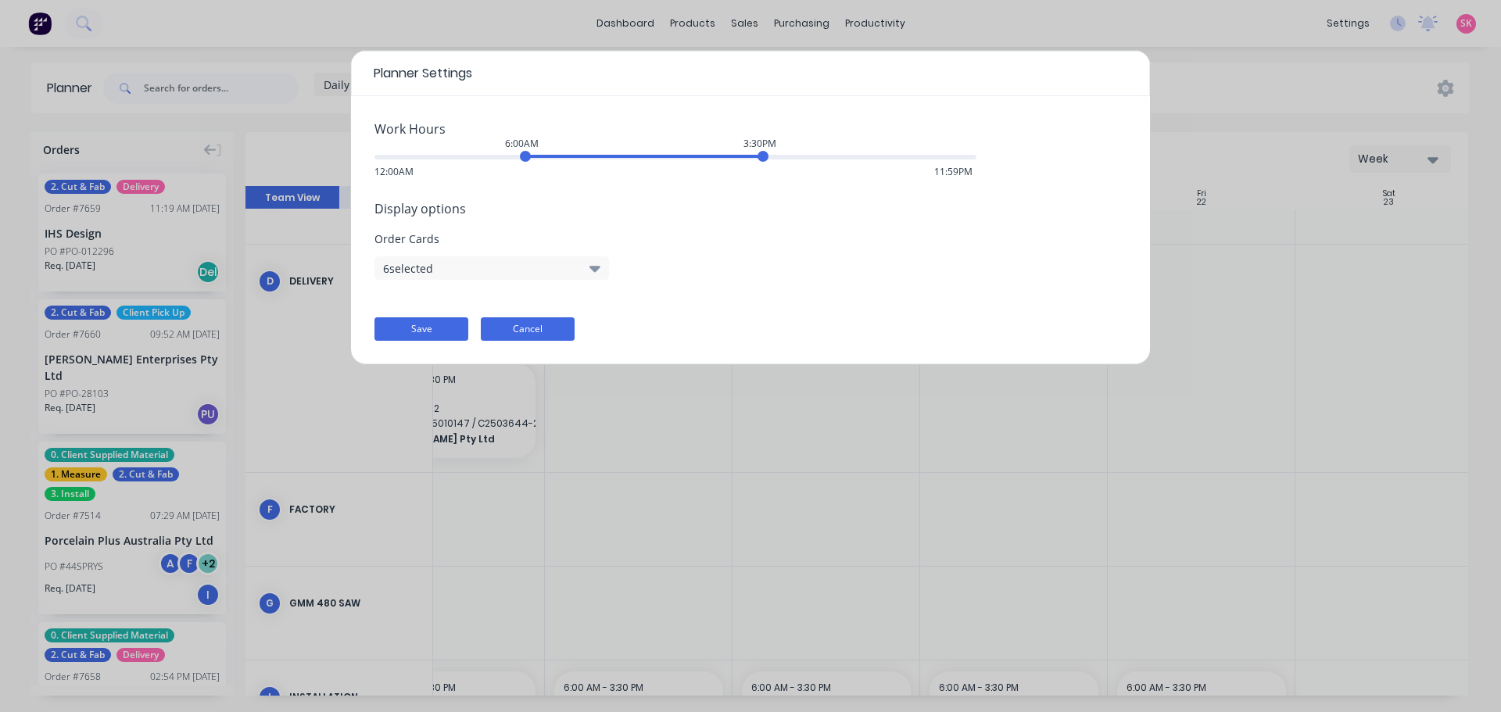
click at [515, 329] on button "Cancel" at bounding box center [528, 328] width 94 height 23
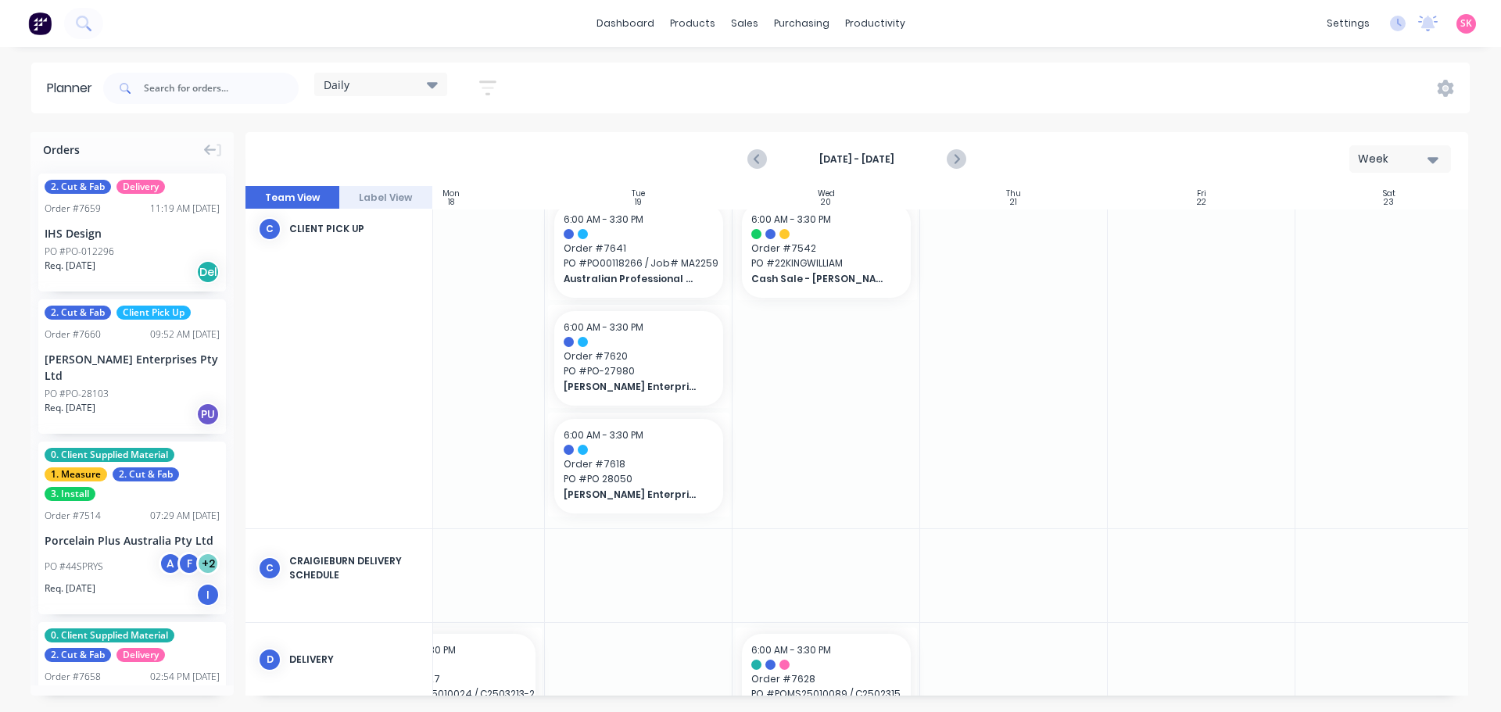
scroll to position [192, 263]
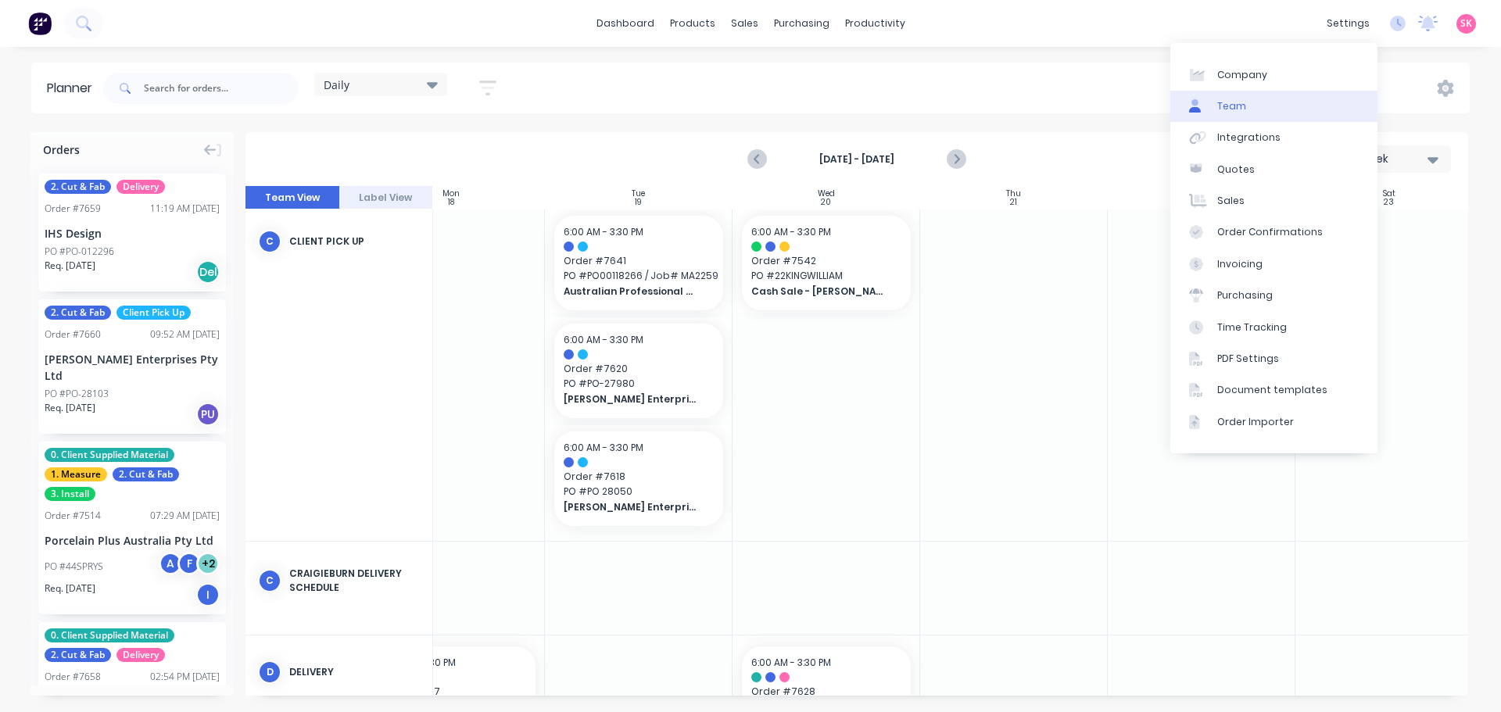
click at [1309, 104] on link "Team" at bounding box center [1273, 106] width 207 height 31
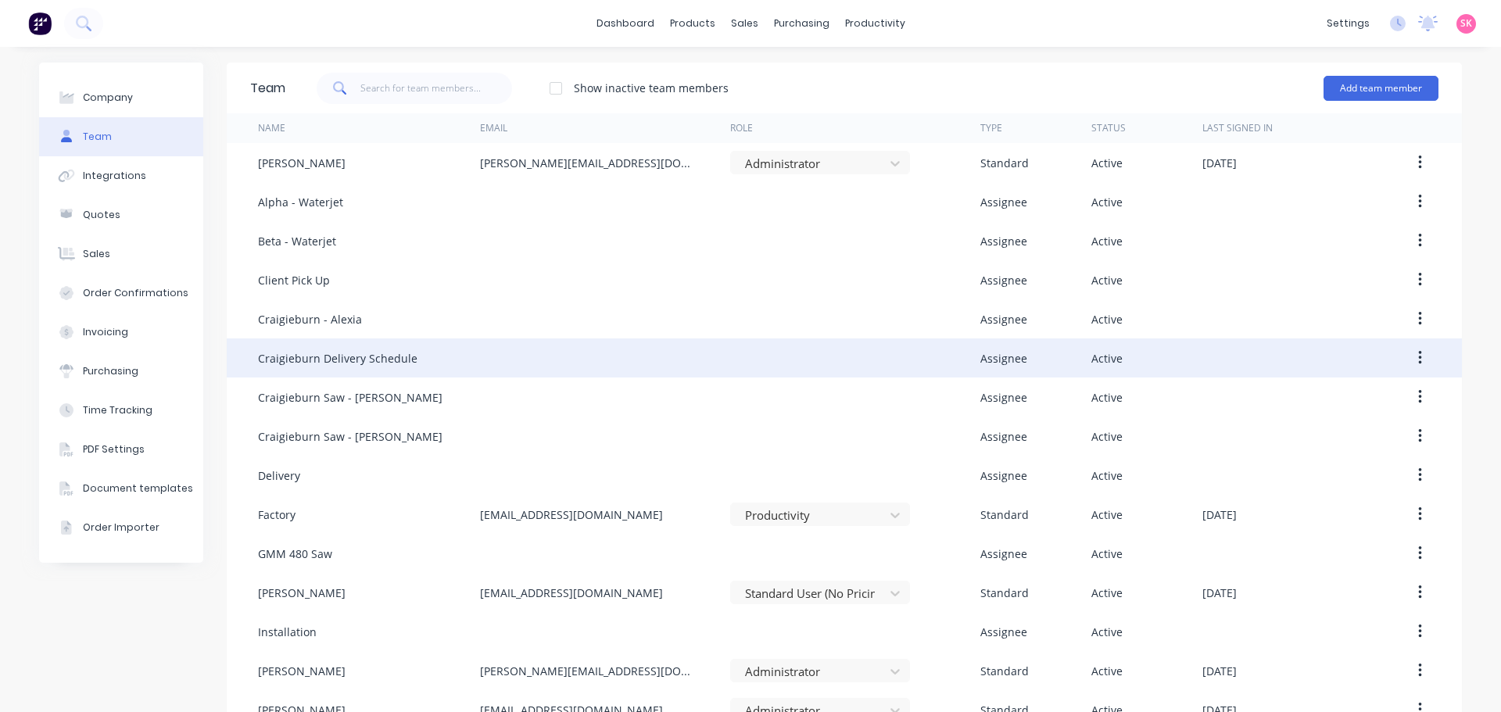
click at [1406, 361] on button "button" at bounding box center [1420, 358] width 37 height 28
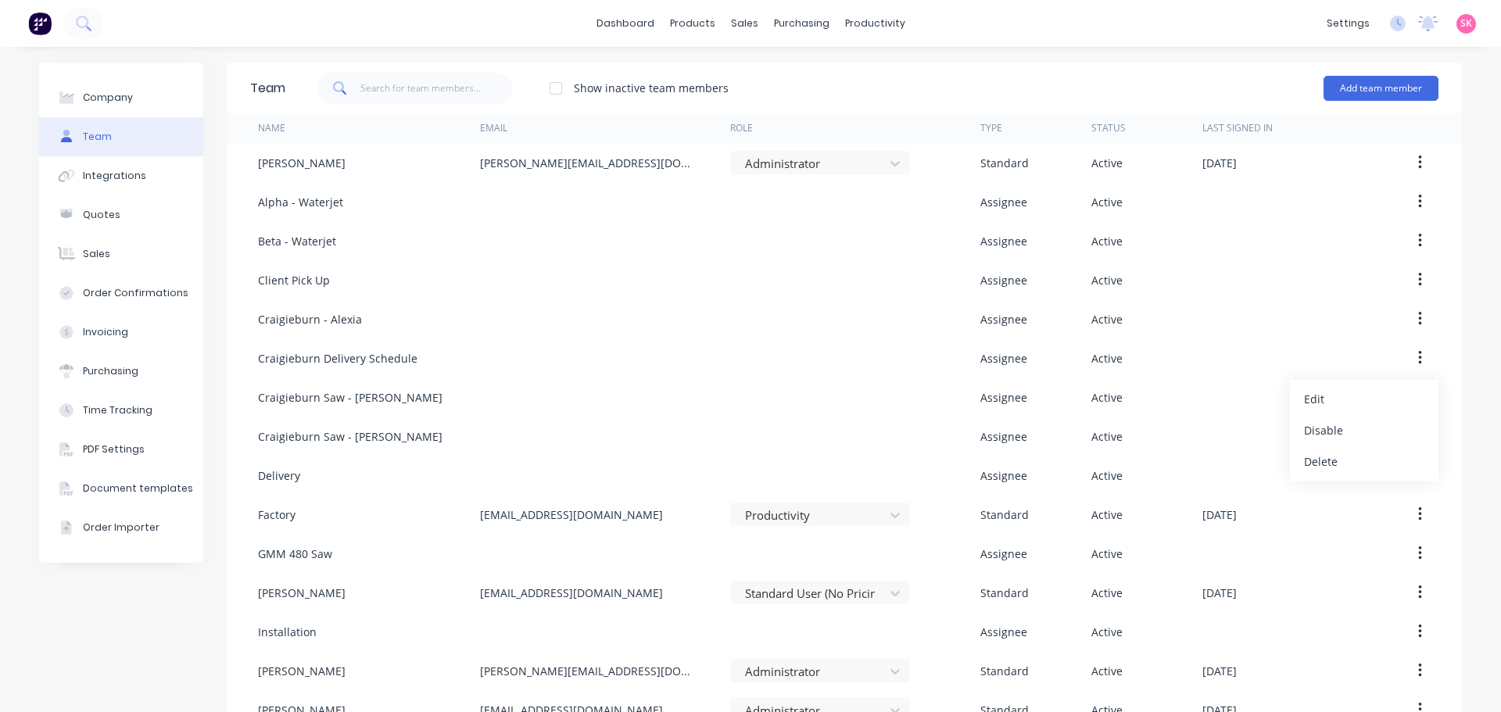
click at [139, 642] on div "Company Team Integrations Quotes Sales Order Confirmations Invoicing Purchasing…" at bounding box center [121, 455] width 164 height 784
drag, startPoint x: 88, startPoint y: 618, endPoint x: 95, endPoint y: 607, distance: 12.4
click at [89, 618] on div "Company Team Integrations Quotes Sales Order Confirmations Invoicing Purchasing…" at bounding box center [121, 455] width 164 height 784
click at [887, 116] on link "Planner" at bounding box center [929, 106] width 207 height 31
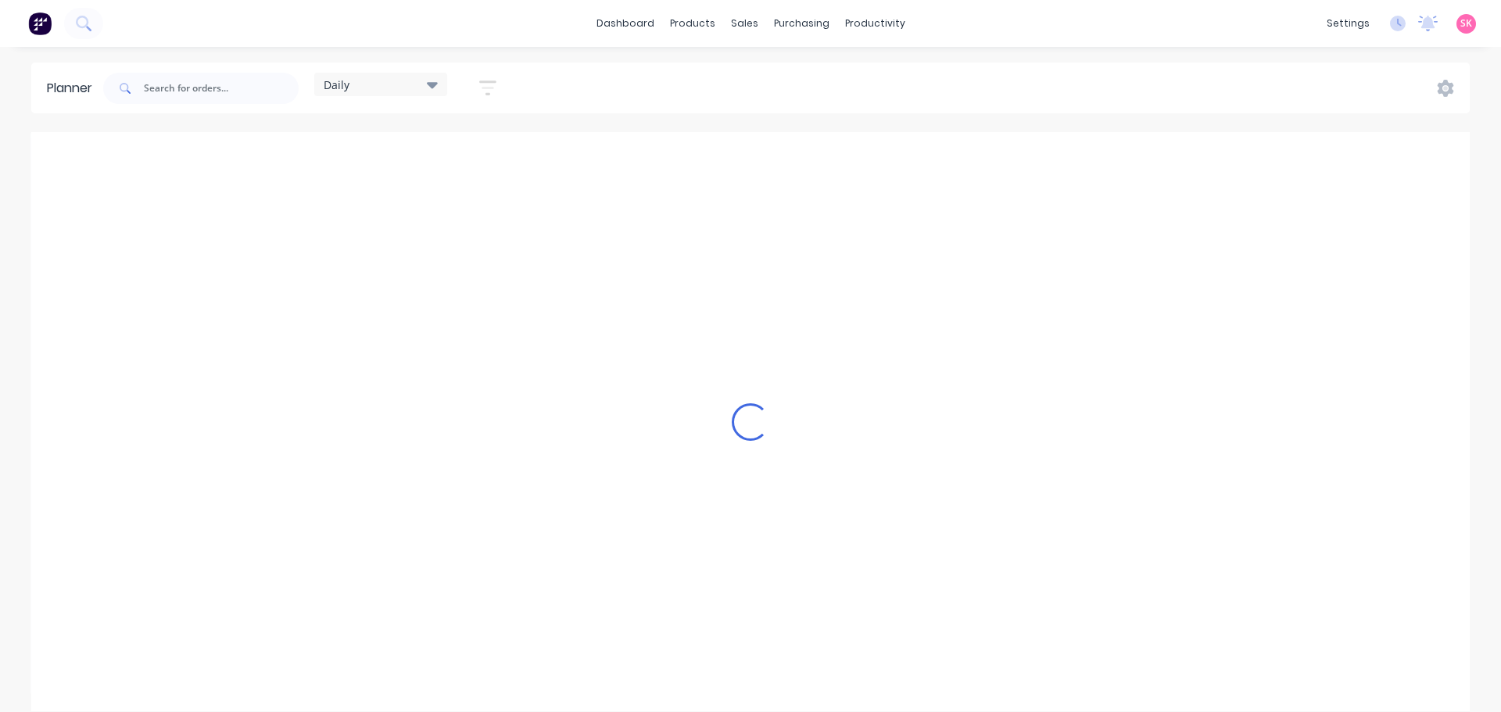
scroll to position [0, 1]
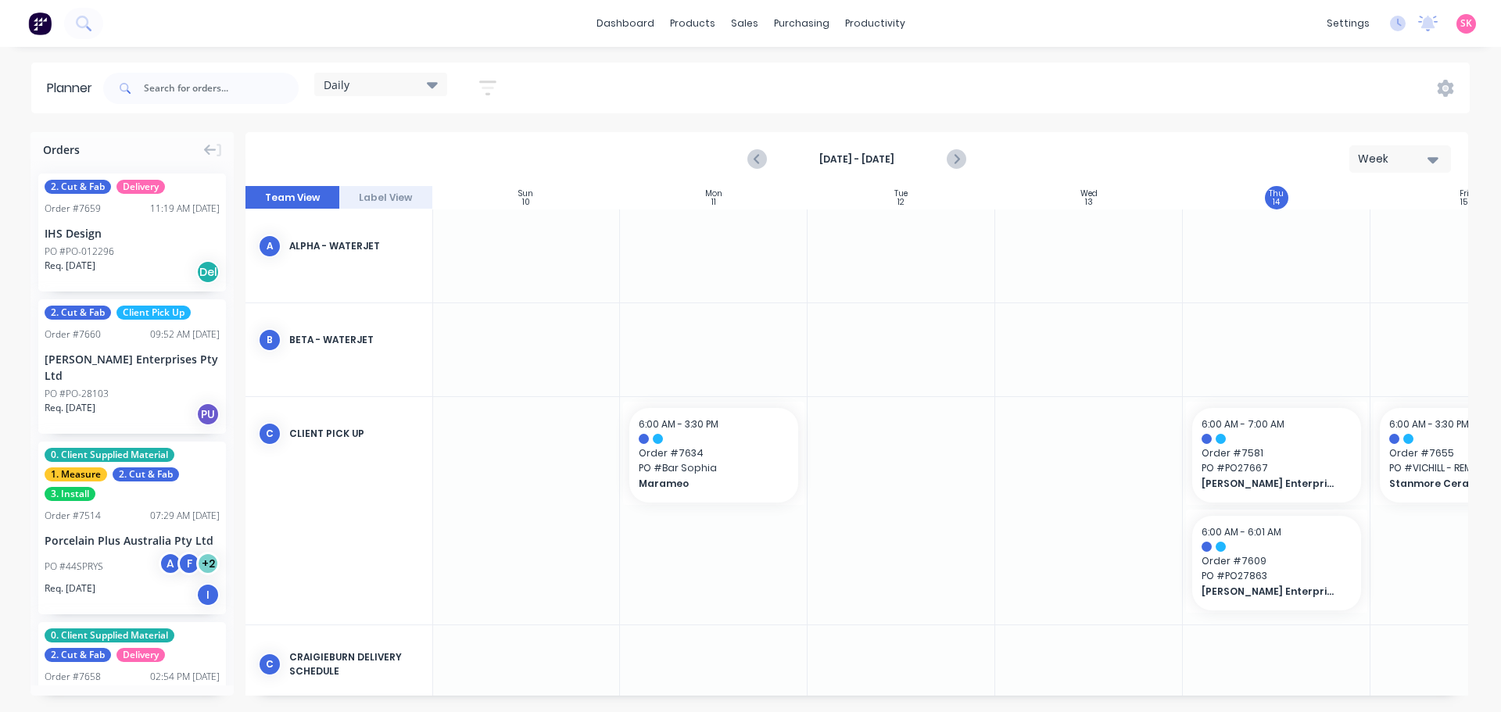
click at [421, 92] on div "Daily" at bounding box center [380, 84] width 133 height 23
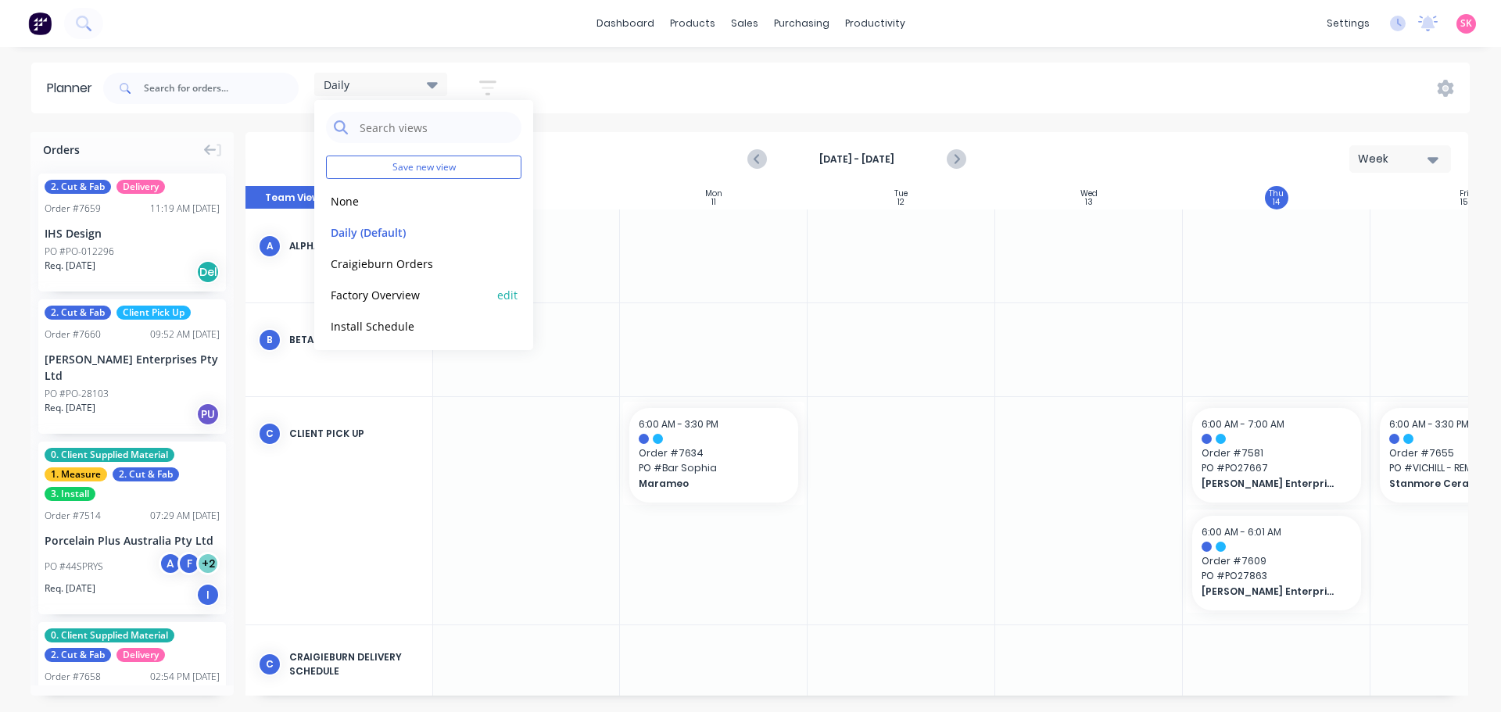
click at [398, 294] on button "Factory Overview" at bounding box center [409, 294] width 167 height 18
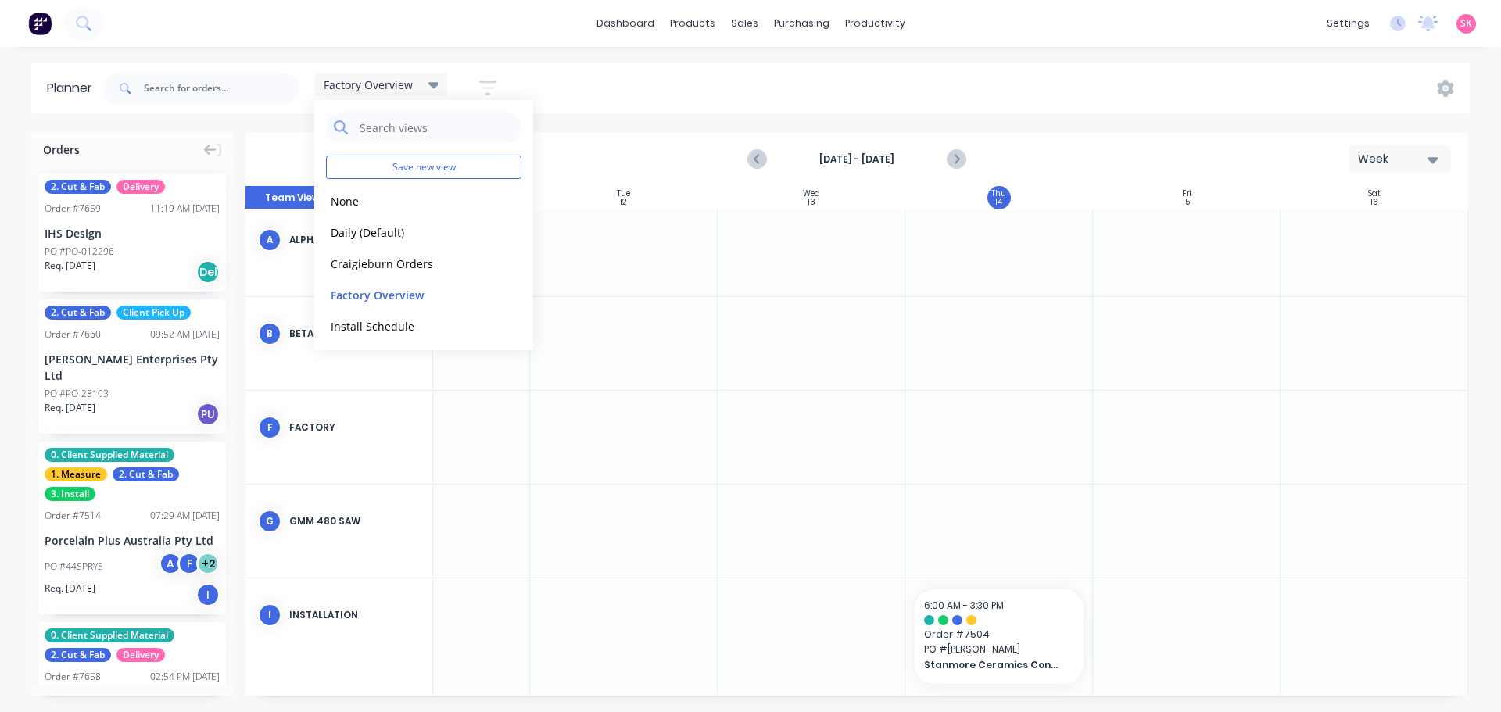
scroll to position [0, 285]
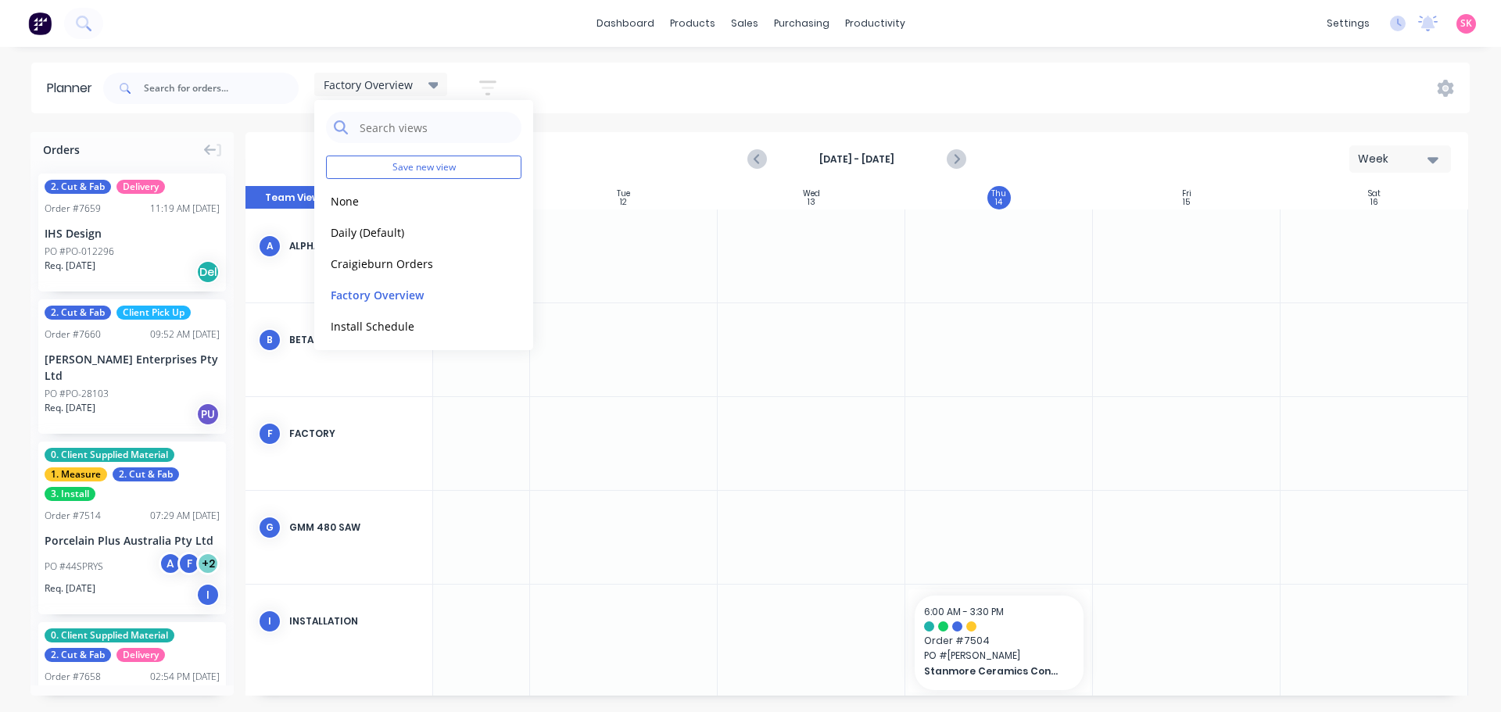
click at [972, 93] on div "Factory Overview Save new view None edit Daily (Default) edit Craigieburn Order…" at bounding box center [785, 88] width 1370 height 47
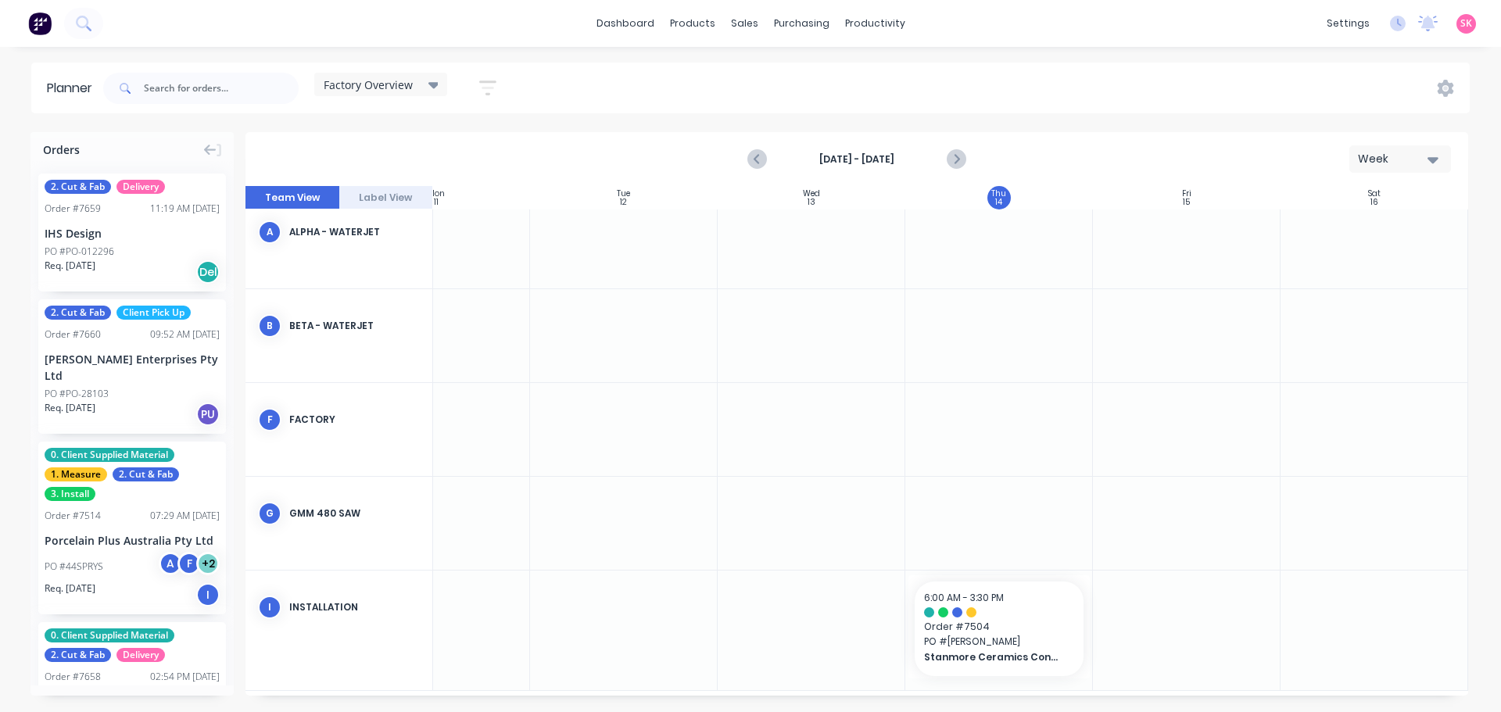
scroll to position [27, 285]
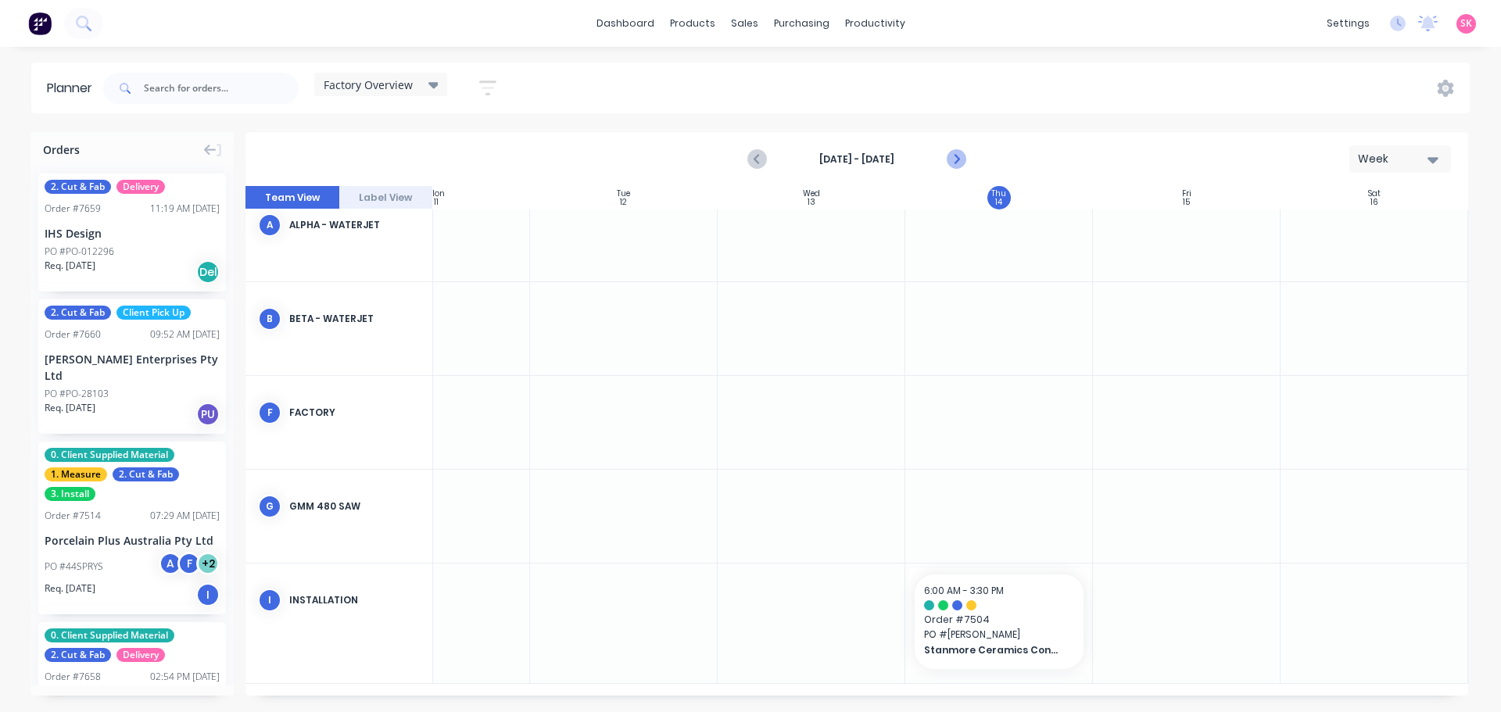
click at [952, 160] on icon "Next page" at bounding box center [955, 159] width 19 height 19
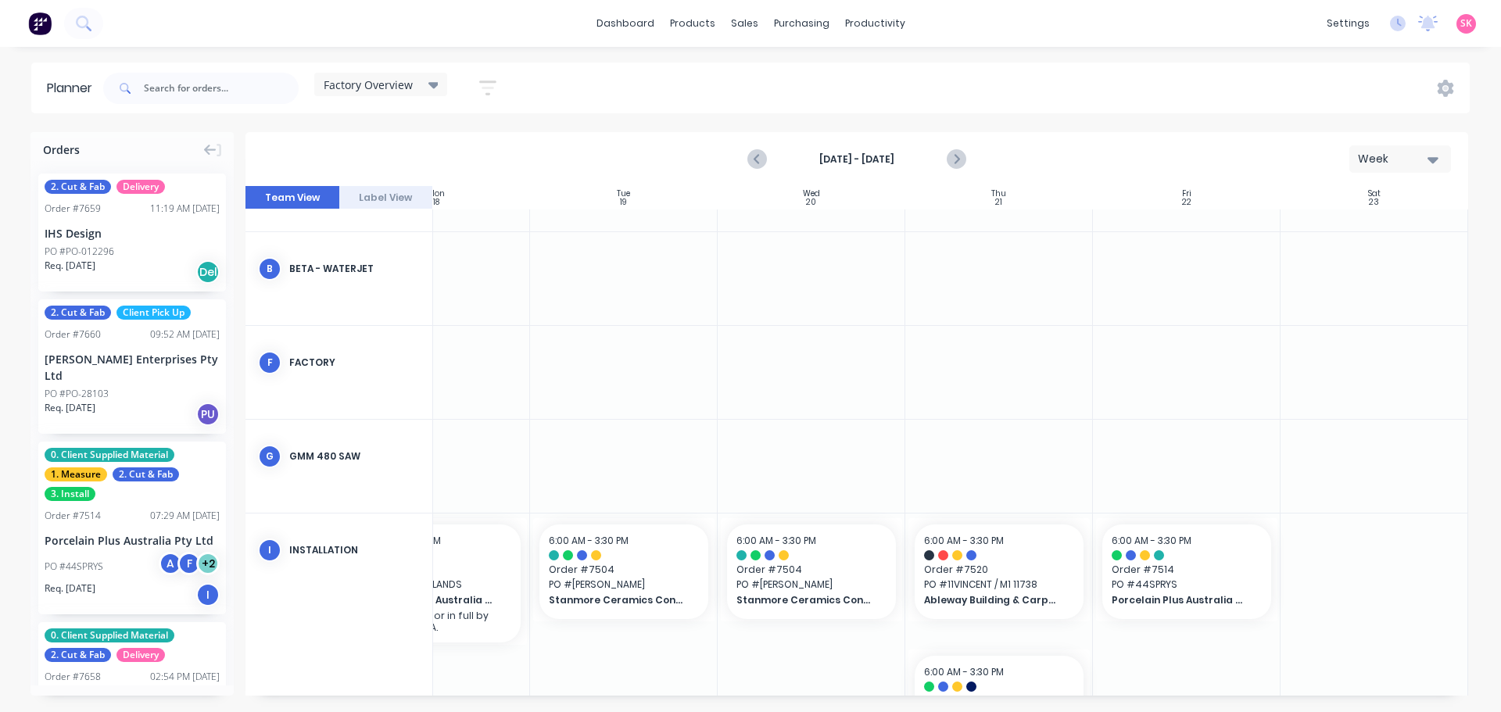
scroll to position [0, 285]
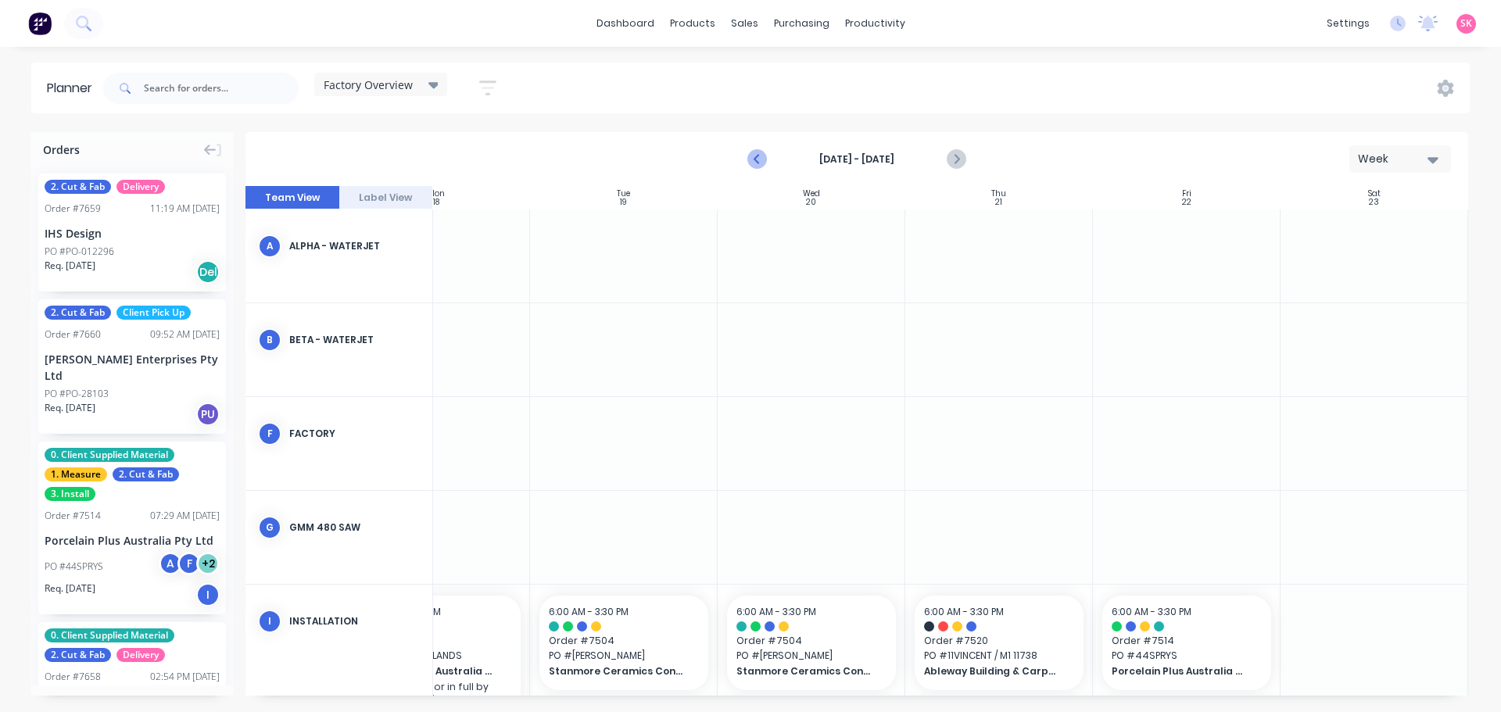
click at [749, 159] on icon "Previous page" at bounding box center [757, 159] width 19 height 19
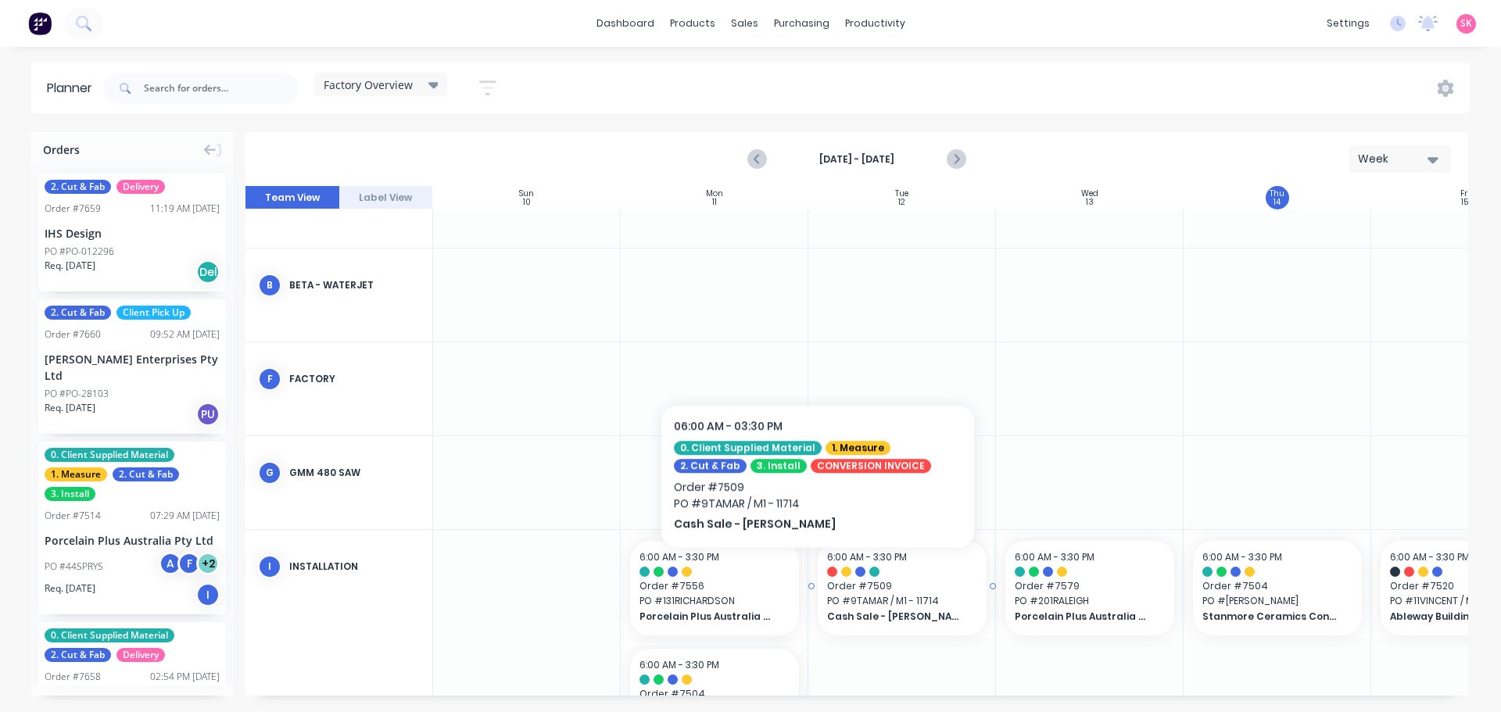
scroll to position [0, 0]
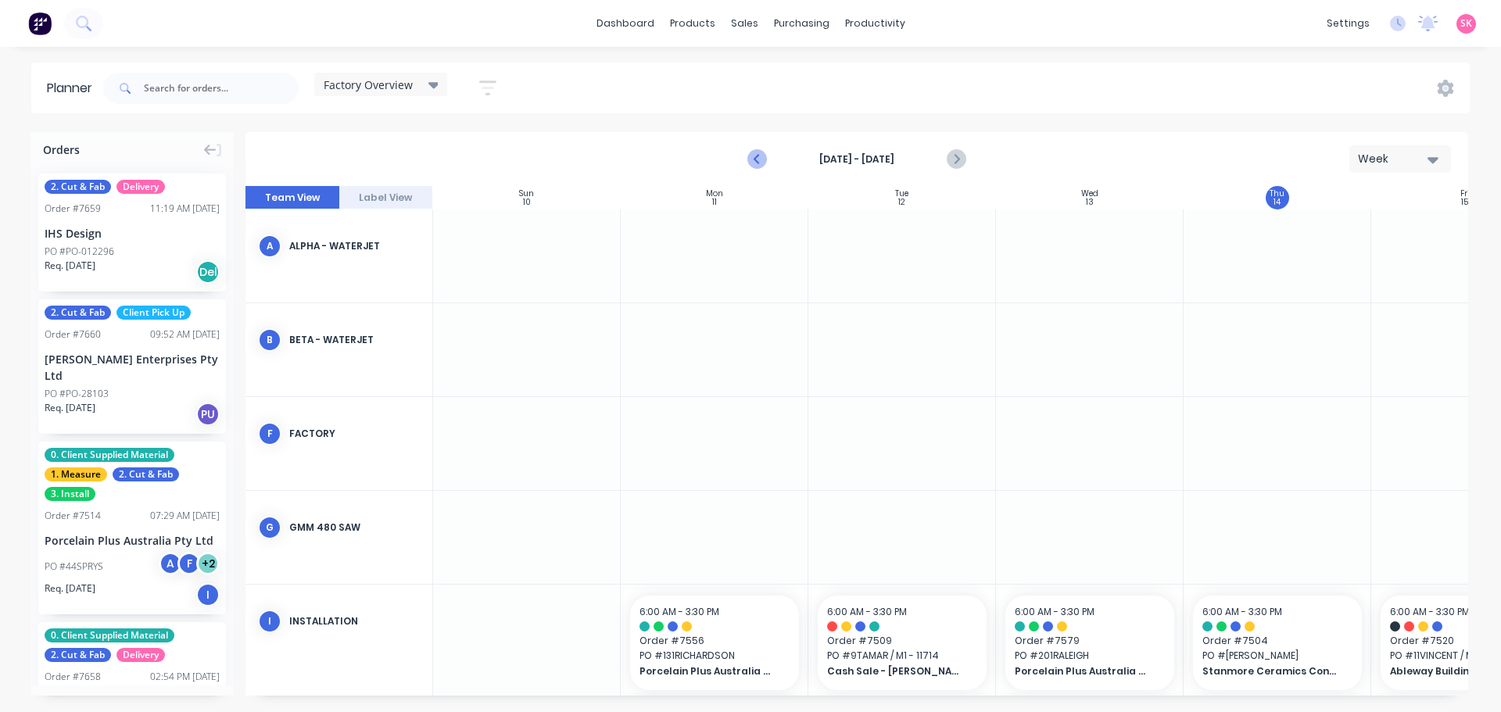
click at [772, 155] on button "Previous page" at bounding box center [757, 159] width 31 height 31
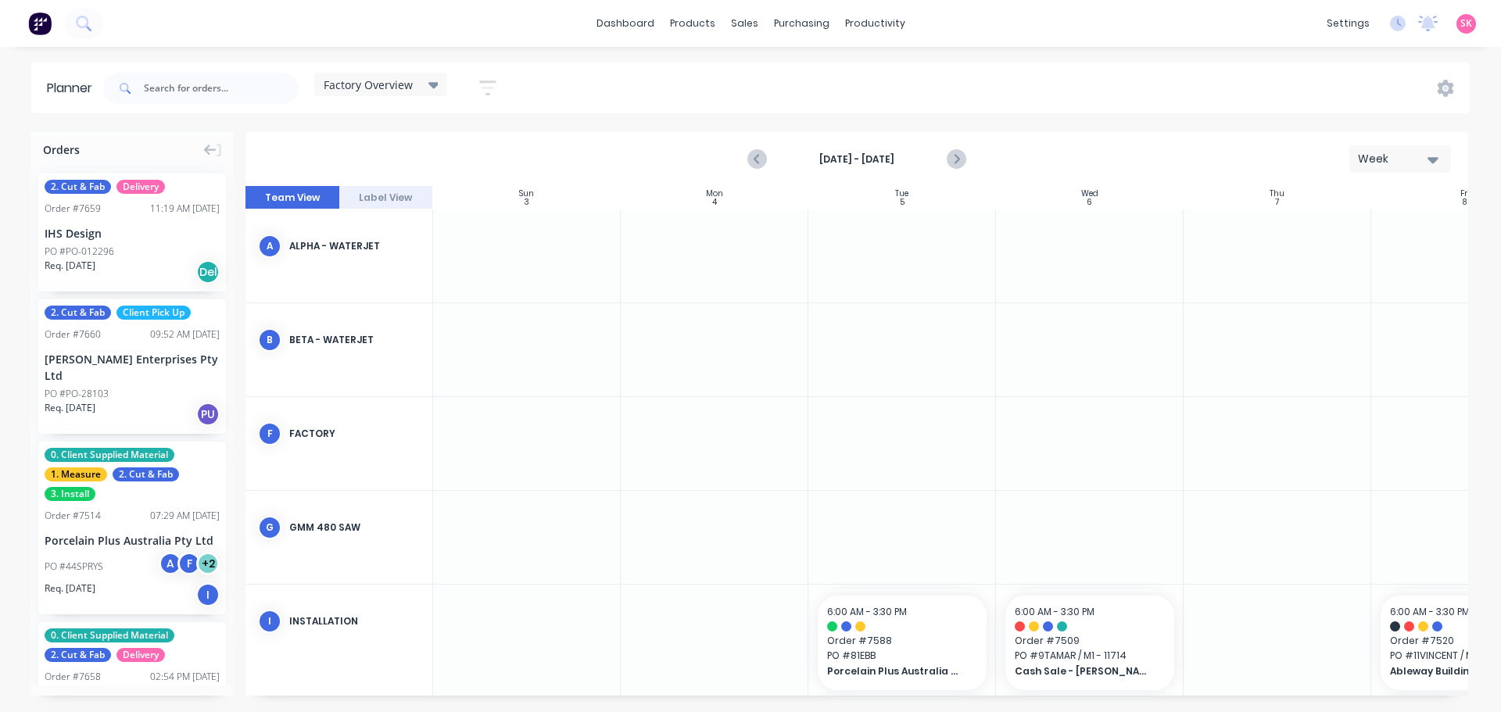
click at [353, 90] on span "Factory Overview" at bounding box center [368, 85] width 89 height 16
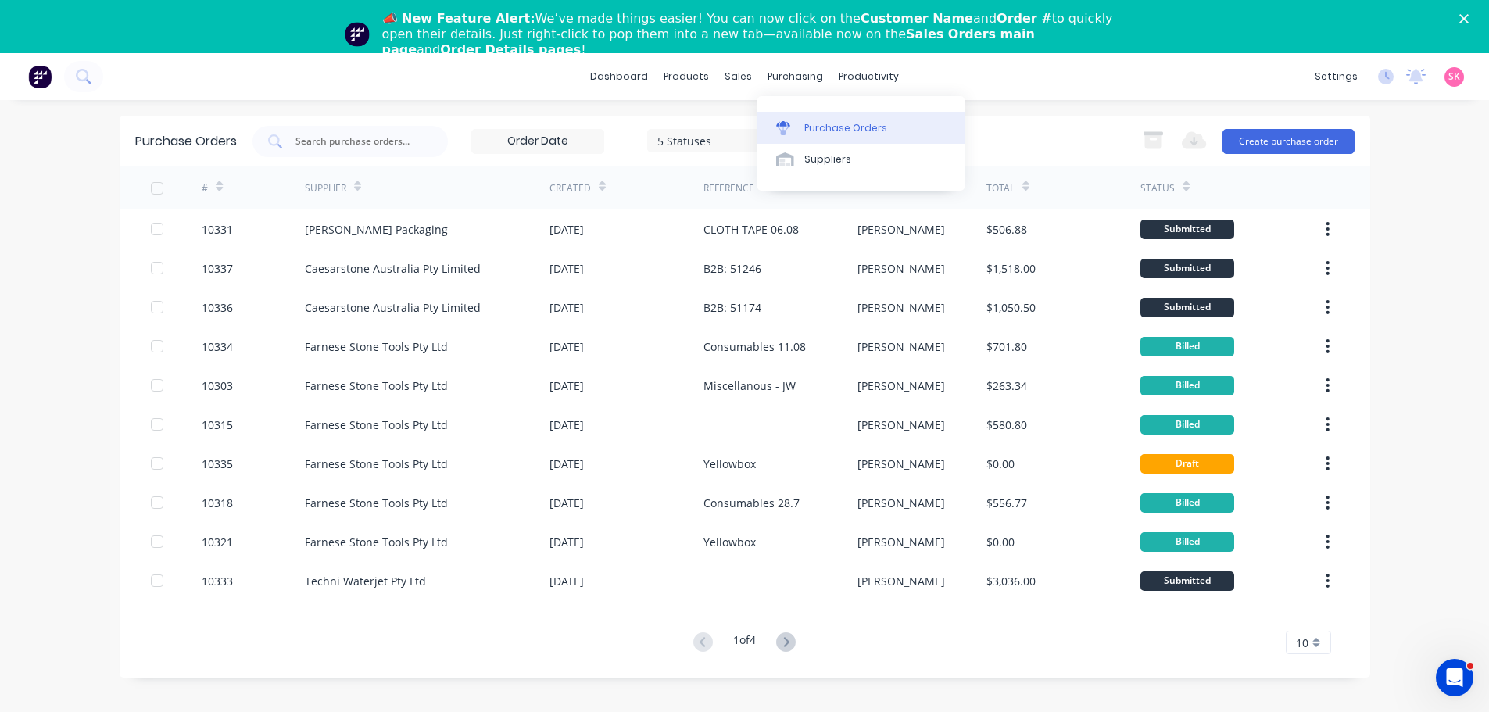
click at [809, 120] on link "Purchase Orders" at bounding box center [861, 127] width 207 height 31
click at [1276, 147] on button "Create purchase order" at bounding box center [1289, 141] width 132 height 25
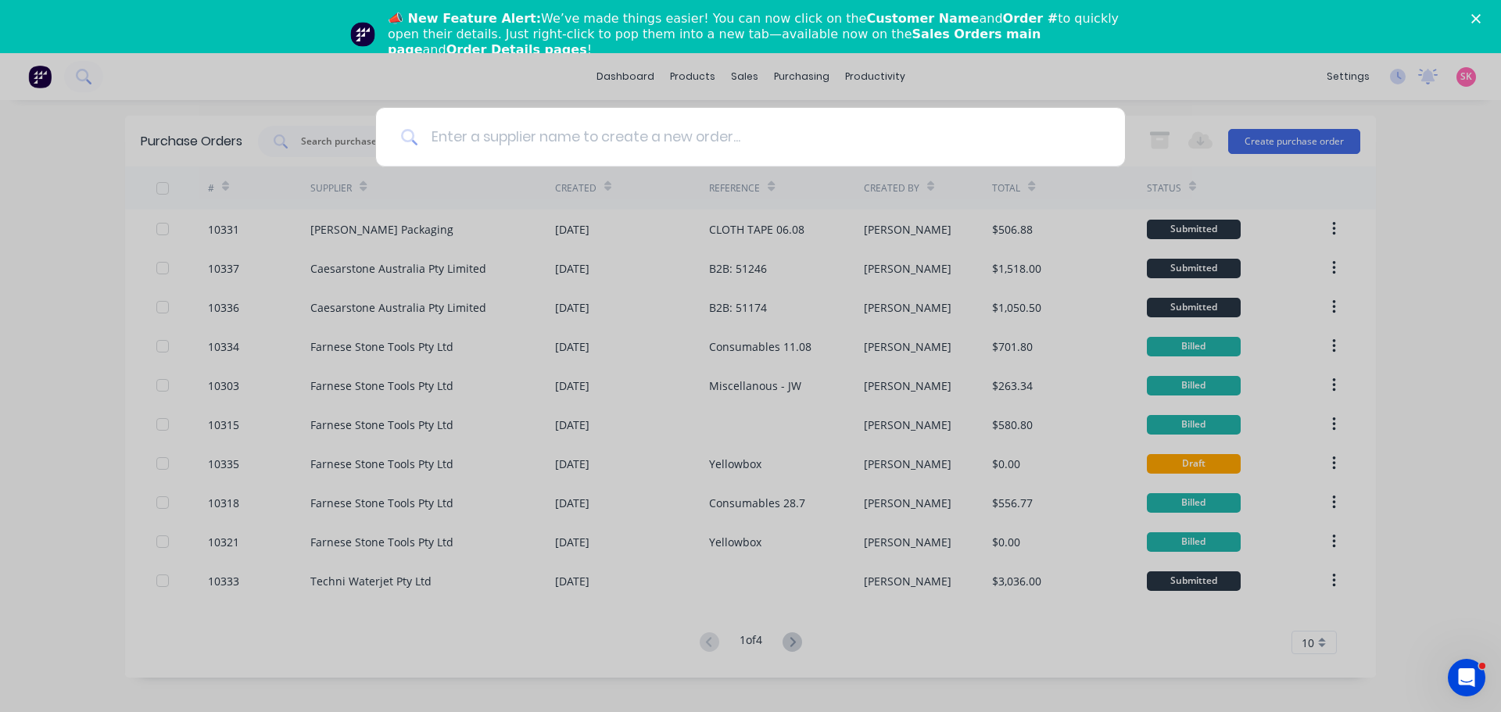
click at [555, 152] on input at bounding box center [759, 137] width 682 height 59
type input "cosen"
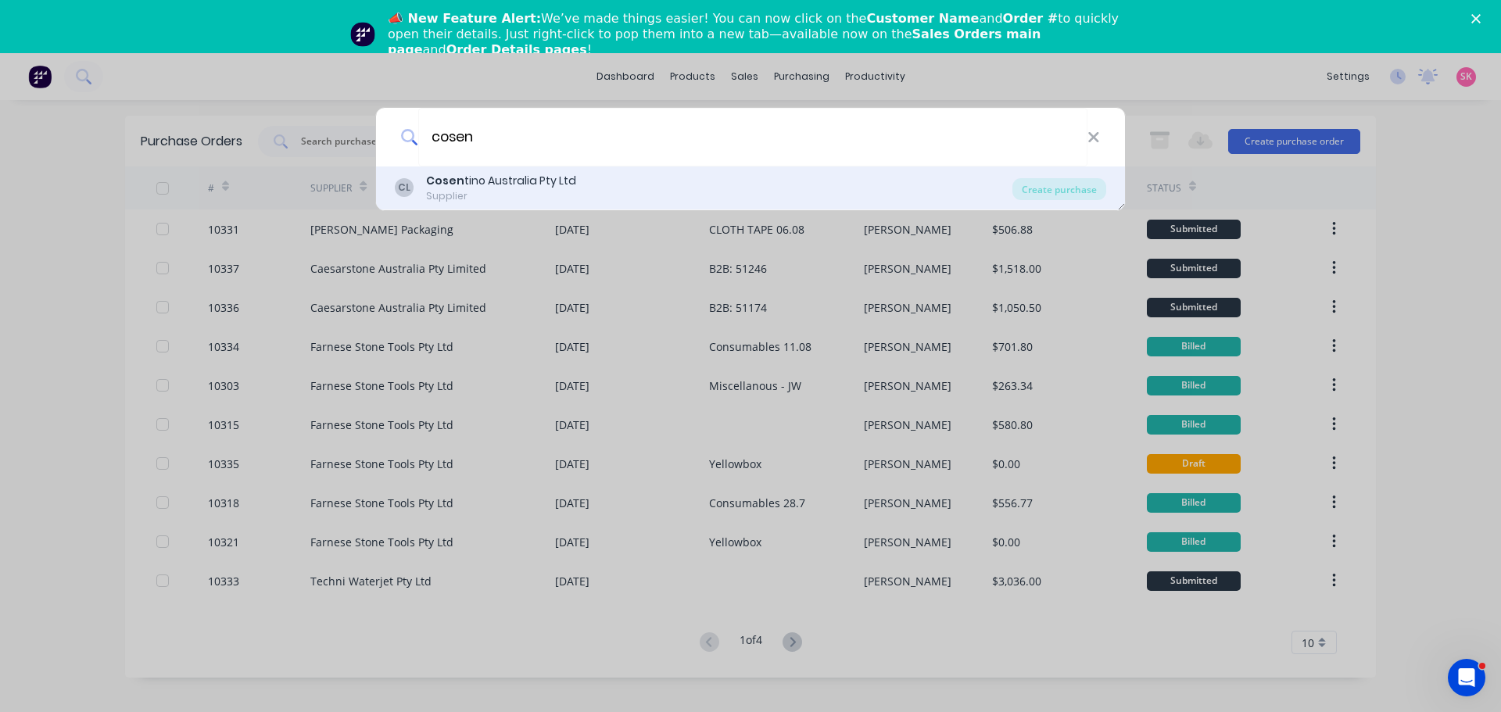
click at [554, 187] on div "Cosen tino Australia Pty Ltd" at bounding box center [501, 181] width 150 height 16
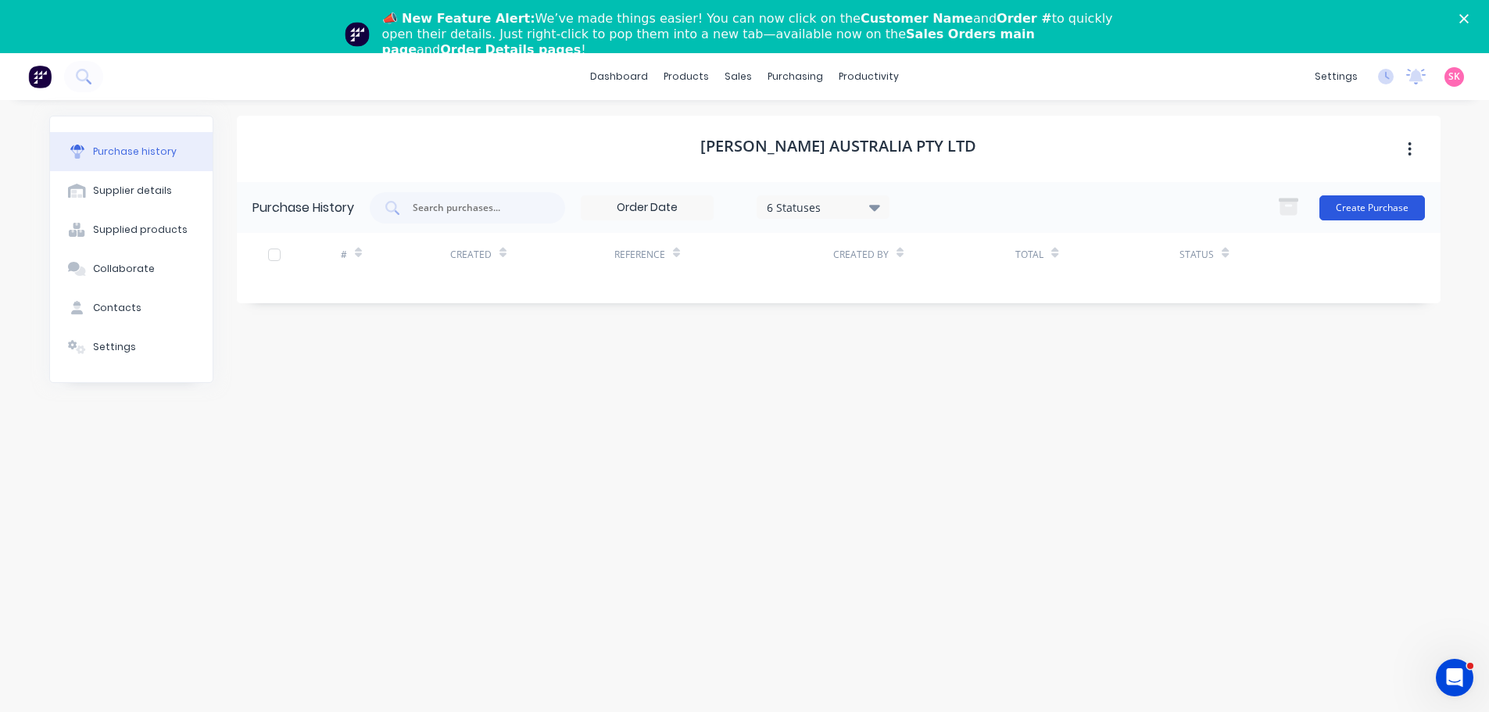
click at [1365, 214] on button "Create Purchase" at bounding box center [1373, 207] width 106 height 25
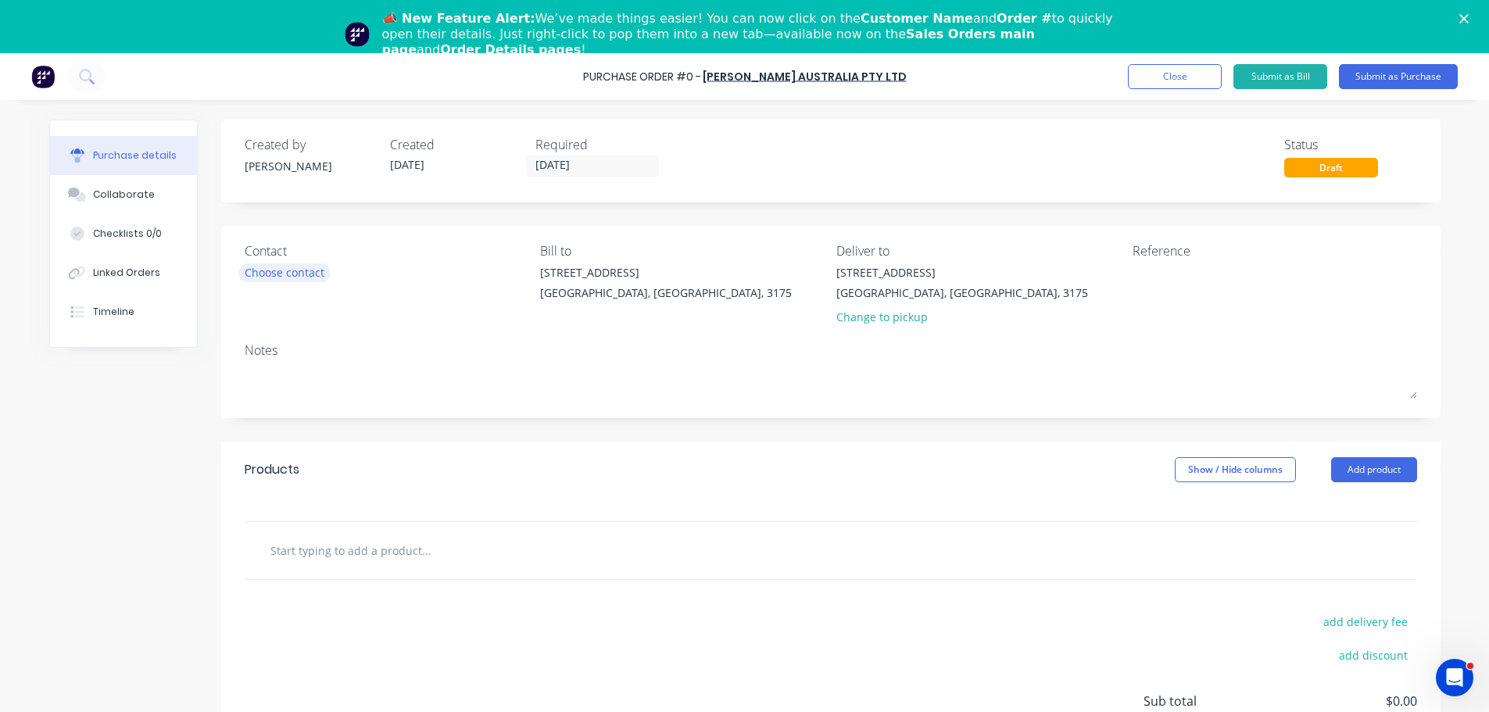
click at [289, 276] on div "Choose contact" at bounding box center [285, 272] width 80 height 16
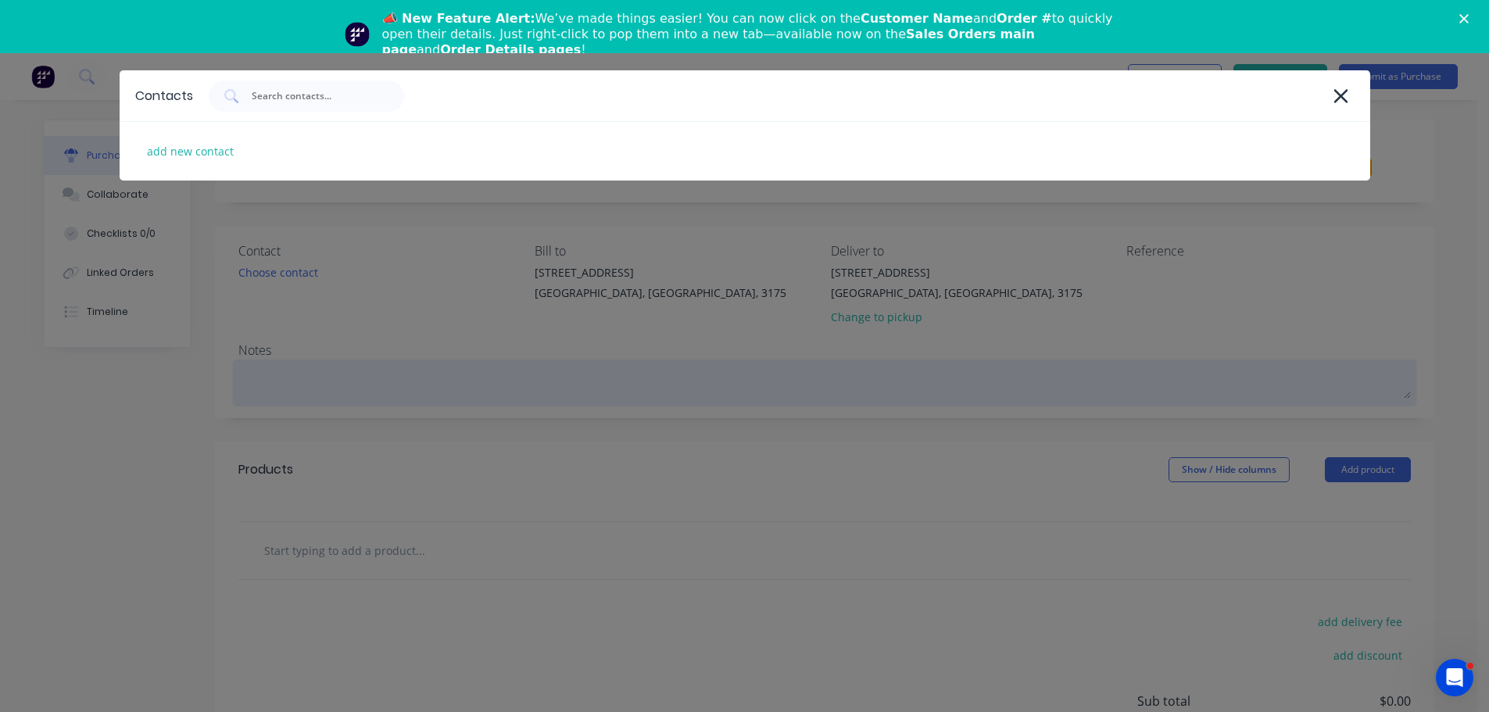
click at [926, 392] on div "Contacts add new contact" at bounding box center [744, 356] width 1489 height 712
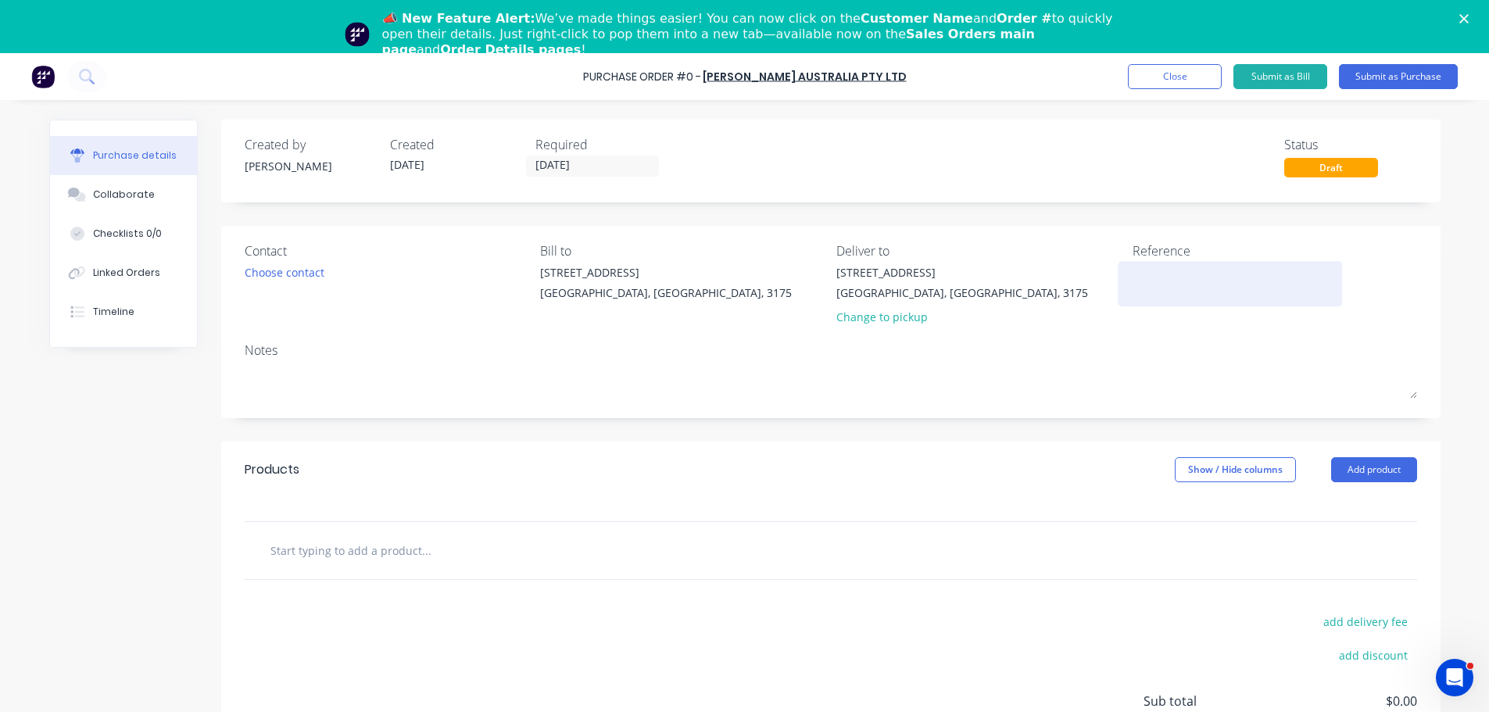
click at [1147, 267] on textarea at bounding box center [1230, 281] width 195 height 35
type textarea "I"
type textarea "IGLU/"
type textarea "x"
type textarea "IGLU/3"
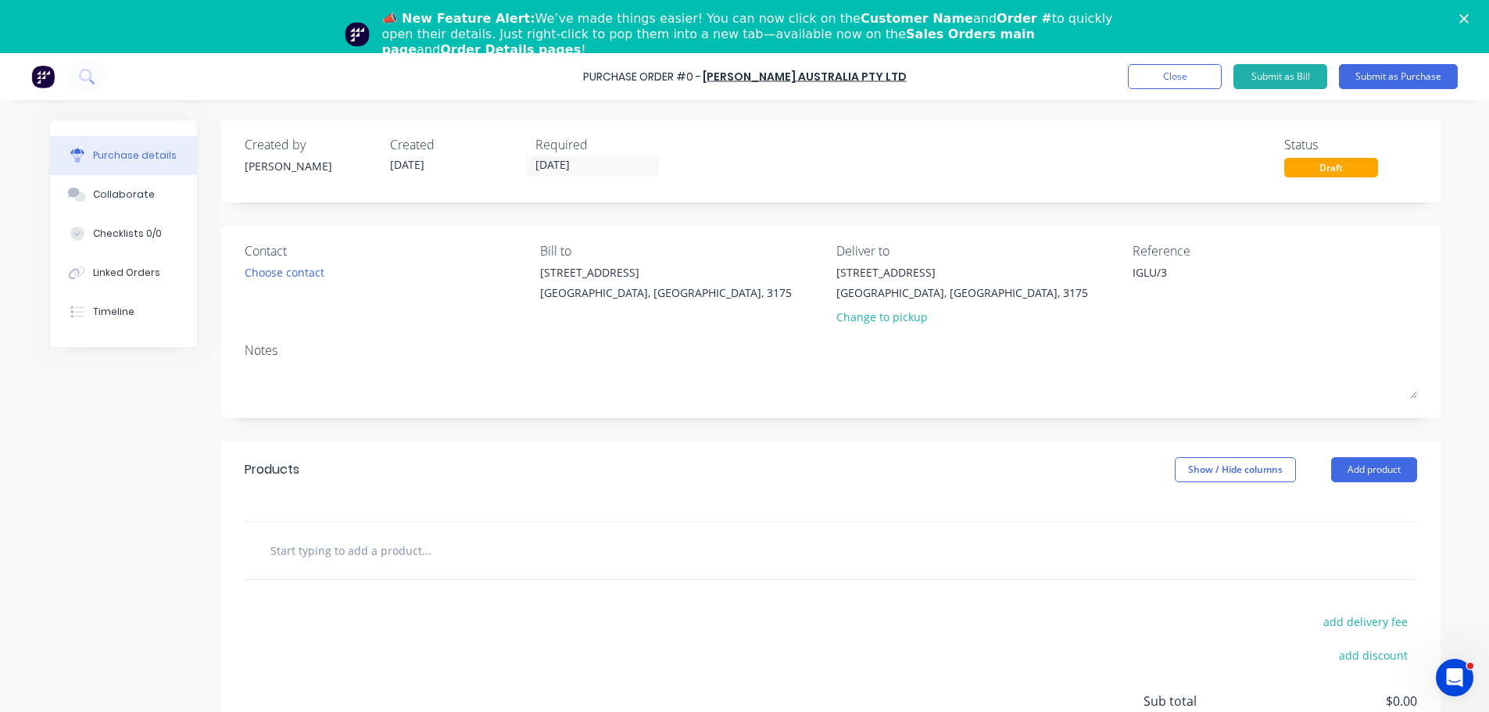
type textarea "x"
type textarea "IGLU/36"
type textarea "x"
type textarea "IGLU/360"
type textarea "x"
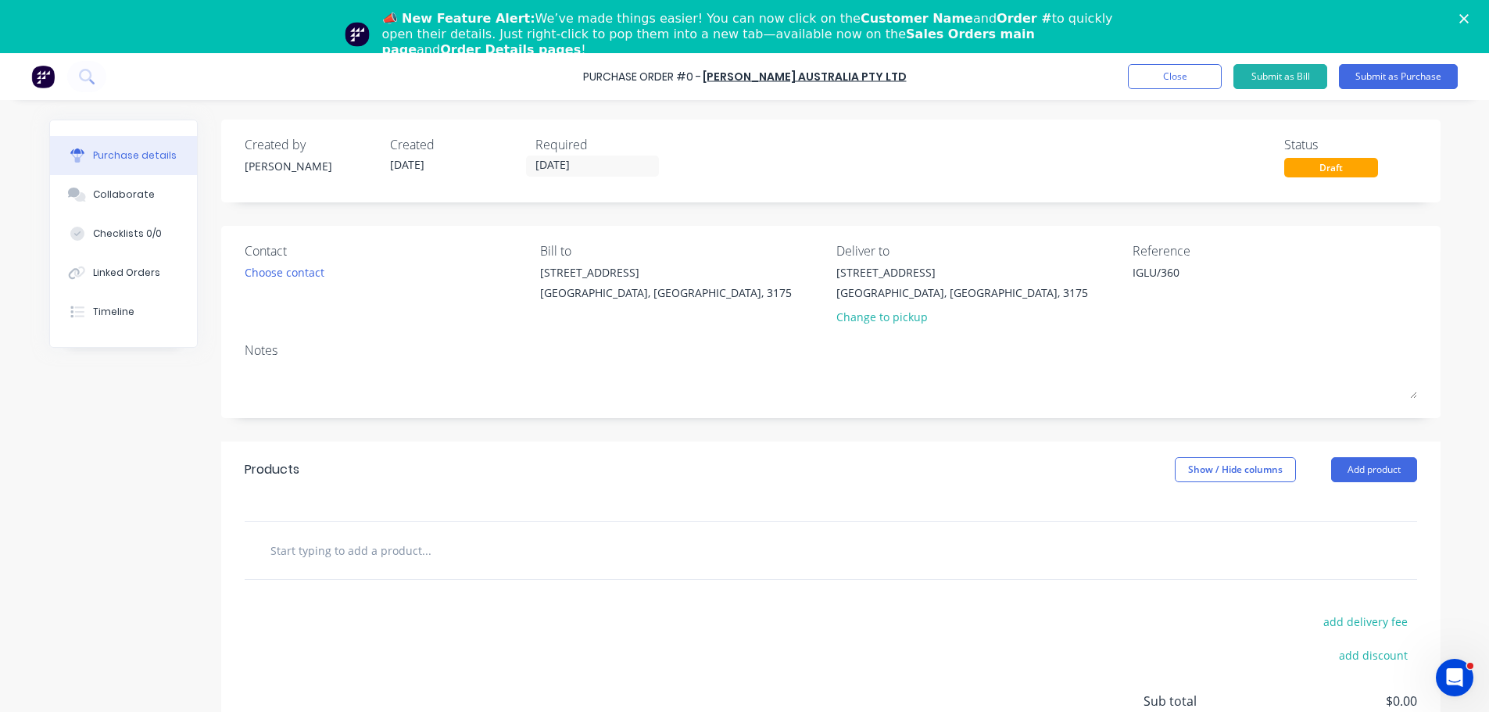
type textarea "IGLU/360"
type textarea "x"
type textarea "IGLU/360 W"
type textarea "x"
type textarea "IGLU/360 Wi"
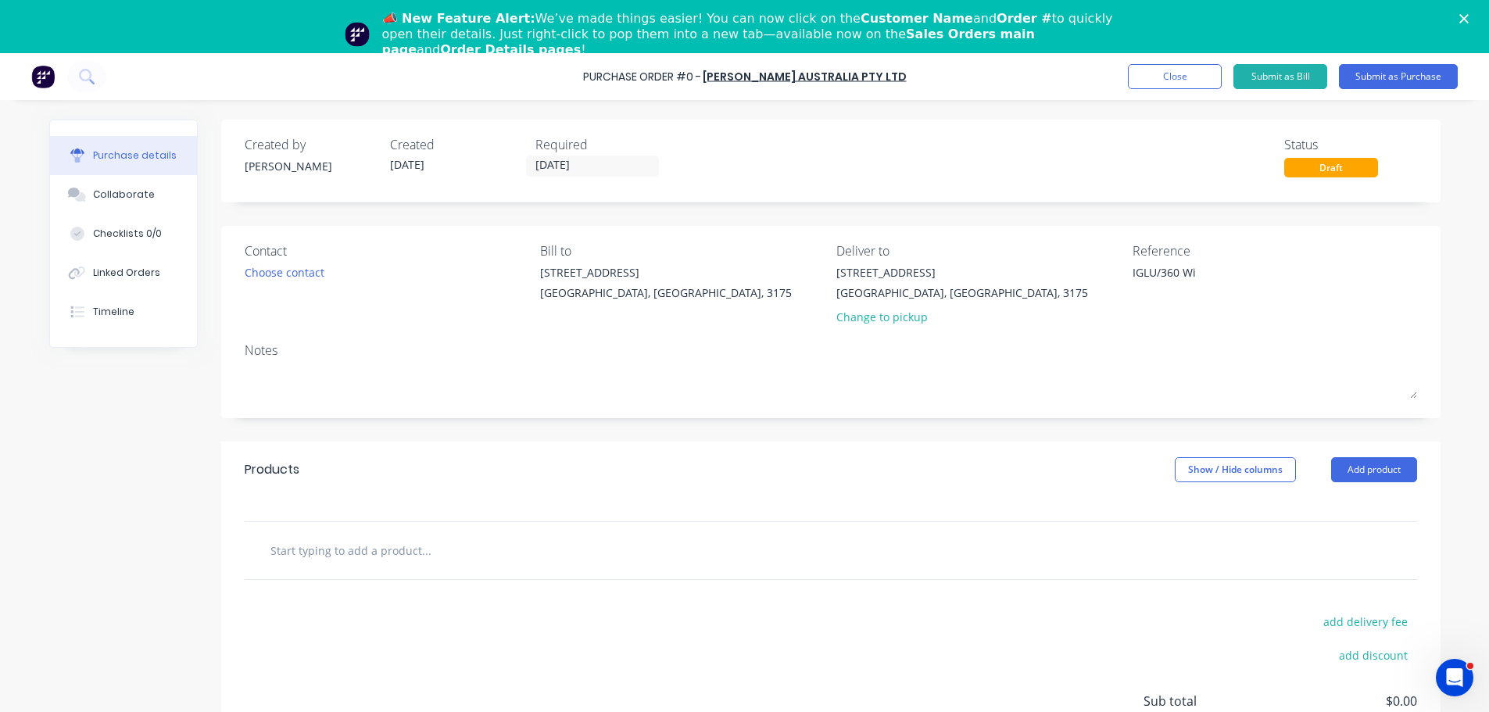
type textarea "x"
type textarea "IGLU/360 Wil"
type textarea "x"
type textarea "IGLU/360 Will"
type textarea "x"
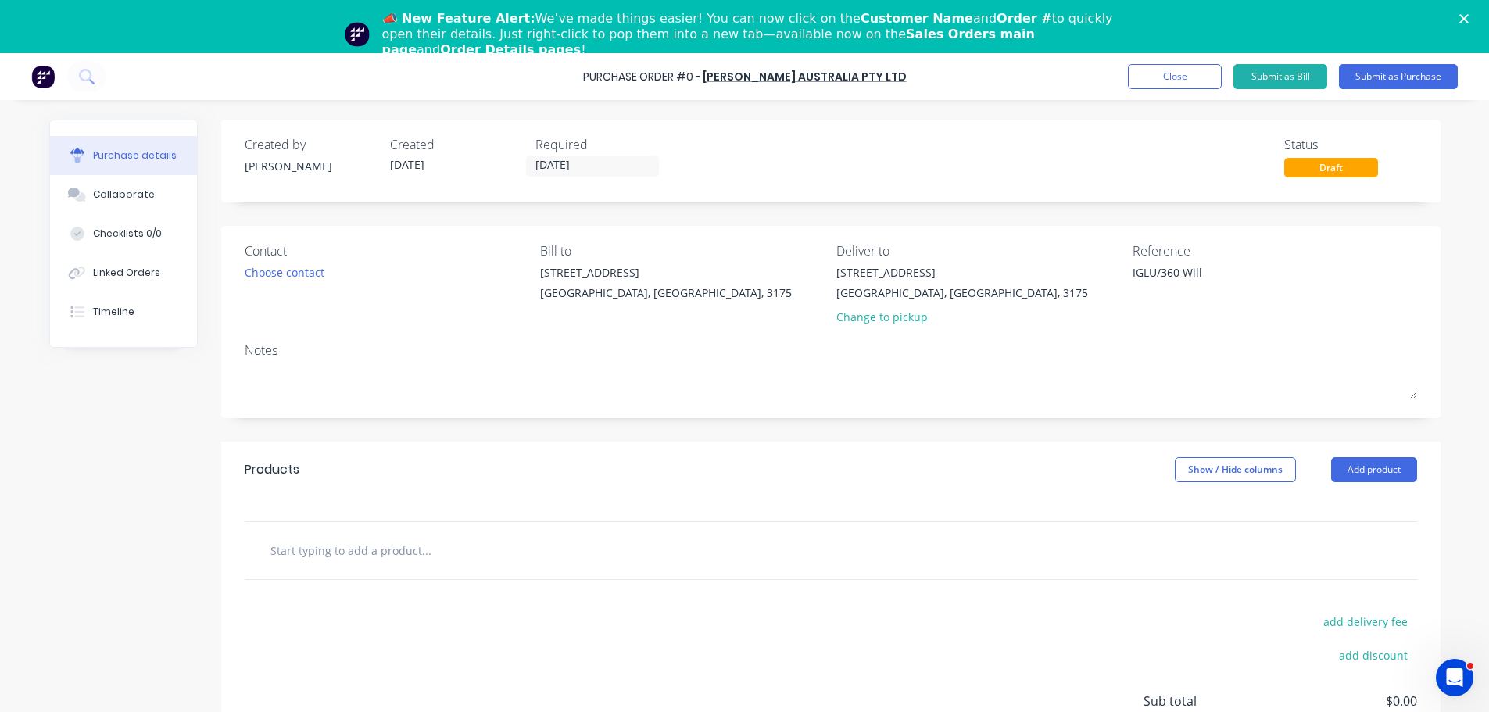
type textarea "IGLU/360 Willi"
type textarea "x"
type textarea "IGLU/360 Willia"
type textarea "x"
type textarea "IGLU/360 William"
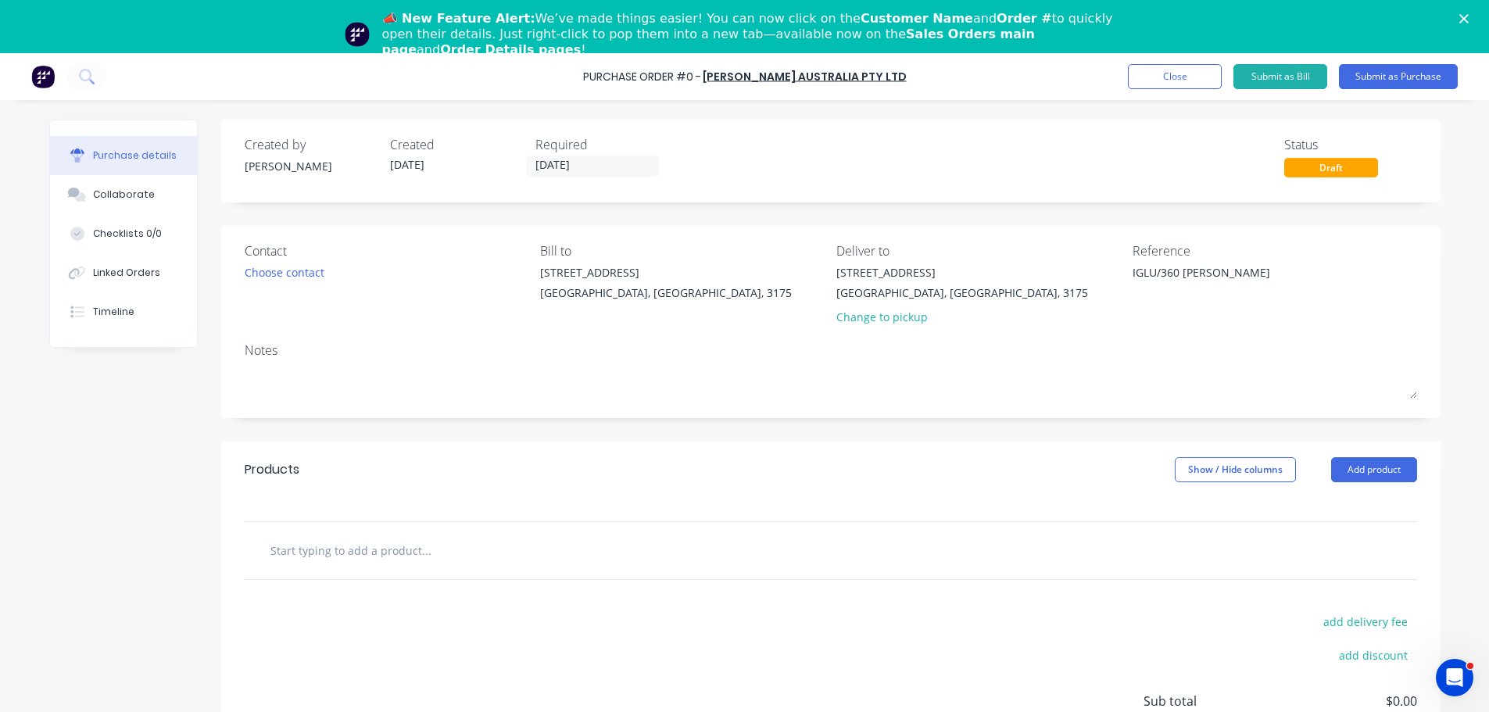
type textarea "x"
type textarea "IGLU/360 Williams"
type textarea "x"
type textarea "IGLU/360 Williams"
type textarea "x"
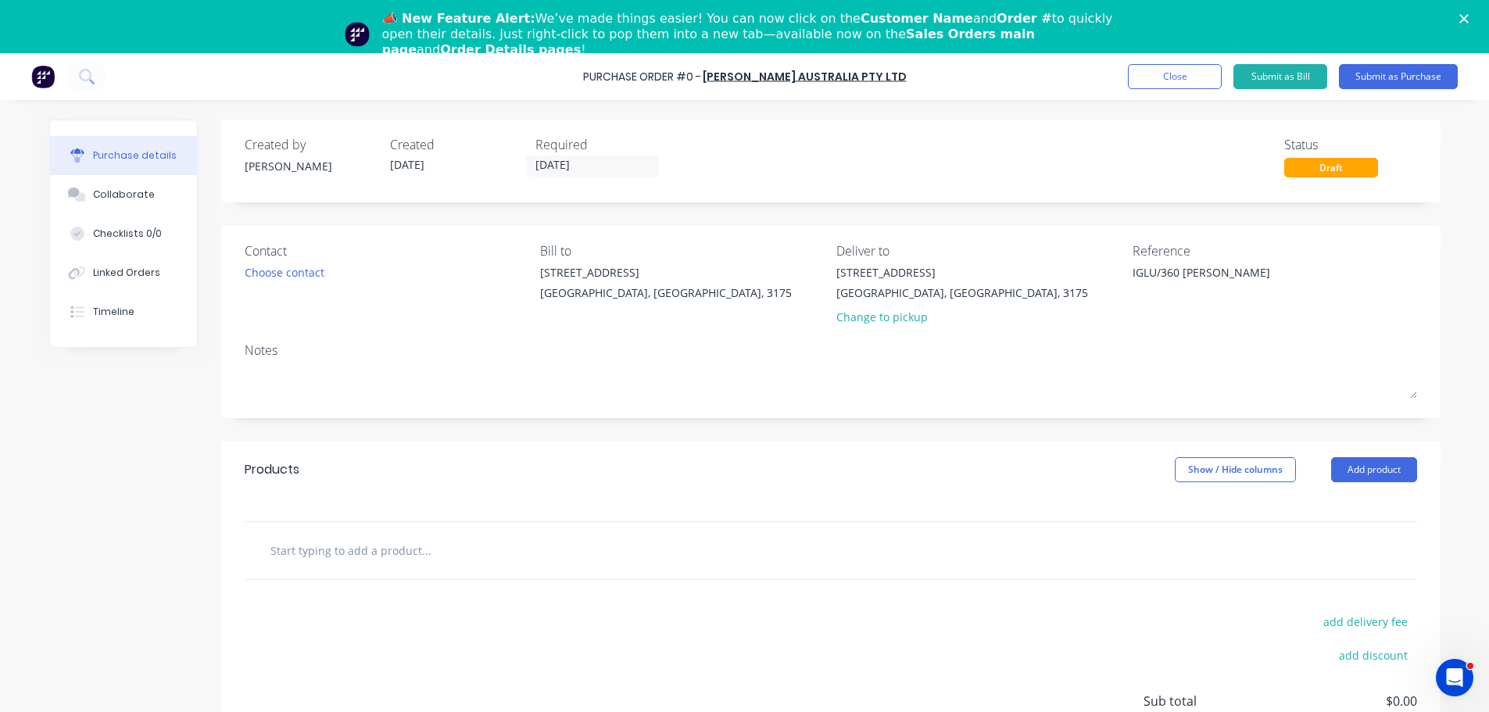
type textarea "IGLU/360 Williams S"
type textarea "x"
type textarea "IGLU/360 Williams St"
type textarea "x"
type textarea "IGLU/360 Williams St"
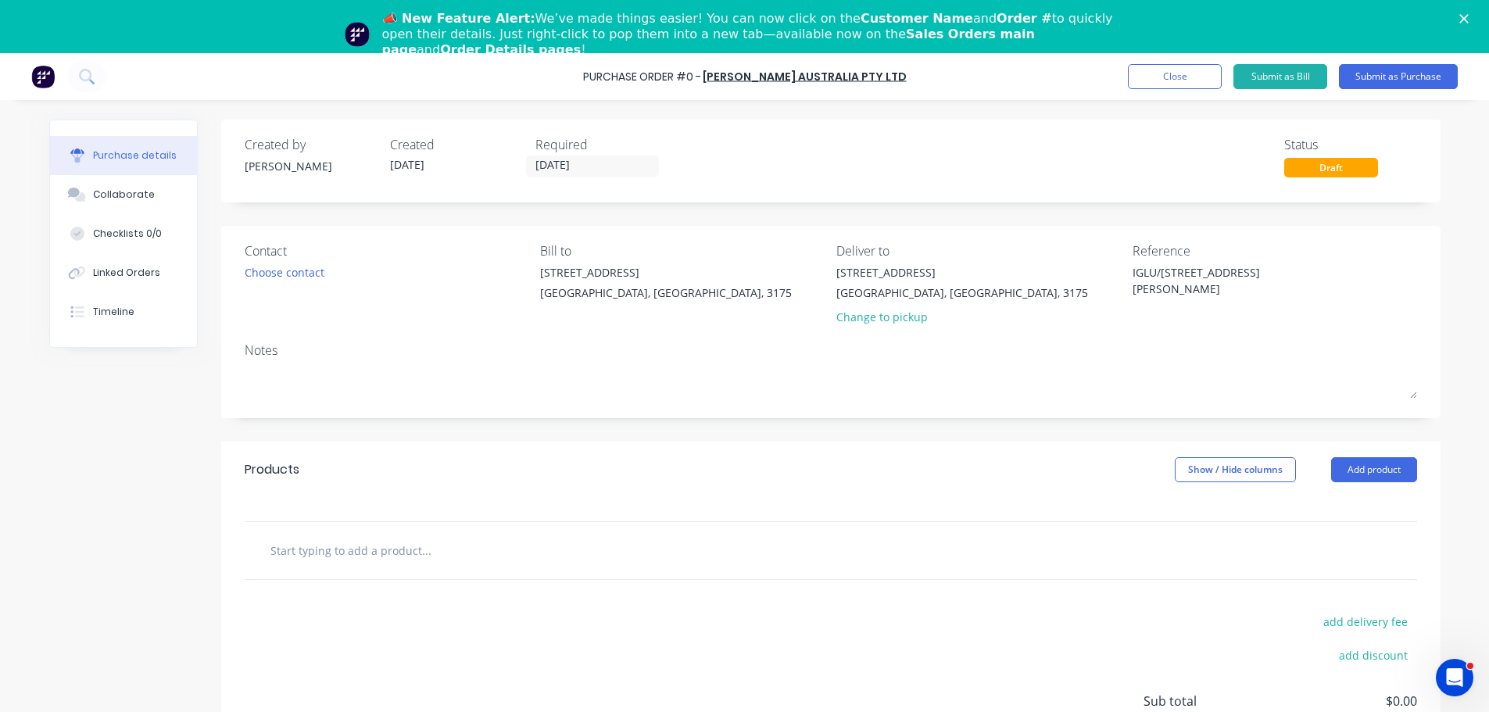
click at [429, 537] on input "text" at bounding box center [426, 550] width 313 height 31
type textarea "x"
type textarea "IGLU/360 Williams St"
type textarea "x"
type input "a"
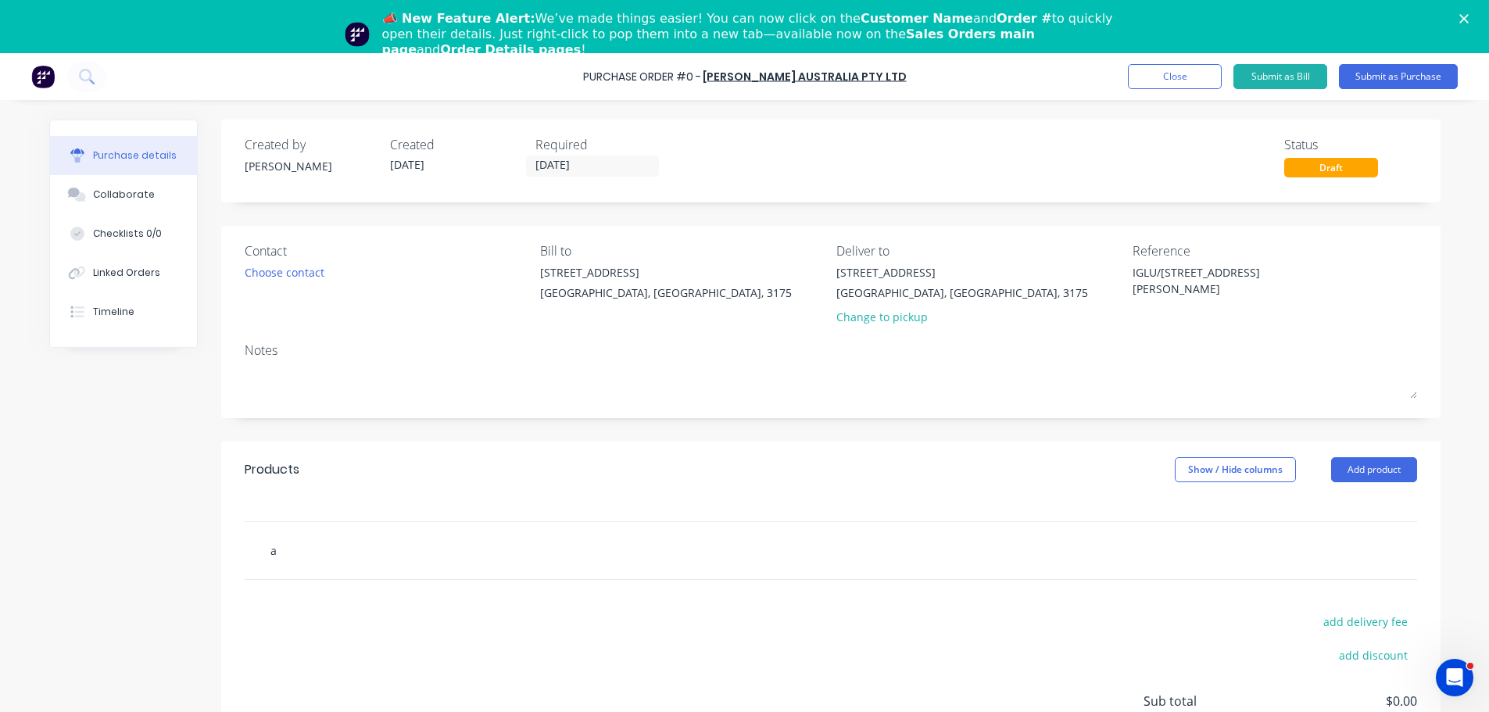
type textarea "x"
type input "ar"
type textarea "x"
type input "arg"
type textarea "x"
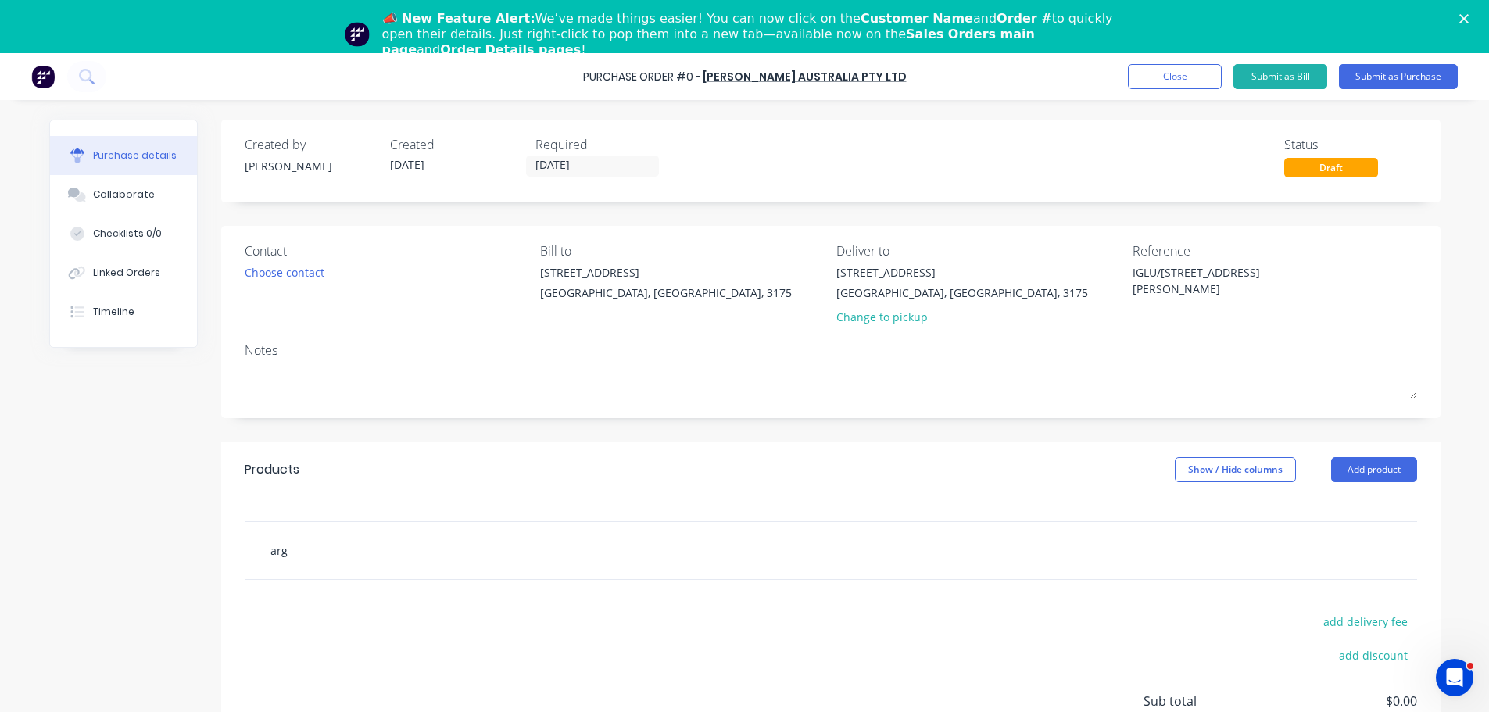
type input "arge"
type textarea "x"
type input "argen"
type textarea "x"
type input "argent"
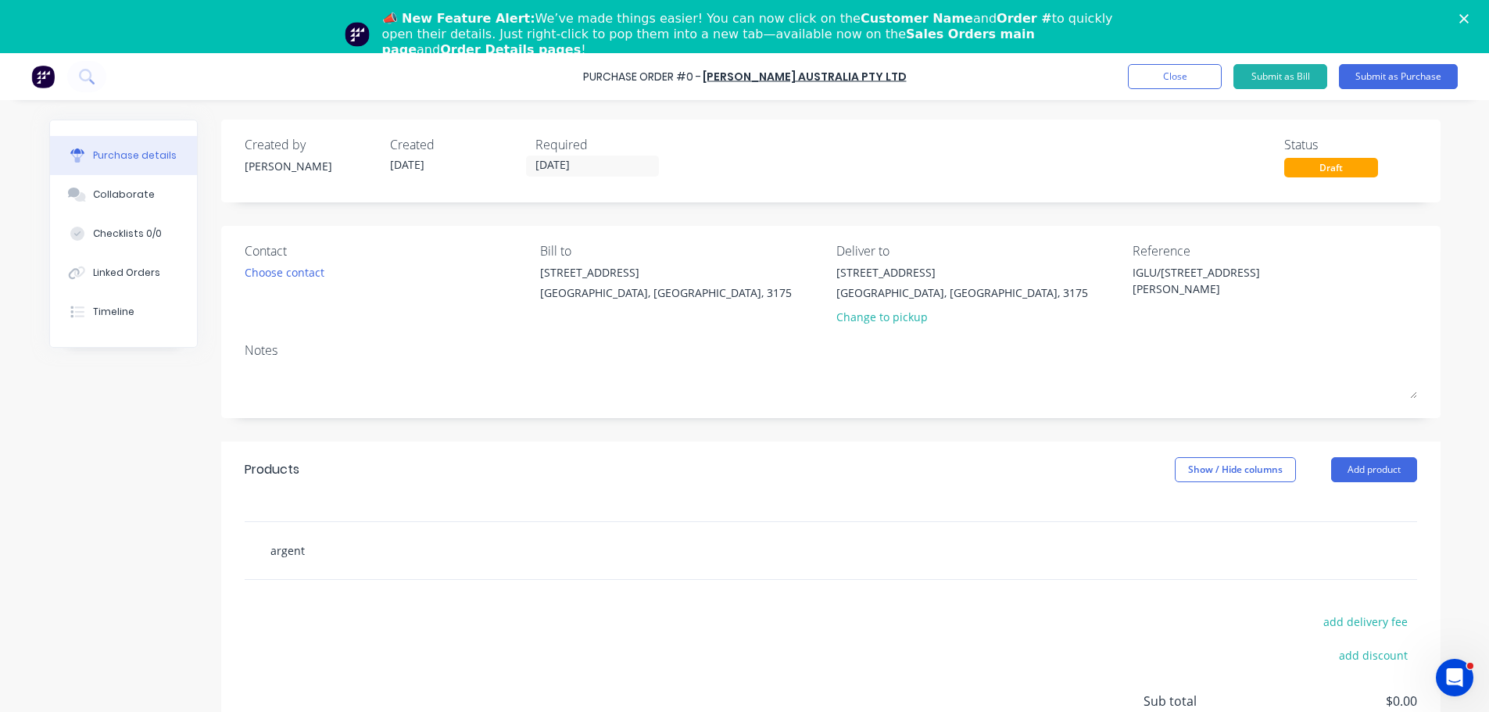
type textarea "x"
type input "argenti"
type textarea "x"
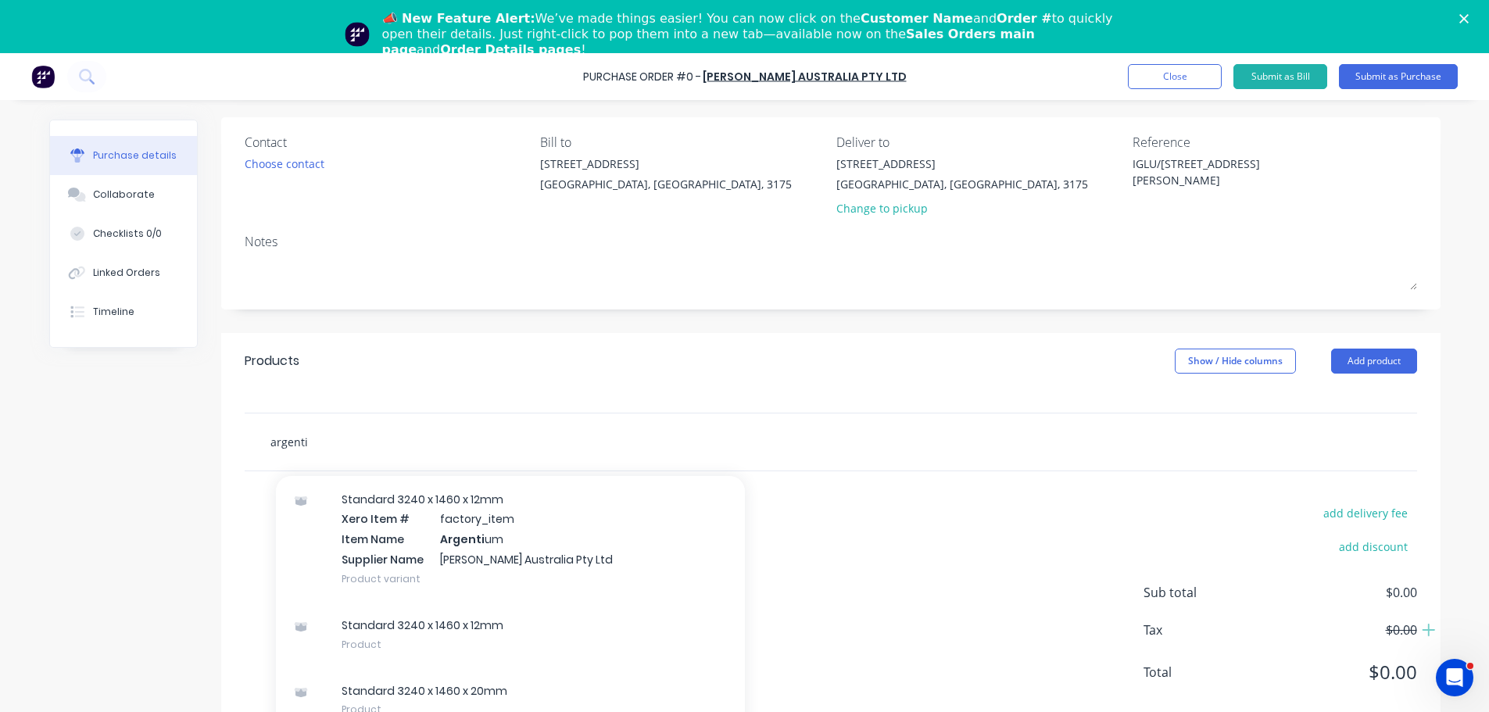
scroll to position [391, 0]
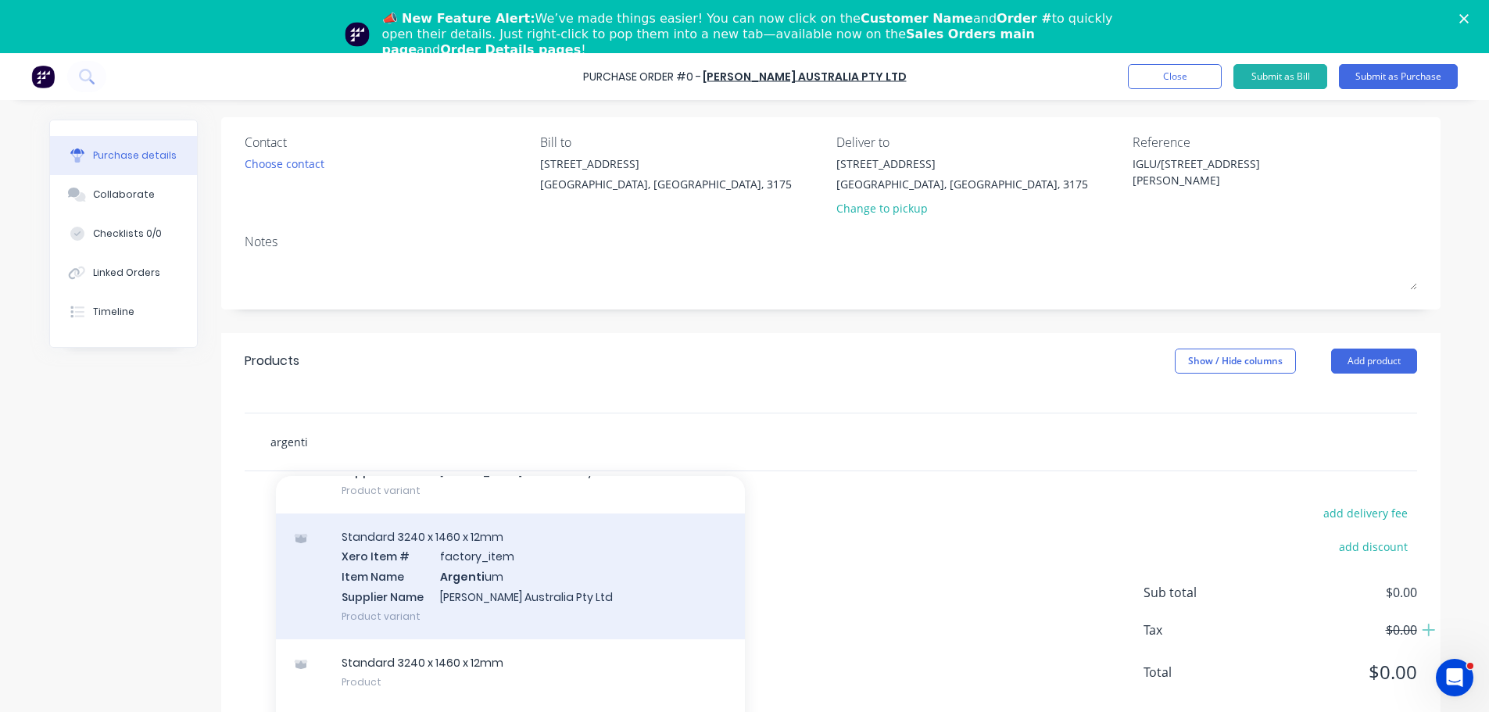
type input "argenti"
click at [470, 571] on div "Standard 3240 x 1460 x 12mm Xero Item # factory_item Item Name Argenti um Suppl…" at bounding box center [510, 577] width 469 height 126
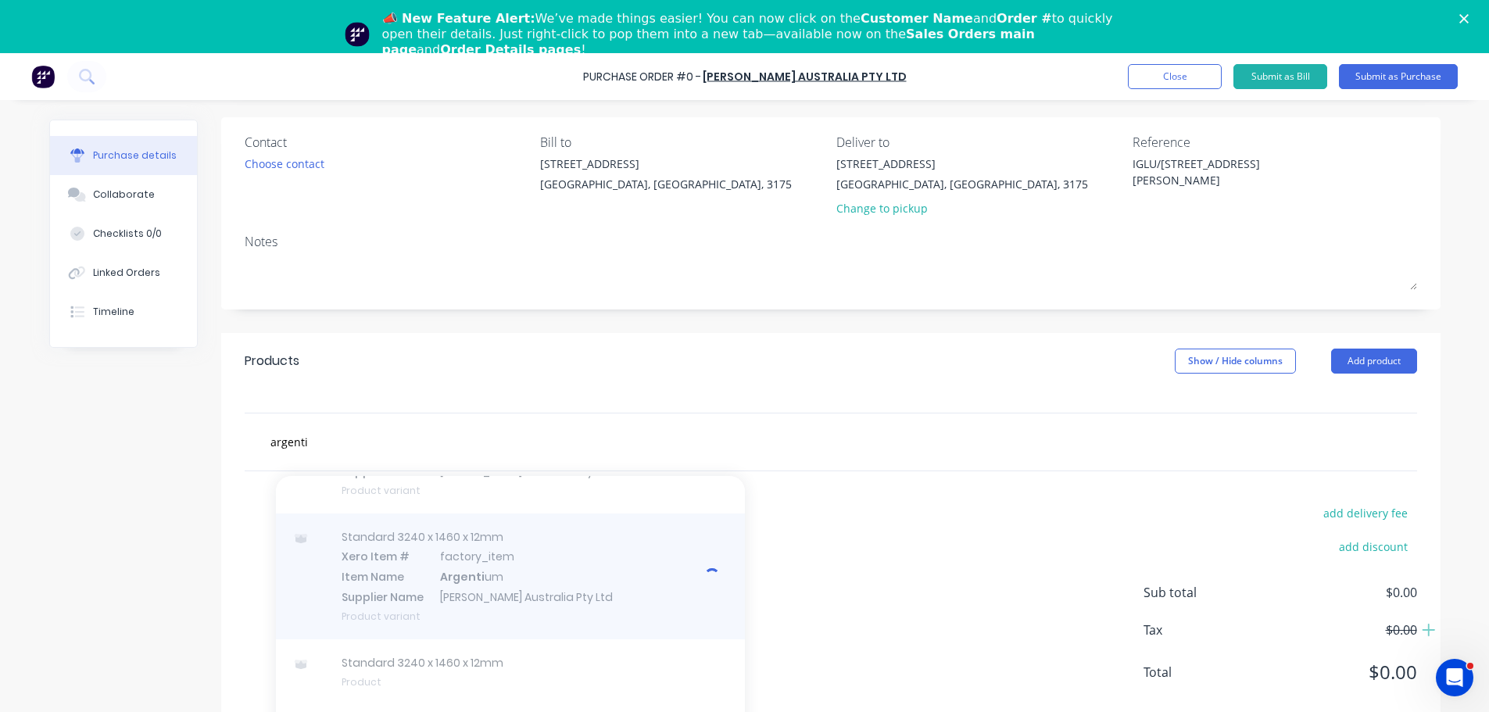
type textarea "x"
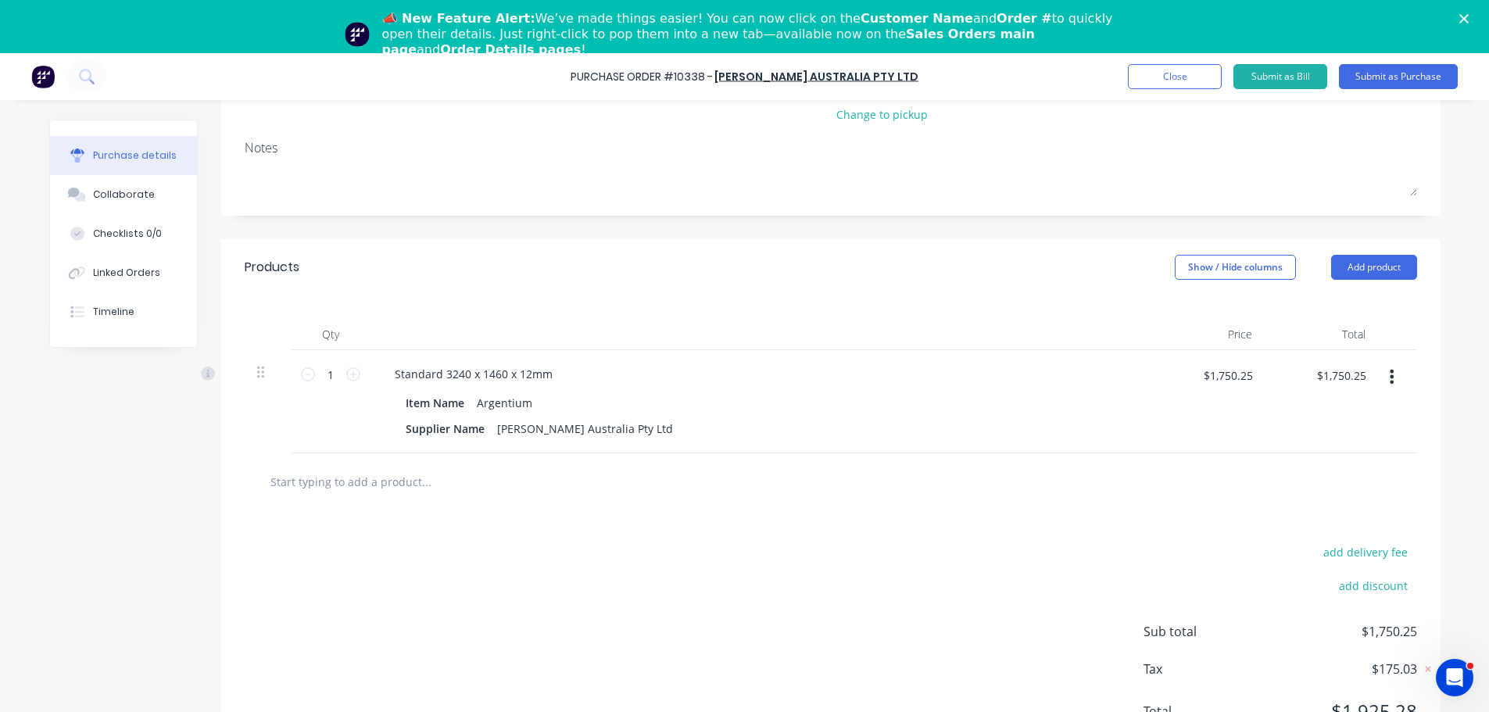
scroll to position [220, 0]
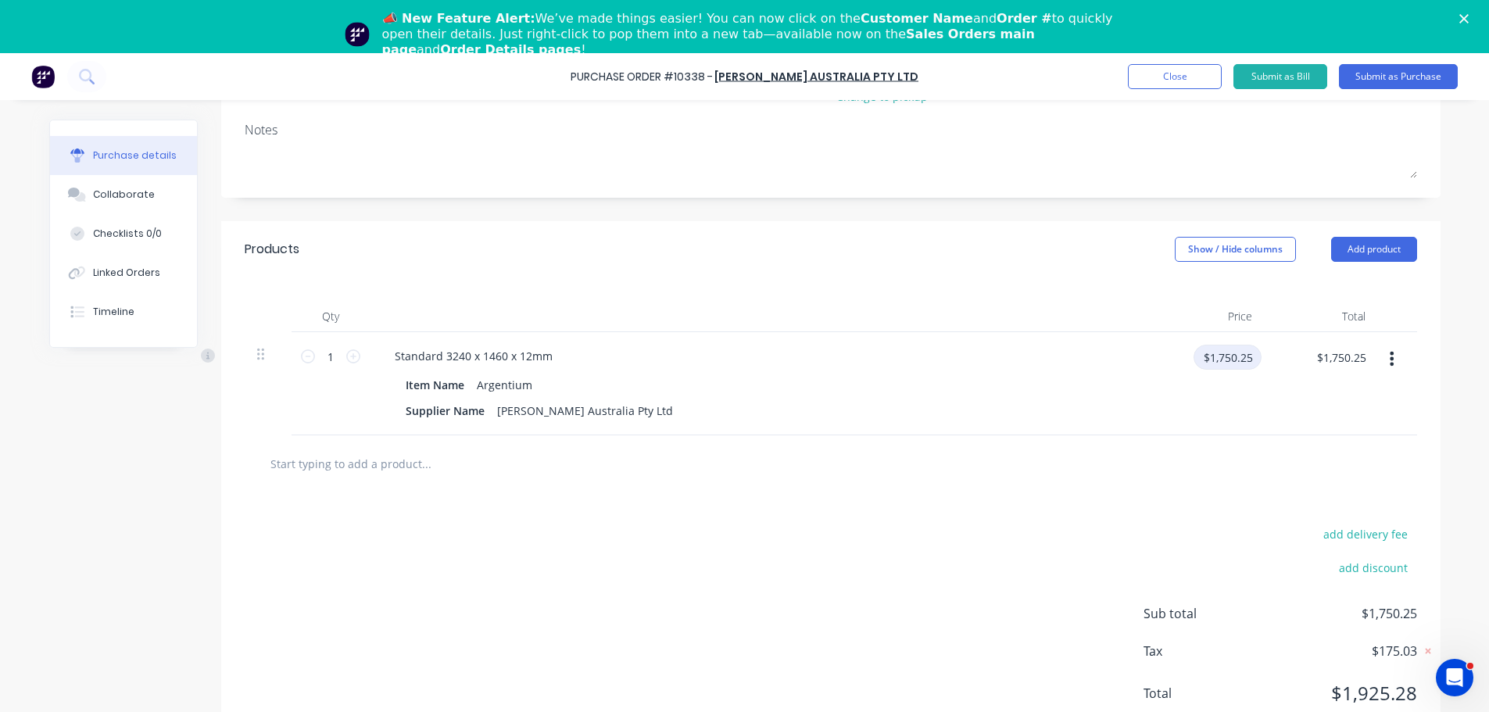
click at [1207, 355] on input "$1,750.25" at bounding box center [1228, 357] width 68 height 25
click at [1202, 356] on input "$1,750.25" at bounding box center [1228, 357] width 68 height 25
click at [1227, 358] on input "$1,750.25" at bounding box center [1228, 357] width 68 height 25
type textarea "x"
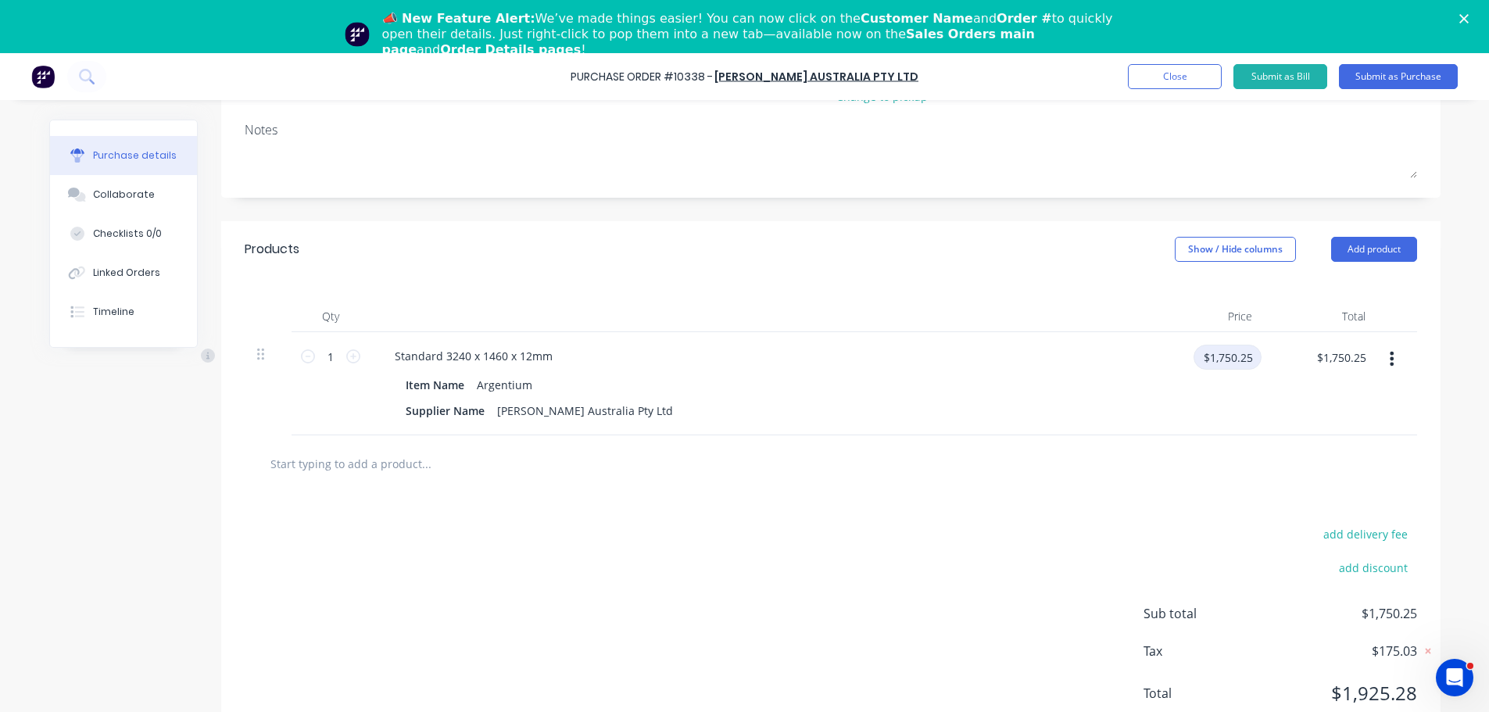
click at [1227, 358] on input "$1,750.25" at bounding box center [1228, 357] width 68 height 25
type input "884.60"
type textarea "x"
type input "$884.60"
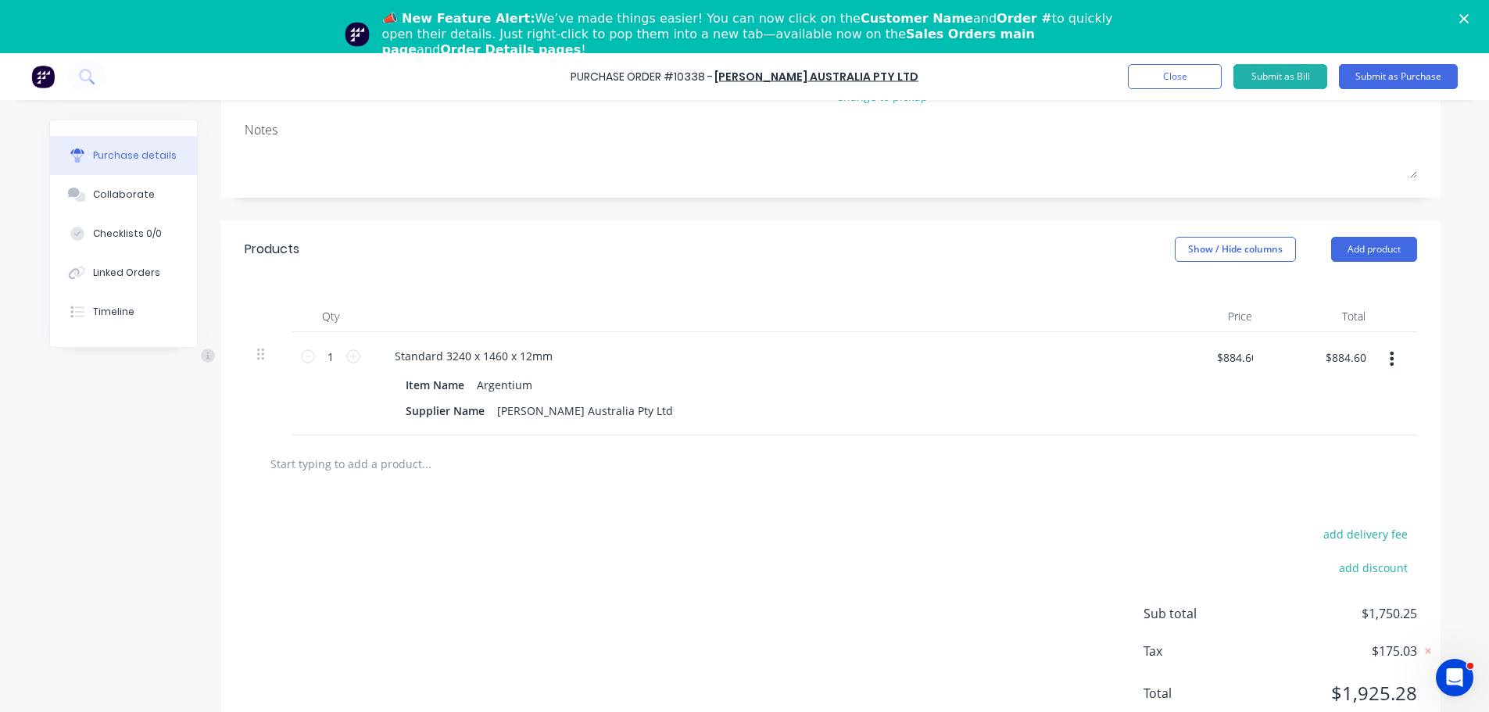
click at [1033, 303] on div at bounding box center [761, 316] width 782 height 31
click at [348, 358] on icon at bounding box center [353, 356] width 14 height 14
type textarea "x"
type input "2"
type input "$1,769.20"
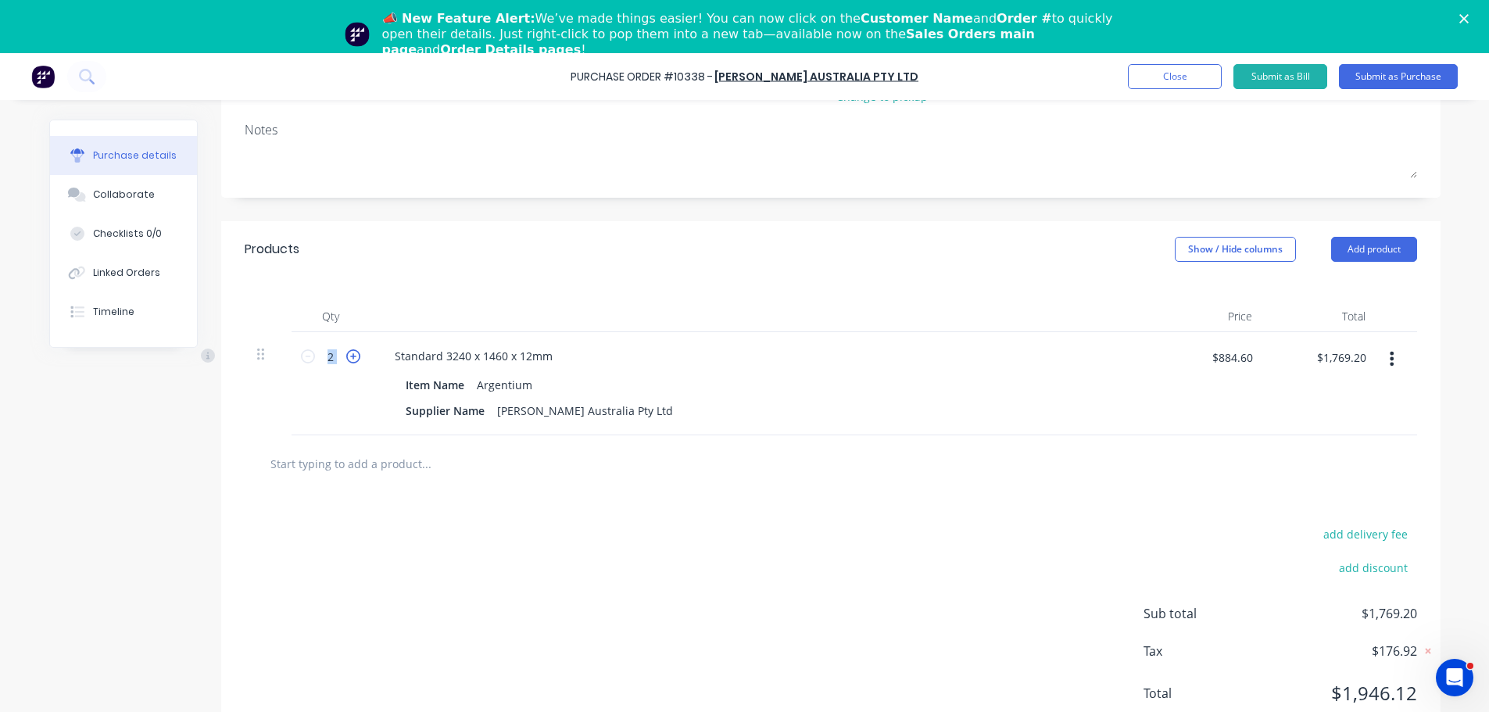
click at [348, 358] on icon at bounding box center [353, 356] width 14 height 14
type textarea "x"
type input "3"
type input "$2,653.80"
click at [348, 358] on icon at bounding box center [353, 356] width 14 height 14
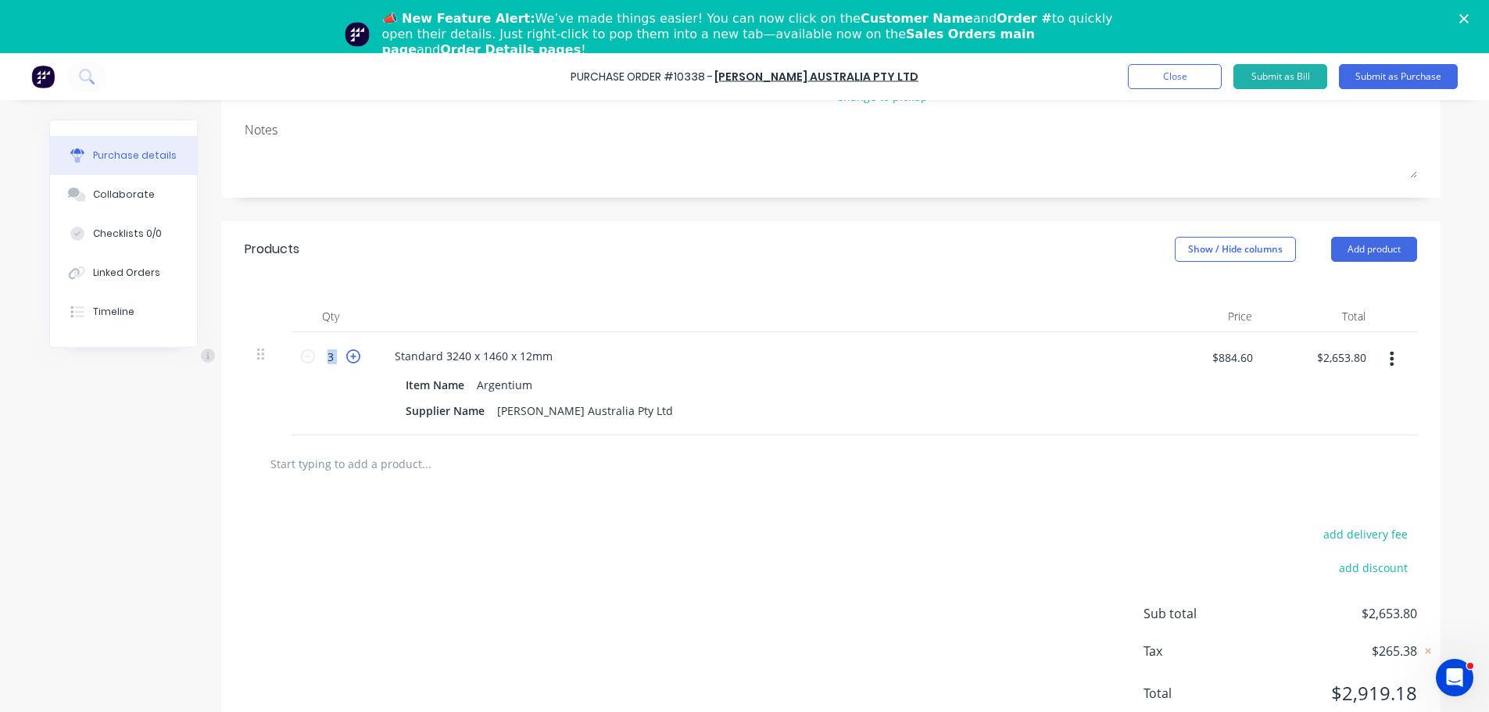
type textarea "x"
type input "4"
type input "$3,538.40"
click at [348, 358] on icon at bounding box center [353, 356] width 14 height 14
type textarea "x"
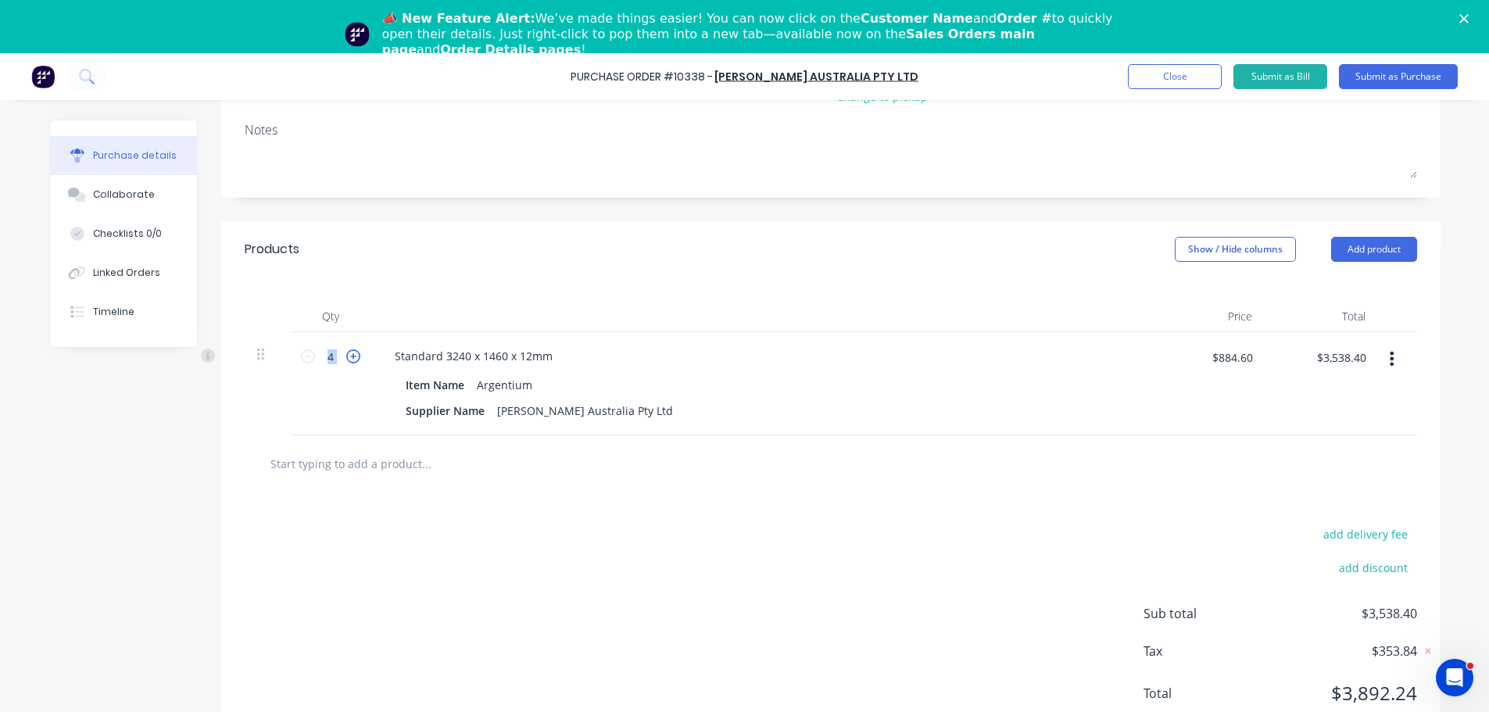
type input "5"
type input "$4,423.00"
click at [348, 358] on icon at bounding box center [353, 356] width 14 height 14
type textarea "x"
type input "6"
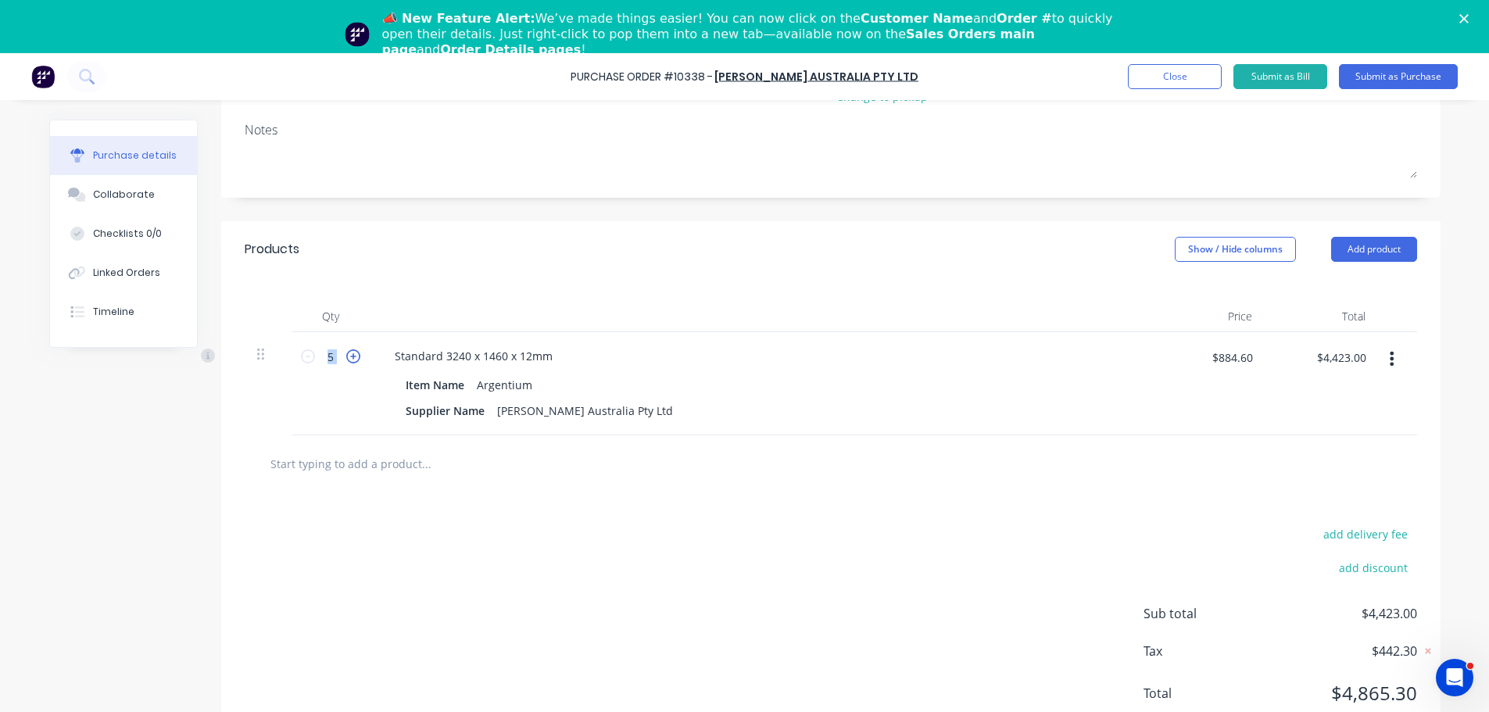
type input "$5,307.60"
click at [399, 328] on div at bounding box center [761, 316] width 782 height 31
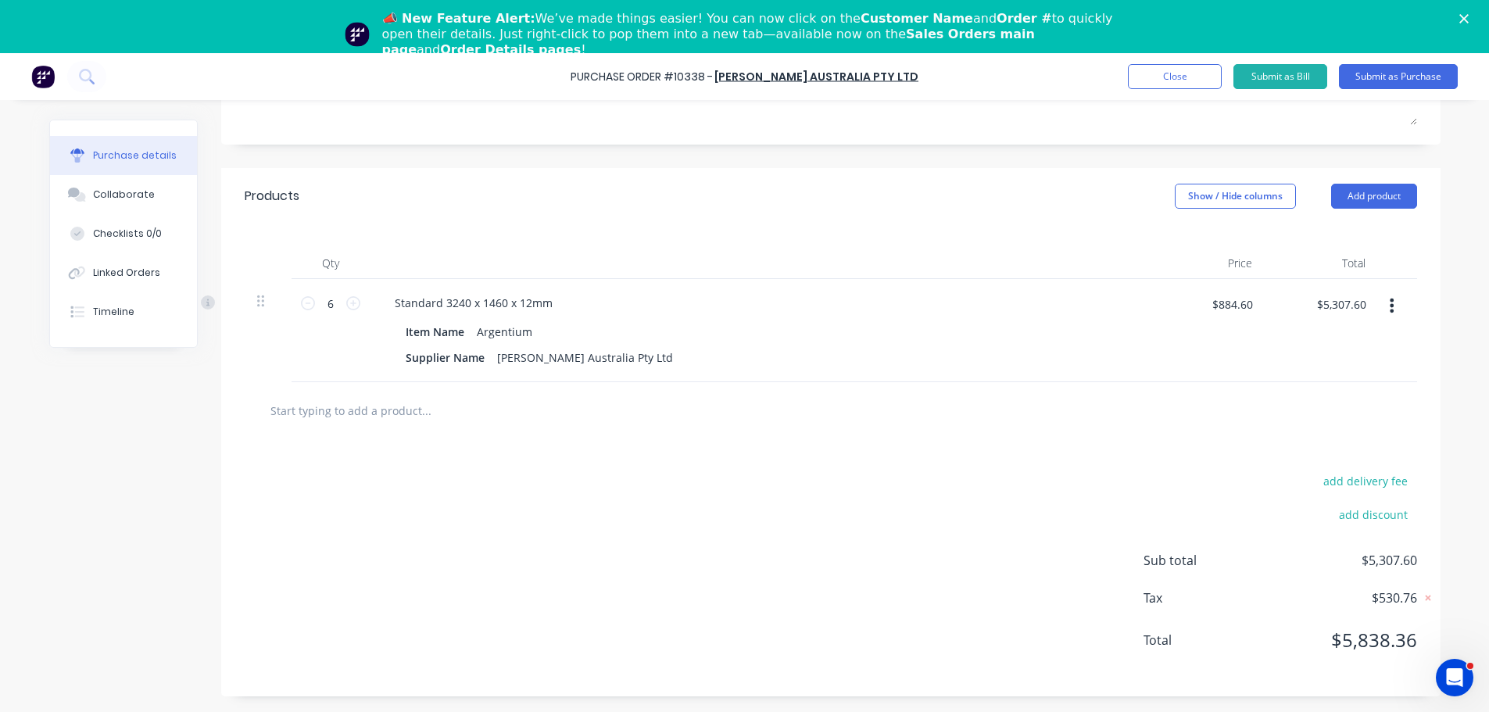
scroll to position [0, 0]
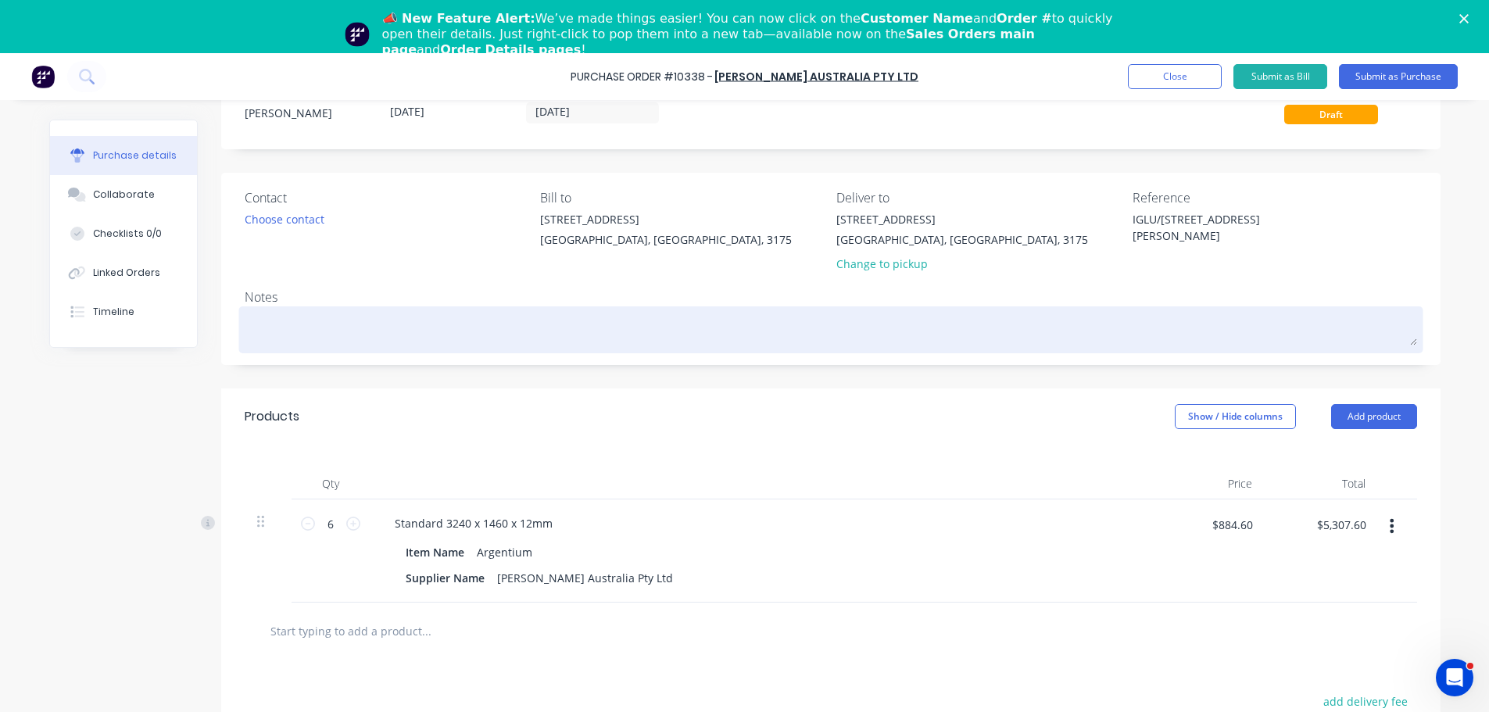
click at [535, 338] on textarea at bounding box center [831, 327] width 1173 height 35
type textarea "x"
type textarea "b"
type textarea "x"
type textarea "b2"
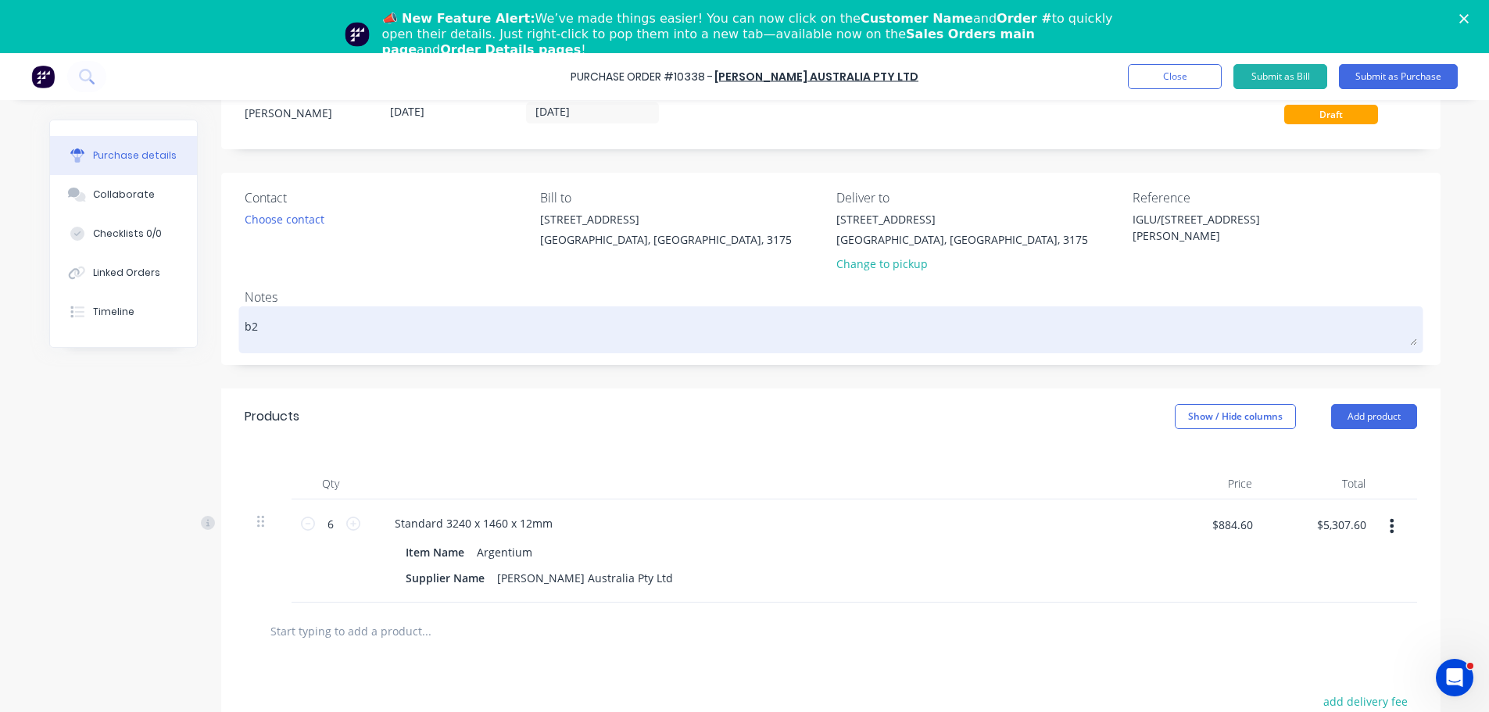
type textarea "x"
type textarea "b2b"
type textarea "x"
type textarea "b2b:"
type textarea "x"
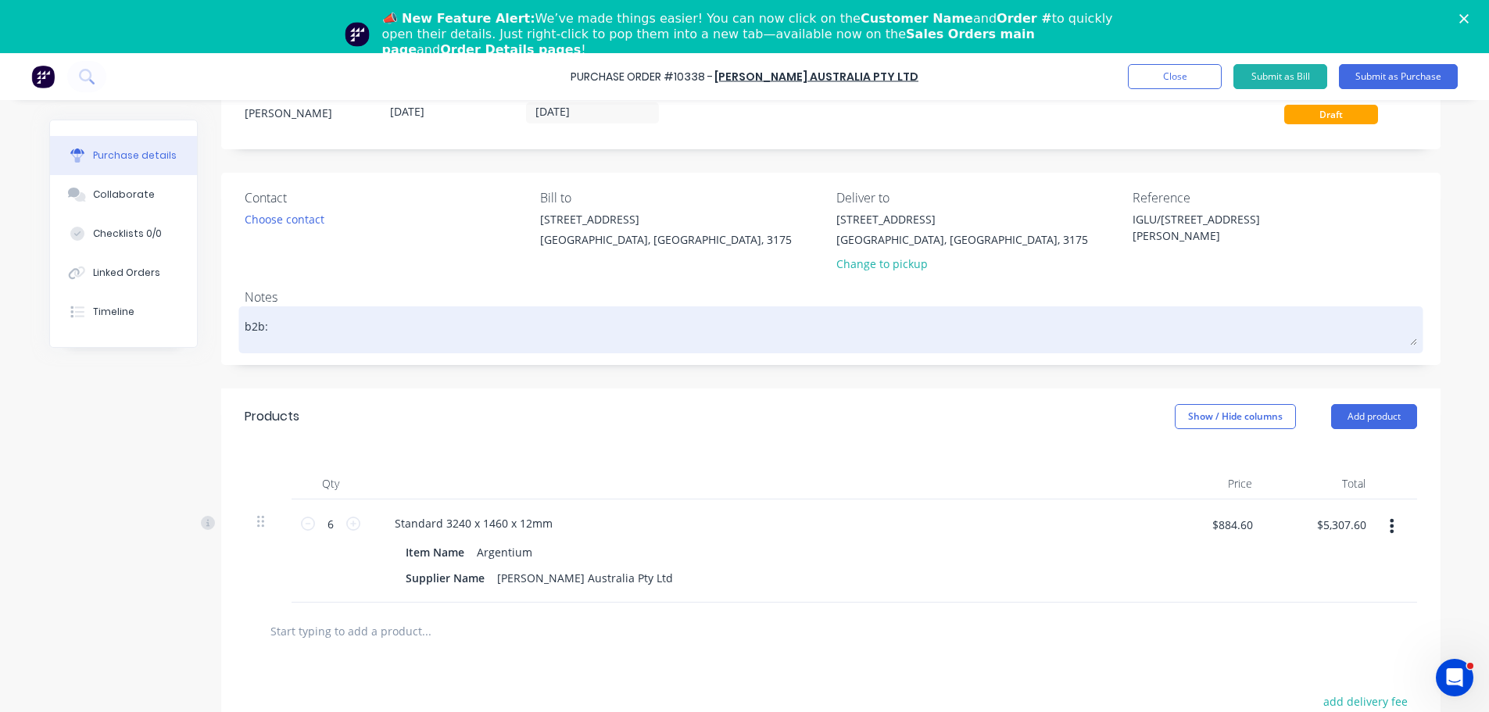
type textarea "b2b"
type textarea "x"
type textarea "b2"
type textarea "x"
type textarea "b"
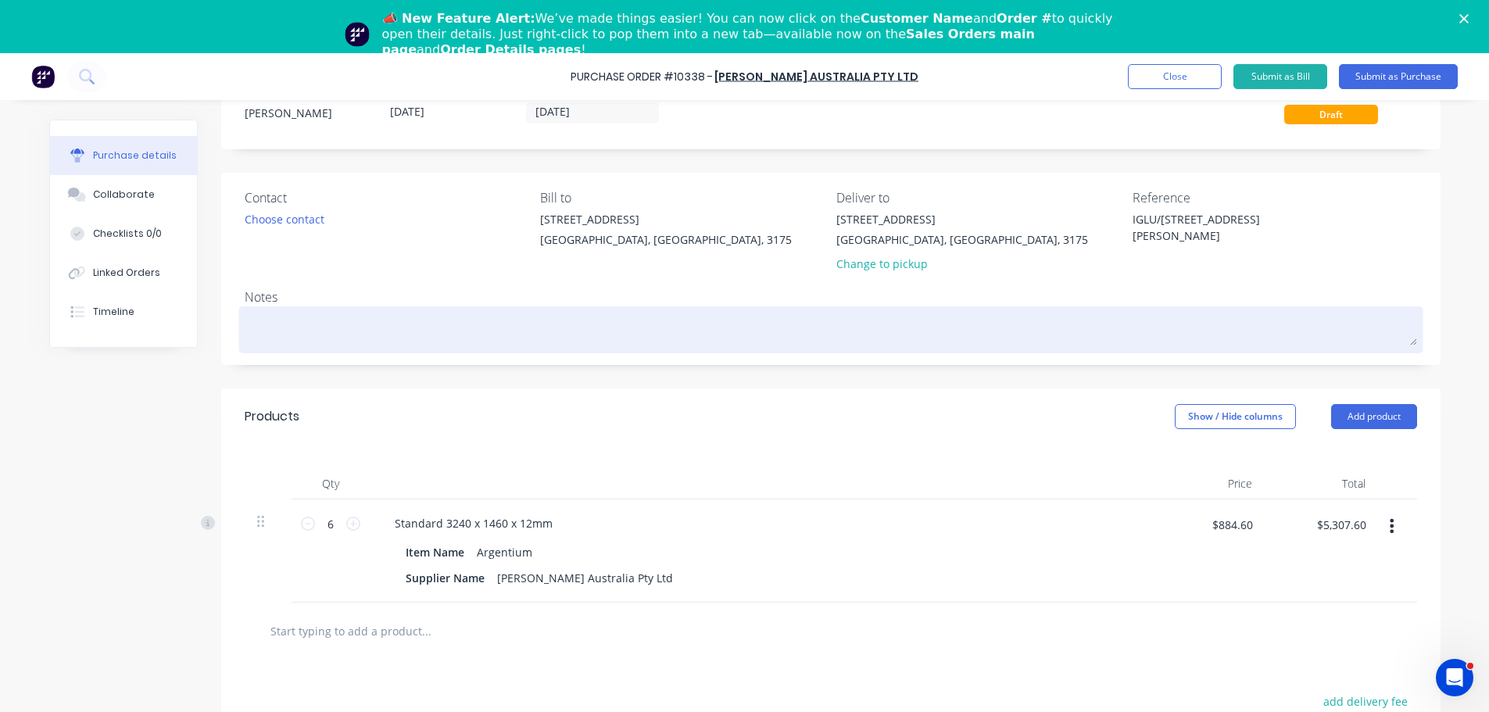
type textarea "x"
type textarea "B"
type textarea "x"
type textarea "B2"
type textarea "x"
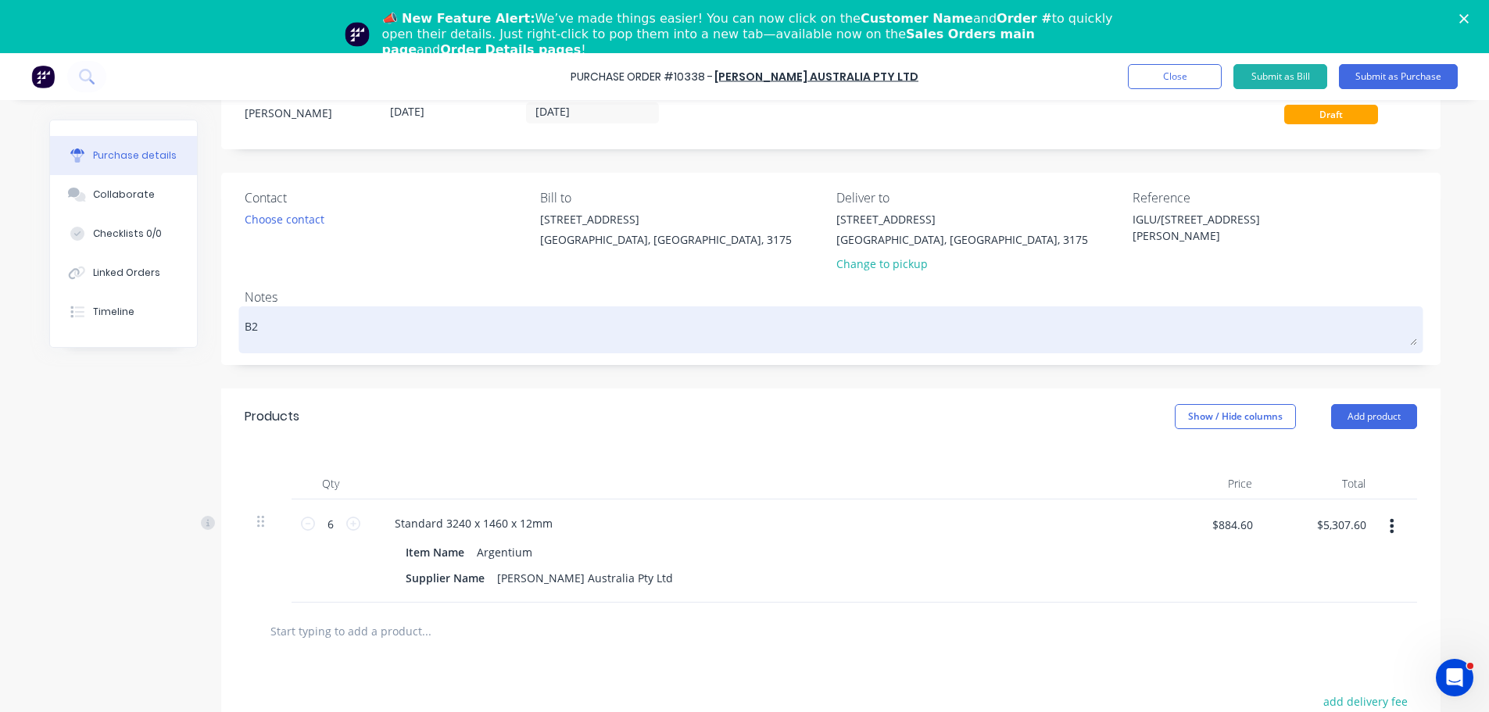
type textarea "B2B"
type textarea "x"
type textarea "B2B:"
type textarea "x"
type textarea "B2B:"
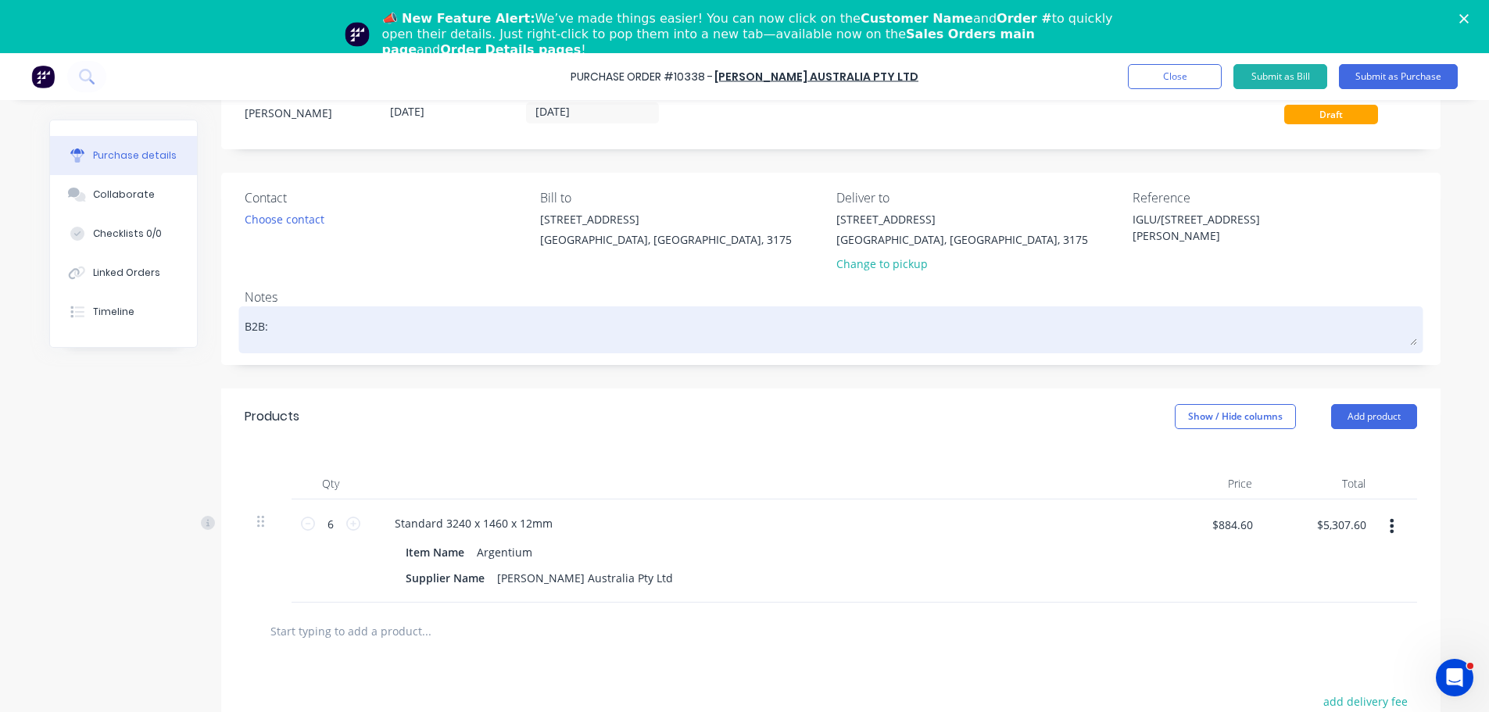
type textarea "x"
type textarea "B2B: 0"
type textarea "x"
type textarea "B2B: 00"
type textarea "x"
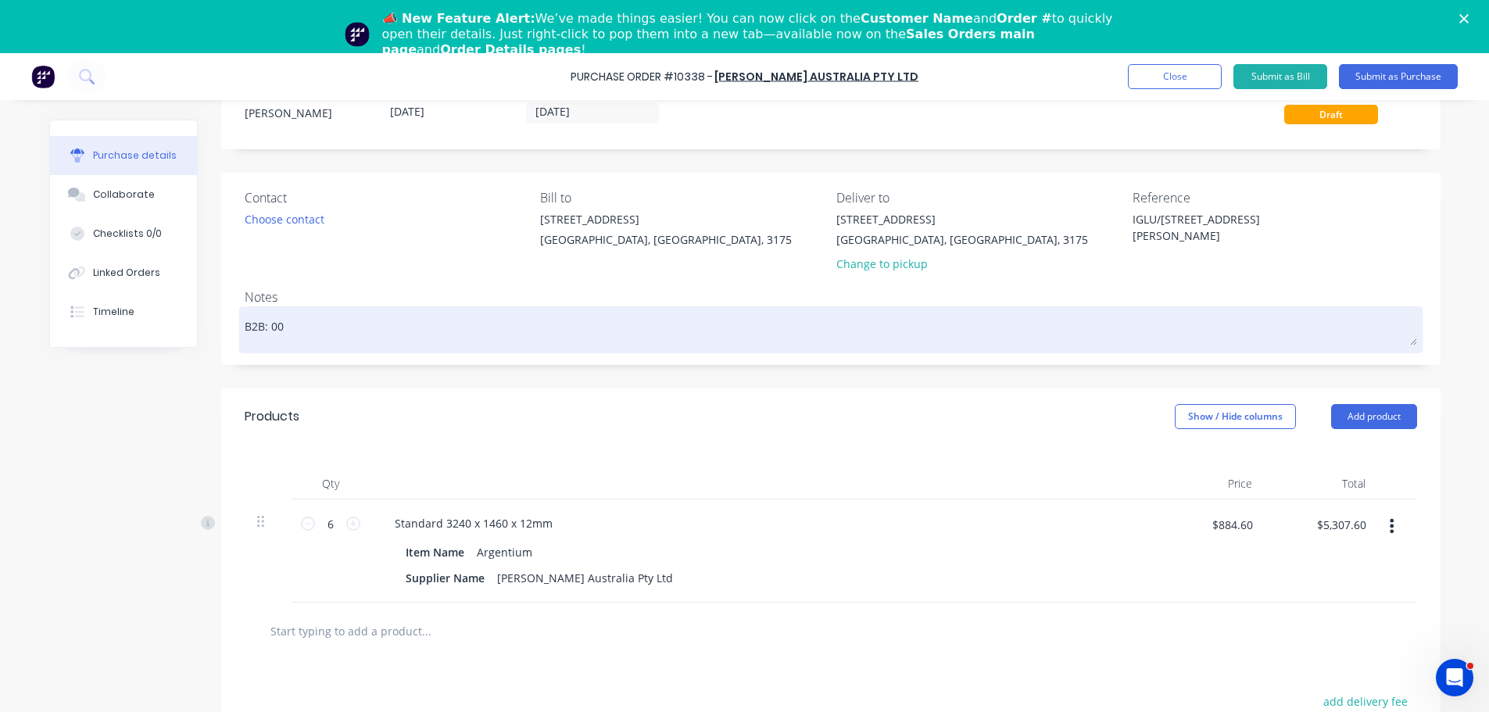
type textarea "B2B: 000"
type textarea "x"
type textarea "B2B: 0003"
type textarea "x"
type textarea "B2B: 00030"
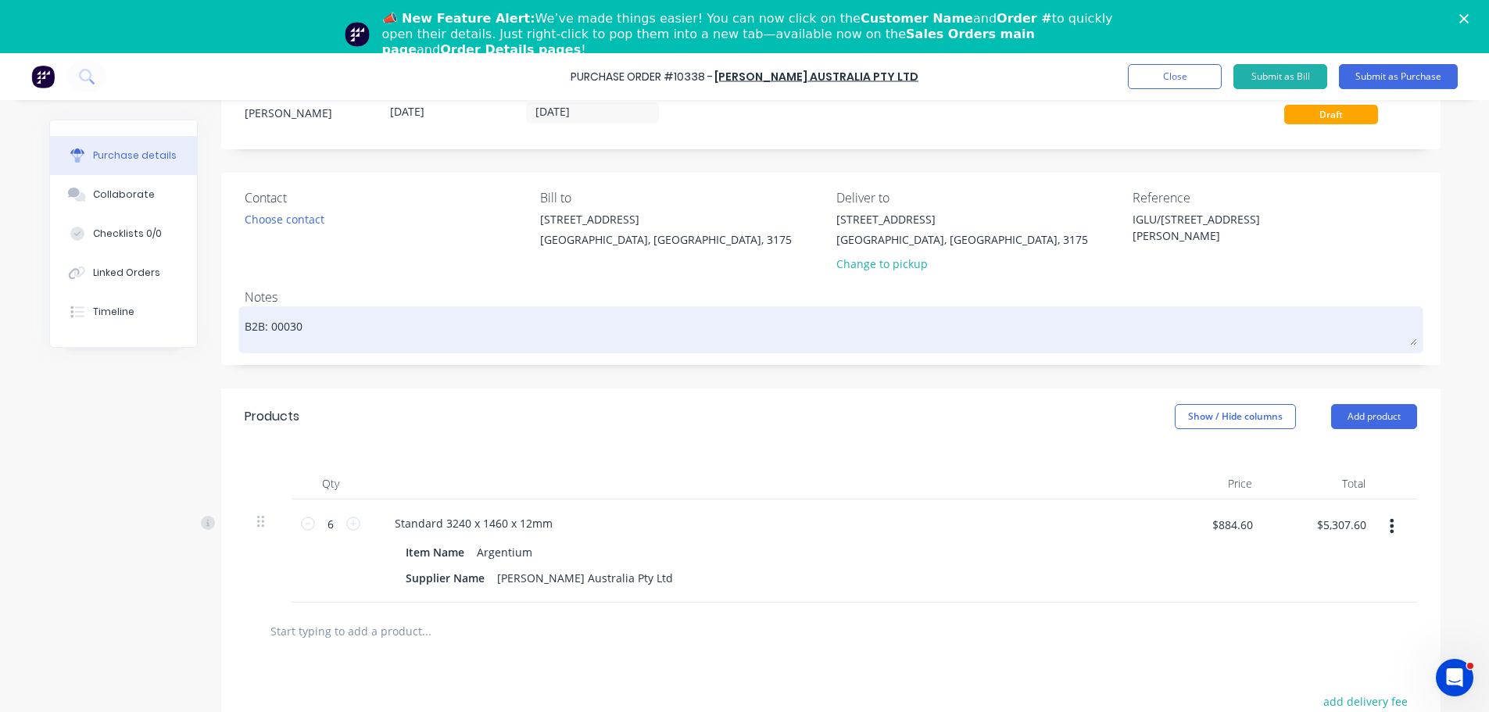
type textarea "x"
type textarea "B2B: 000309"
type textarea "x"
type textarea "B2B: 0003095"
type textarea "x"
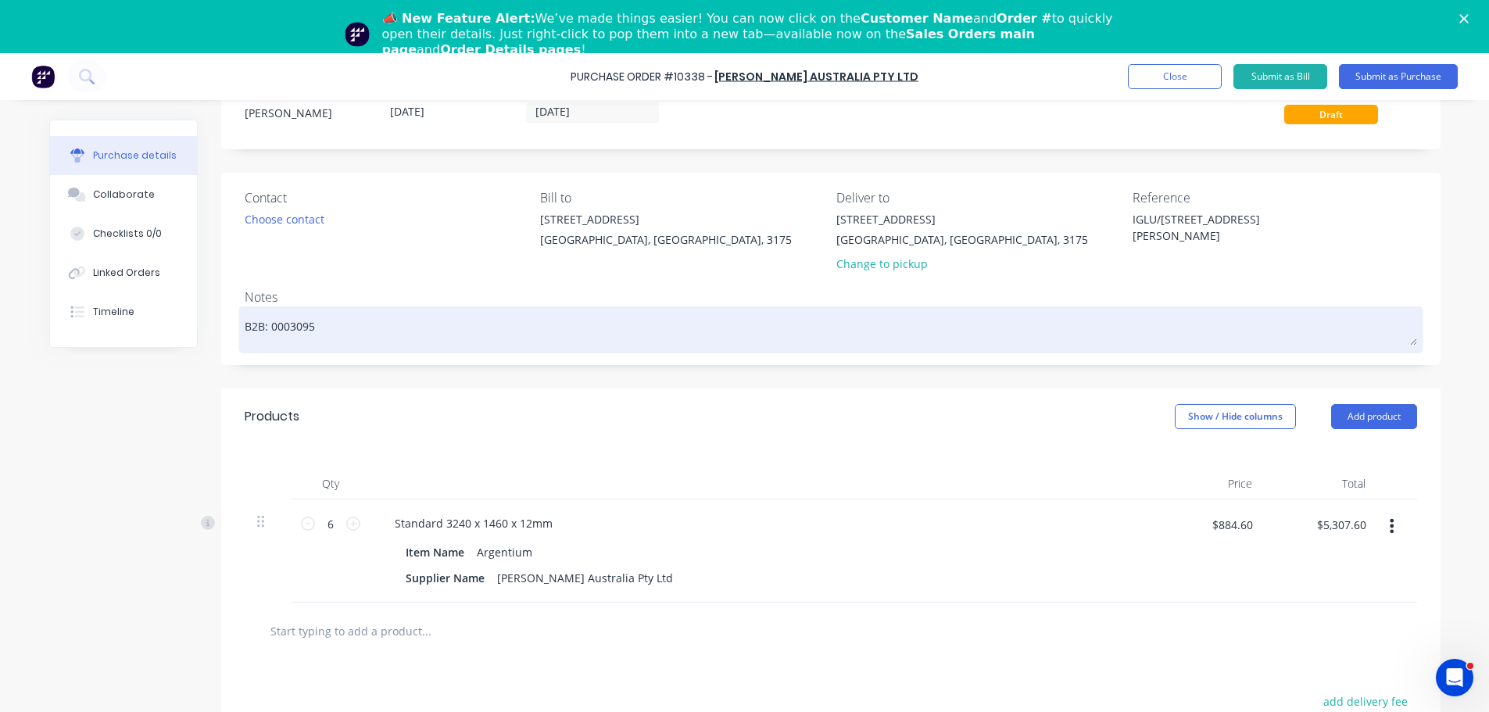
type textarea "B2B: 00030951"
type textarea "x"
type textarea "B2B: 000309513"
type textarea "x"
type textarea "B2B: 0003095131"
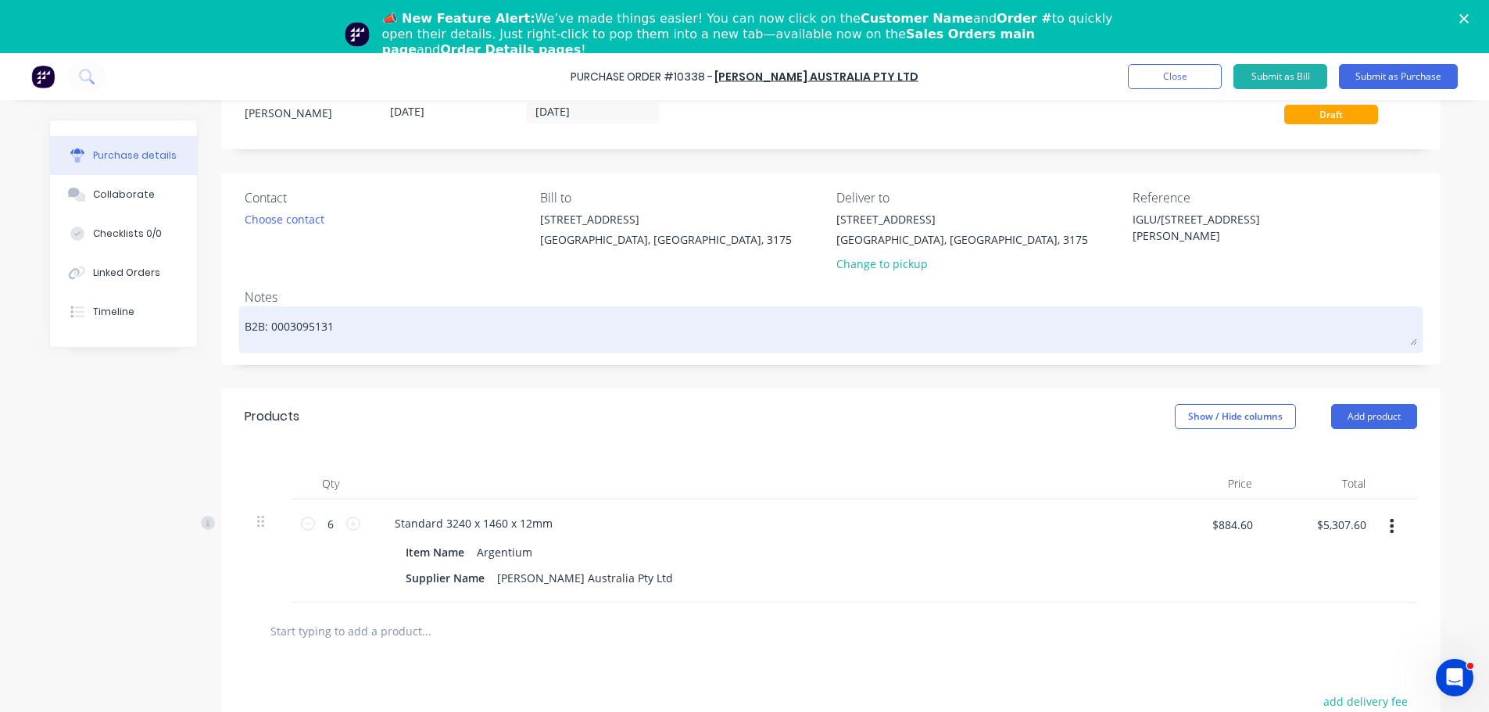
type textarea "x"
type textarea "B2B: 0003095131"
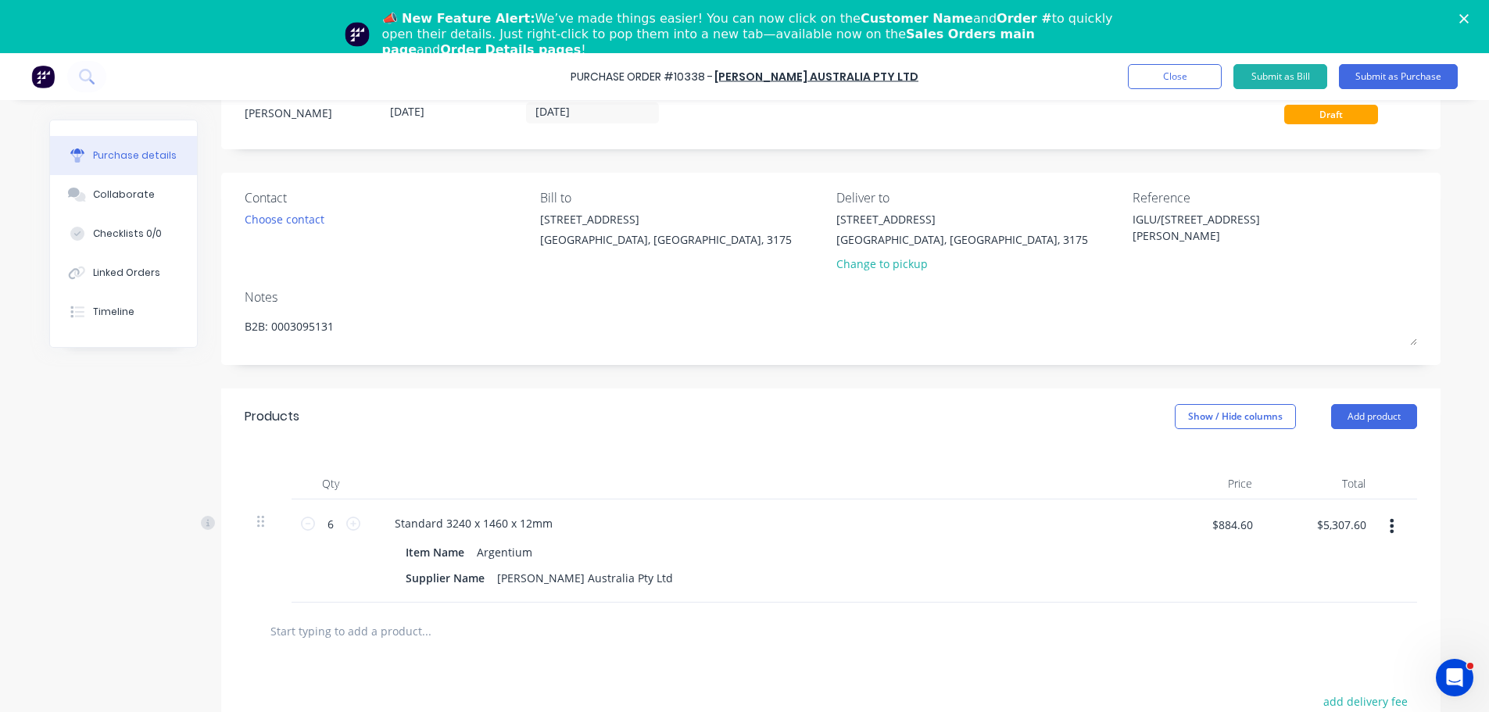
type textarea "x"
click at [175, 364] on div "Created by Stacey Created 14/08/25 Required 14/08/25 Status Draft Contact Choos…" at bounding box center [745, 491] width 1392 height 851
type textarea "B2B: 0003095131"
type textarea "x"
type textarea "B2B: 0003095131"
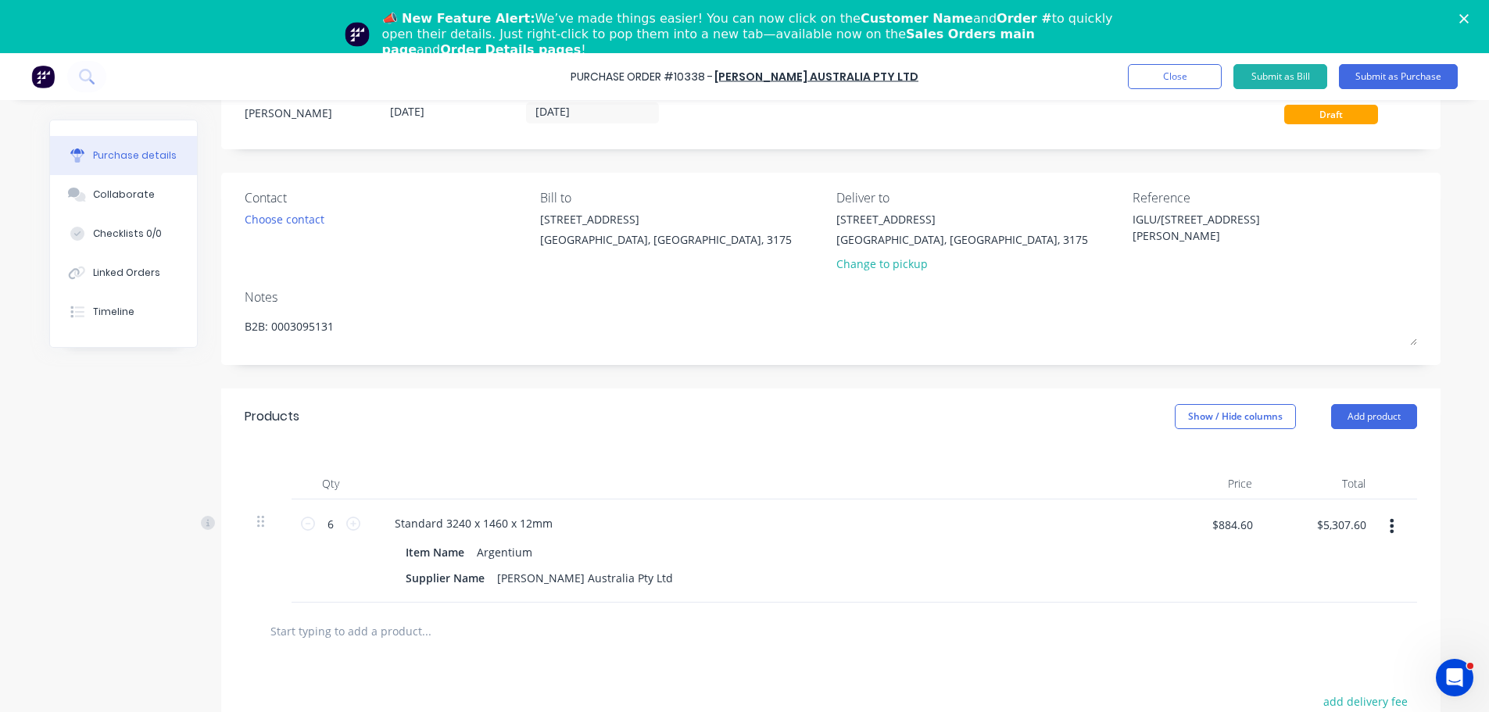
click at [389, 285] on div "Contact Choose contact Bill to 1 / 64-70 Edison Road Dandenong South, Victoria,…" at bounding box center [831, 269] width 1220 height 192
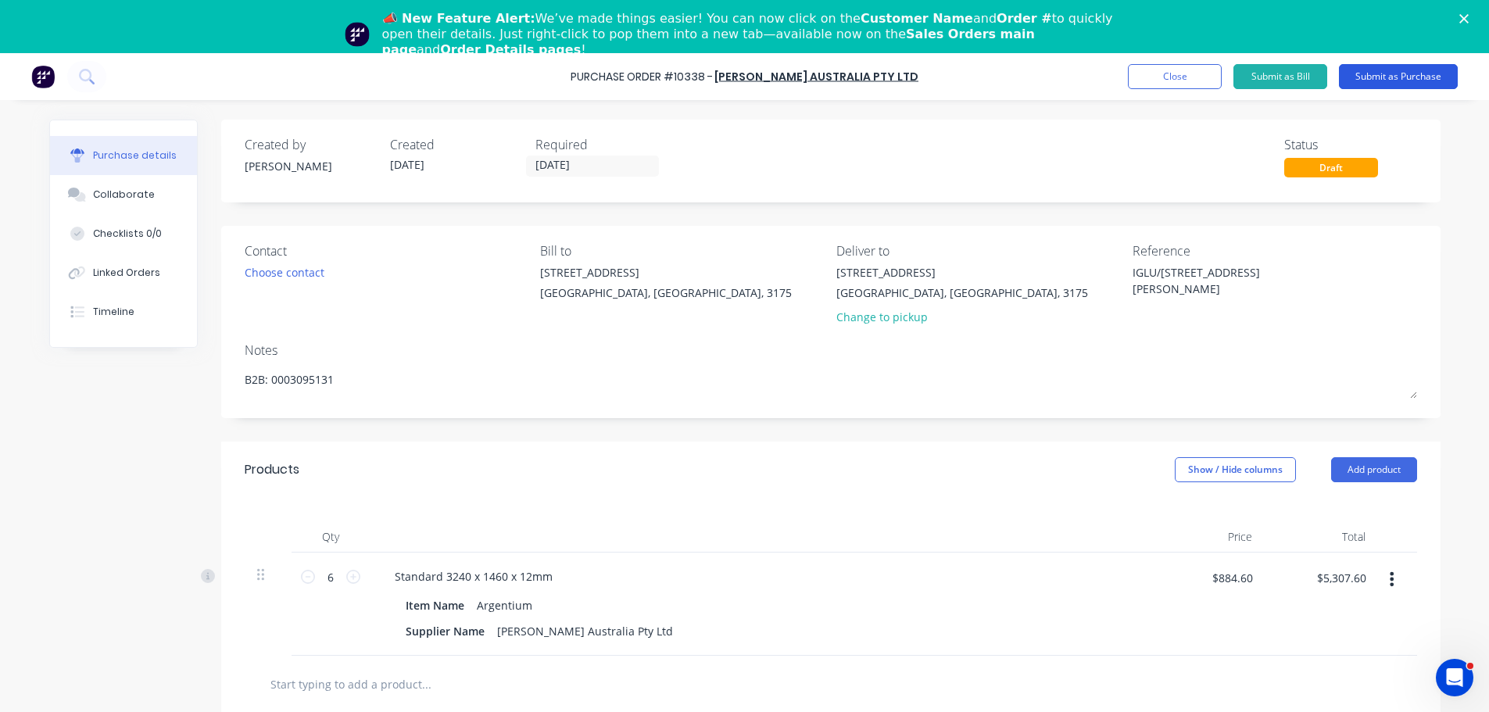
click at [1386, 79] on button "Submit as Purchase" at bounding box center [1398, 76] width 119 height 25
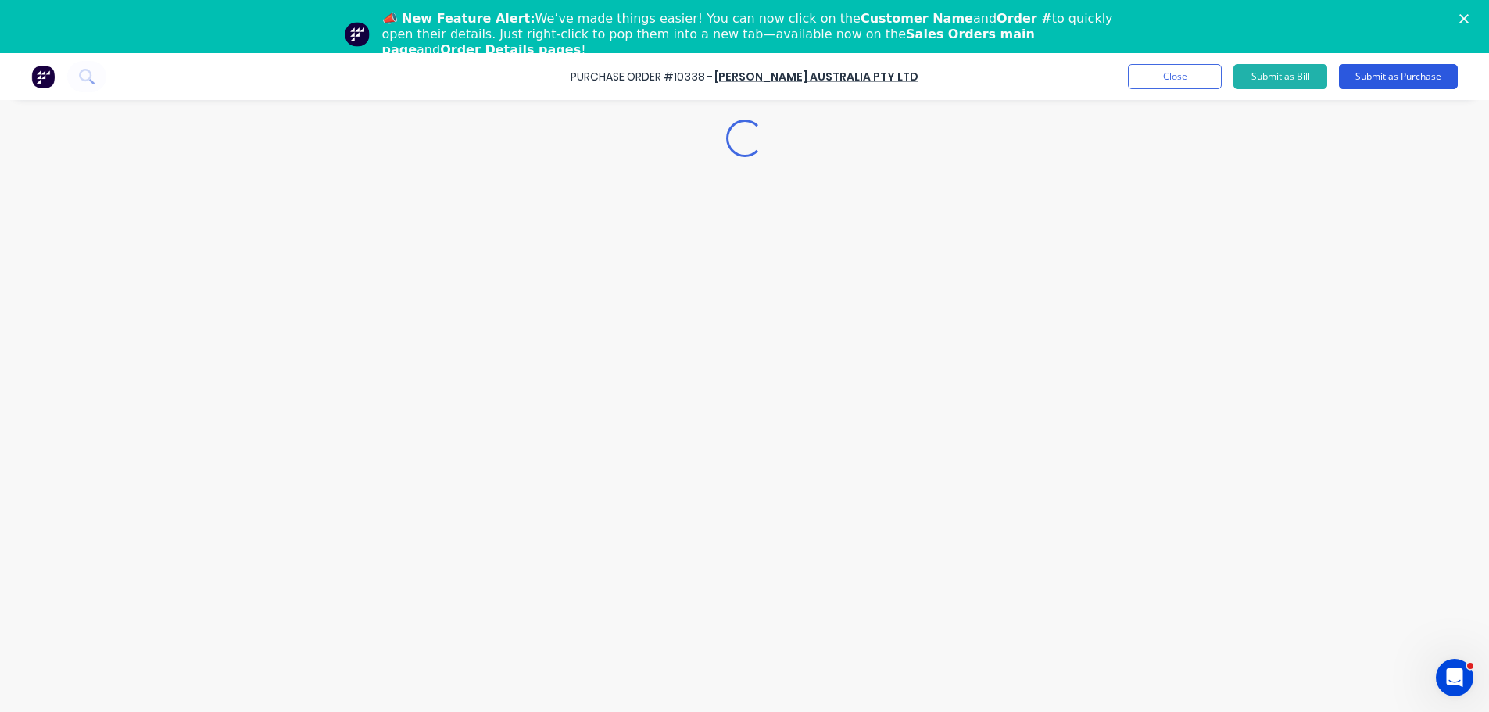
type textarea "x"
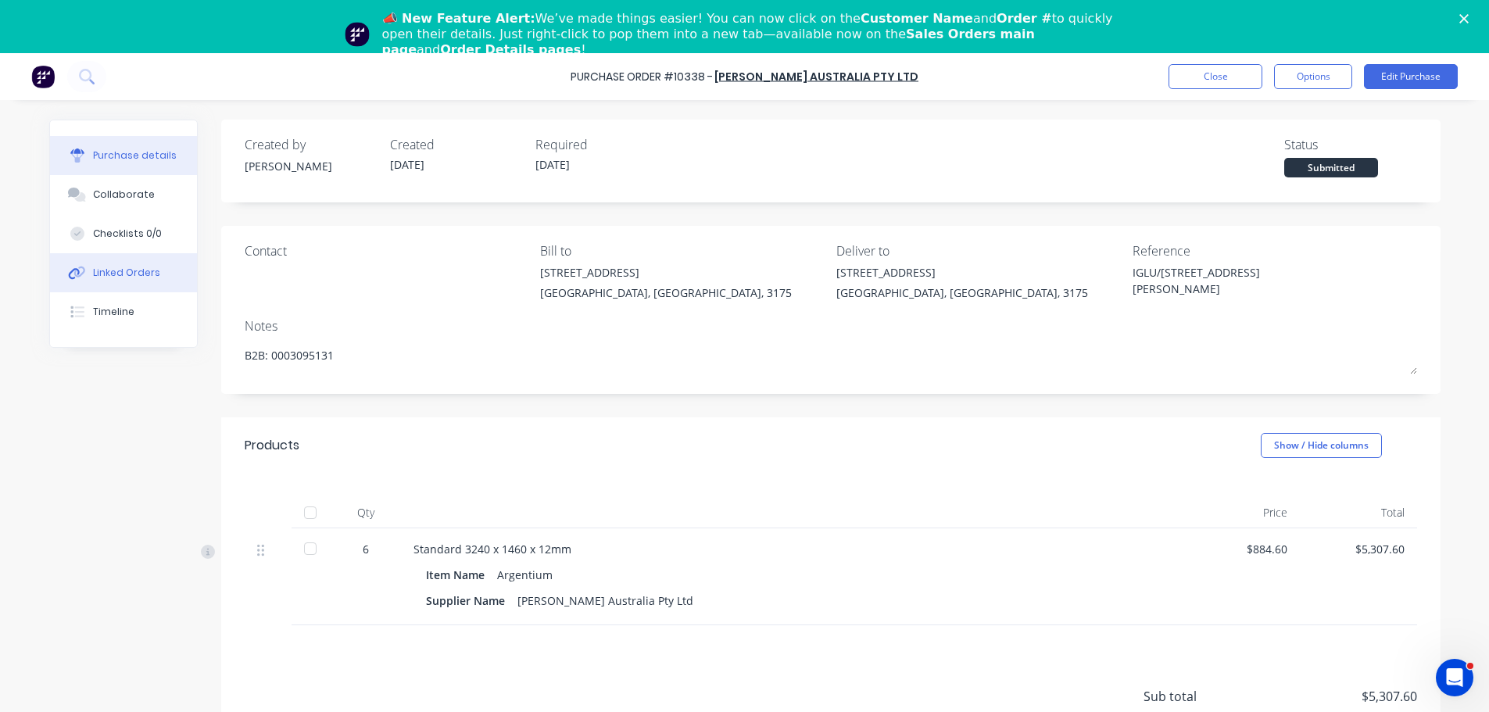
click at [110, 273] on div "Linked Orders" at bounding box center [126, 273] width 67 height 14
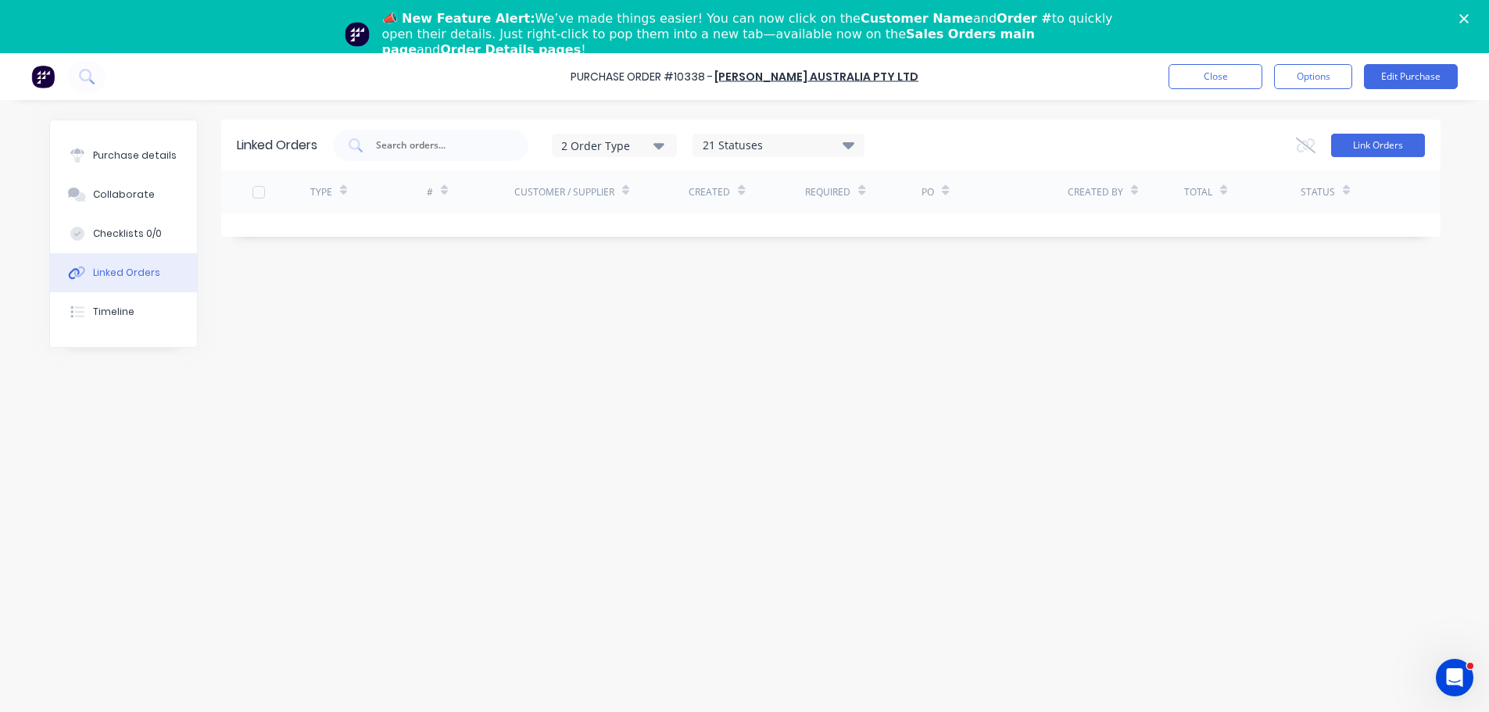
click at [1353, 147] on button "Link Orders" at bounding box center [1378, 145] width 94 height 23
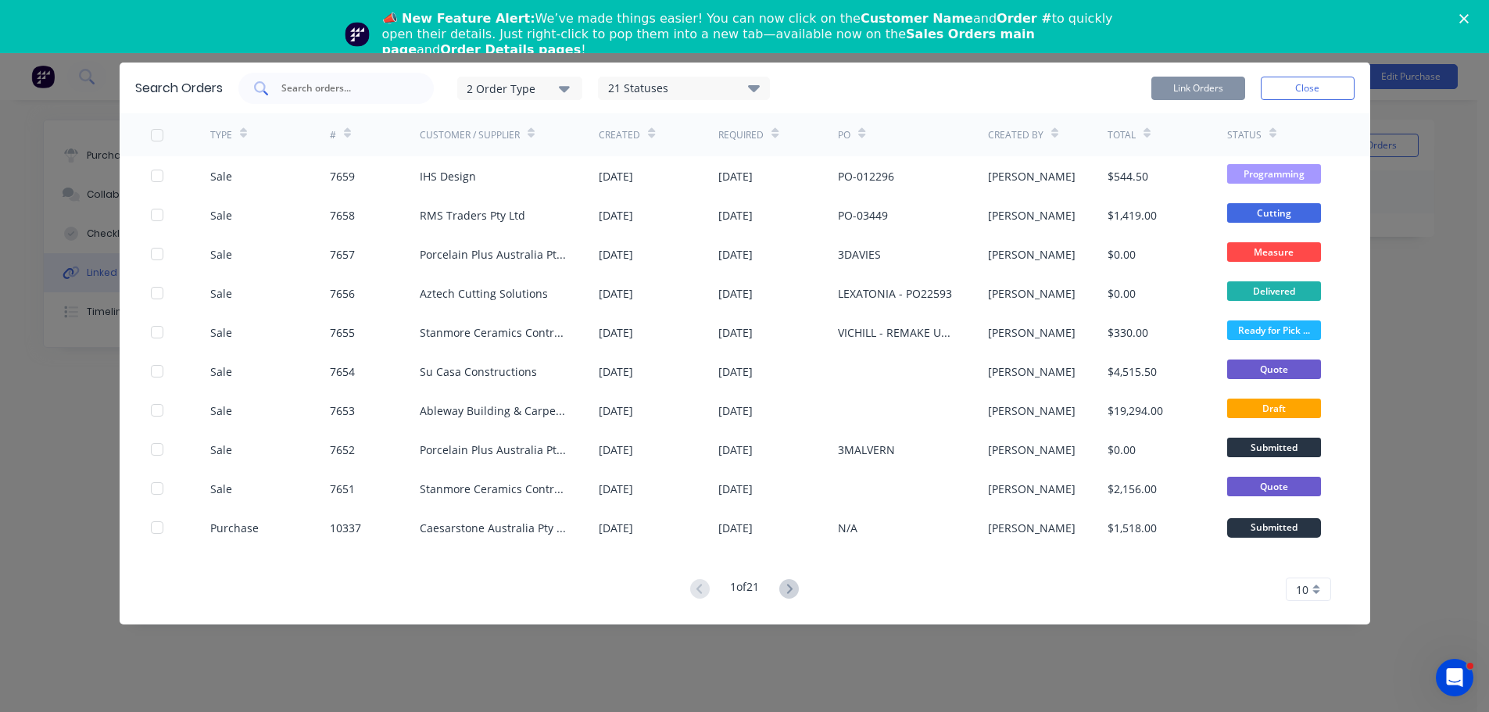
click at [324, 84] on input "text" at bounding box center [345, 89] width 130 height 16
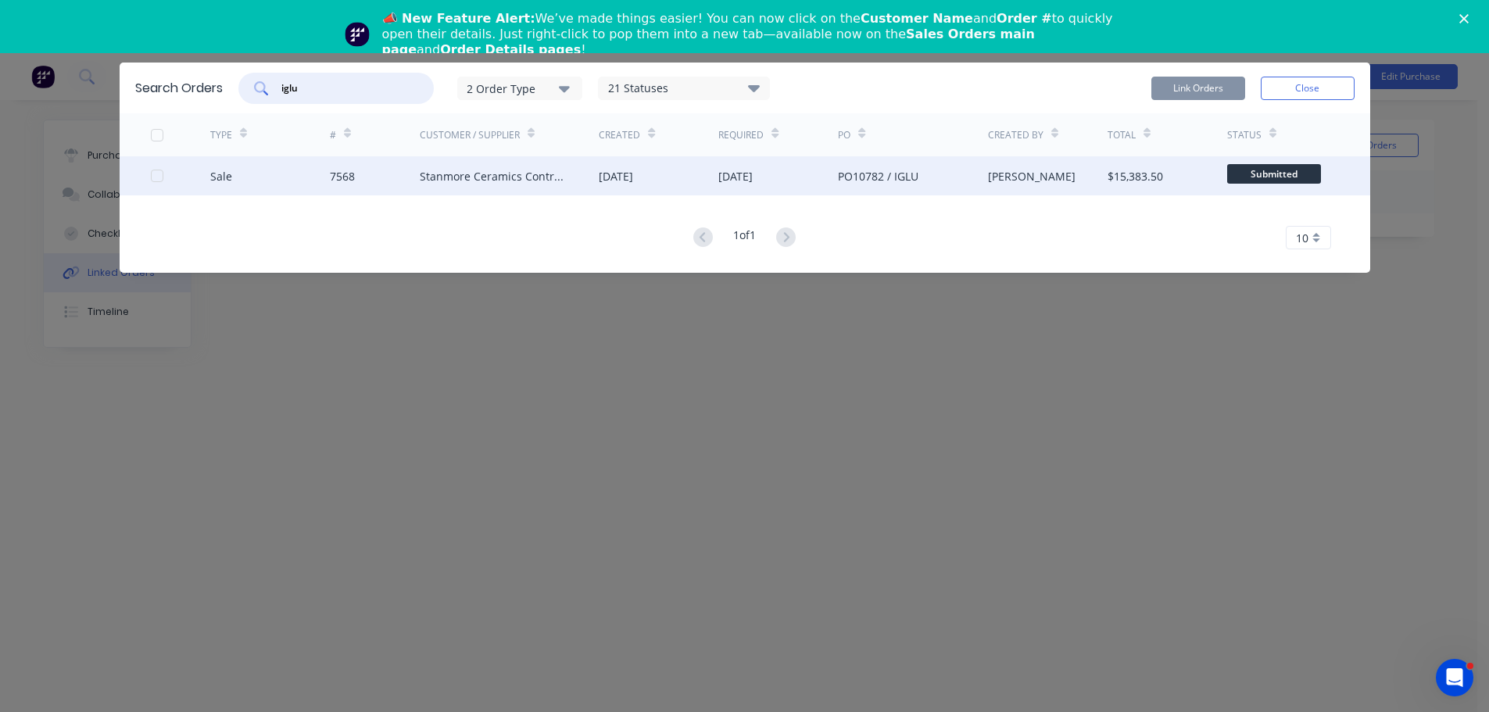
type input "iglu"
click at [424, 179] on div "Stanmore Ceramics Contracting" at bounding box center [494, 176] width 149 height 16
click at [1170, 177] on div "$15,383.50" at bounding box center [1168, 175] width 120 height 39
click at [156, 177] on div at bounding box center [156, 175] width 31 height 31
click at [1232, 81] on button "Link Orders" at bounding box center [1199, 88] width 94 height 23
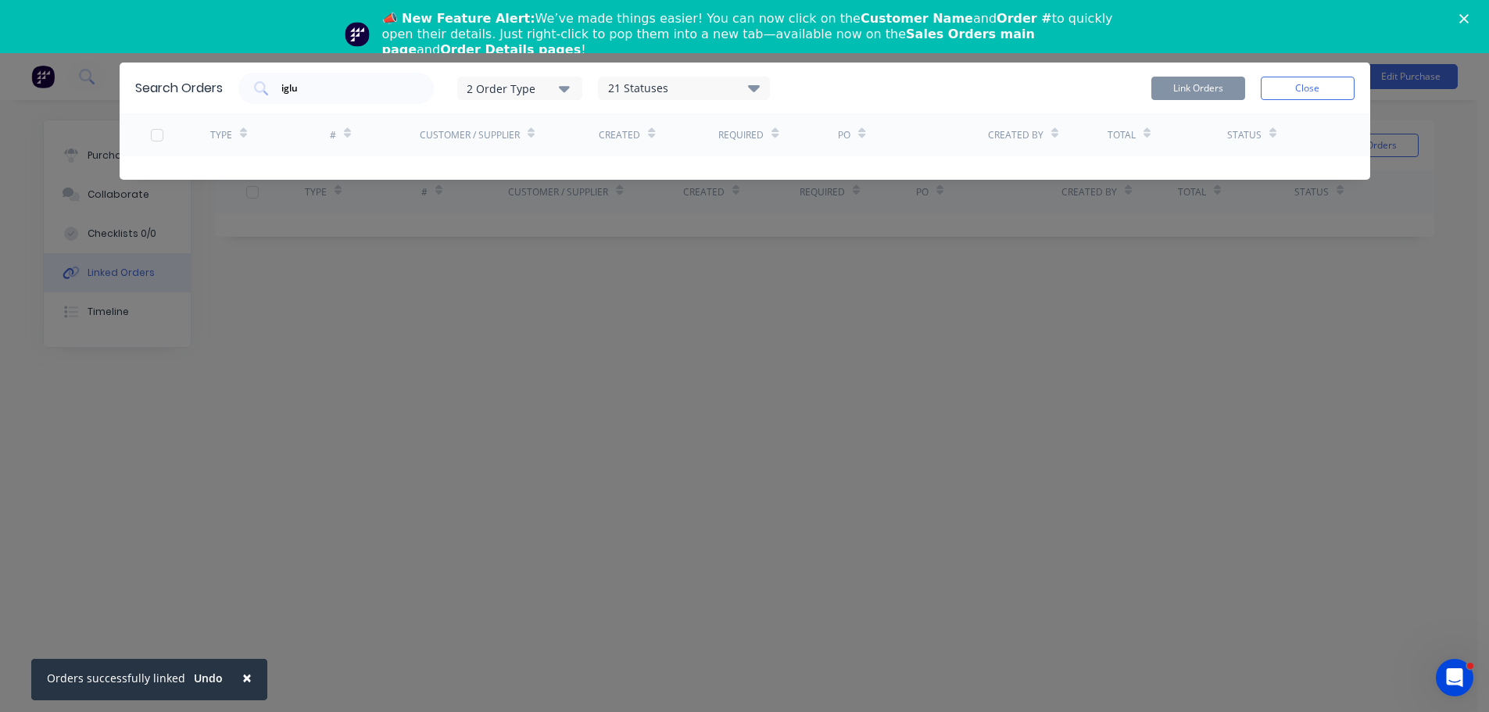
click at [242, 675] on span "×" at bounding box center [246, 678] width 9 height 22
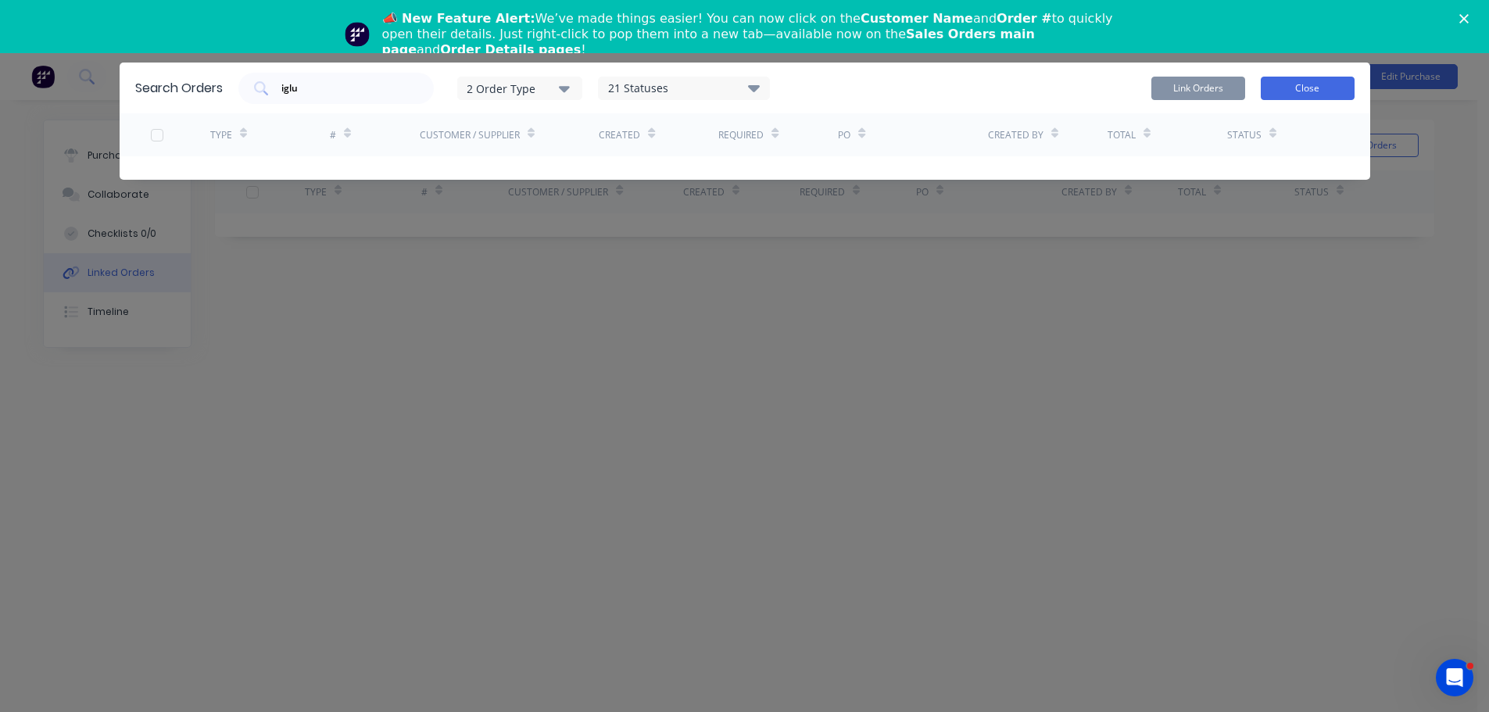
click at [1295, 95] on button "Close" at bounding box center [1308, 88] width 94 height 23
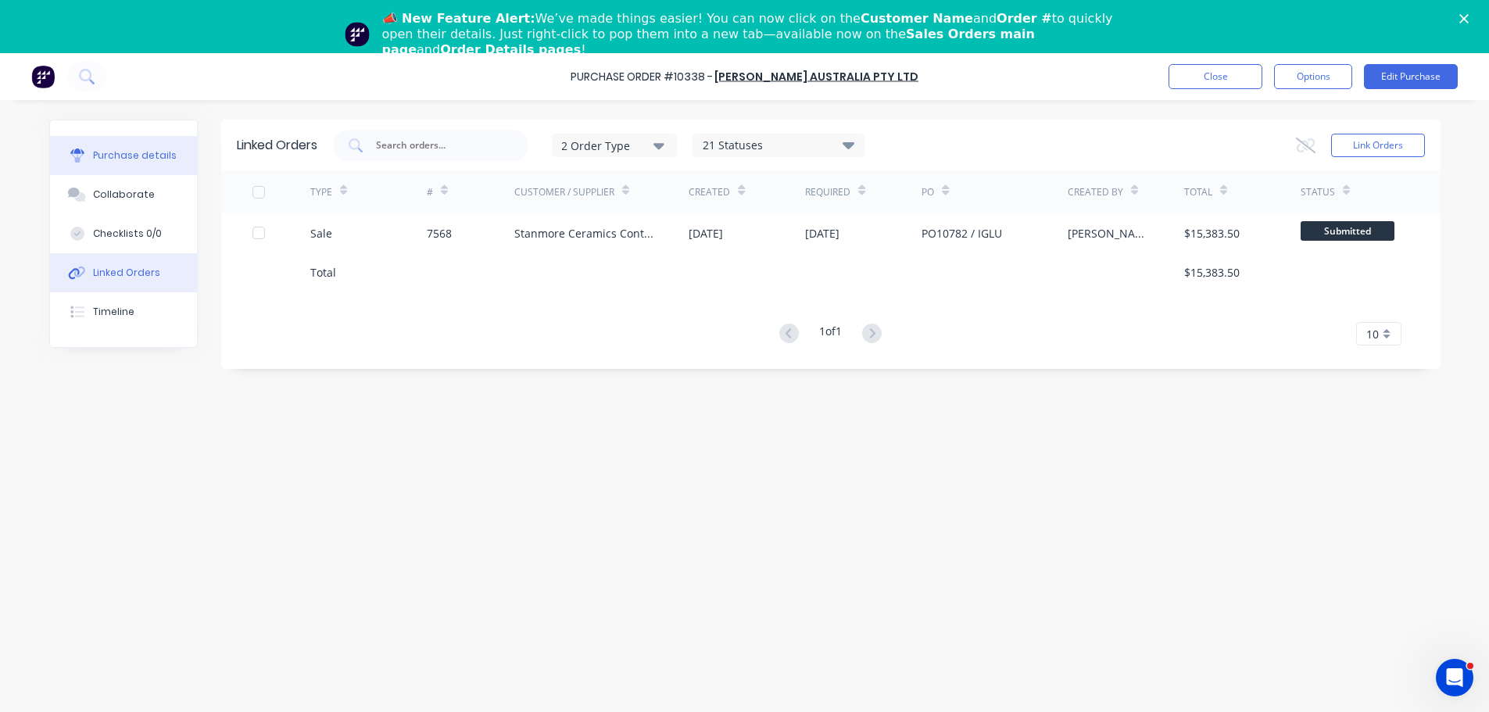
click at [171, 160] on button "Purchase details" at bounding box center [123, 155] width 147 height 39
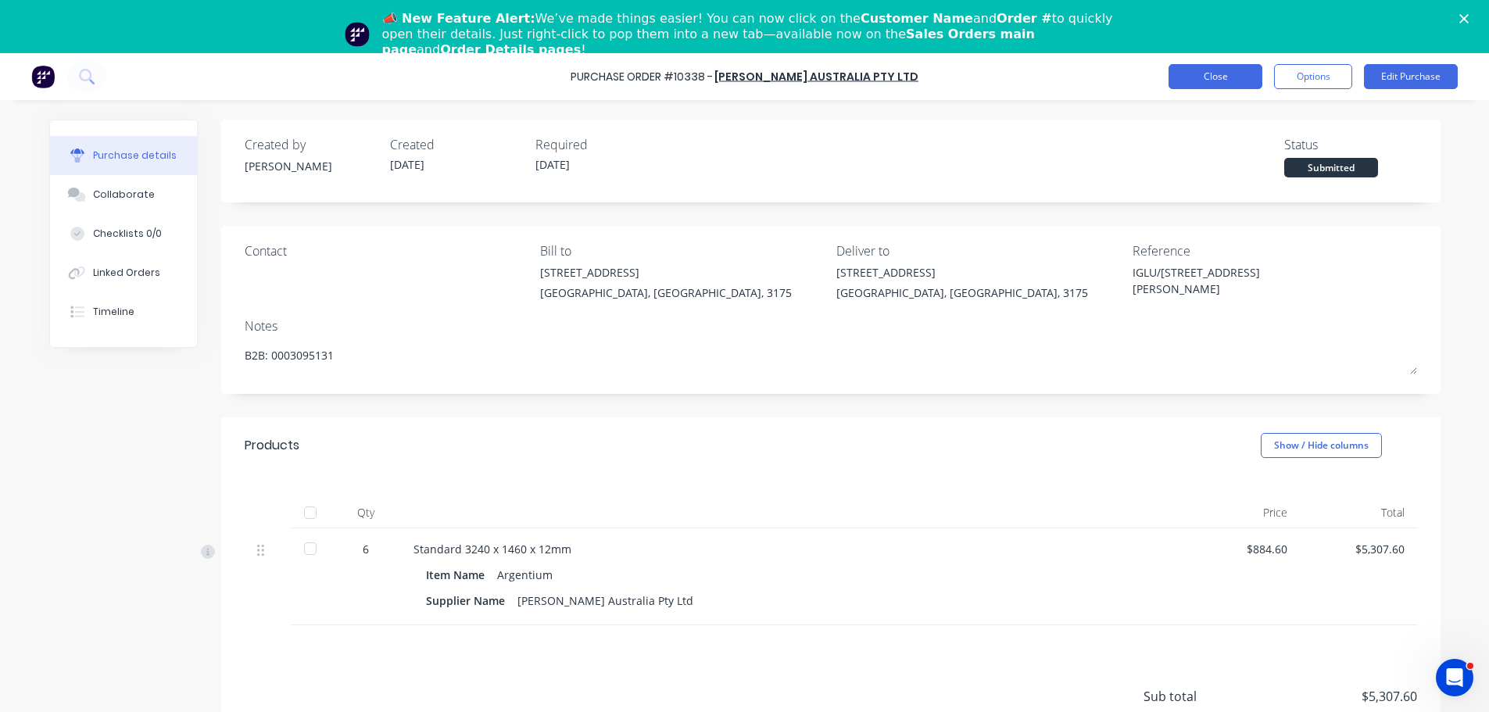
click at [1219, 73] on button "Close" at bounding box center [1216, 76] width 94 height 25
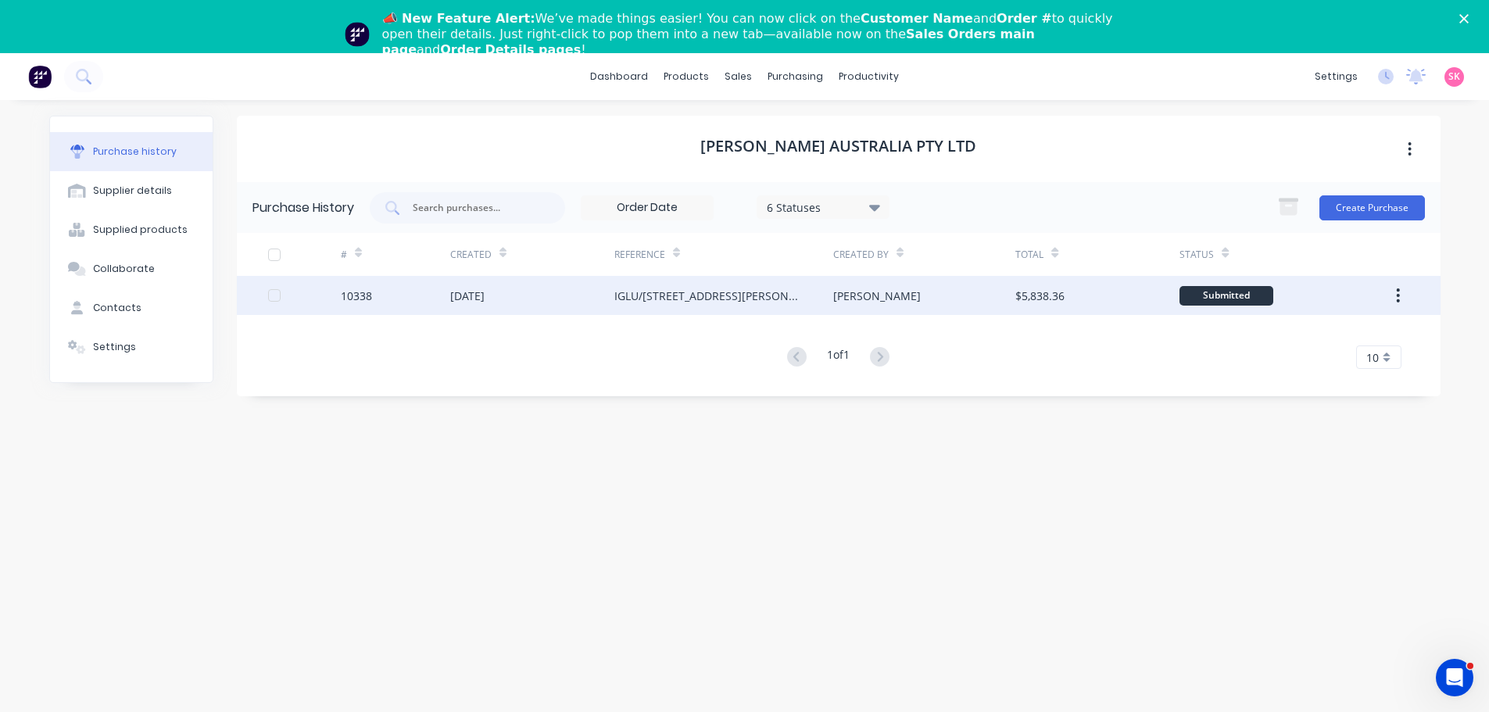
click at [422, 290] on div "10338" at bounding box center [395, 295] width 109 height 39
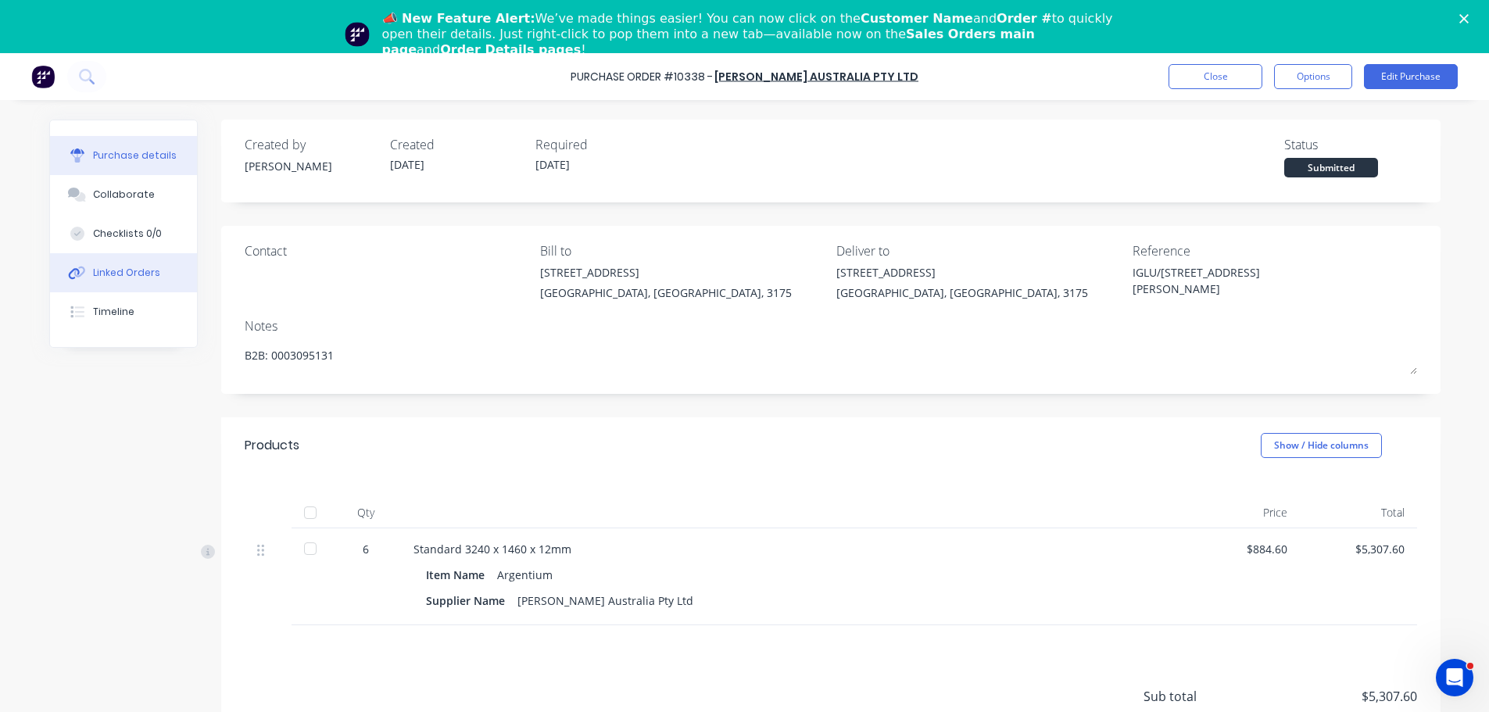
click at [101, 266] on div "Linked Orders" at bounding box center [126, 273] width 67 height 14
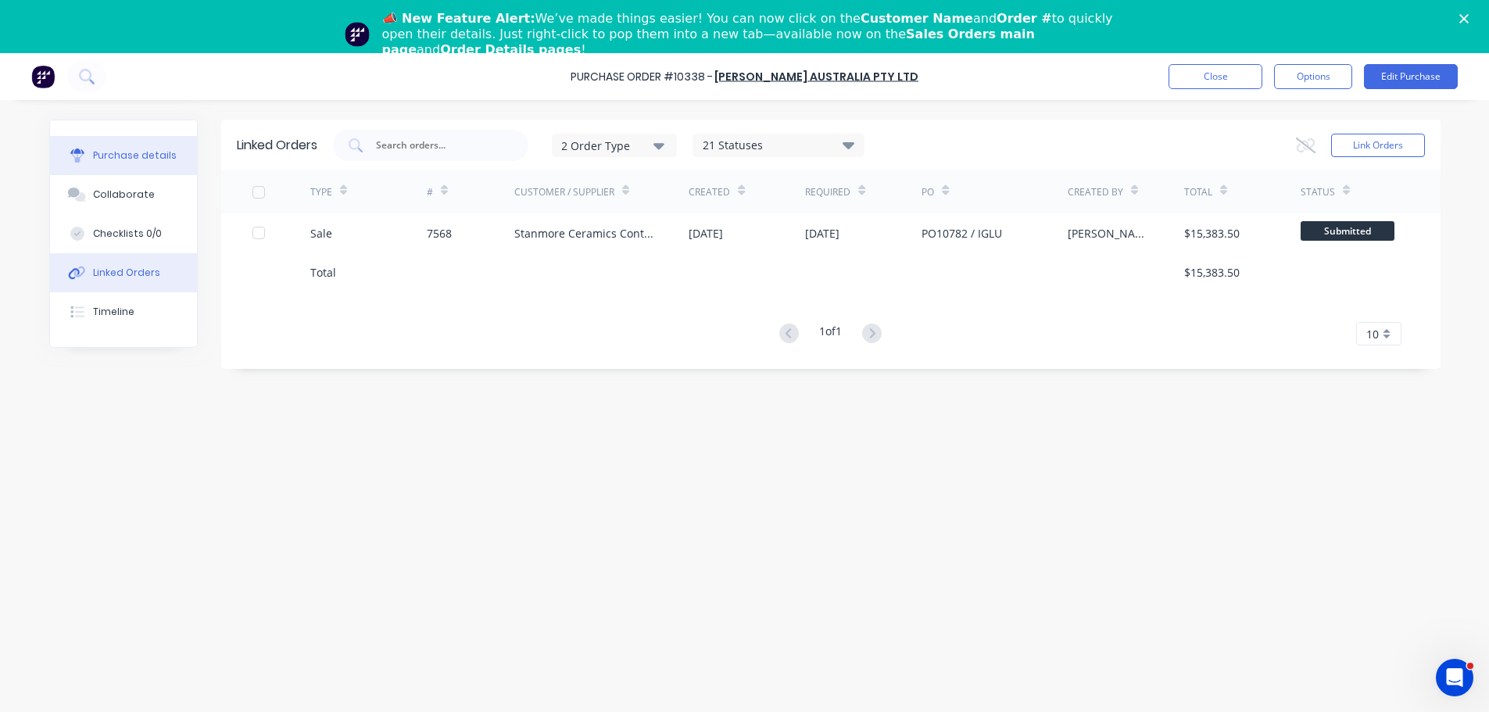
click at [116, 150] on div "Purchase details" at bounding box center [135, 156] width 84 height 14
type textarea "x"
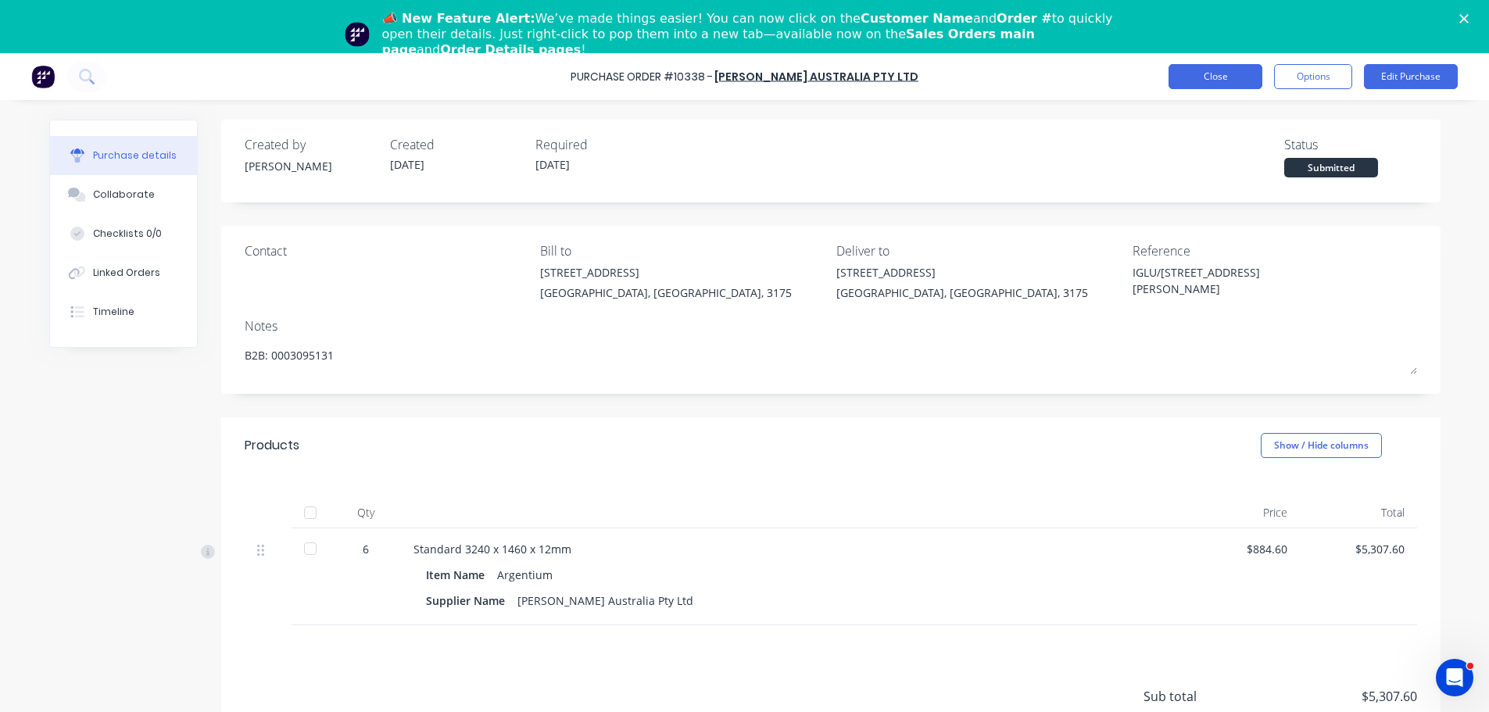
click at [1234, 74] on button "Close" at bounding box center [1216, 76] width 94 height 25
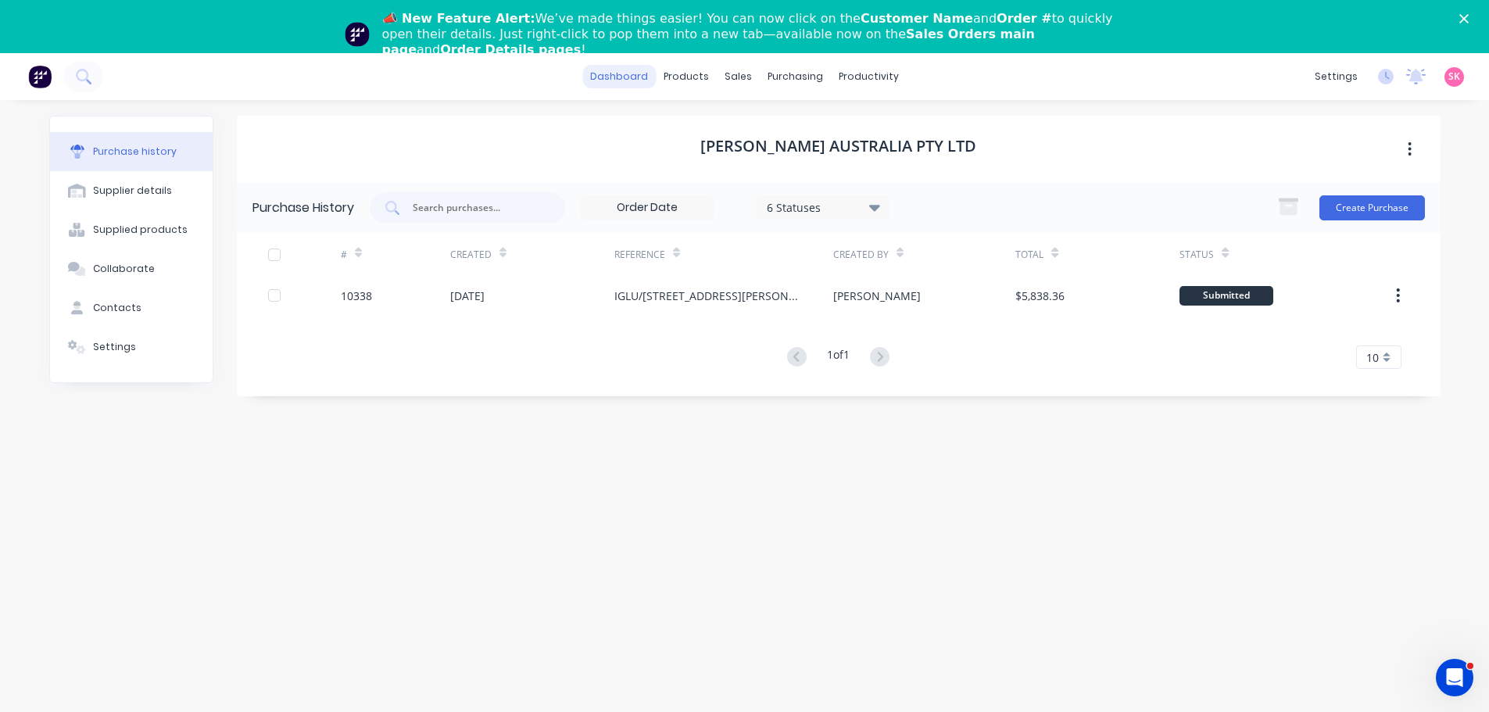
click at [632, 76] on link "dashboard" at bounding box center [618, 76] width 73 height 23
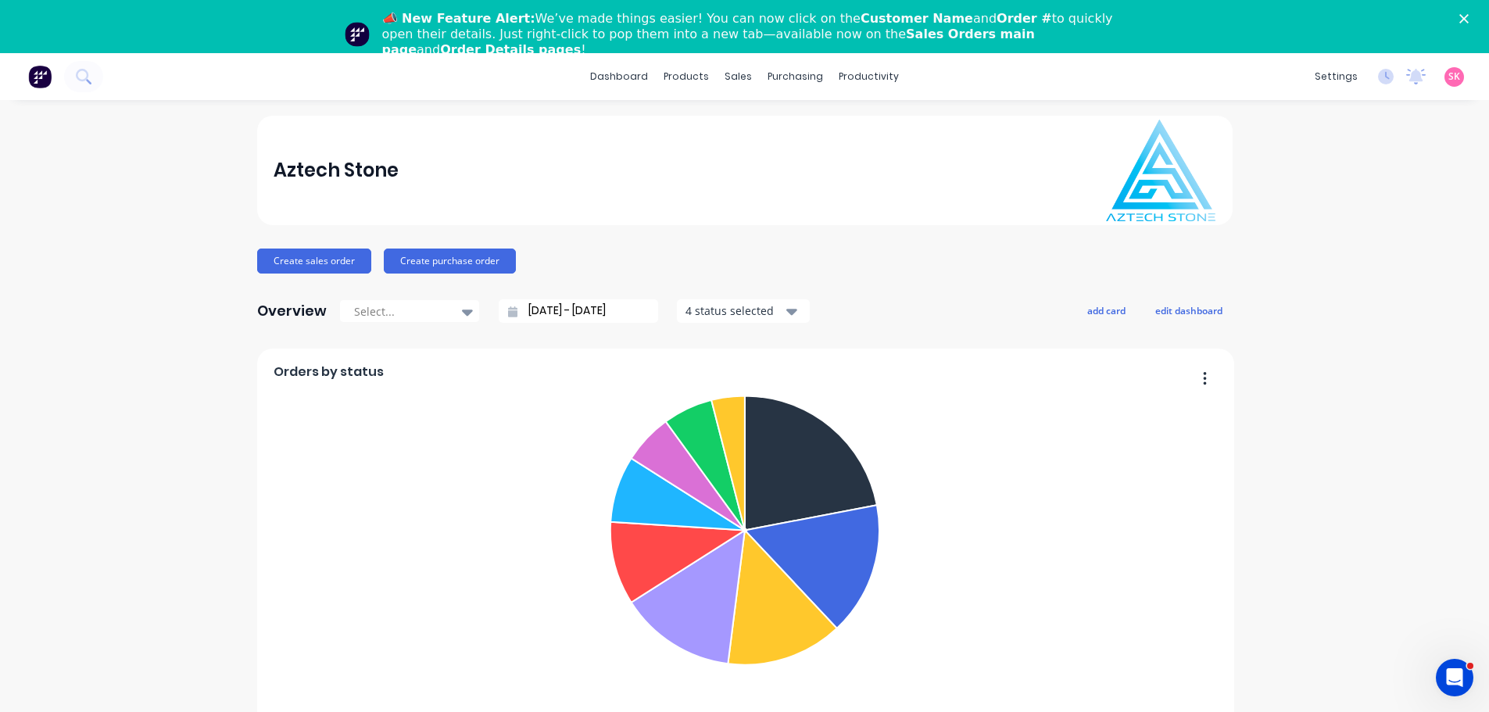
click at [35, 84] on img at bounding box center [39, 76] width 23 height 23
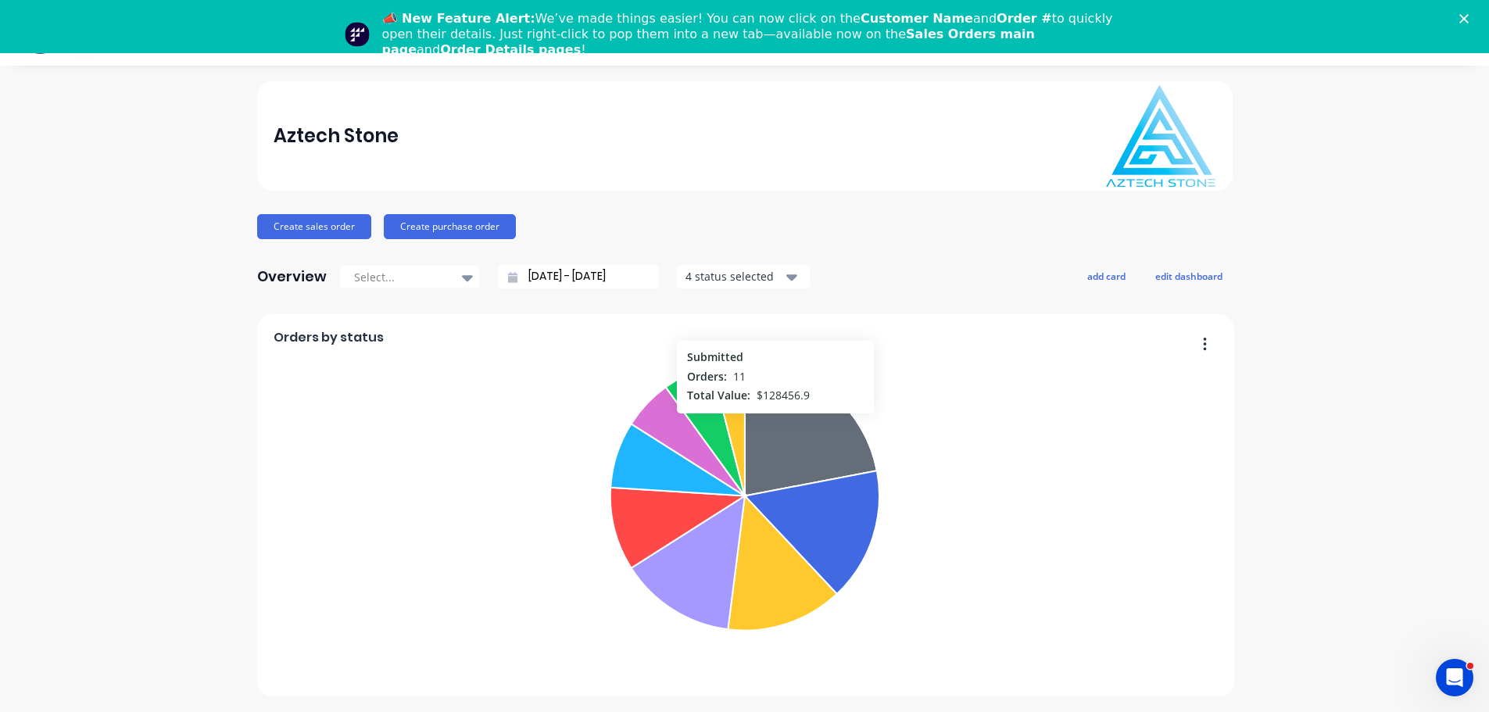
scroll to position [53, 0]
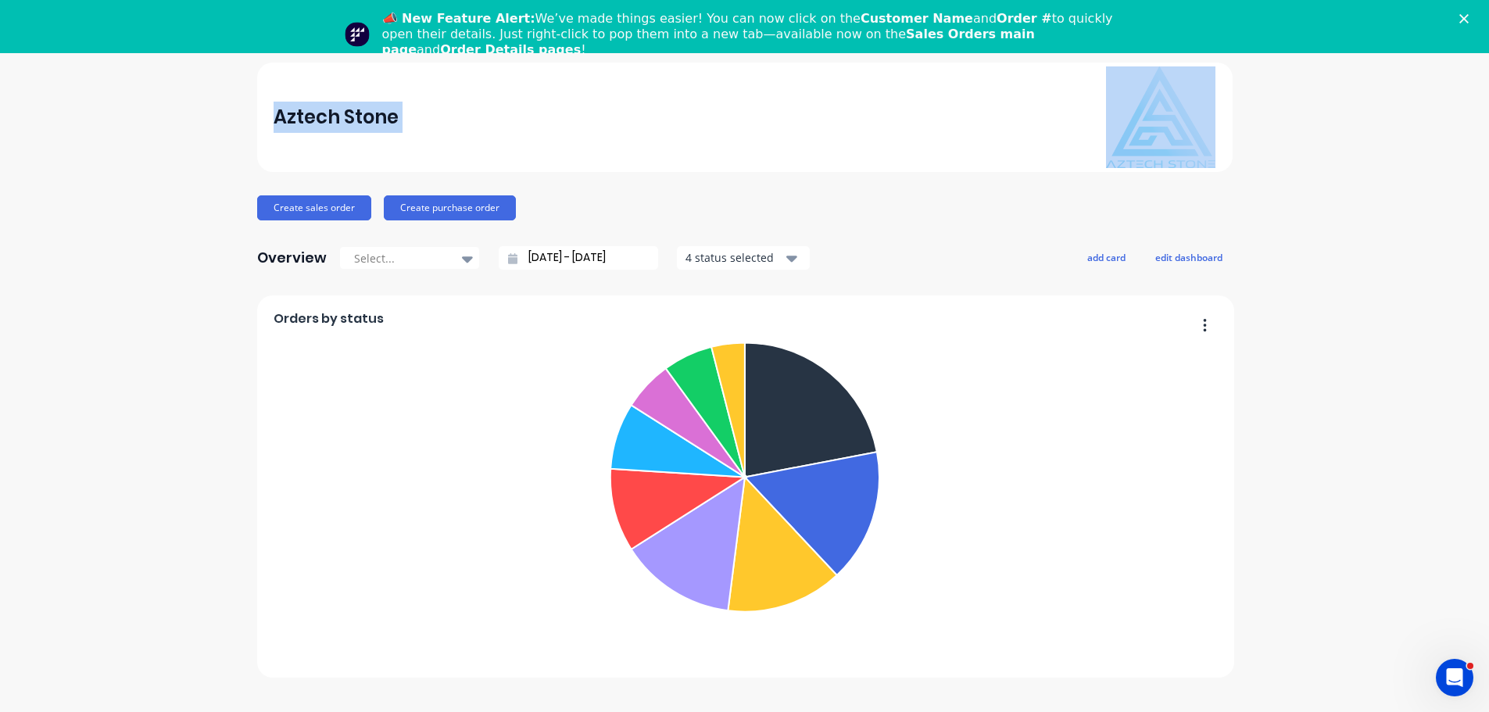
drag, startPoint x: 412, startPoint y: 185, endPoint x: 1500, endPoint y: 317, distance: 1096.1
click at [1204, 493] on div "Aztech Stone Create sales order Create purchase order Overview Select... 14/07/…" at bounding box center [745, 370] width 976 height 615
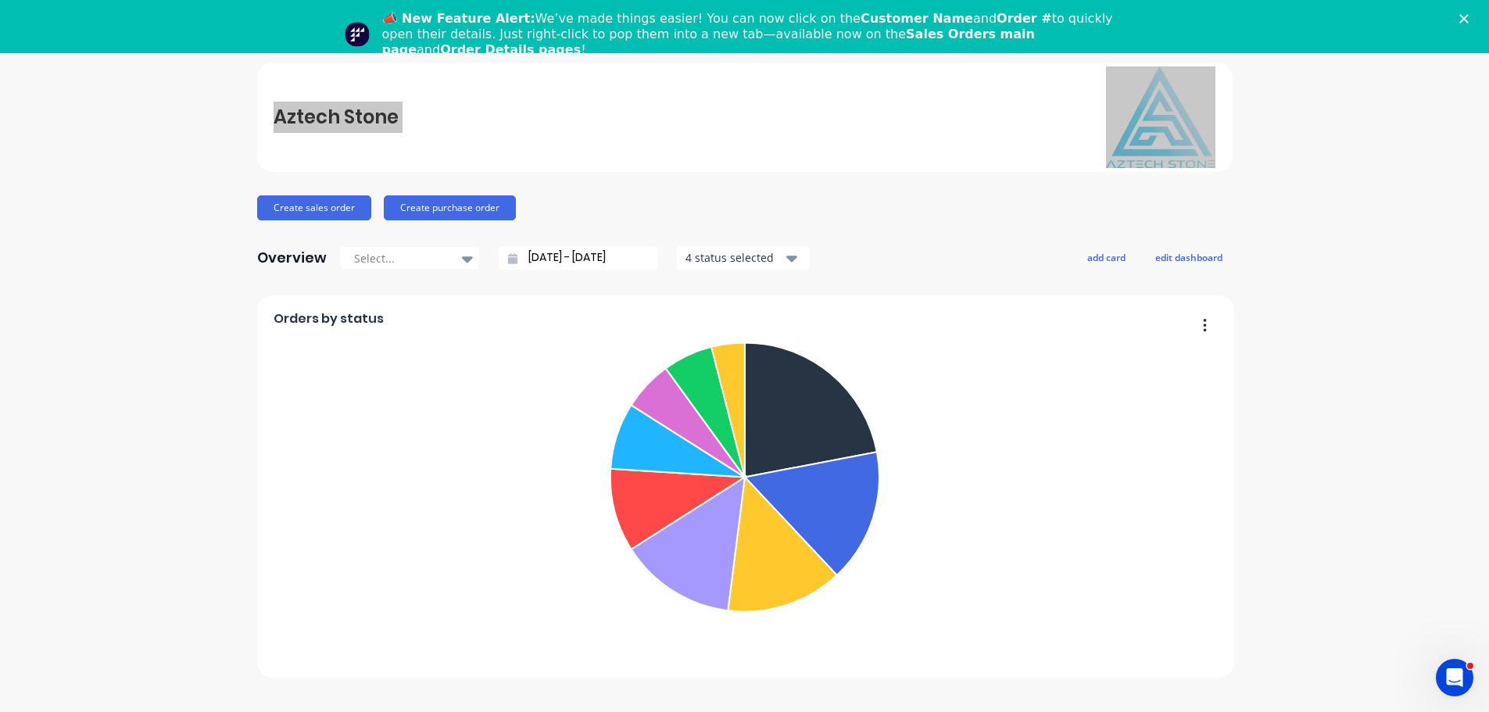
click at [1469, 19] on icon "Close" at bounding box center [1464, 18] width 9 height 9
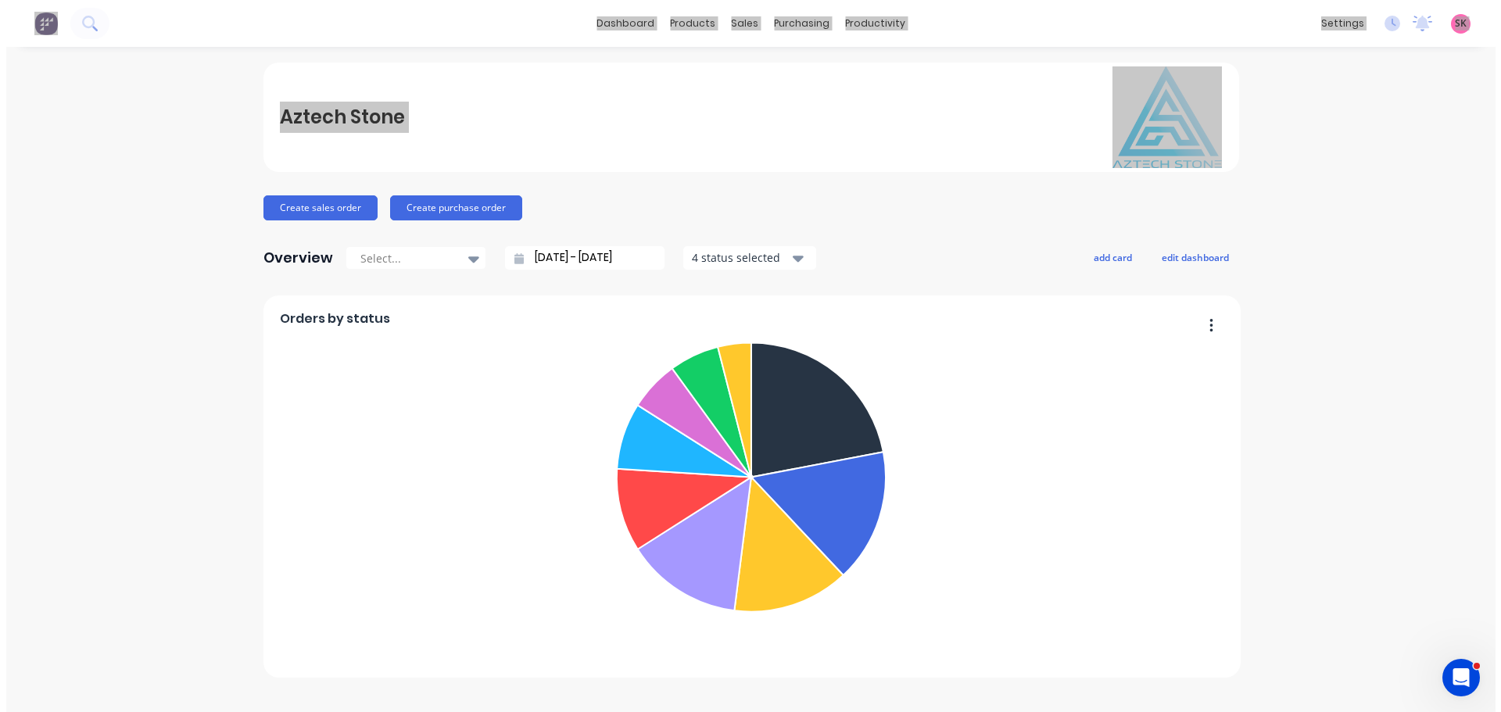
scroll to position [0, 0]
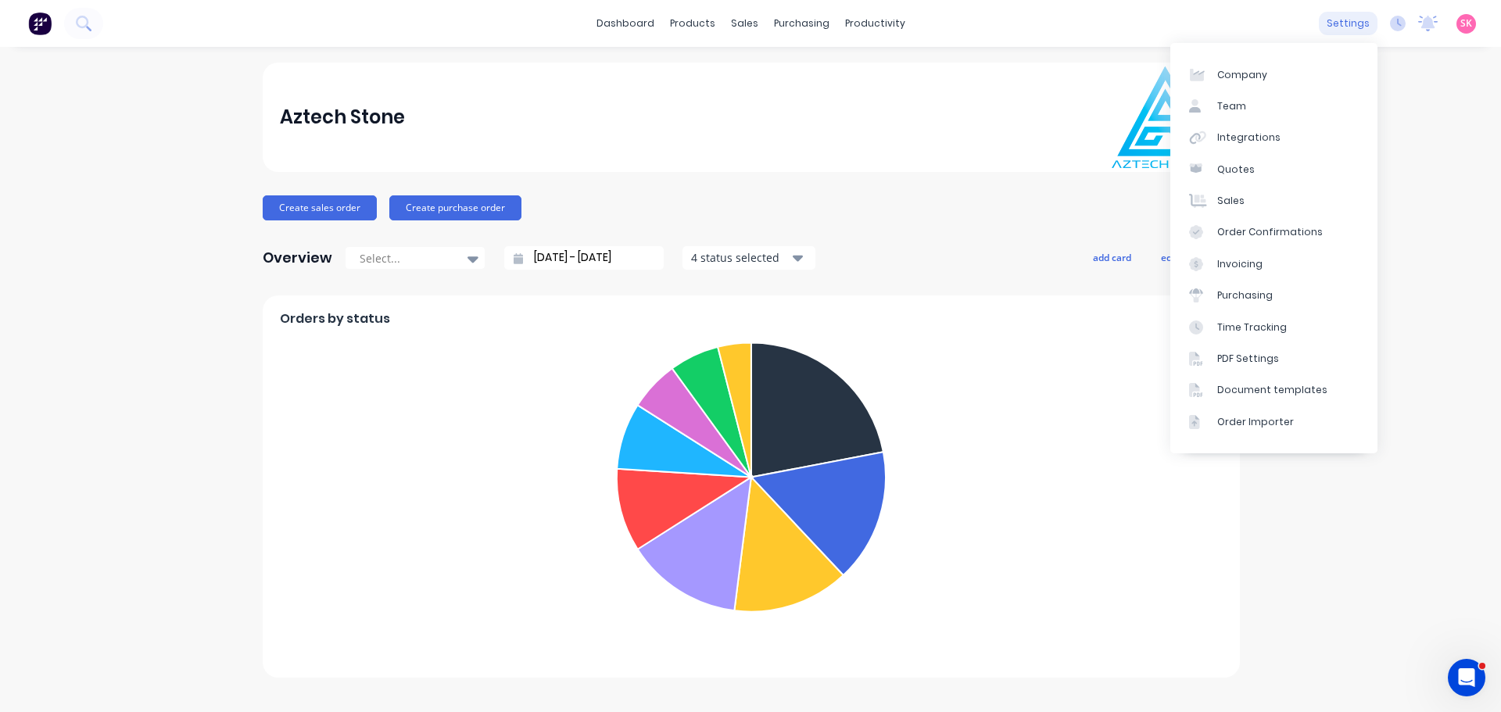
click at [1364, 24] on div "settings" at bounding box center [1348, 23] width 59 height 23
click at [1279, 104] on link "Team" at bounding box center [1273, 106] width 207 height 31
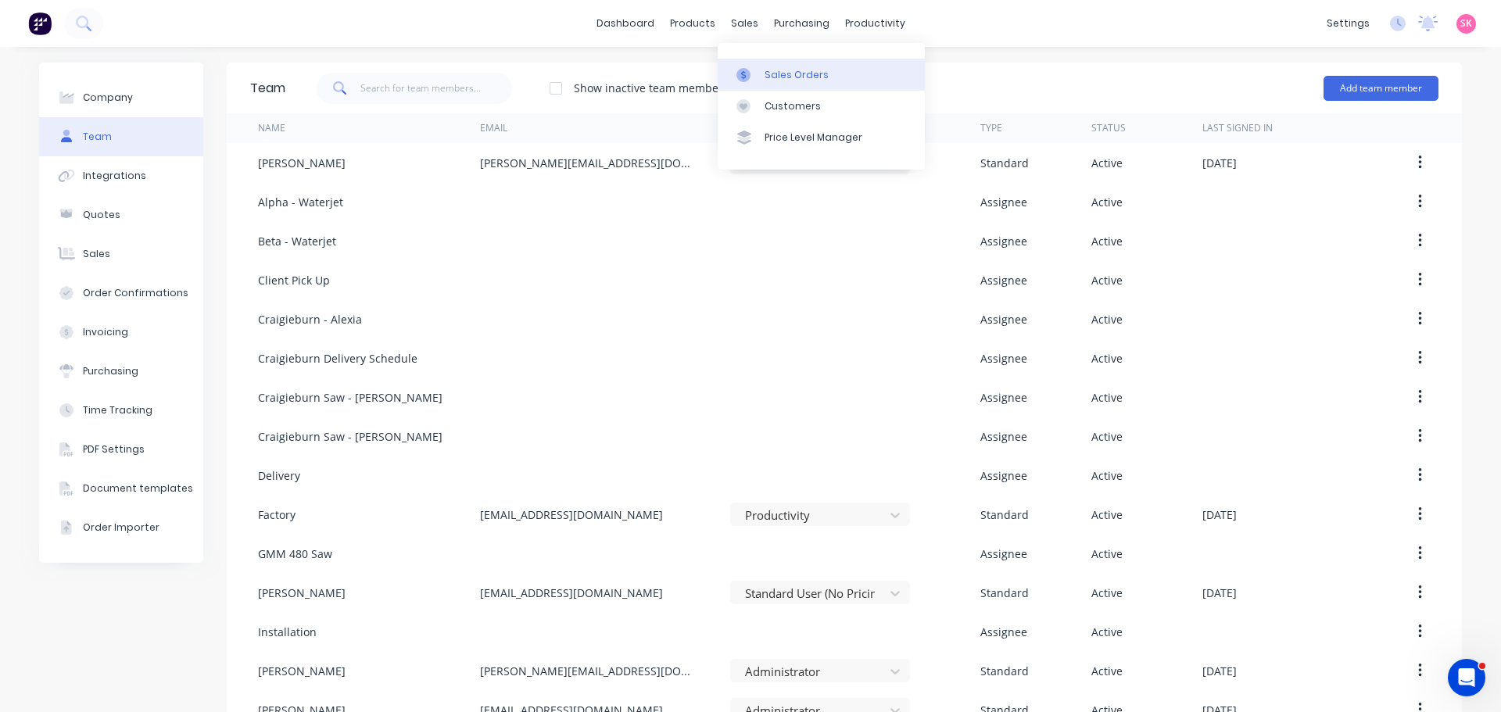
drag, startPoint x: 757, startPoint y: 84, endPoint x: 738, endPoint y: 83, distance: 18.8
click at [758, 84] on link "Sales Orders" at bounding box center [821, 74] width 207 height 31
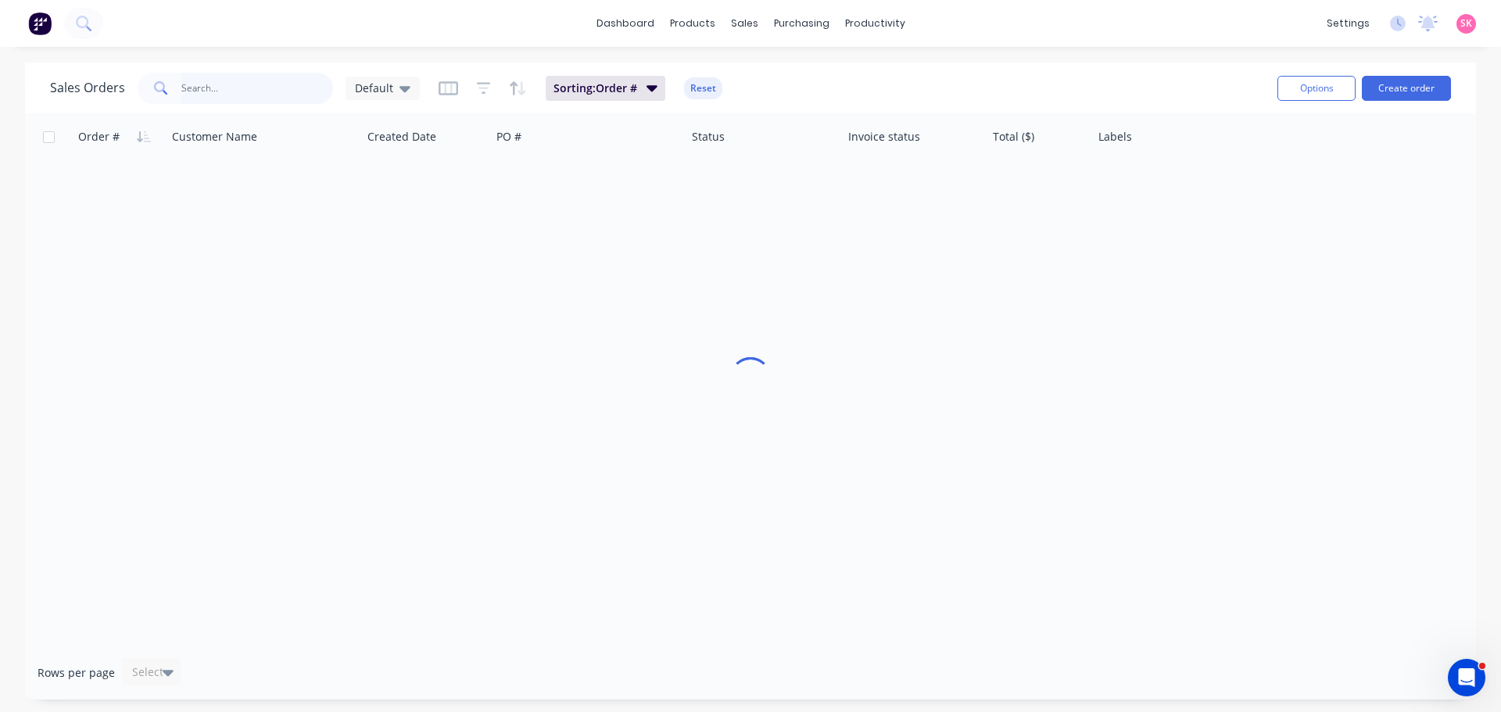
click at [241, 91] on input "text" at bounding box center [257, 88] width 152 height 31
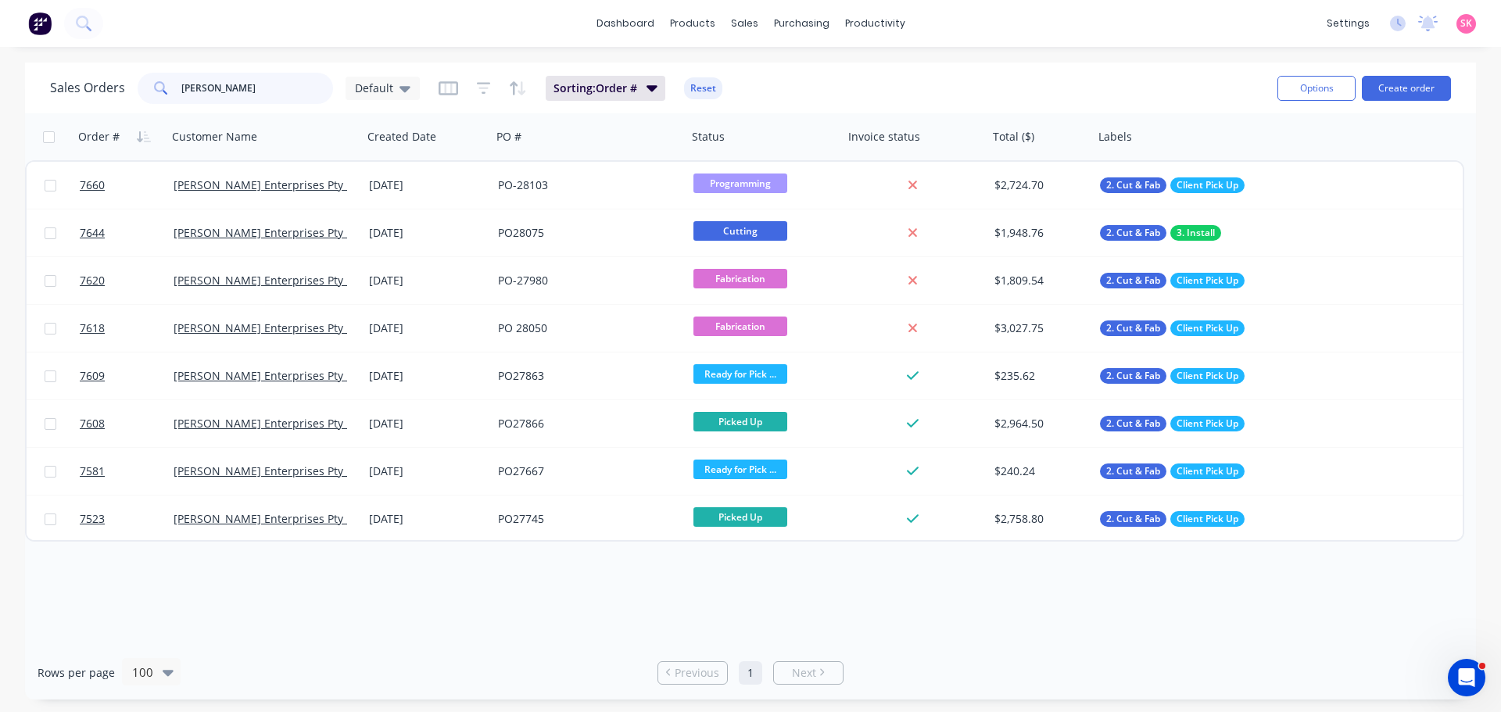
drag, startPoint x: 210, startPoint y: 75, endPoint x: 112, endPoint y: 86, distance: 99.1
click at [112, 86] on div "Sales Orders tait Default" at bounding box center [235, 88] width 370 height 31
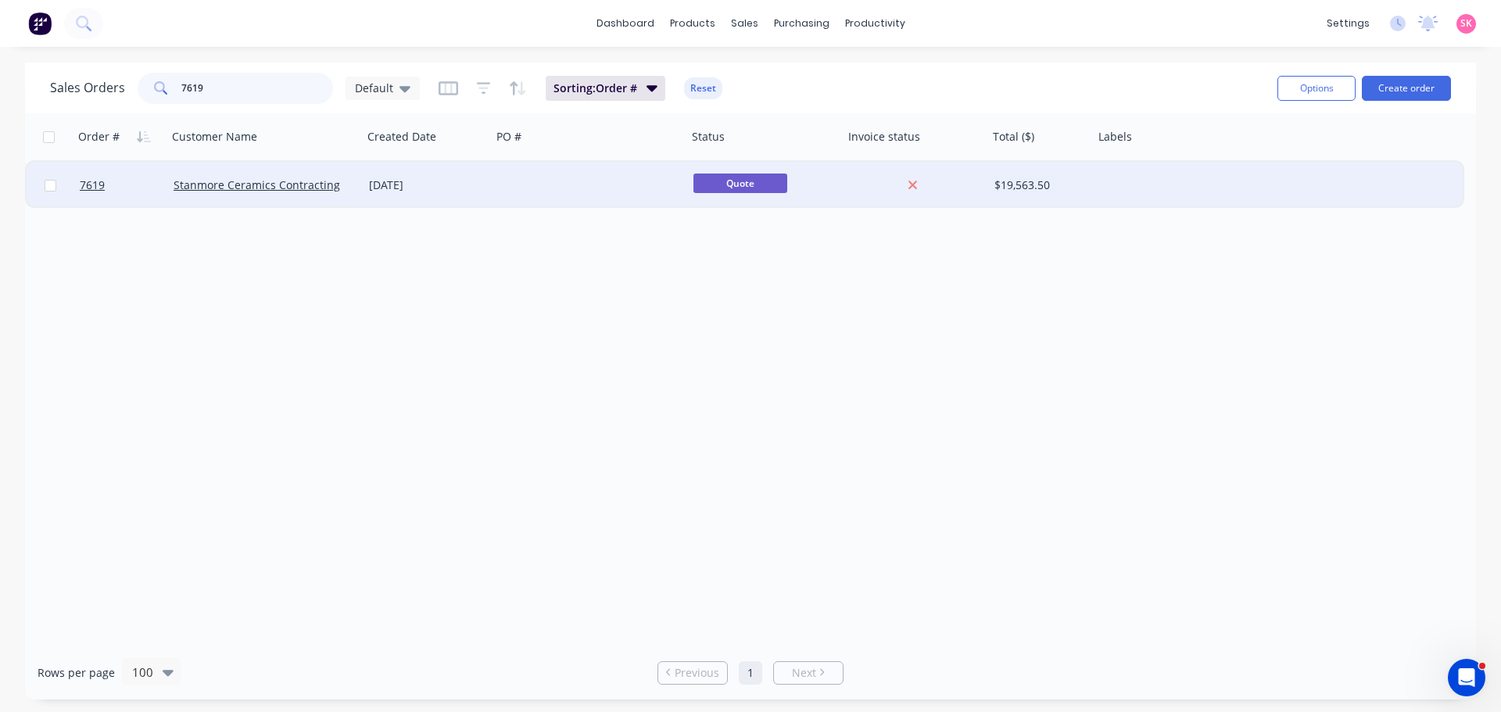
type input "7619"
click at [448, 192] on div "05 Aug 2025" at bounding box center [427, 185] width 116 height 16
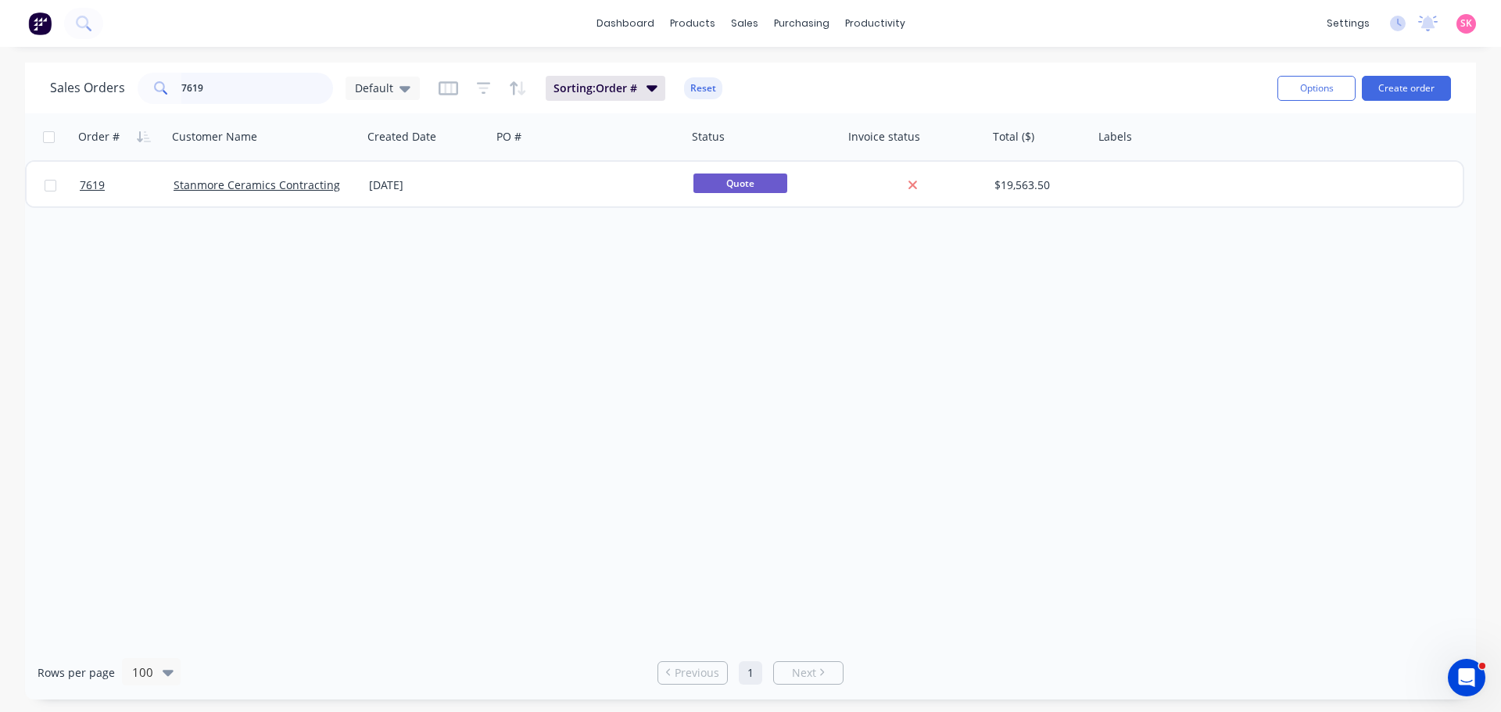
drag, startPoint x: 245, startPoint y: 89, endPoint x: 27, endPoint y: 94, distance: 218.2
click at [27, 94] on div "Sales Orders 7619 Default Sorting: Order # Reset Options Create order" at bounding box center [750, 88] width 1451 height 51
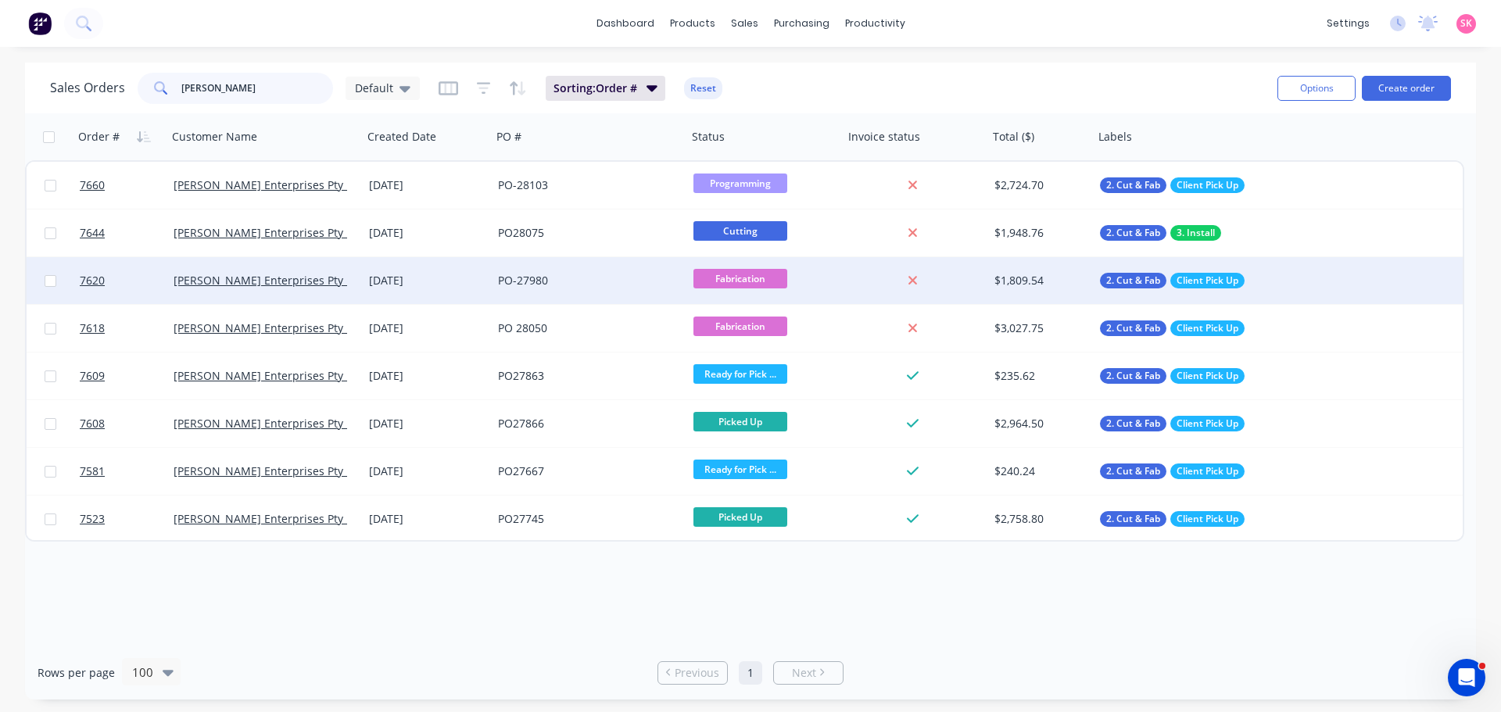
type input "tait"
click at [354, 290] on div "Tait Enterprises Pty Ltd" at bounding box center [264, 280] width 195 height 47
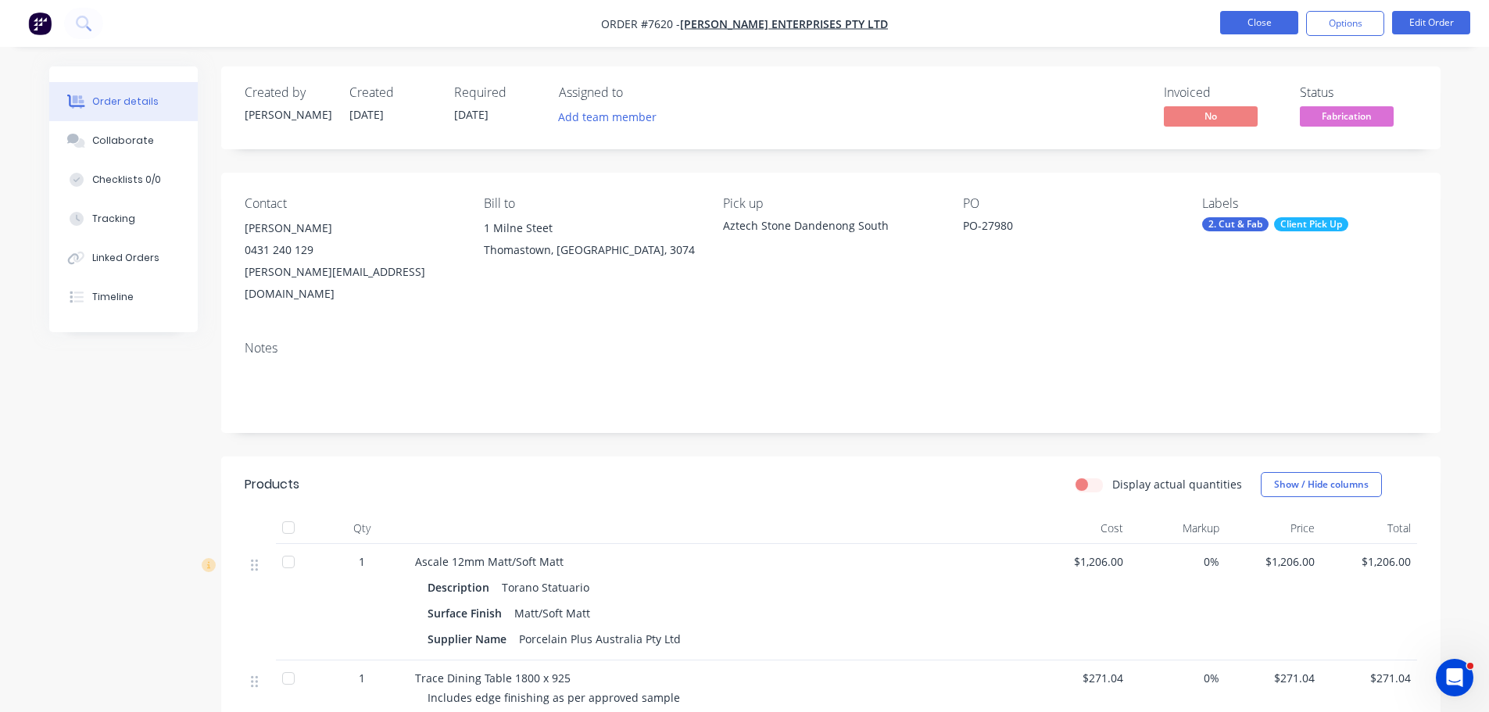
click at [1245, 23] on button "Close" at bounding box center [1259, 22] width 78 height 23
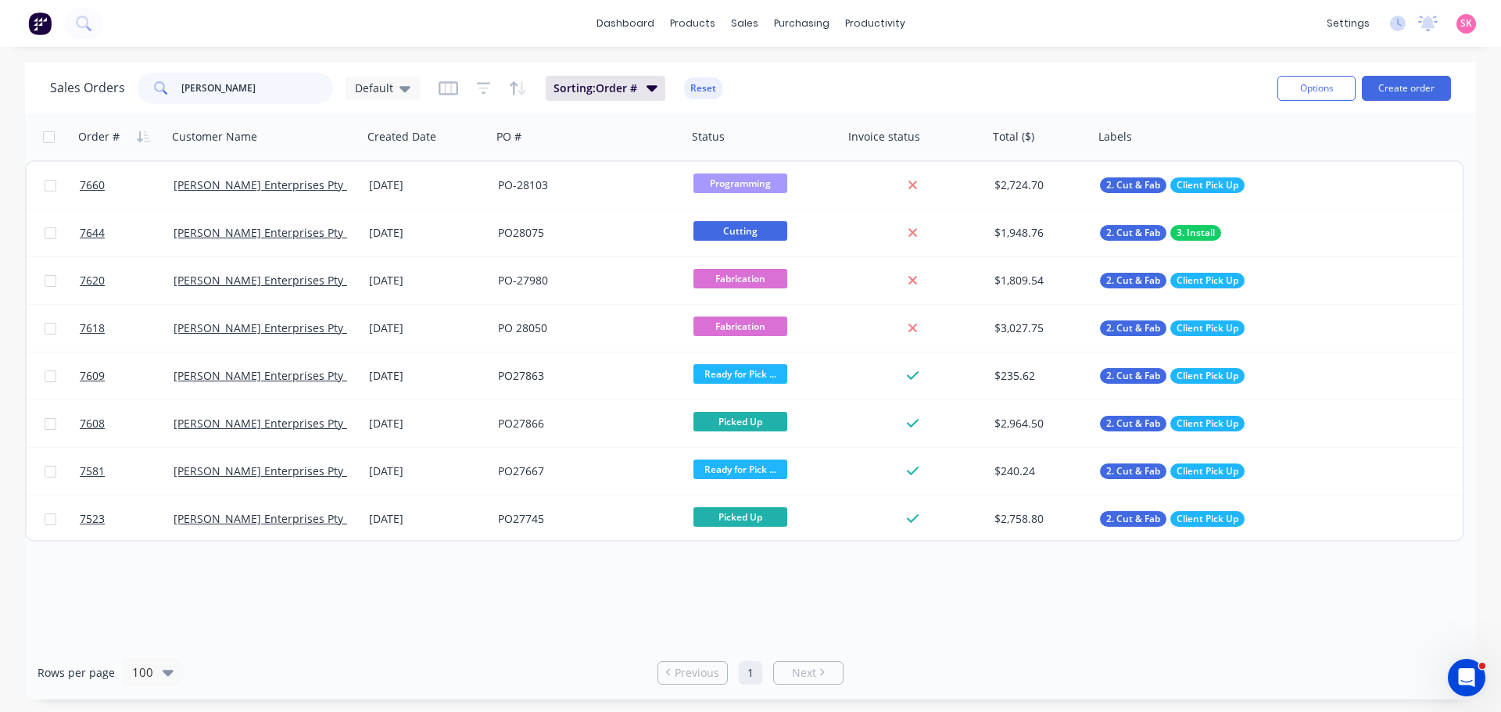
drag, startPoint x: 229, startPoint y: 84, endPoint x: 18, endPoint y: 91, distance: 211.2
click at [19, 91] on div "Sales Orders tait Default Sorting: Order # Reset Options Create order Order # C…" at bounding box center [750, 381] width 1501 height 637
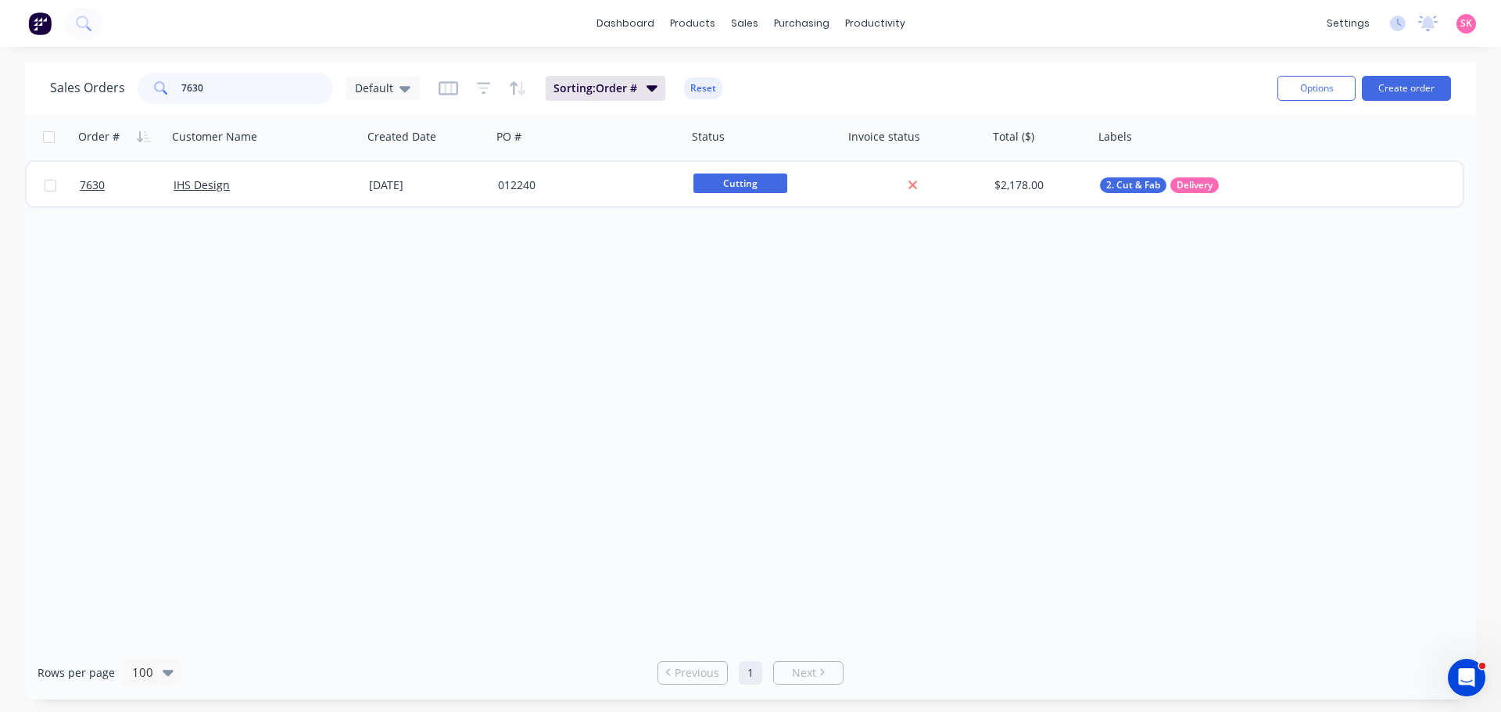
type input "7630"
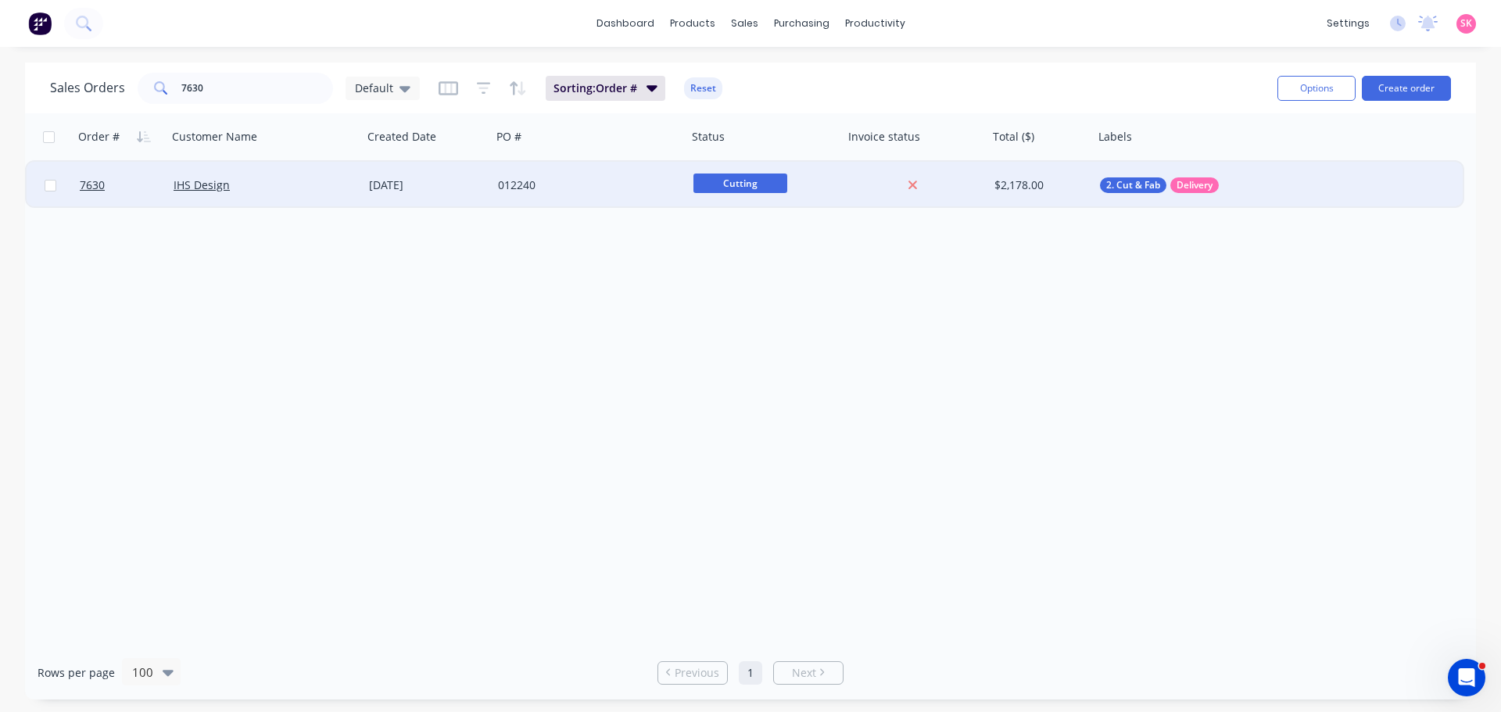
click at [301, 187] on div "IHS Design" at bounding box center [261, 185] width 174 height 16
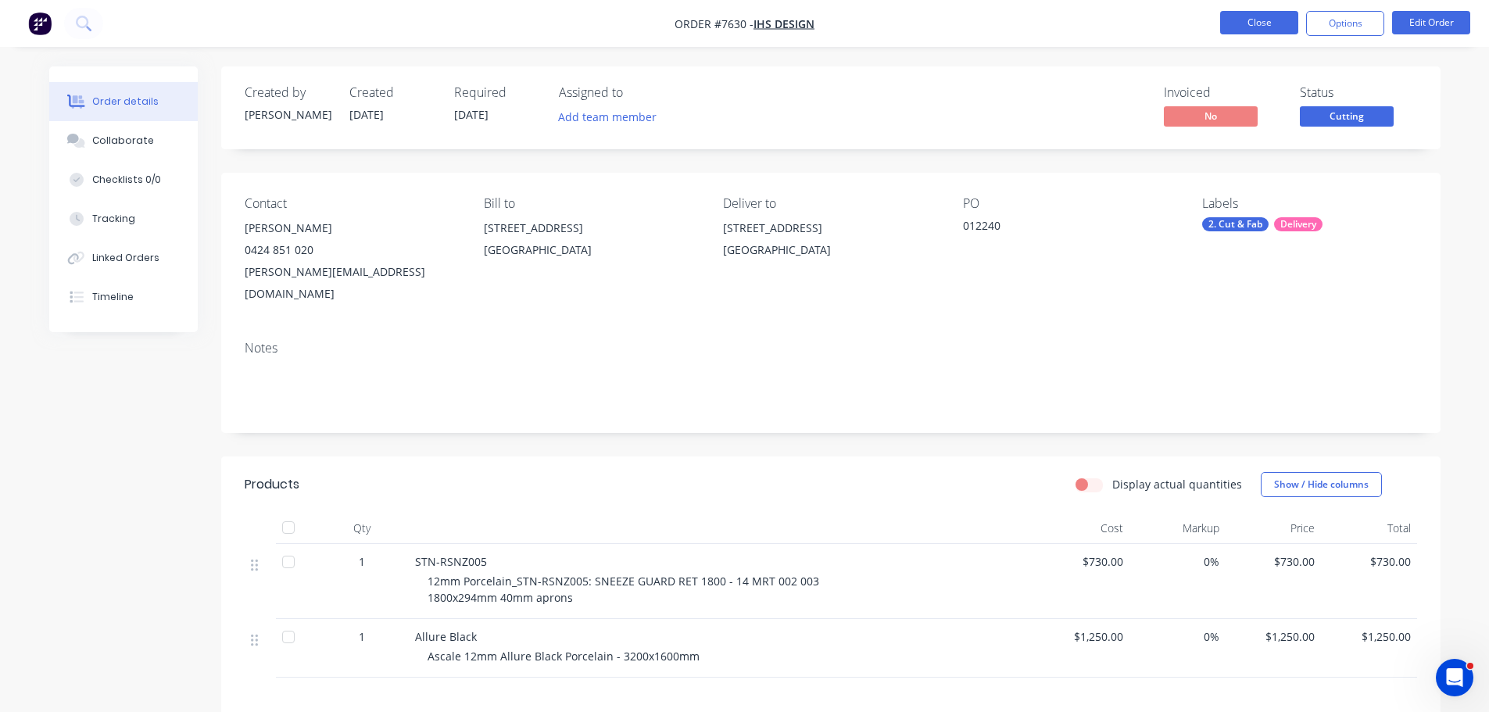
click at [1271, 19] on button "Close" at bounding box center [1259, 22] width 78 height 23
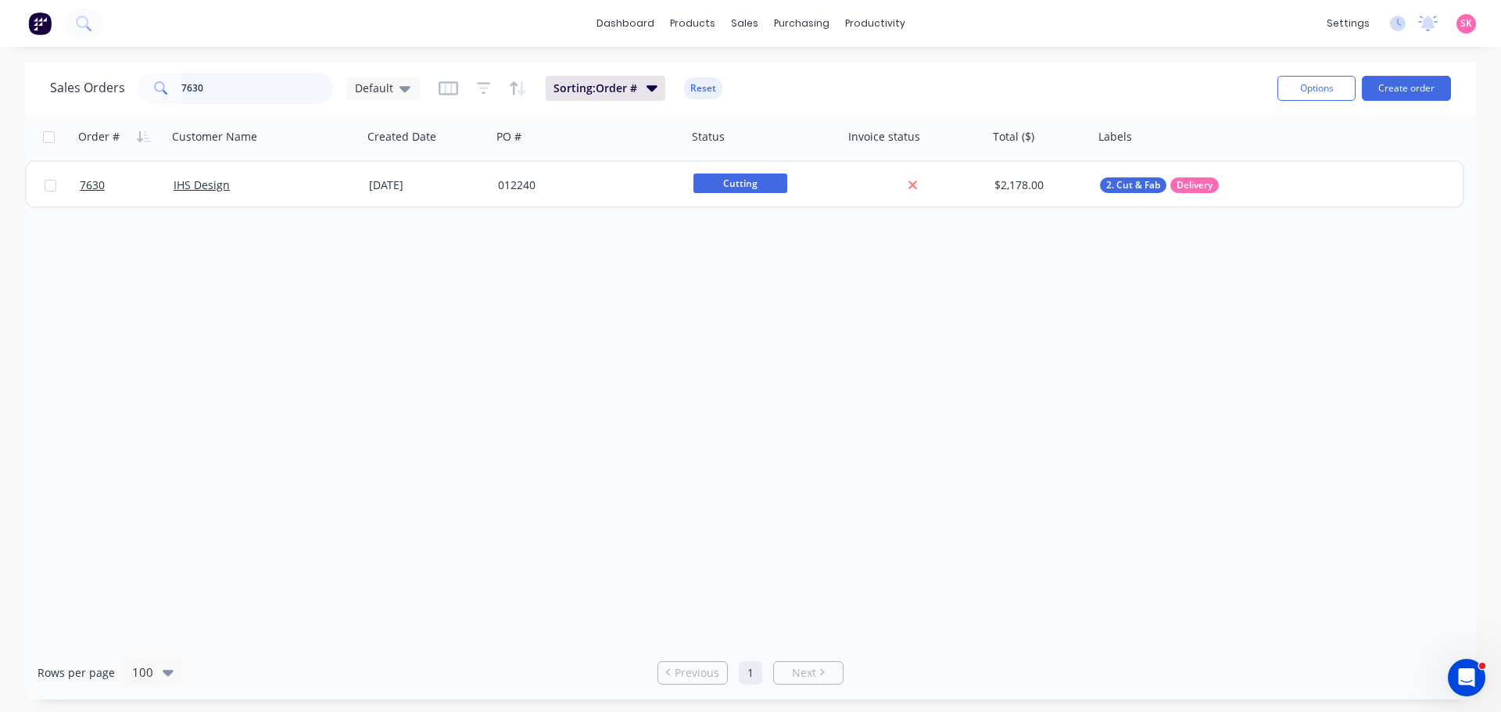
drag, startPoint x: 243, startPoint y: 100, endPoint x: 41, endPoint y: 96, distance: 201.7
click at [66, 99] on div "Sales Orders 7630 Default" at bounding box center [235, 88] width 370 height 31
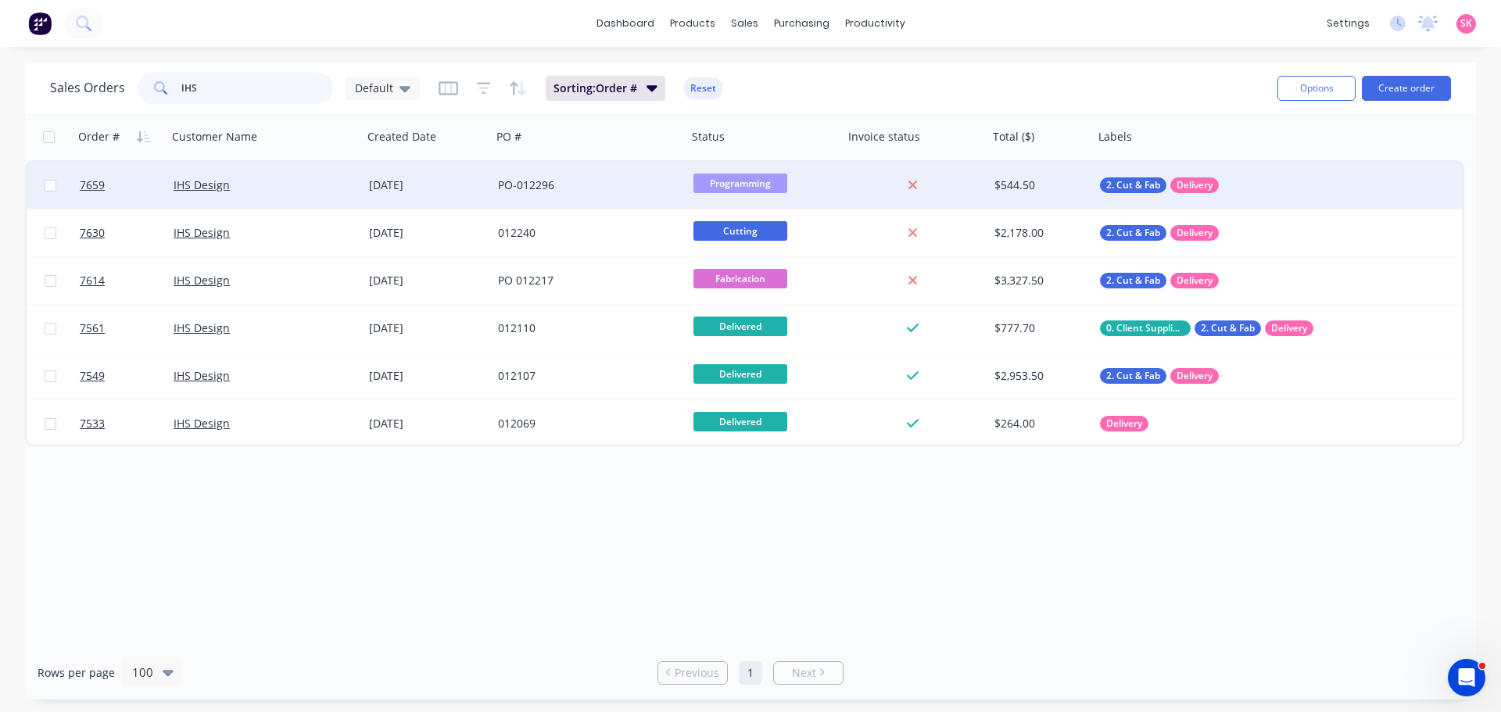
type input "IHS"
click at [460, 186] on div "14 Aug 2025" at bounding box center [427, 185] width 116 height 16
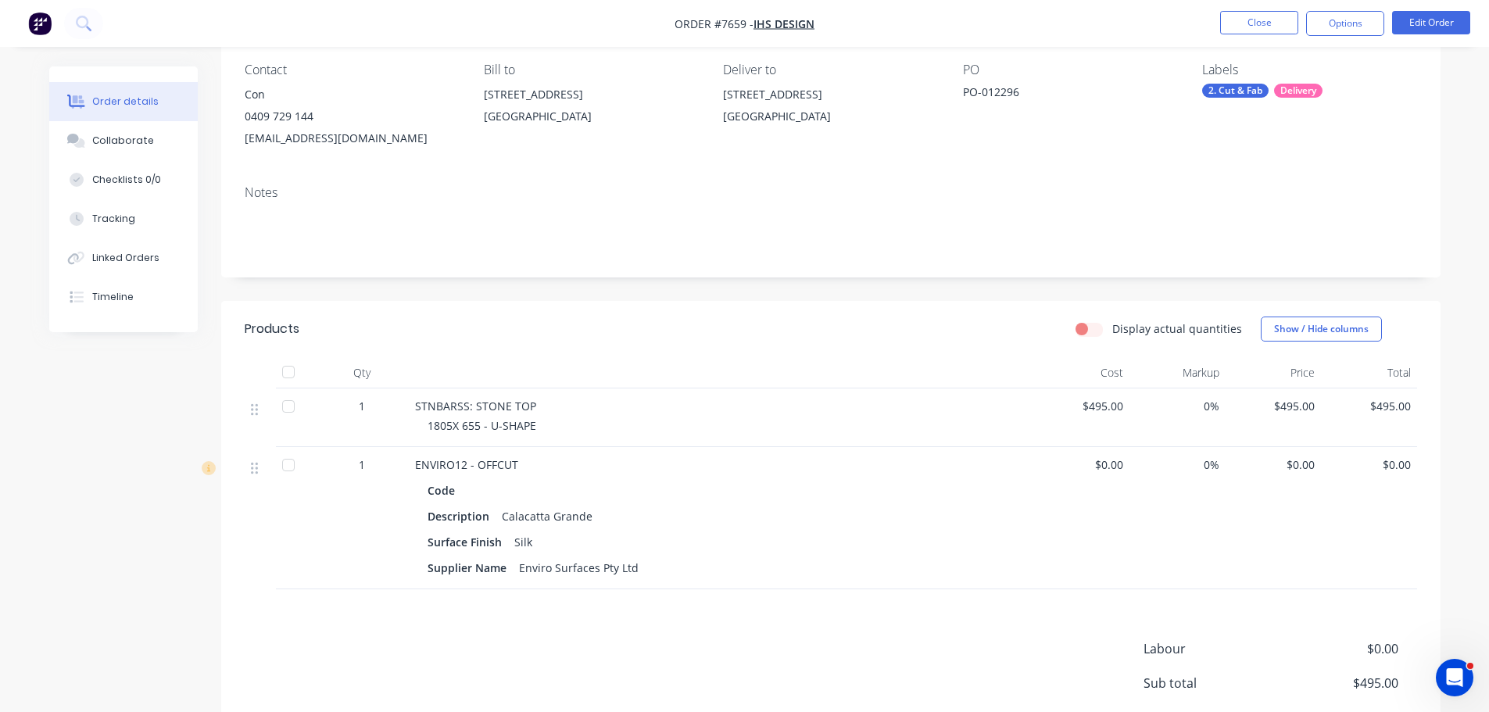
scroll to position [235, 0]
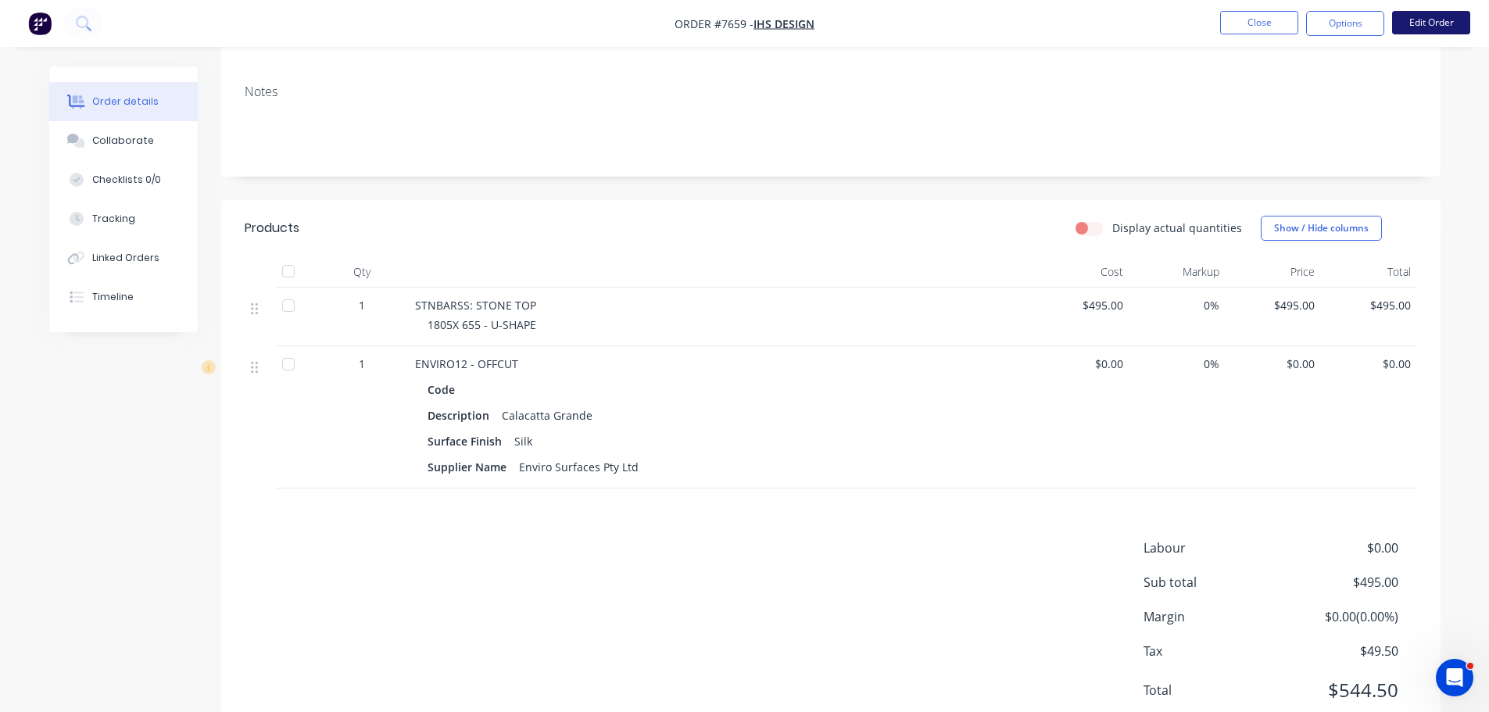
click at [1422, 27] on button "Edit Order" at bounding box center [1431, 22] width 78 height 23
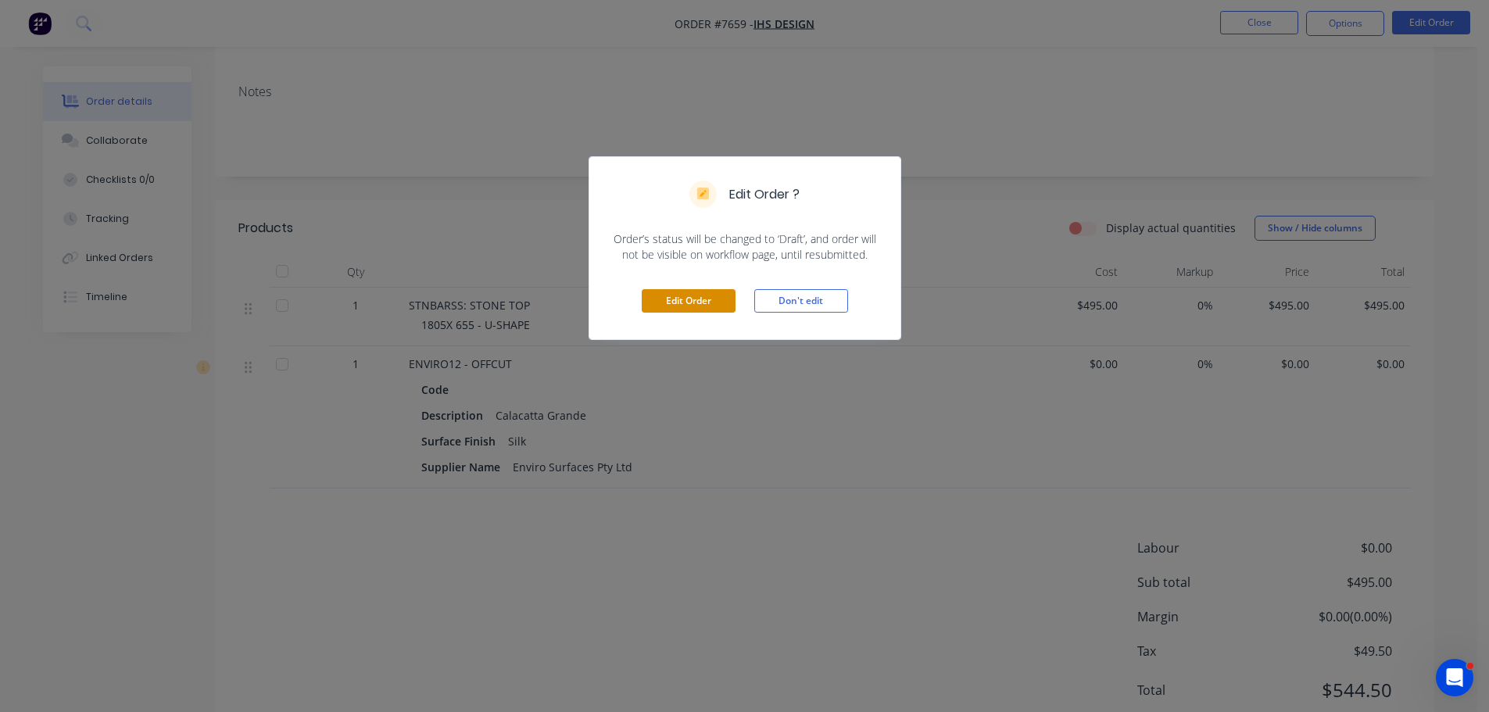
click at [720, 300] on button "Edit Order" at bounding box center [689, 300] width 94 height 23
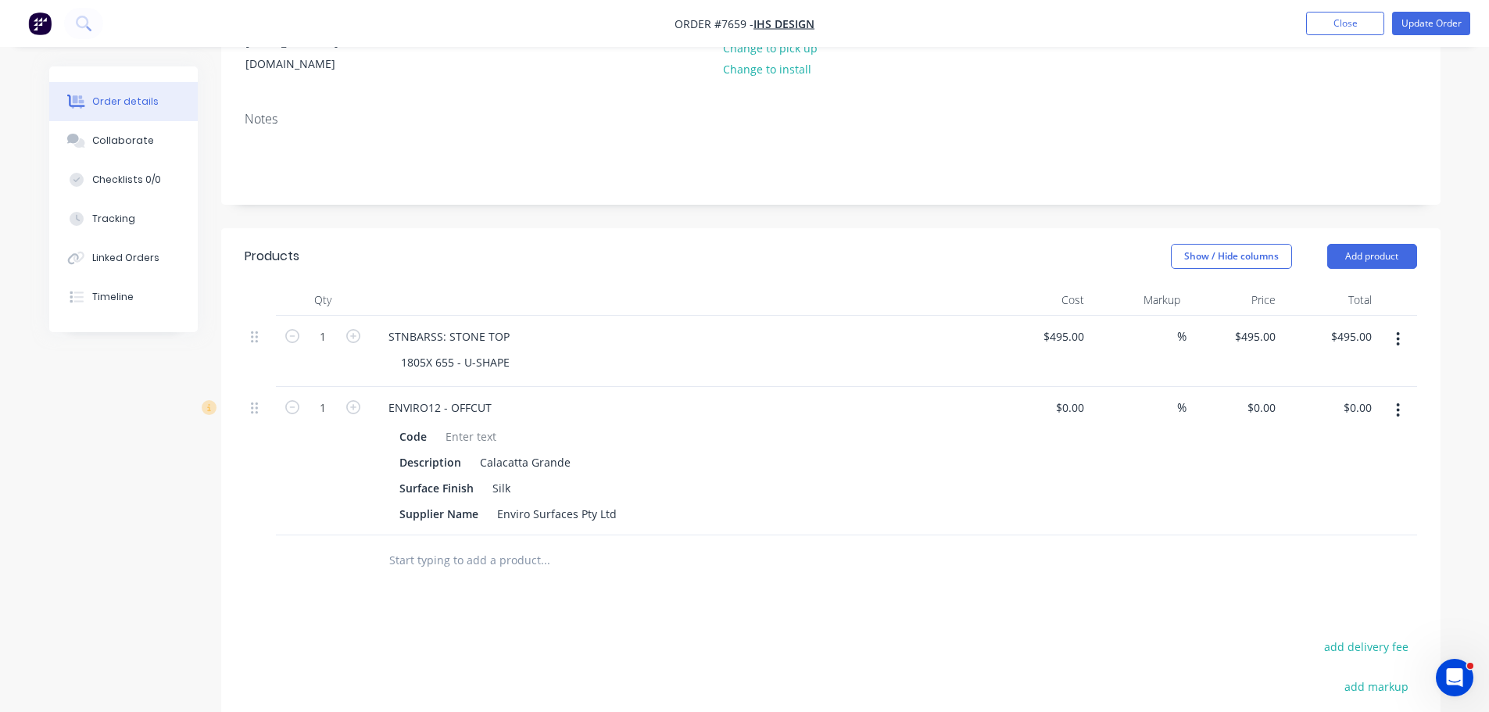
scroll to position [313, 0]
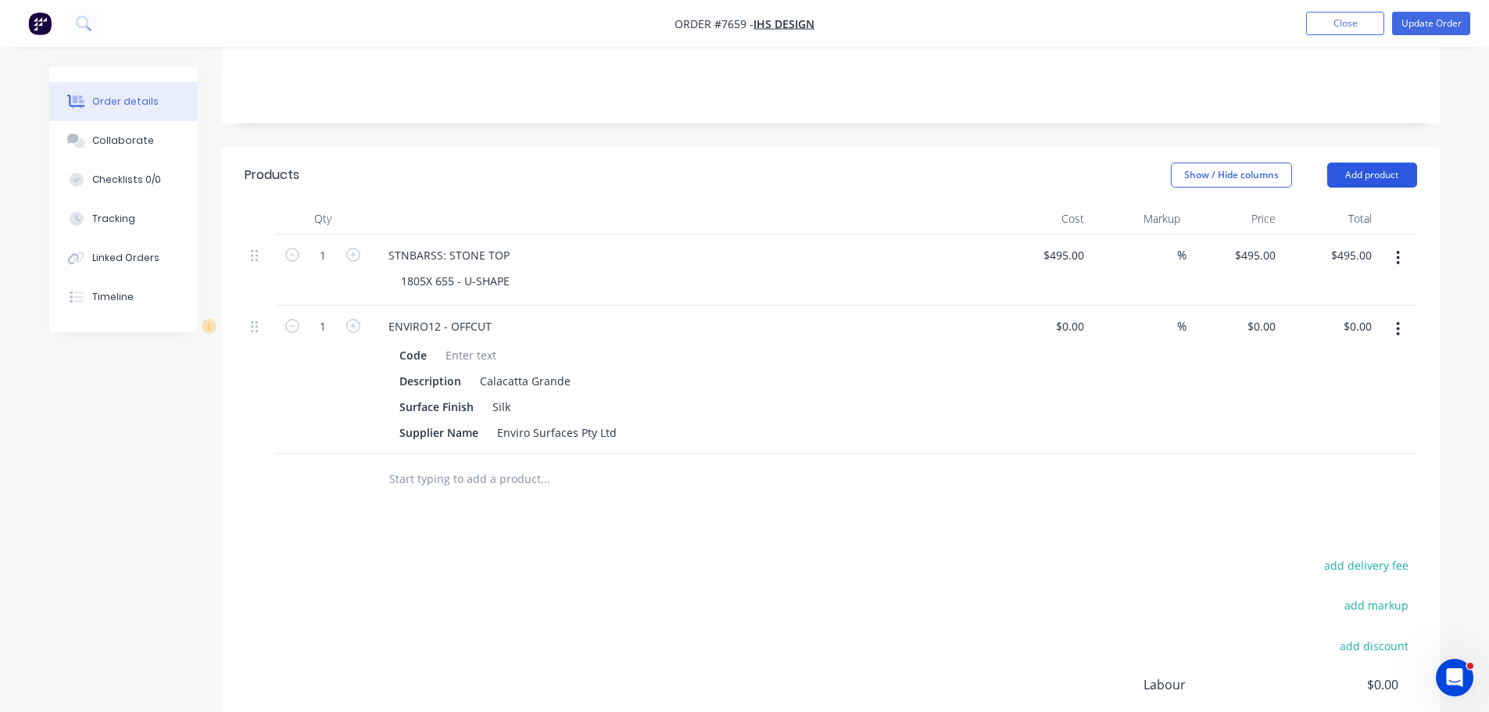
click at [1342, 163] on button "Add product" at bounding box center [1372, 175] width 90 height 25
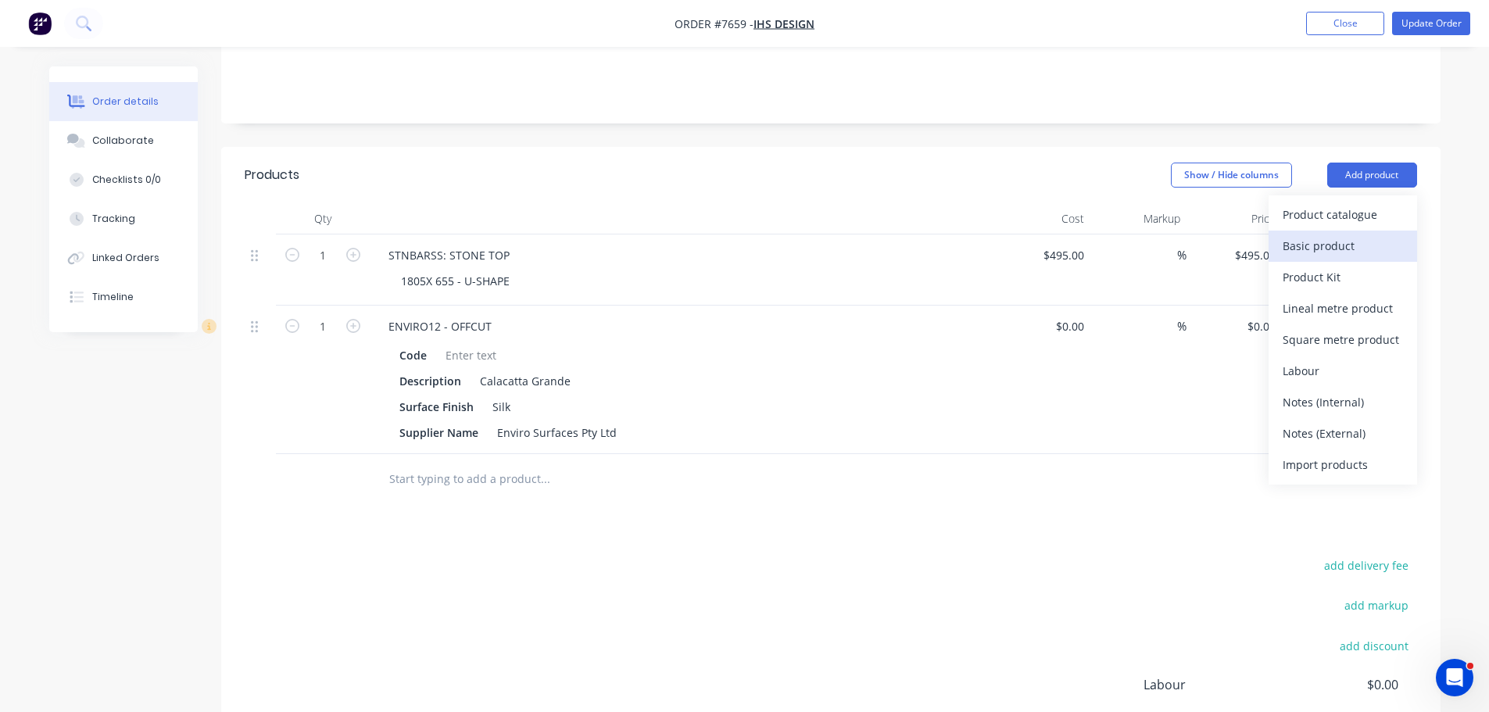
click at [1369, 235] on div "Basic product" at bounding box center [1343, 246] width 120 height 23
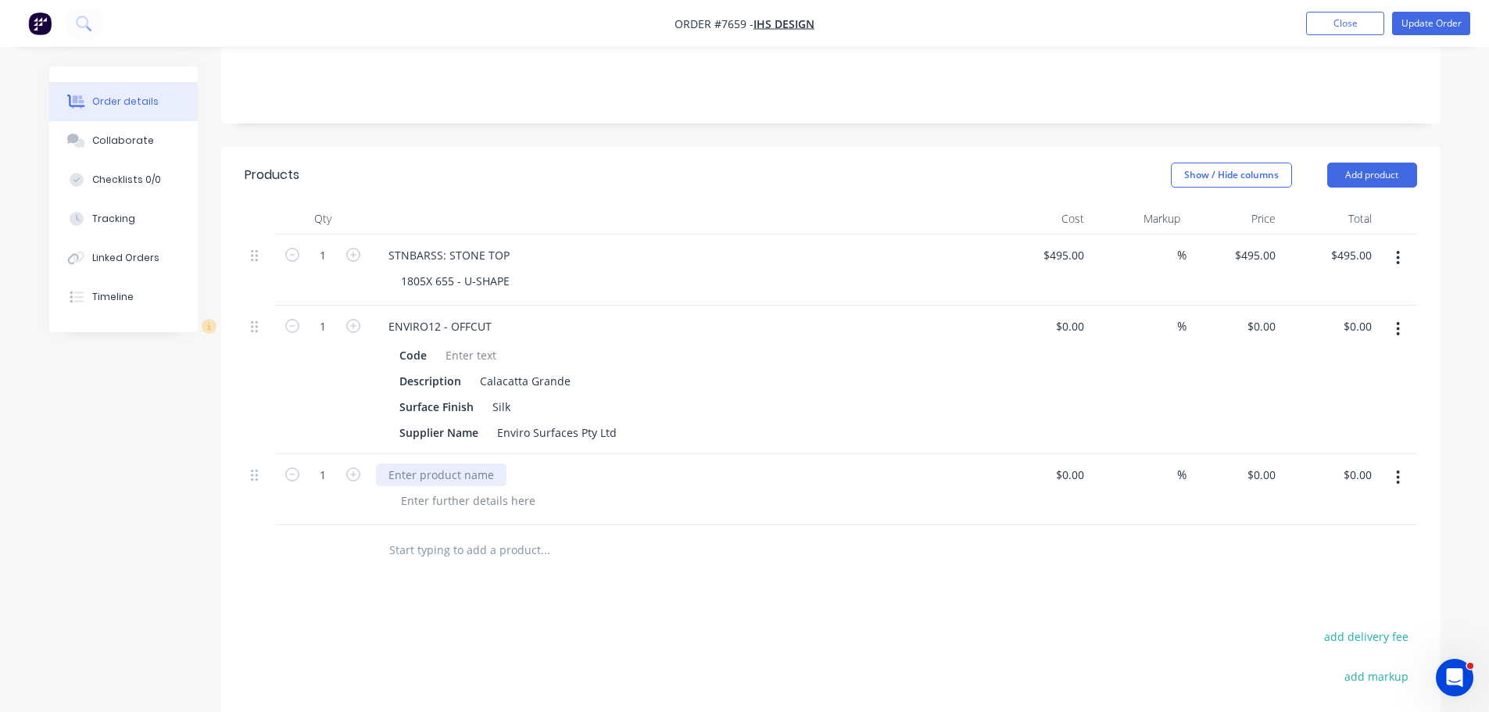
click at [457, 464] on div at bounding box center [441, 475] width 131 height 23
drag, startPoint x: 471, startPoint y: 457, endPoint x: 55, endPoint y: 424, distance: 417.3
click at [56, 424] on div "Created by Stacey Created 14/08/25 Required 14/08/25 Assigned to Add team membe…" at bounding box center [745, 364] width 1392 height 1221
click at [450, 489] on div at bounding box center [468, 500] width 159 height 23
drag, startPoint x: 464, startPoint y: 463, endPoint x: 928, endPoint y: 458, distance: 463.6
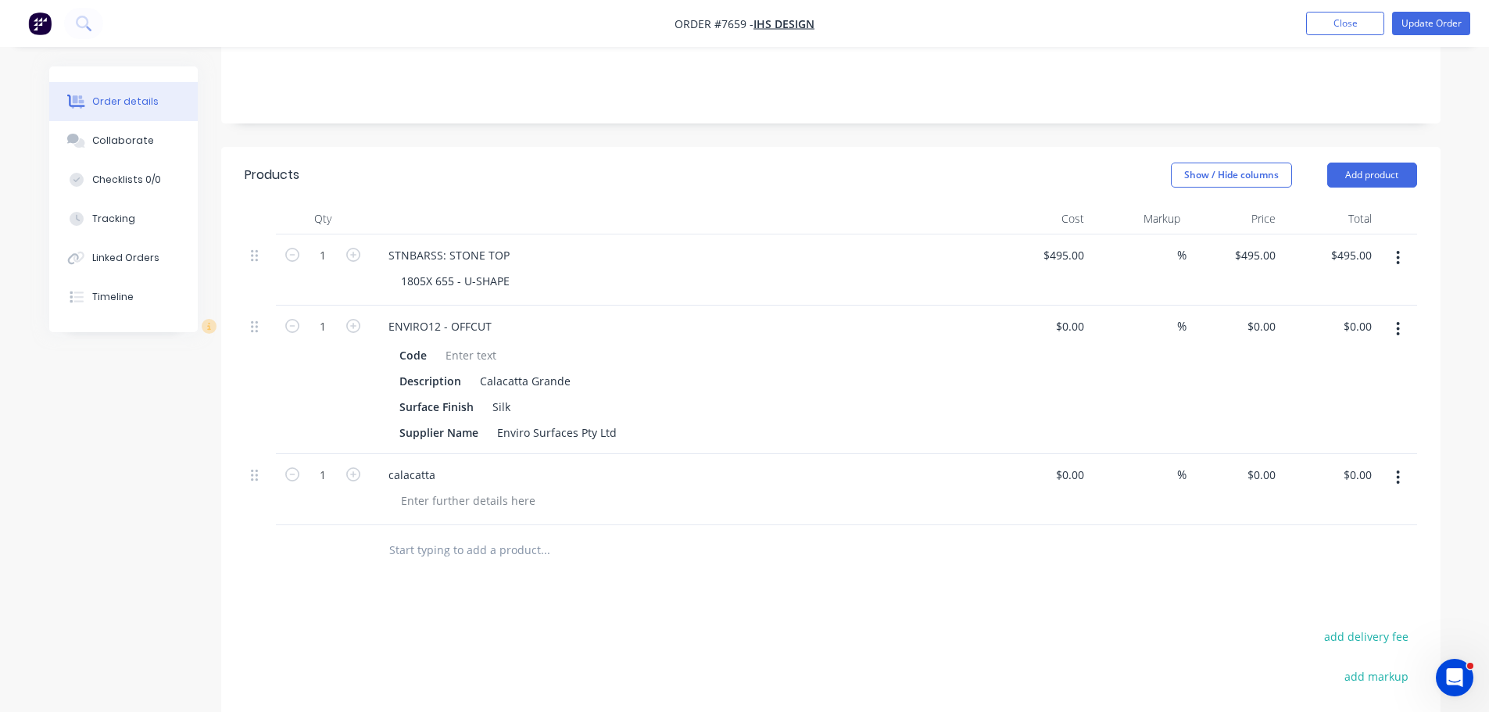
click at [466, 464] on div "calacatta" at bounding box center [682, 475] width 613 height 23
click at [1414, 464] on button "button" at bounding box center [1398, 478] width 37 height 28
click at [1336, 601] on div "Delete" at bounding box center [1343, 612] width 120 height 23
click at [447, 464] on input "text" at bounding box center [545, 479] width 313 height 31
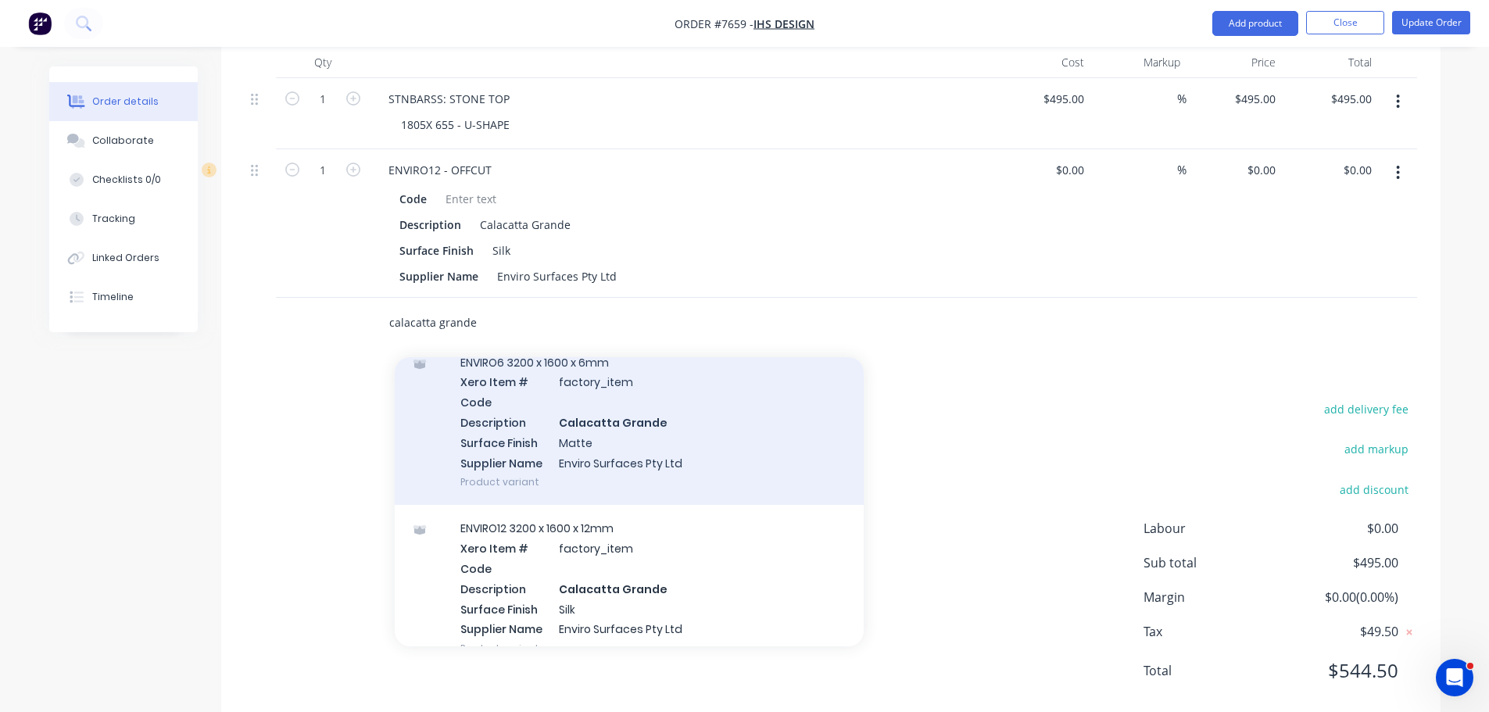
scroll to position [156, 0]
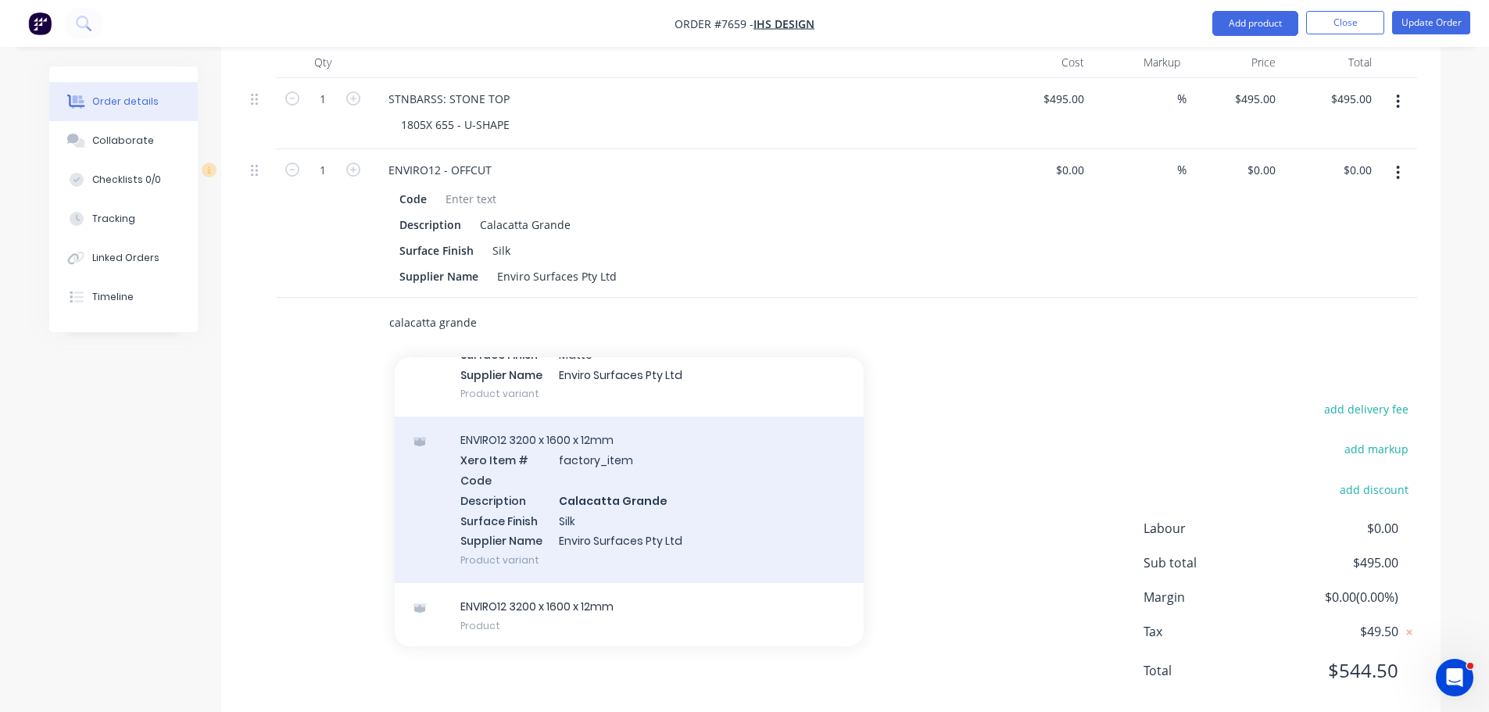
type input "calacatta grande"
click at [658, 485] on div "ENVIRO12 3200 x 1600 x 12mm Xero Item # factory_item Code Description Calacatta…" at bounding box center [629, 500] width 469 height 167
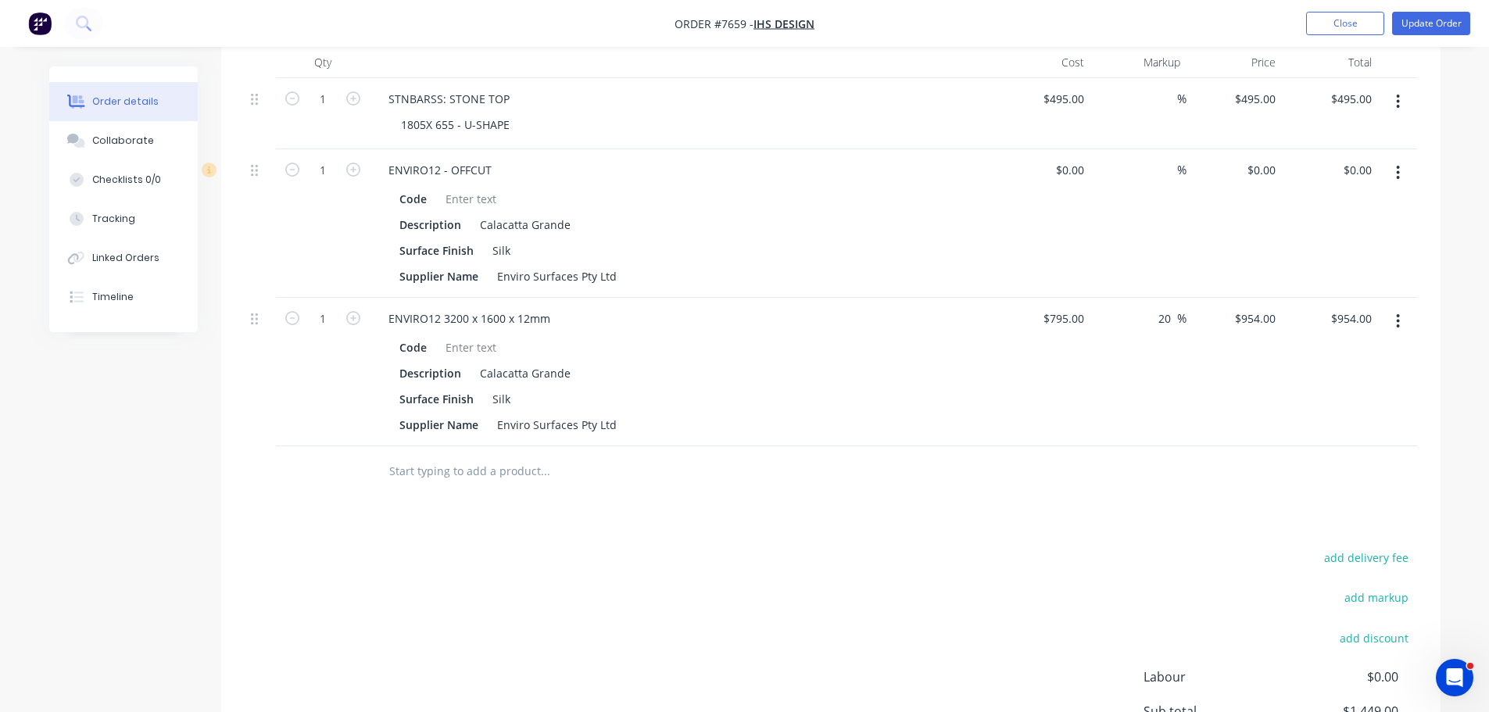
scroll to position [235, 0]
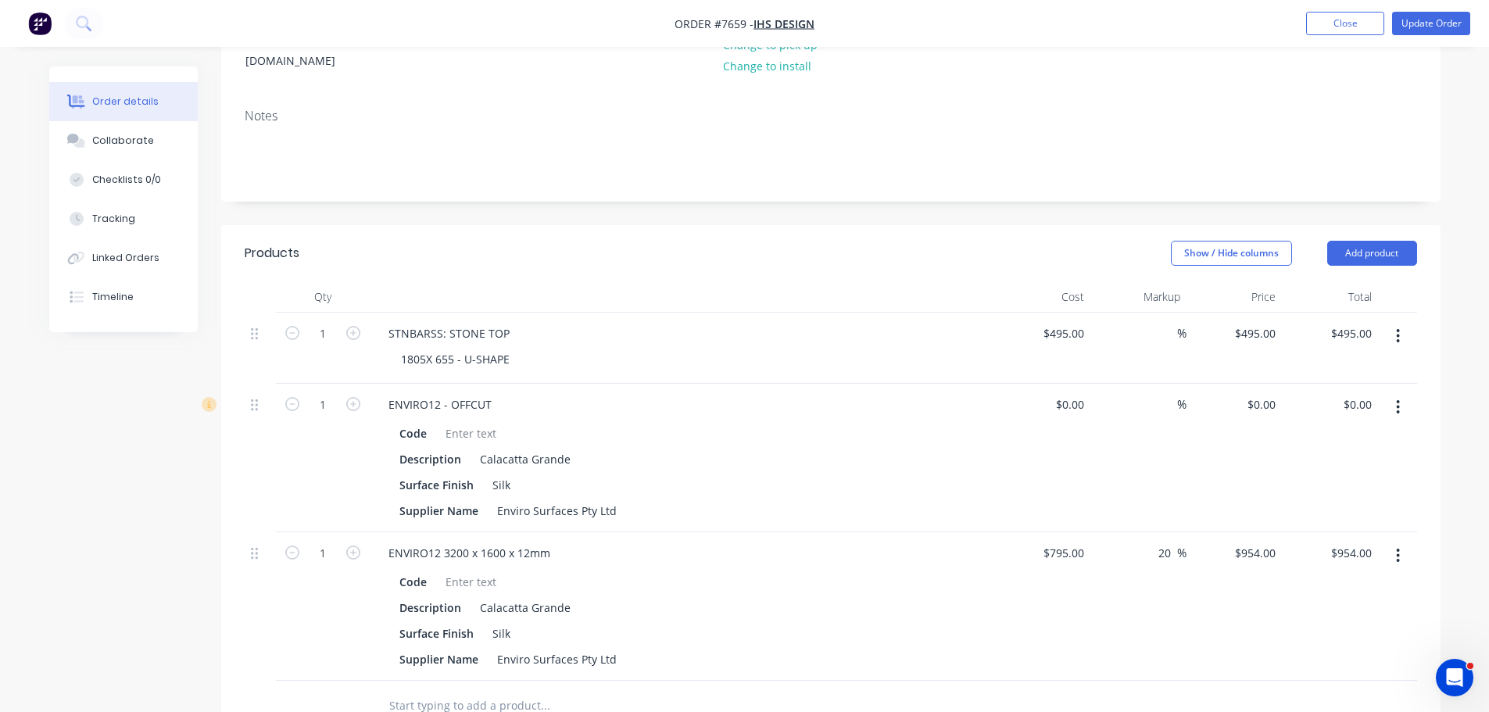
click at [1399, 399] on icon "button" at bounding box center [1398, 407] width 4 height 17
click at [1317, 531] on div "Delete" at bounding box center [1343, 542] width 120 height 23
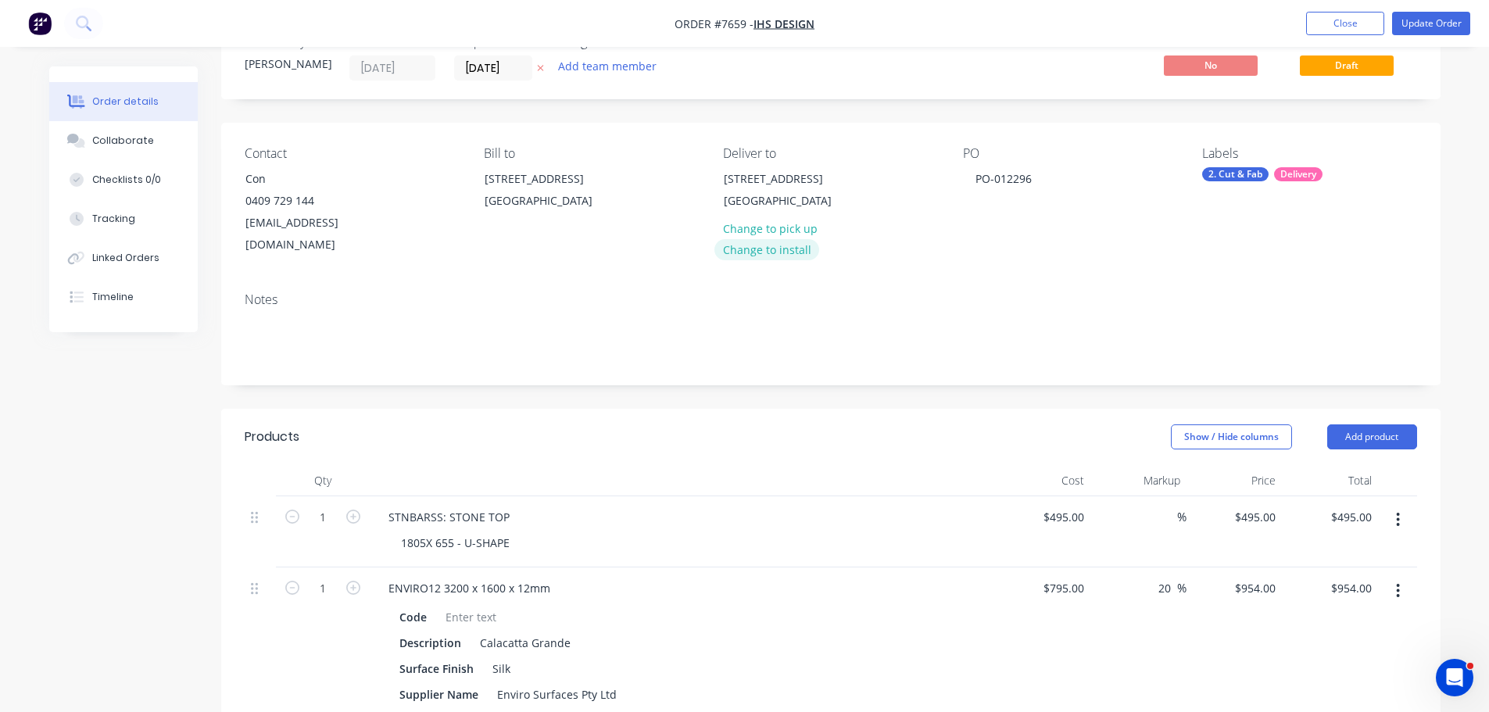
scroll to position [156, 0]
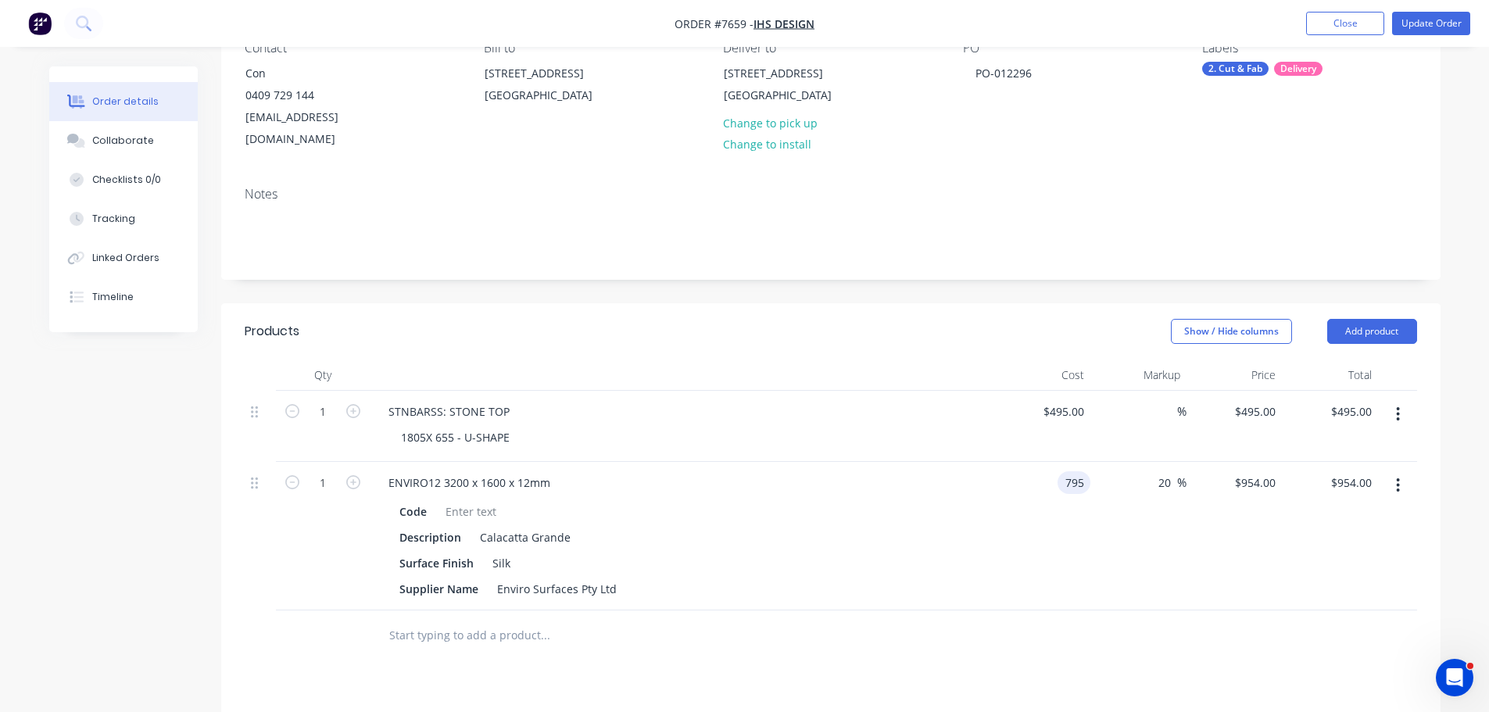
click at [1078, 471] on input "795" at bounding box center [1077, 482] width 27 height 23
click at [1144, 611] on div at bounding box center [831, 636] width 1173 height 51
click at [1084, 471] on input "795" at bounding box center [1077, 482] width 27 height 23
type input "$1,200.00"
type input "$1,440.00"
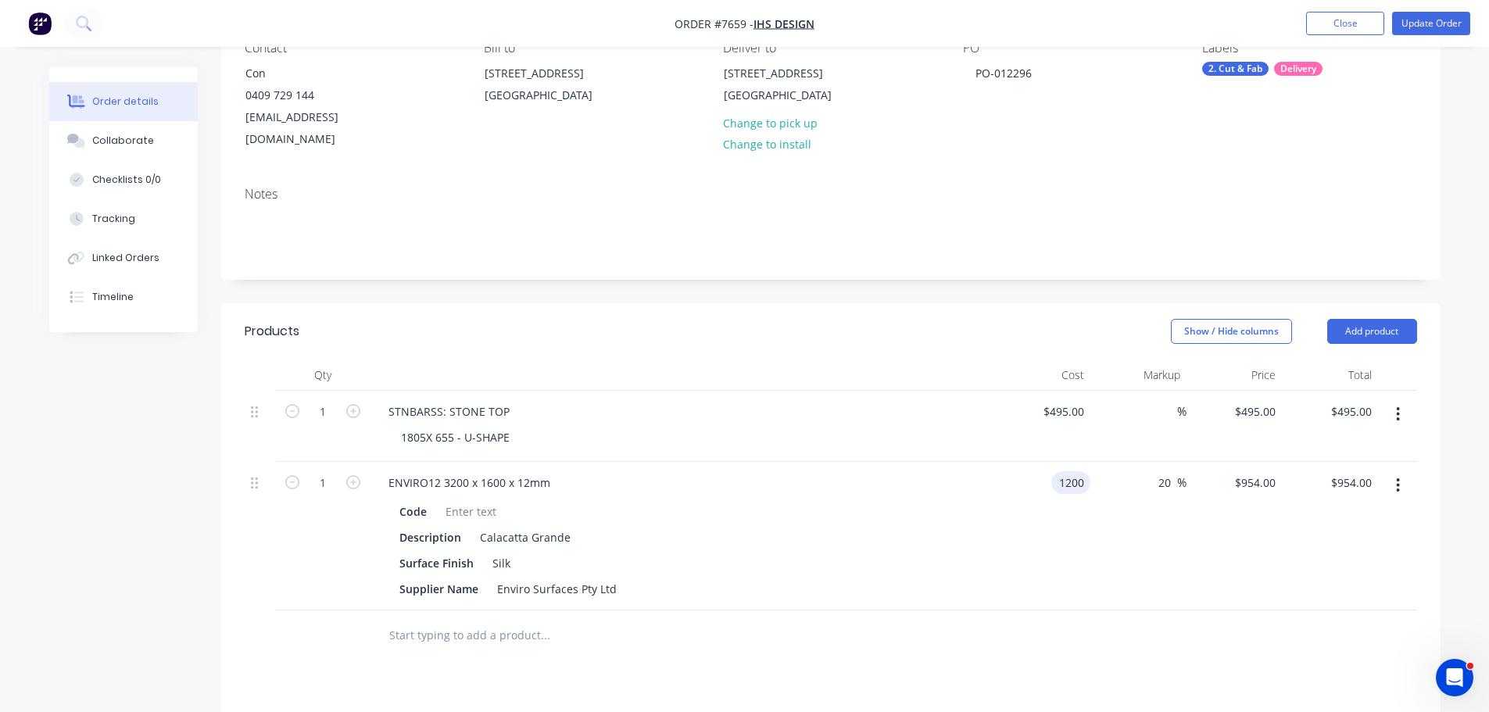
type input "$1,440.00"
click at [742, 360] on div at bounding box center [682, 375] width 625 height 31
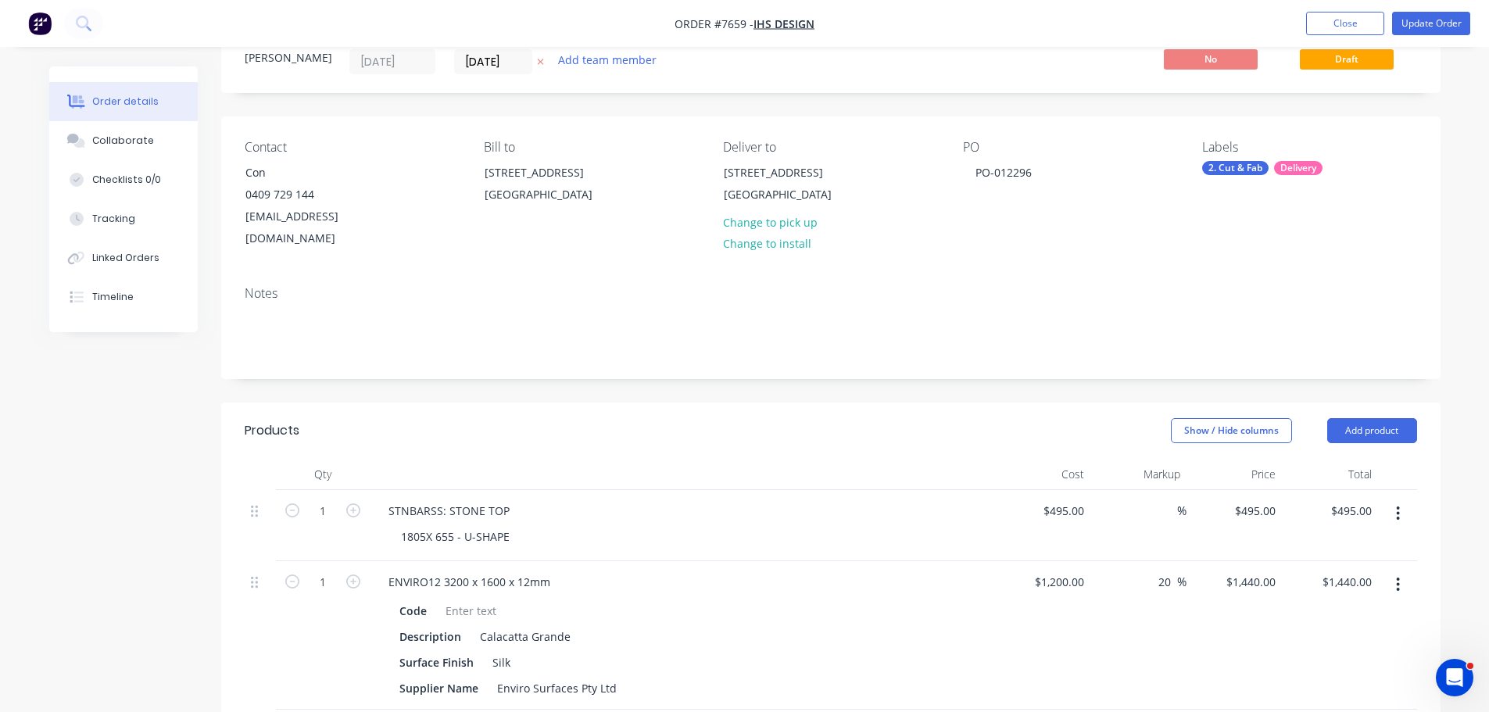
scroll to position [0, 0]
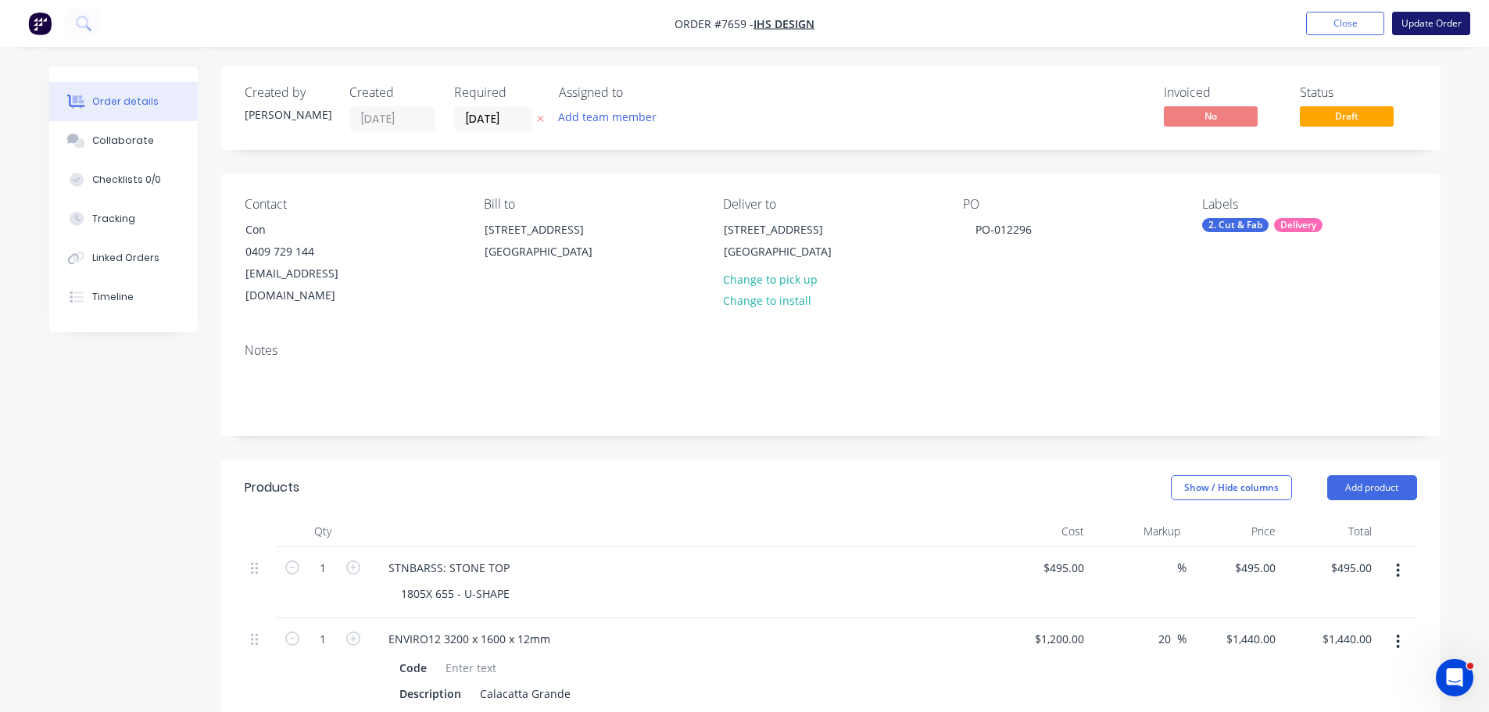
click at [1430, 17] on button "Update Order" at bounding box center [1431, 23] width 78 height 23
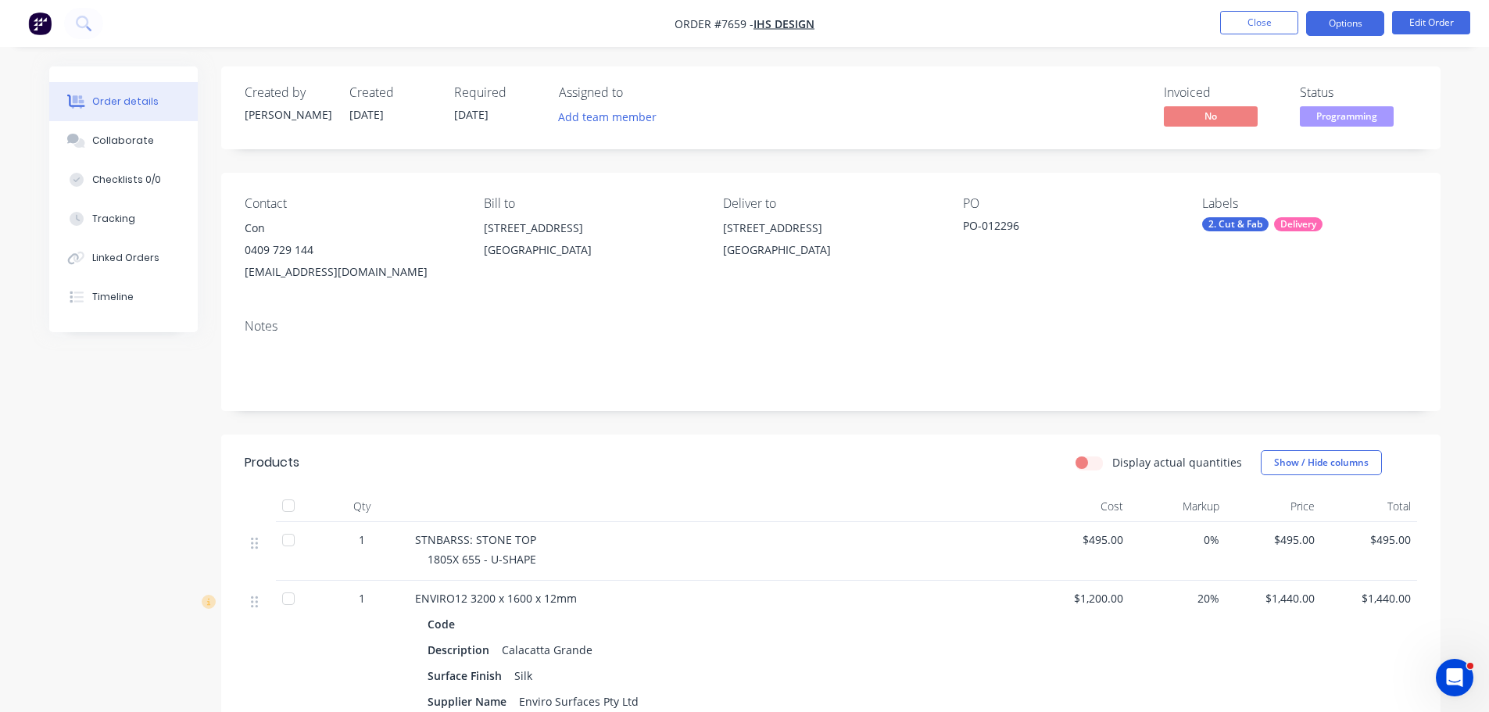
click at [1324, 28] on button "Options" at bounding box center [1345, 23] width 78 height 25
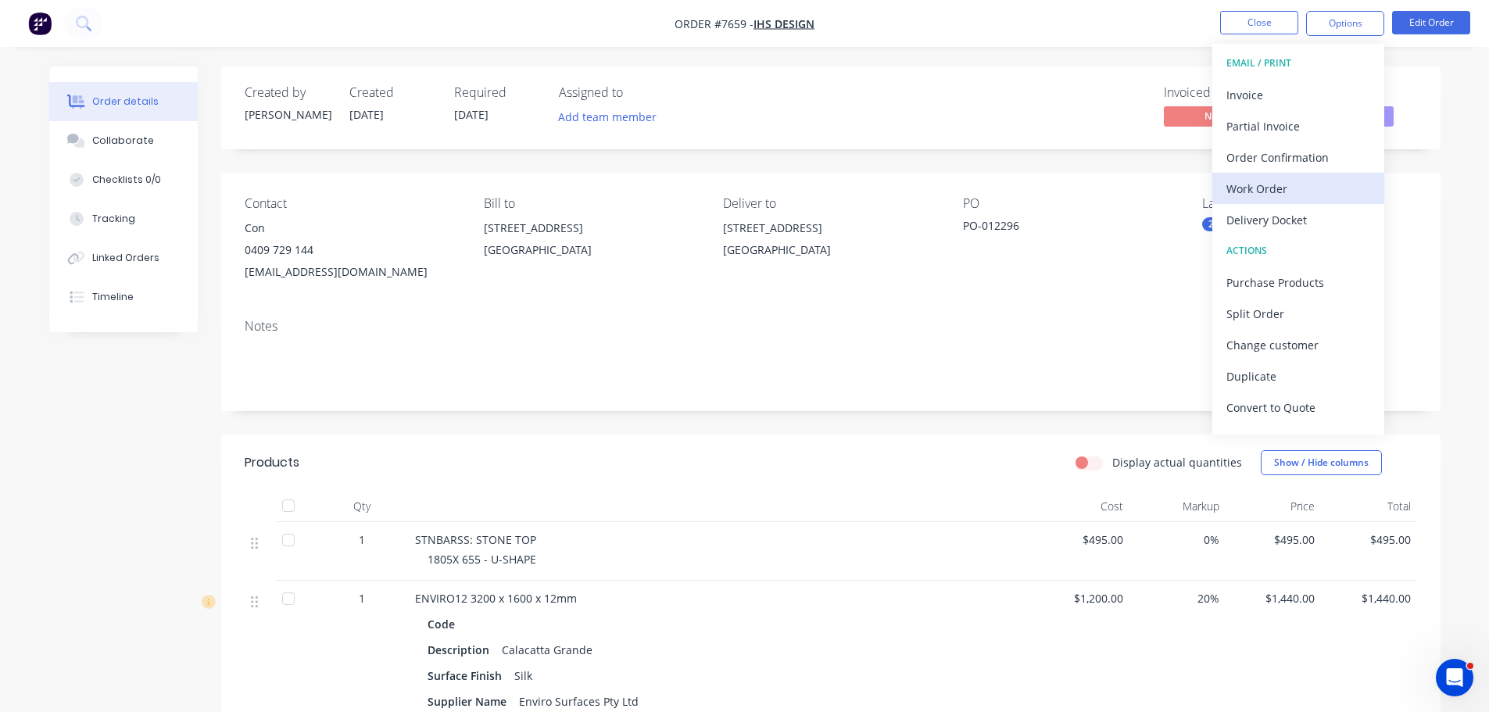
click at [1324, 202] on button "Work Order" at bounding box center [1299, 188] width 172 height 31
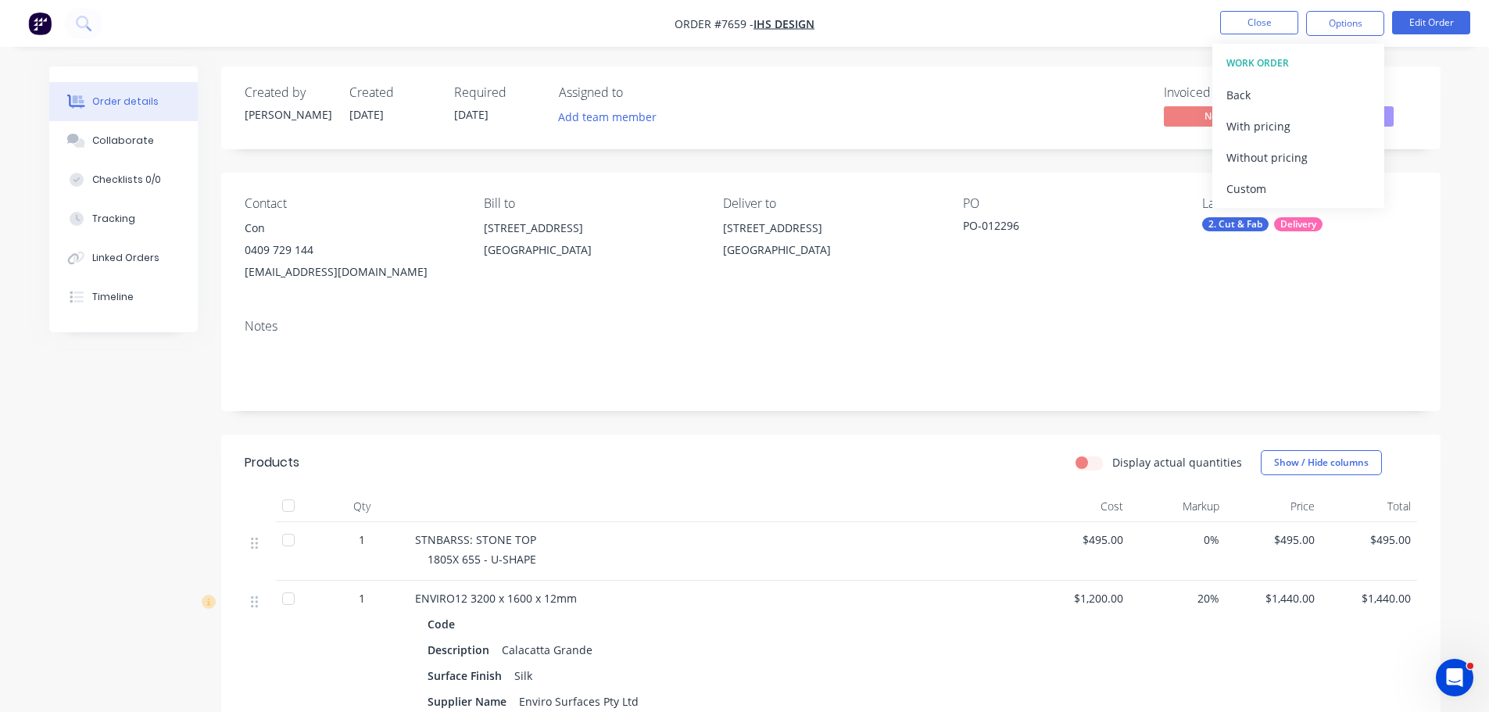
click at [1012, 99] on div "Invoiced No Status Programming" at bounding box center [1066, 107] width 702 height 45
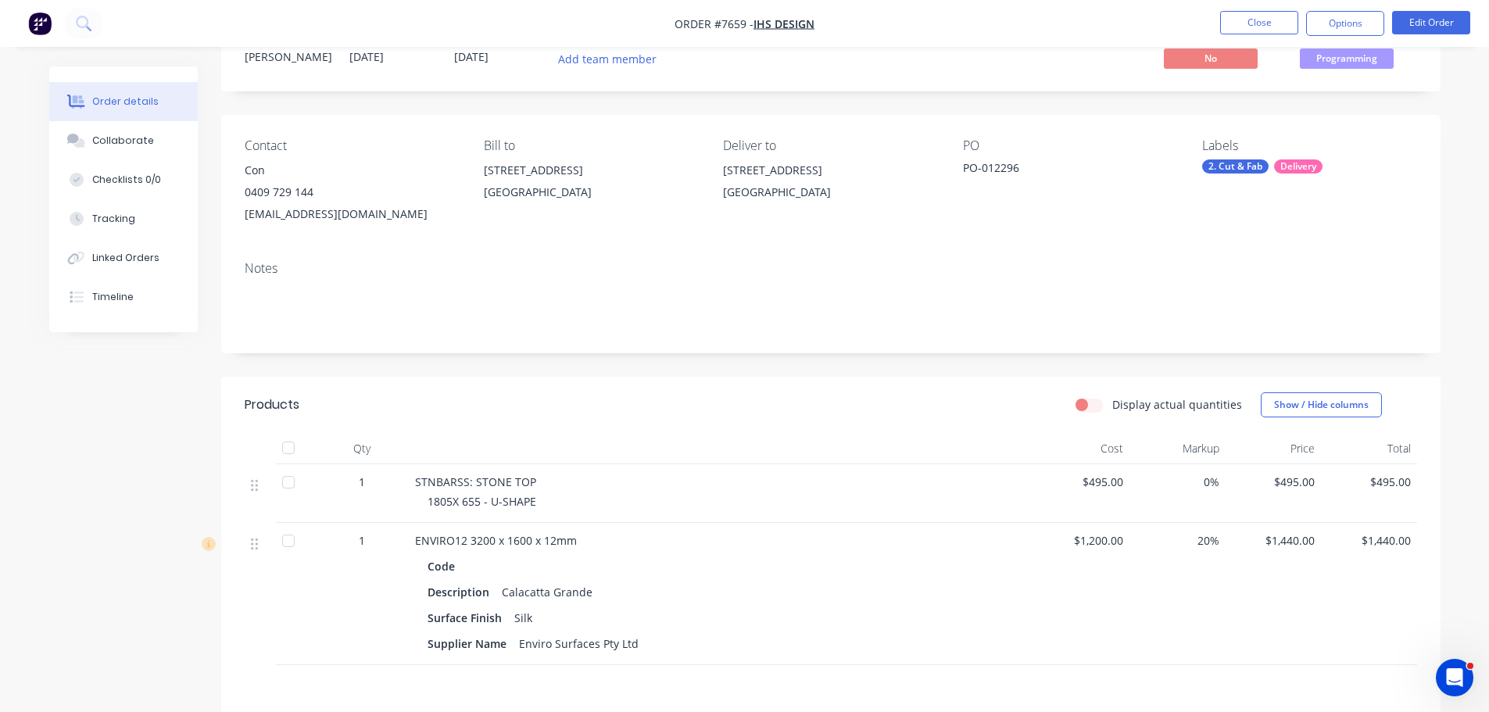
scroll to position [289, 0]
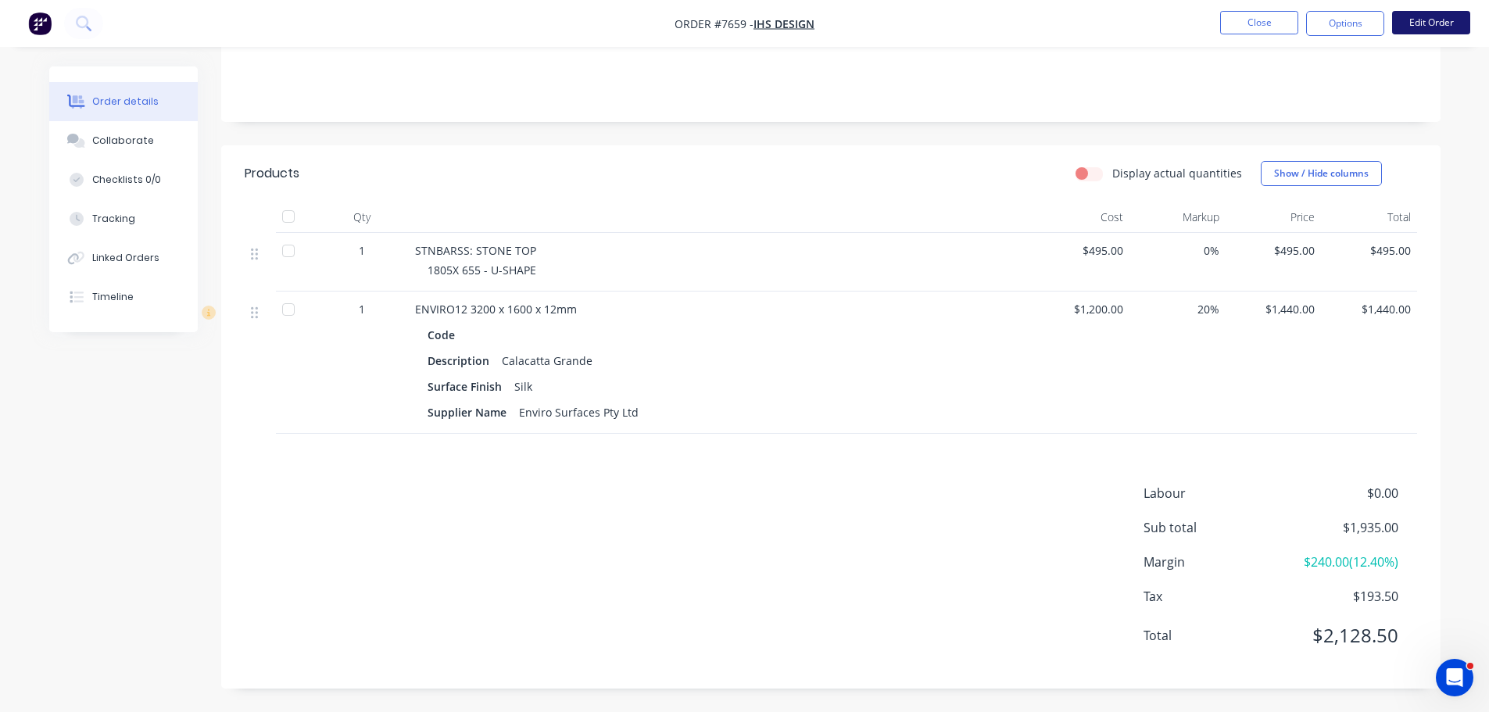
click at [1410, 32] on button "Edit Order" at bounding box center [1431, 22] width 78 height 23
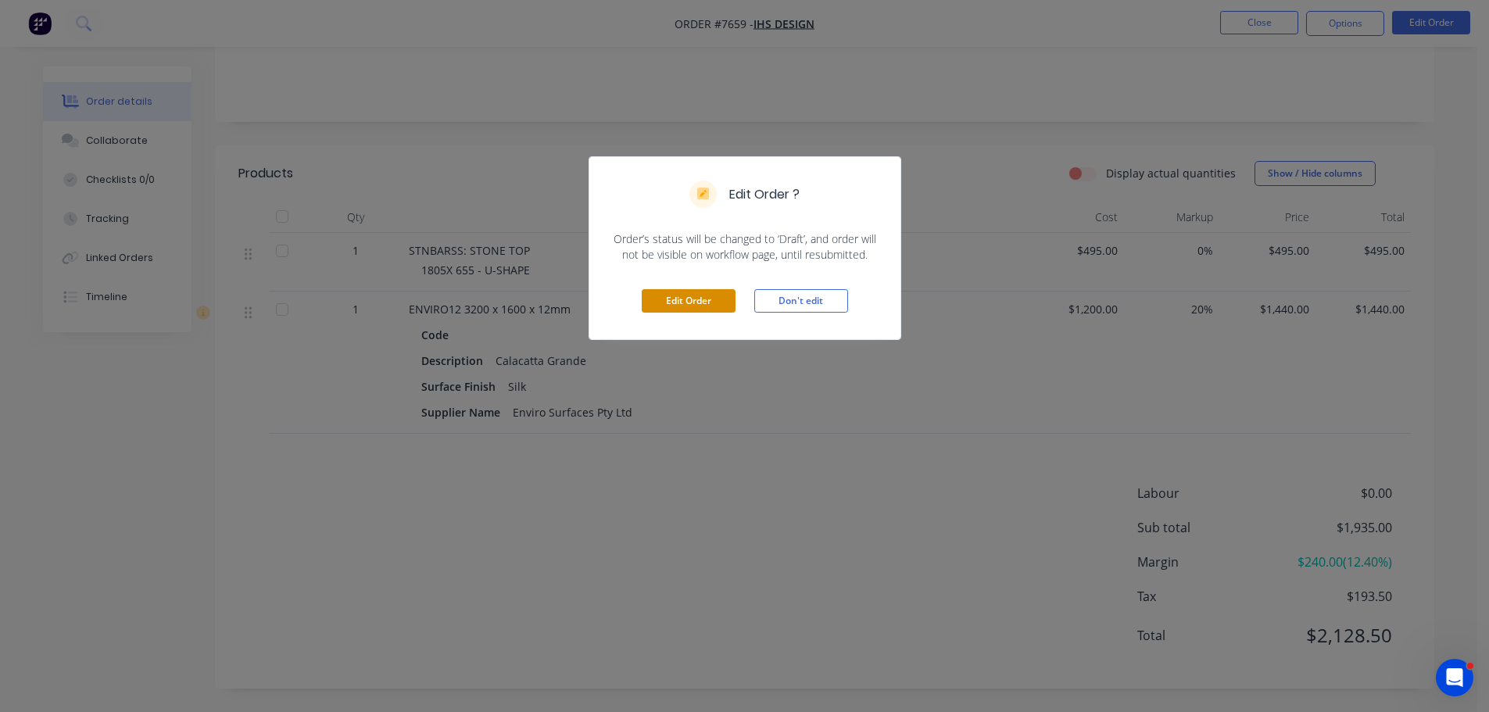
click at [675, 306] on button "Edit Order" at bounding box center [689, 300] width 94 height 23
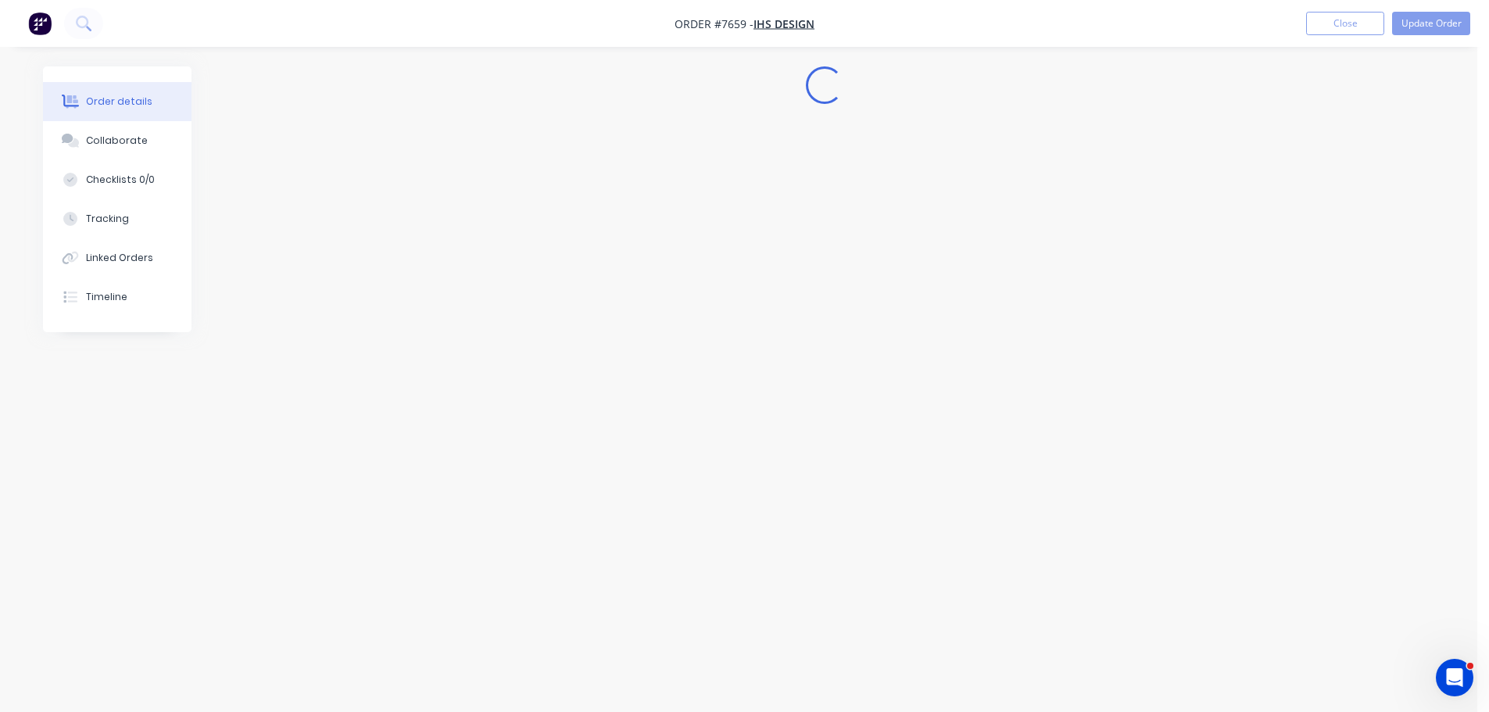
scroll to position [0, 0]
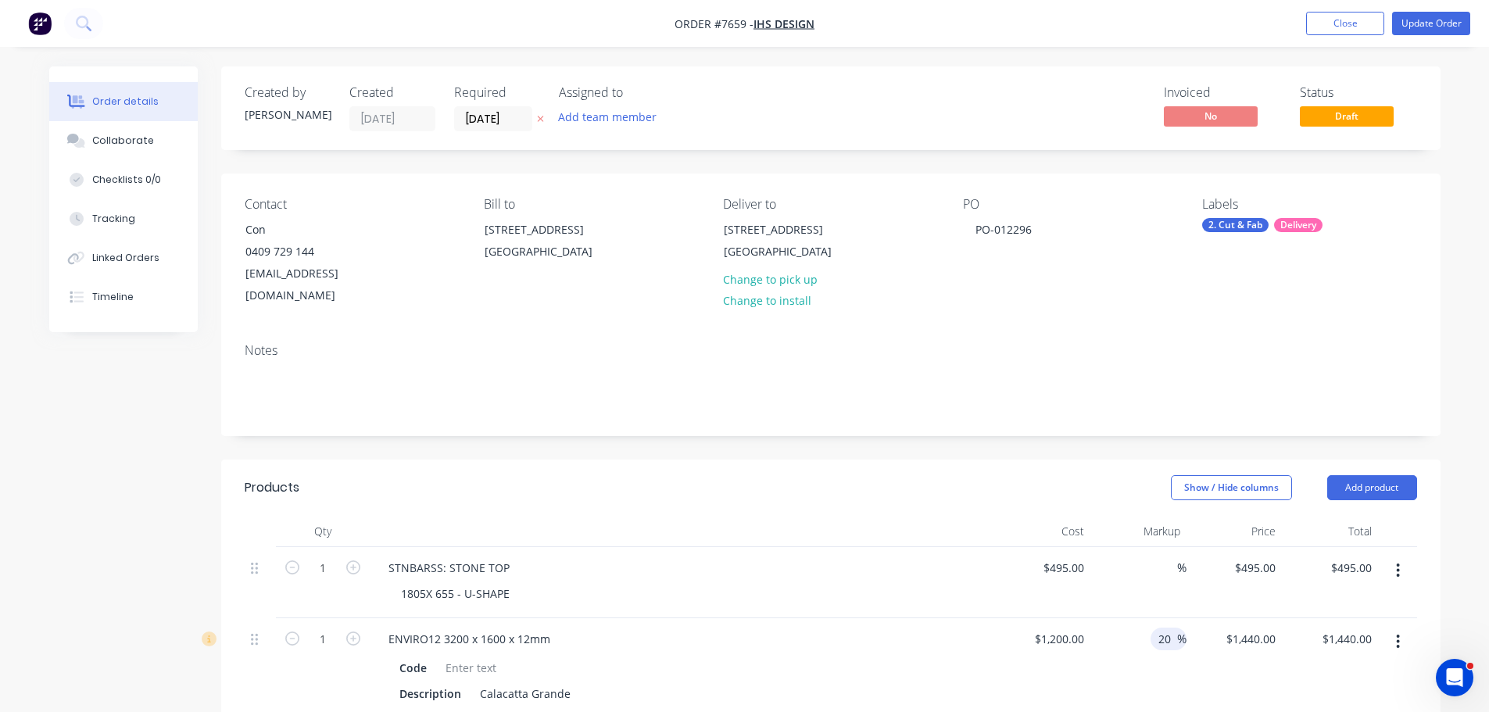
click at [1169, 628] on input "20" at bounding box center [1167, 639] width 20 height 23
drag, startPoint x: 1169, startPoint y: 621, endPoint x: 1109, endPoint y: 612, distance: 60.0
click at [1111, 618] on div "20 20 %" at bounding box center [1139, 692] width 96 height 149
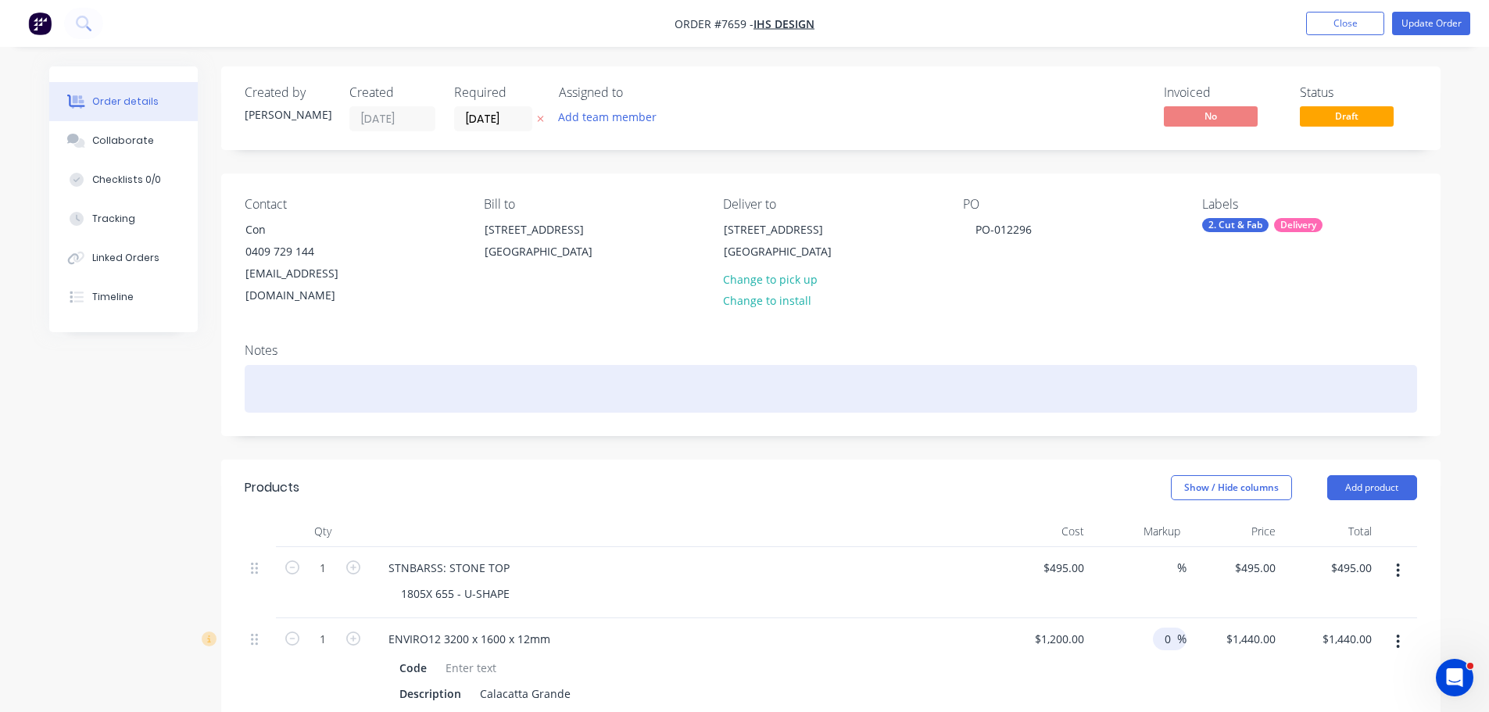
type input "0"
type input "$1,200.00"
click at [1055, 376] on div at bounding box center [831, 389] width 1173 height 48
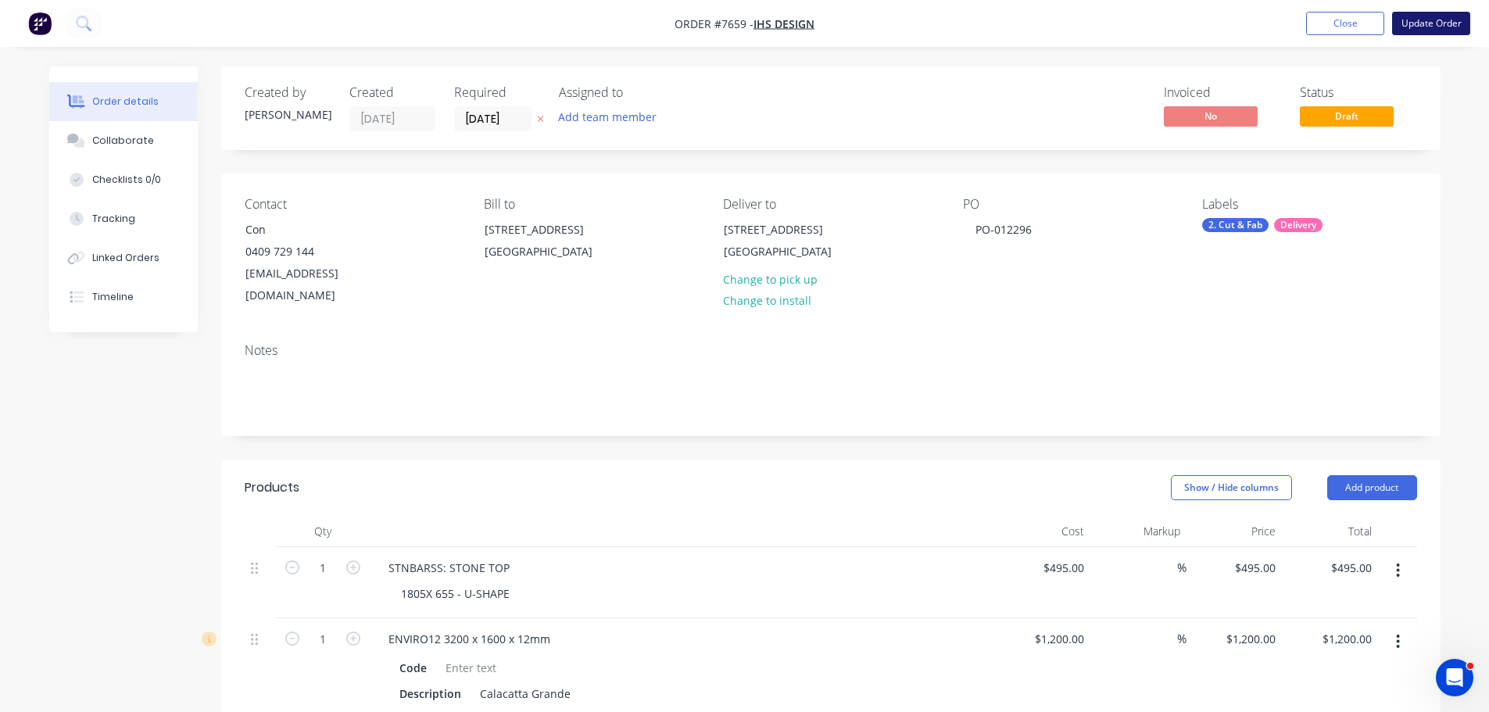
click at [1435, 20] on button "Update Order" at bounding box center [1431, 23] width 78 height 23
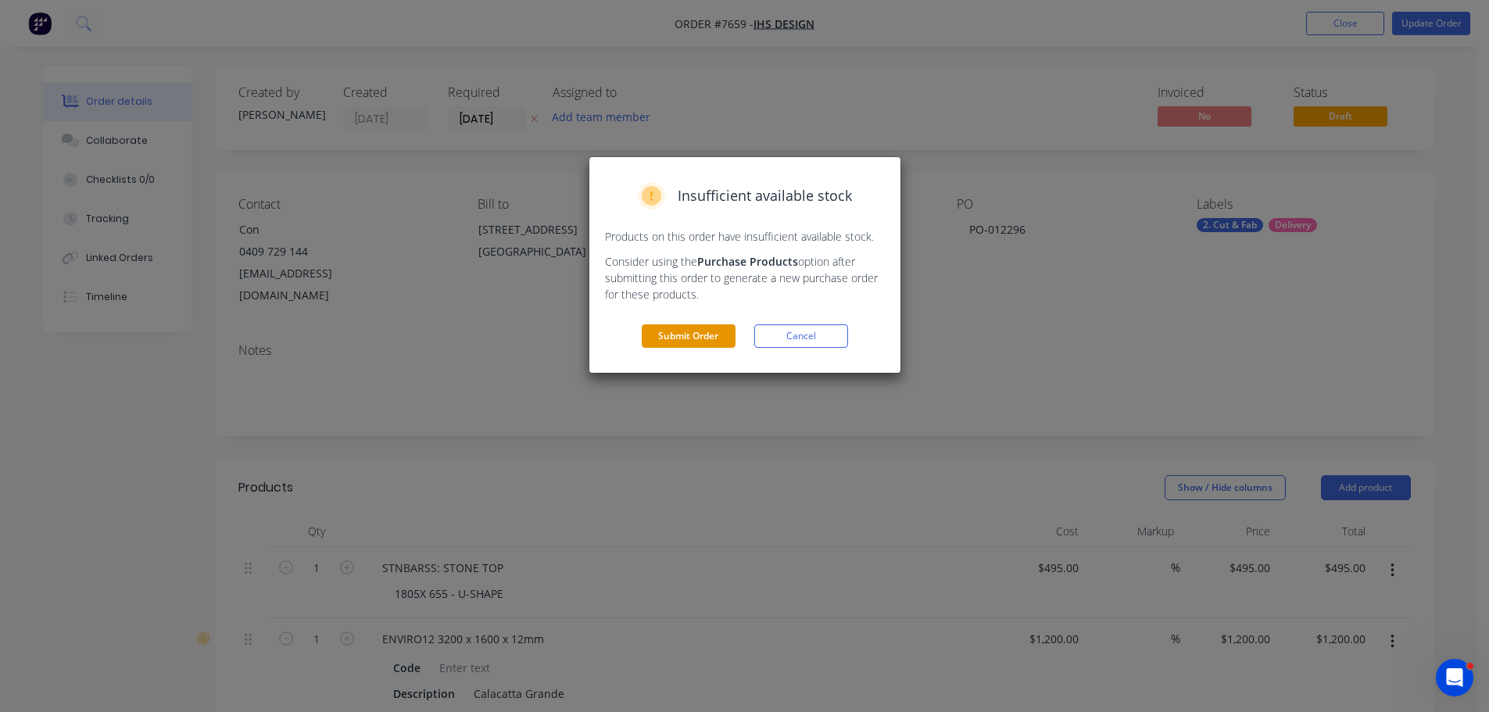
click at [713, 343] on button "Submit Order" at bounding box center [689, 335] width 94 height 23
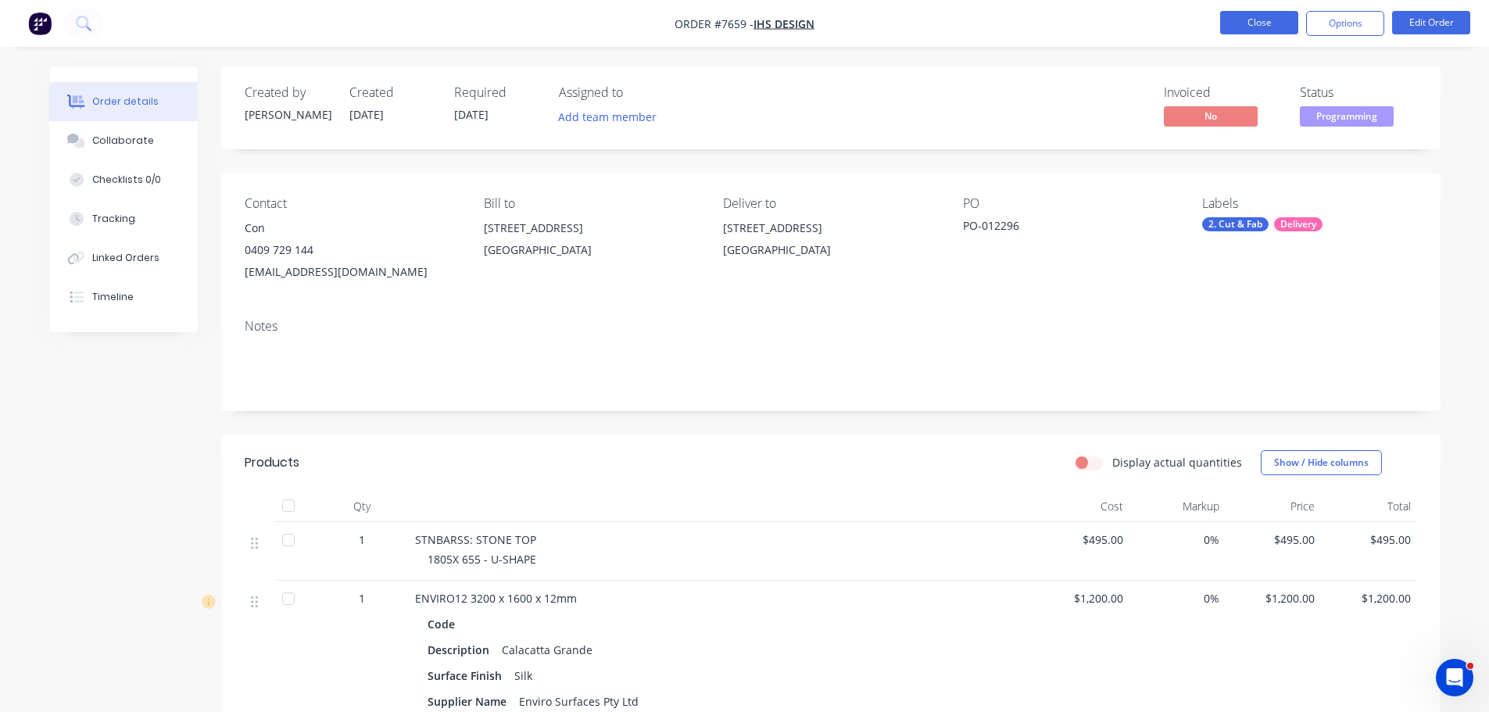
click at [1259, 23] on button "Close" at bounding box center [1259, 22] width 78 height 23
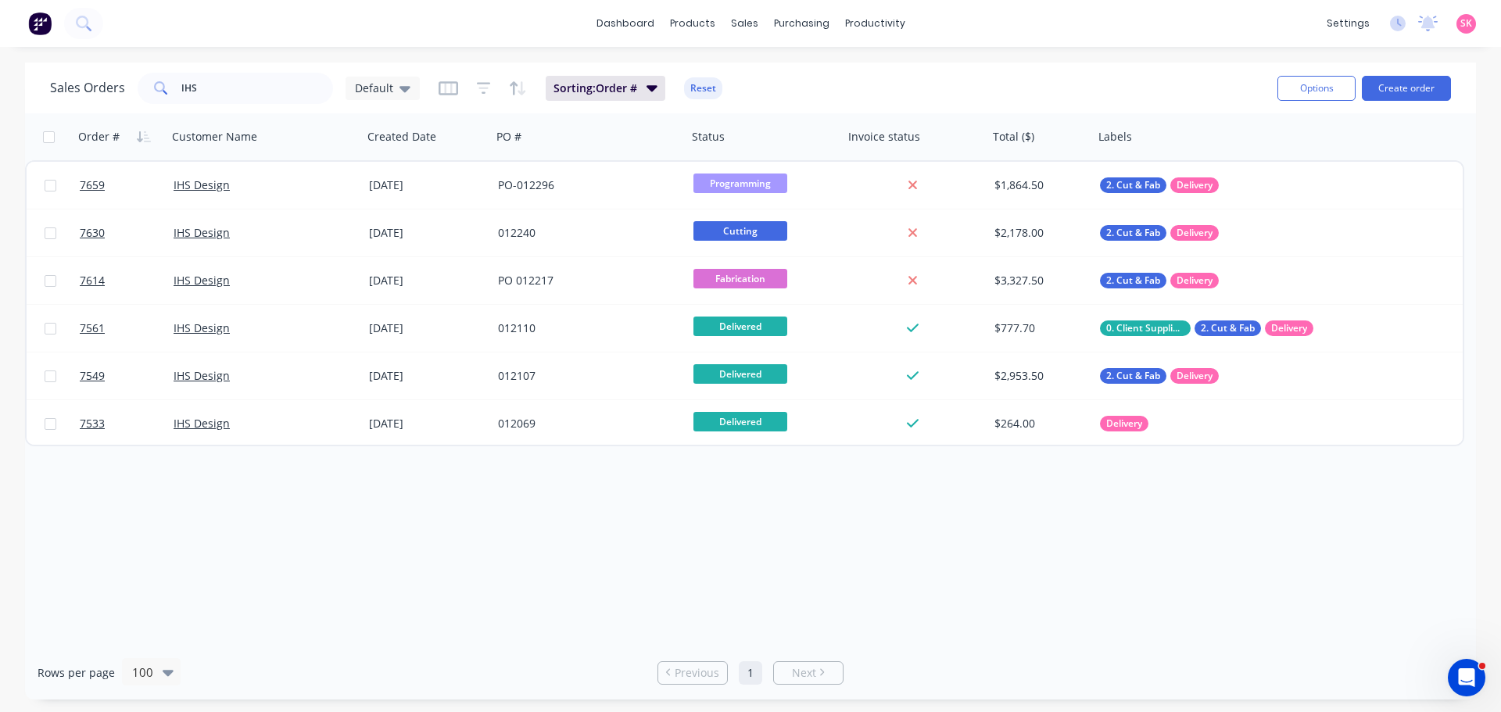
click at [549, 457] on div "Order # Customer Name Created Date PO # Status Invoice status Total ($) Labels …" at bounding box center [750, 379] width 1451 height 532
drag, startPoint x: 212, startPoint y: 91, endPoint x: 66, endPoint y: 80, distance: 146.6
click at [128, 89] on div "Sales Orders IHS Default" at bounding box center [235, 88] width 370 height 31
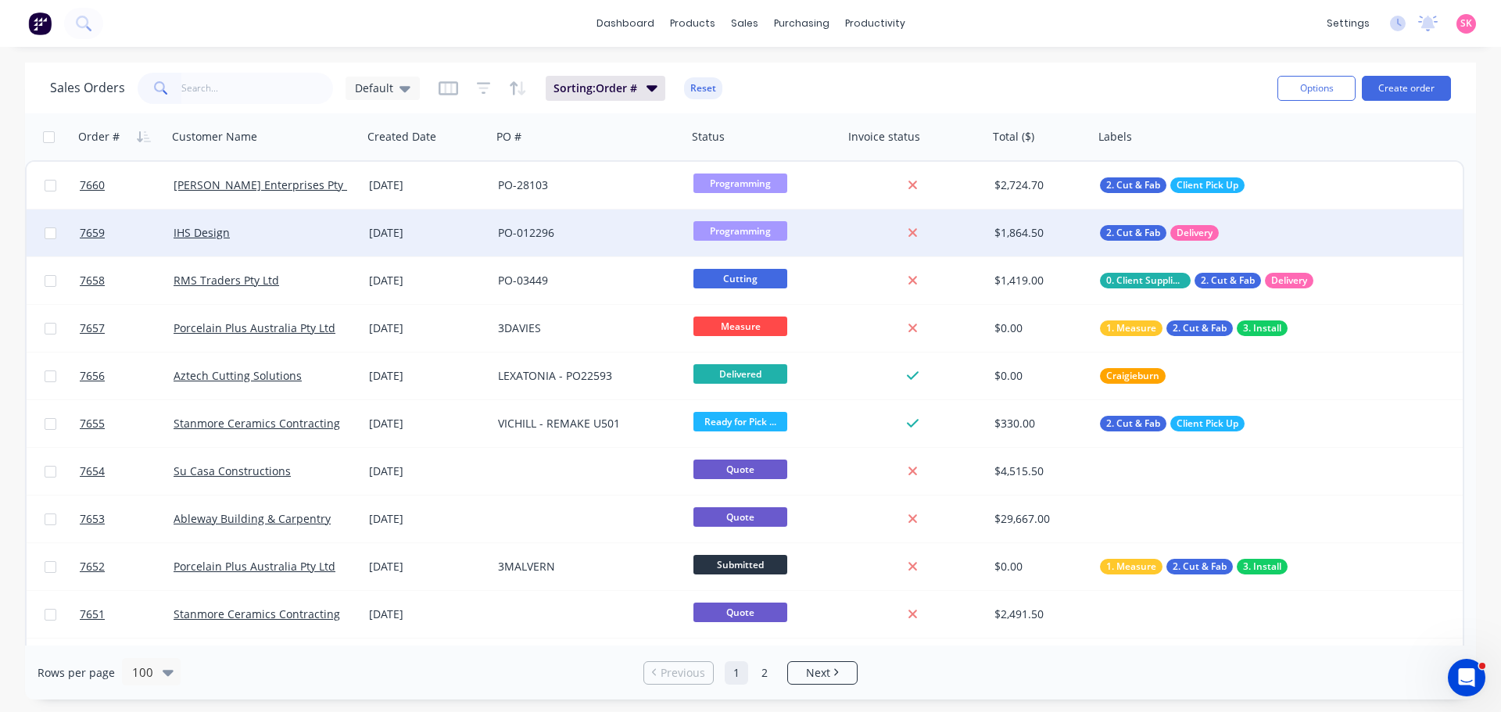
click at [260, 226] on div "IHS Design" at bounding box center [261, 233] width 174 height 16
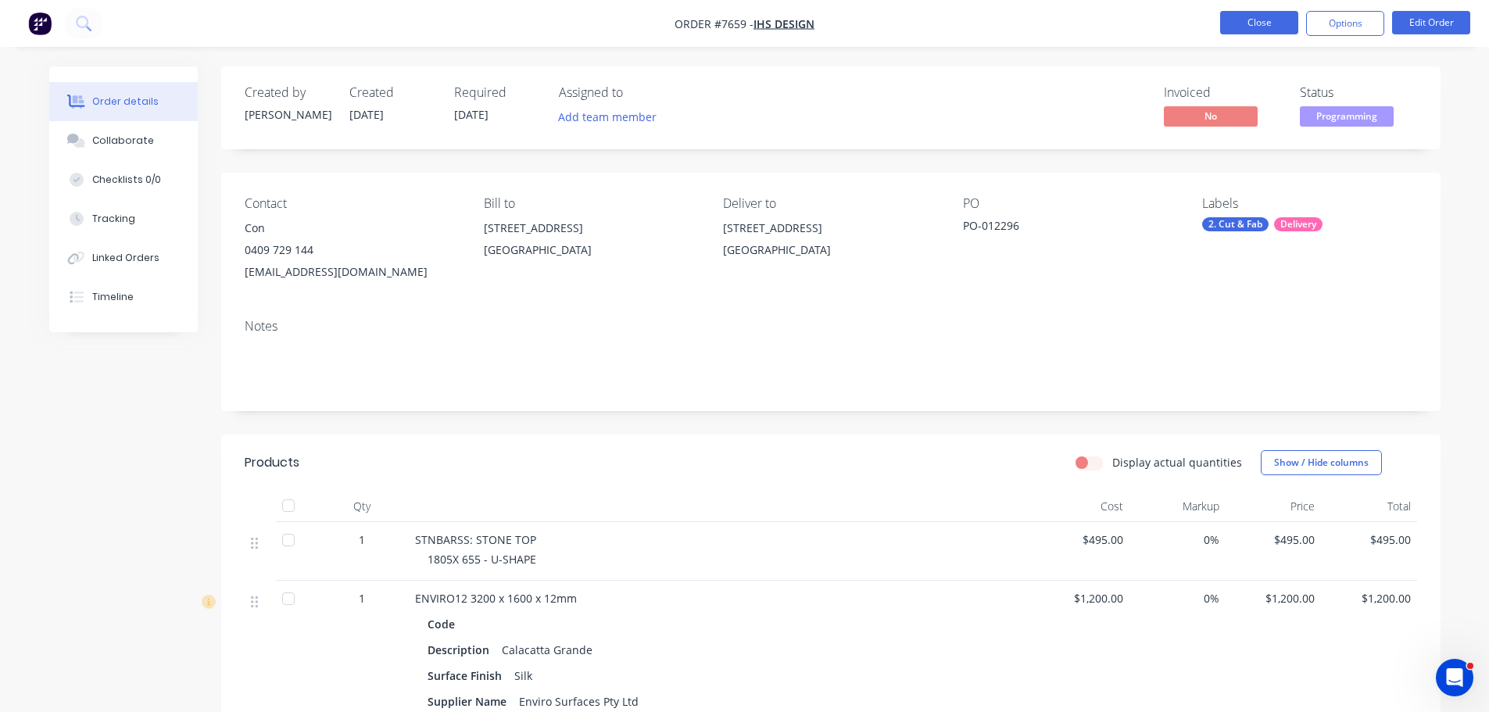
click at [1273, 21] on button "Close" at bounding box center [1259, 22] width 78 height 23
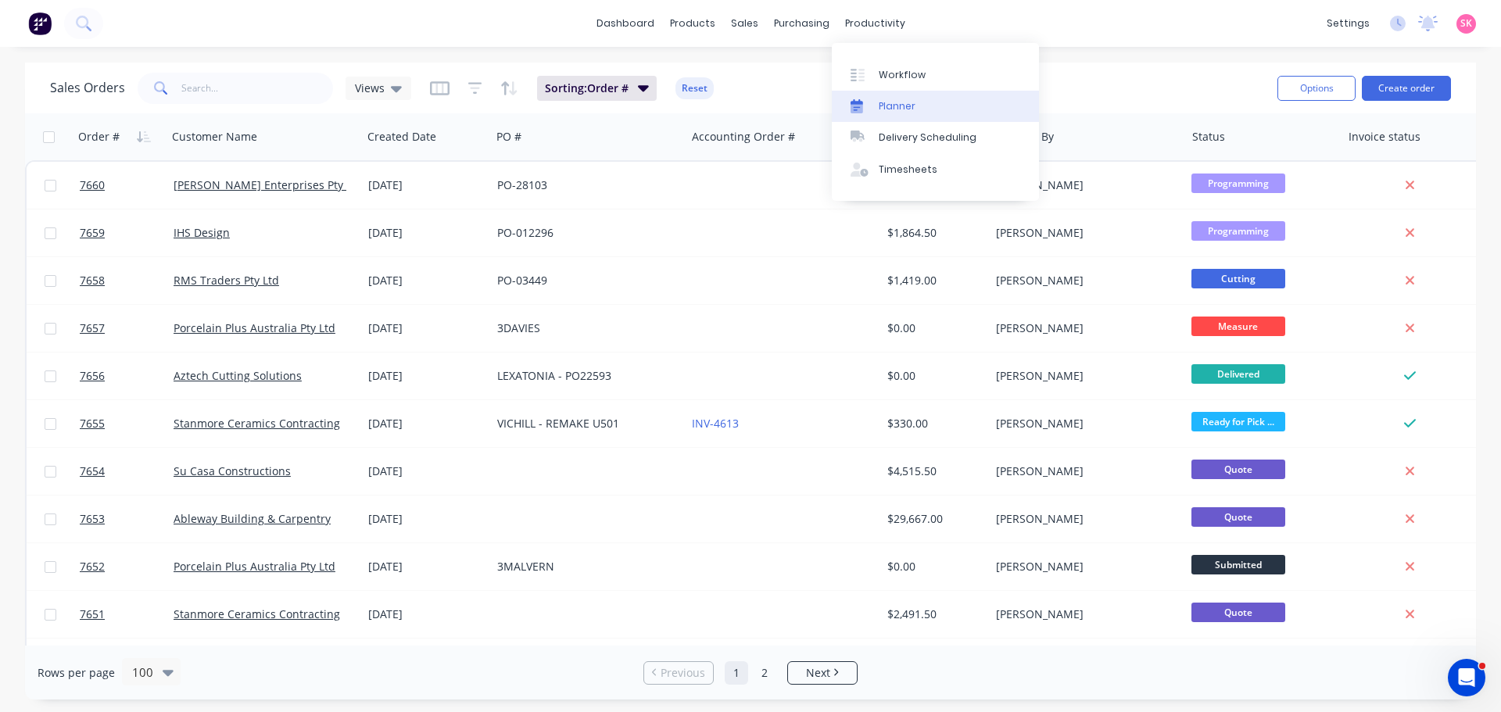
click at [890, 92] on link "Planner" at bounding box center [935, 106] width 207 height 31
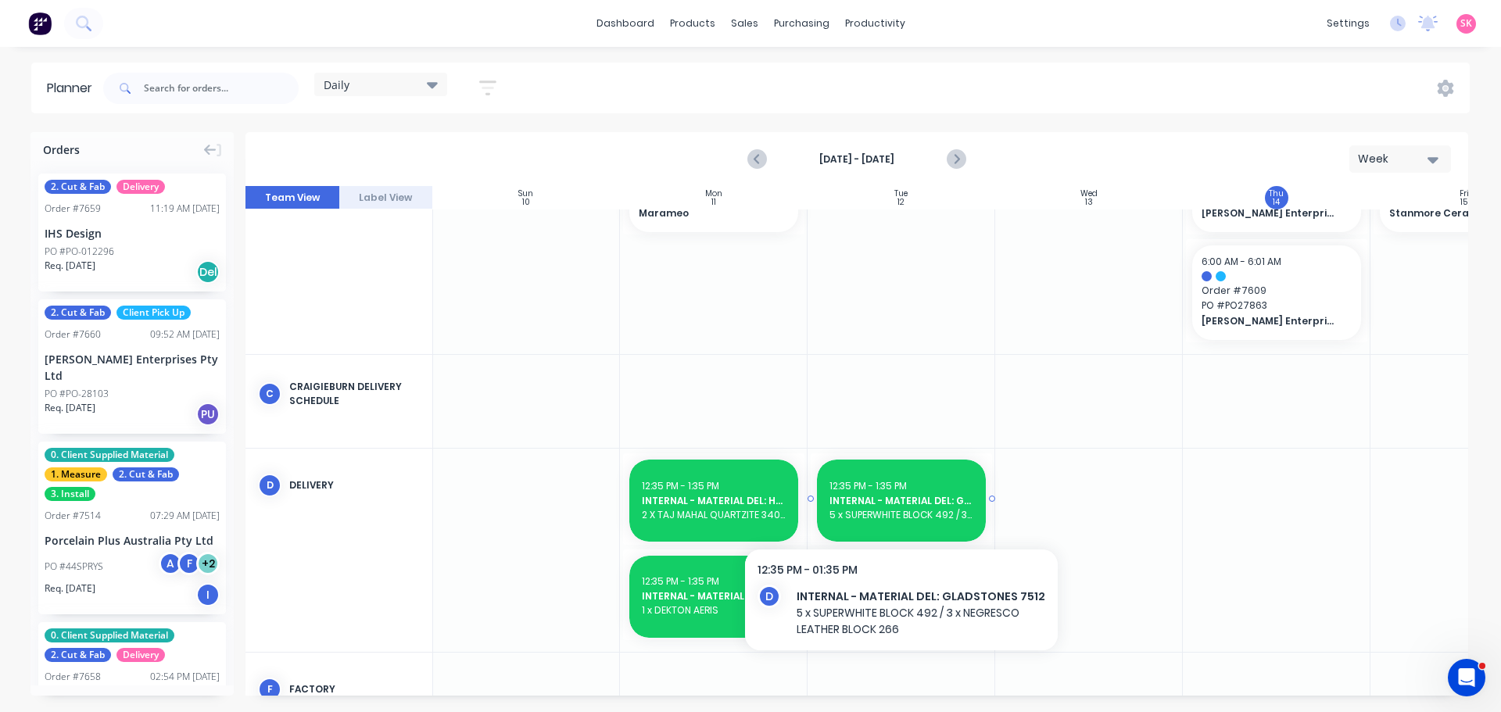
scroll to position [583, 1]
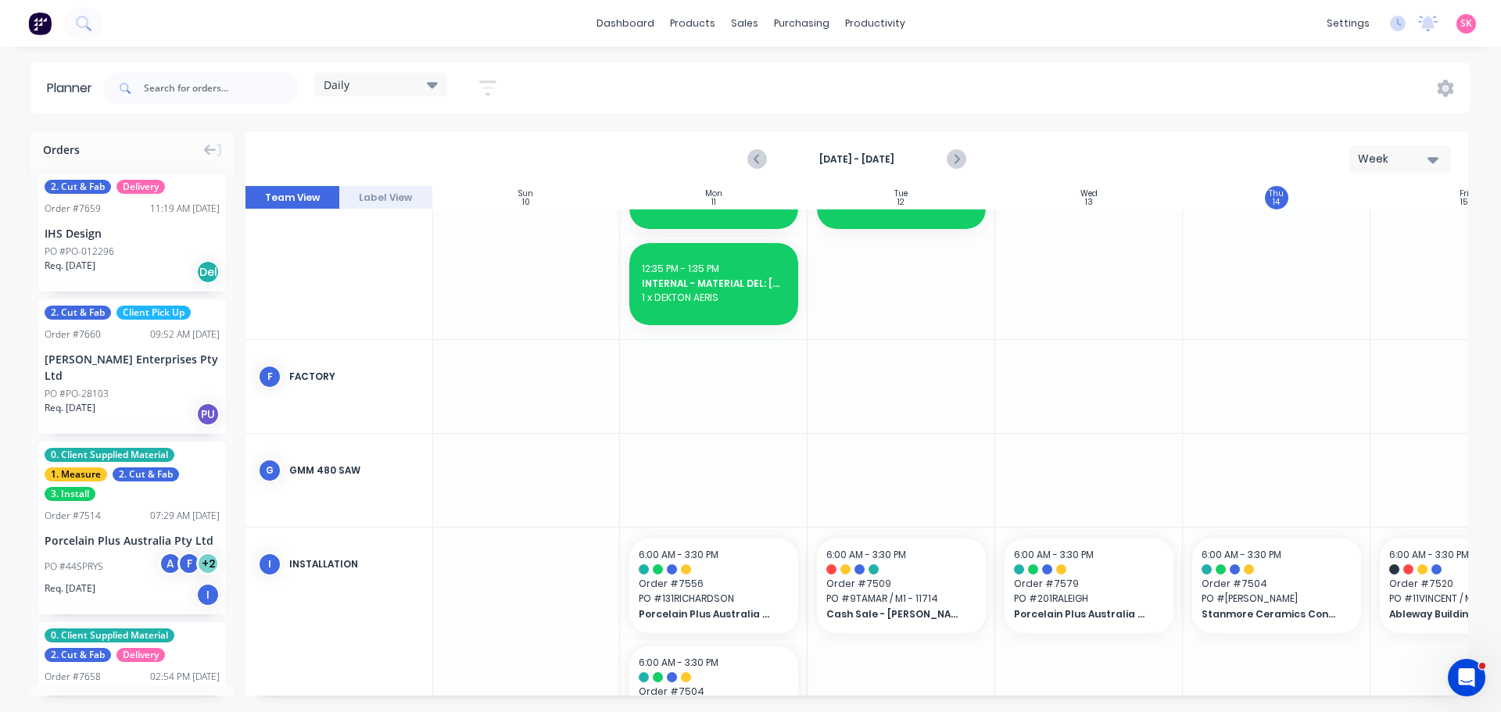
drag, startPoint x: 969, startPoint y: 699, endPoint x: 1104, endPoint y: 698, distance: 135.2
click at [1104, 699] on div "Orders 2. Cut & Fab Delivery Order # 7659 11:19 AM 14/08/25 IHS Design PO #PO-0…" at bounding box center [750, 421] width 1501 height 579
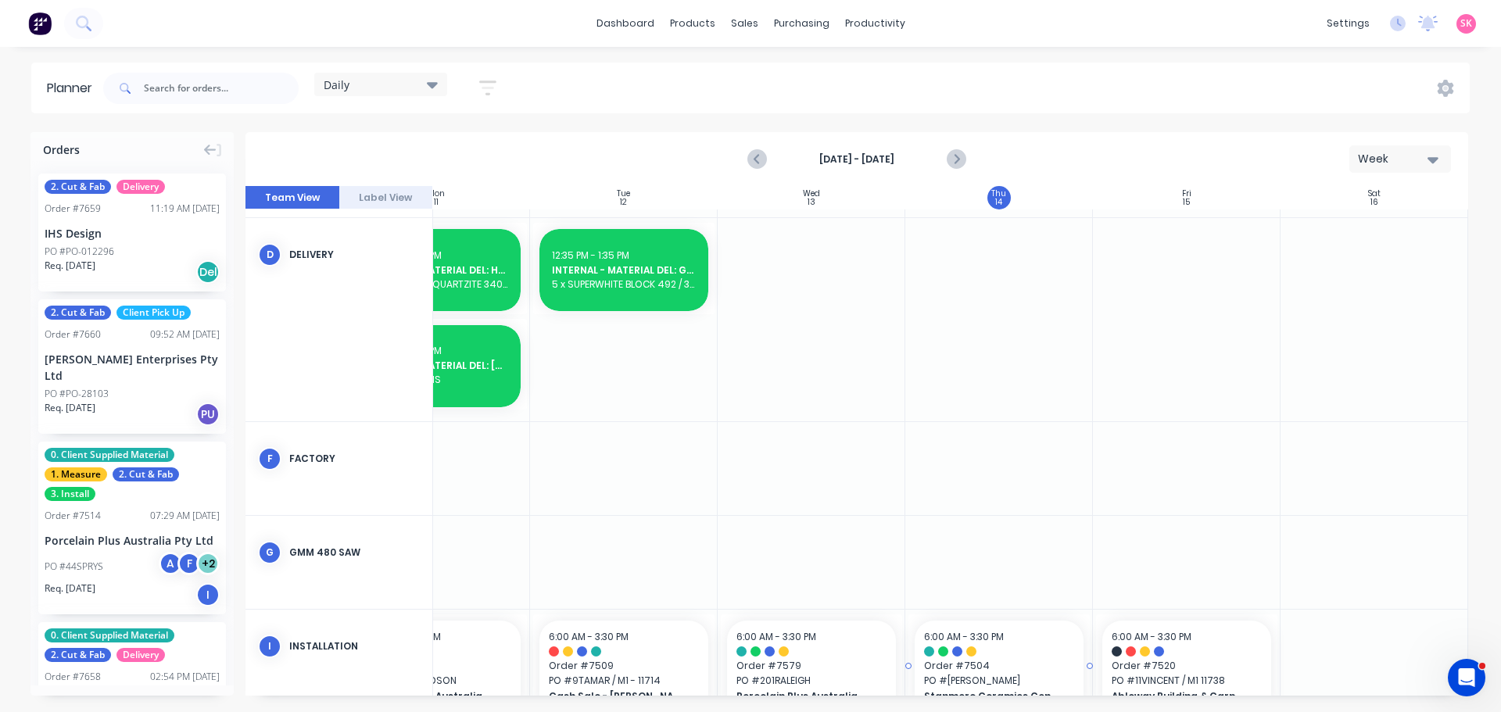
scroll to position [427, 285]
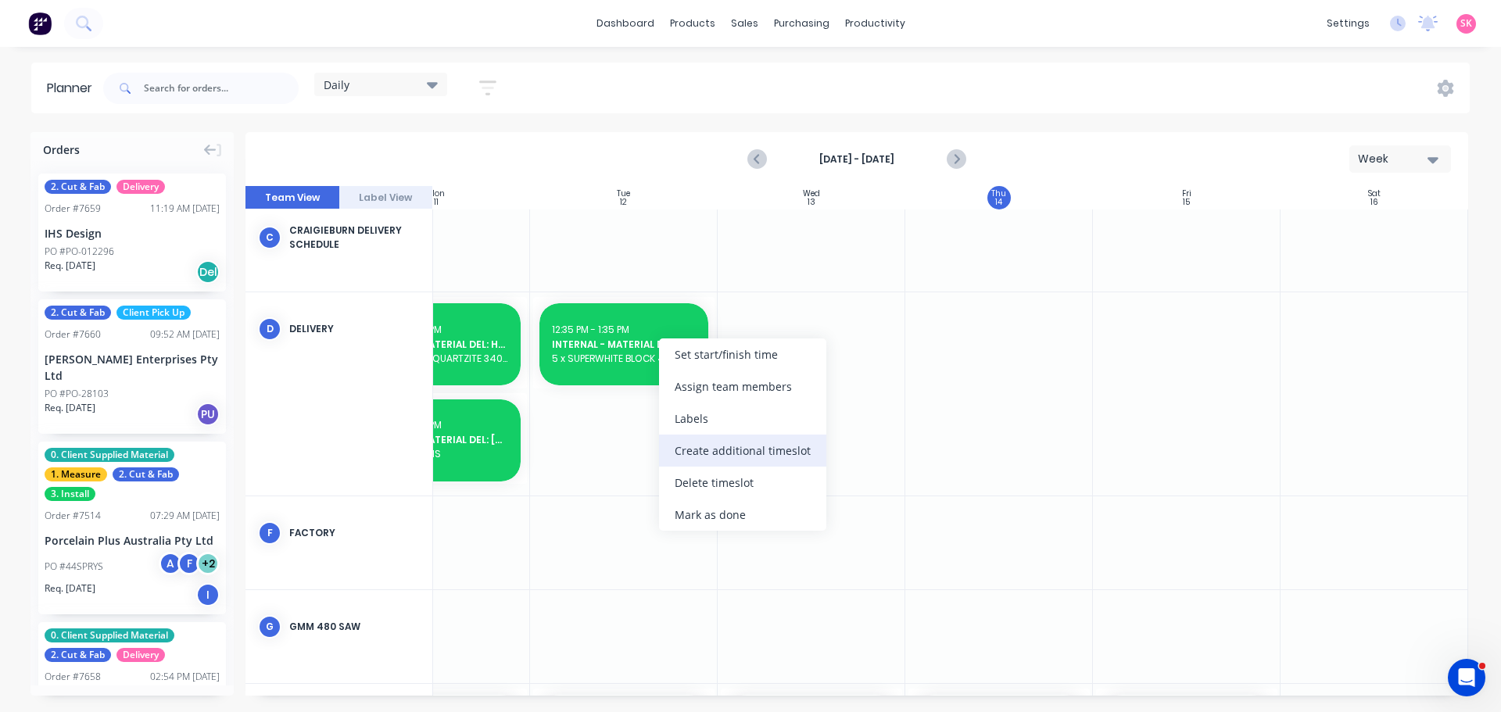
click at [741, 457] on div "Create additional timeslot" at bounding box center [742, 451] width 167 height 32
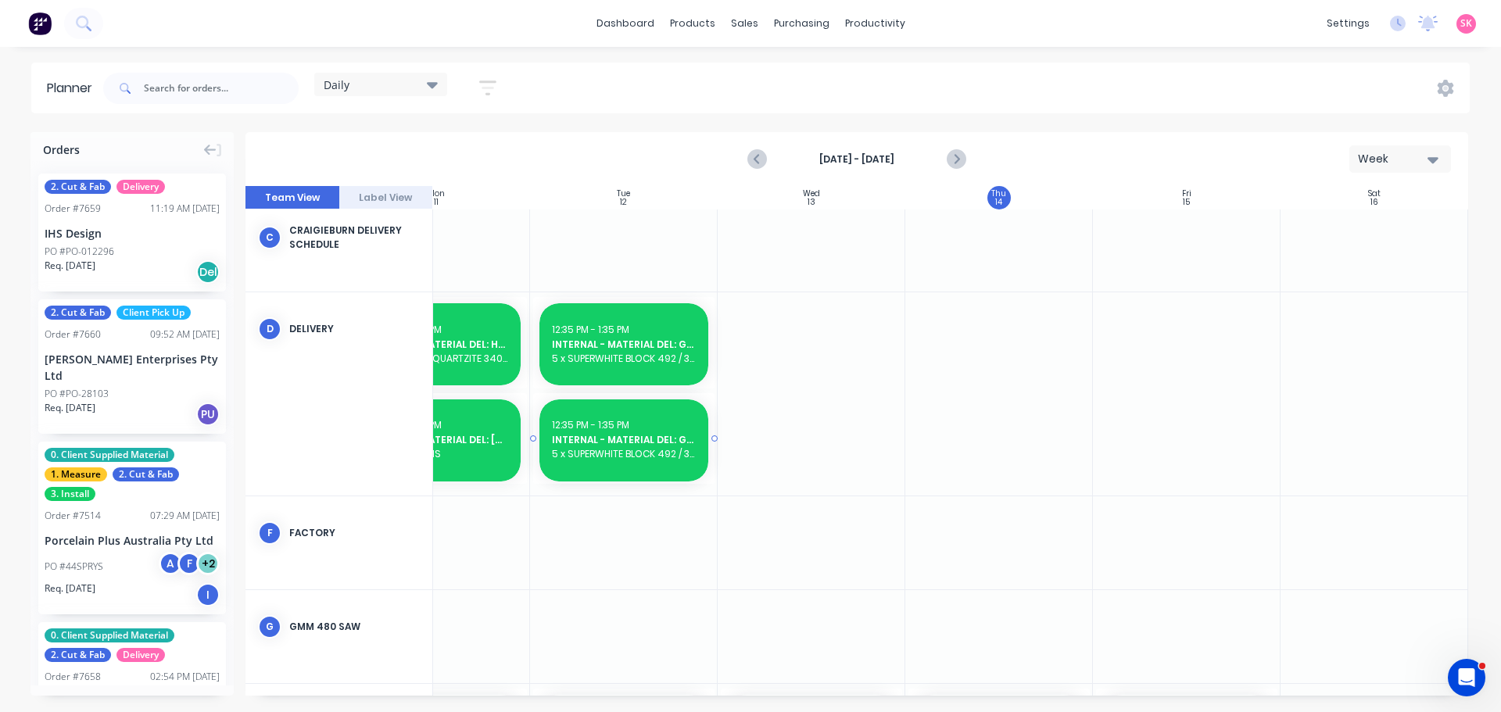
drag, startPoint x: 641, startPoint y: 436, endPoint x: 821, endPoint y: 433, distance: 179.8
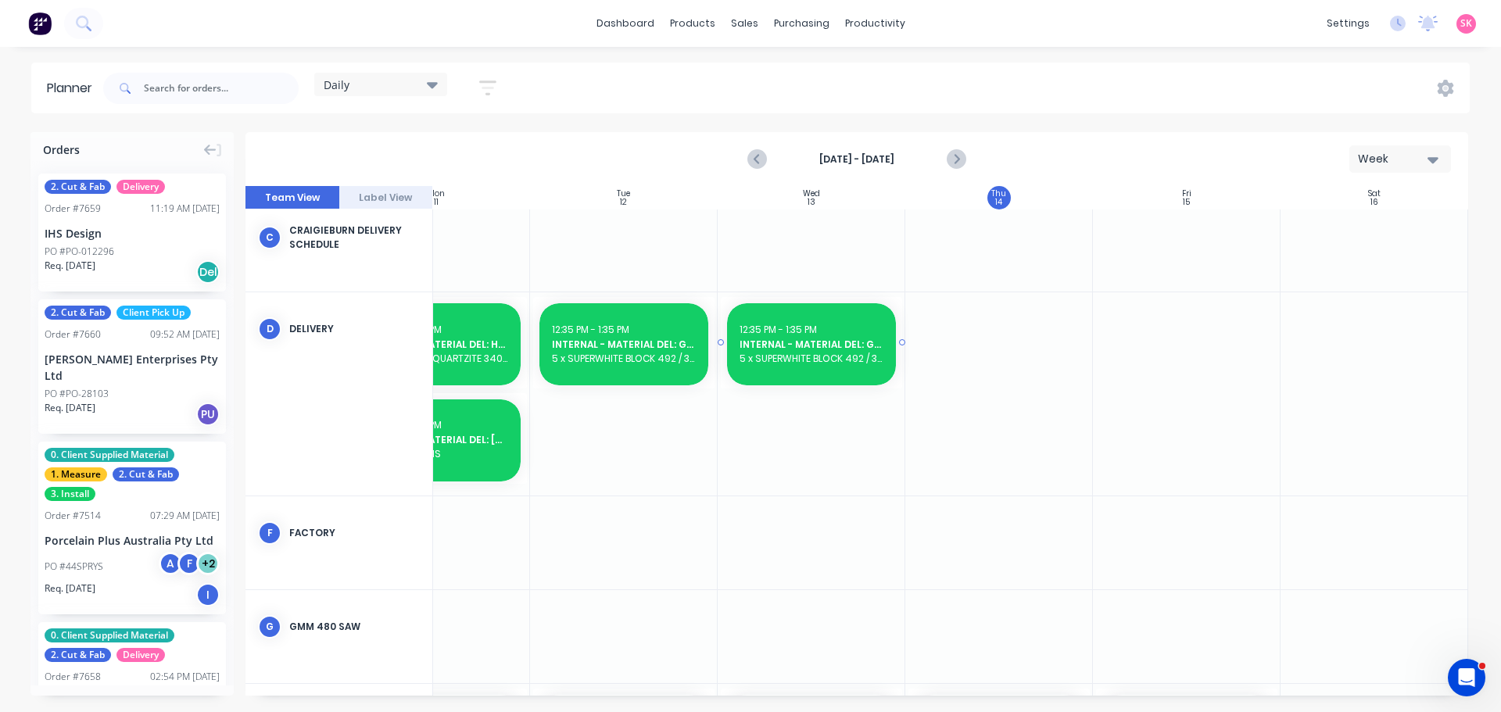
click at [794, 341] on span "INTERNAL - MATERIAL DEL: GLADSTONES 7512" at bounding box center [812, 345] width 144 height 14
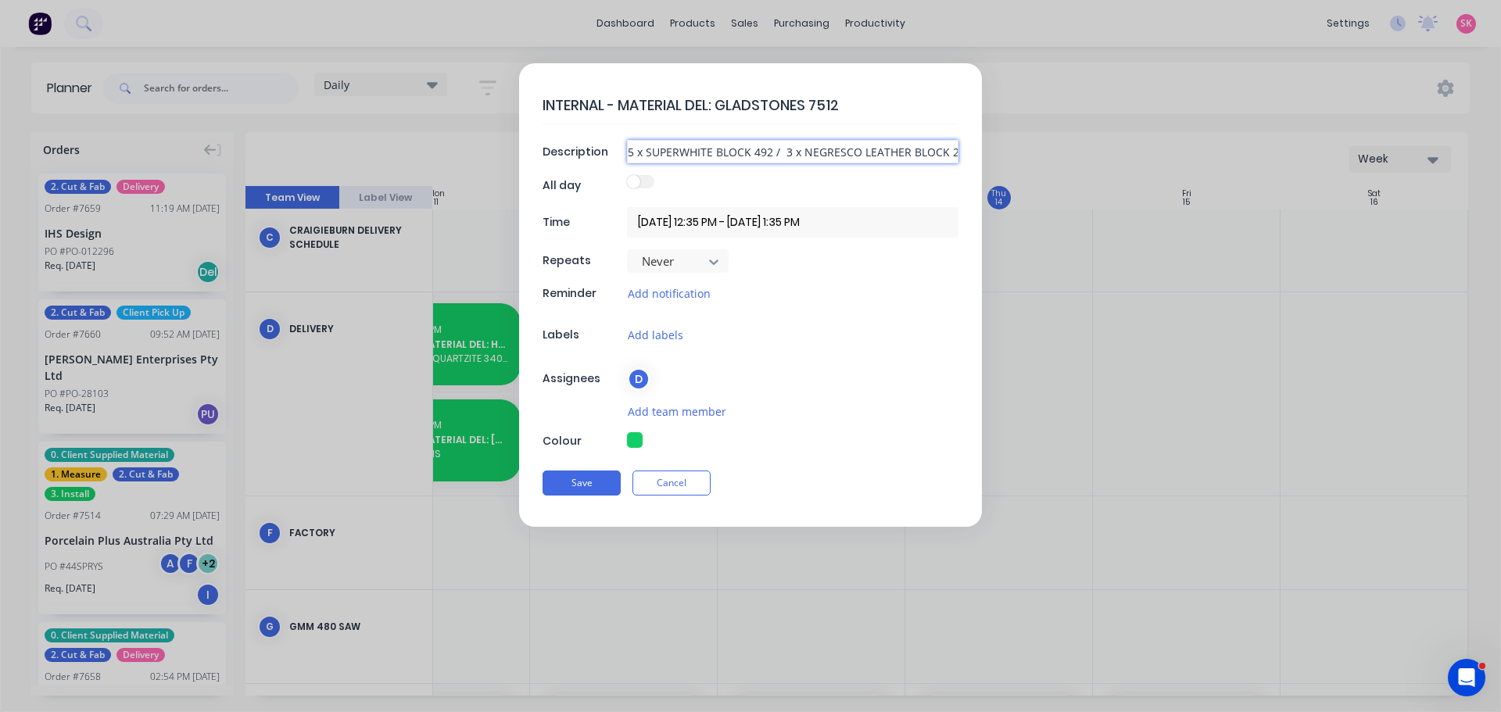
click at [771, 159] on input "5 x SUPERWHITE BLOCK 492 / 3 x NEGRESCO LEATHER BLOCK 266" at bounding box center [792, 151] width 331 height 23
type textarea "x"
type input "2"
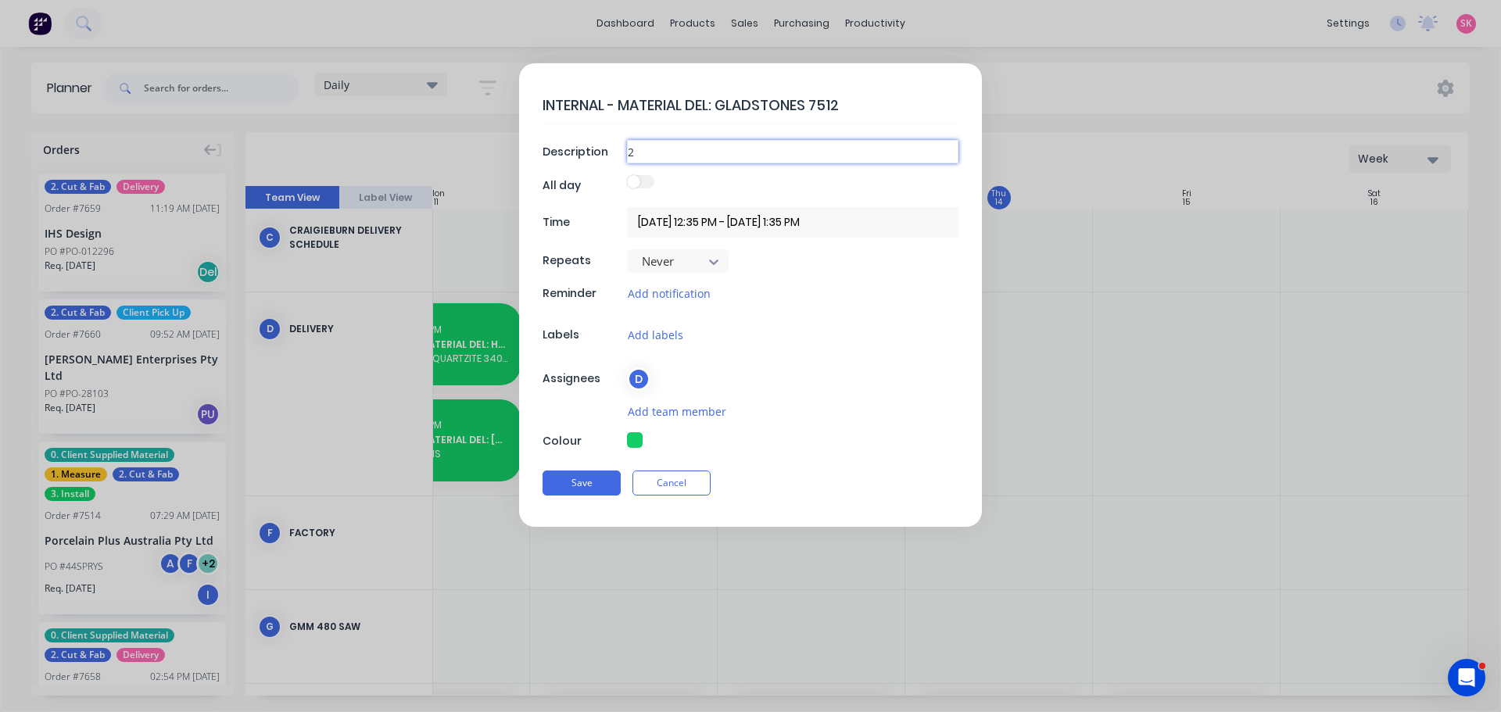
type textarea "x"
type input "25"
type textarea "x"
type input "25"
type textarea "x"
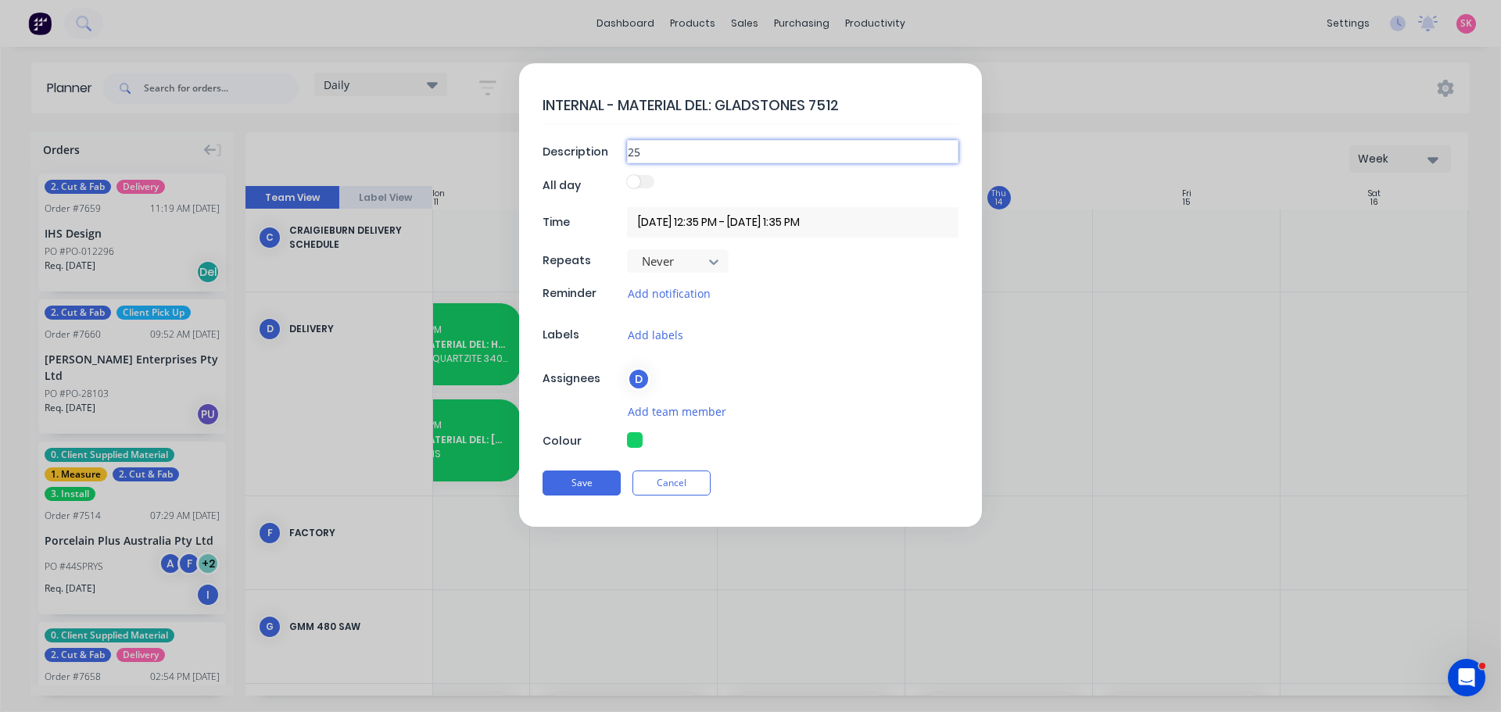
type input "25 x"
type textarea "x"
type input "25 x"
type textarea "x"
type input "25 x s"
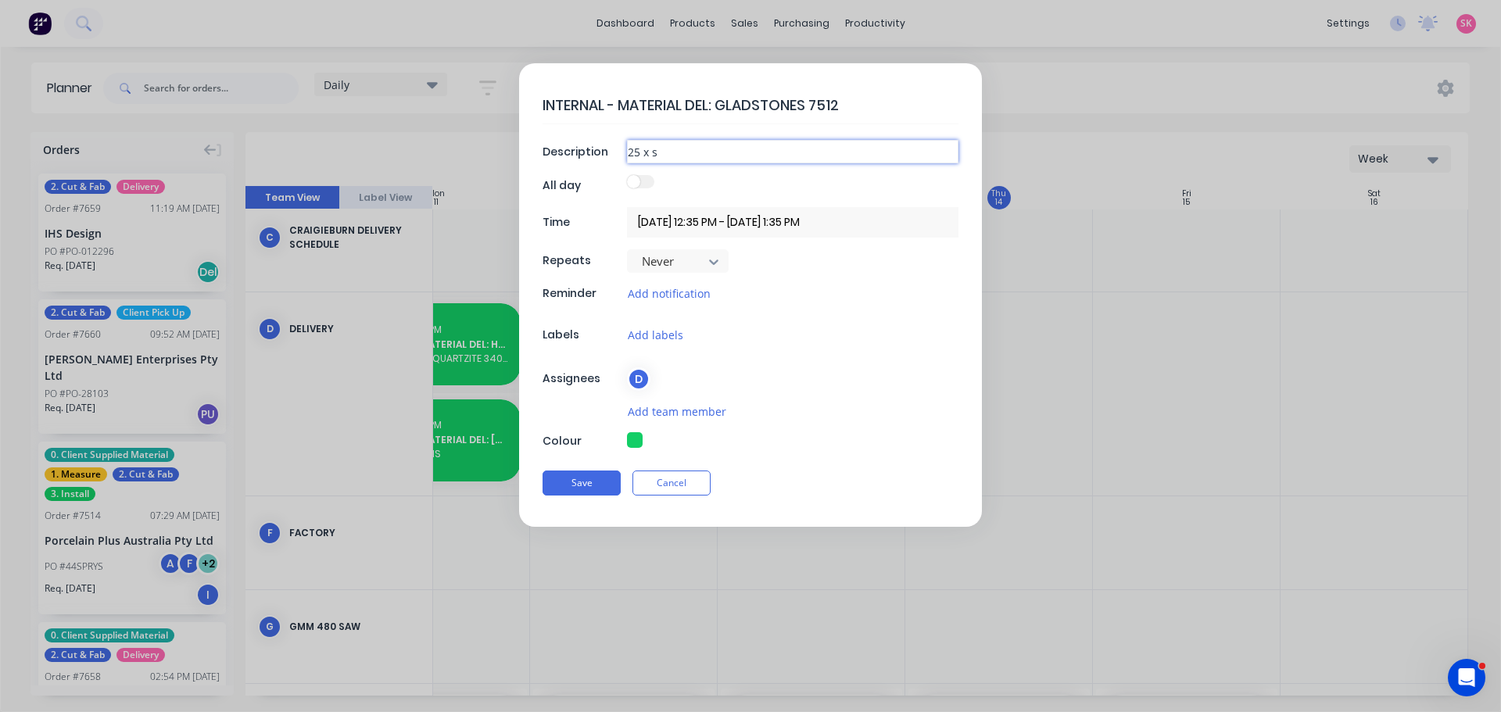
type textarea "x"
type input "25 x su"
type textarea "x"
type input "25 x sup"
type textarea "x"
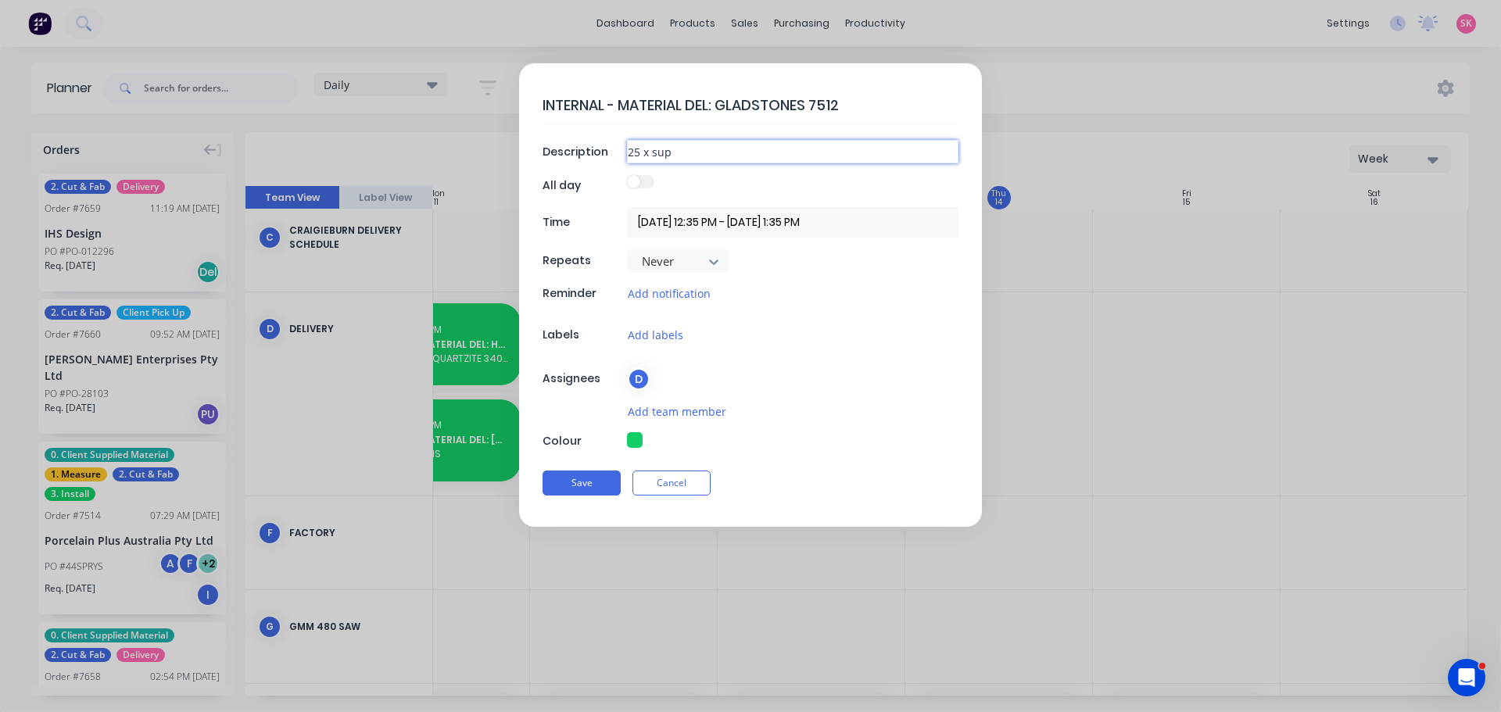
type input "25 x supe"
type textarea "x"
type input "25 x super"
type textarea "x"
type input "25 x supe"
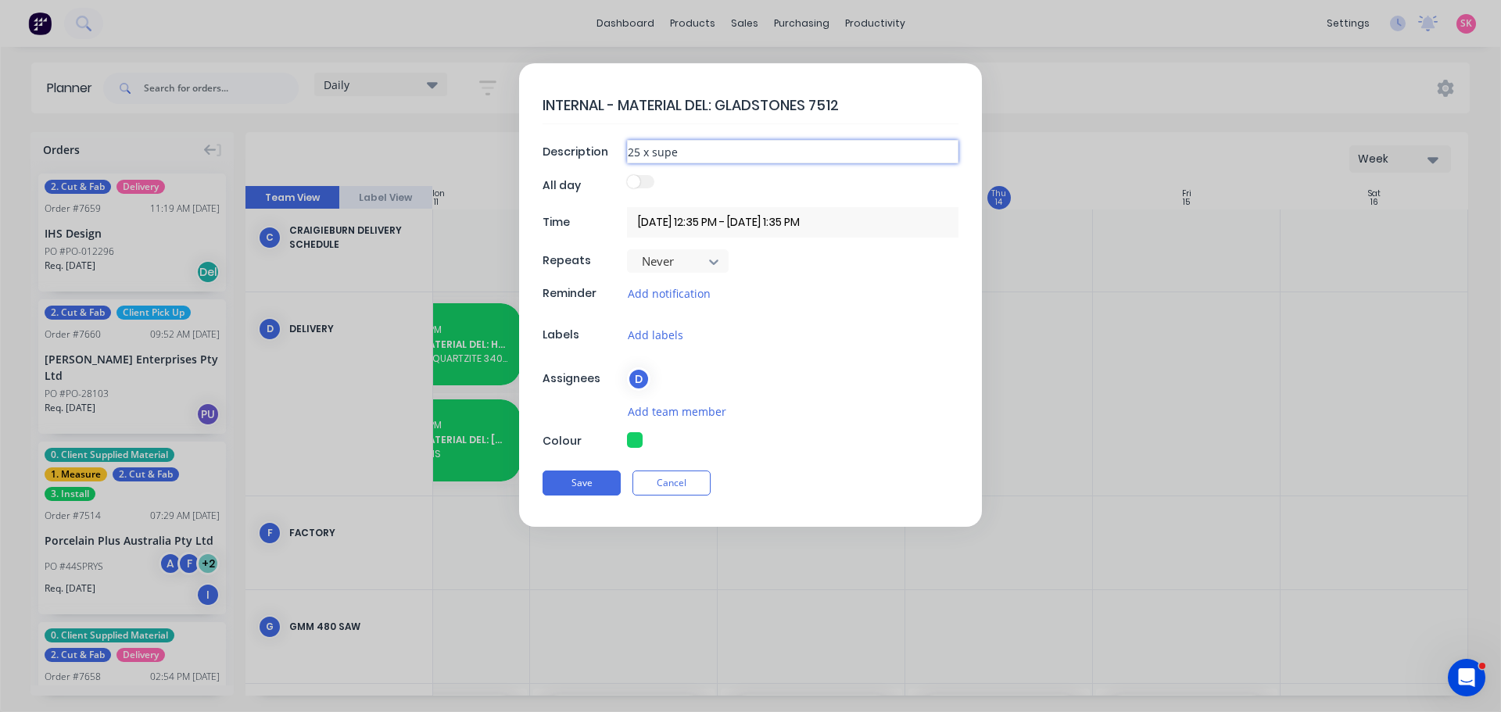
type textarea "x"
type input "25 x sup"
type textarea "x"
type input "25 x su"
type textarea "x"
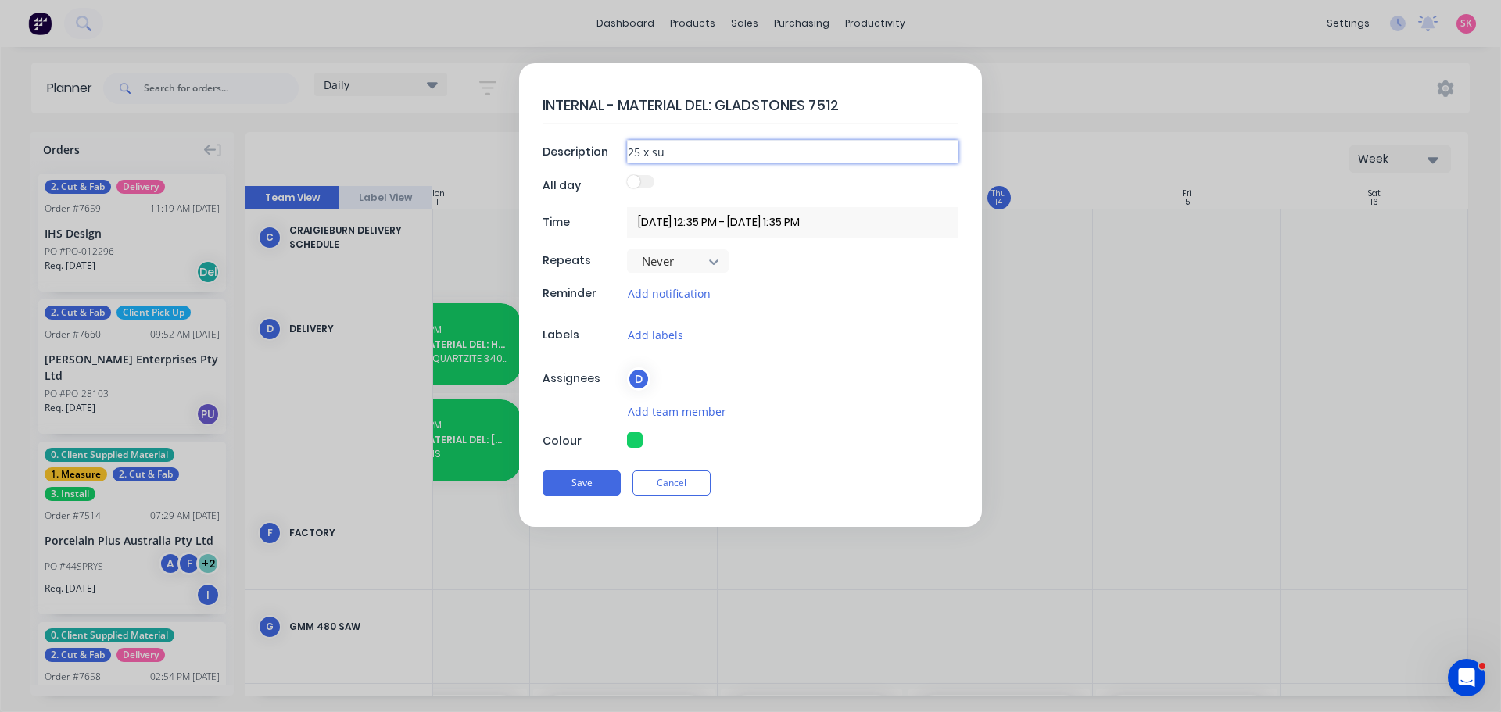
type input "25 x s"
type textarea "x"
type input "25 x"
type textarea "x"
type input "25 x a"
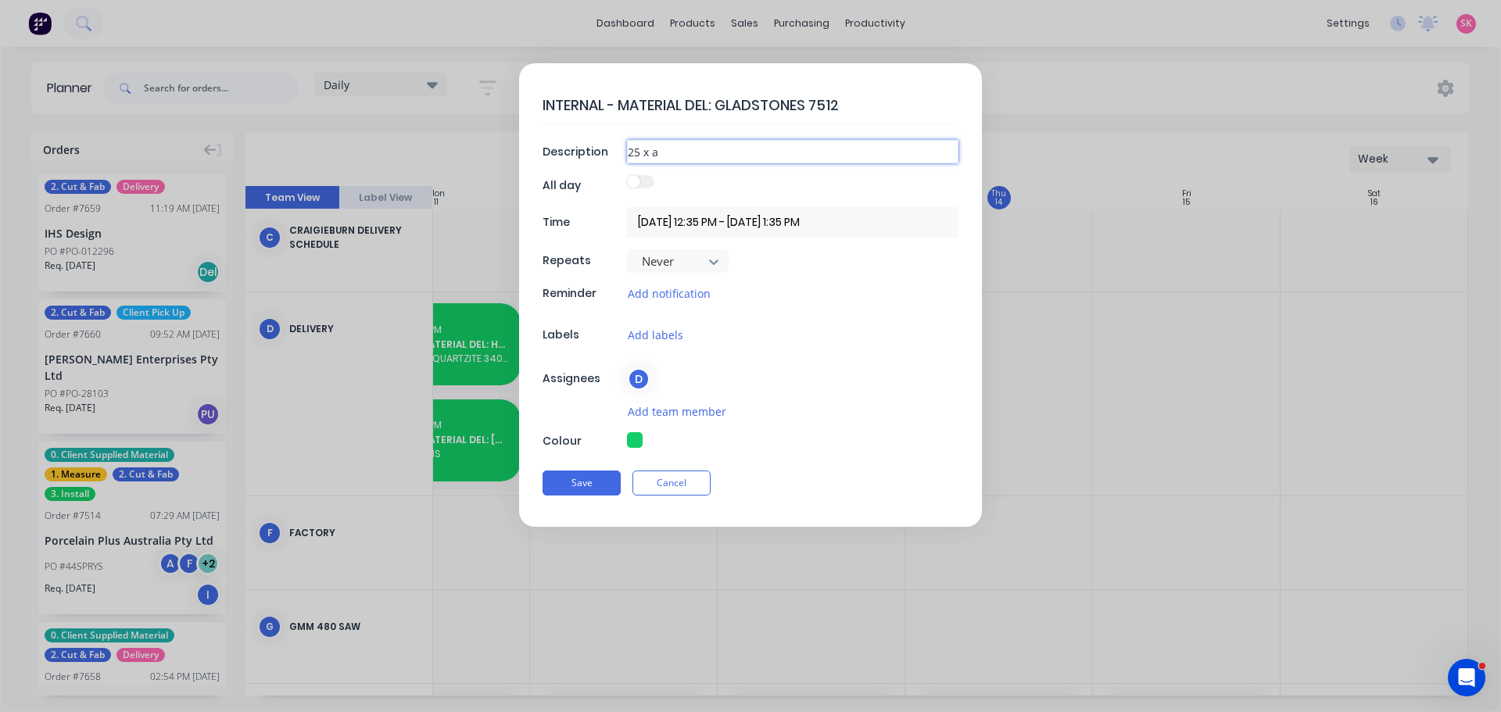
type textarea "x"
type input "25 x au"
type textarea "x"
type input "25 x aup"
type textarea "x"
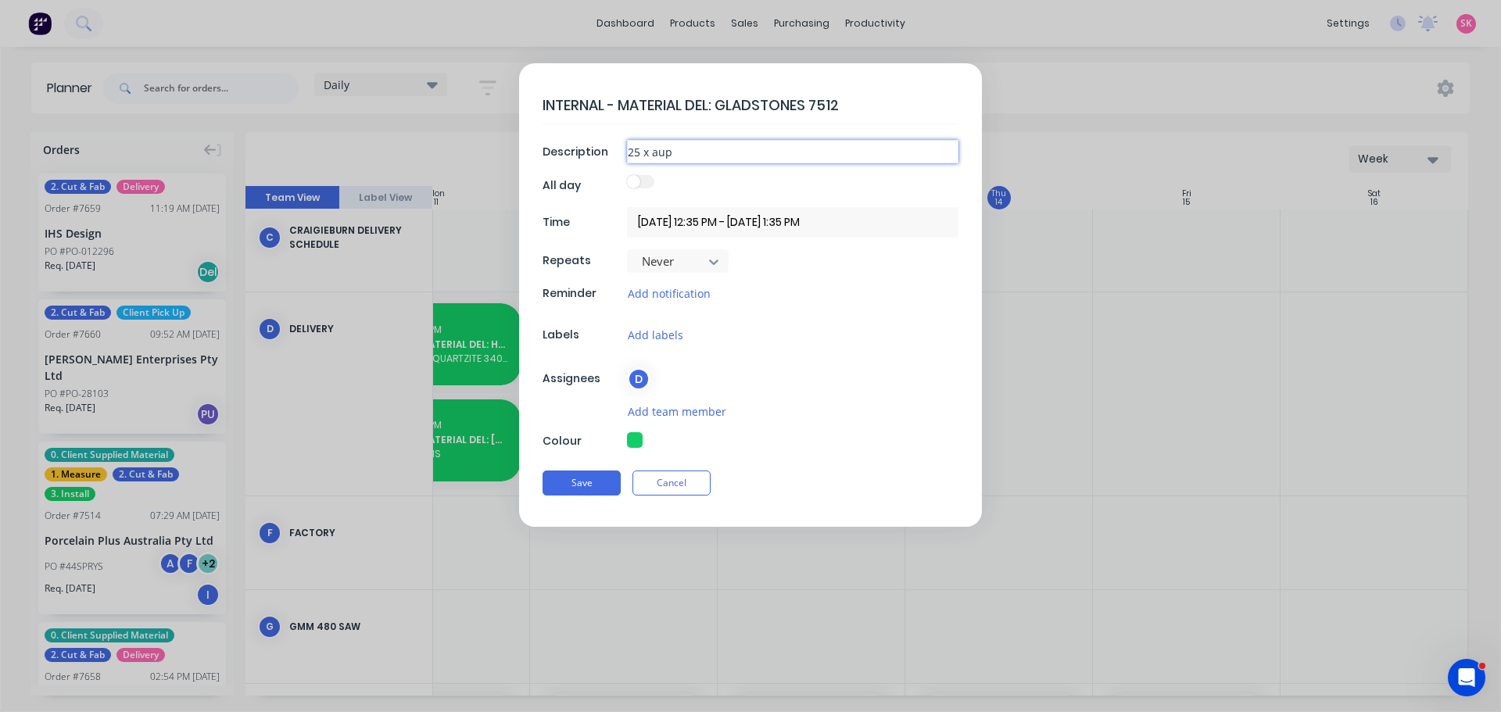
type input "25 x au"
type textarea "x"
type input "25 x a"
type textarea "x"
type input "25 x"
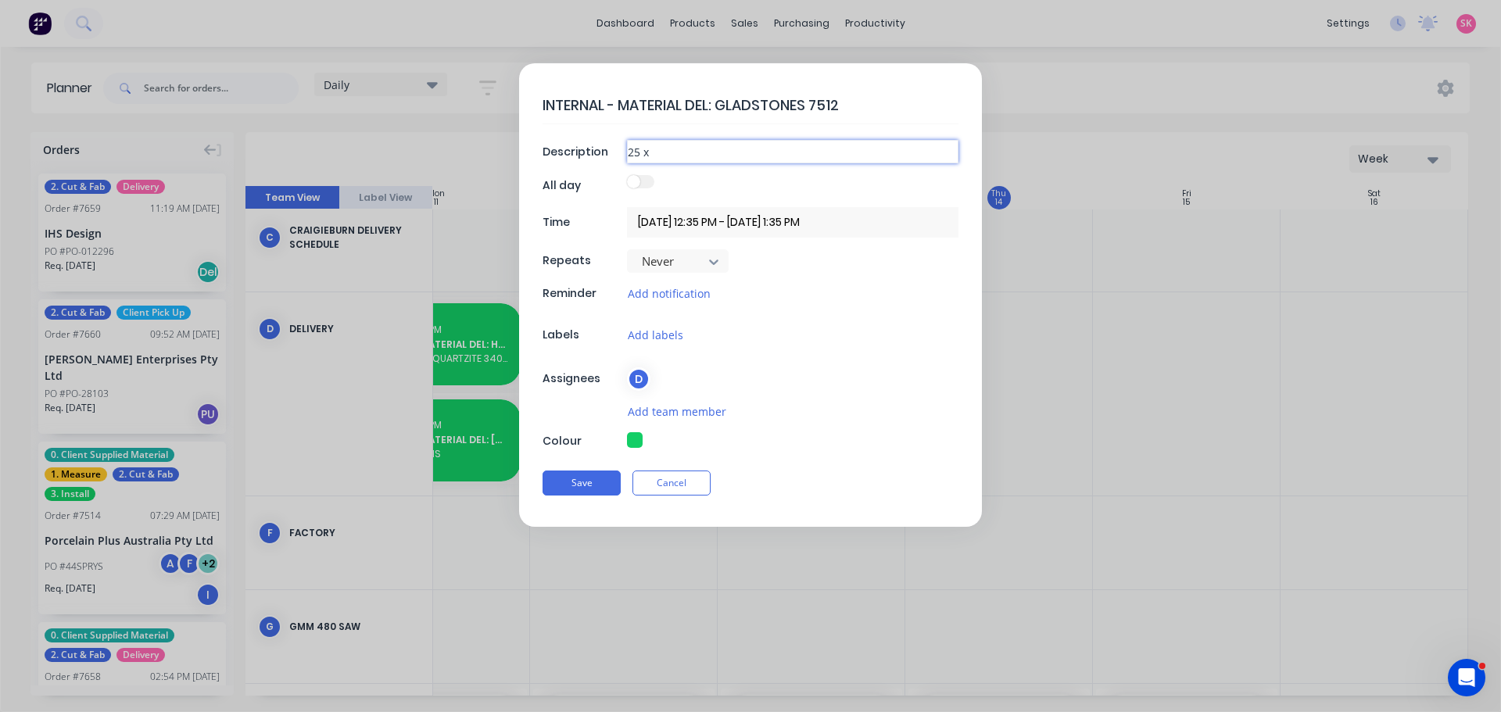
type textarea "x"
type input "25 x s"
type textarea "x"
type input "25 x su"
type textarea "x"
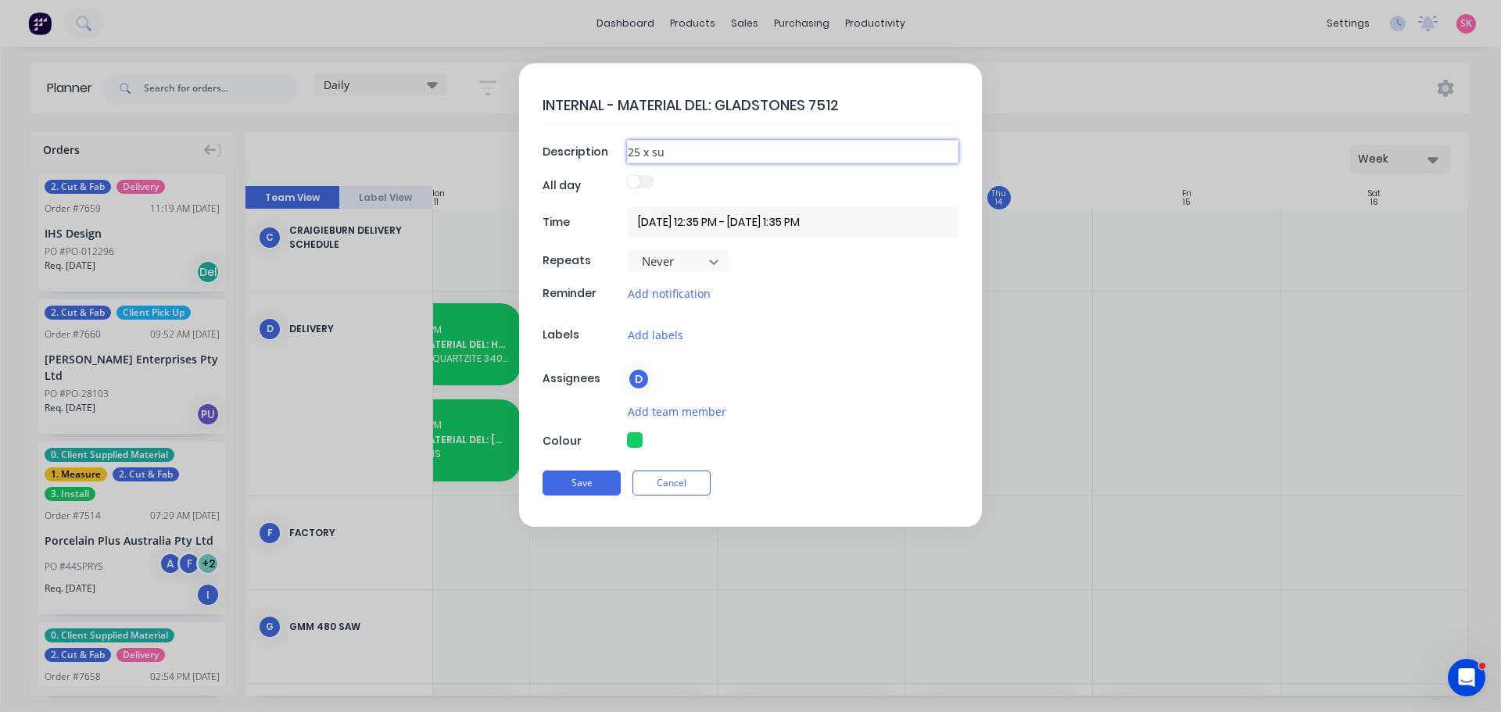
type input "25 x sup"
type textarea "x"
type input "25 x su"
type textarea "x"
type input "25 x s"
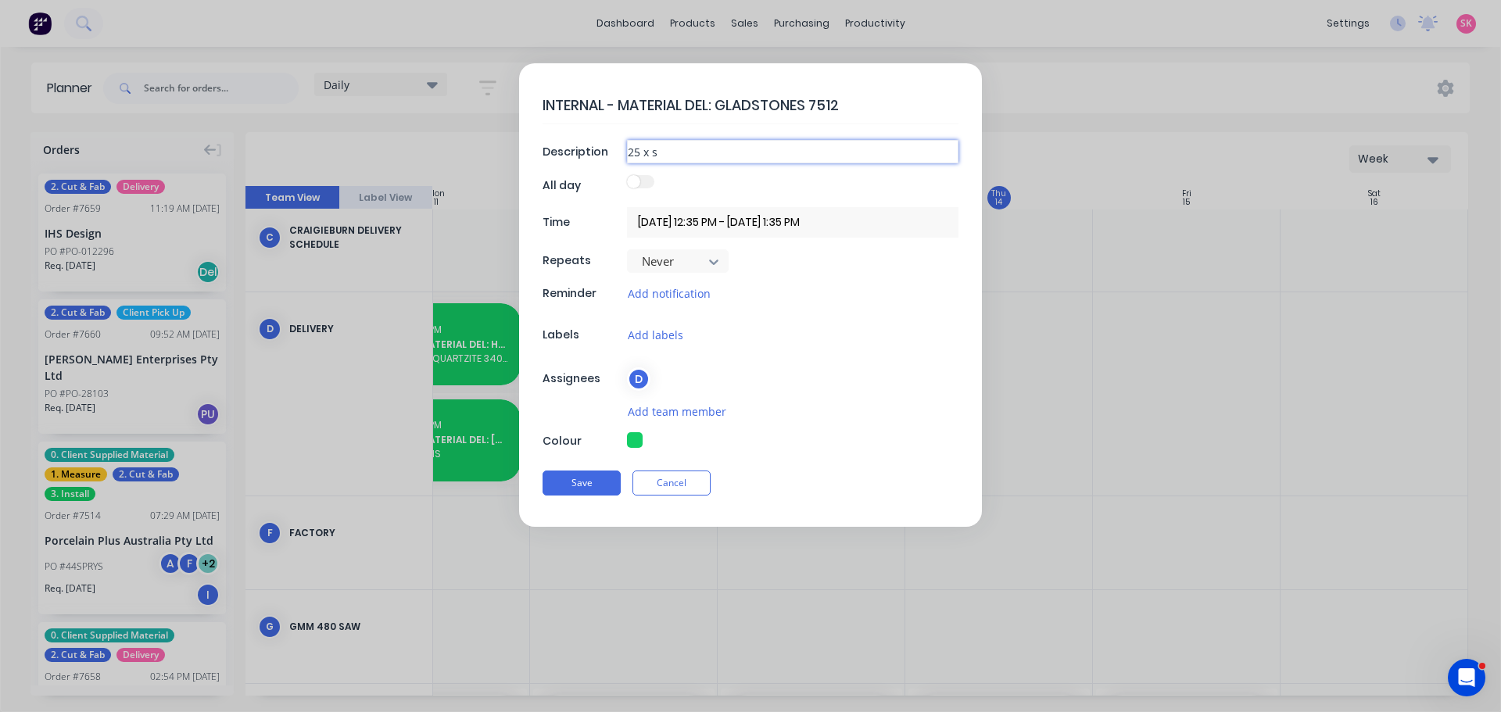
type textarea "x"
type input "25 x"
type textarea "x"
drag, startPoint x: 845, startPoint y: 99, endPoint x: 720, endPoint y: 113, distance: 125.8
click at [720, 113] on textarea "INTERNAL - MATERIAL DEL: GLADSTONES 7512" at bounding box center [751, 105] width 416 height 37
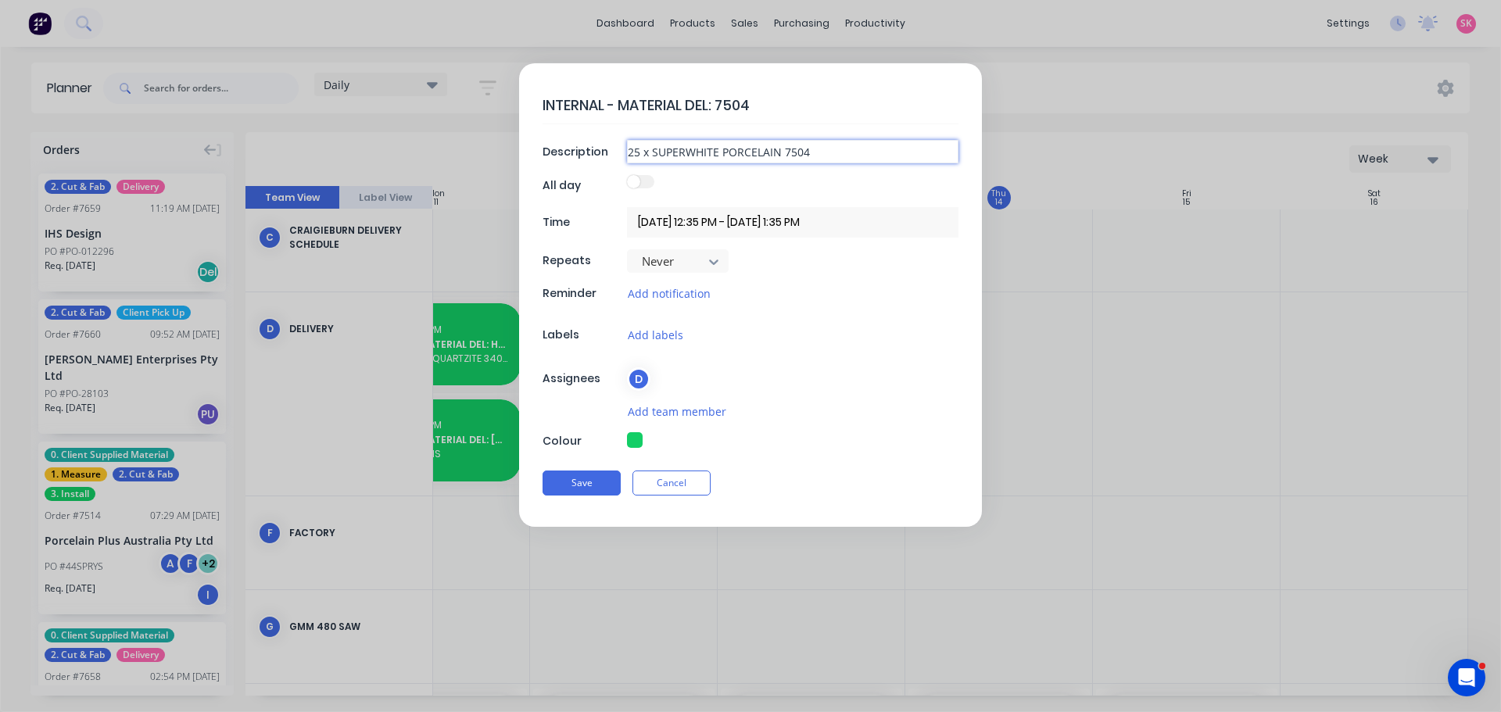
drag, startPoint x: 839, startPoint y: 154, endPoint x: 783, endPoint y: 164, distance: 57.2
click at [783, 164] on div "INTERNAL - MATERIAL DEL: 7504 Description 25 x SUPERWHITE PORCELAIN 7504 All da…" at bounding box center [750, 295] width 463 height 464
click at [595, 478] on button "Save" at bounding box center [582, 483] width 78 height 25
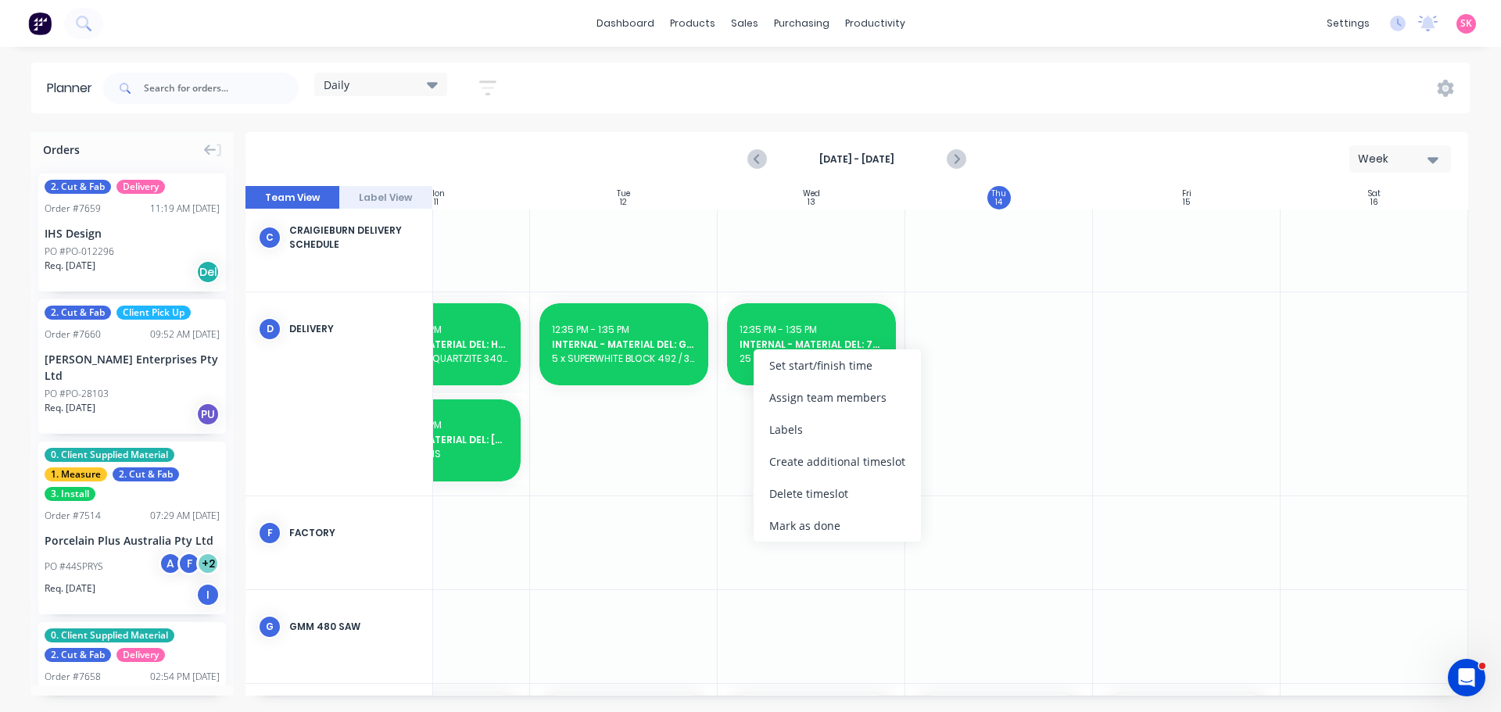
click at [829, 467] on div "Create additional timeslot" at bounding box center [837, 462] width 167 height 32
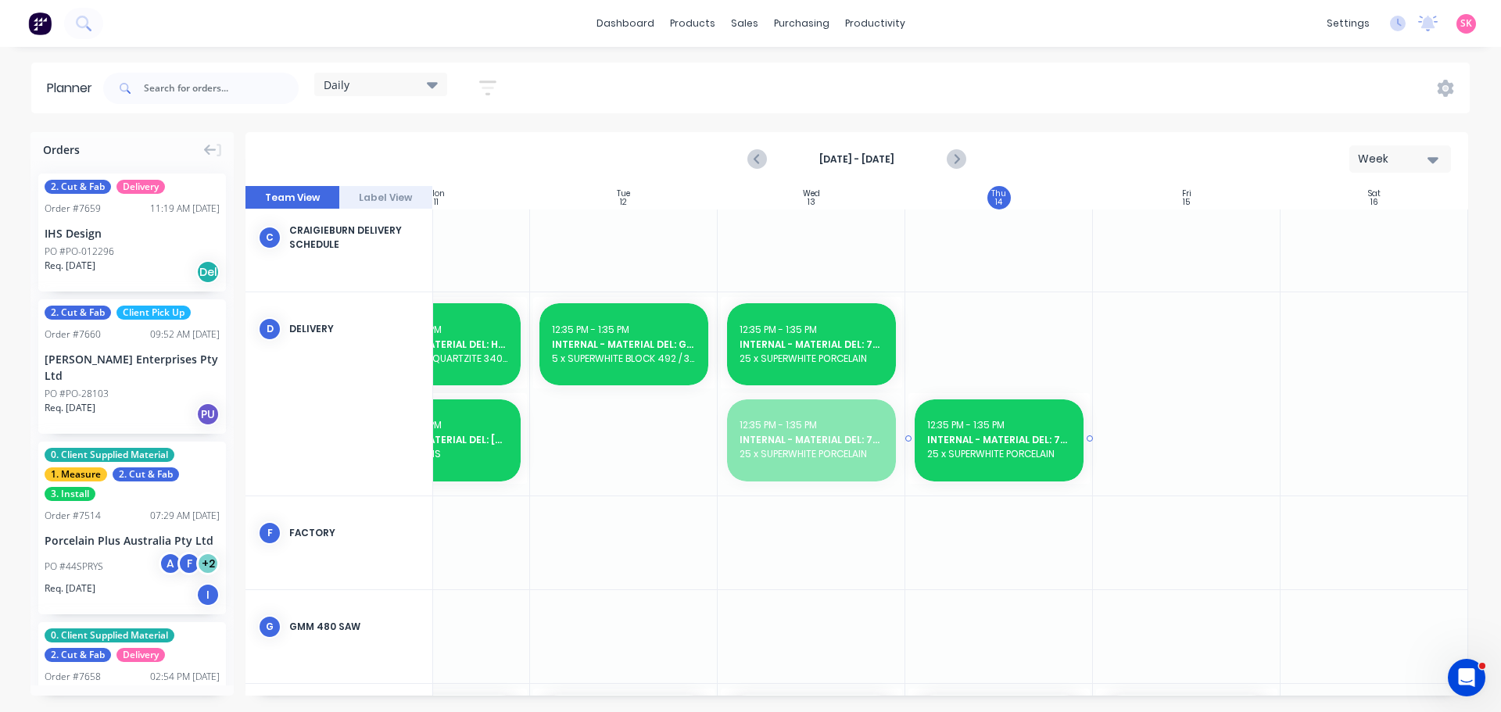
drag, startPoint x: 801, startPoint y: 428, endPoint x: 981, endPoint y: 393, distance: 183.2
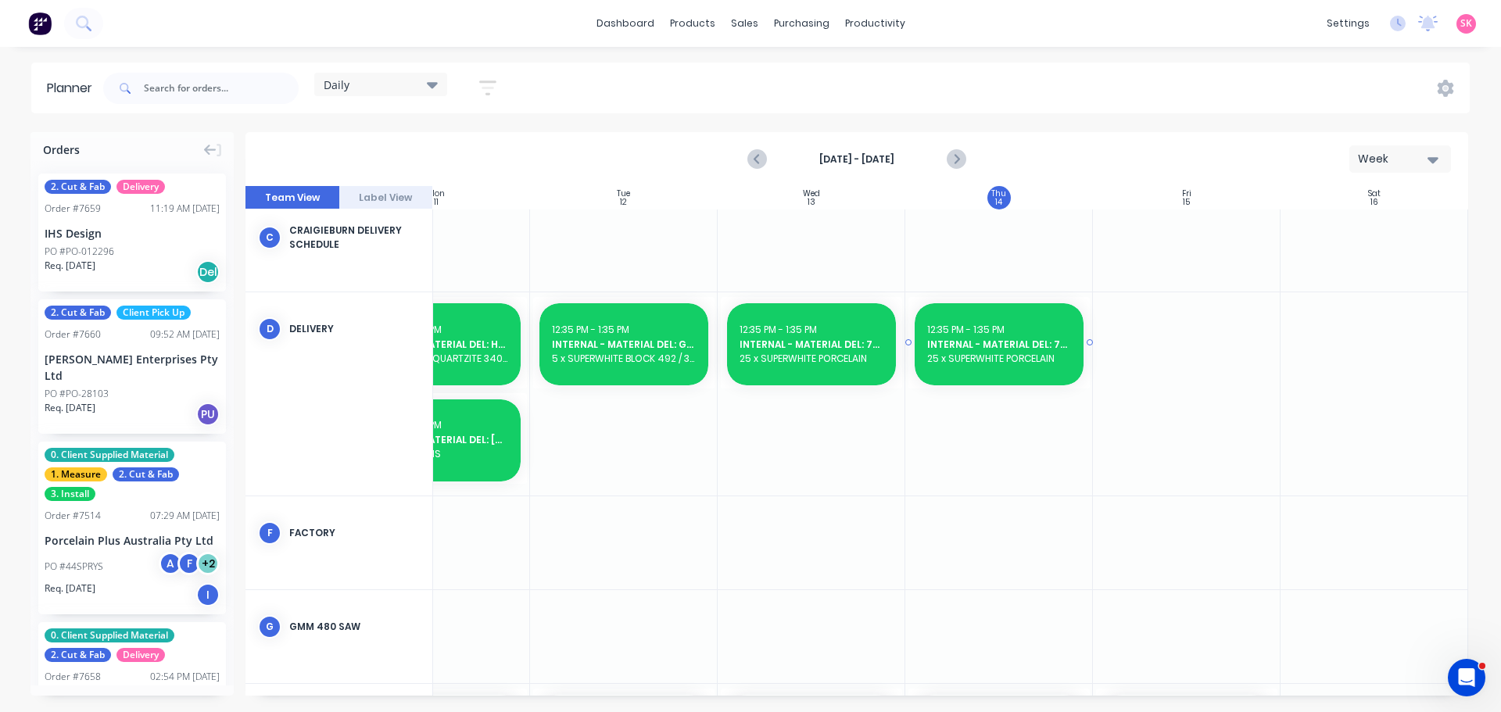
click at [976, 342] on span "INTERNAL - MATERIAL DEL: 7504" at bounding box center [999, 345] width 144 height 14
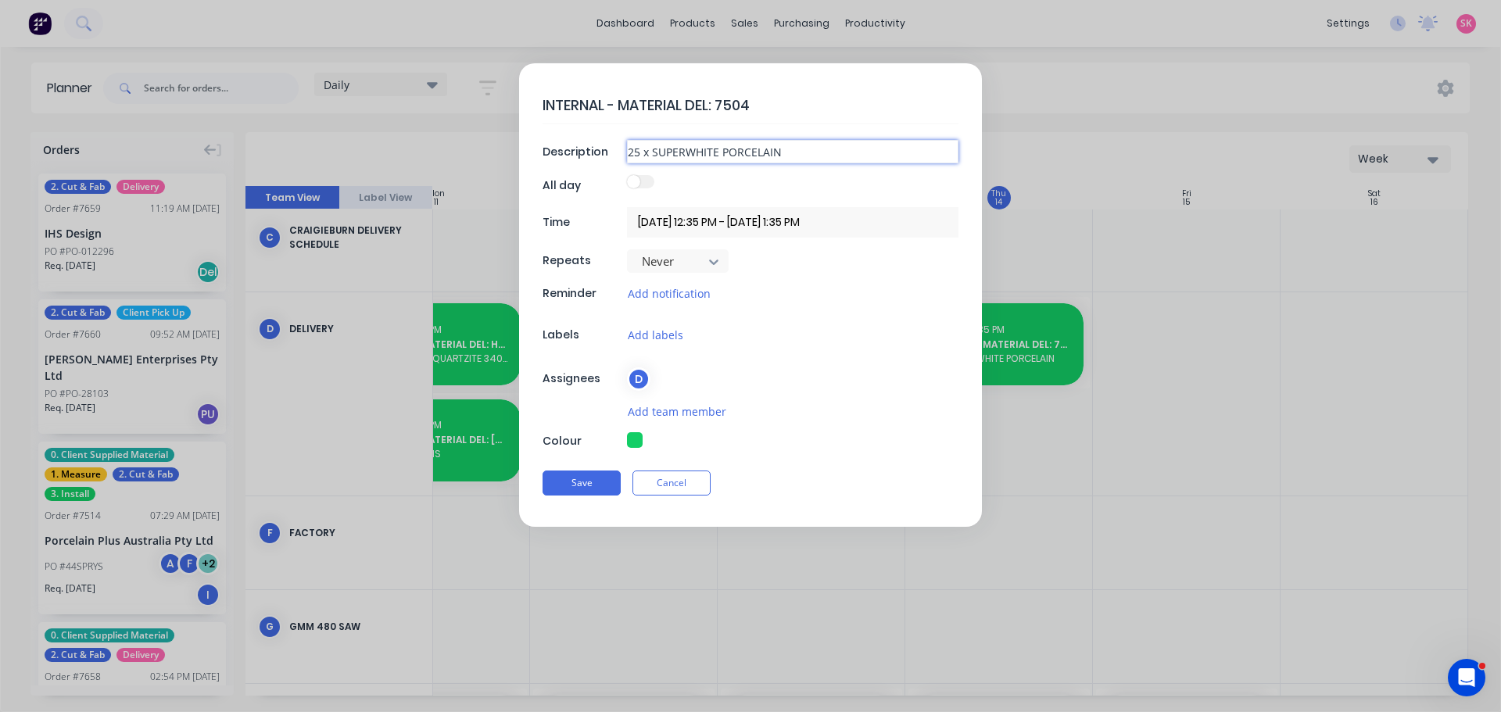
drag, startPoint x: 636, startPoint y: 154, endPoint x: 646, endPoint y: 141, distance: 15.6
click at [636, 154] on input "25 x SUPERWHITE PORCELAIN" at bounding box center [792, 151] width 331 height 23
click at [604, 472] on button "Save" at bounding box center [582, 483] width 78 height 25
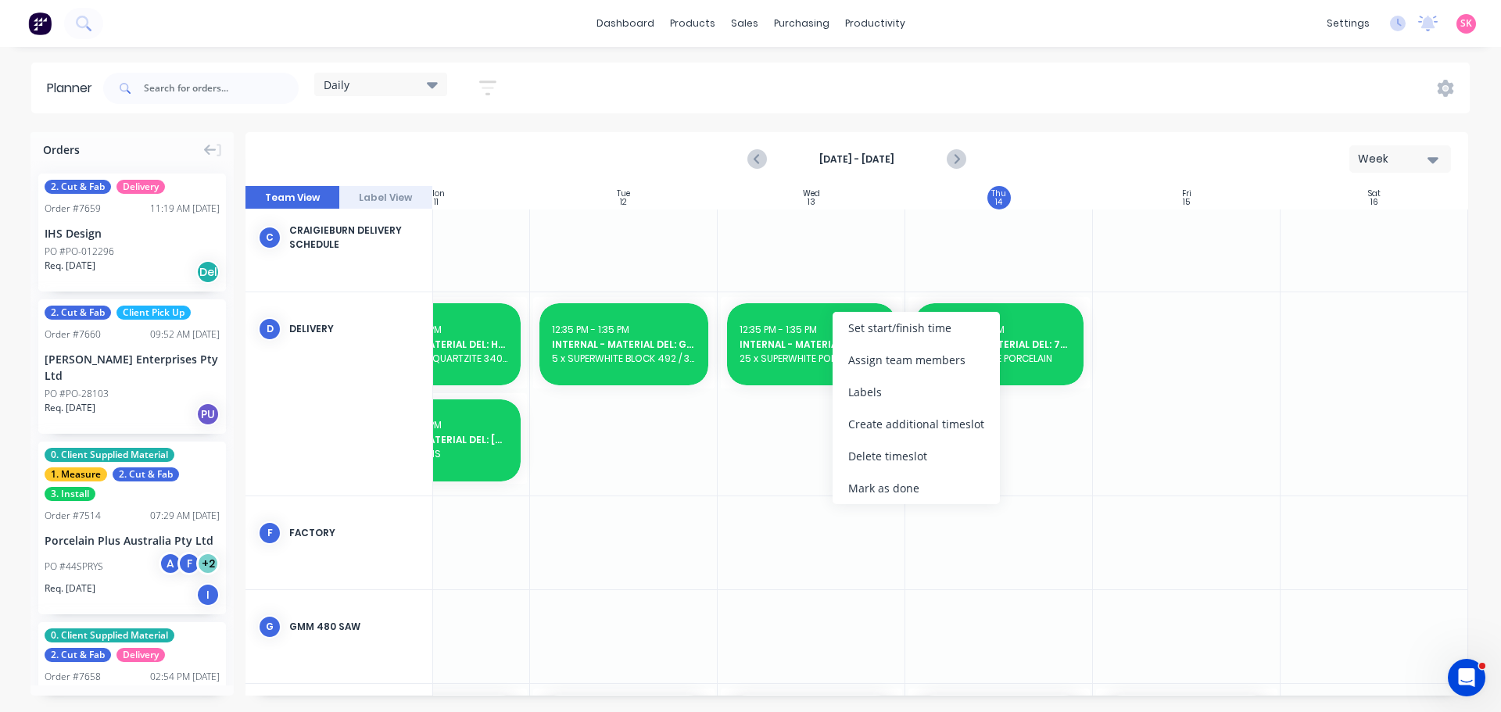
drag, startPoint x: 881, startPoint y: 421, endPoint x: 856, endPoint y: 420, distance: 25.0
click at [882, 421] on div "Create additional timeslot" at bounding box center [916, 424] width 167 height 32
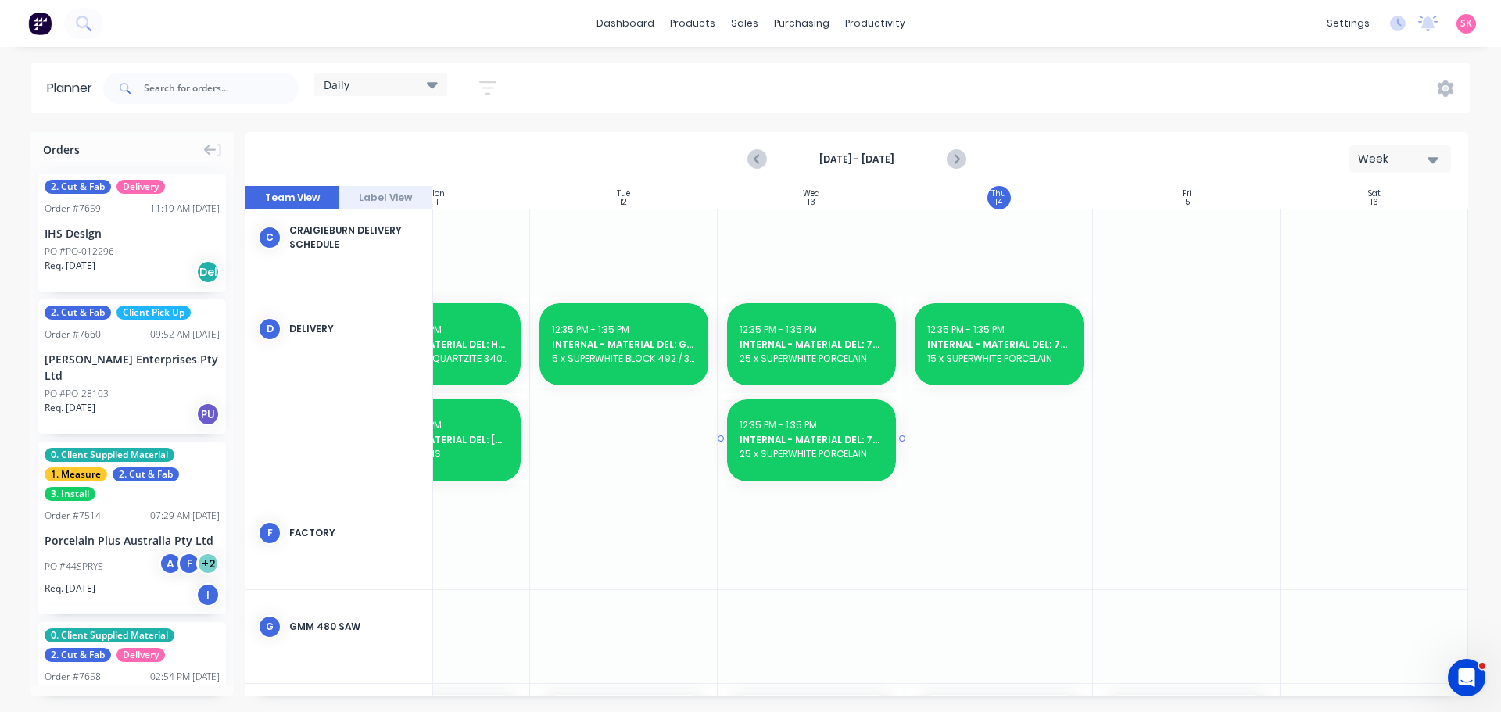
click at [827, 426] on div "12:35 PM - 1:35 PM" at bounding box center [812, 425] width 144 height 14
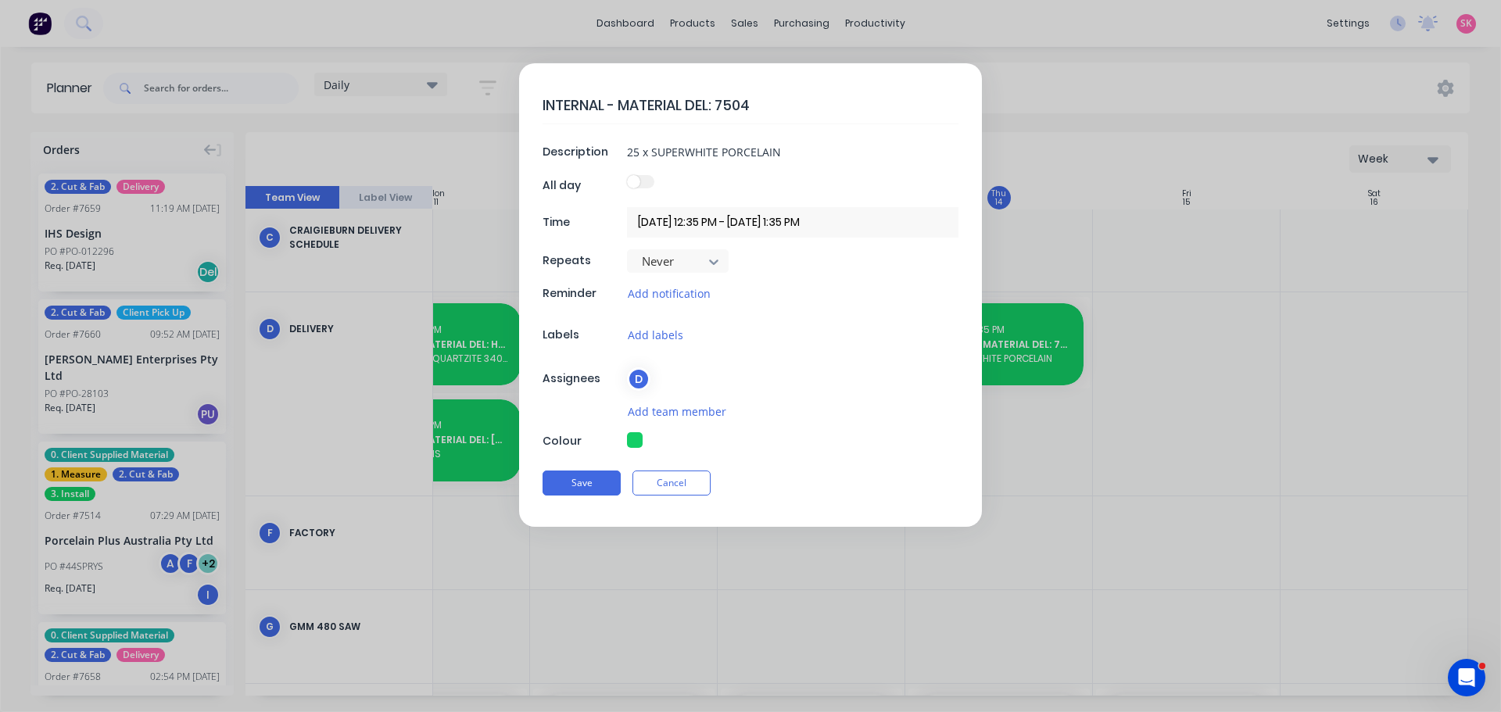
click at [767, 100] on textarea "INTERNAL - MATERIAL DEL: 7504" at bounding box center [751, 105] width 416 height 37
click at [816, 111] on textarea "INTERNAL - MATERIAL DEL: RMS" at bounding box center [751, 105] width 416 height 37
drag, startPoint x: 778, startPoint y: 150, endPoint x: 329, endPoint y: 146, distance: 448.7
click at [336, 147] on form "INTERNAL - MATERIAL DEL: RMS 7658 Description 25 x SUPERWHITE PORCELAIN All day…" at bounding box center [750, 295] width 1468 height 464
drag, startPoint x: 750, startPoint y: 162, endPoint x: 819, endPoint y: 159, distance: 68.8
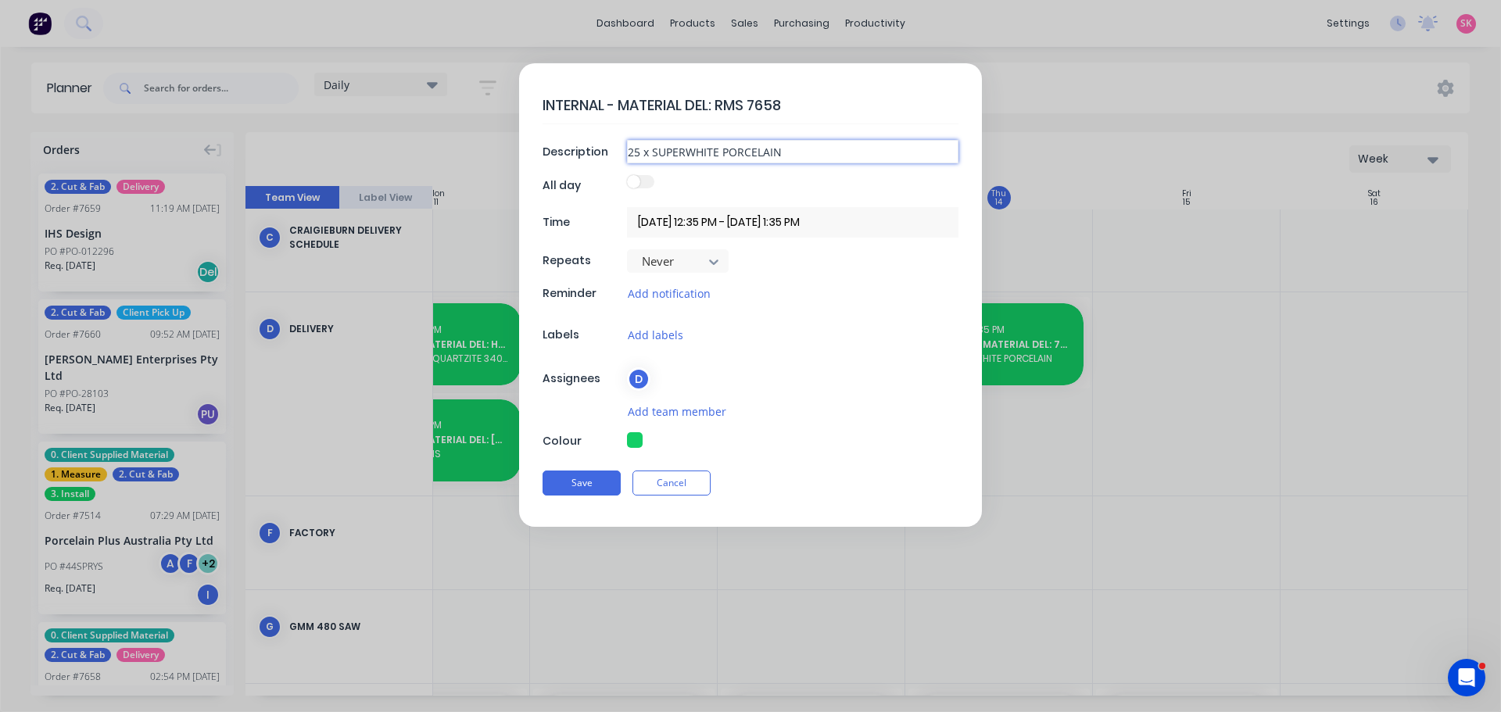
click at [750, 162] on input "25 x SUPERWHITE PORCELAIN" at bounding box center [792, 151] width 331 height 23
drag, startPoint x: 844, startPoint y: 156, endPoint x: 437, endPoint y: 134, distance: 407.9
click at [439, 134] on form "INTERNAL - MATERIAL DEL: RMS 7658 Description 25 x SUPERWHITE PORCELAIN All day…" at bounding box center [750, 295] width 1468 height 464
paste input "4 crates x 43per crate with split face"
click at [573, 492] on button "Save" at bounding box center [582, 483] width 78 height 25
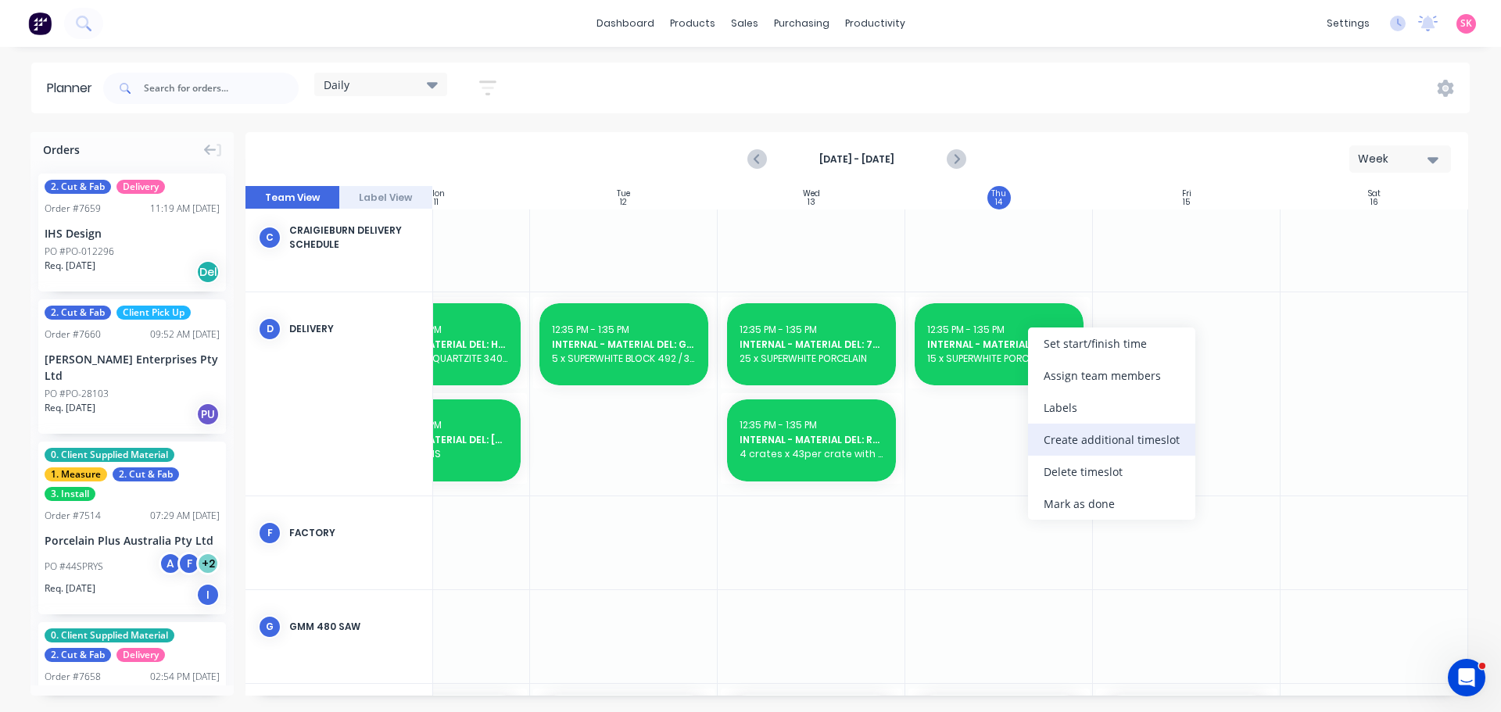
click at [1095, 443] on div "Create additional timeslot" at bounding box center [1111, 440] width 167 height 32
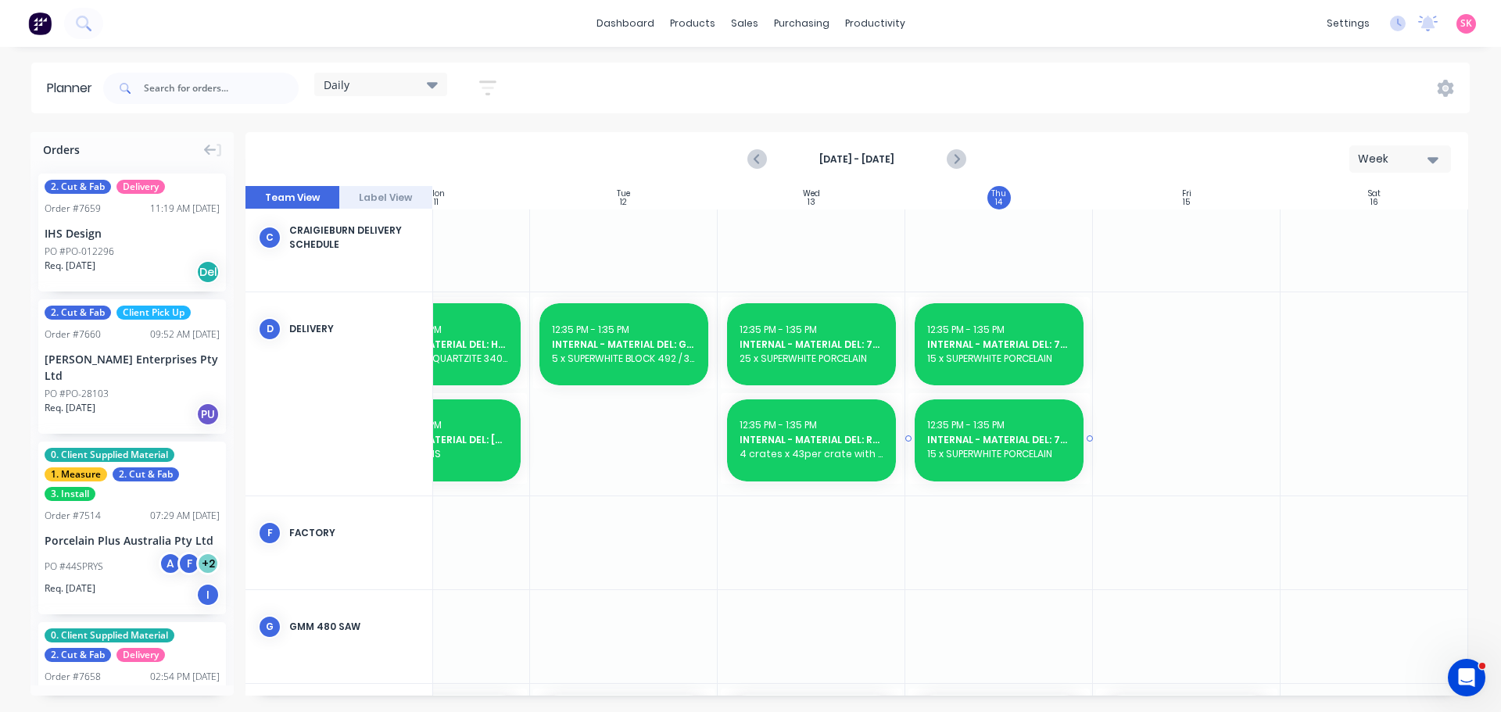
click at [1019, 428] on div "12:35 PM - 1:35 PM" at bounding box center [999, 425] width 144 height 14
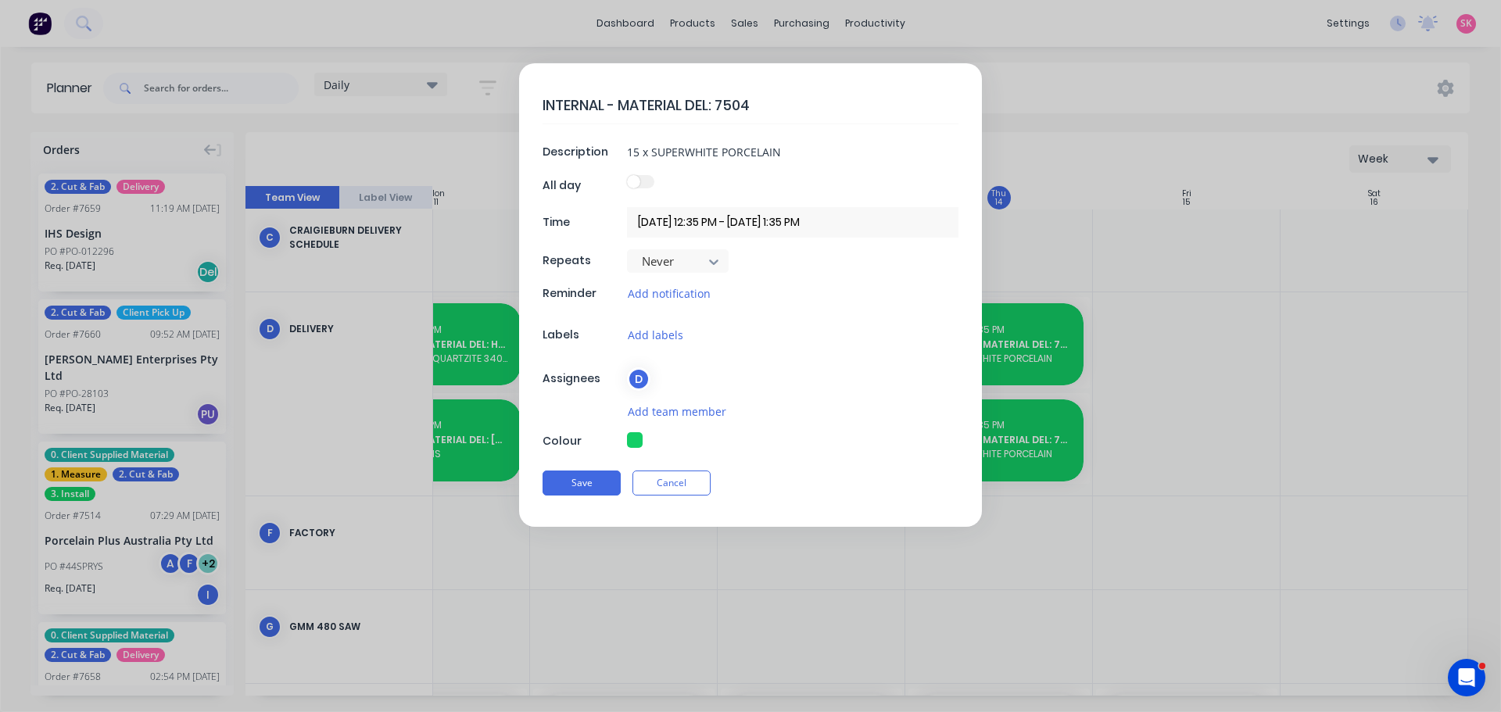
click at [771, 109] on textarea "INTERNAL - MATERIAL DEL: 7504" at bounding box center [751, 105] width 416 height 37
drag, startPoint x: 781, startPoint y: 158, endPoint x: 377, endPoint y: 148, distance: 404.3
click at [378, 148] on form "INTERNAL - MATERIAL DEL: HRT Description 15 x SUPERWHITE PORCELAIN All day Time…" at bounding box center [750, 295] width 1468 height 464
paste input "2 x CS Sleet 12mm – Order Reference: PO-10336 / CS-51174 / F 7520 1 x CS Cloudb…"
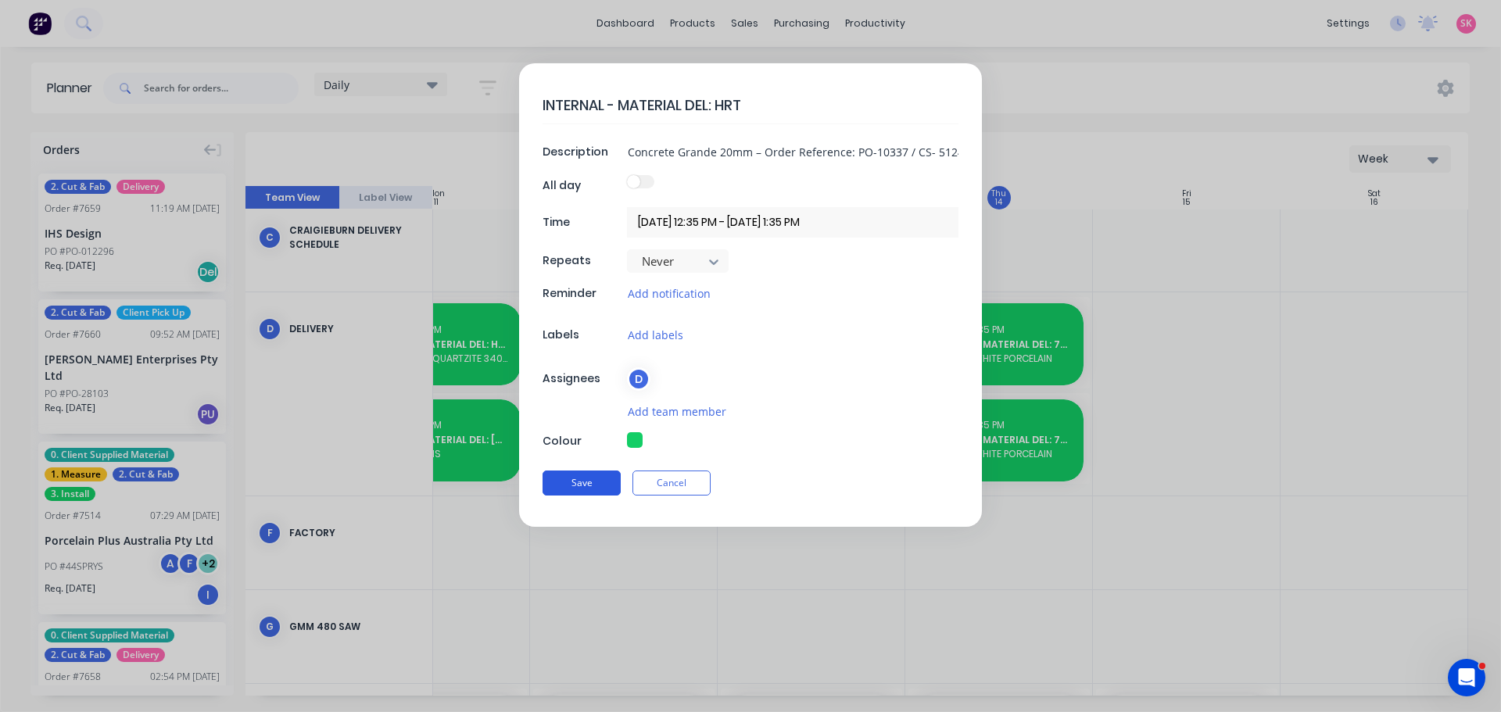
click at [587, 489] on button "Save" at bounding box center [582, 483] width 78 height 25
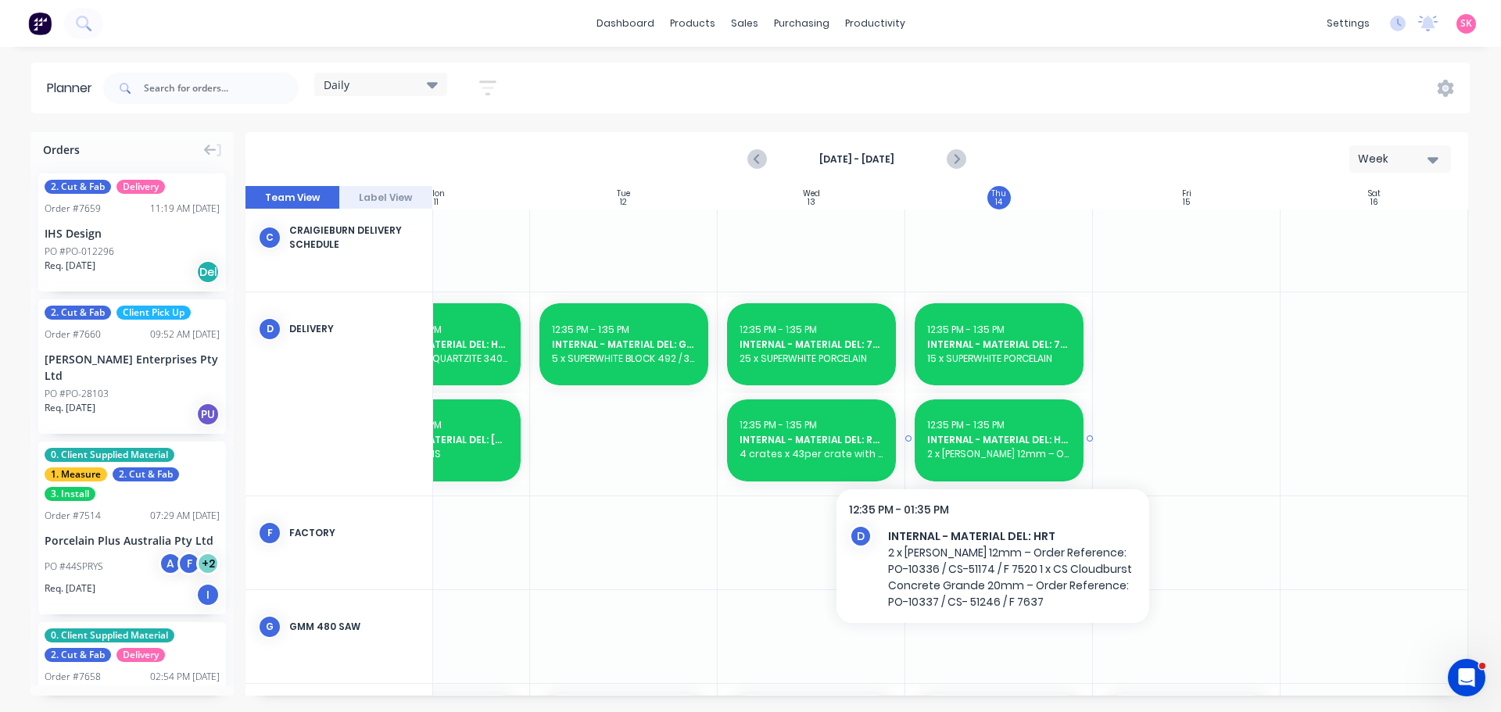
click at [955, 455] on span "2 x CS Sleet 12mm – Order Reference: PO-10336 / CS-51174 / F 7520 1 x CS Cloudb…" at bounding box center [999, 454] width 144 height 14
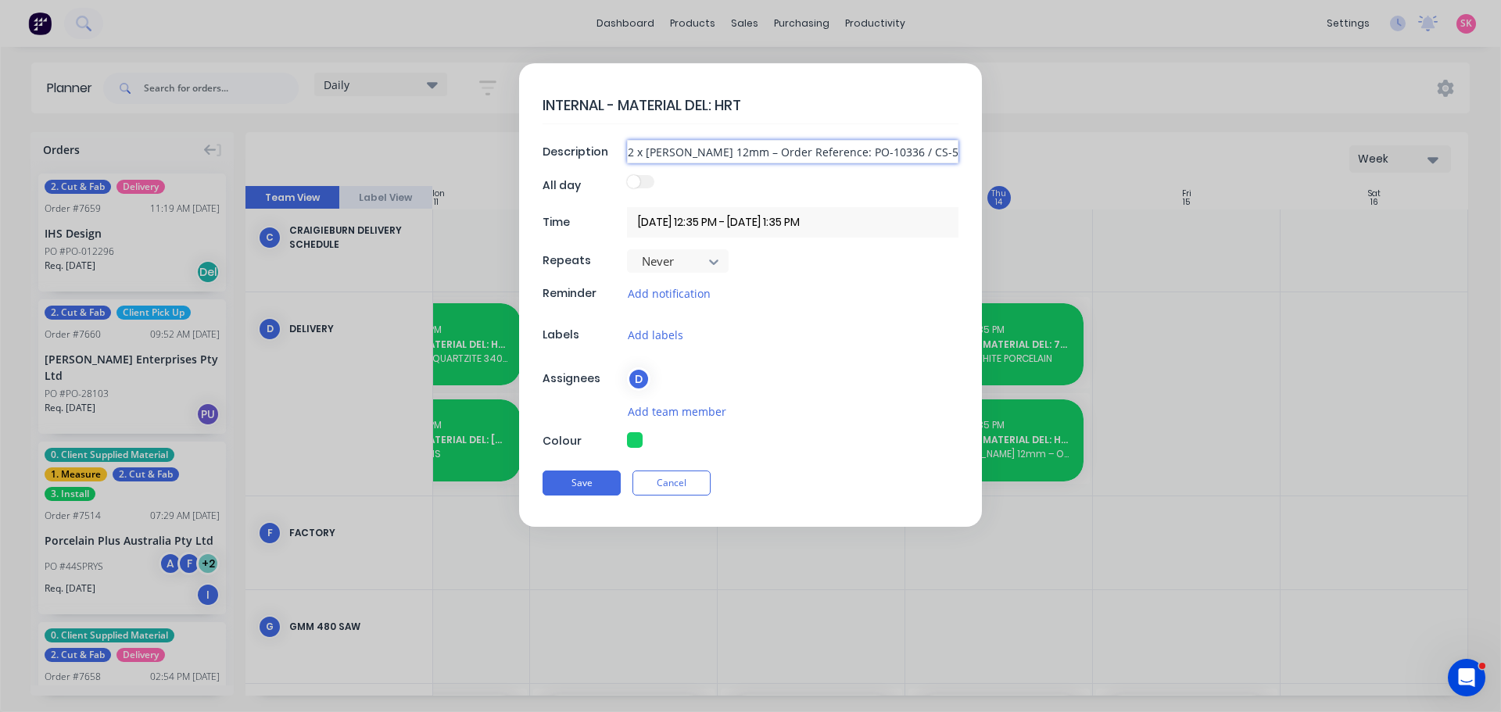
click at [890, 153] on input "2 x CS Sleet 12mm – Order Reference: PO-10336 / CS-51174 / F 7520 1 x CS Cloudb…" at bounding box center [792, 151] width 331 height 23
click at [939, 154] on input "2 x CS Sleet 12mm – Order Reference: PO-10336, CS-51174 / F 7520 1 x CS Cloudbu…" at bounding box center [792, 151] width 331 height 23
drag, startPoint x: 752, startPoint y: 153, endPoint x: 697, endPoint y: 149, distance: 55.7
click at [598, 149] on div "Description 2 x CS Sleet 12mm – Order Reference: PO-10336, CS-51174 / F 7520 1 …" at bounding box center [751, 151] width 416 height 23
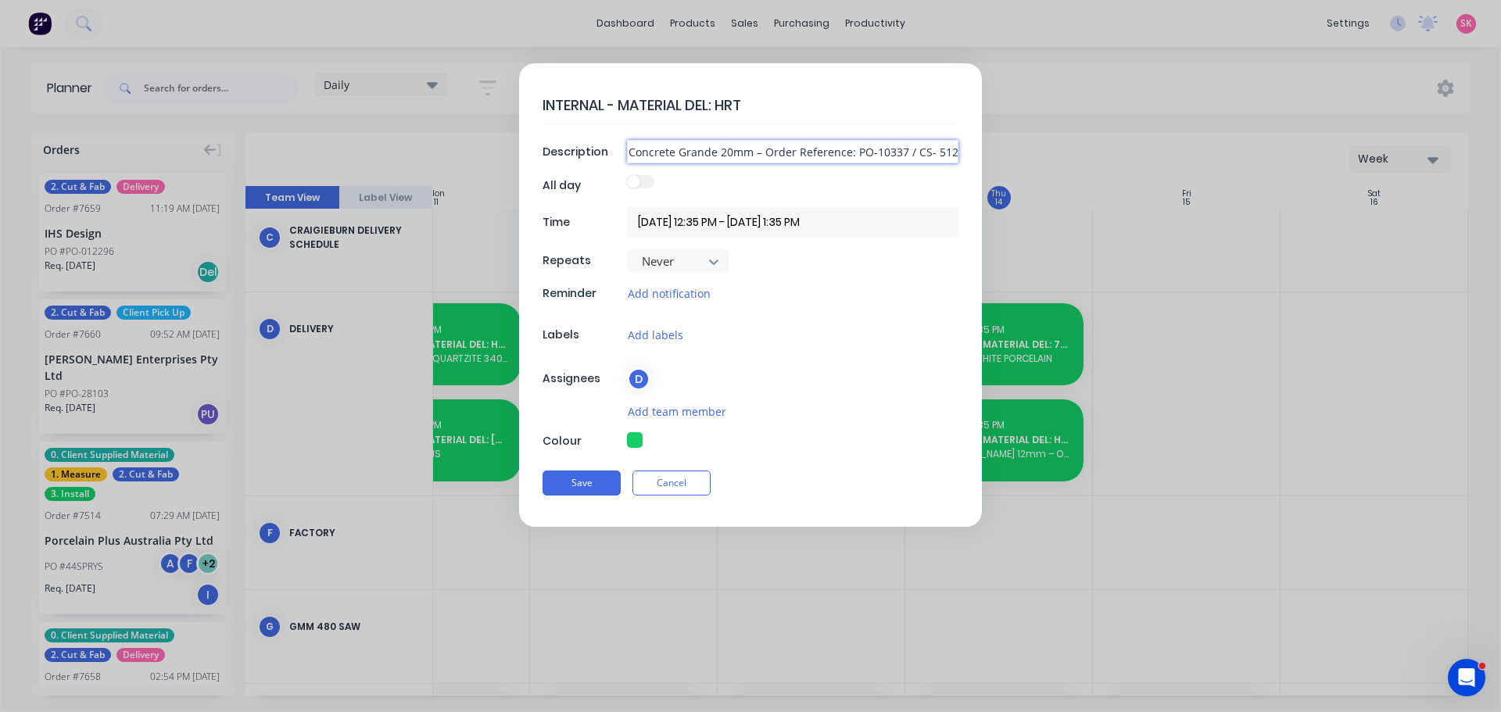
scroll to position [0, 263]
click at [701, 150] on input "2 x CS Sleet 12mm – Order Reference: PO-10336, CS-51174 / F 7520 1 x CS Cloudbu…" at bounding box center [792, 151] width 331 height 23
click at [734, 149] on input "2 x CS Sleet 12mm – Order Reference: PO-10336, CS-51174 / F 7520 1 x CS Cloudbu…" at bounding box center [792, 151] width 331 height 23
click at [721, 152] on input "2 x CS Sleet 12mm – Order Reference: PO-10336, CS-51174 / F 7520 & 1 x CS Cloud…" at bounding box center [792, 151] width 331 height 23
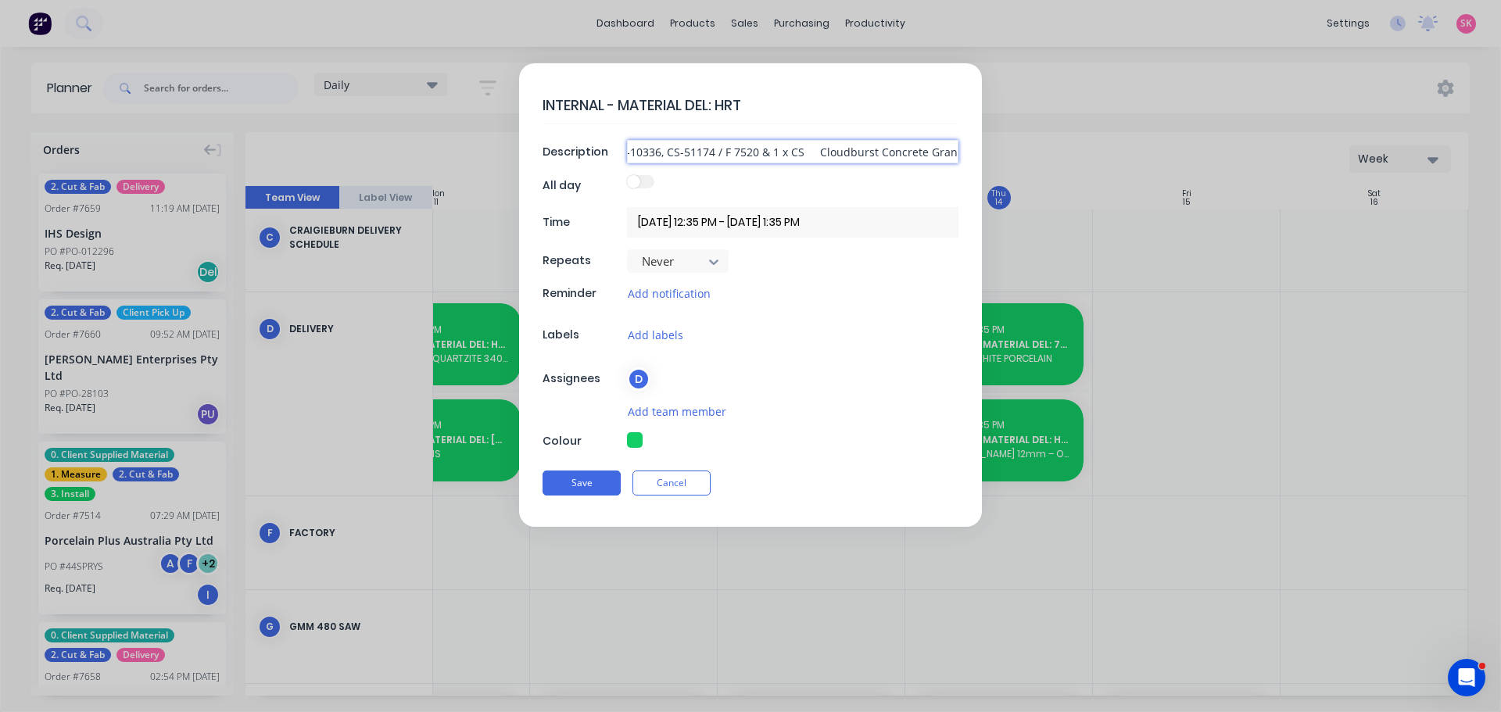
drag, startPoint x: 776, startPoint y: 157, endPoint x: 762, endPoint y: 152, distance: 14.1
click at [762, 152] on input "2 x CS Sleet 12mm – Order Reference: PO-10336, CS-51174 / F 7520 & 1 x CS Cloud…" at bounding box center [792, 151] width 331 height 23
click at [722, 151] on input "2 x CS Sleet 12mm – Order Reference: PO-10336, CS-51174 / F 7520 & 1 x CS Cloud…" at bounding box center [792, 151] width 331 height 23
drag, startPoint x: 682, startPoint y: 152, endPoint x: 671, endPoint y: 152, distance: 11.7
click at [682, 152] on input "2 x CS Sleet 12mm – Order Reference: PO-10336, CS-51174 / F 7520 & 1 x CS Cloud…" at bounding box center [792, 151] width 331 height 23
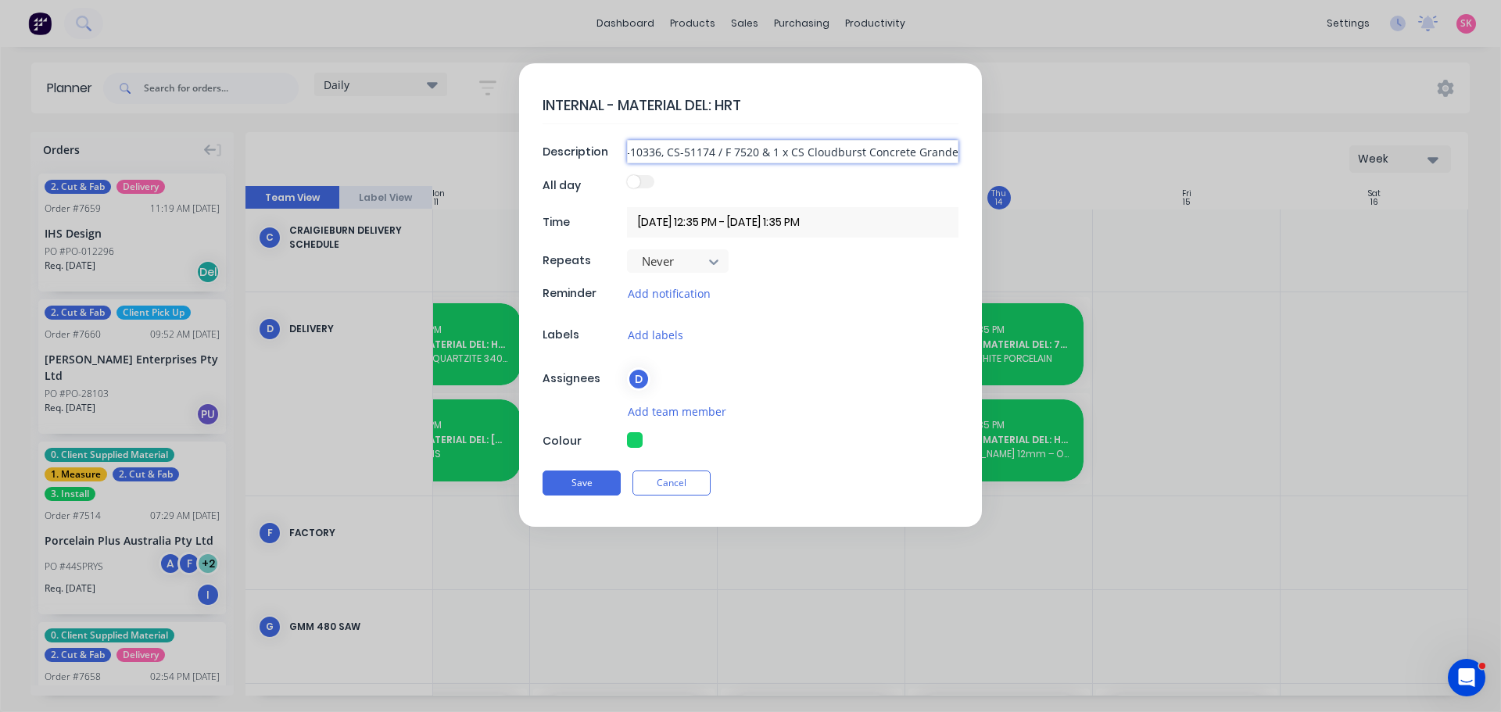
scroll to position [0, 0]
drag, startPoint x: 641, startPoint y: 153, endPoint x: 501, endPoint y: 153, distance: 139.9
click at [501, 153] on form "INTERNAL - MATERIAL DEL: HRT Description 2 x CS Sleet 12mm – Order Reference: P…" at bounding box center [750, 295] width 1468 height 464
click at [810, 160] on input "2 x CS Sleet 12mm – Order Reference: PO-10336, CS-51174 / F 7520 & 1 x CS Cloud…" at bounding box center [792, 151] width 331 height 23
drag, startPoint x: 912, startPoint y: 150, endPoint x: 931, endPoint y: 150, distance: 19.5
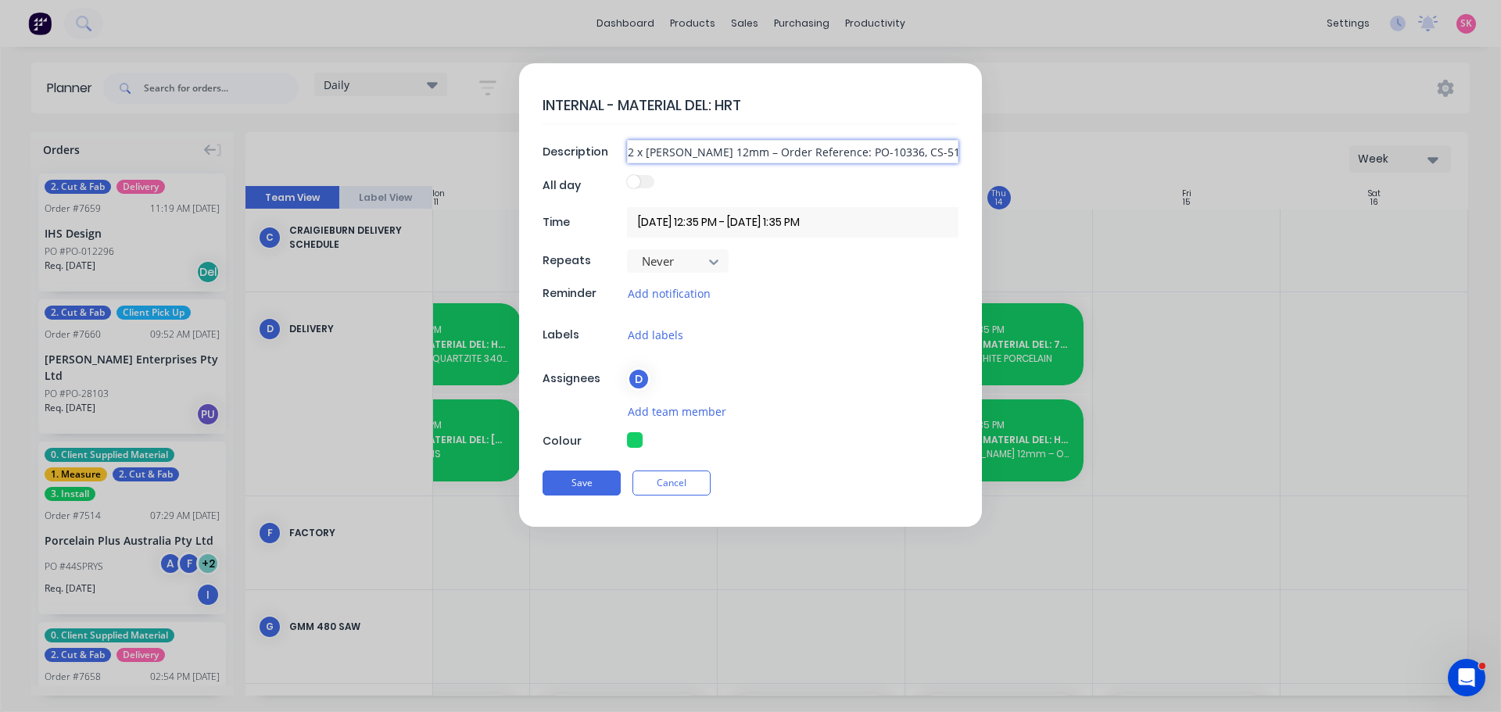
click at [912, 150] on input "2 x CS Sleet 12mm – Order Reference: PO-10336, CS-51174 / F 7520 & 1 x CS Cloud…" at bounding box center [792, 151] width 331 height 23
click at [941, 150] on input "2 x CS Sleet 12mm – Order Reference: PO-10336, CS-51174 / F 7520 & 1 x CS Cloud…" at bounding box center [792, 151] width 331 height 23
click at [942, 149] on input "2 x CS Sleet 12mm – Order Reference: PO-10336, CS-51174 / F 7520 & 1 x CS Cloud…" at bounding box center [792, 151] width 331 height 23
drag, startPoint x: 898, startPoint y: 157, endPoint x: 1216, endPoint y: 167, distance: 318.3
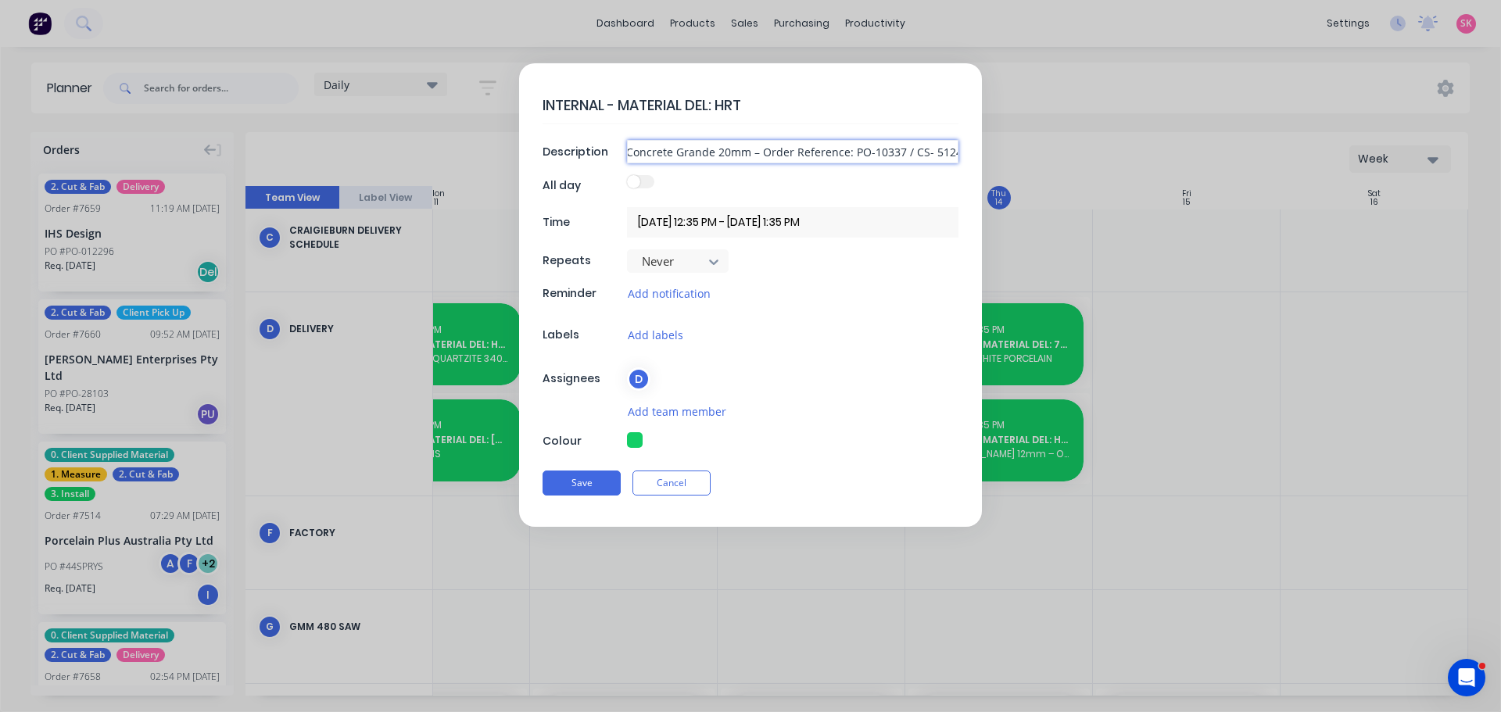
click at [1216, 167] on form "INTERNAL - MATERIAL DEL: HRT Description 2 x CS Sleet 12mm – Order Reference: P…" at bounding box center [750, 295] width 1468 height 464
click at [926, 154] on input "2 x CS Sleet 12mm – Order Reference: PO-10336, CS-51174 ,F 7520 & 1 x CS Cloudb…" at bounding box center [792, 151] width 331 height 23
click at [861, 157] on input "2 x CS Sleet 12mm – Order Reference: PO-10336, CS-51174 ,F 7520 & 1 x CS Cloudb…" at bounding box center [792, 151] width 331 height 23
click at [926, 150] on input "2 x CS Sleet 12mm – Order Reference: PO-10336, CS-51174 ,F 7520 & 1 x CS Cloudb…" at bounding box center [792, 151] width 331 height 23
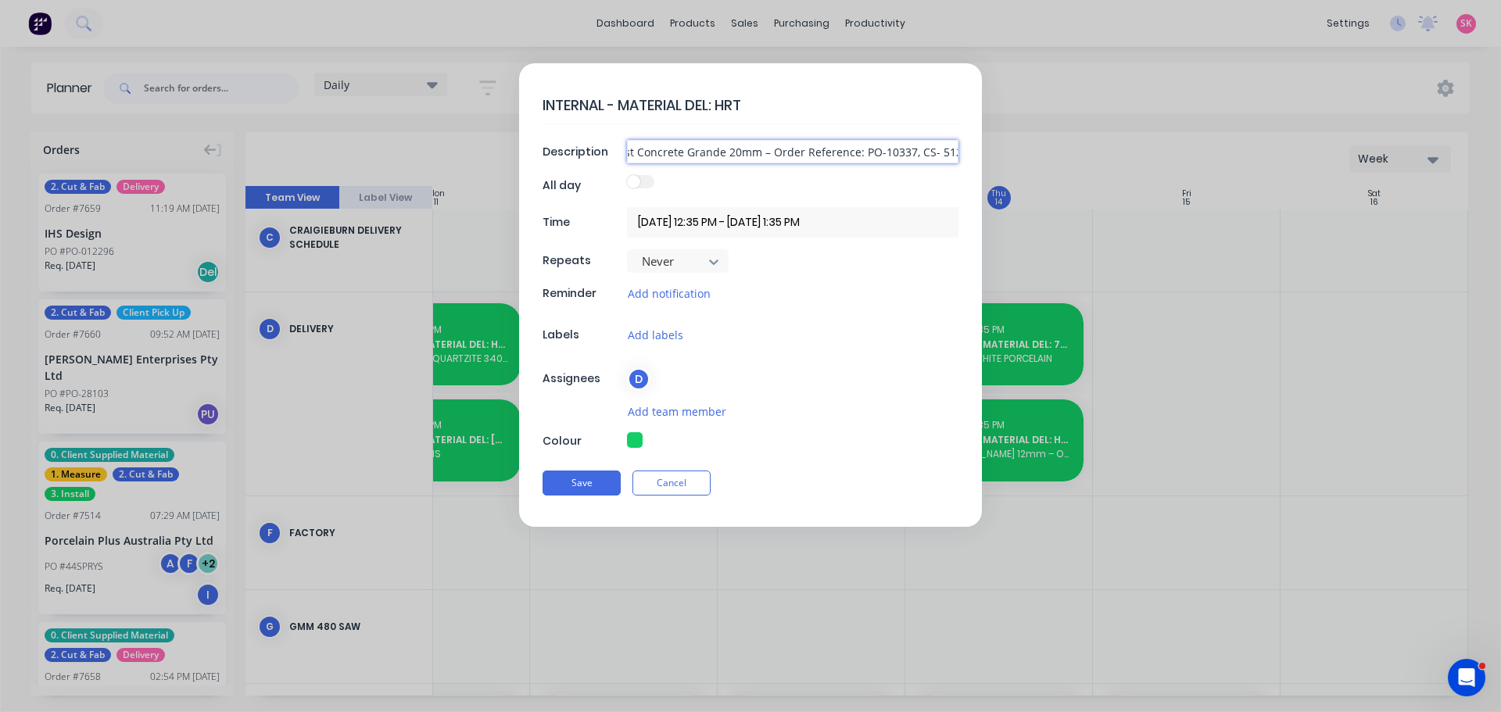
scroll to position [0, 489]
click at [584, 474] on button "Save" at bounding box center [582, 483] width 78 height 25
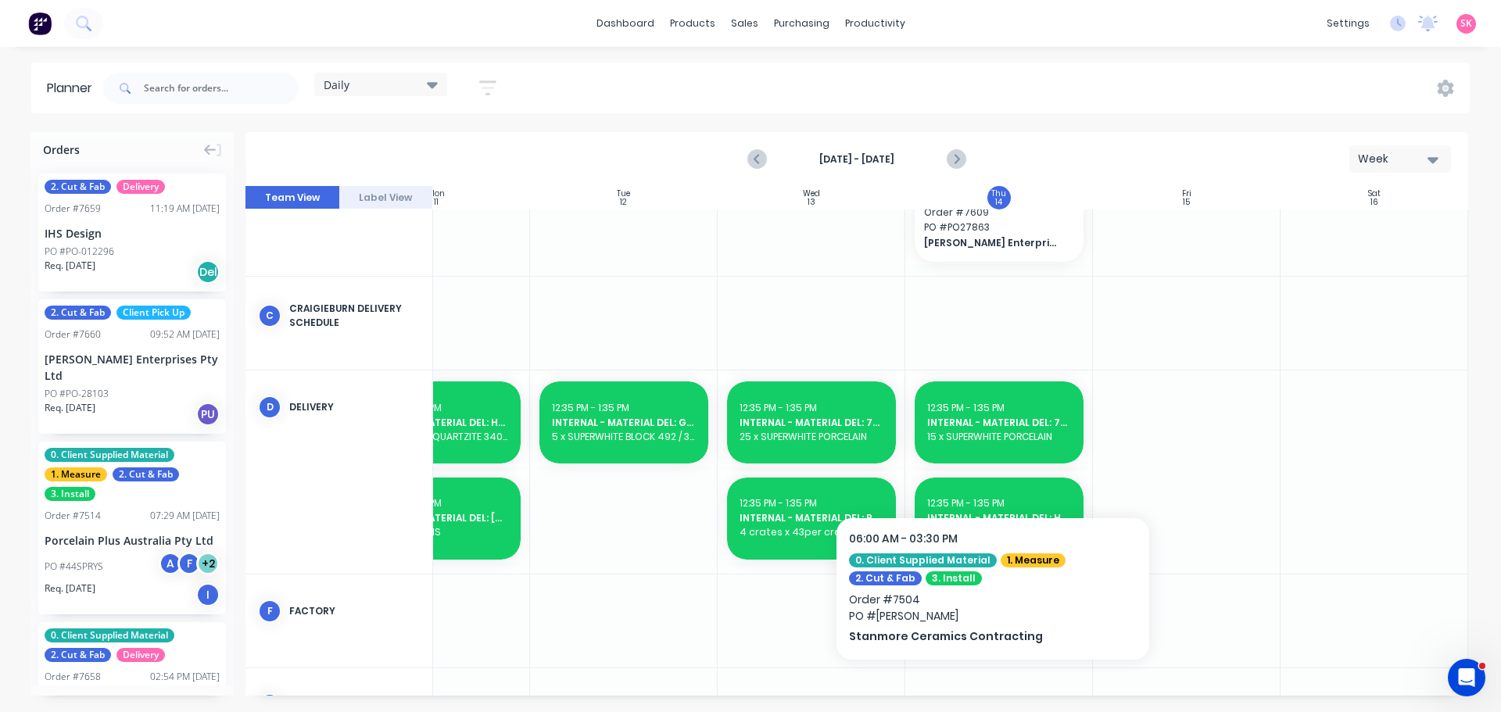
scroll to position [661, 285]
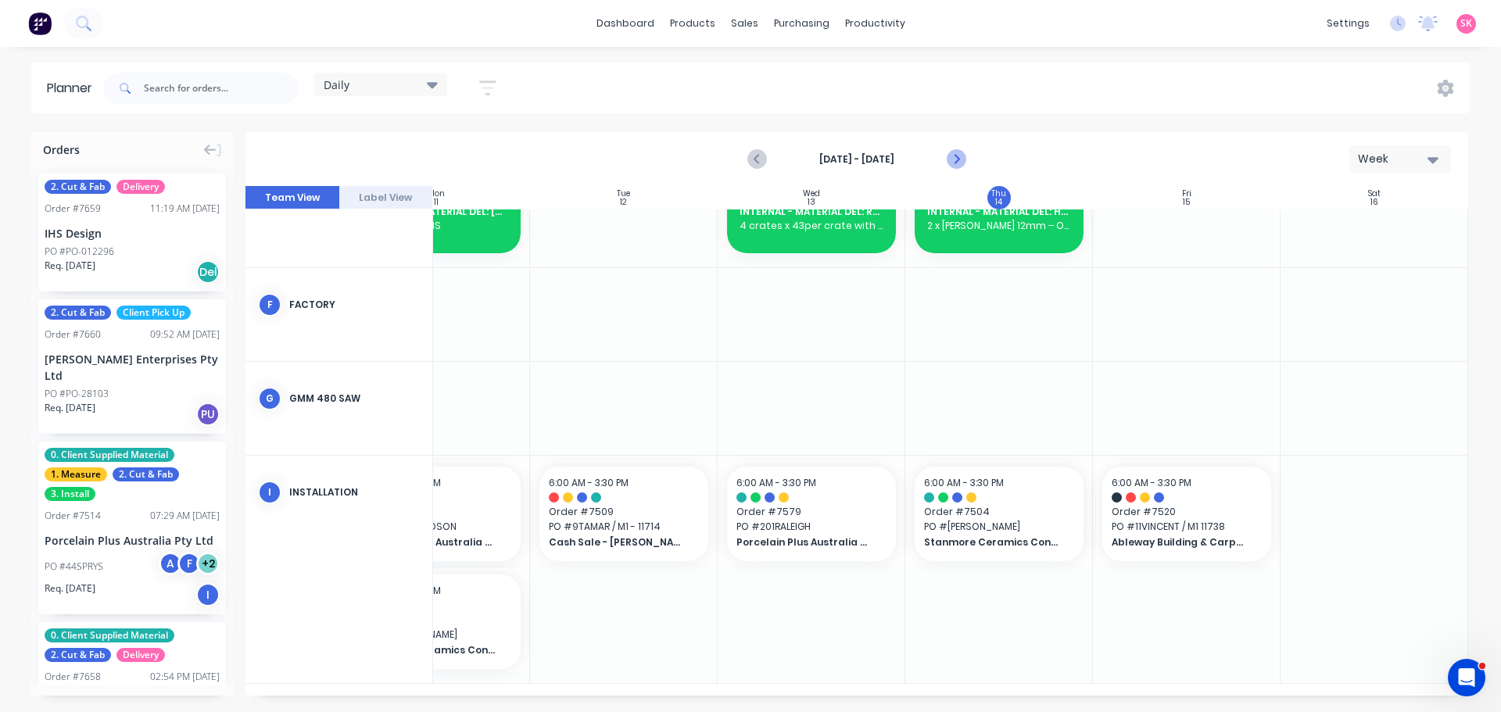
click at [948, 160] on icon "Next page" at bounding box center [955, 159] width 19 height 19
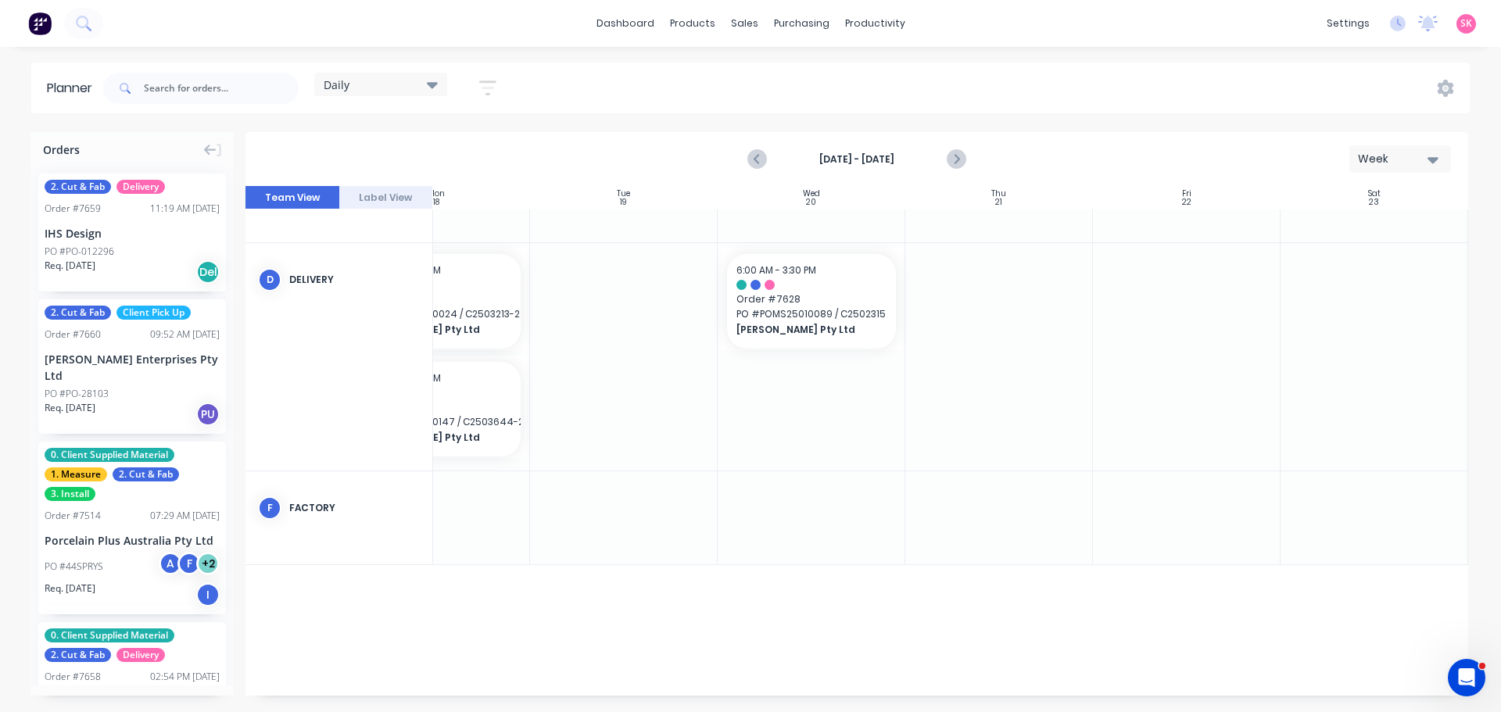
scroll to position [818, 285]
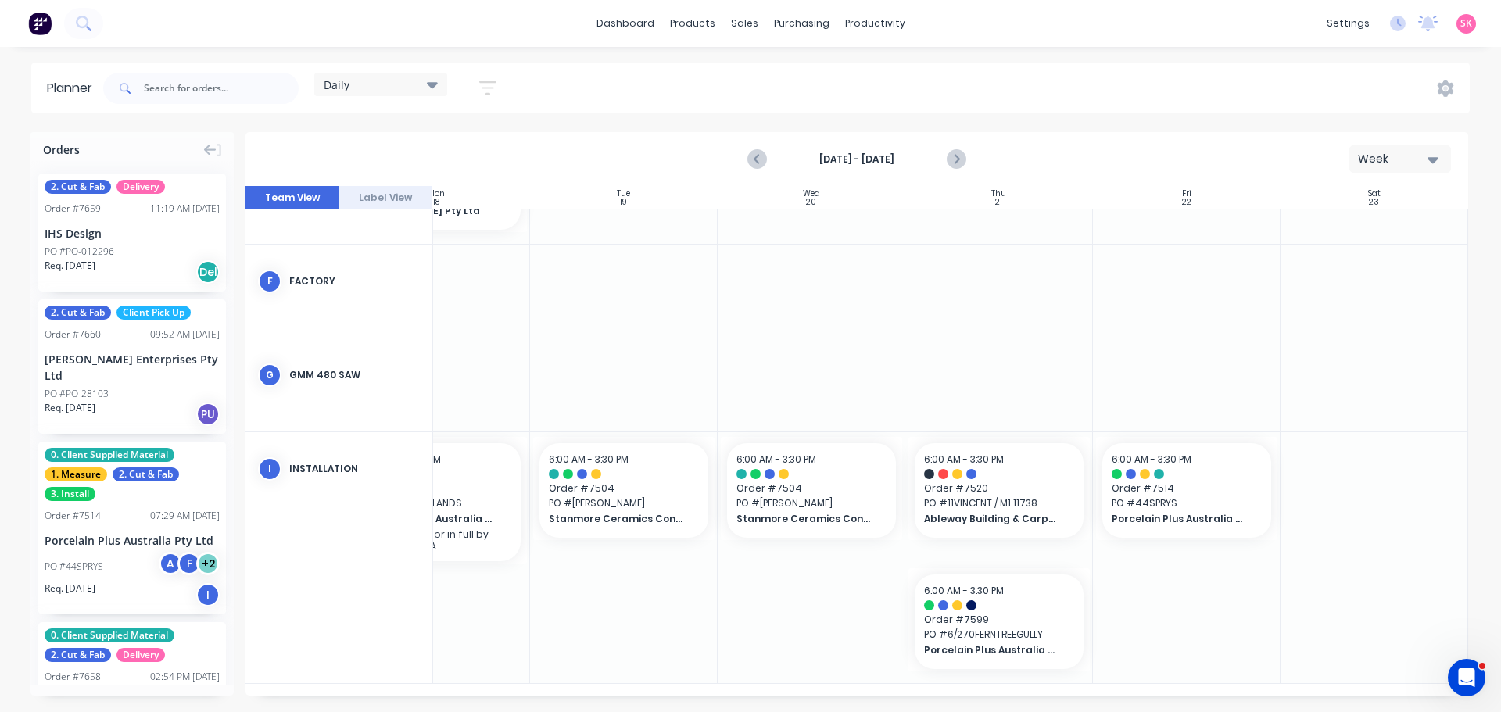
drag, startPoint x: 1162, startPoint y: 697, endPoint x: 1079, endPoint y: 696, distance: 82.9
click at [1042, 696] on div "Orders 2. Cut & Fab Delivery Order # 7659 11:19 AM 14/08/25 IHS Design PO #PO-0…" at bounding box center [750, 421] width 1501 height 579
drag, startPoint x: 1115, startPoint y: 689, endPoint x: 865, endPoint y: 690, distance: 250.2
click at [865, 690] on div "Sun 17 Sunday, August 17, 2025 Mon 18 Monday, August 18, 2025 Tue 19 Tuesday, A…" at bounding box center [856, 441] width 1223 height 510
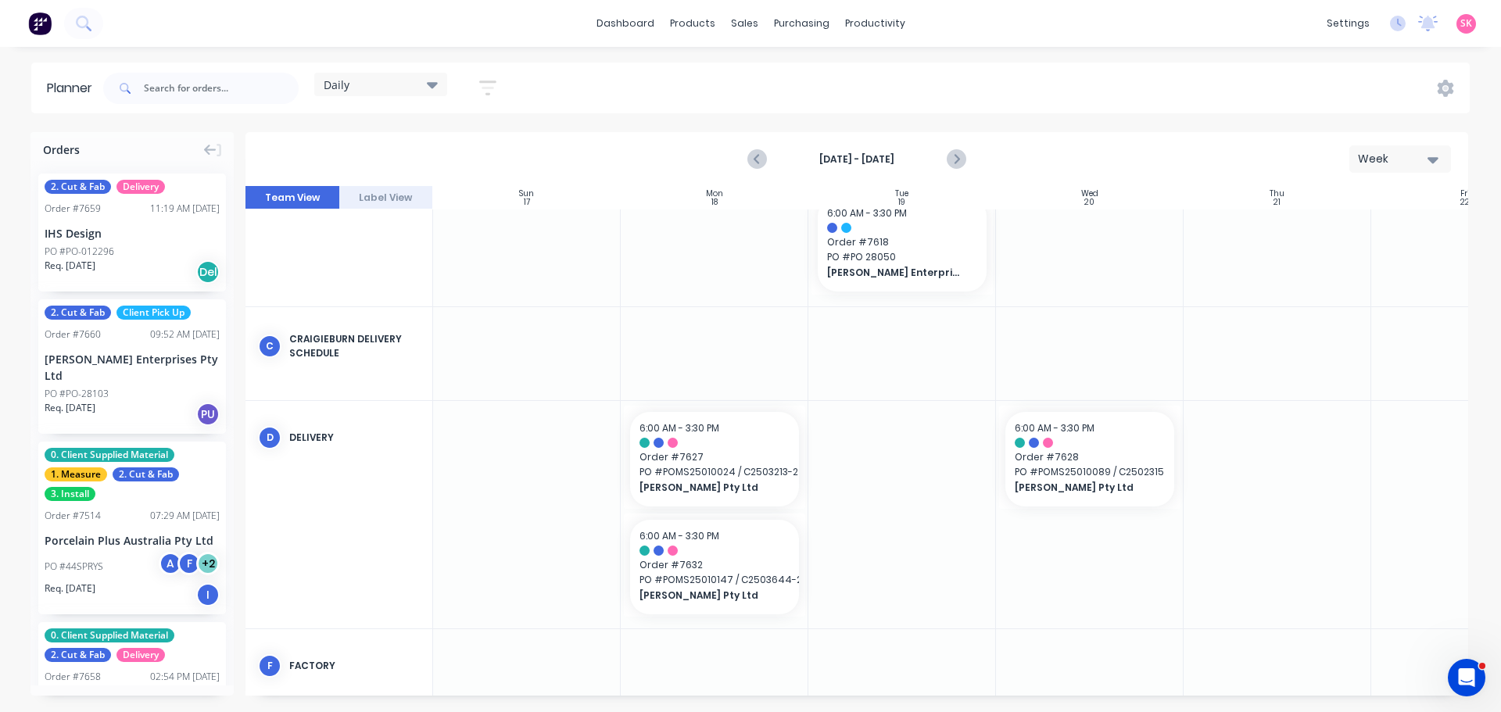
scroll to position [740, 0]
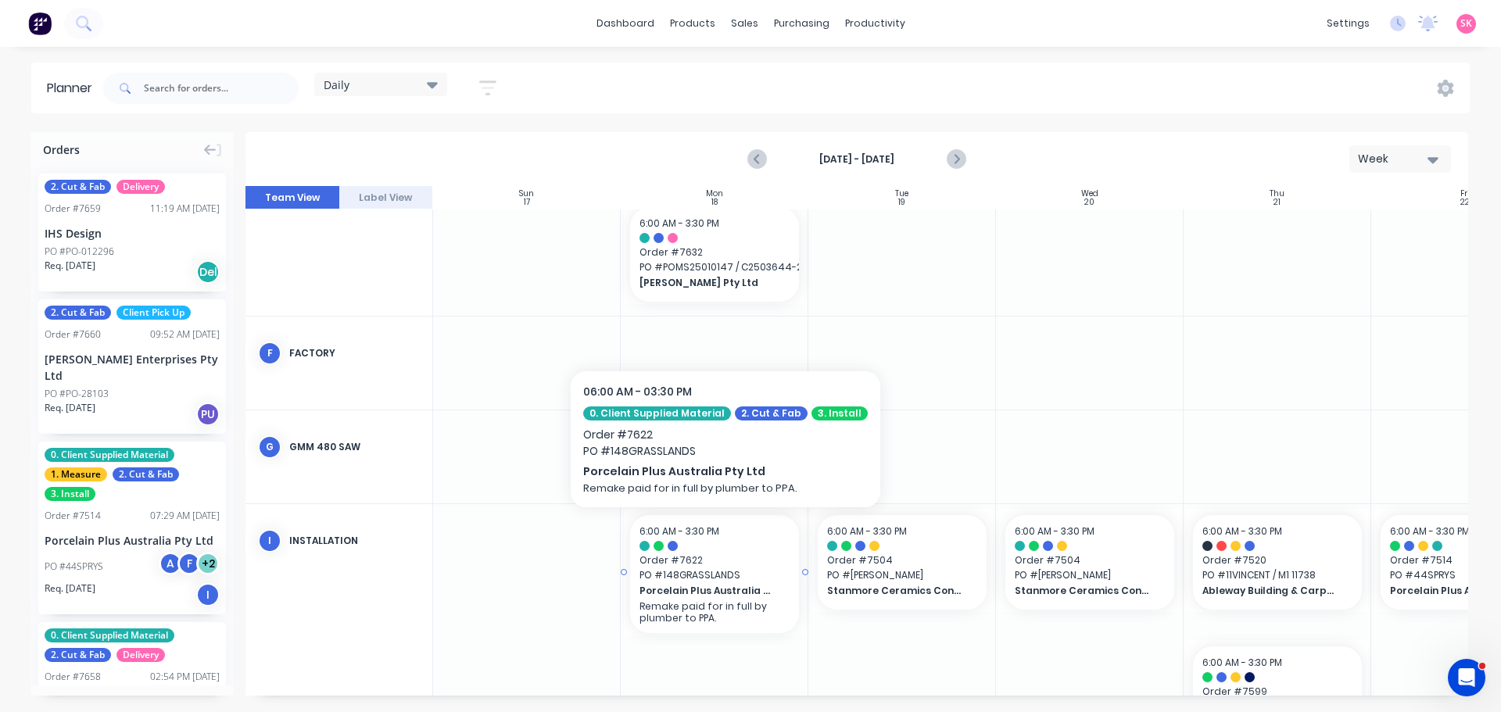
click at [648, 539] on div "6:00 AM - 3:30 PM Order # 7622 PO # 148GRASSLANDS Porcelain Plus Australia Pty …" at bounding box center [714, 574] width 169 height 118
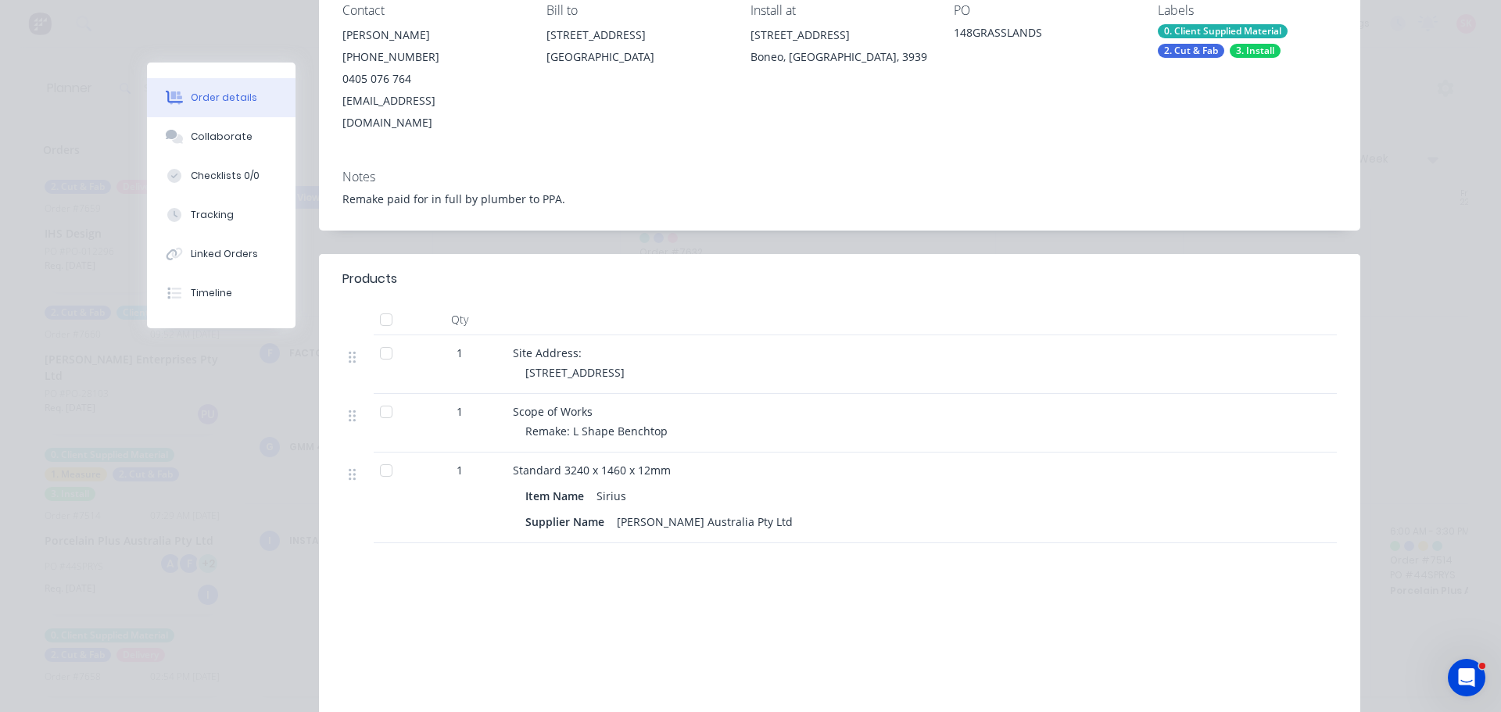
scroll to position [0, 0]
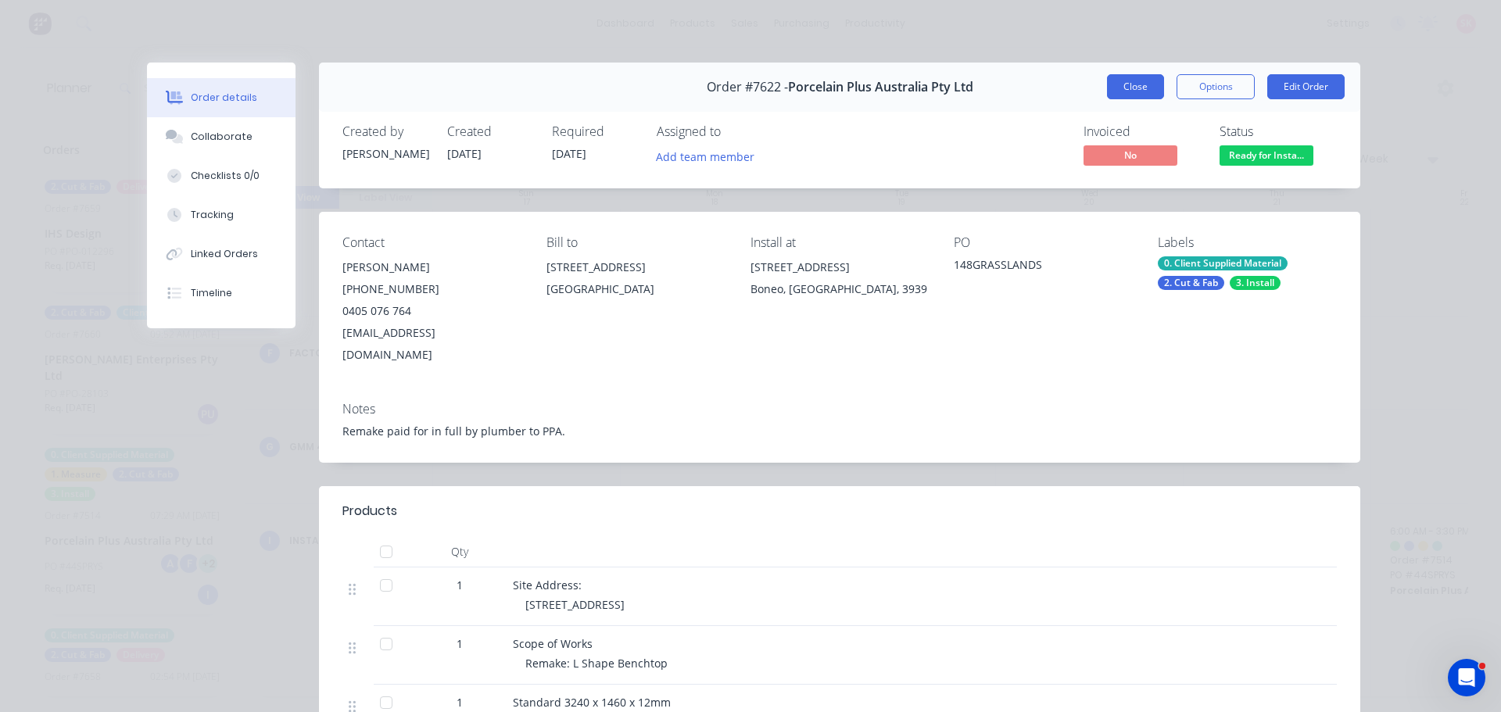
click at [1128, 91] on button "Close" at bounding box center [1135, 86] width 57 height 25
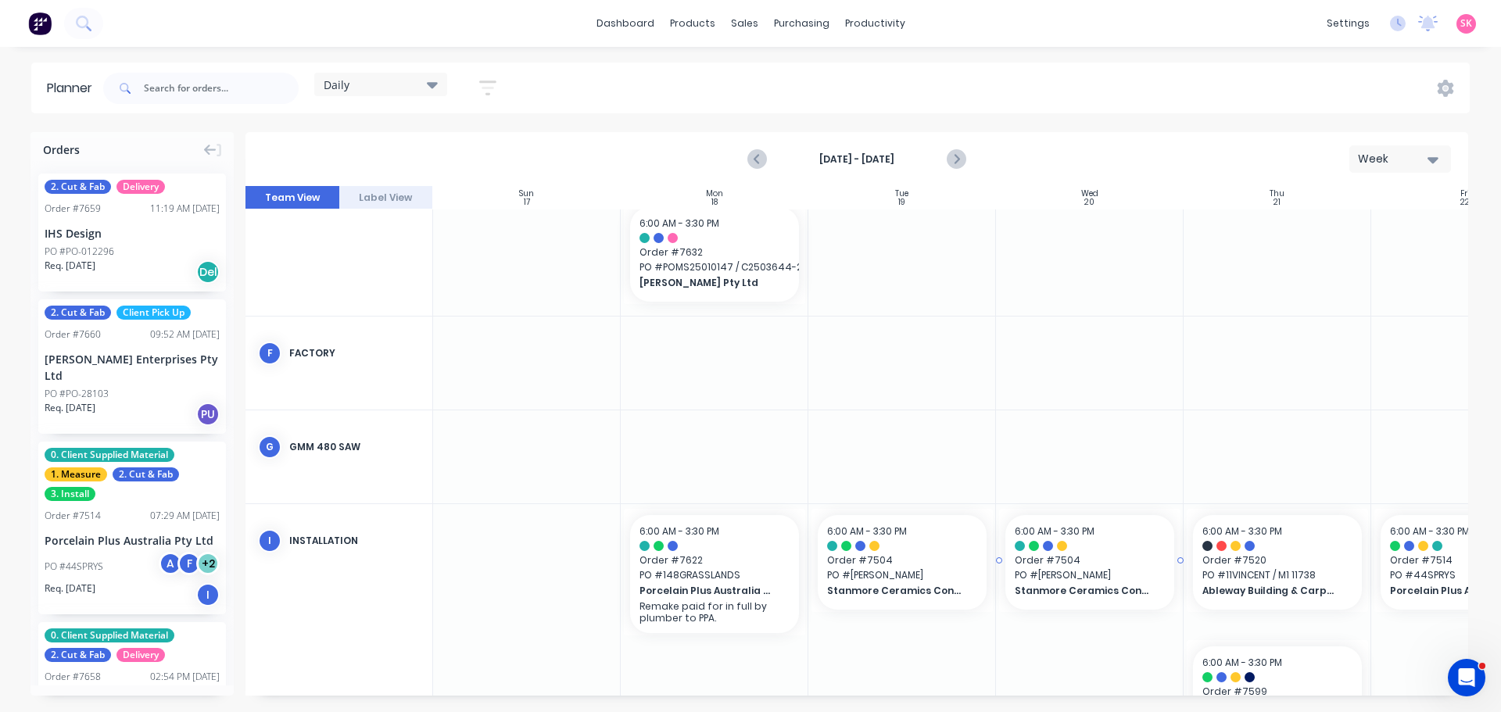
scroll to position [818, 0]
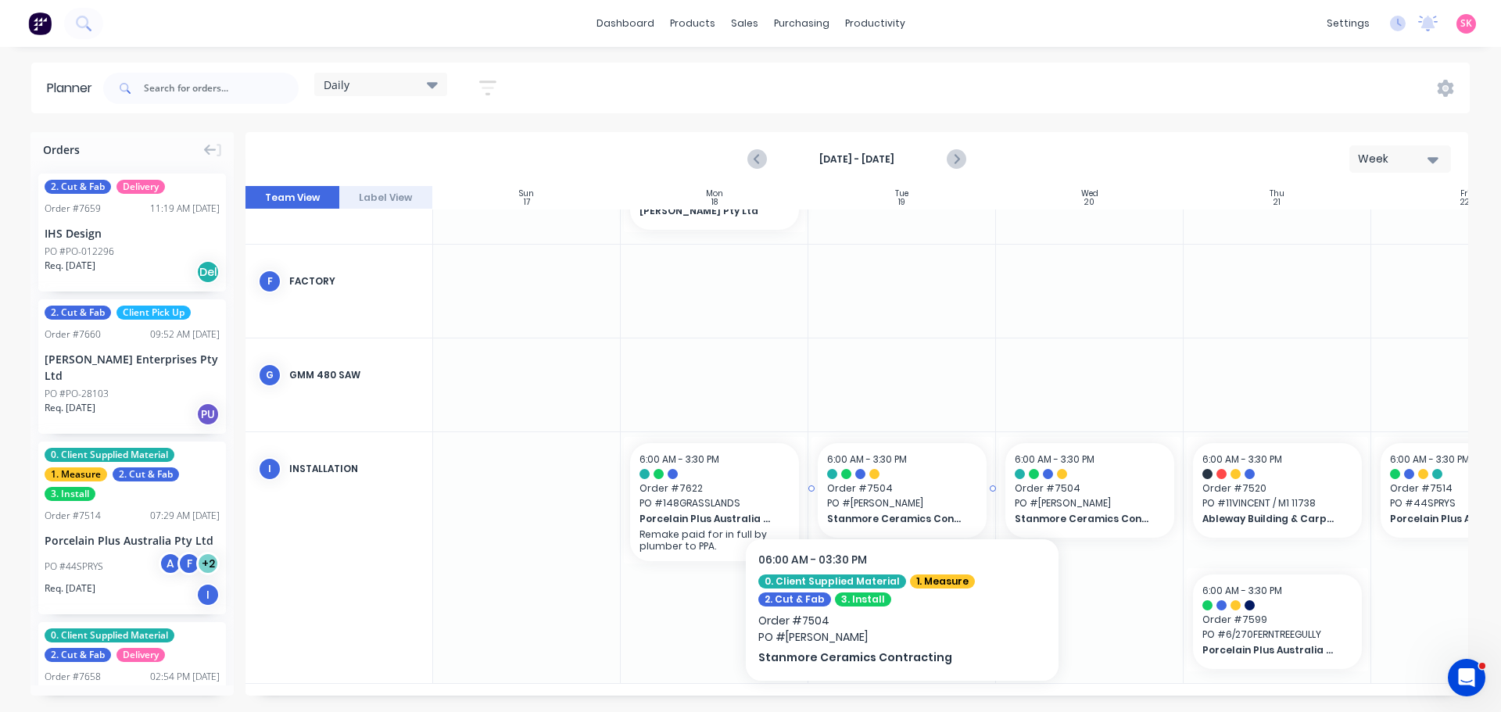
click at [902, 515] on span "Stanmore Ceramics Contracting" at bounding box center [894, 519] width 135 height 14
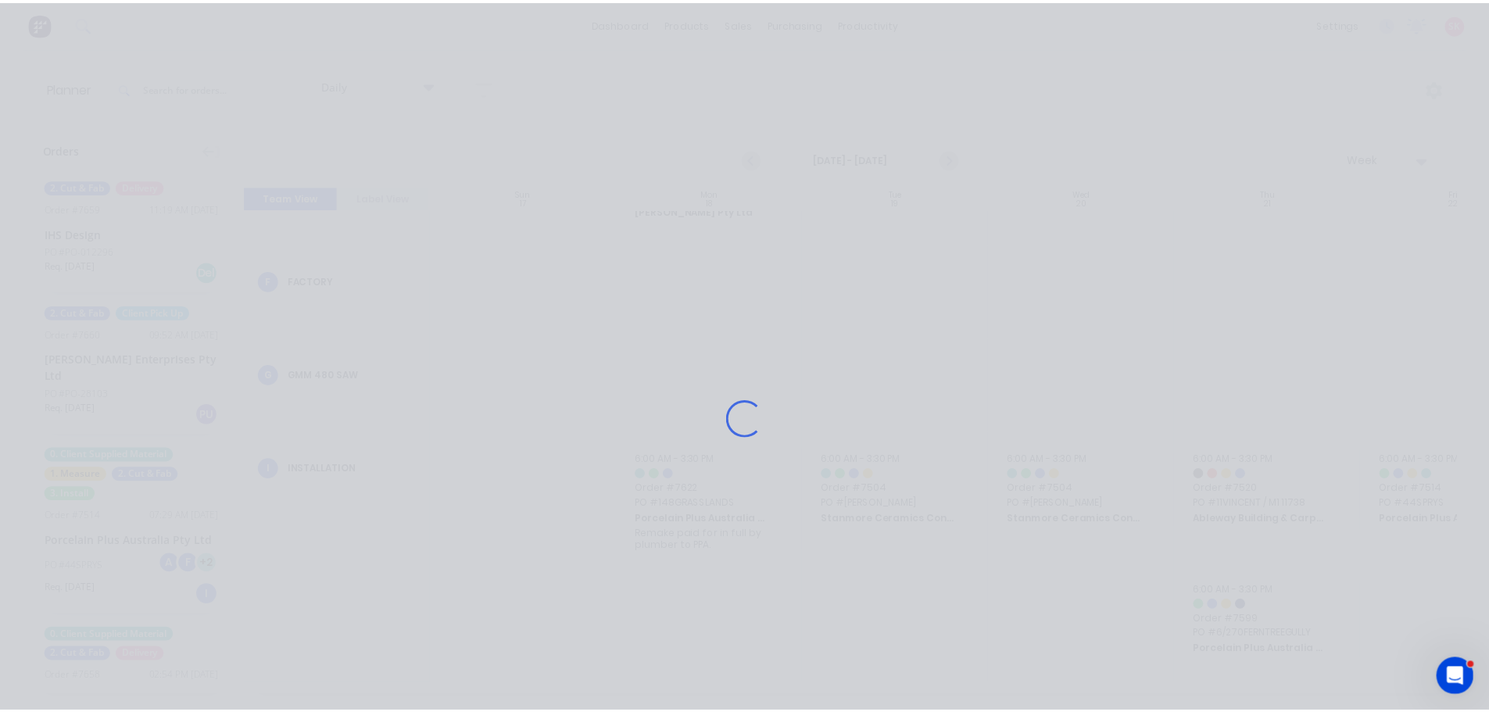
scroll to position [806, 0]
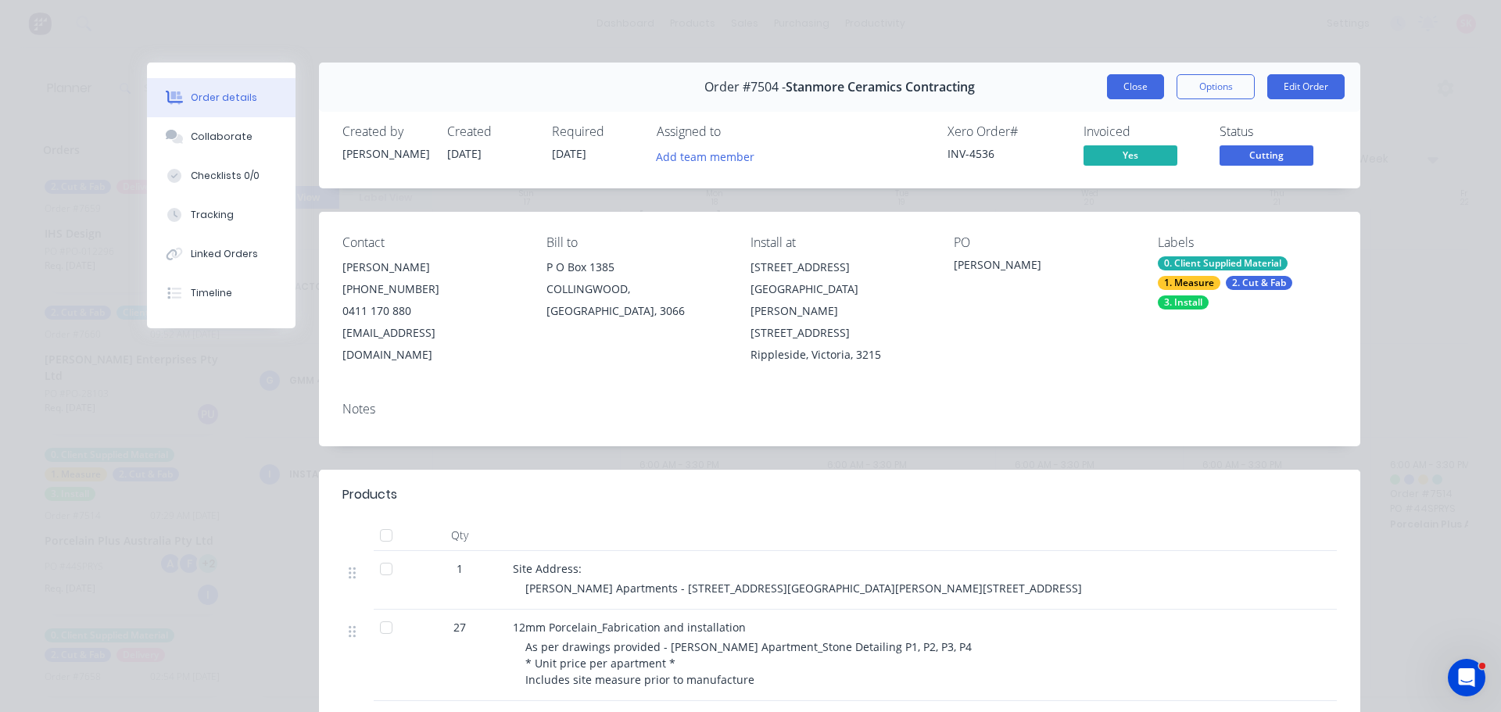
click at [1147, 92] on button "Close" at bounding box center [1135, 86] width 57 height 25
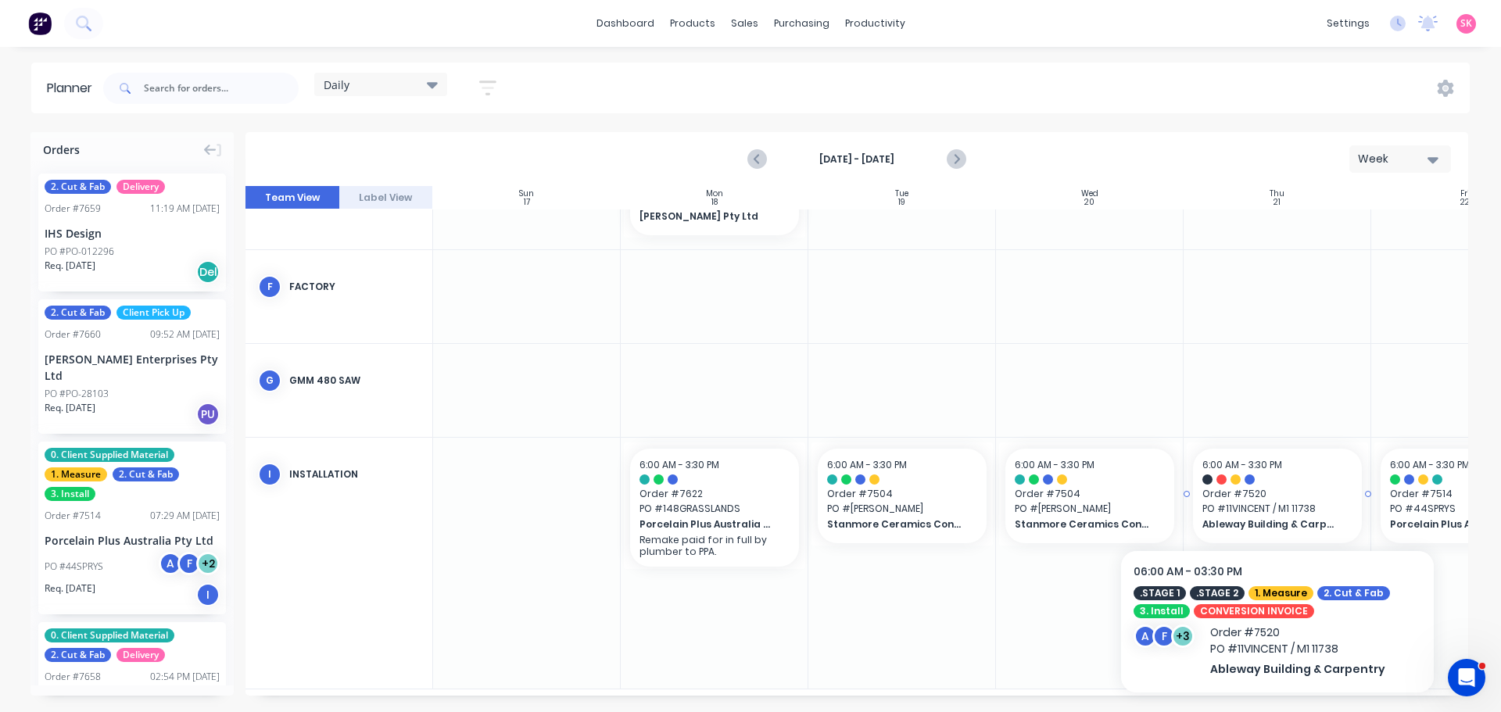
click at [1272, 493] on span "Order # 7520" at bounding box center [1277, 494] width 150 height 14
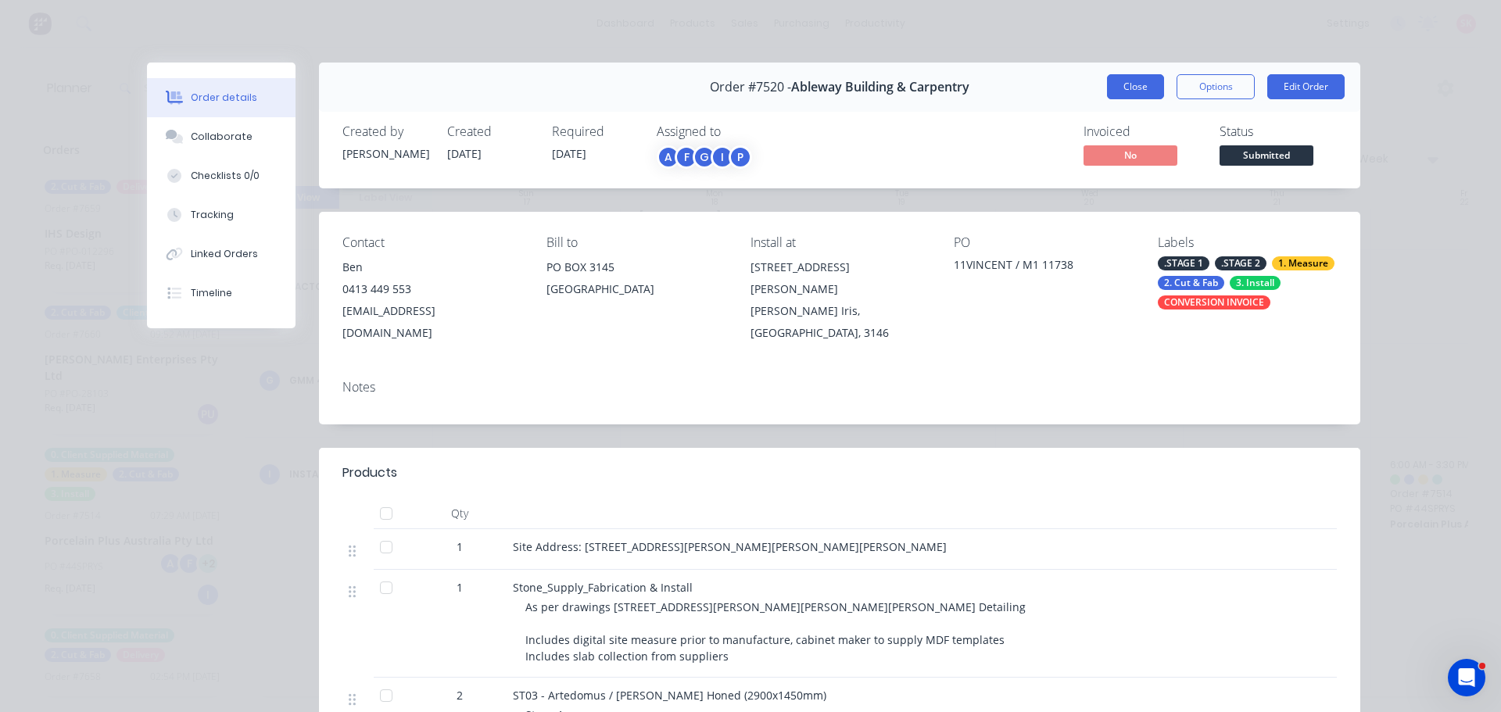
click at [1115, 83] on button "Close" at bounding box center [1135, 86] width 57 height 25
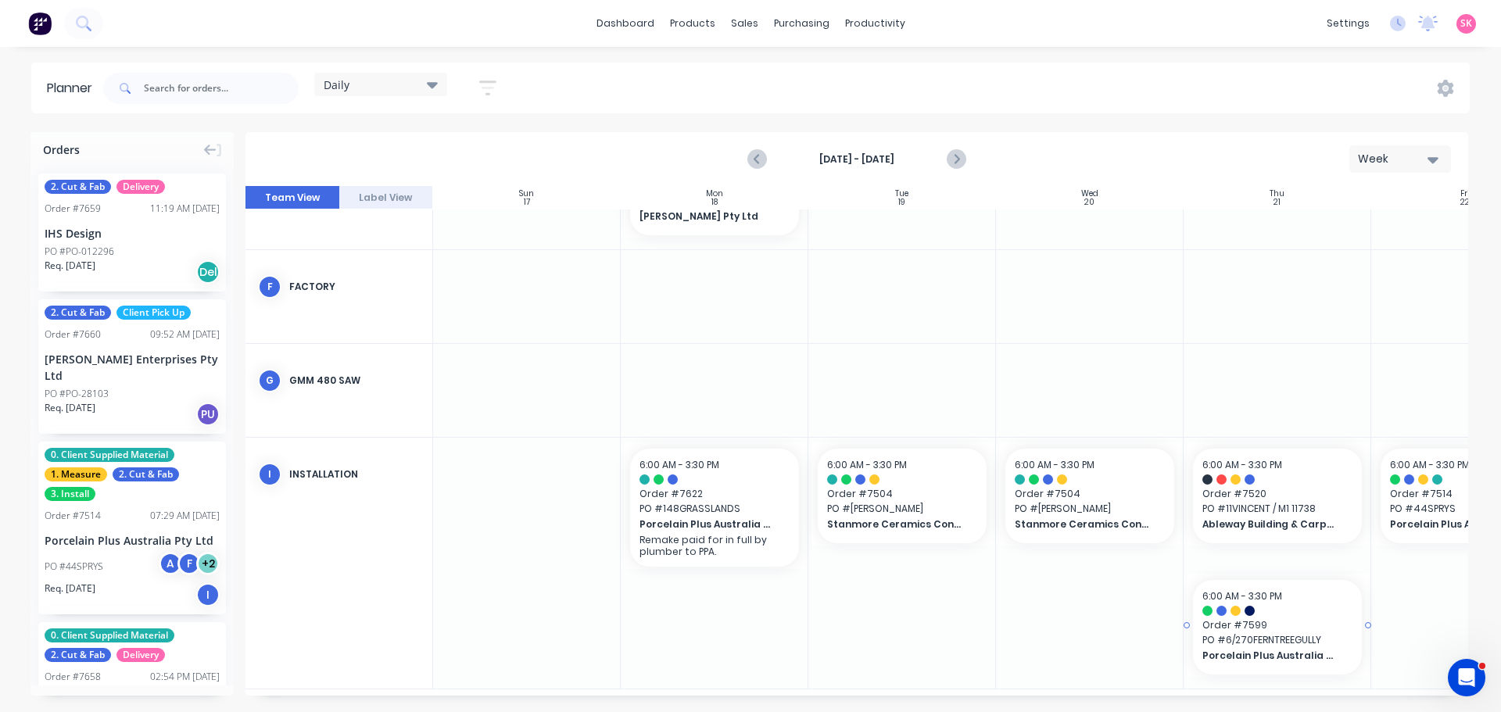
click at [1280, 598] on span "6:00 AM - 3:30 PM" at bounding box center [1242, 595] width 80 height 13
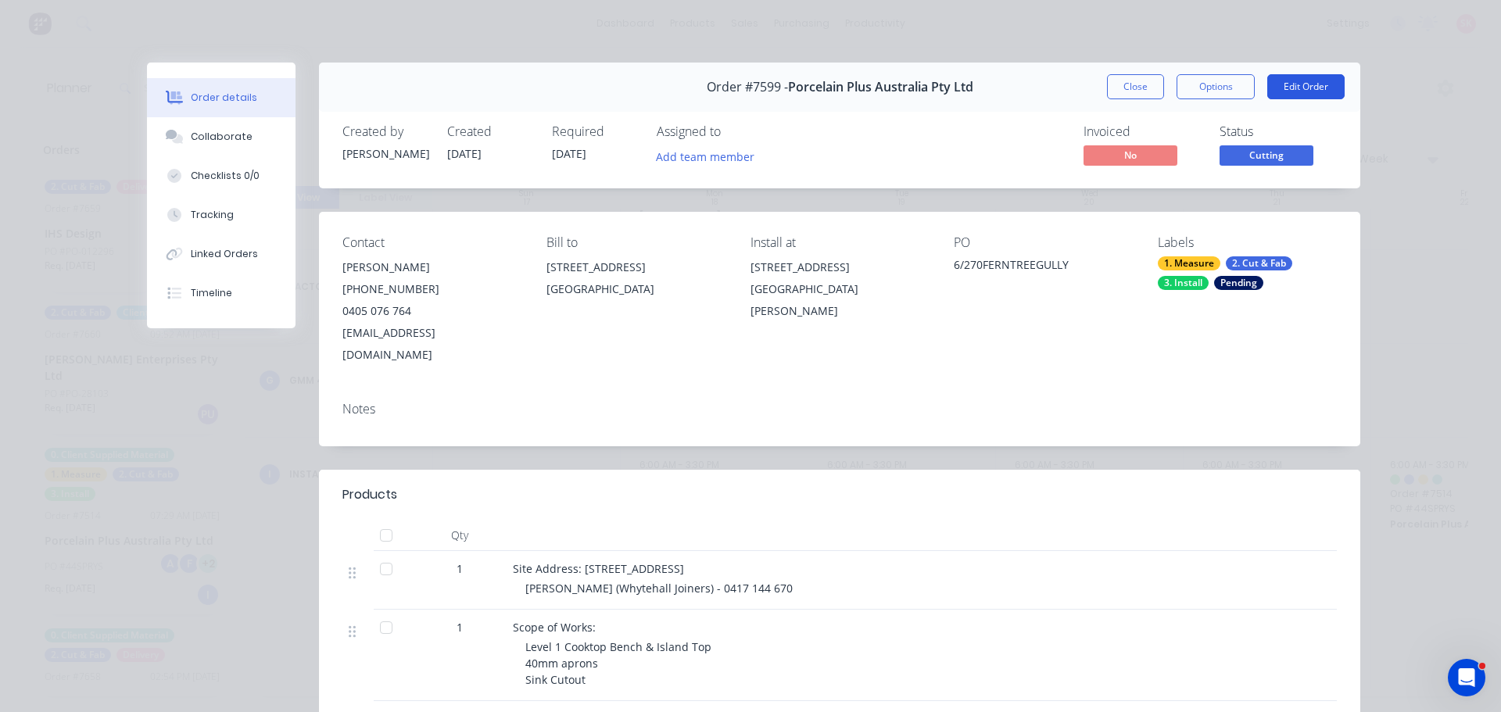
click at [1299, 87] on button "Edit Order" at bounding box center [1305, 86] width 77 height 25
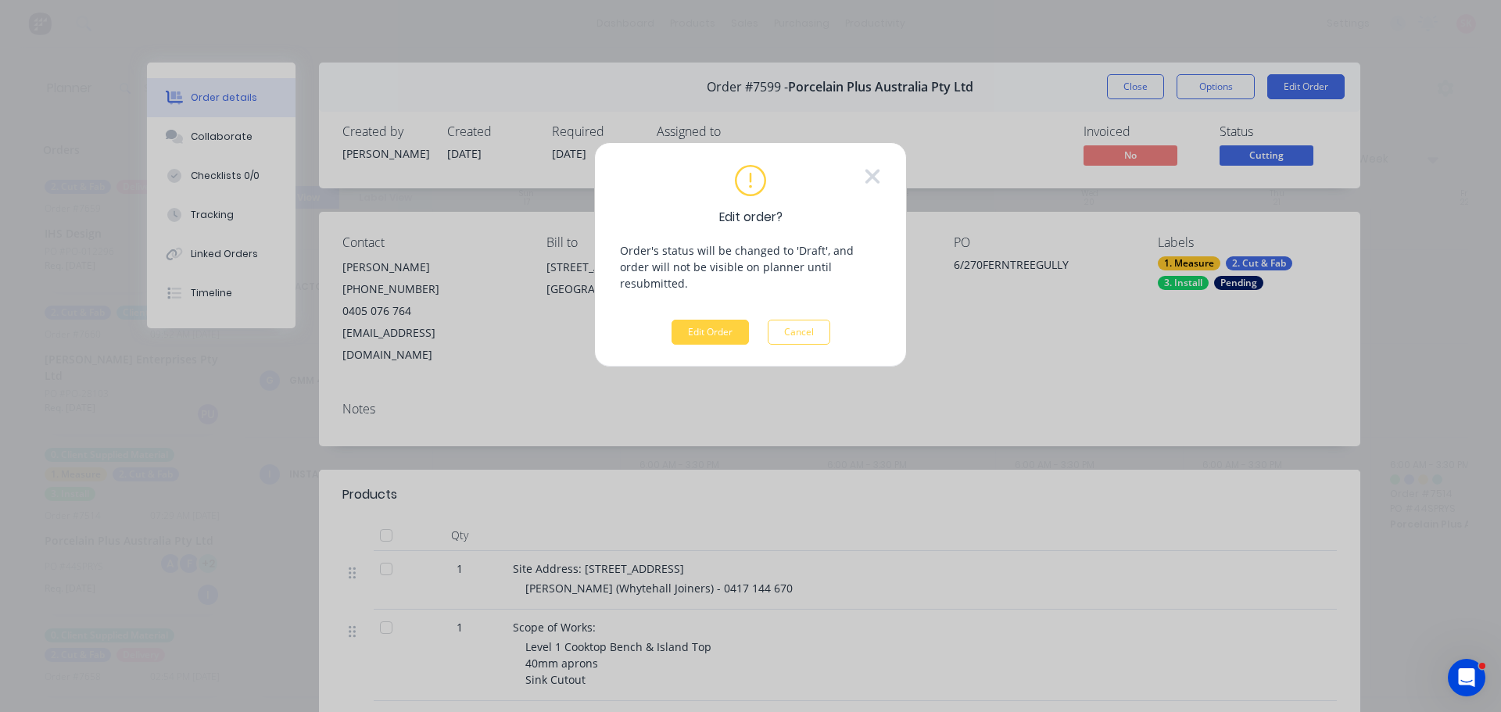
click at [690, 320] on button "Edit Order" at bounding box center [710, 332] width 77 height 25
drag, startPoint x: 713, startPoint y: 324, endPoint x: 722, endPoint y: 329, distance: 10.2
click at [713, 324] on button "Edit Order" at bounding box center [710, 332] width 77 height 25
click at [708, 321] on button "Edit Order" at bounding box center [710, 332] width 77 height 25
click at [712, 320] on button "Edit Order" at bounding box center [710, 332] width 77 height 25
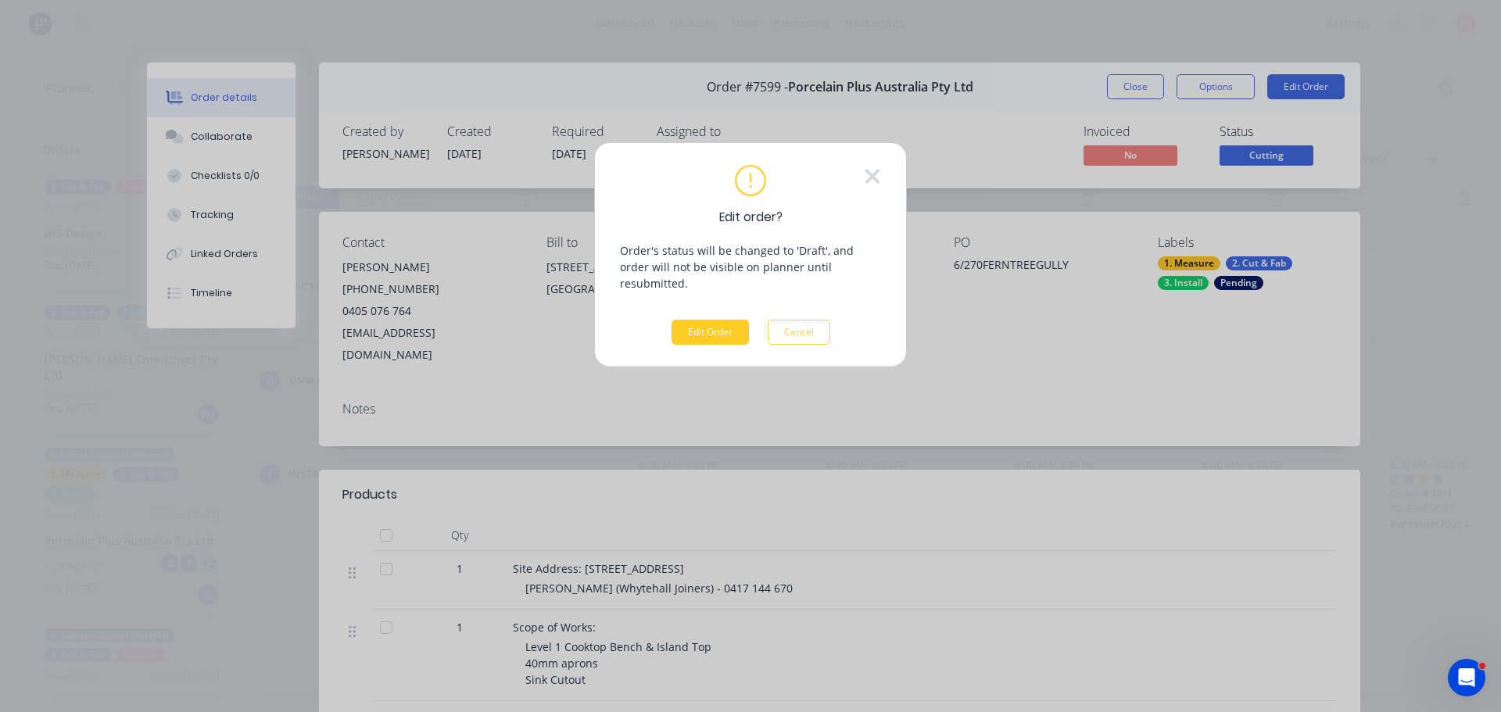
click at [711, 320] on button "Edit Order" at bounding box center [710, 332] width 77 height 25
click at [801, 324] on button "Cancel" at bounding box center [799, 332] width 63 height 25
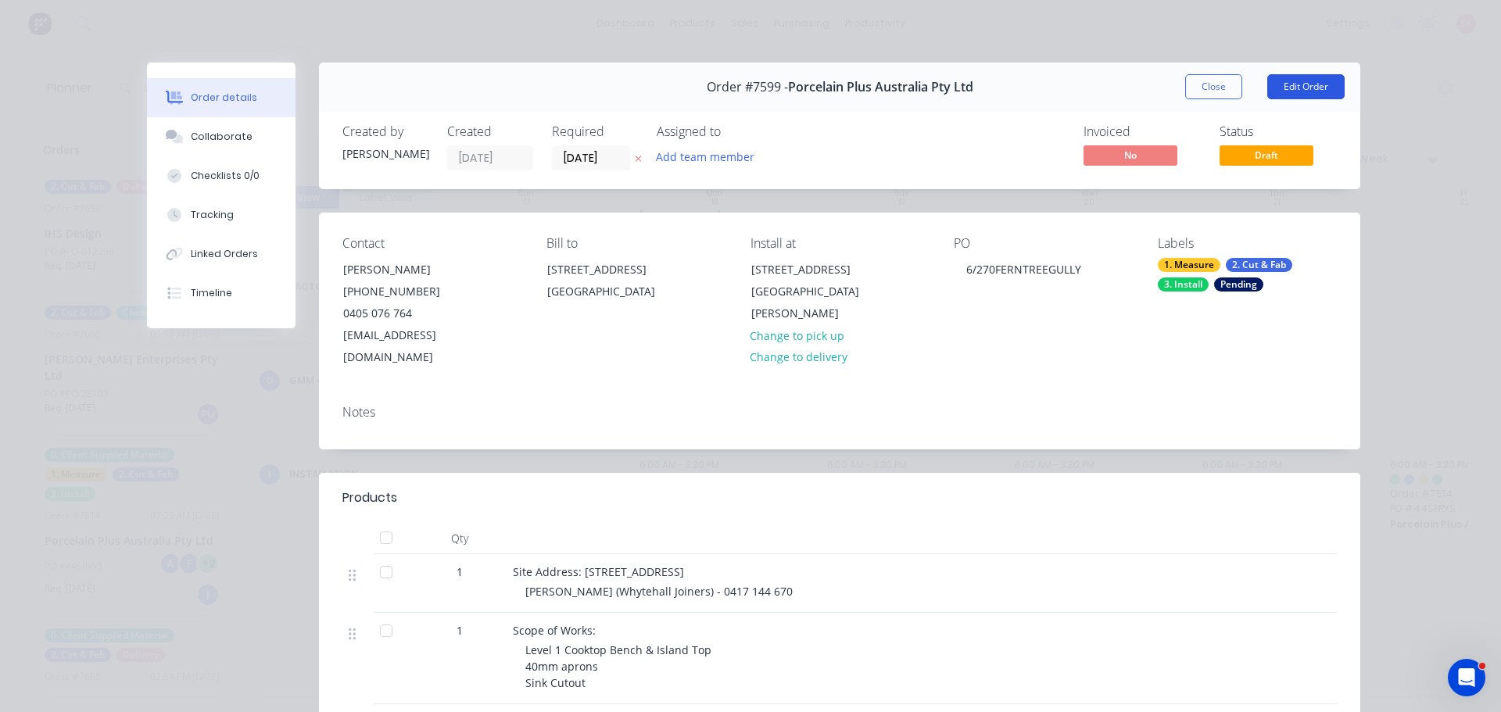
click at [1294, 91] on button "Edit Order" at bounding box center [1305, 86] width 77 height 25
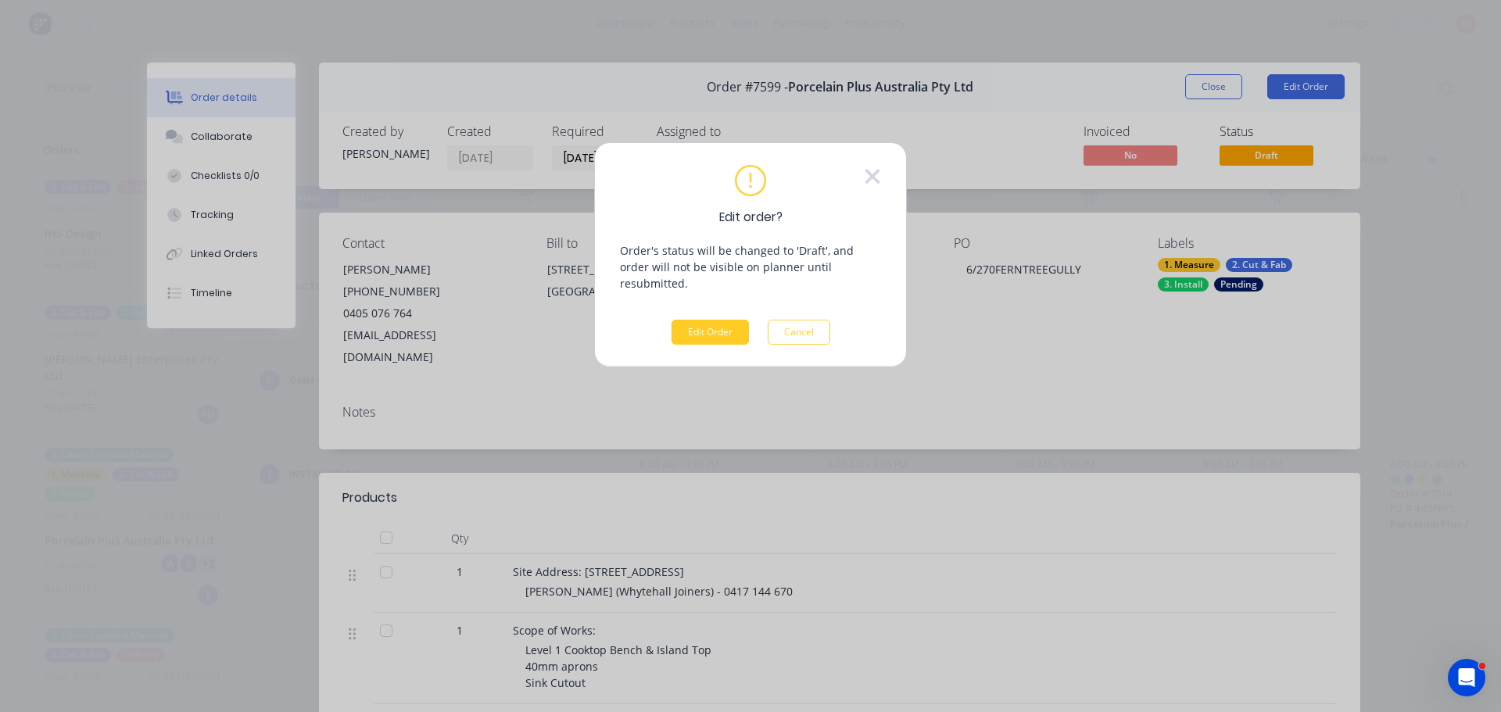
click at [722, 320] on button "Edit Order" at bounding box center [710, 332] width 77 height 25
click at [636, 554] on div "Edit order? Order's status will be changed to 'Draft', and order will not be vi…" at bounding box center [750, 356] width 1501 height 712
click at [875, 174] on icon at bounding box center [872, 177] width 14 height 14
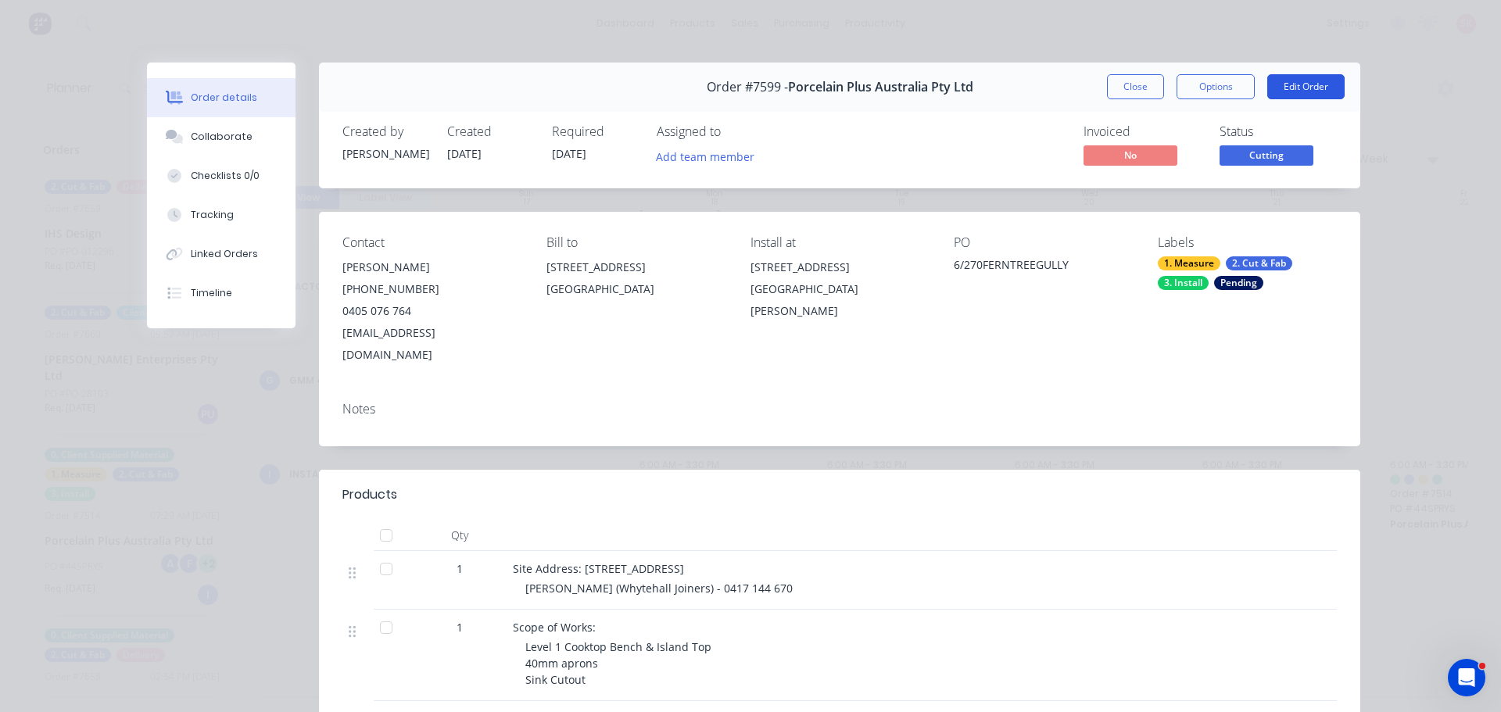
click at [1319, 88] on button "Edit Order" at bounding box center [1305, 86] width 77 height 25
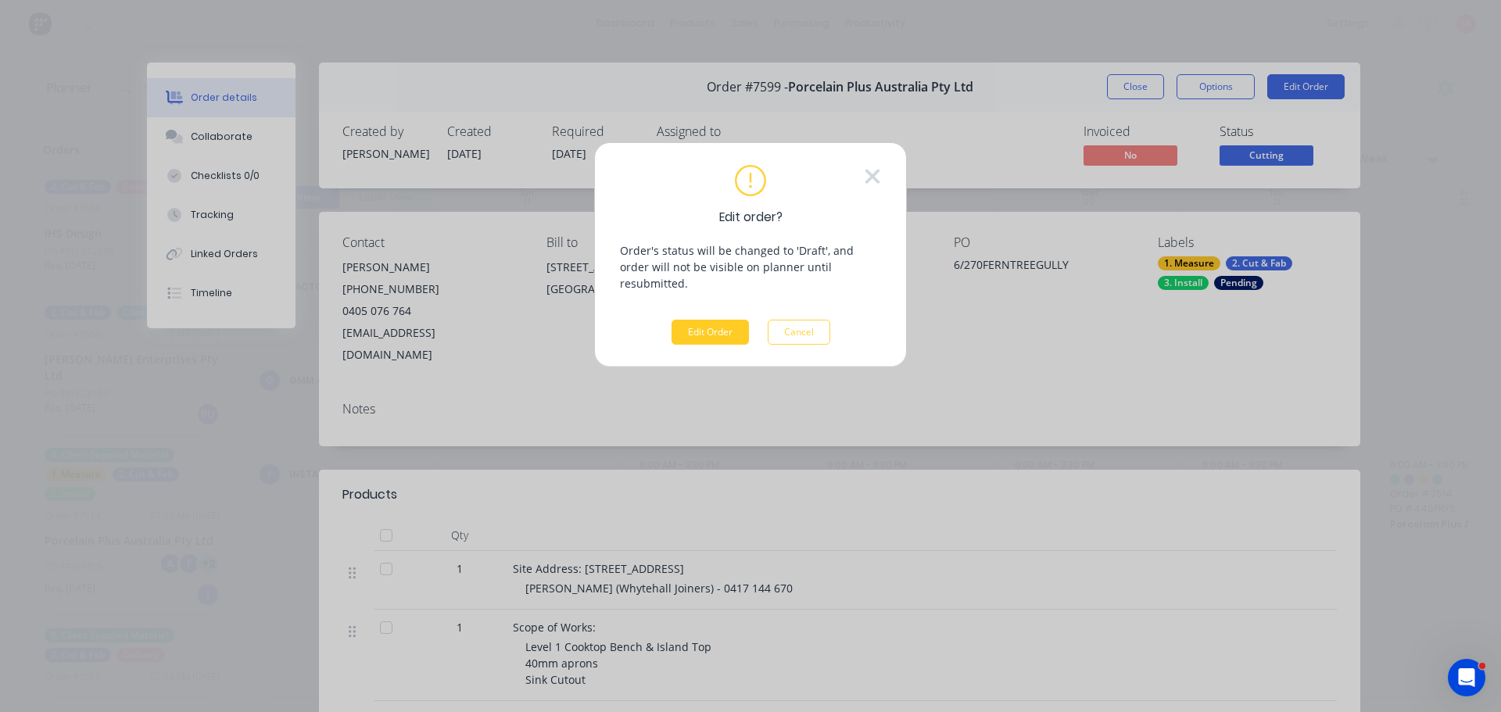
click at [733, 320] on button "Edit Order" at bounding box center [710, 332] width 77 height 25
click at [865, 184] on icon at bounding box center [872, 176] width 17 height 23
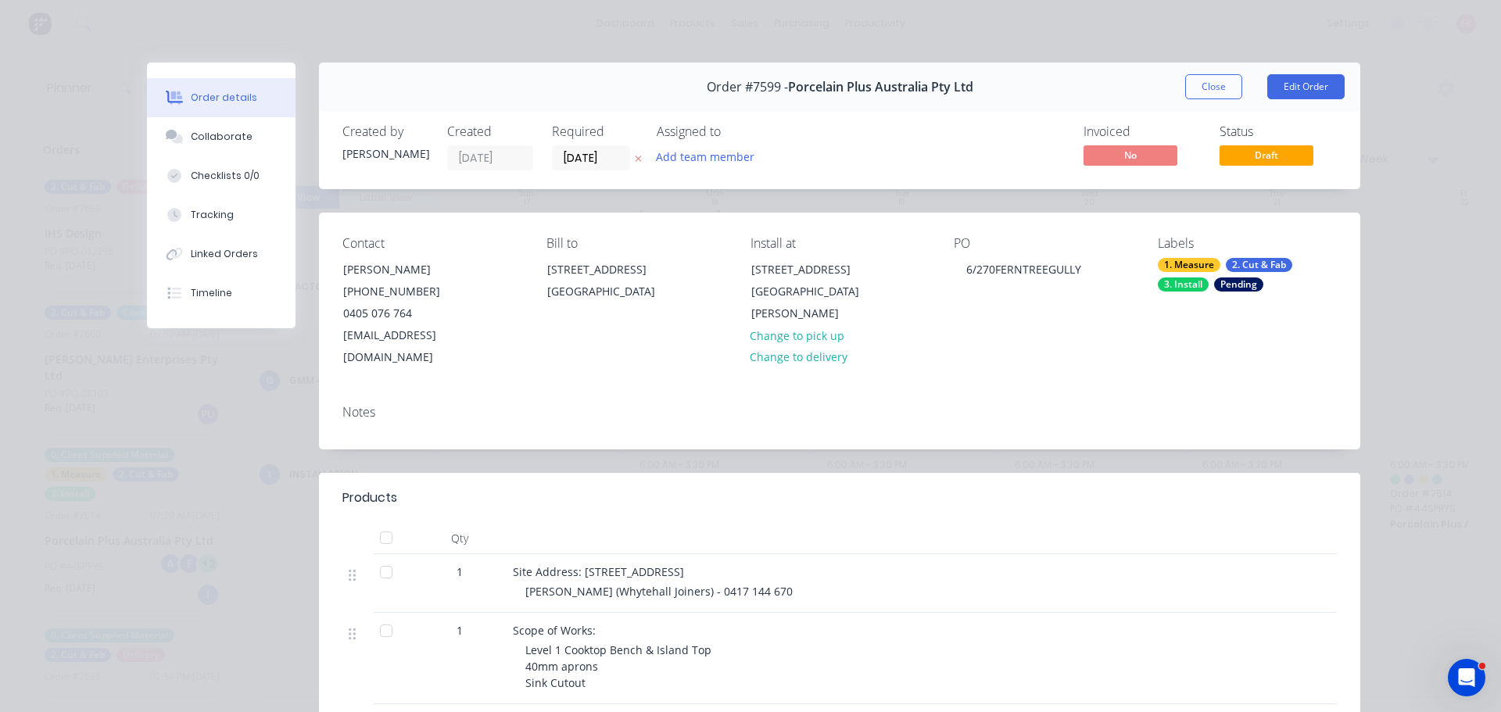
click at [623, 584] on span "Nick Bell (Whytehall Joiners) - 0417 144 670" at bounding box center [658, 591] width 267 height 15
click at [517, 566] on div "Site Address: 6/270 Ferntree Gully Rd, Notting Hill Nick Bell (Whytehall Joiner…" at bounding box center [819, 583] width 625 height 59
click at [525, 584] on span "Nick Bell (Whytehall Joiners) - 0417 144 670" at bounding box center [658, 591] width 267 height 15
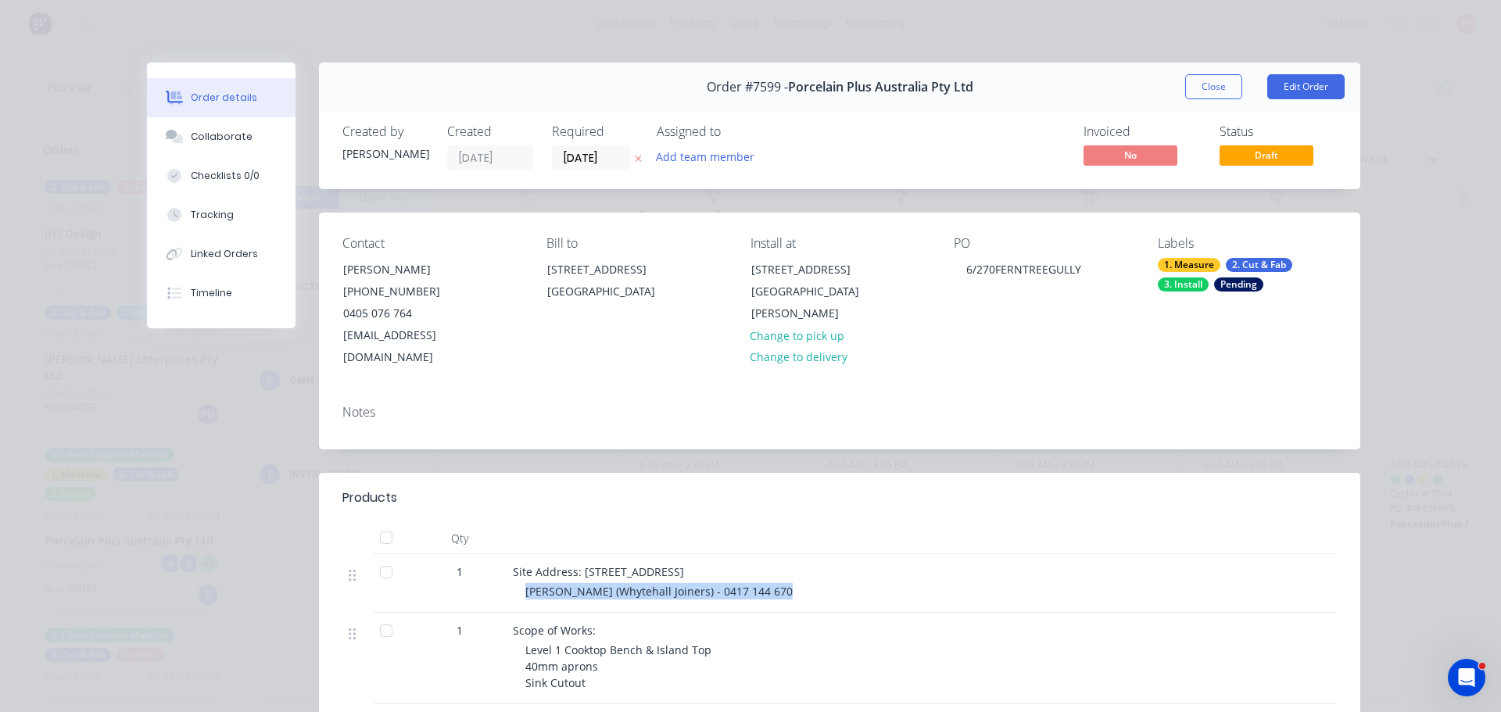
click at [1214, 83] on button "Close" at bounding box center [1213, 86] width 57 height 25
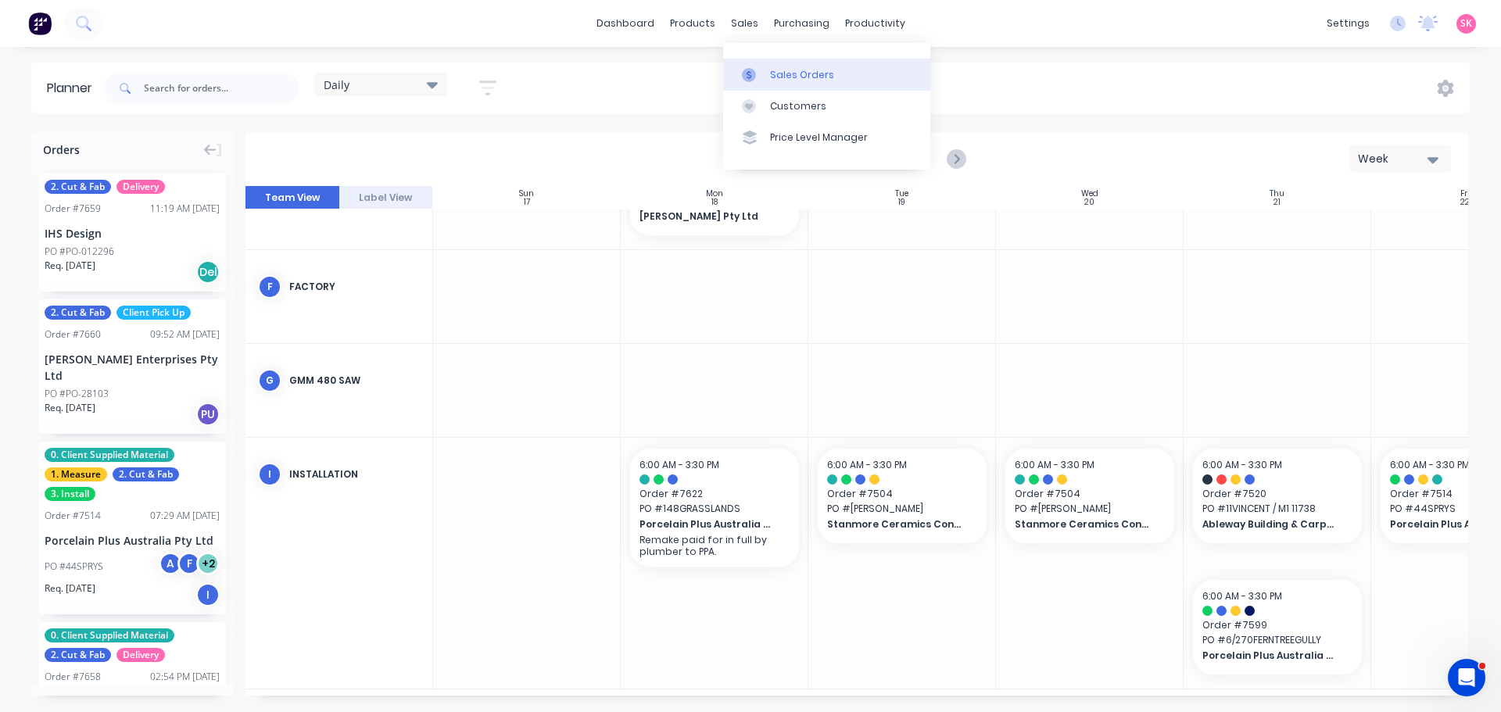
click at [767, 80] on link "Sales Orders" at bounding box center [826, 74] width 207 height 31
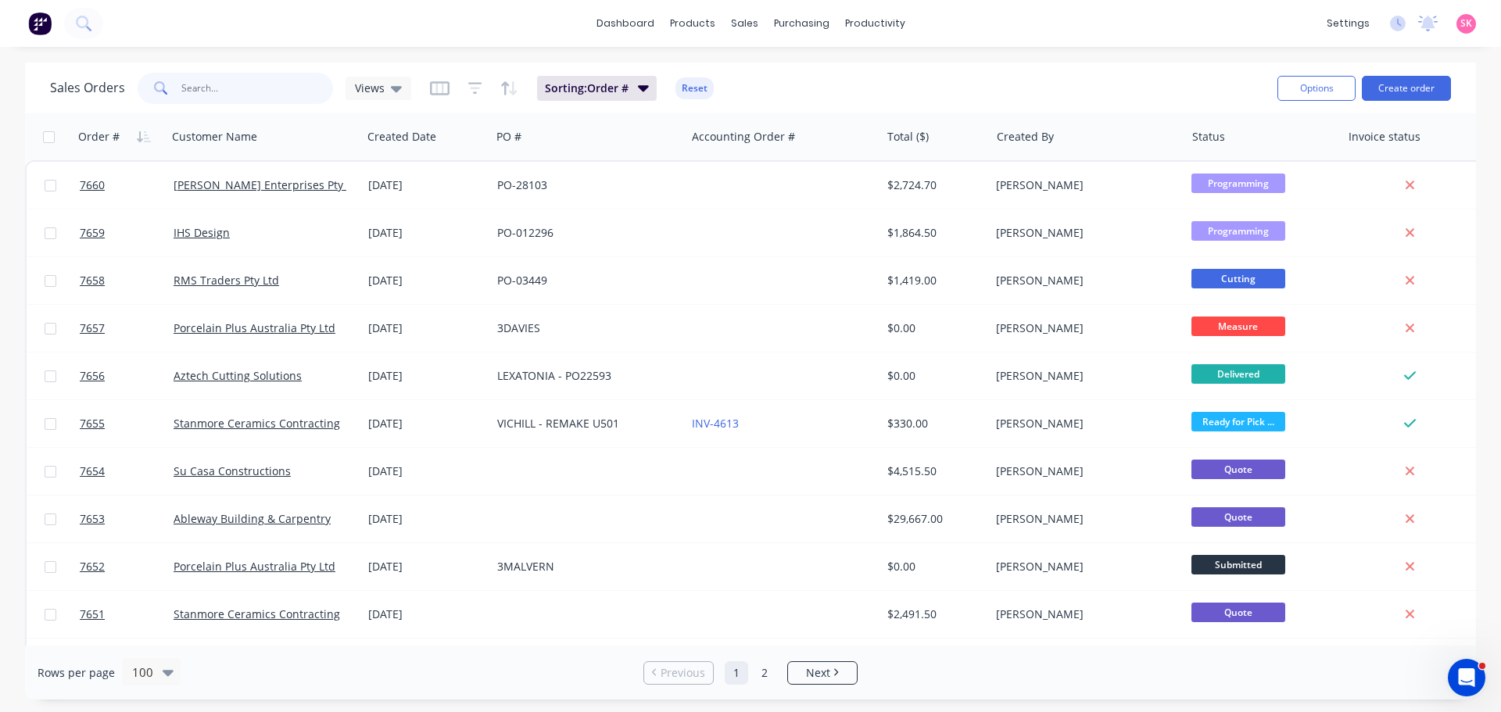
click at [268, 95] on input "text" at bounding box center [257, 88] width 152 height 31
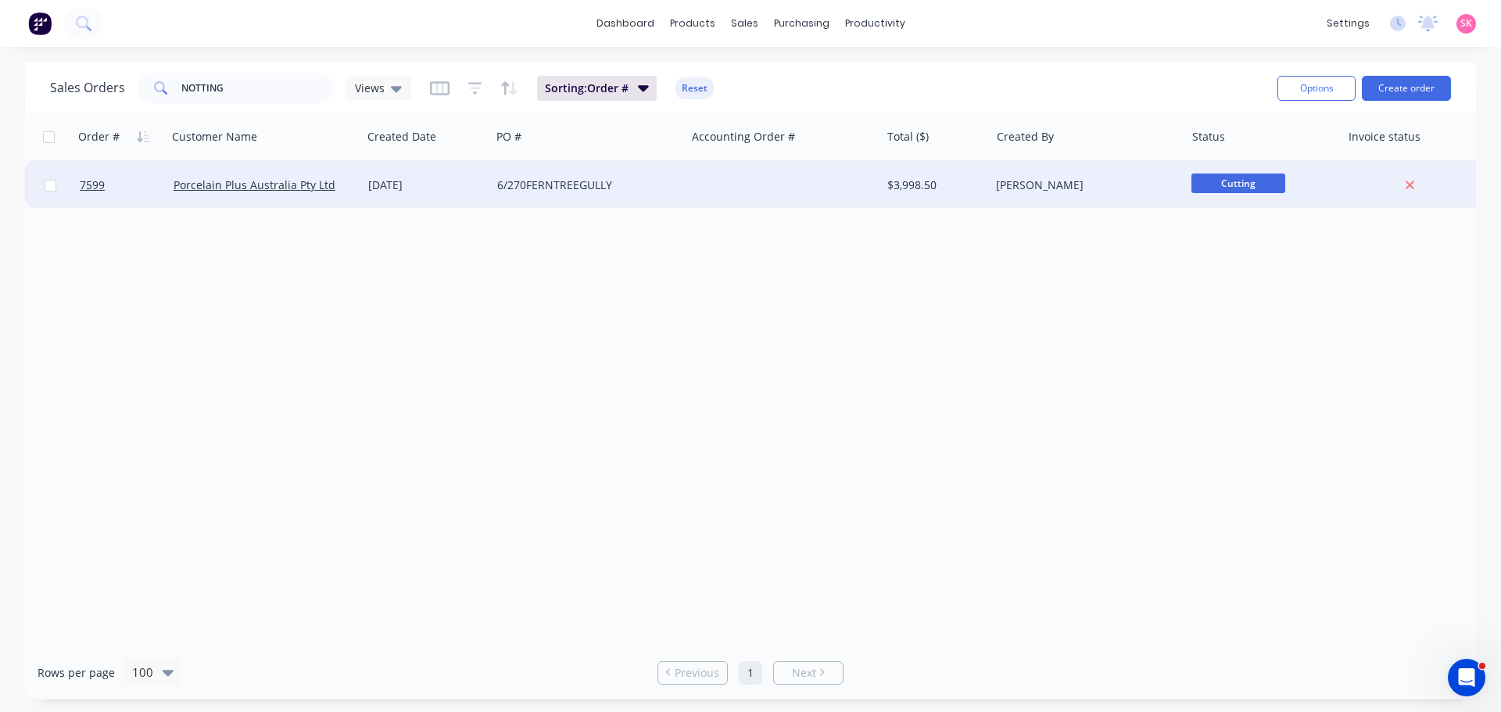
click at [335, 192] on div "Porcelain Plus Australia Pty Ltd" at bounding box center [261, 185] width 174 height 16
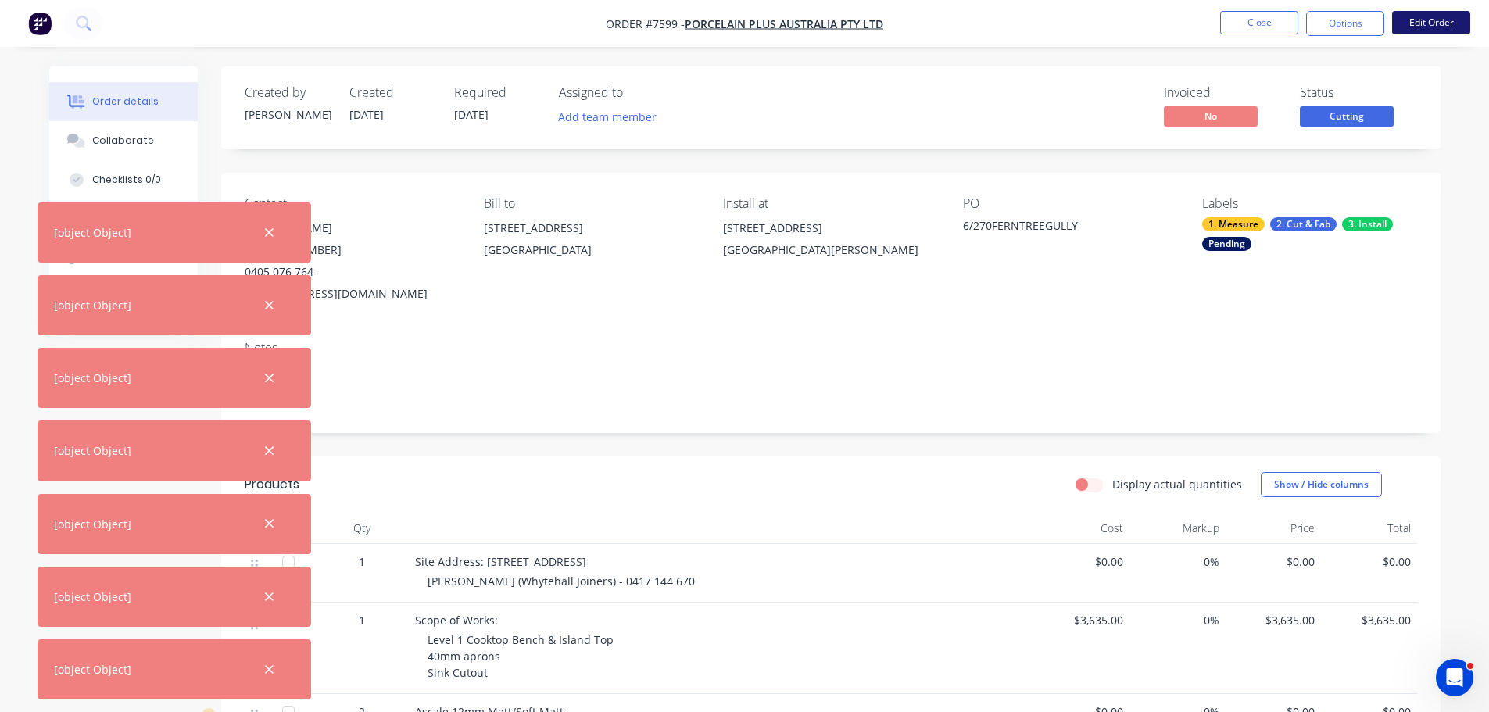
click at [1432, 23] on button "Edit Order" at bounding box center [1431, 22] width 78 height 23
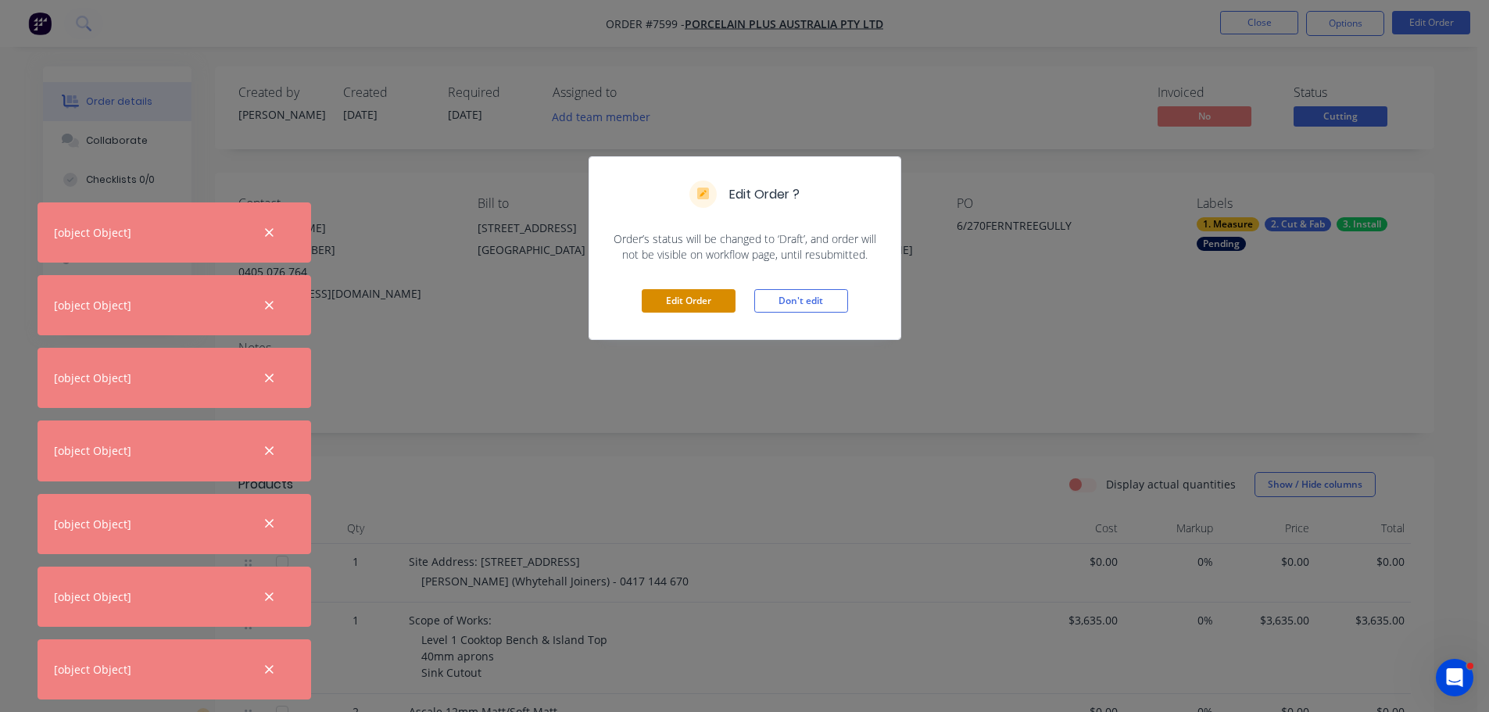
click at [672, 306] on button "Edit Order" at bounding box center [689, 300] width 94 height 23
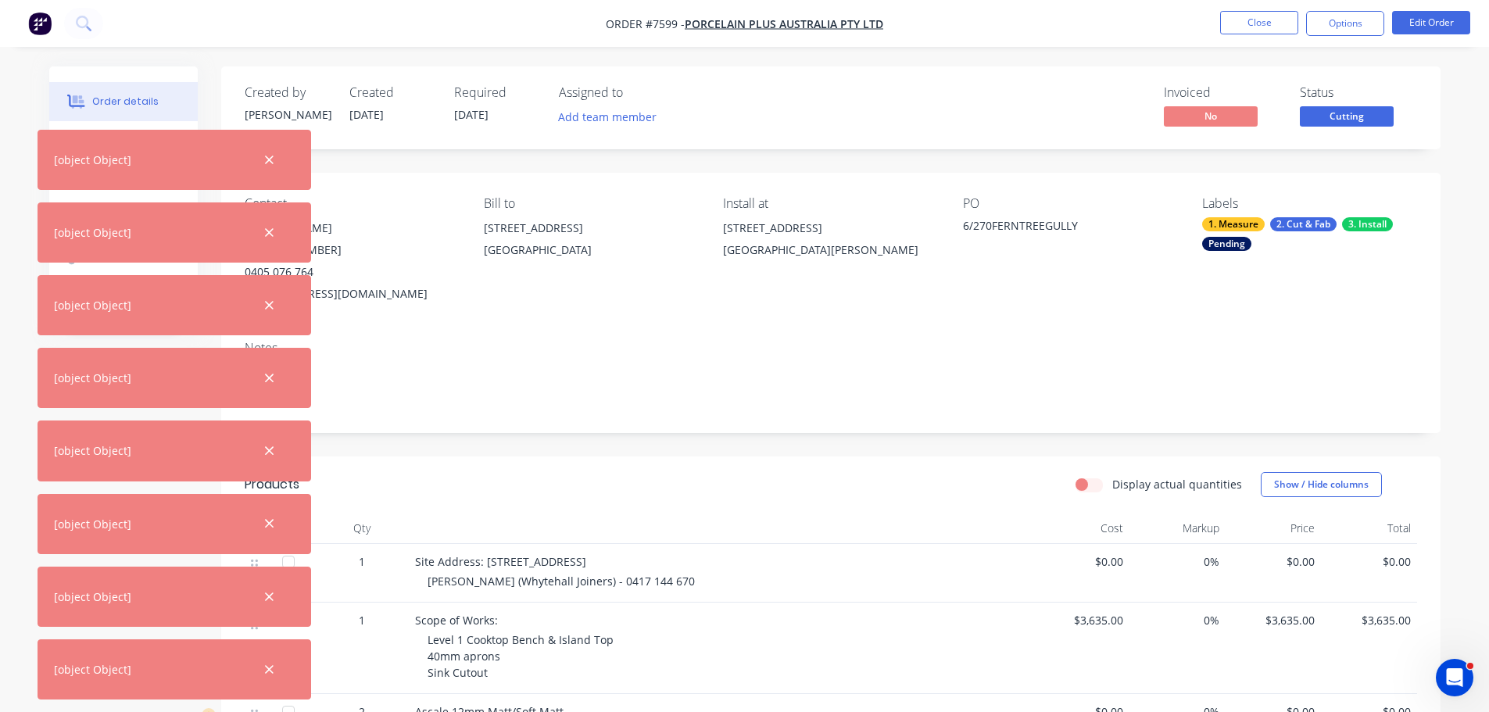
click at [647, 578] on div "Nick Bell (Whytehall Joiners) - 0417 144 670" at bounding box center [728, 581] width 600 height 16
click at [267, 161] on icon "button" at bounding box center [269, 160] width 10 height 14
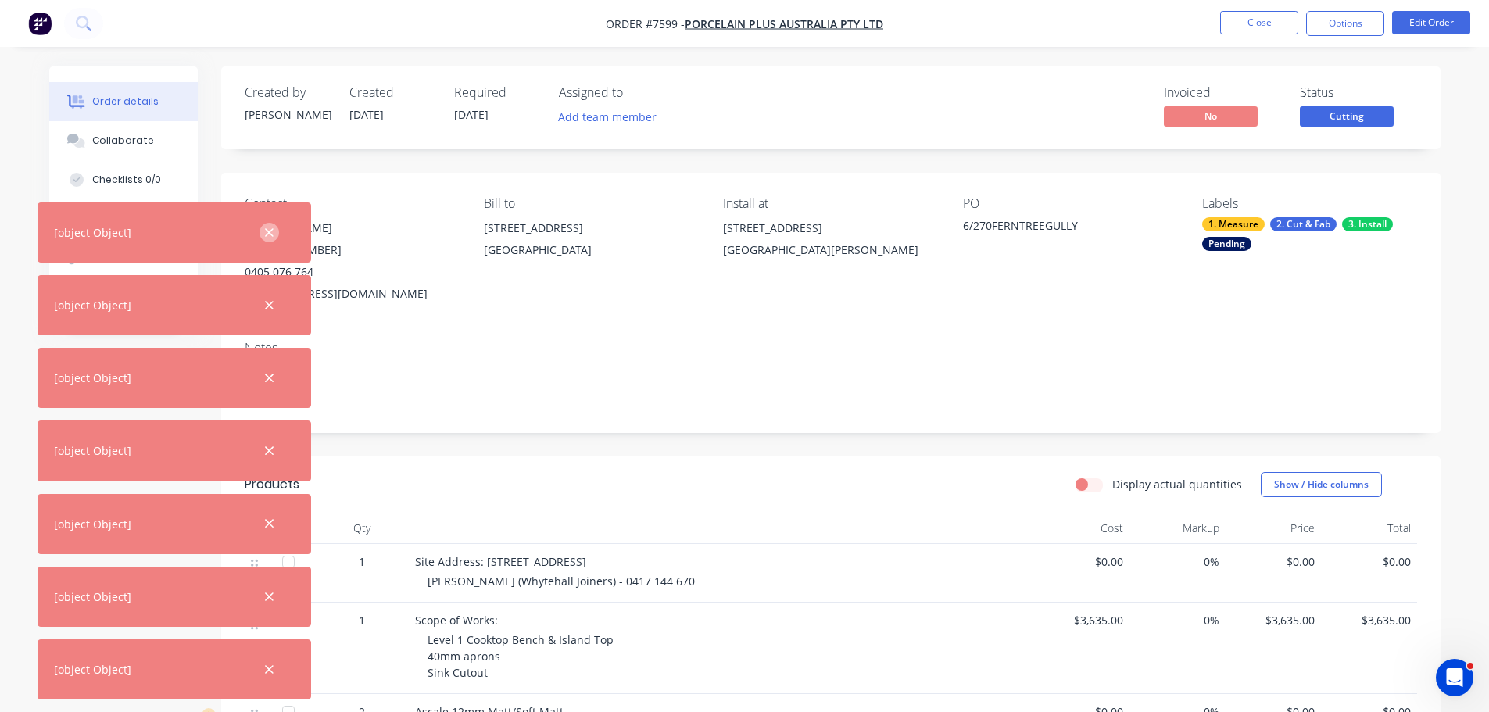
click at [272, 238] on icon "button" at bounding box center [269, 233] width 10 height 14
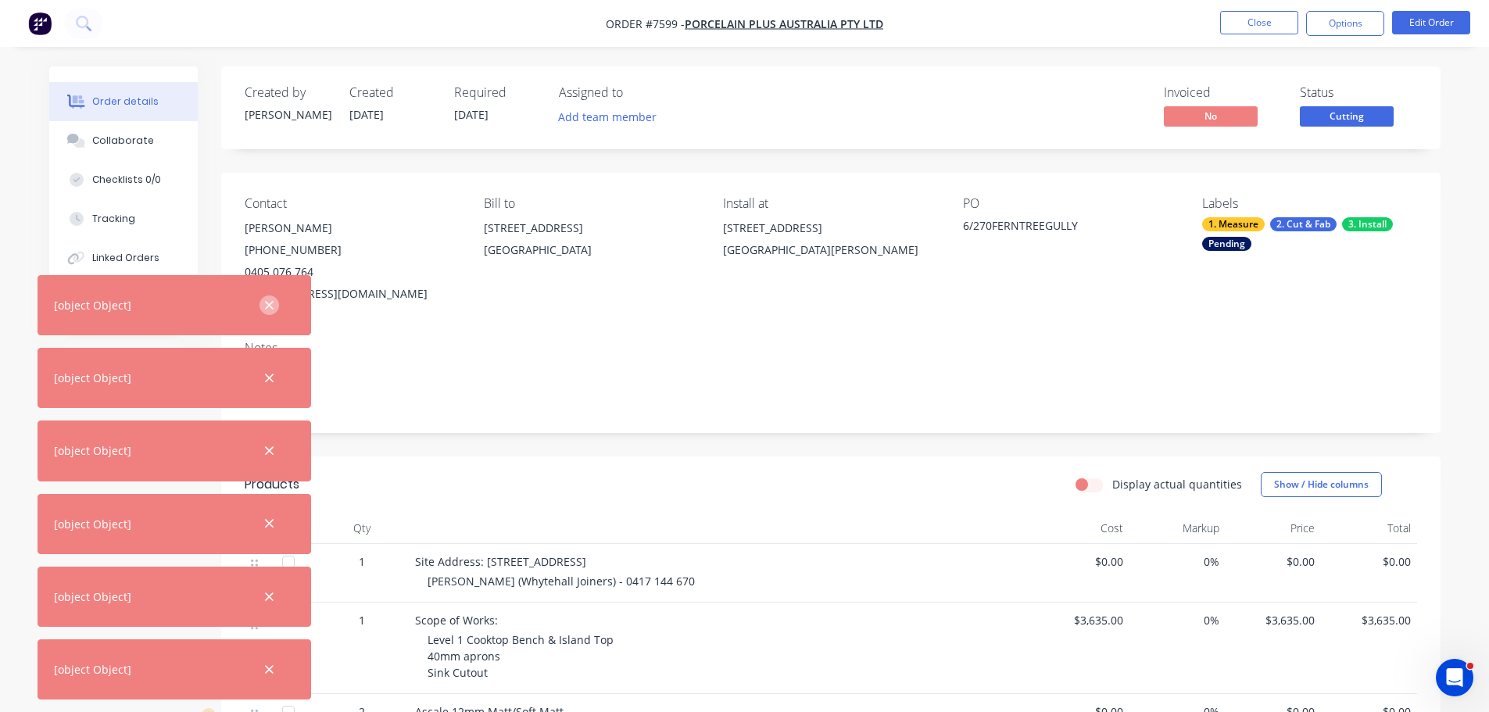
click at [274, 307] on icon "button" at bounding box center [269, 306] width 10 height 14
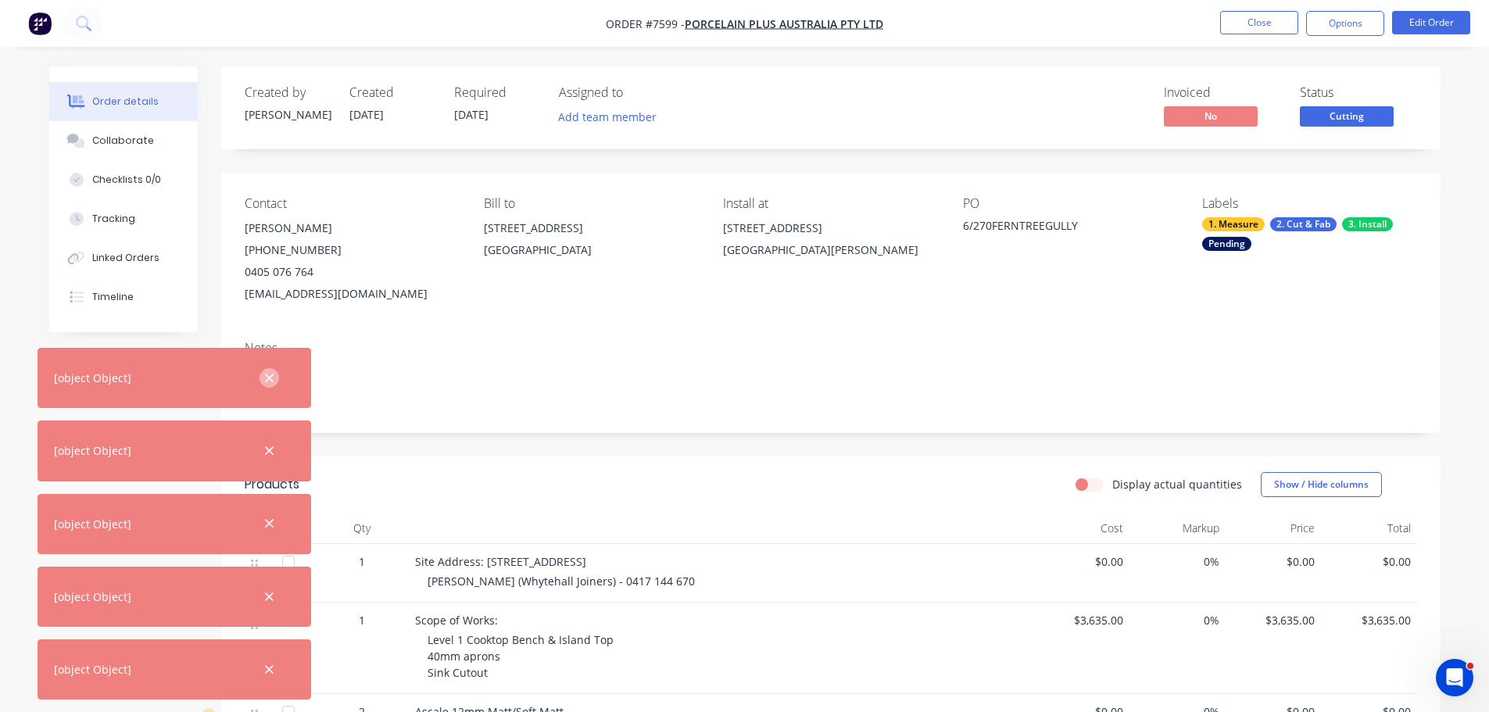
click at [267, 374] on icon "button" at bounding box center [269, 378] width 10 height 14
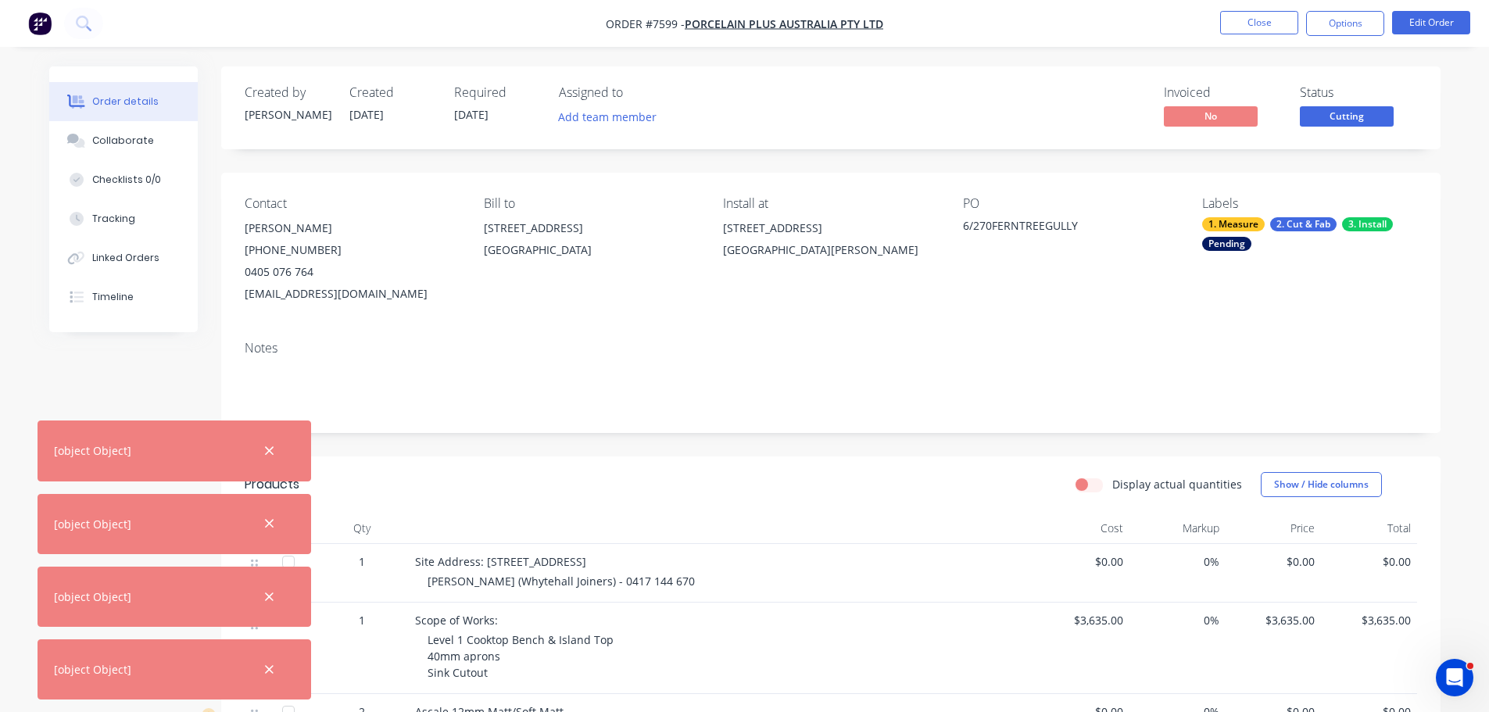
click at [265, 443] on button "button" at bounding box center [270, 451] width 20 height 20
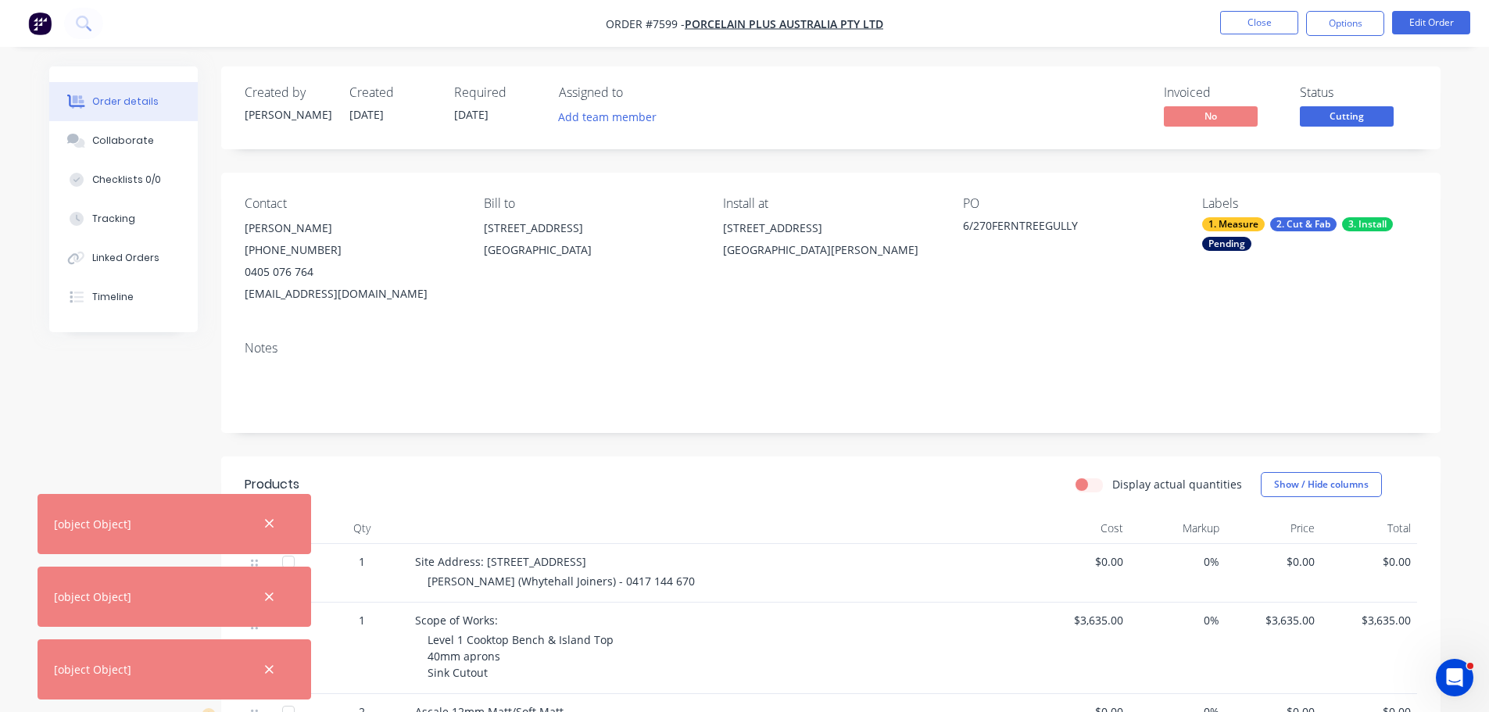
click at [264, 523] on icon "button" at bounding box center [269, 524] width 10 height 14
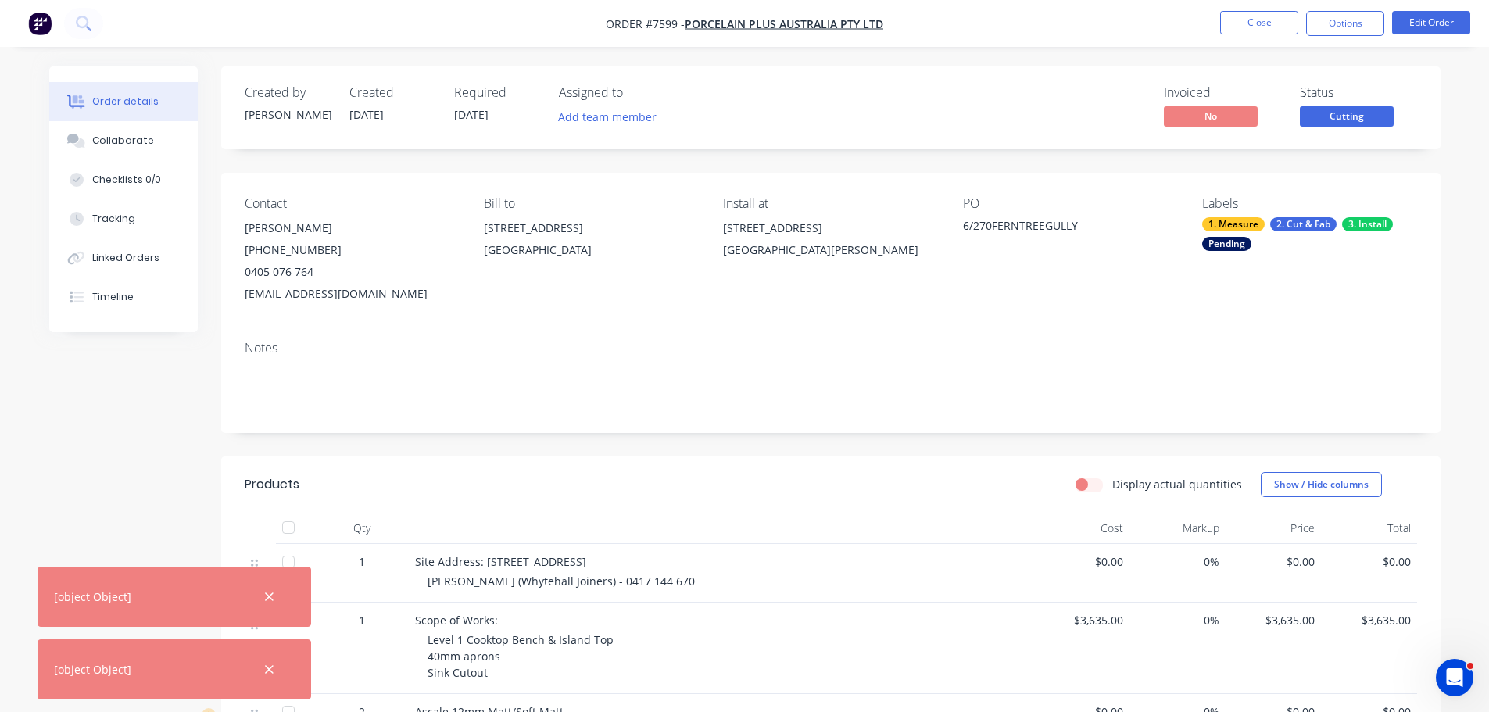
click at [263, 611] on div at bounding box center [269, 597] width 51 height 38
click at [267, 596] on icon "button" at bounding box center [269, 597] width 10 height 14
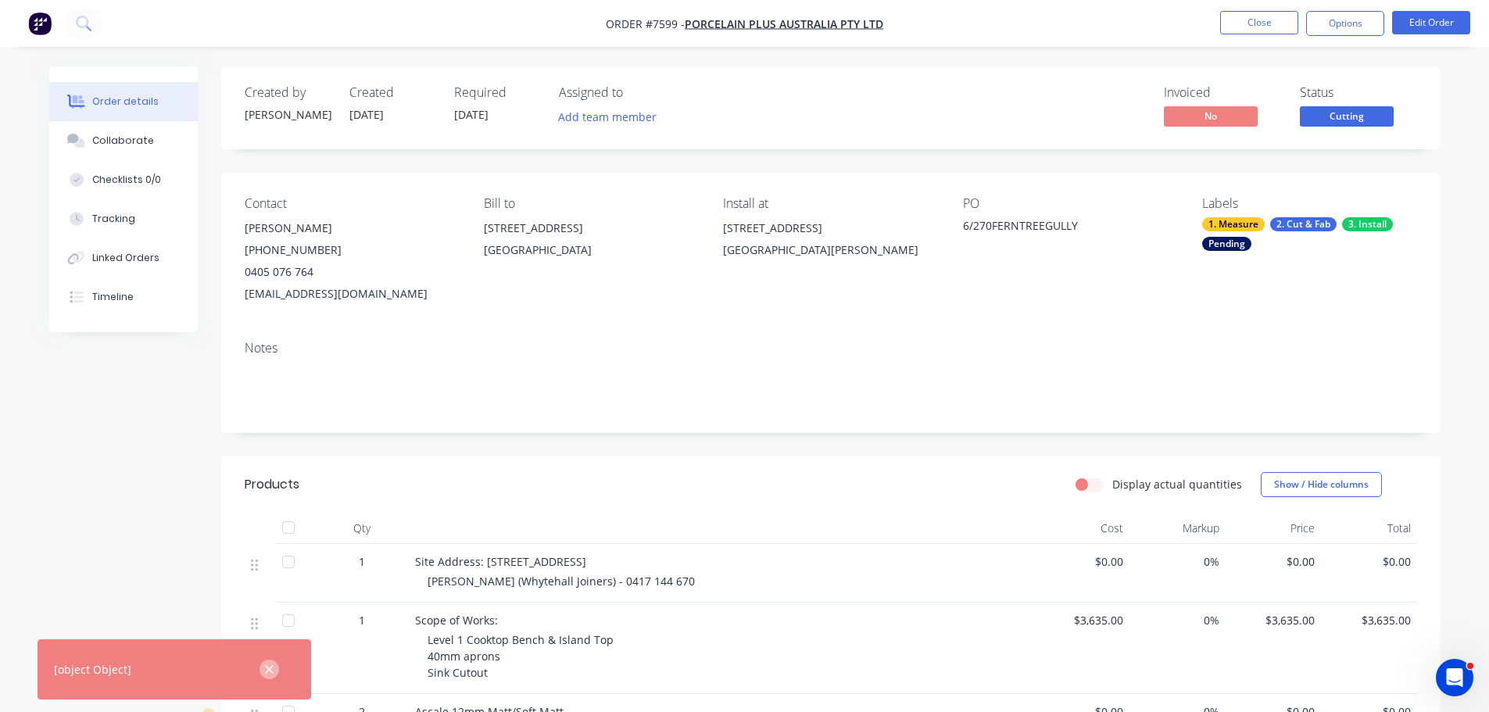
click at [267, 677] on button "button" at bounding box center [270, 670] width 20 height 20
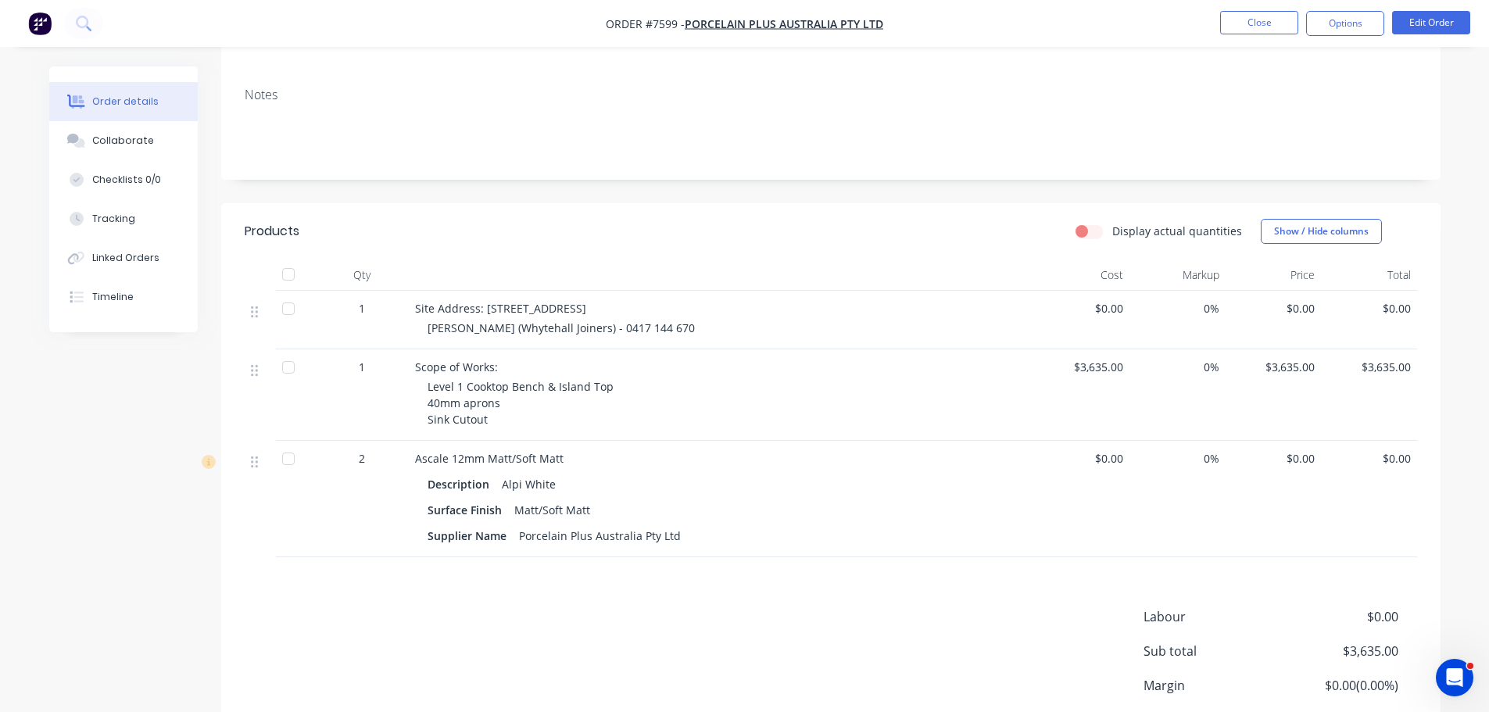
scroll to position [377, 0]
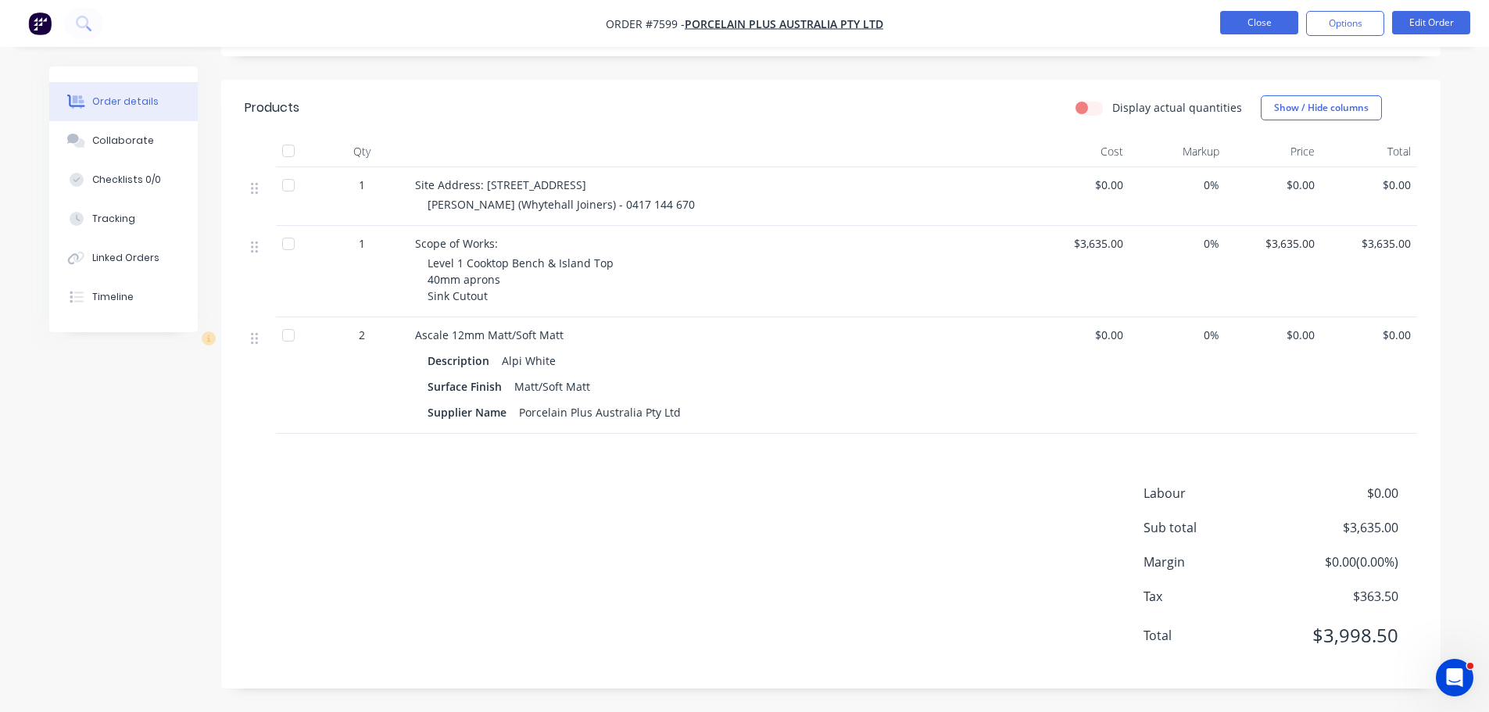
click at [1269, 36] on nav "Order #7599 - Porcelain Plus Australia Pty Ltd Close Options Edit Order" at bounding box center [744, 23] width 1489 height 47
click at [1277, 17] on button "Close" at bounding box center [1259, 22] width 78 height 23
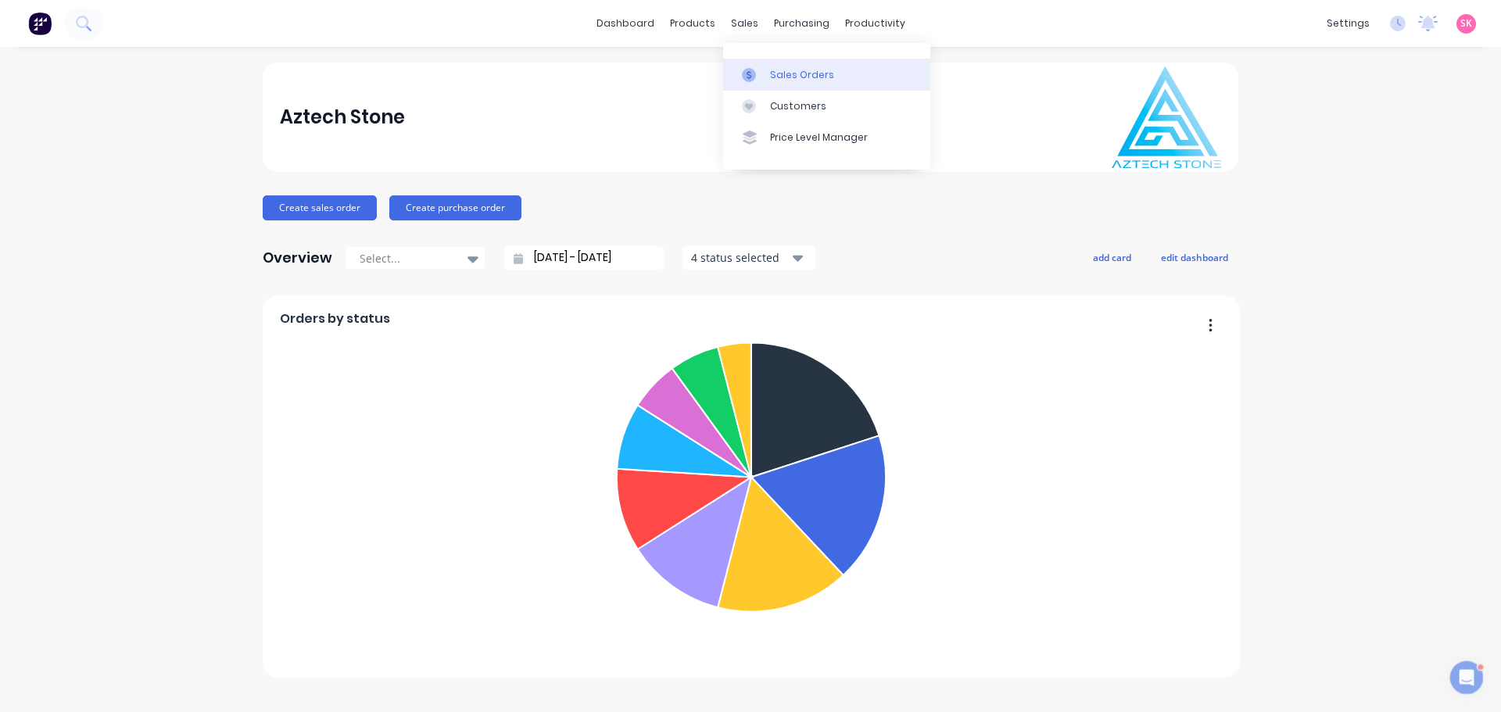
drag, startPoint x: 754, startPoint y: 73, endPoint x: 744, endPoint y: 79, distance: 10.9
click at [754, 74] on icon at bounding box center [749, 75] width 14 height 14
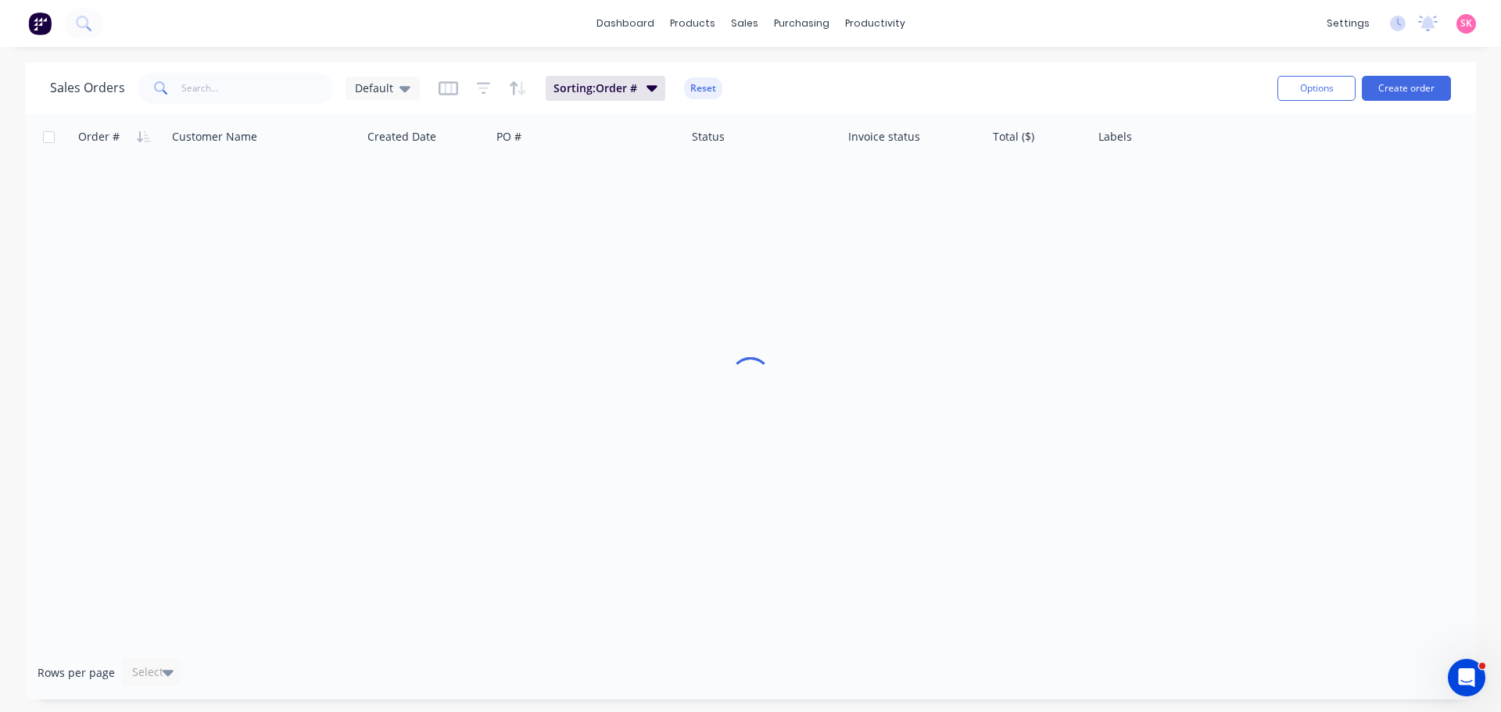
click at [260, 112] on div "Sales Orders Default Sorting: Order # Reset Options Create order" at bounding box center [750, 88] width 1451 height 51
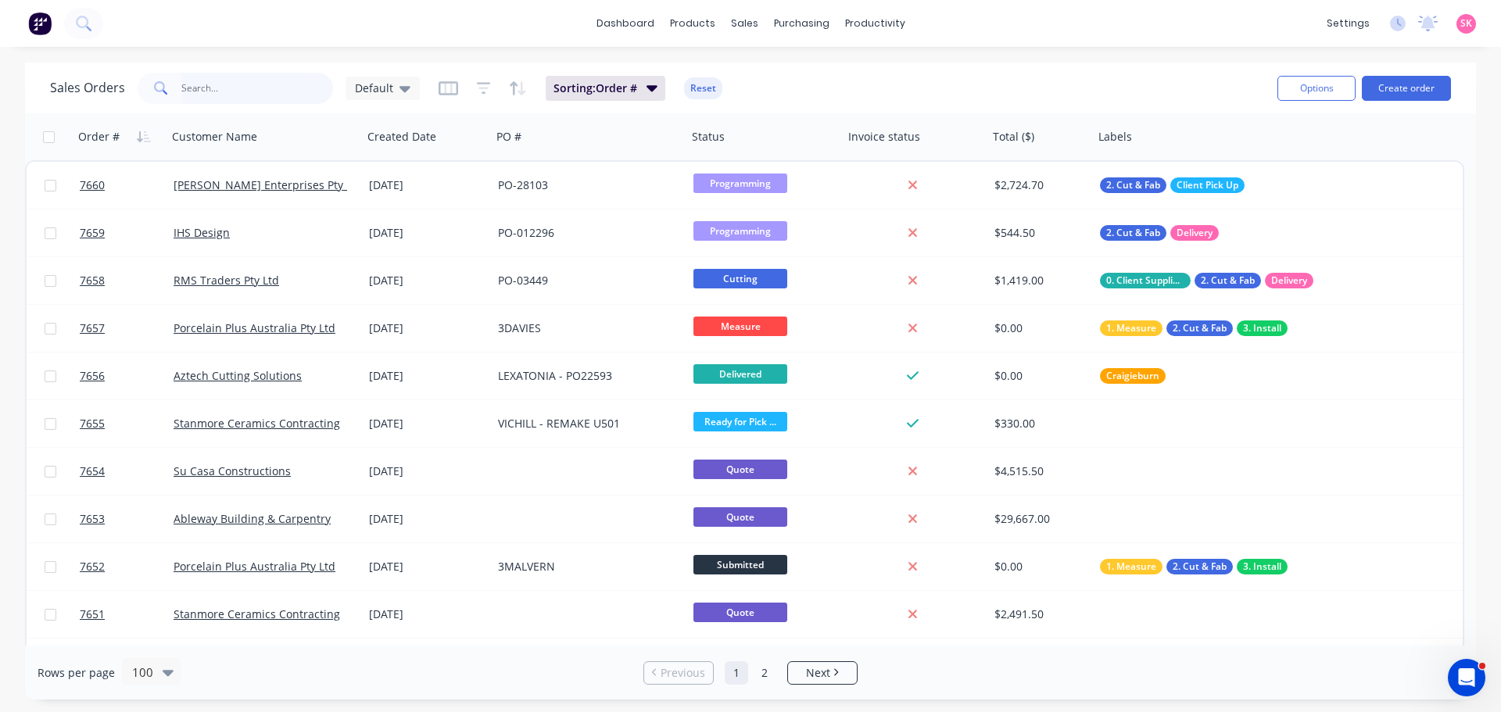
click at [257, 89] on input "text" at bounding box center [257, 88] width 152 height 31
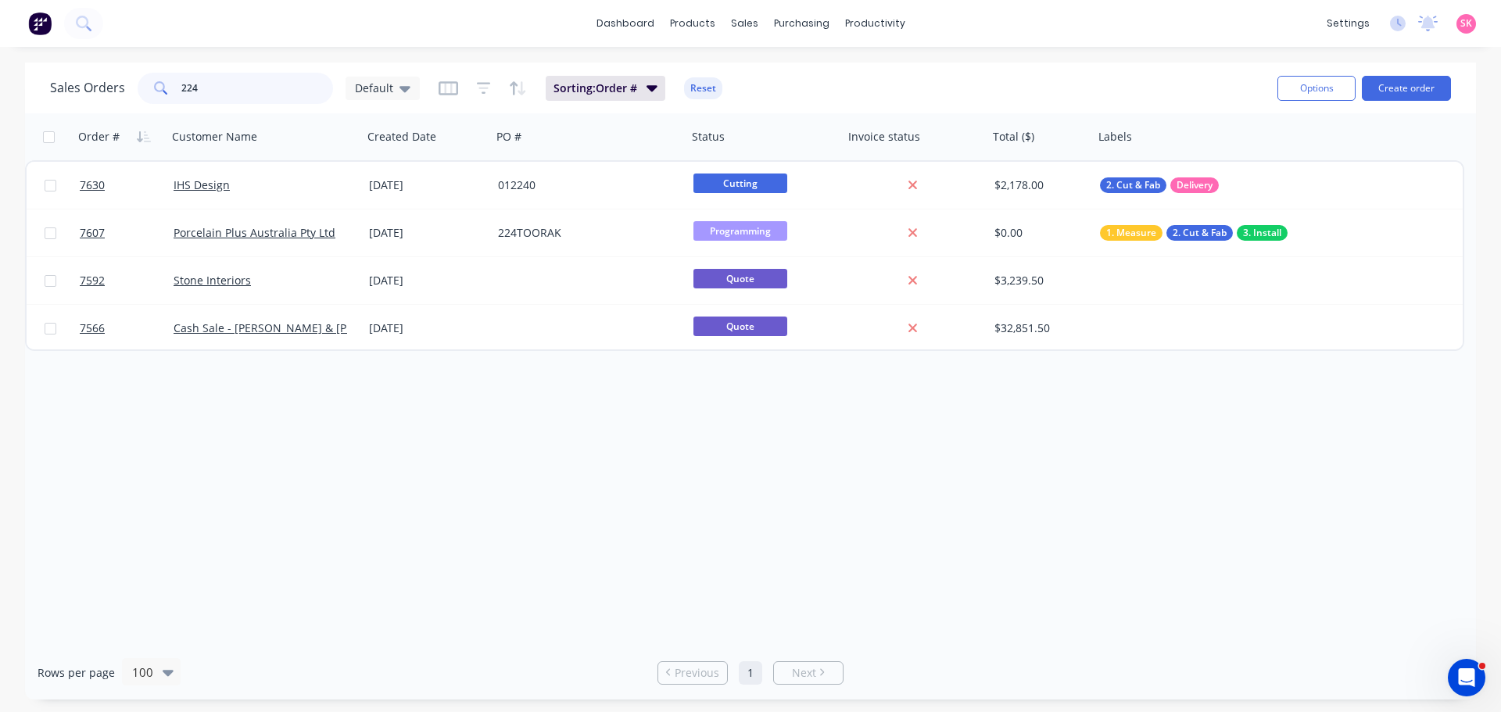
type input "224"
drag, startPoint x: 238, startPoint y: 94, endPoint x: -91, endPoint y: 125, distance: 329.8
click at [0, 125] on html "dashboard products sales purchasing productivity dashboard products Product Cat…" at bounding box center [750, 356] width 1501 height 712
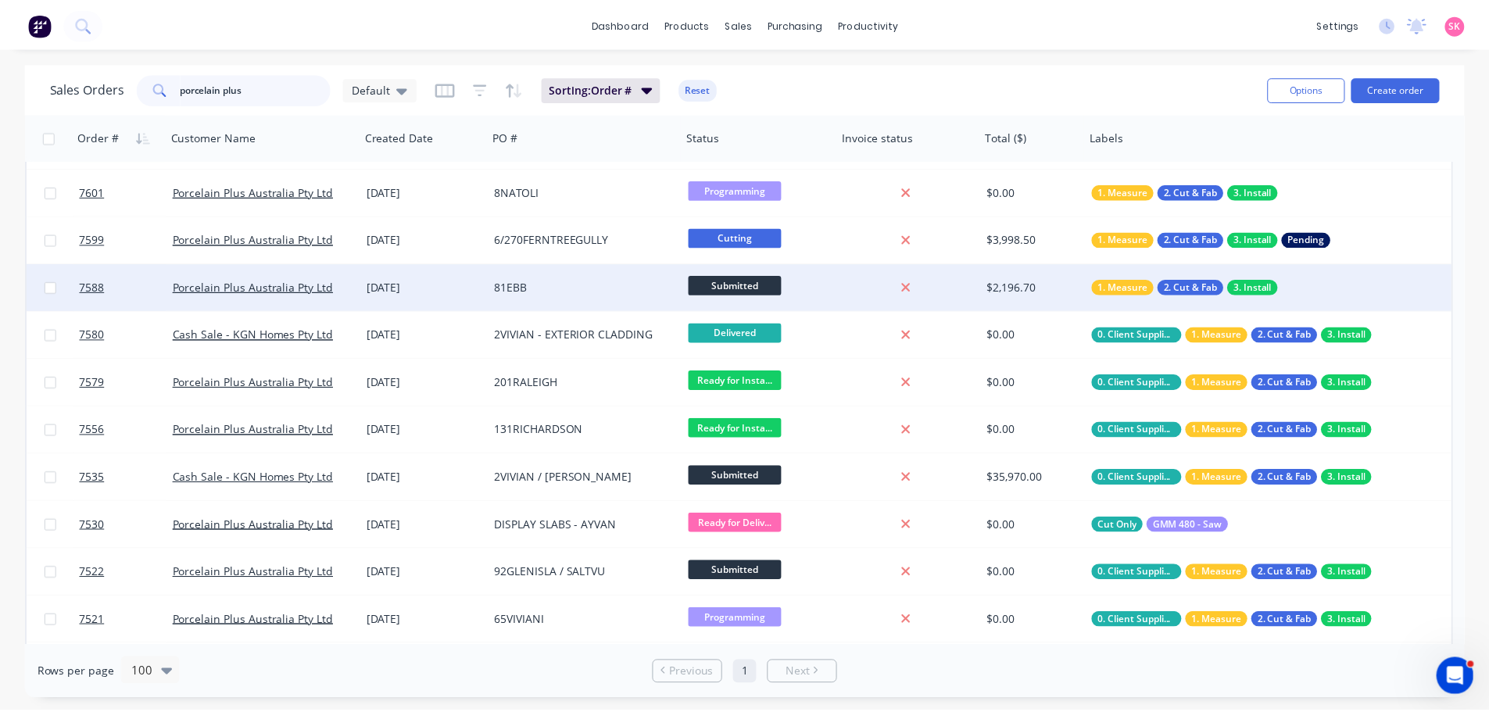
scroll to position [313, 0]
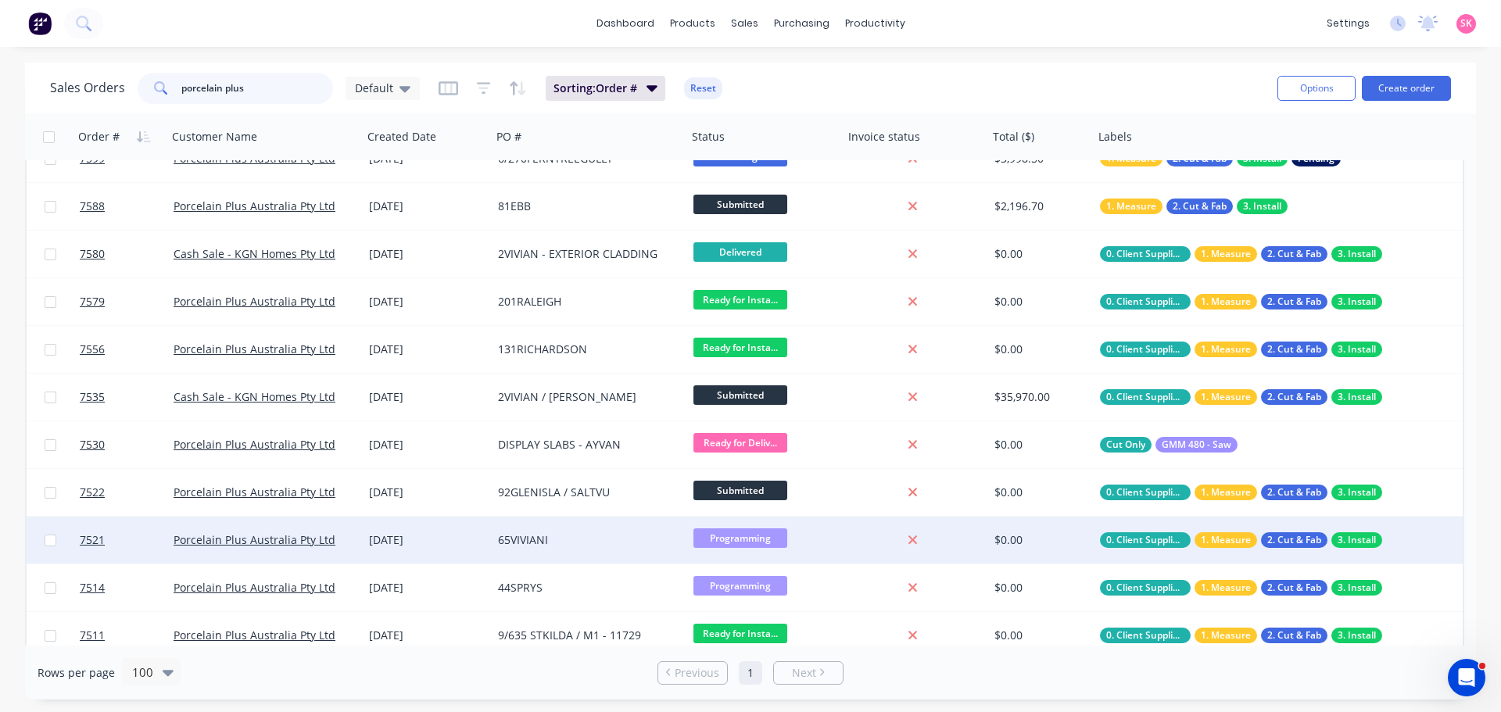
type input "porcelain plus"
click at [579, 541] on div "65VIVIANI" at bounding box center [585, 540] width 174 height 16
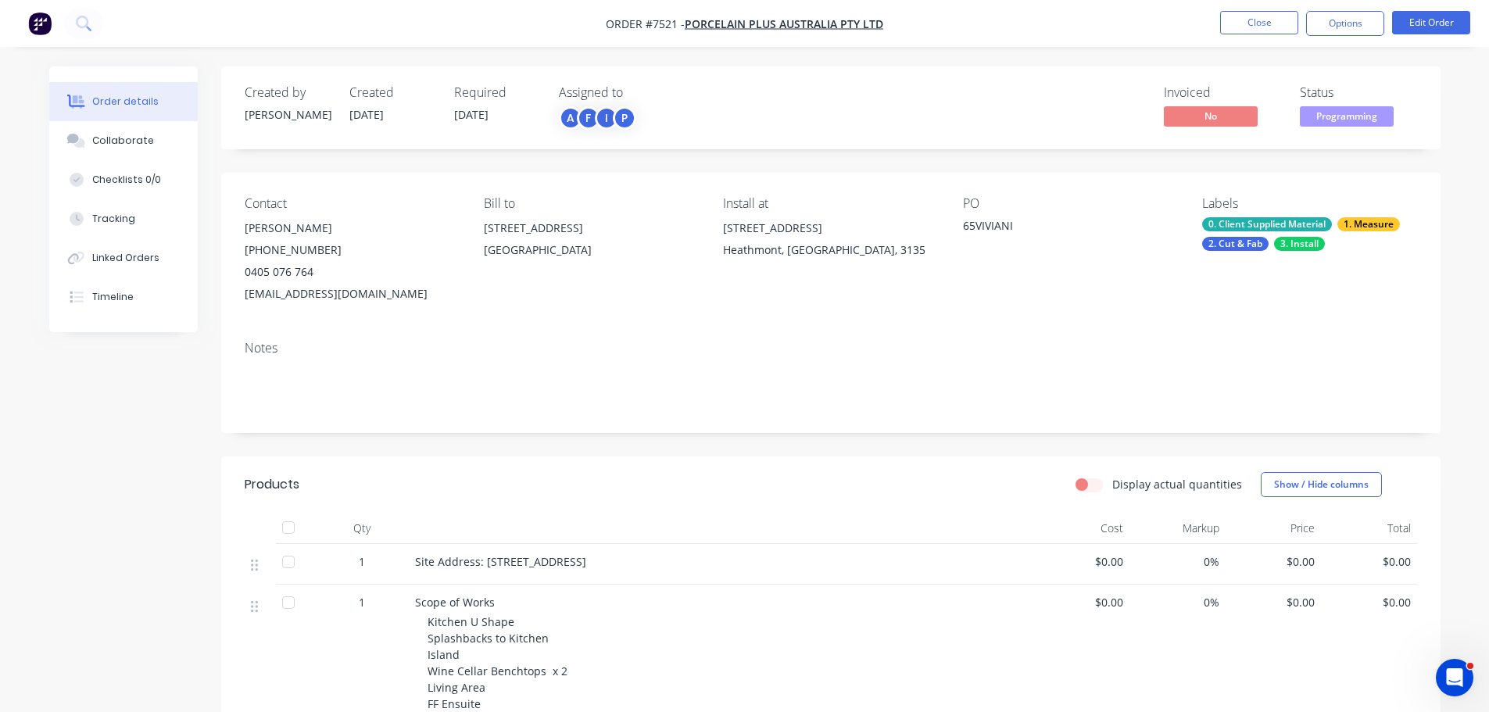
click at [1360, 9] on nav "Order #7521 - Porcelain Plus Australia Pty Ltd Close Options Edit Order" at bounding box center [744, 23] width 1489 height 47
click at [1360, 10] on nav "Order #7521 - Porcelain Plus Australia Pty Ltd Close Options Edit Order" at bounding box center [744, 23] width 1489 height 47
click at [1357, 31] on button "Options" at bounding box center [1345, 23] width 78 height 25
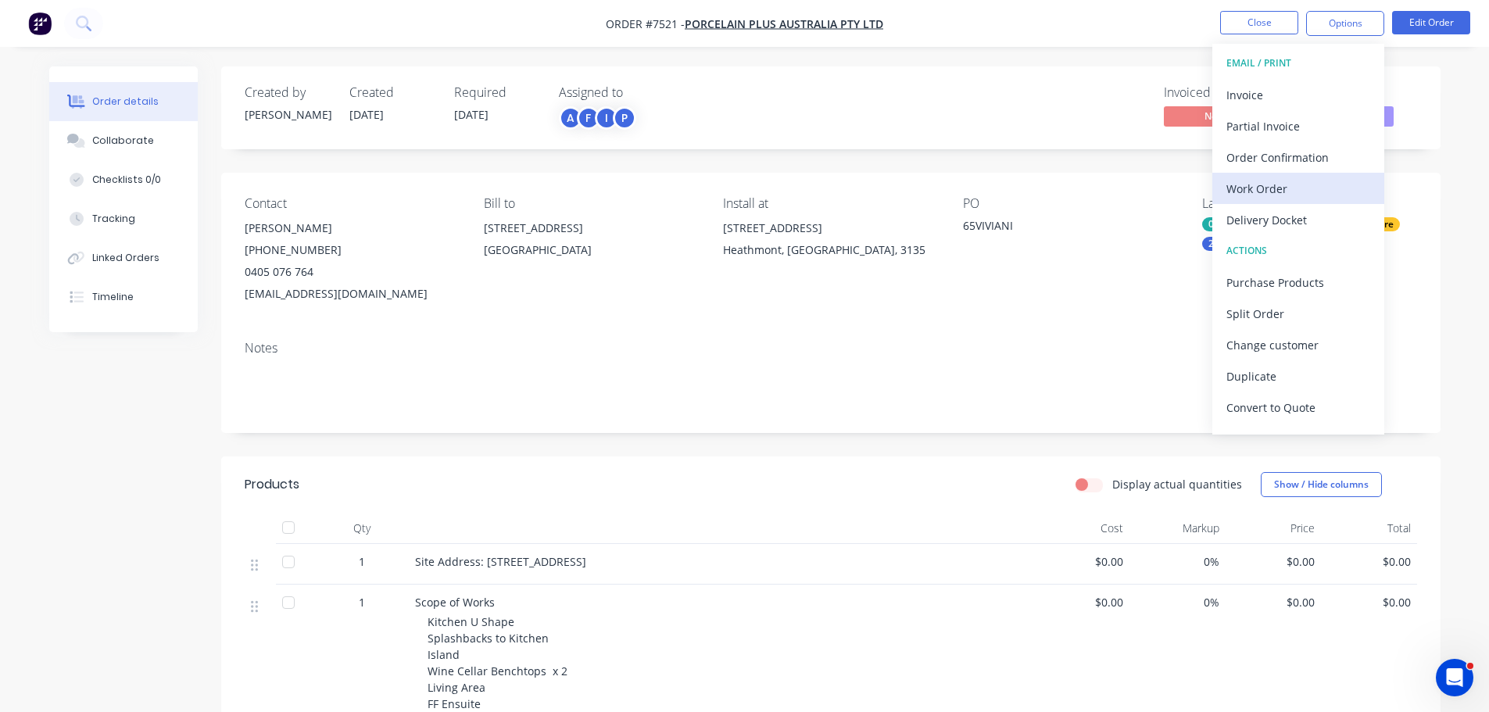
click at [1289, 188] on div "Work Order" at bounding box center [1299, 188] width 144 height 23
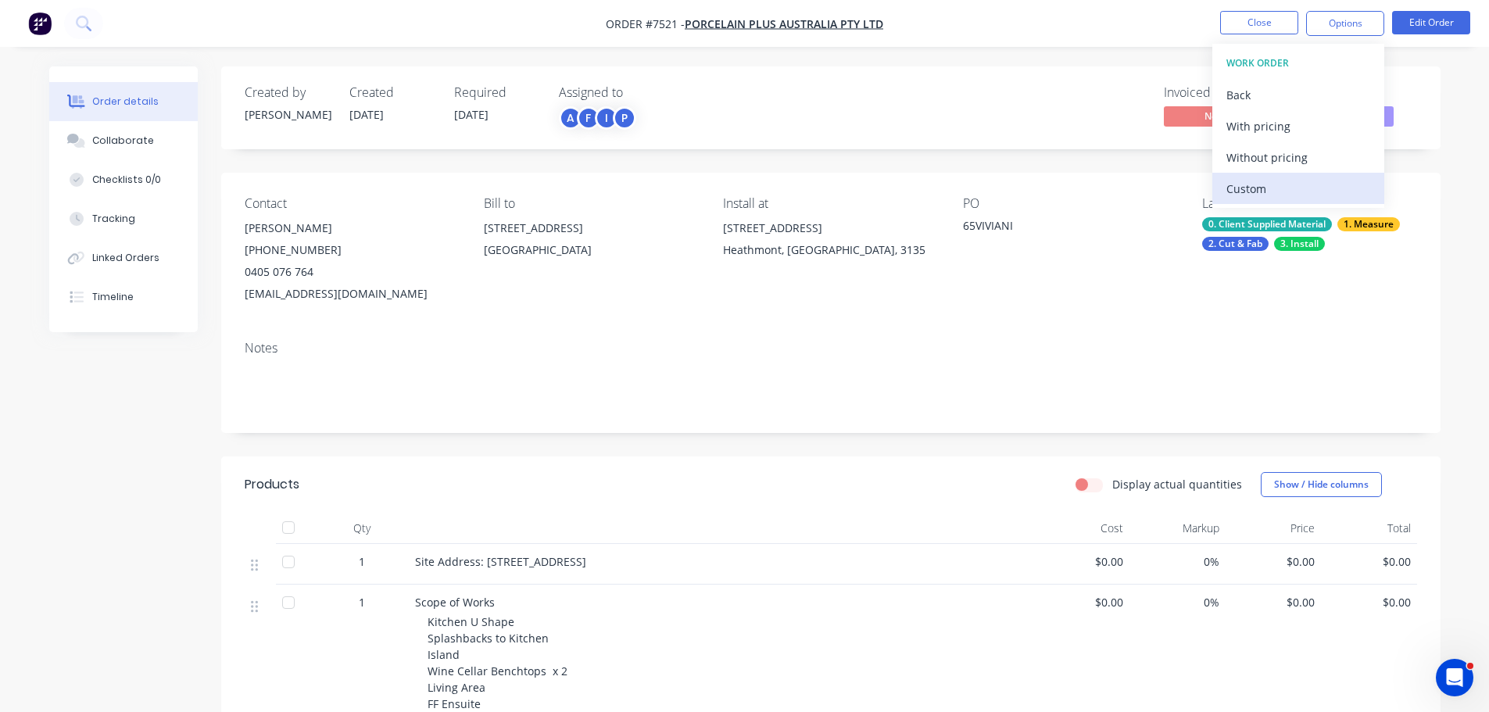
click at [1286, 186] on div "Custom" at bounding box center [1299, 188] width 144 height 23
click at [1292, 157] on div "Without pricing" at bounding box center [1299, 157] width 144 height 23
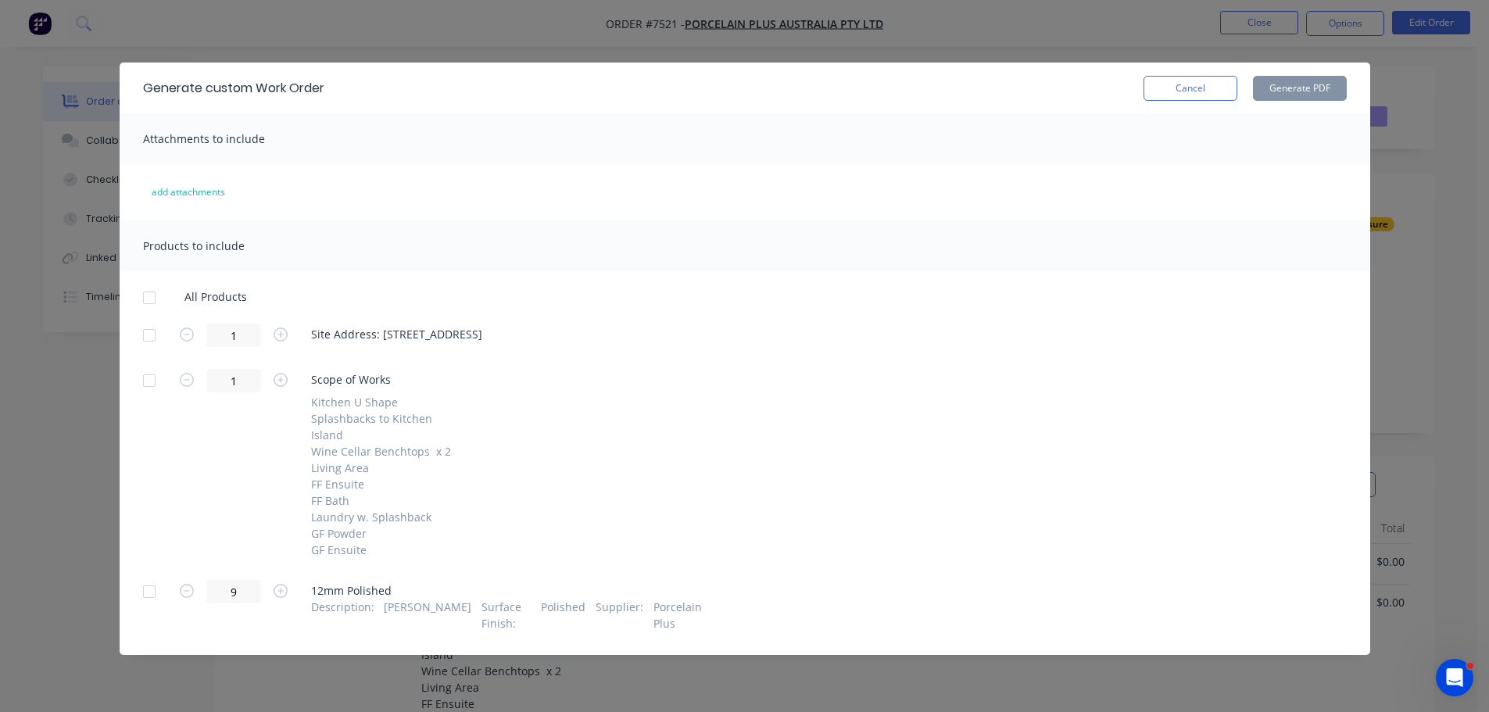
click at [149, 296] on div at bounding box center [149, 297] width 31 height 31
click at [145, 378] on div at bounding box center [149, 380] width 31 height 31
click at [1302, 91] on button "Generate PDF" at bounding box center [1300, 88] width 94 height 25
click at [1178, 91] on button "Cancel" at bounding box center [1191, 88] width 94 height 25
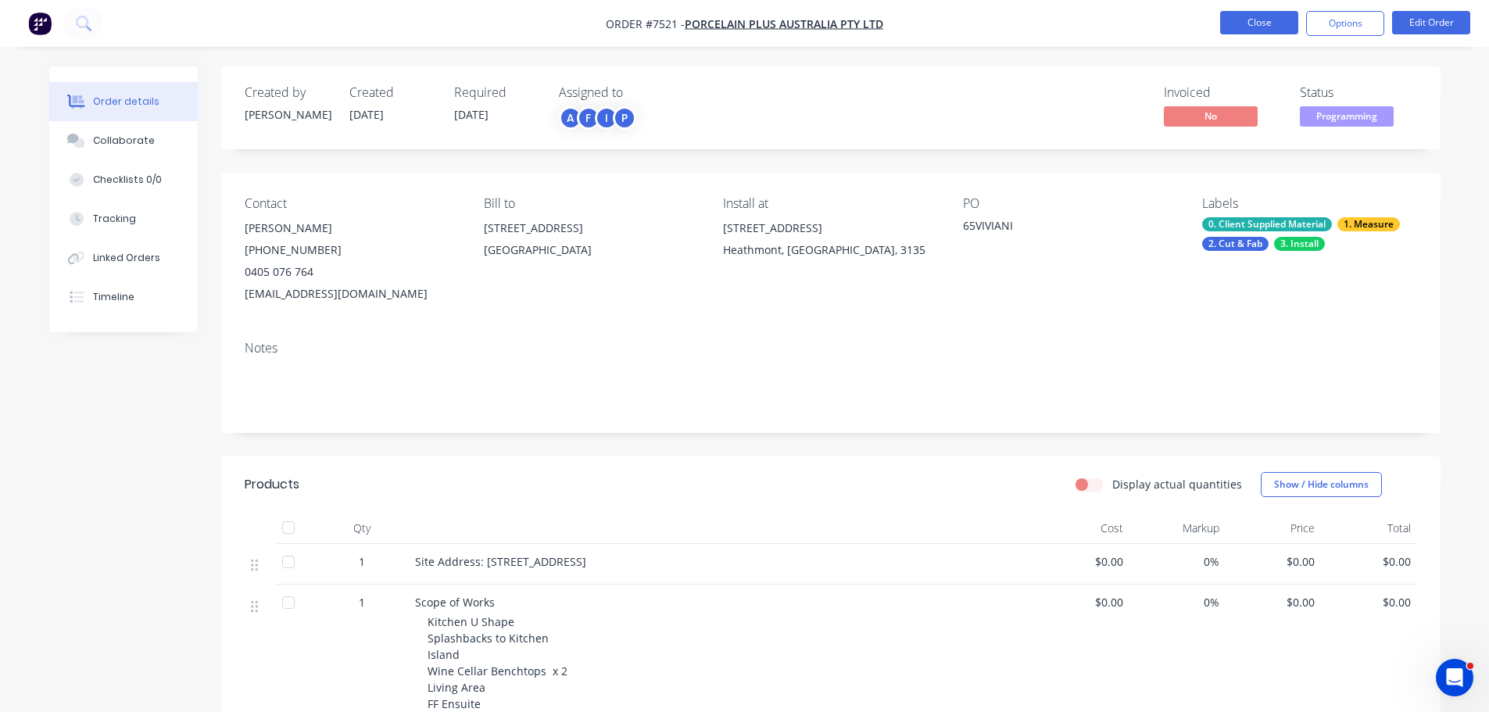
click at [1242, 28] on button "Close" at bounding box center [1259, 22] width 78 height 23
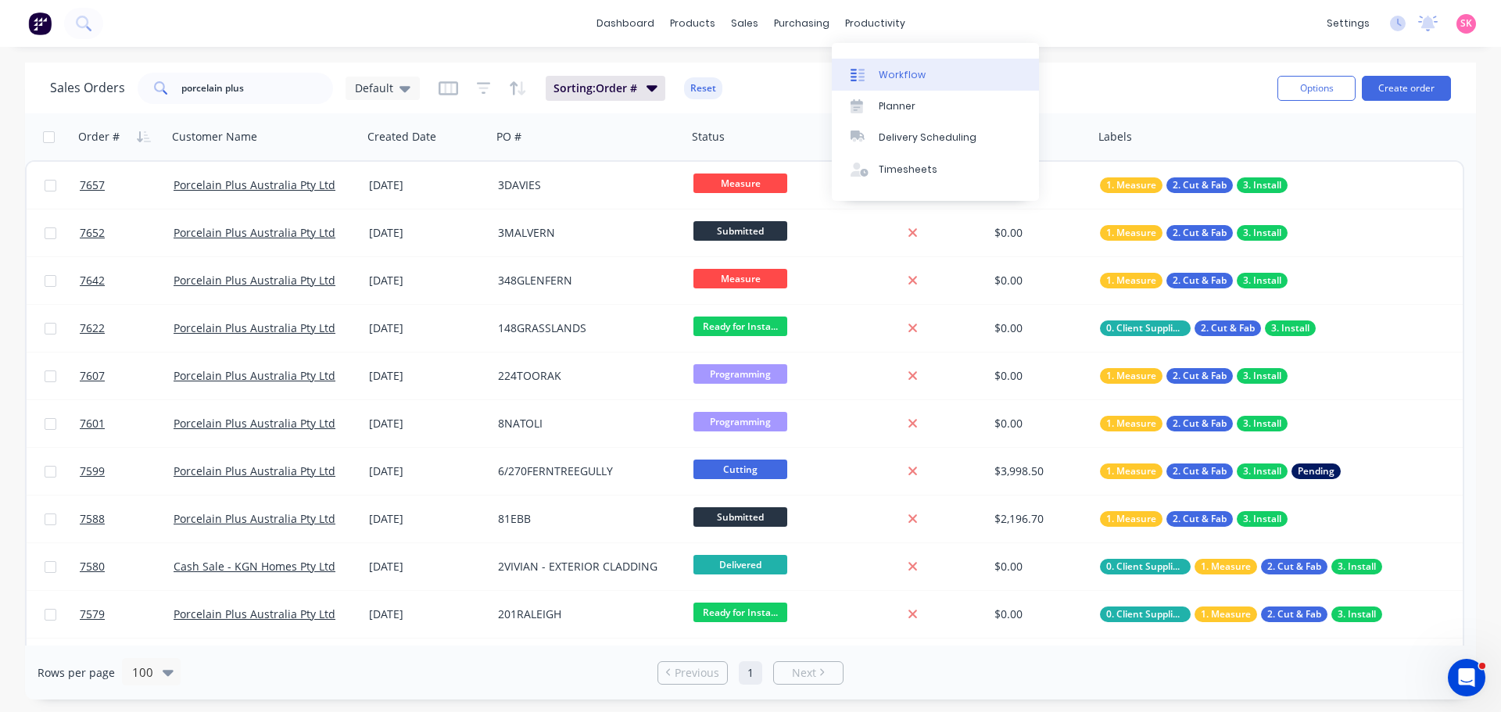
click at [900, 75] on div "Workflow" at bounding box center [902, 75] width 47 height 14
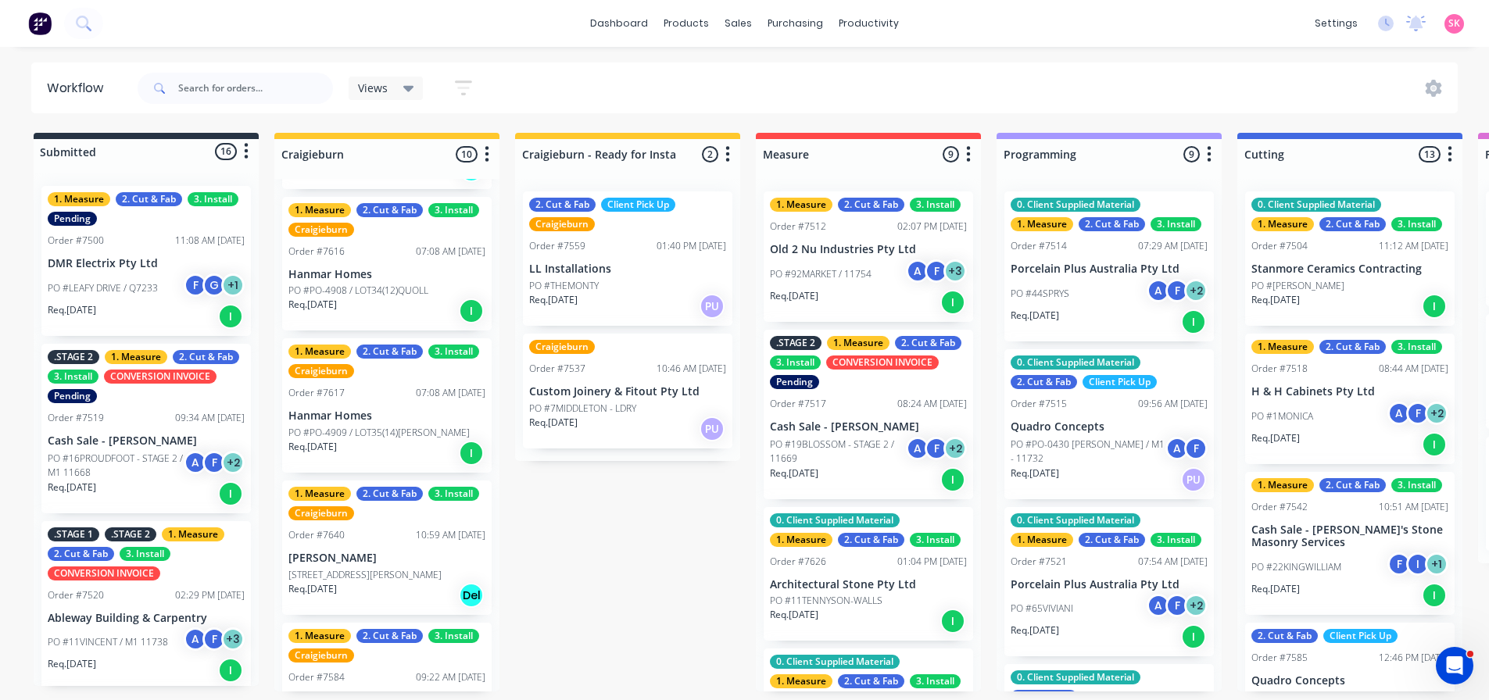
scroll to position [965, 0]
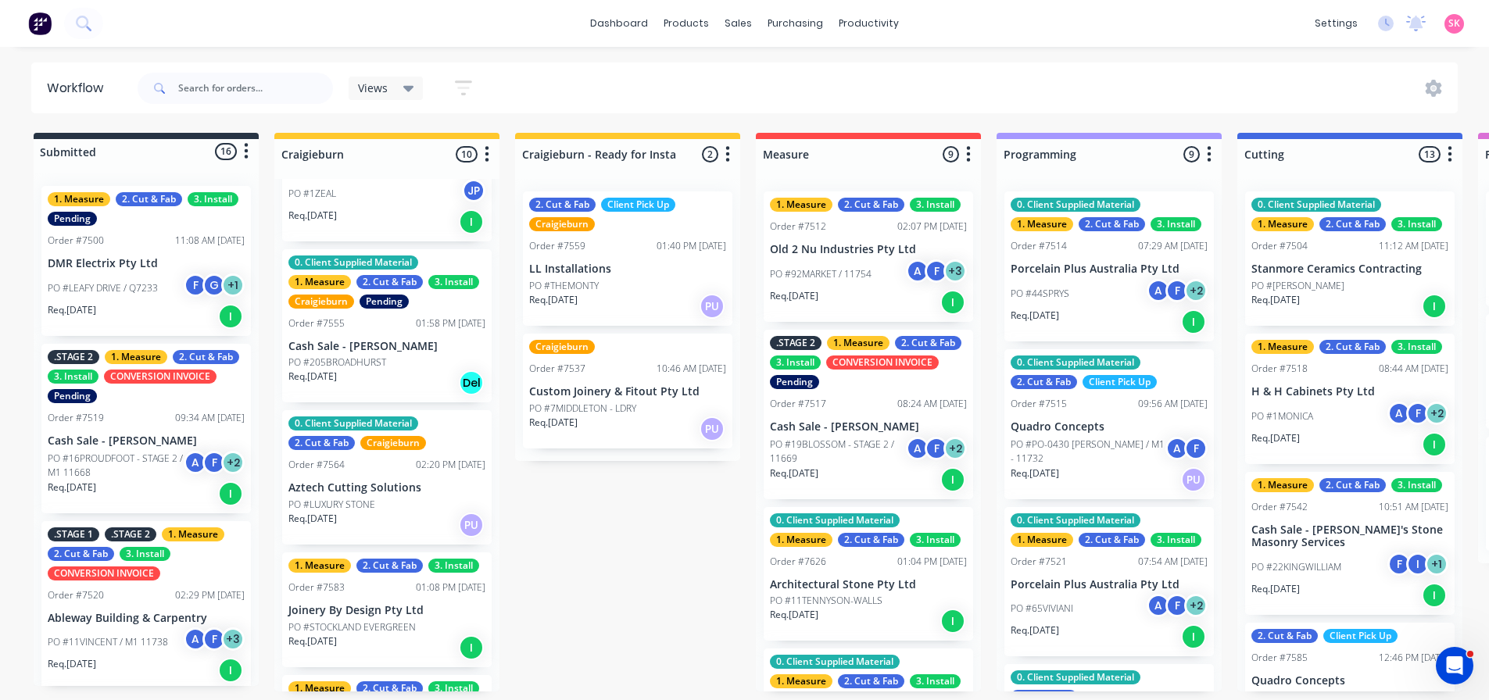
scroll to position [313, 0]
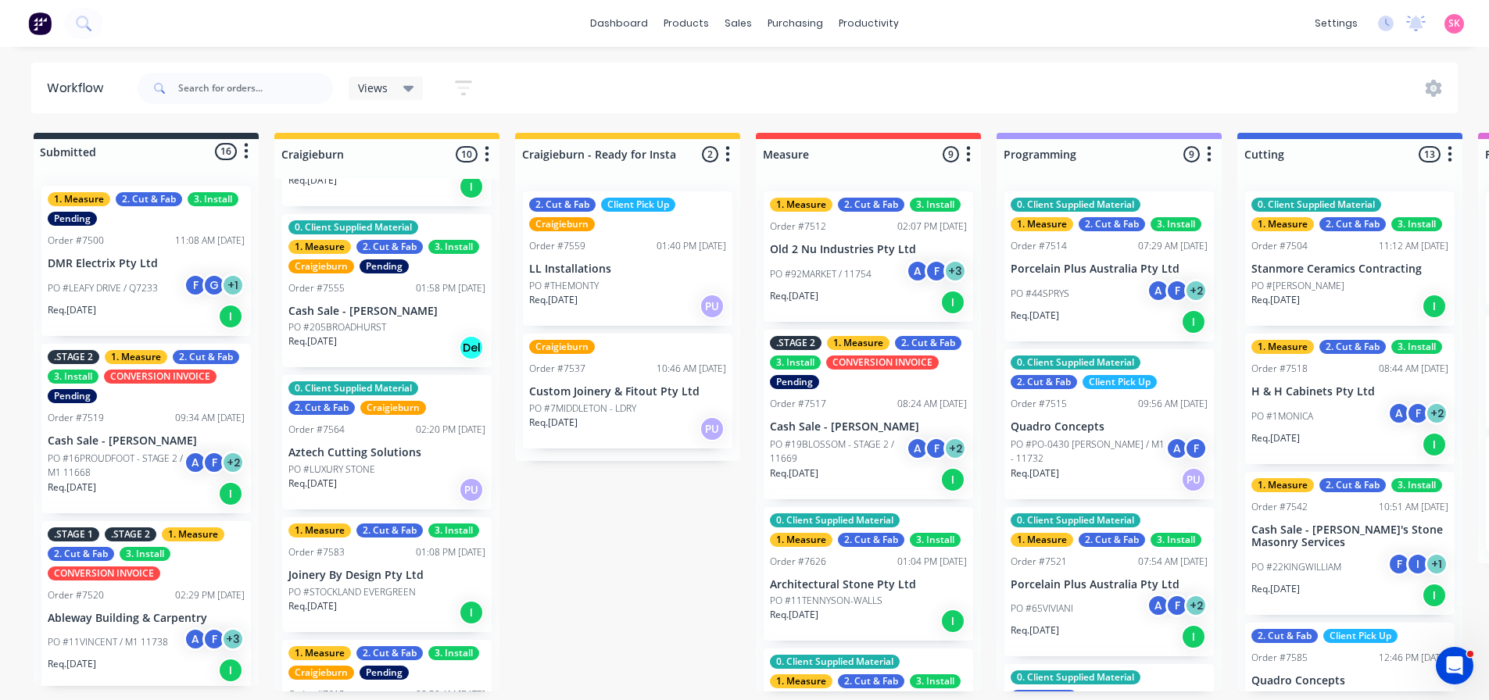
click at [410, 305] on p "Cash Sale - Carla Calderone" at bounding box center [386, 311] width 197 height 13
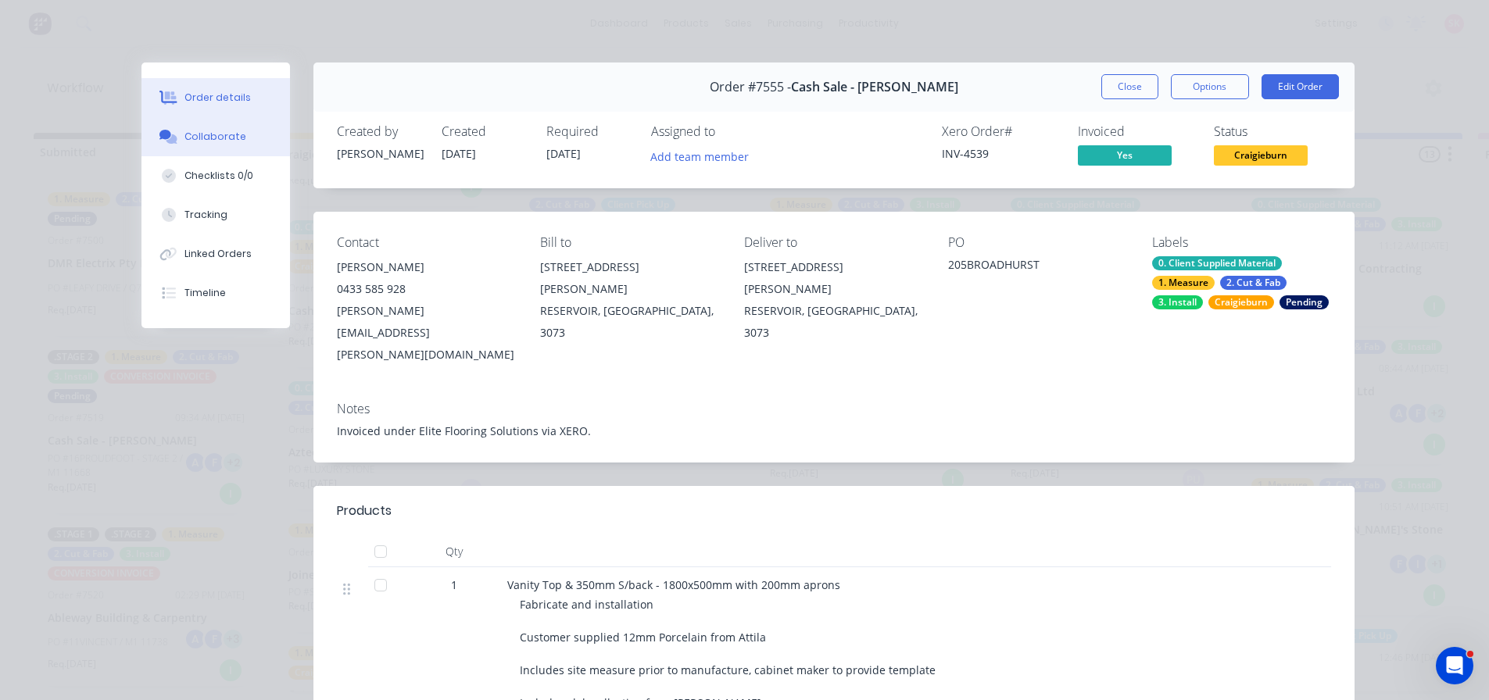
click at [199, 131] on div "Collaborate" at bounding box center [215, 137] width 62 height 14
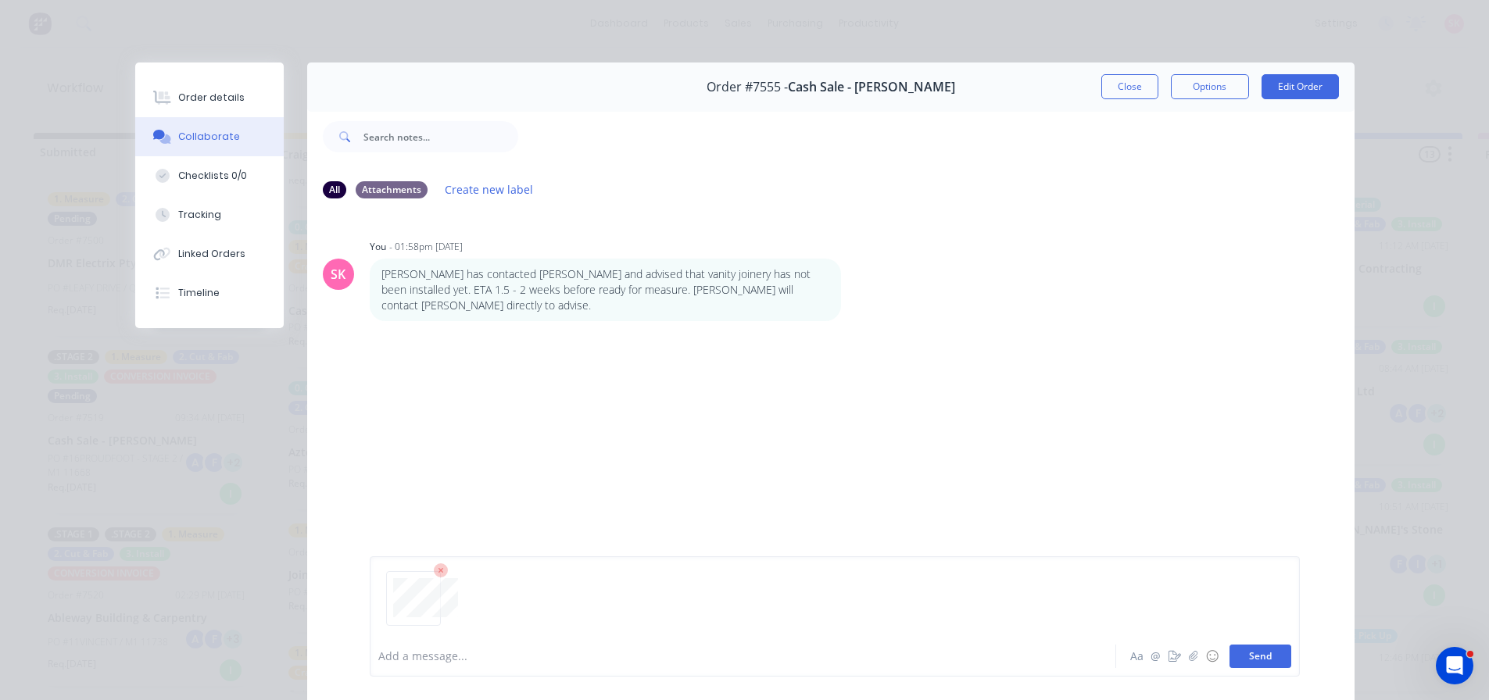
click at [1240, 655] on button "Send" at bounding box center [1261, 656] width 62 height 23
click at [515, 645] on div "Add a message..." at bounding box center [720, 656] width 685 height 23
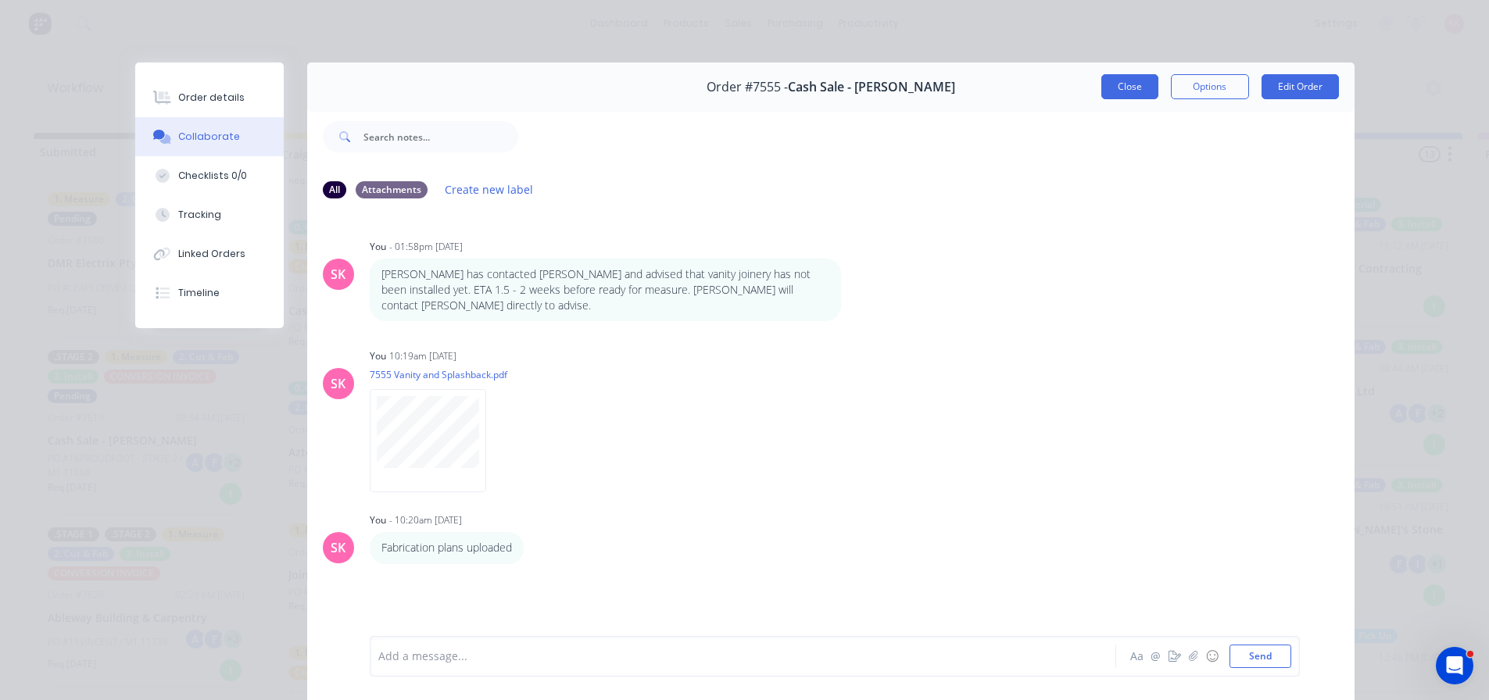
click at [1139, 92] on button "Close" at bounding box center [1130, 86] width 57 height 25
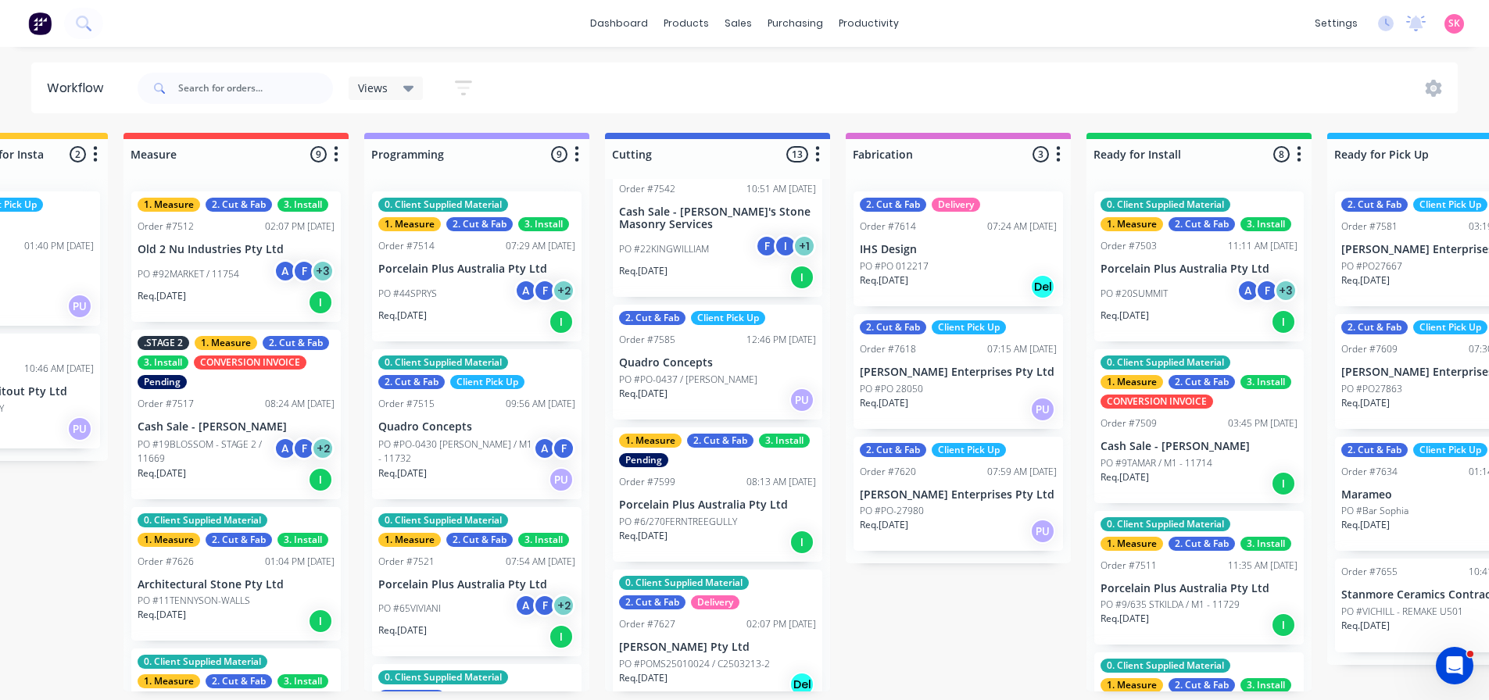
scroll to position [0, 0]
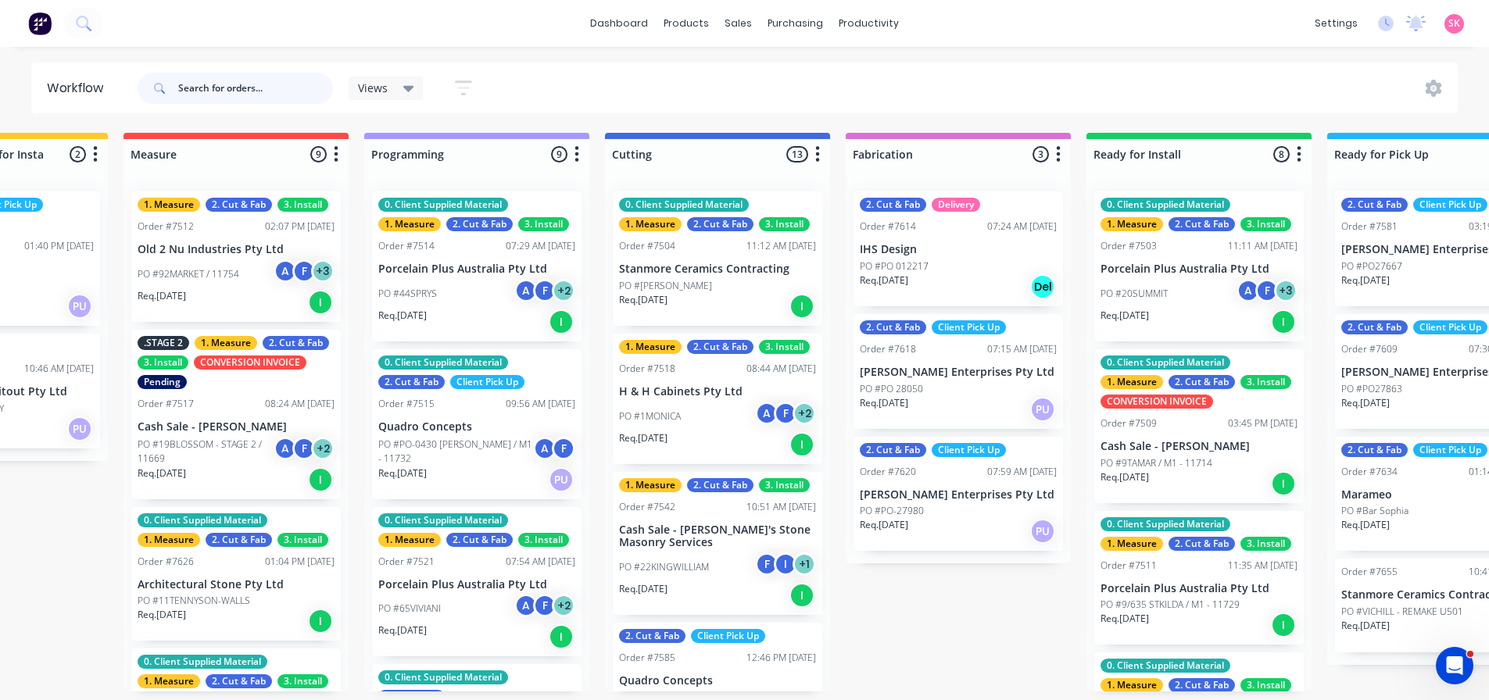
click at [238, 91] on input "text" at bounding box center [255, 88] width 155 height 31
type input "notting"
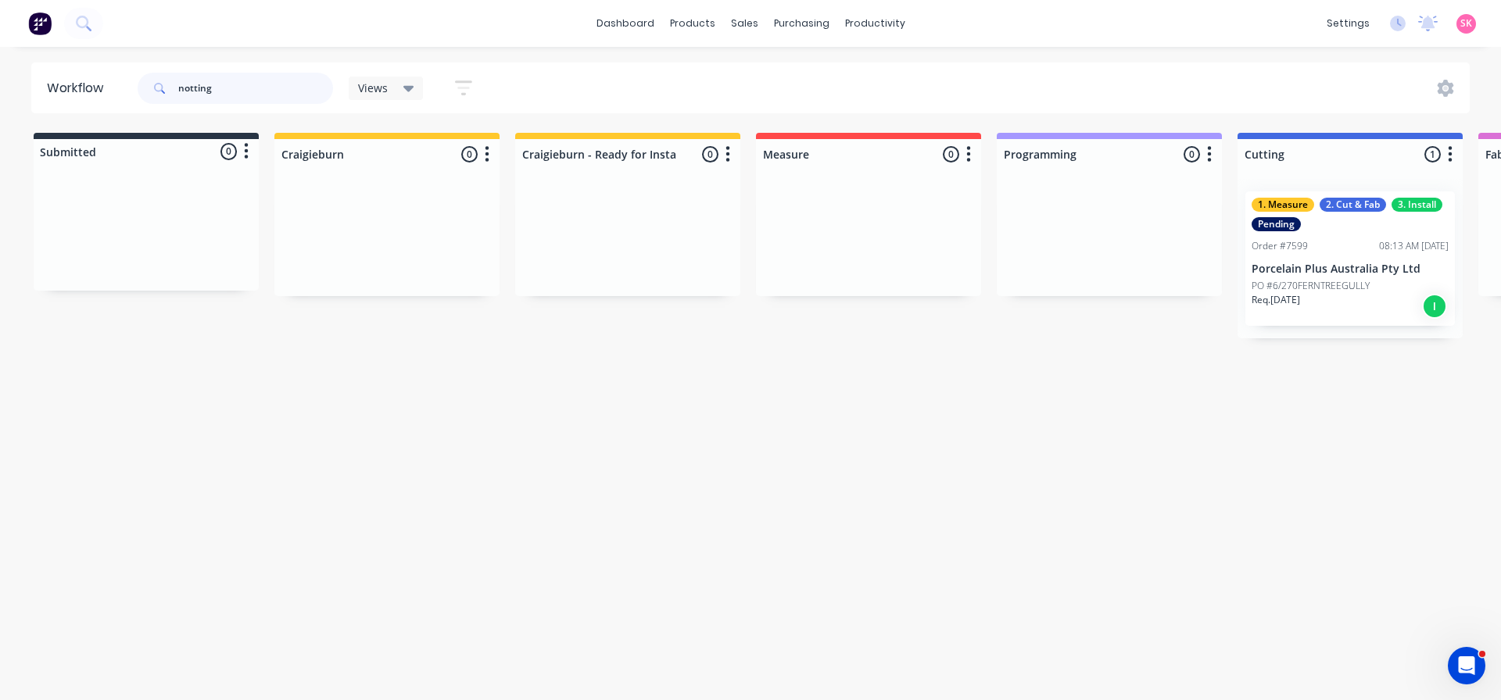
drag, startPoint x: 238, startPoint y: 89, endPoint x: 75, endPoint y: 99, distance: 162.9
click at [75, 99] on header "Workflow notting Views Save new view None (Default) edit Value edit Show/Hide s…" at bounding box center [750, 88] width 1439 height 51
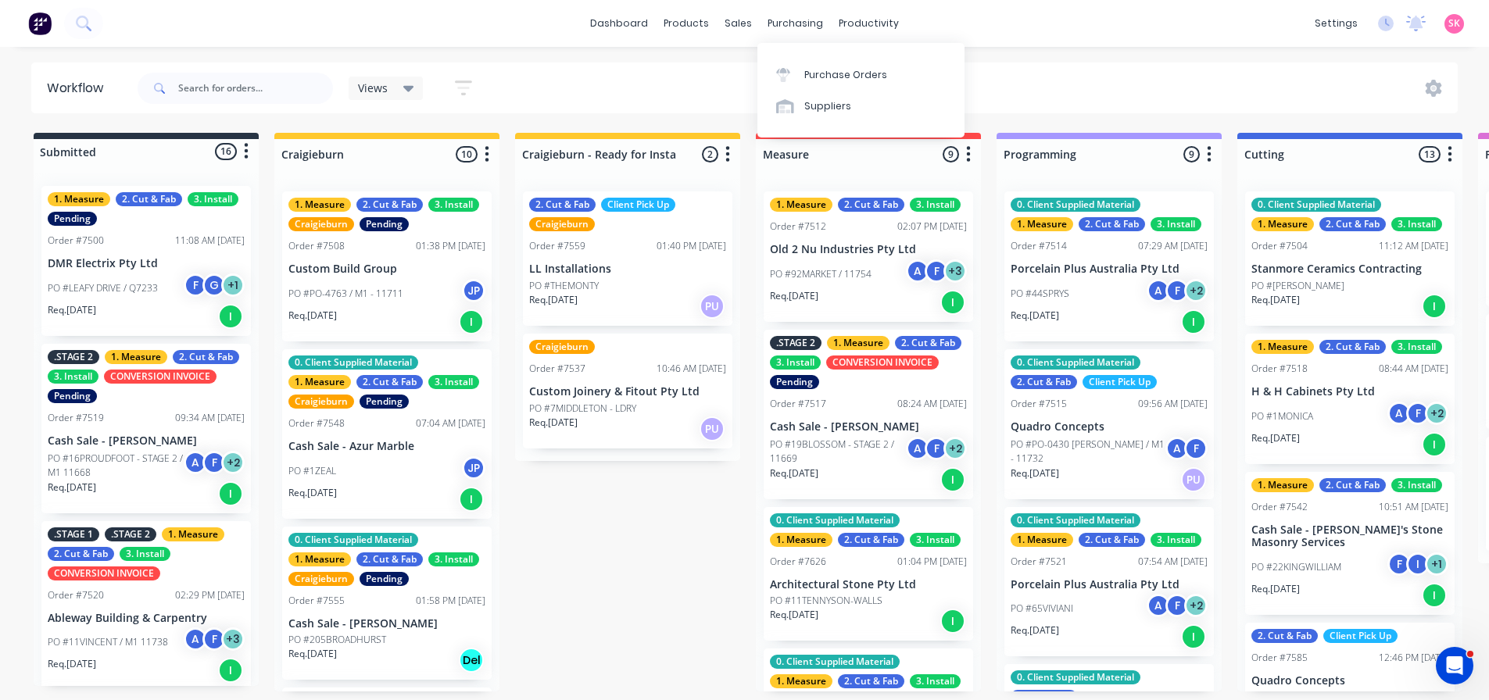
click at [758, 57] on div "Purchase Orders Suppliers" at bounding box center [861, 90] width 207 height 95
click at [748, 58] on div "Sales Orders Customers Price Level Manager" at bounding box center [821, 106] width 207 height 126
click at [750, 66] on link "Sales Orders" at bounding box center [821, 74] width 207 height 31
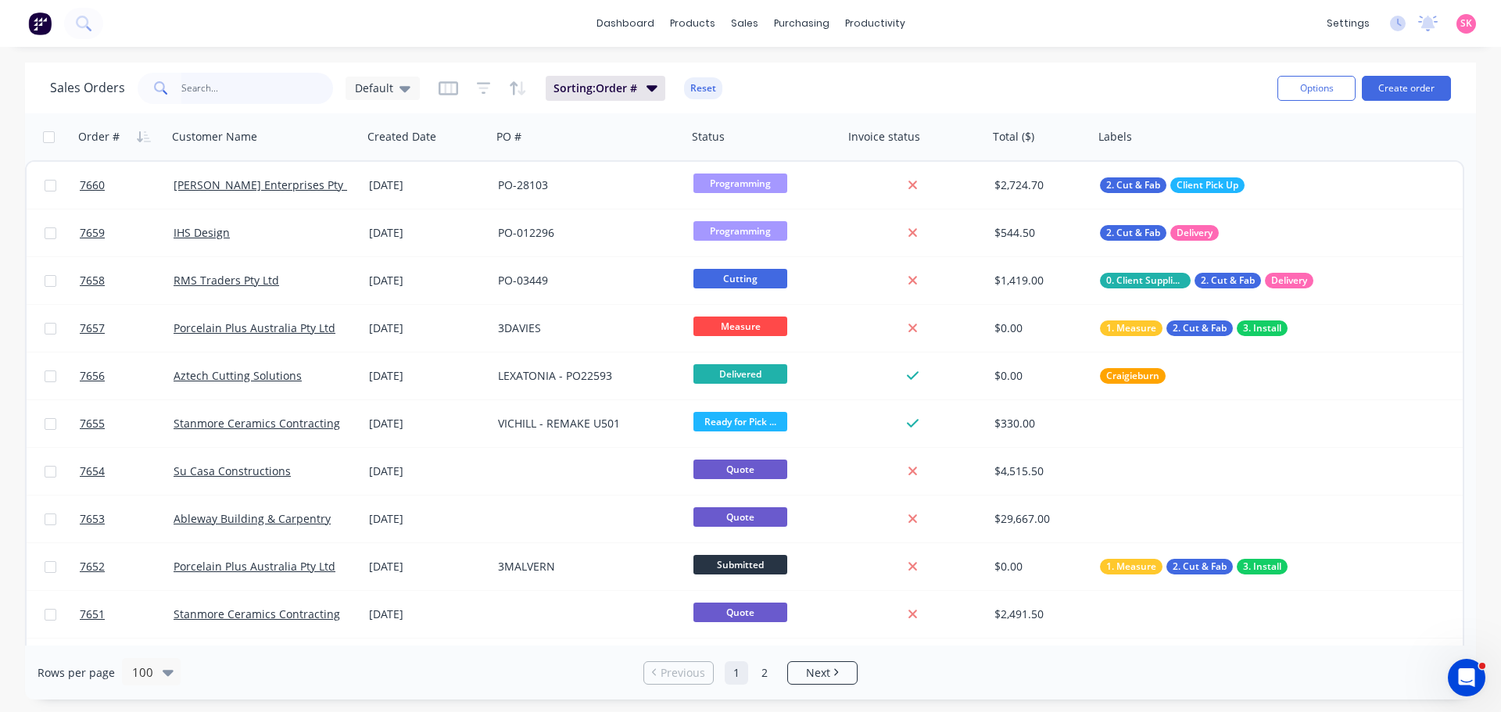
click at [281, 86] on input "text" at bounding box center [257, 88] width 152 height 31
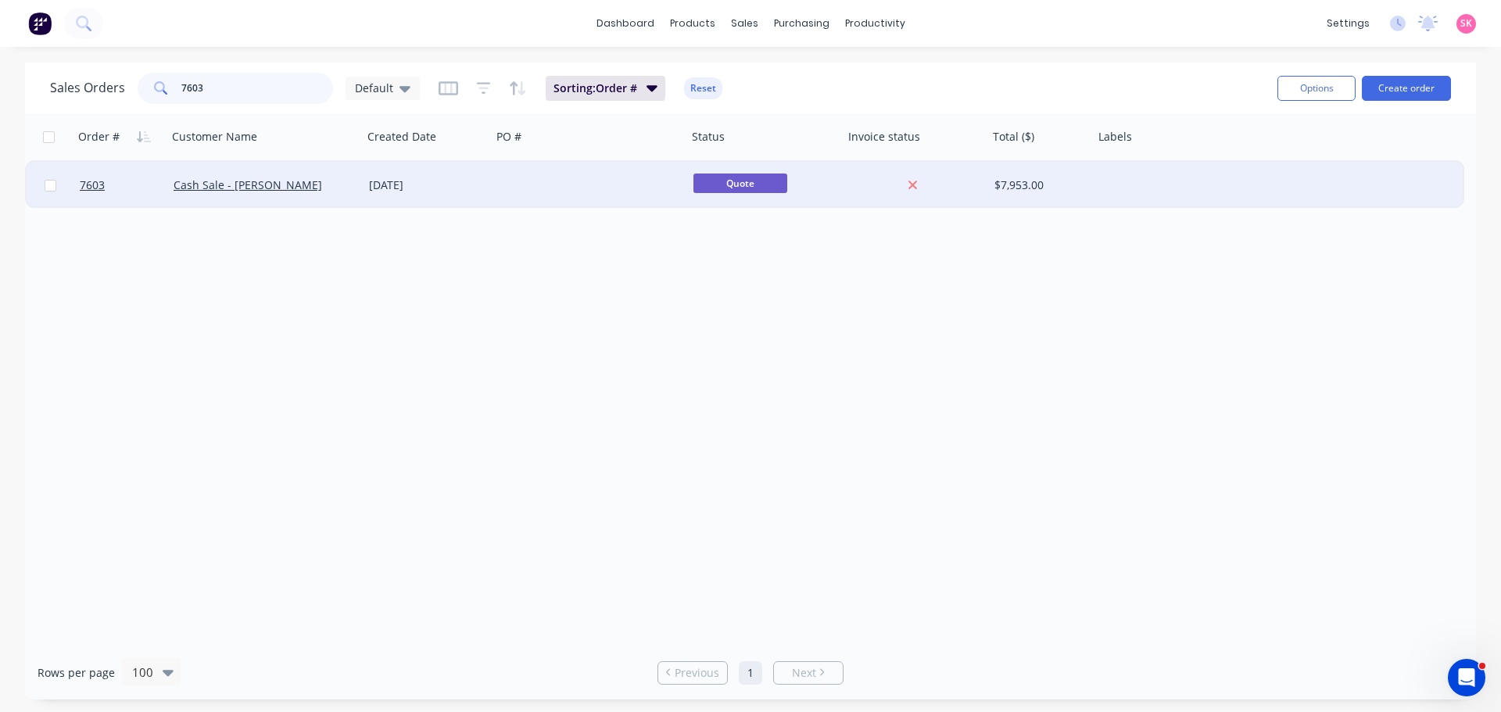
type input "7603"
click at [353, 194] on div "Cash Sale - Andrew Tune" at bounding box center [264, 185] width 195 height 47
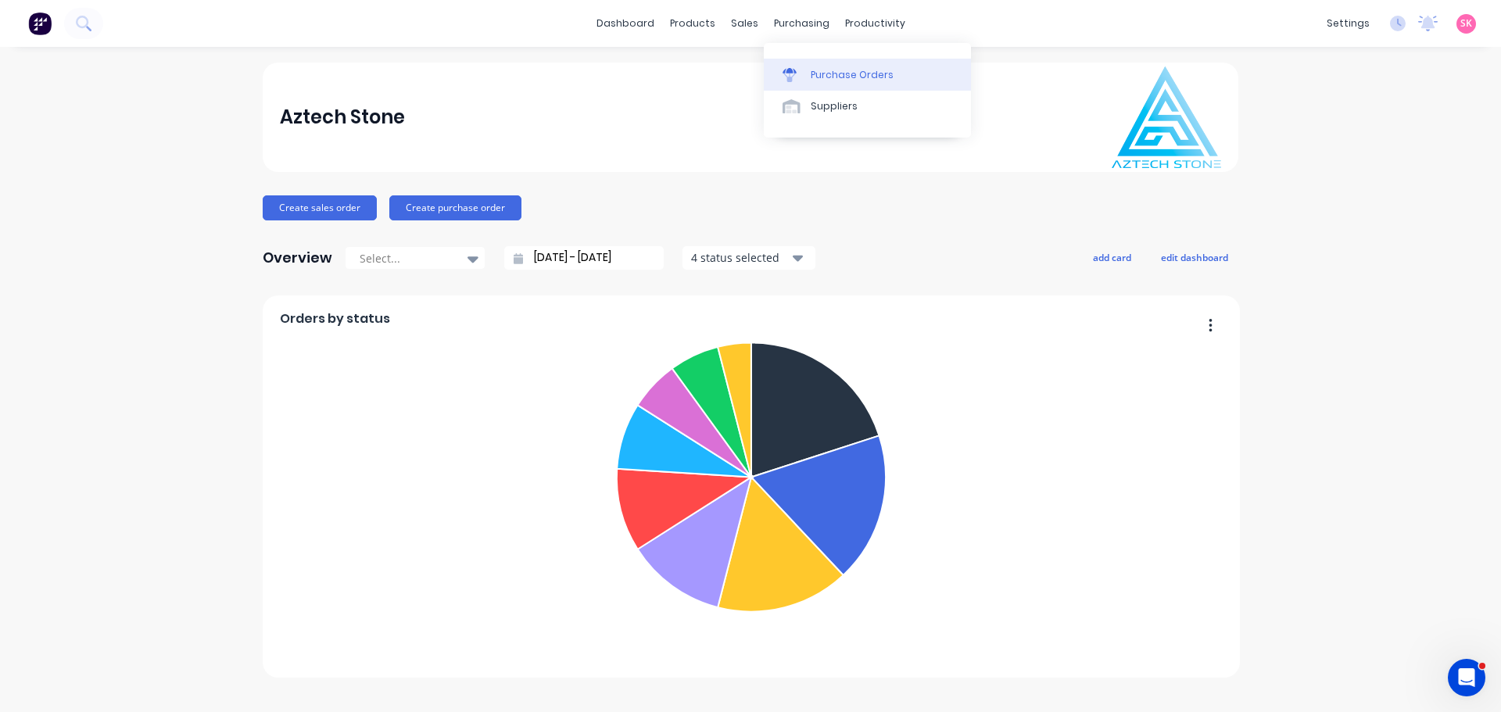
click at [837, 68] on div "Purchase Orders" at bounding box center [852, 75] width 83 height 14
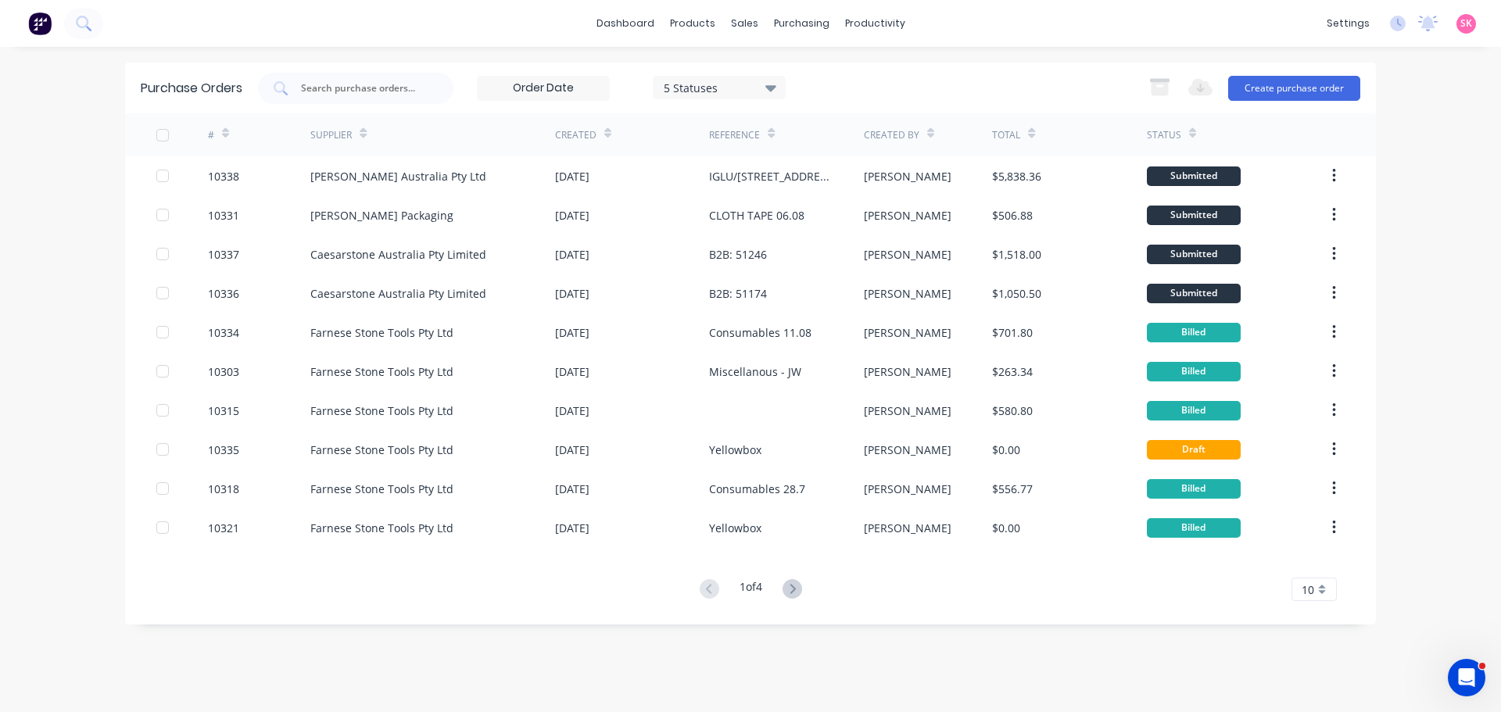
click at [783, 589] on button at bounding box center [792, 590] width 29 height 23
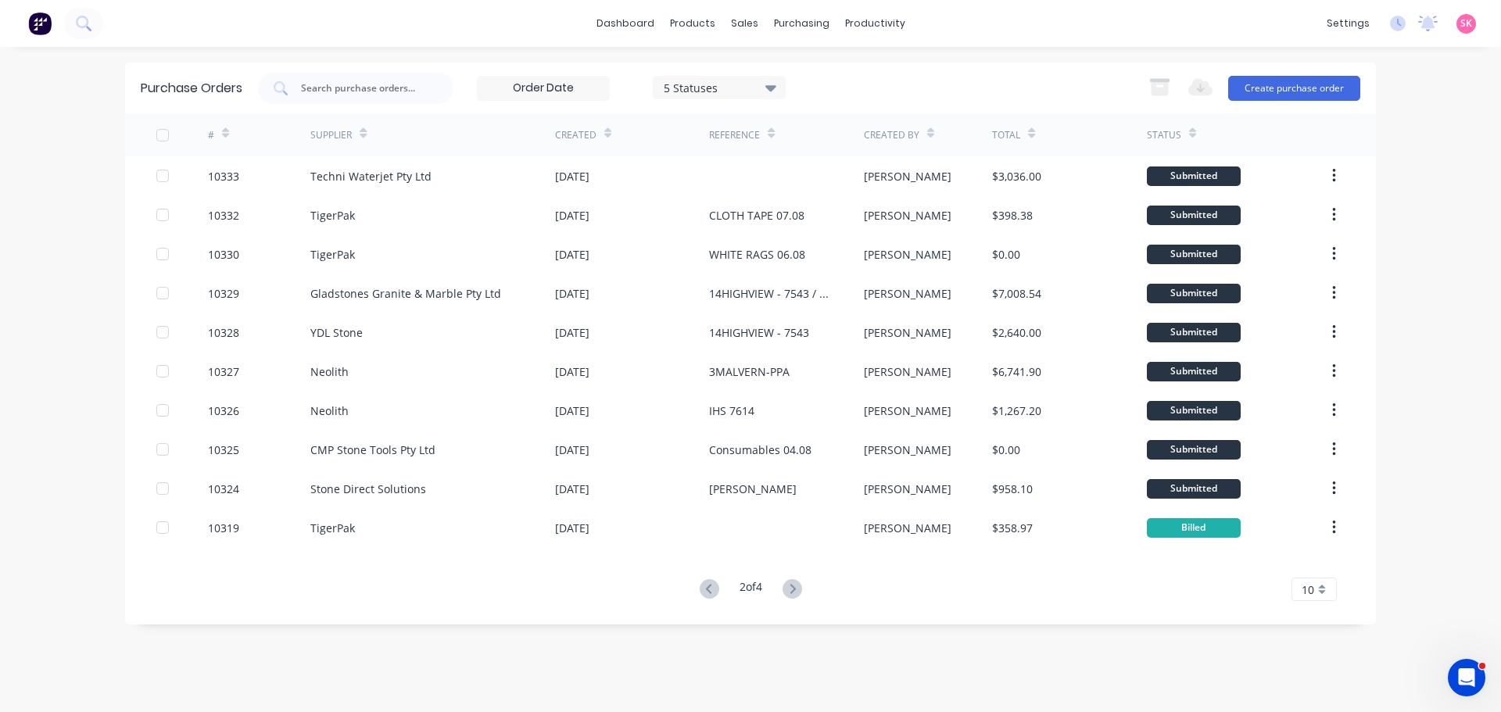
click at [783, 589] on button at bounding box center [792, 590] width 29 height 23
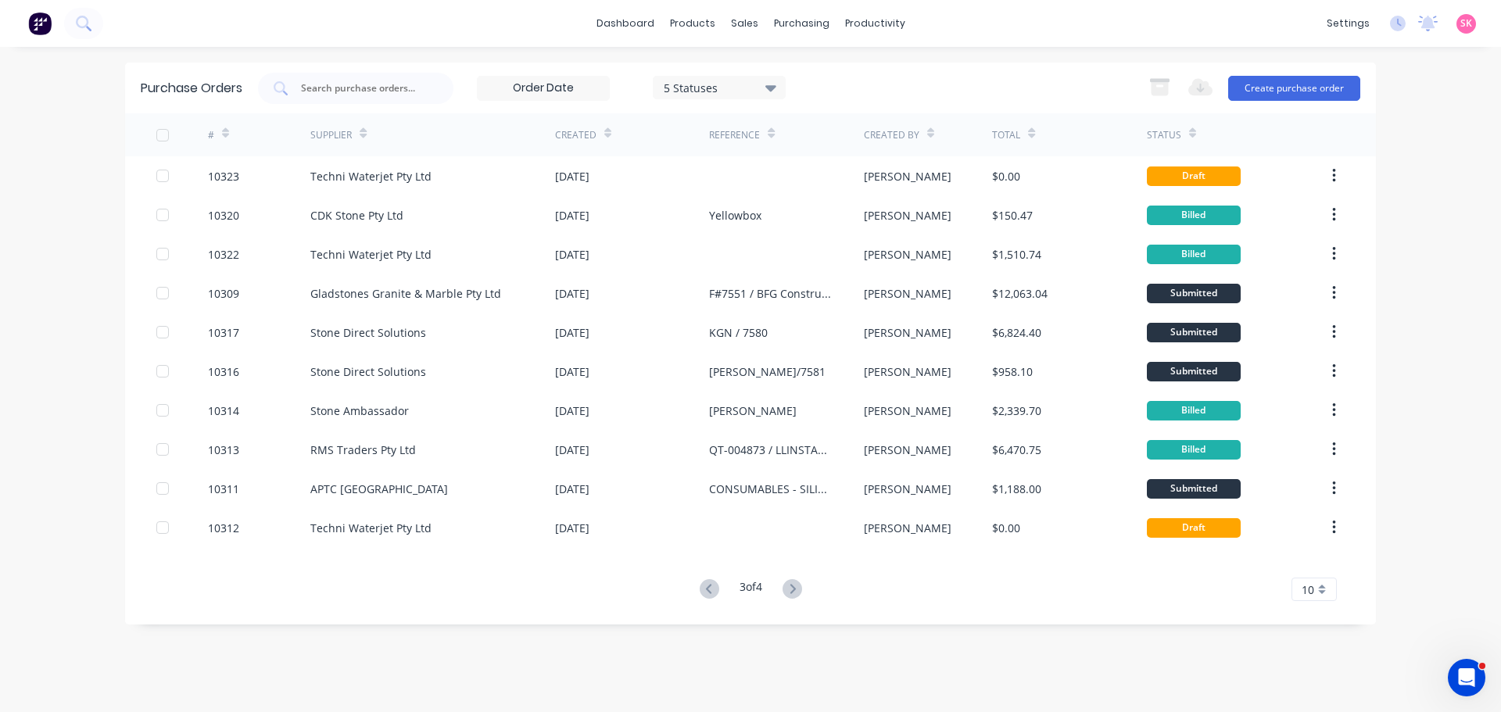
click at [783, 589] on button at bounding box center [792, 590] width 29 height 23
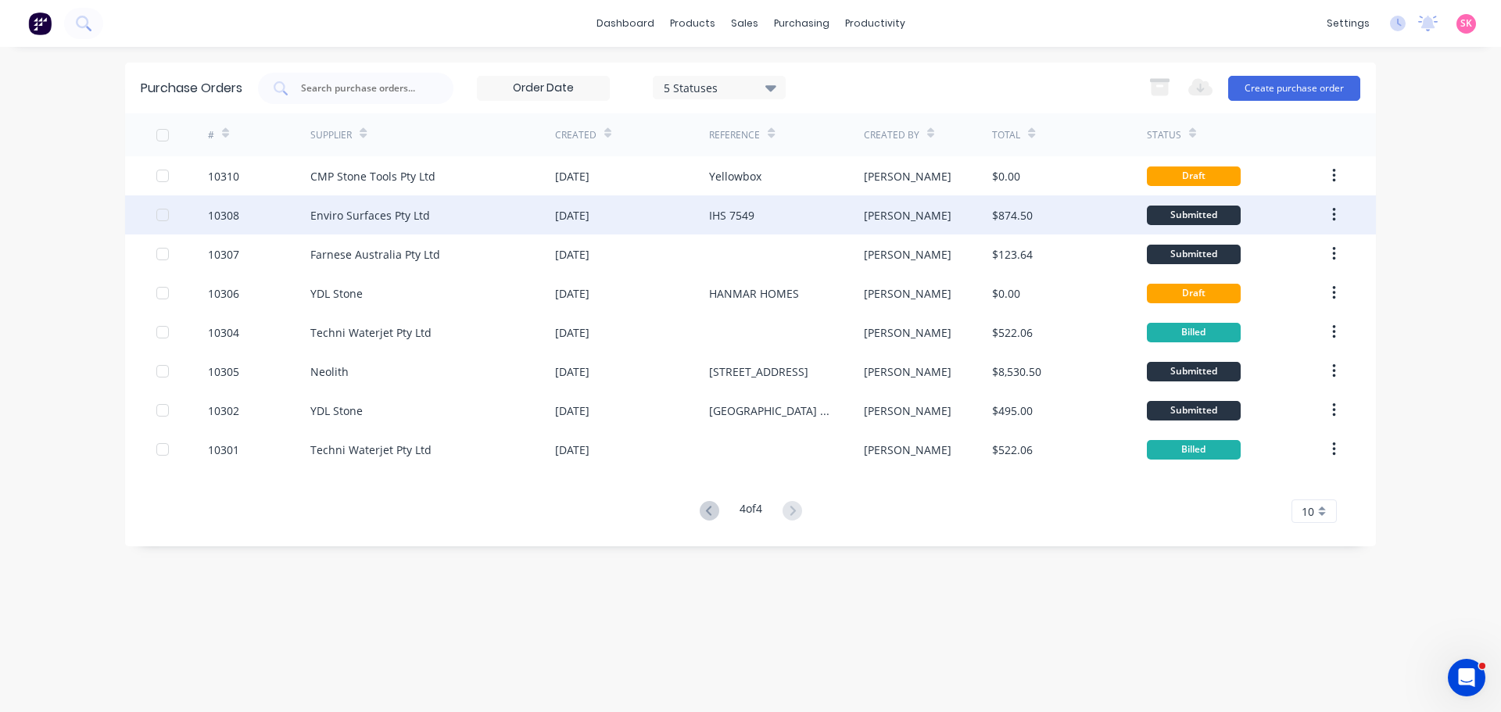
click at [525, 210] on div "Enviro Surfaces Pty Ltd" at bounding box center [432, 214] width 245 height 39
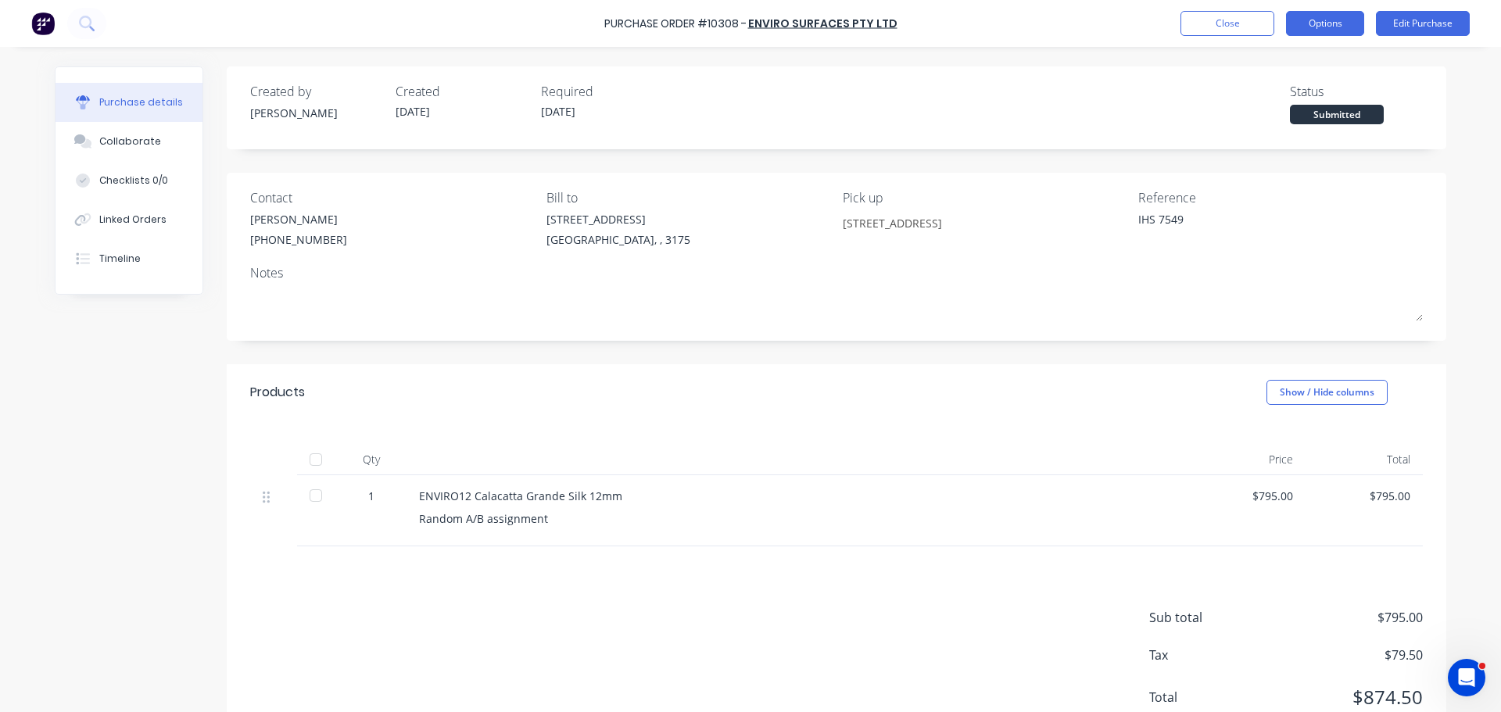
click at [1350, 26] on button "Options" at bounding box center [1325, 23] width 78 height 25
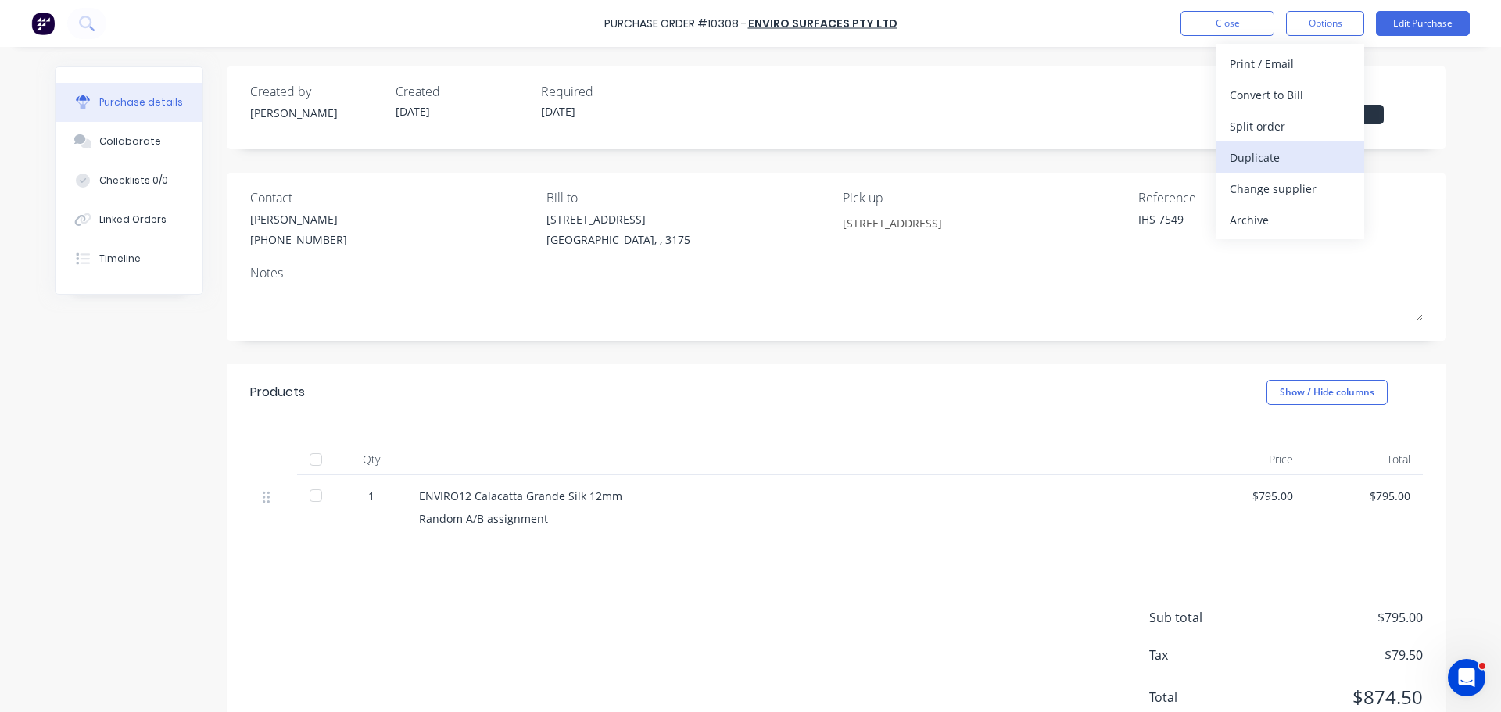
click at [1296, 156] on div "Duplicate" at bounding box center [1290, 157] width 120 height 23
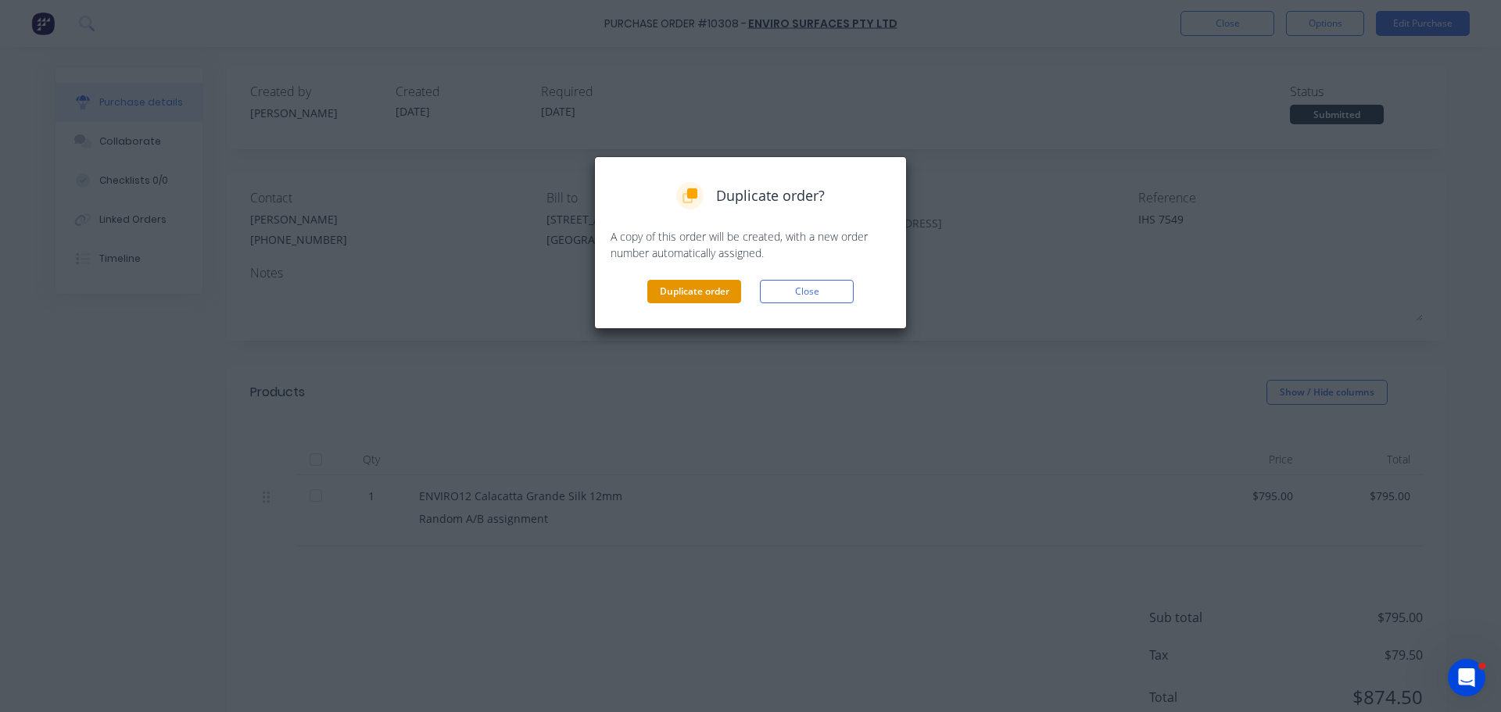
click at [665, 289] on button "Duplicate order" at bounding box center [694, 291] width 94 height 23
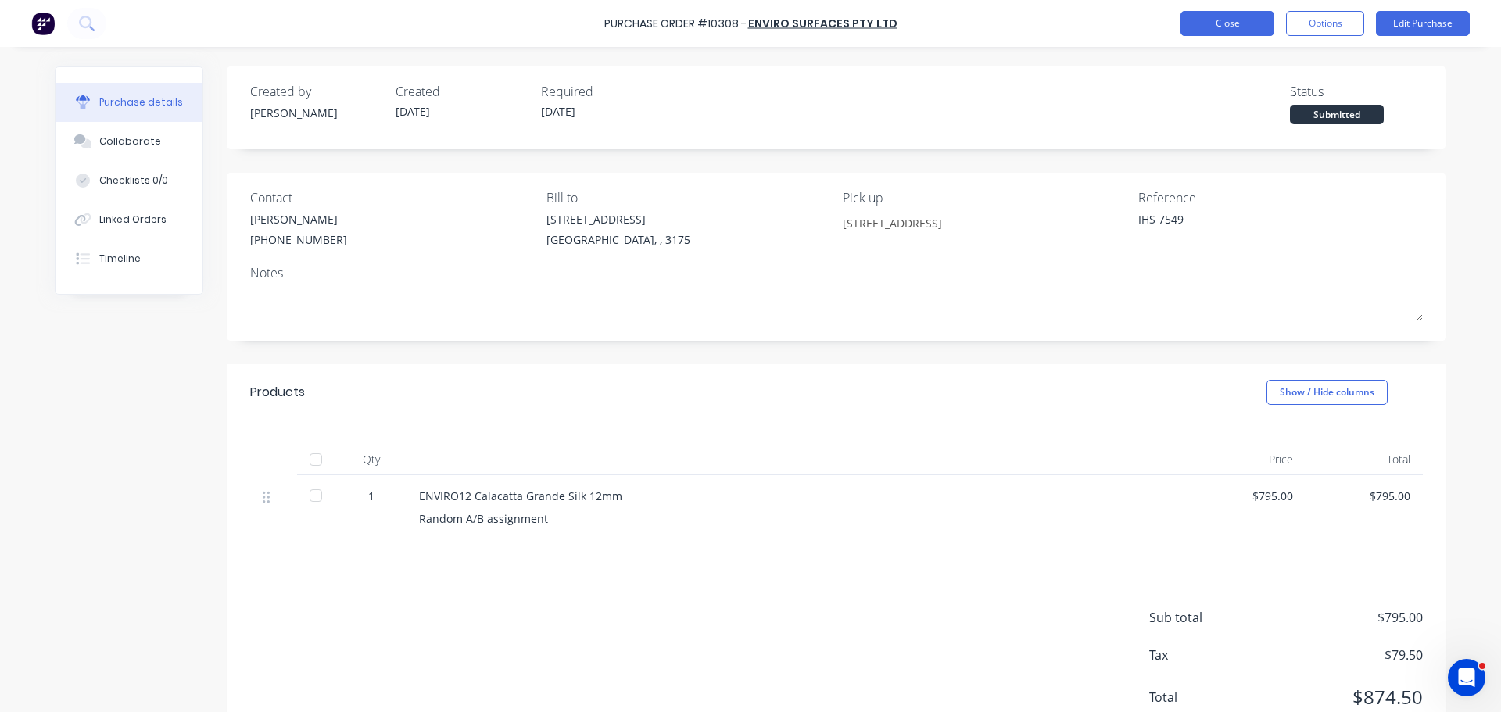
click at [1208, 17] on button "Close" at bounding box center [1227, 23] width 94 height 25
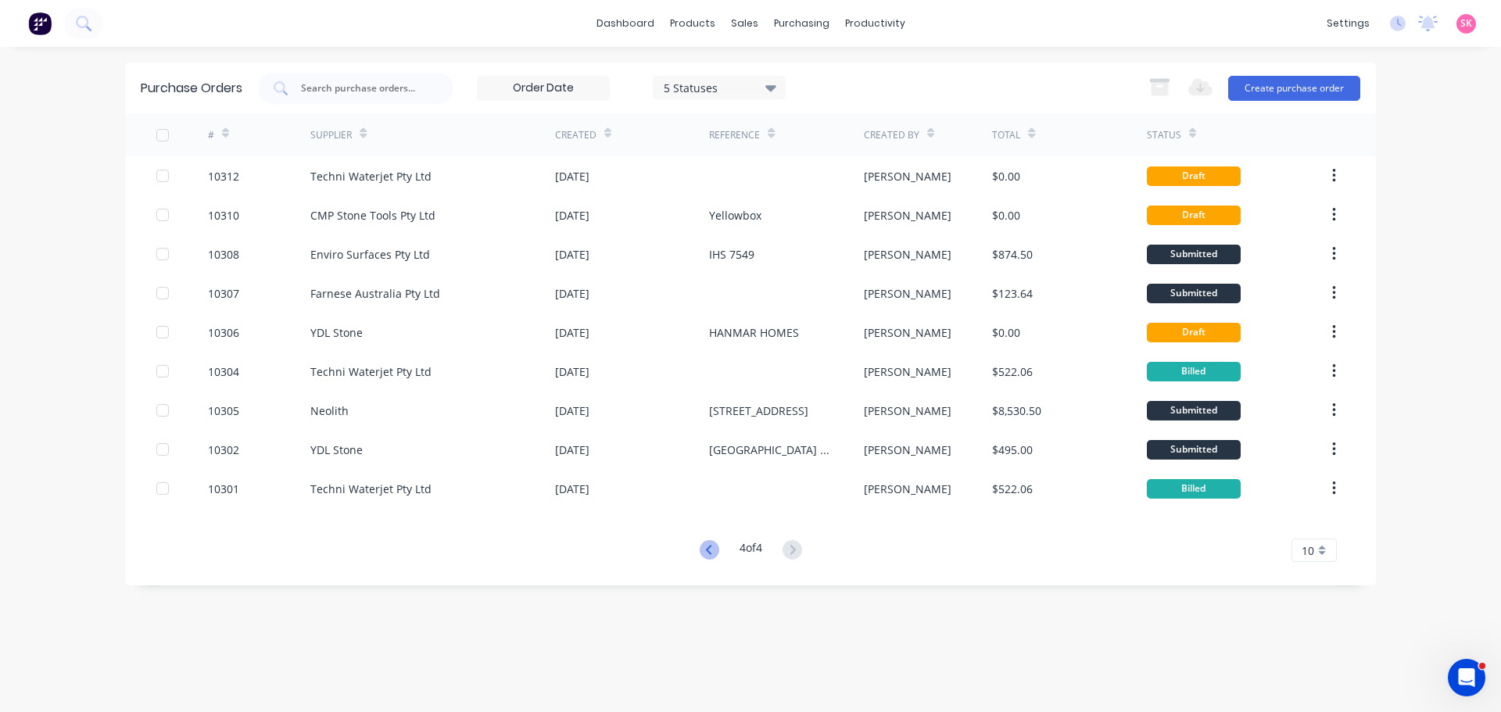
click at [713, 553] on icon at bounding box center [710, 550] width 20 height 20
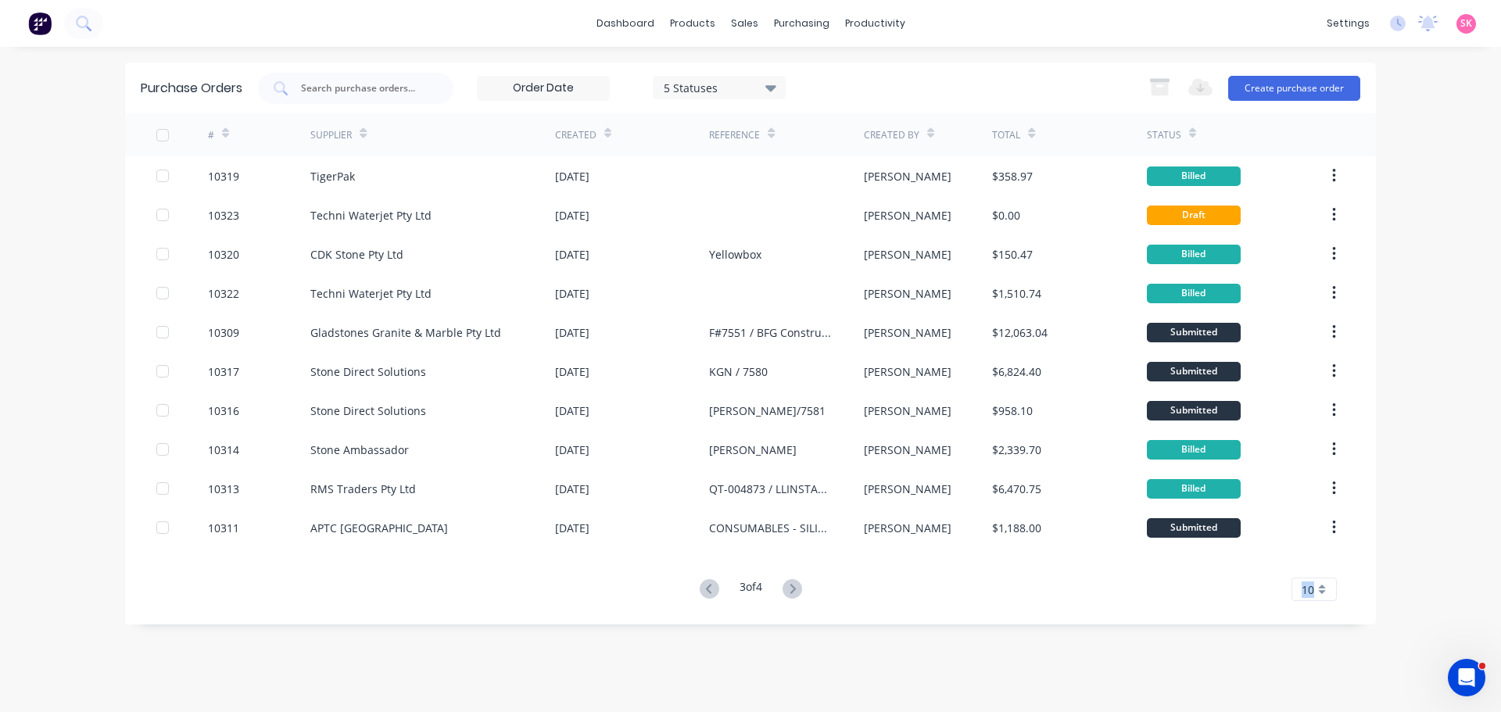
click at [713, 553] on div "# Supplier Created Reference Created By Total Status 10319 TigerPak 29 Jul 2025…" at bounding box center [750, 357] width 1251 height 488
click at [707, 586] on icon at bounding box center [707, 588] width 5 height 9
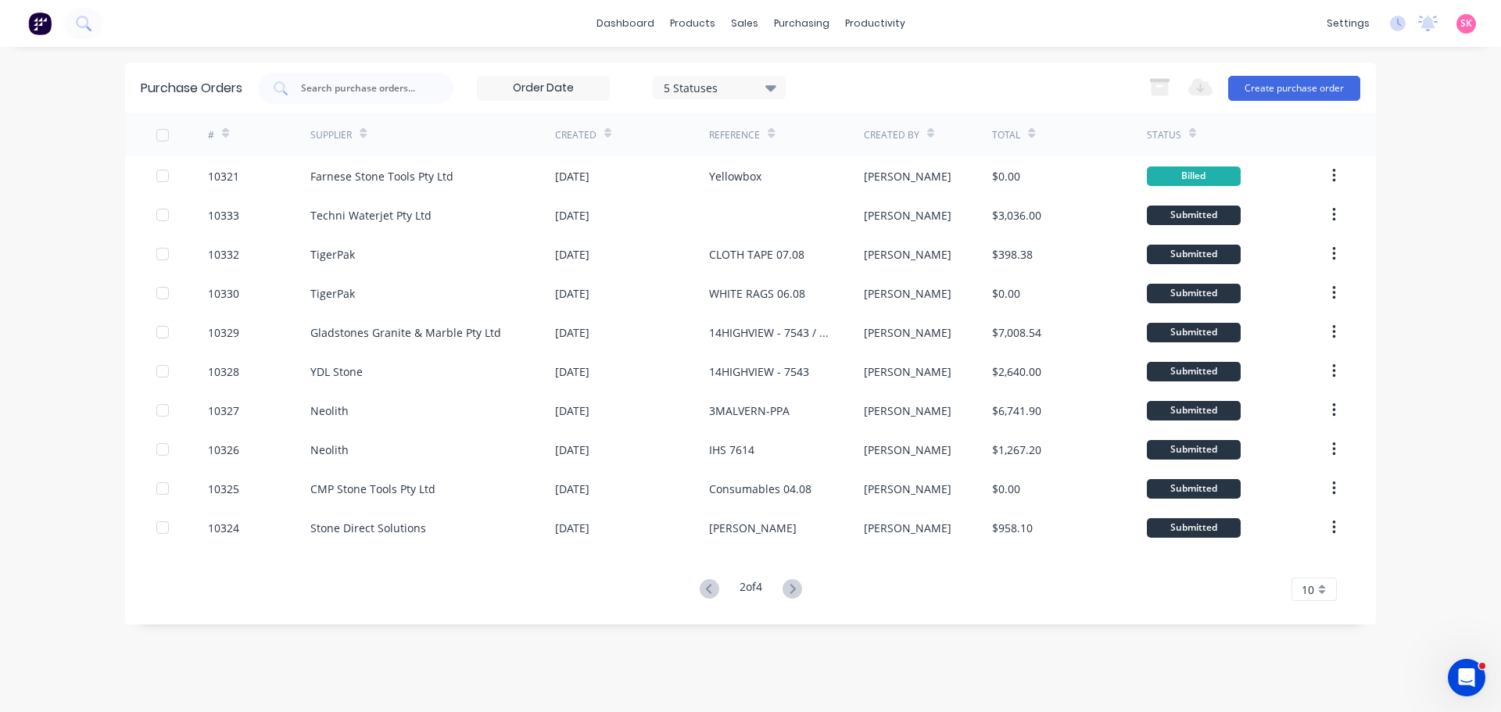
click at [707, 586] on icon at bounding box center [707, 588] width 5 height 9
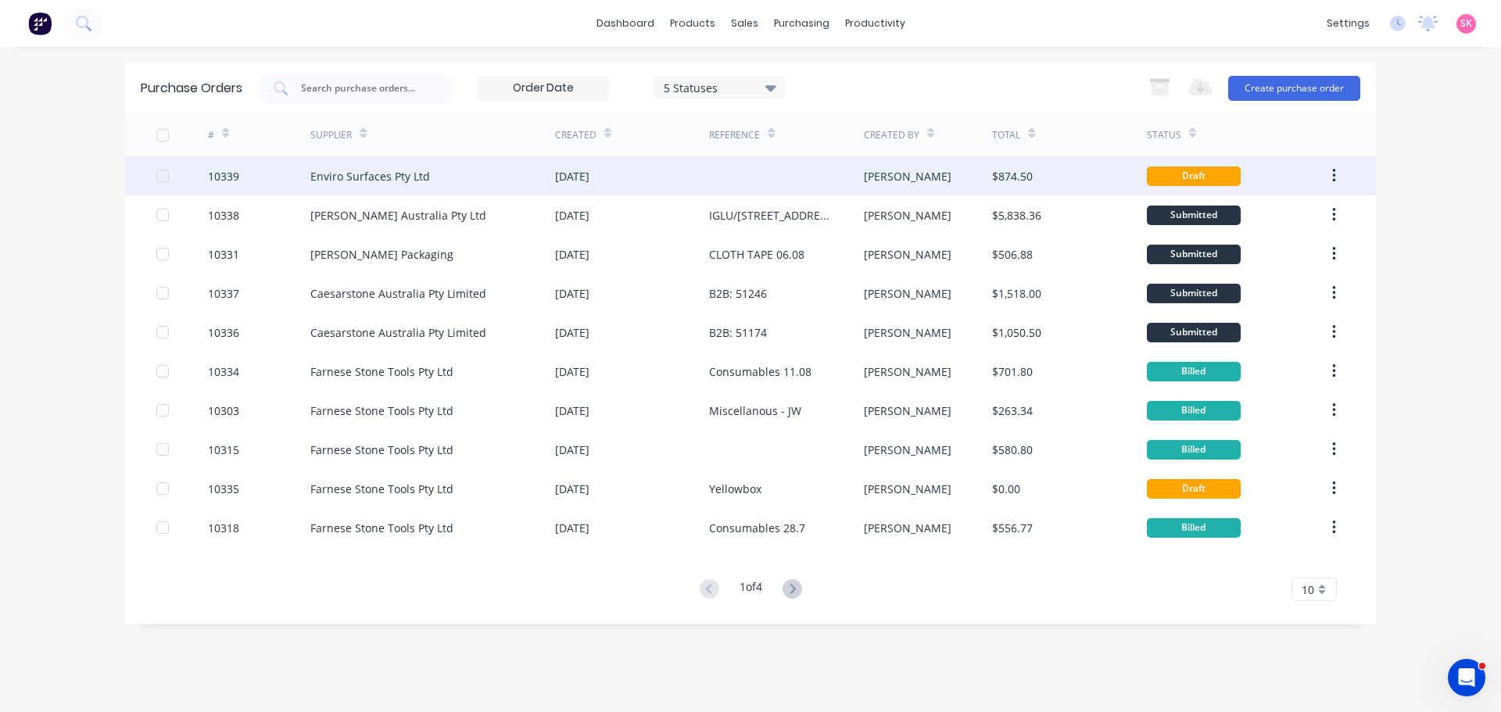
click at [816, 180] on div at bounding box center [786, 175] width 154 height 39
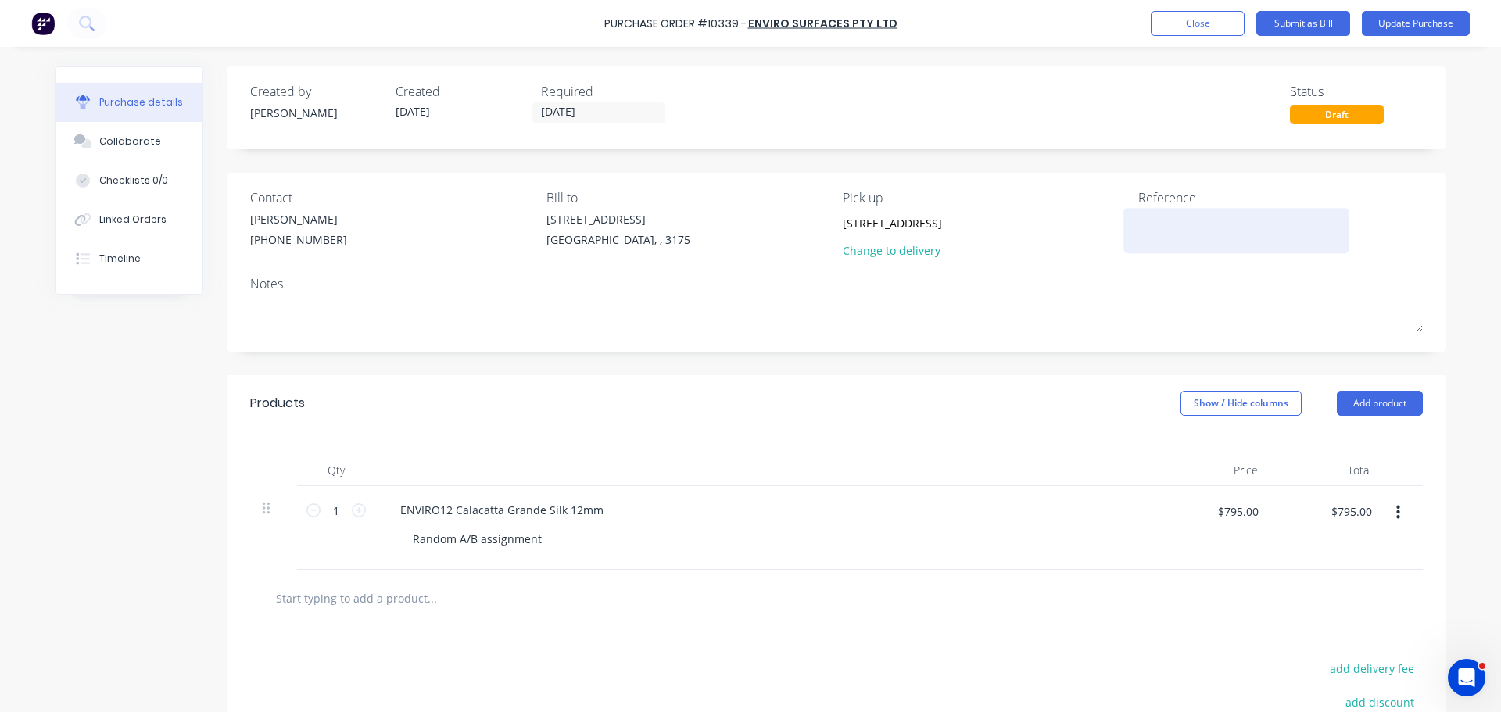
click at [1179, 228] on textarea at bounding box center [1235, 228] width 195 height 35
type textarea "x"
type textarea "I"
type textarea "x"
type textarea "IH"
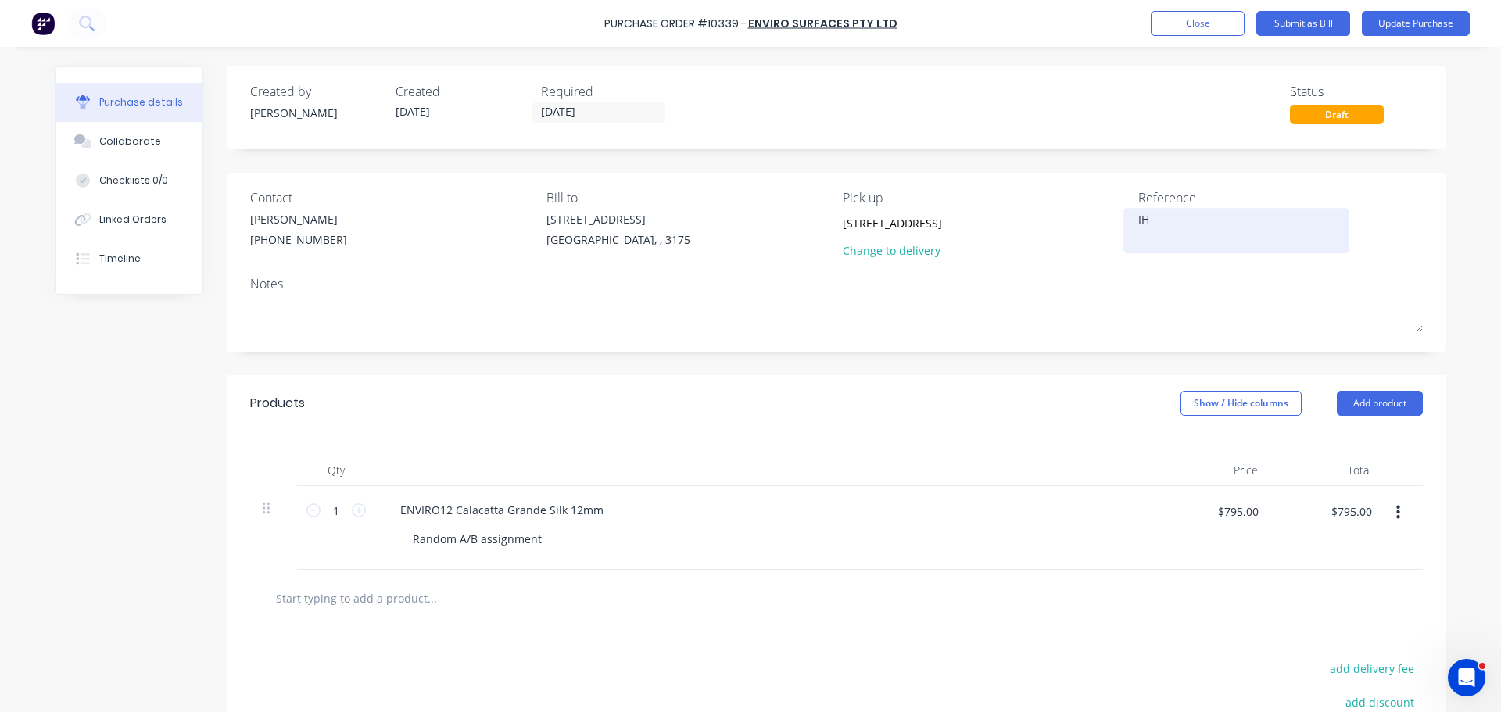
type textarea "x"
type textarea "IHS"
type textarea "x"
type textarea "IHS"
type textarea "x"
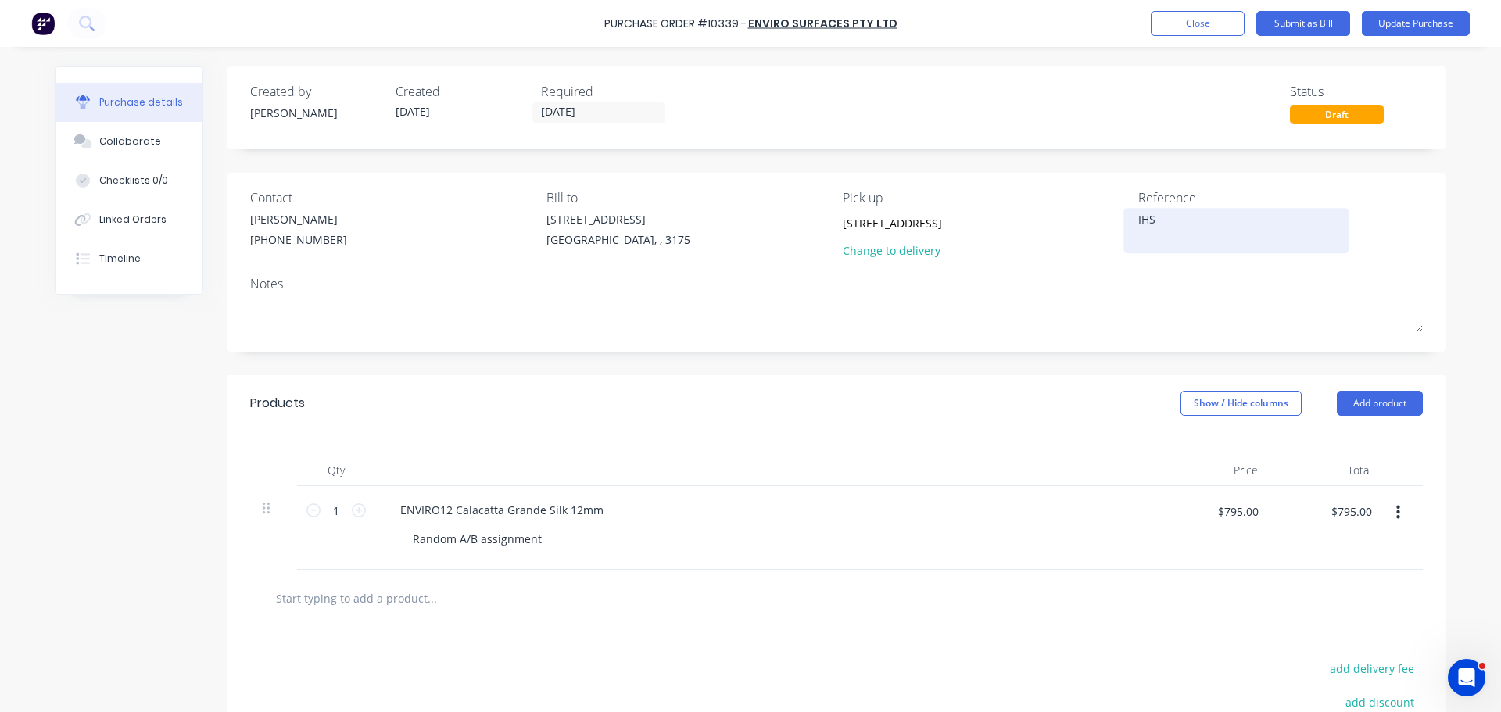
type textarea "IHS"
type textarea "x"
type textarea "IHS 7"
type textarea "x"
type textarea "IHS 76"
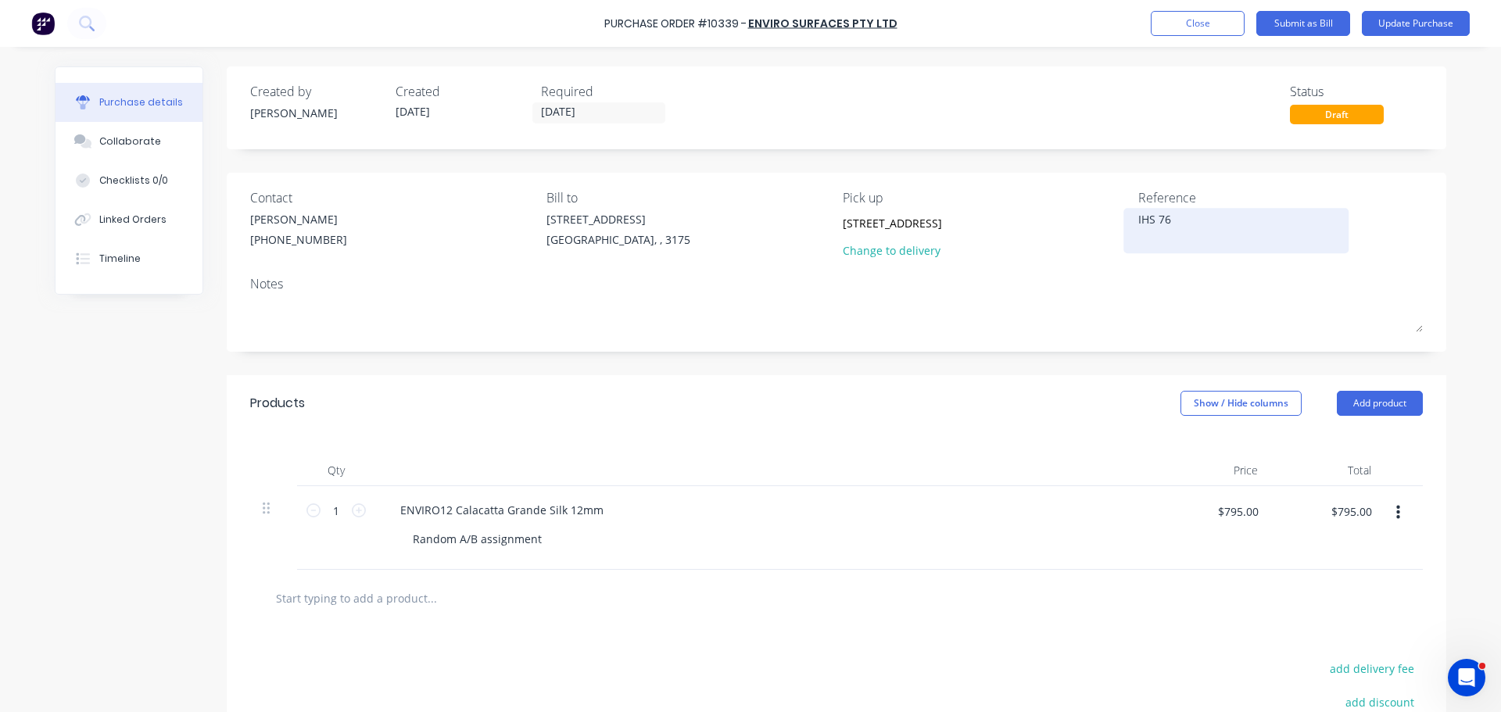
type textarea "x"
type textarea "IHS 7659"
click at [1409, 25] on button "Update Purchase" at bounding box center [1416, 23] width 108 height 25
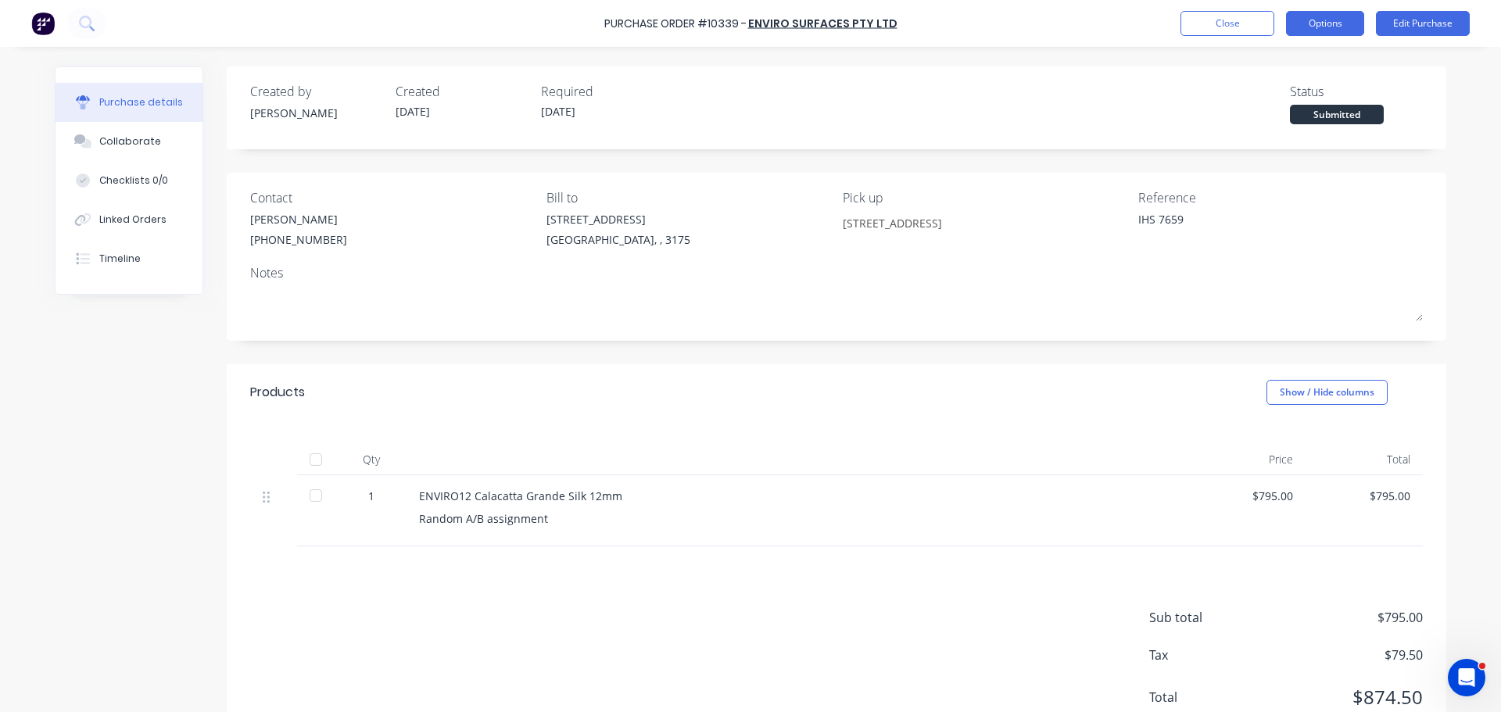
click at [1328, 15] on button "Options" at bounding box center [1325, 23] width 78 height 25
click at [882, 136] on div "Created by Stacey Created 14/08/25 Required 14/08/25 Status Submitted" at bounding box center [837, 107] width 1220 height 83
click at [1291, 20] on button "Options" at bounding box center [1325, 23] width 78 height 25
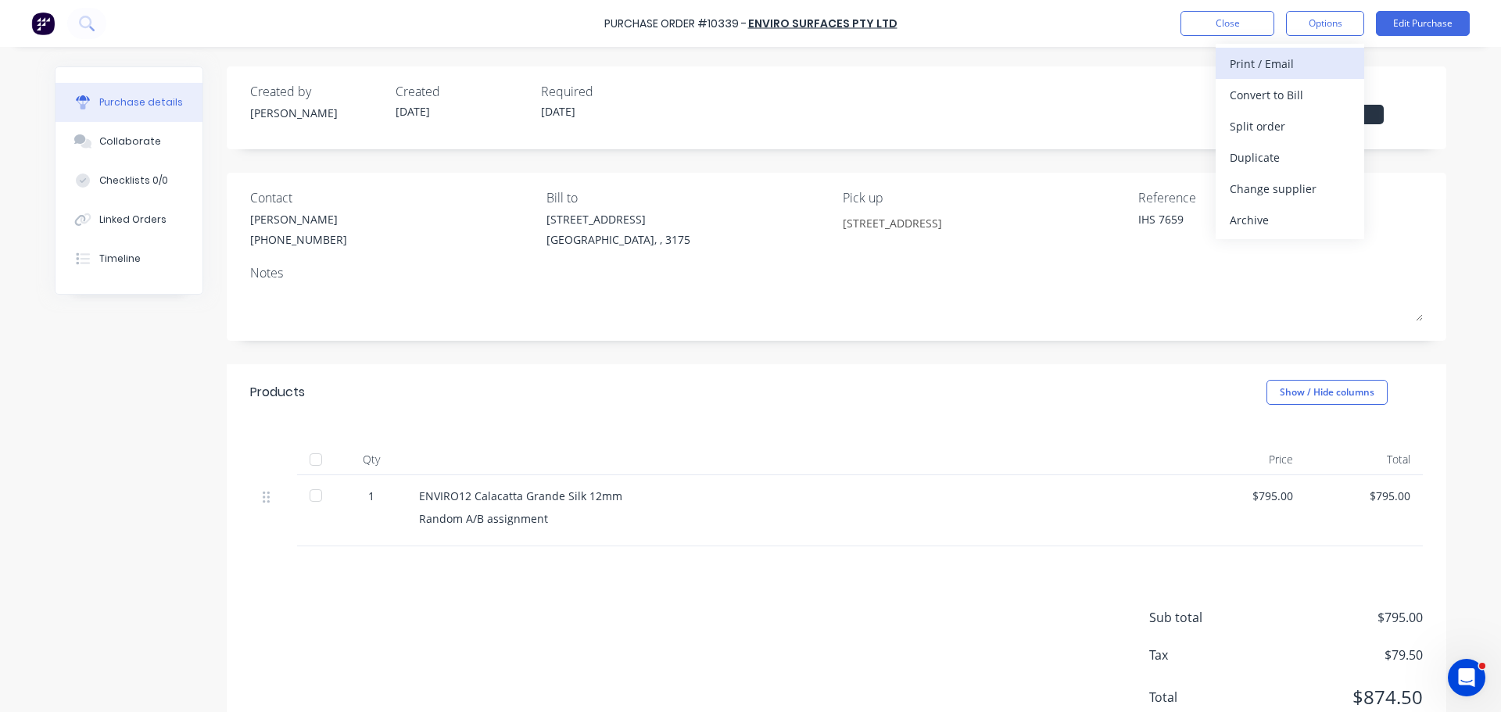
click at [1291, 57] on div "Print / Email" at bounding box center [1290, 63] width 120 height 23
click at [1268, 102] on div "With pricing" at bounding box center [1290, 95] width 120 height 23
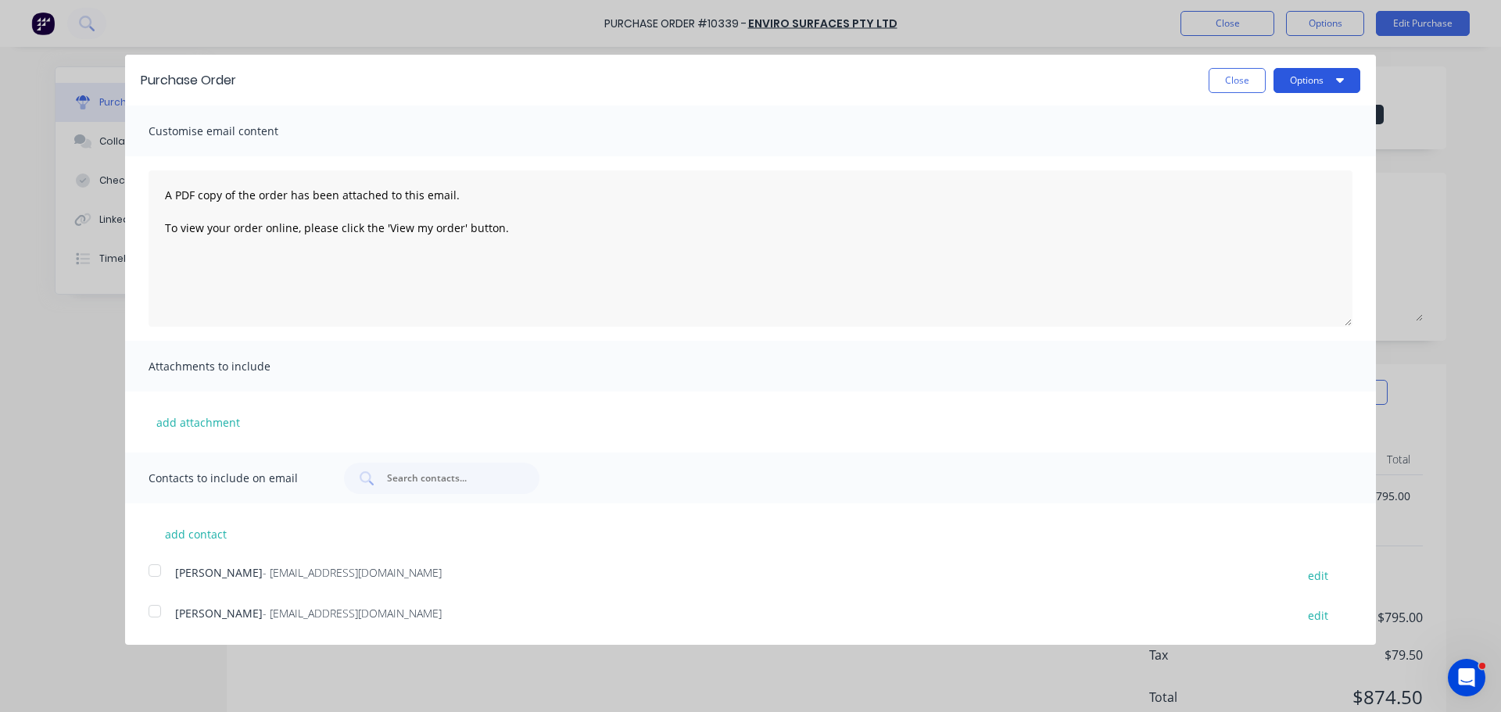
click at [1294, 78] on button "Options" at bounding box center [1316, 80] width 87 height 25
click at [1284, 116] on div "Print" at bounding box center [1286, 120] width 120 height 23
click at [1207, 91] on div "Close Options Print Email" at bounding box center [806, 80] width 1109 height 25
click at [1216, 83] on button "Close" at bounding box center [1237, 80] width 57 height 25
type textarea "x"
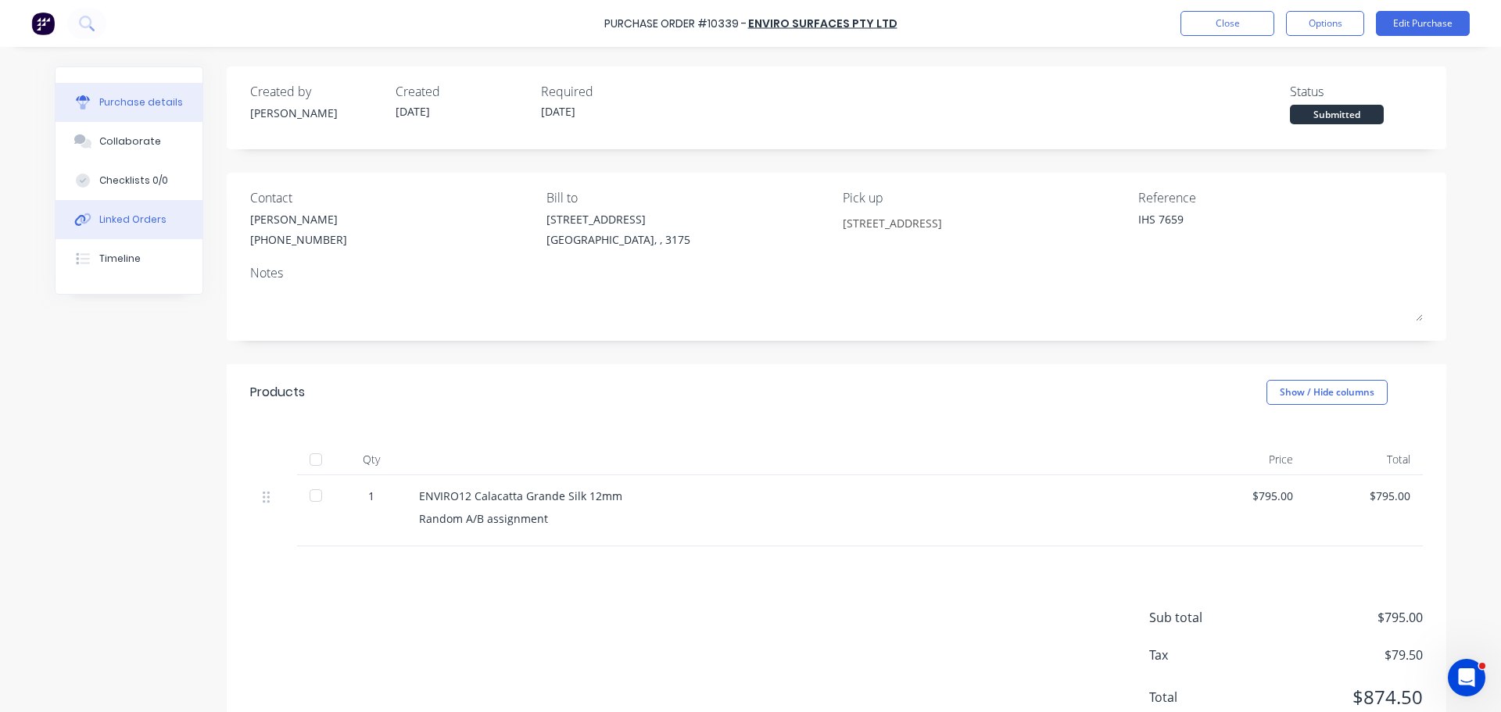
click at [109, 232] on button "Linked Orders" at bounding box center [129, 219] width 147 height 39
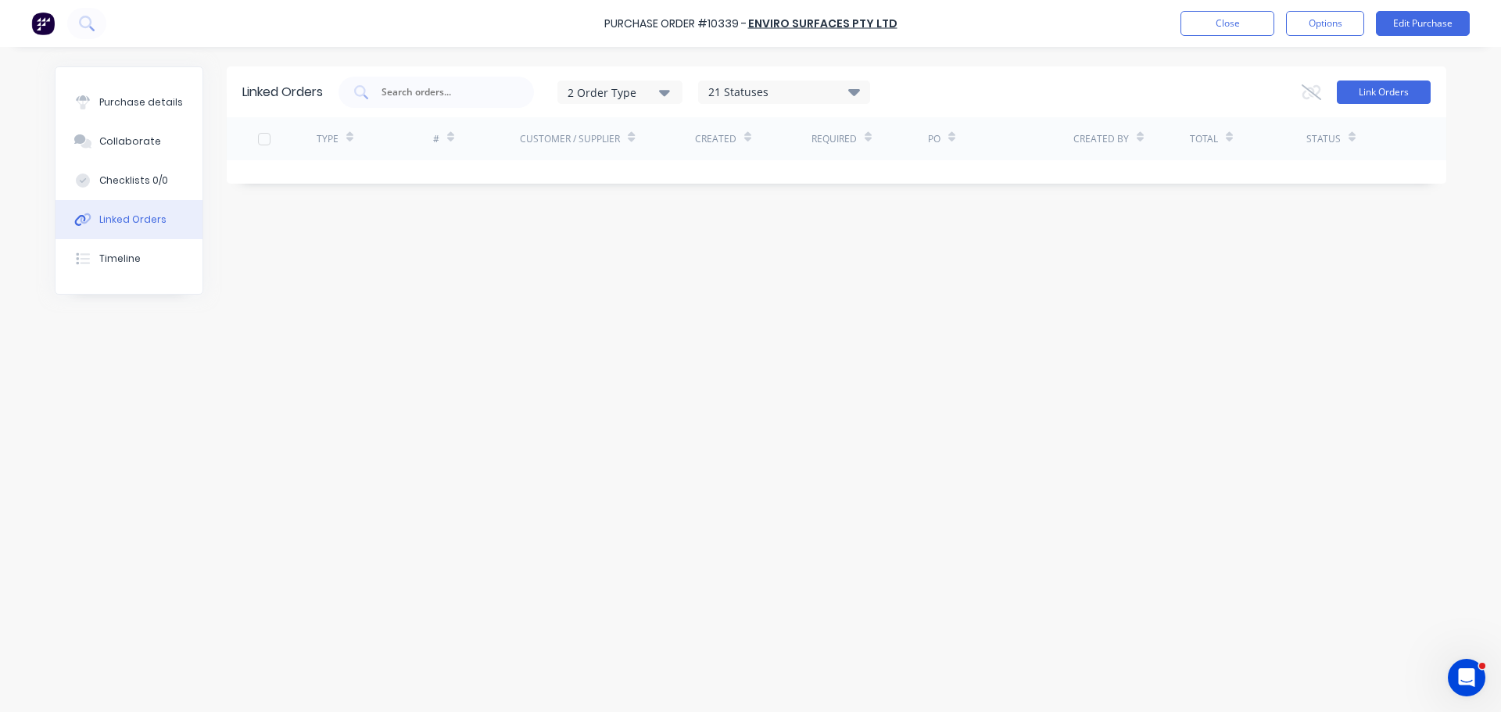
click at [1374, 91] on button "Link Orders" at bounding box center [1384, 92] width 94 height 23
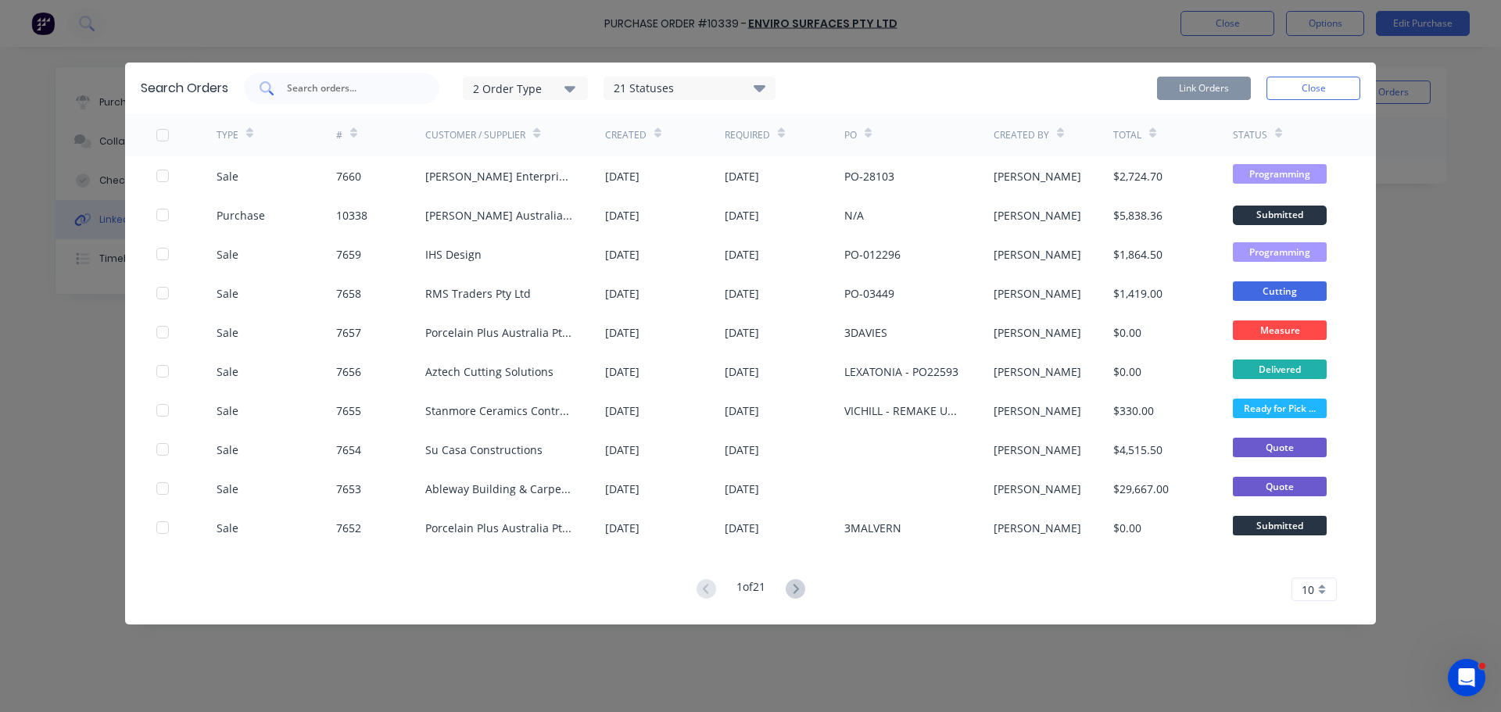
click at [331, 81] on input "text" at bounding box center [350, 89] width 130 height 16
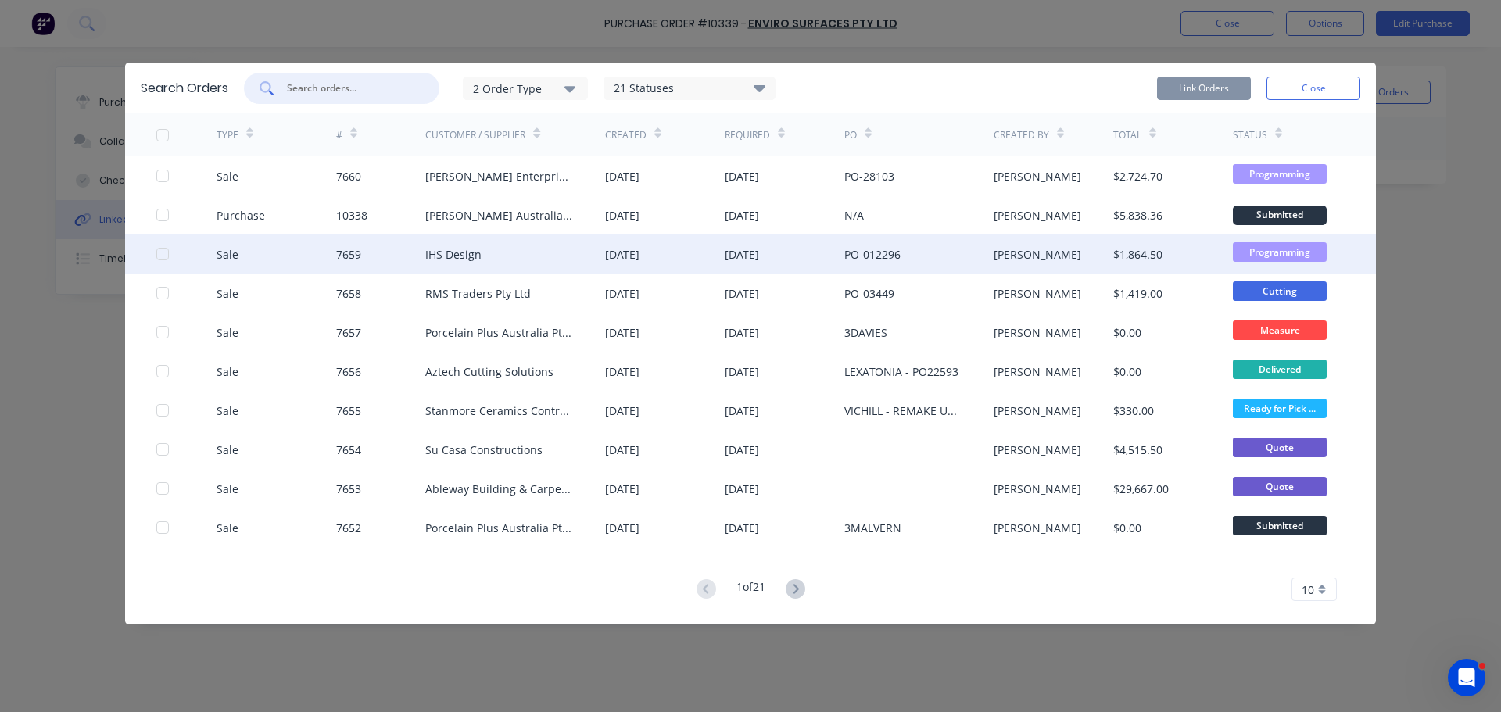
click at [157, 257] on div at bounding box center [162, 253] width 31 height 31
click at [1215, 86] on button "Link Orders" at bounding box center [1204, 88] width 94 height 23
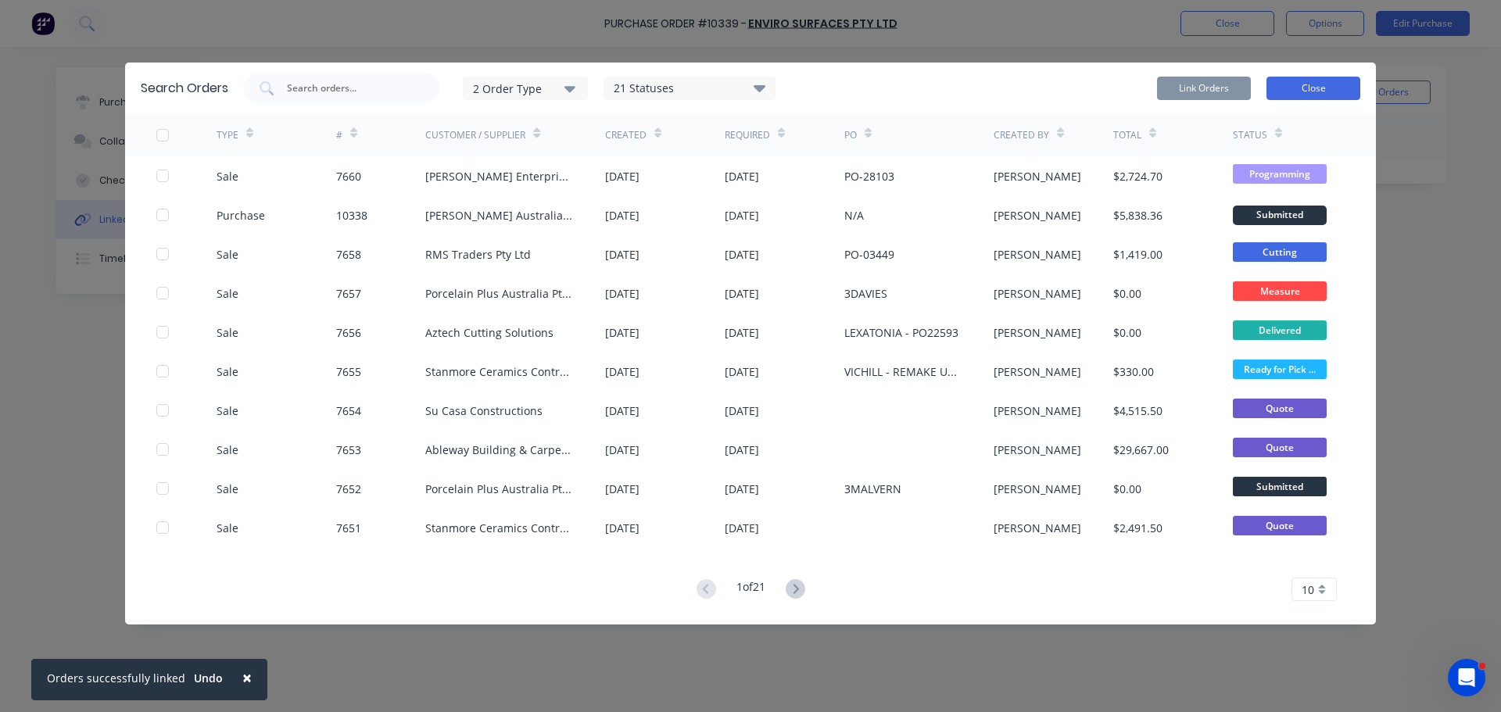
click at [1299, 91] on button "Close" at bounding box center [1313, 88] width 94 height 23
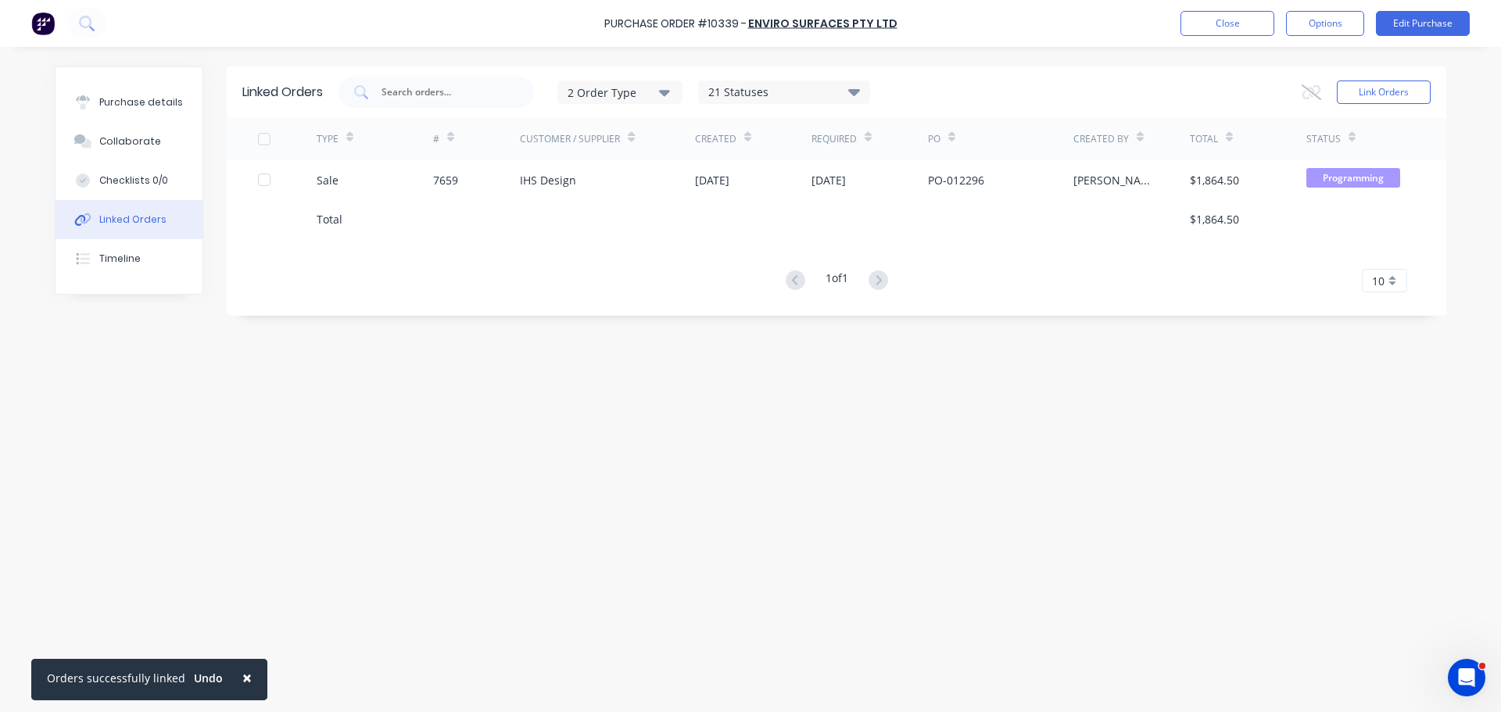
click at [243, 676] on span "×" at bounding box center [246, 678] width 9 height 22
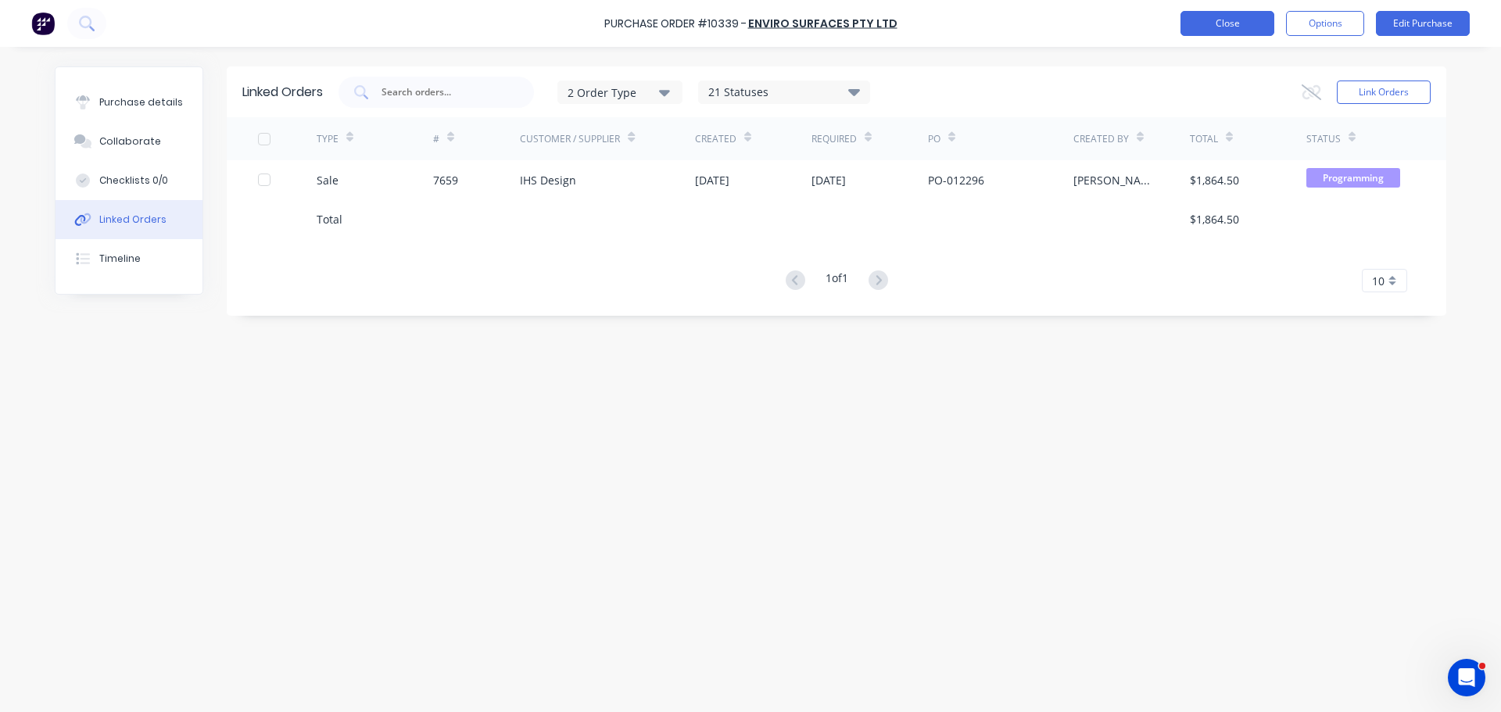
click at [1231, 16] on button "Close" at bounding box center [1227, 23] width 94 height 25
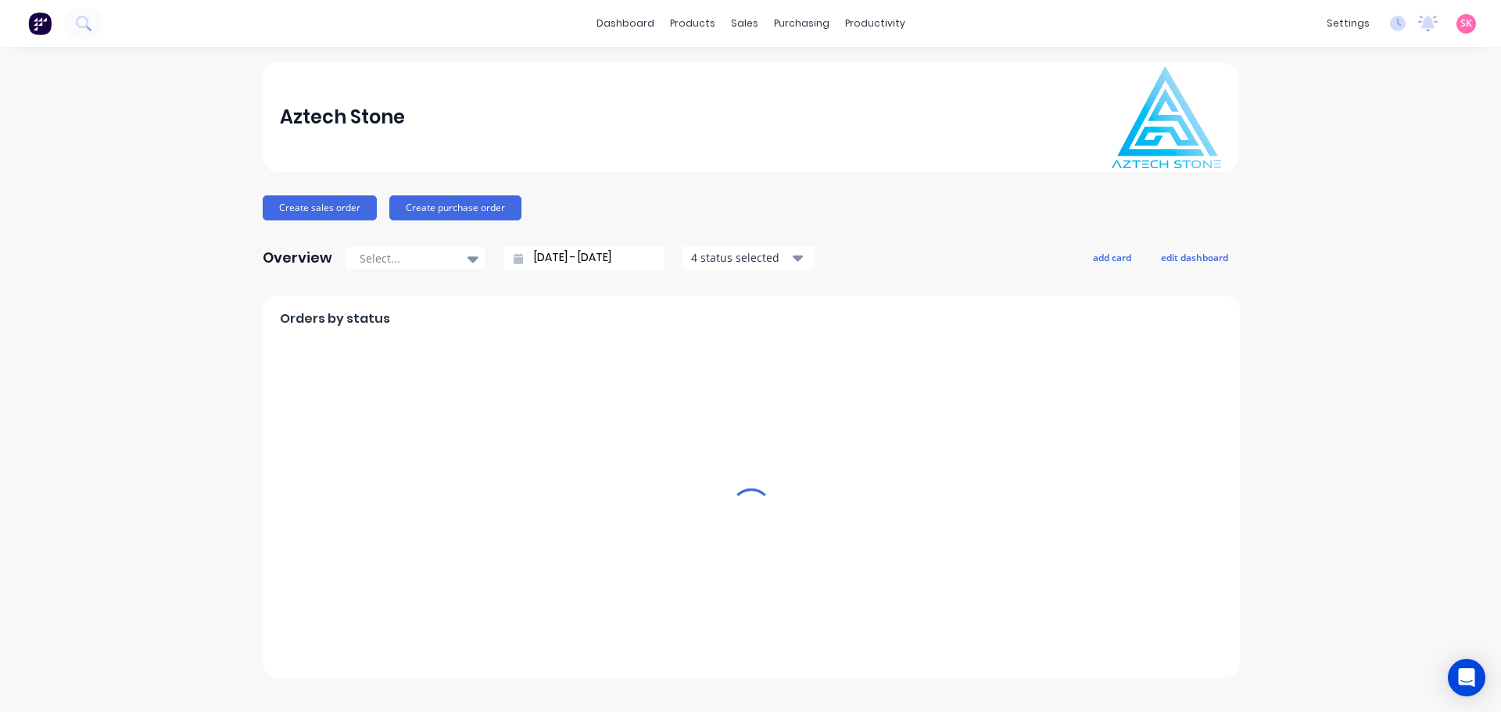
click at [1467, 23] on span "SK" at bounding box center [1466, 23] width 12 height 14
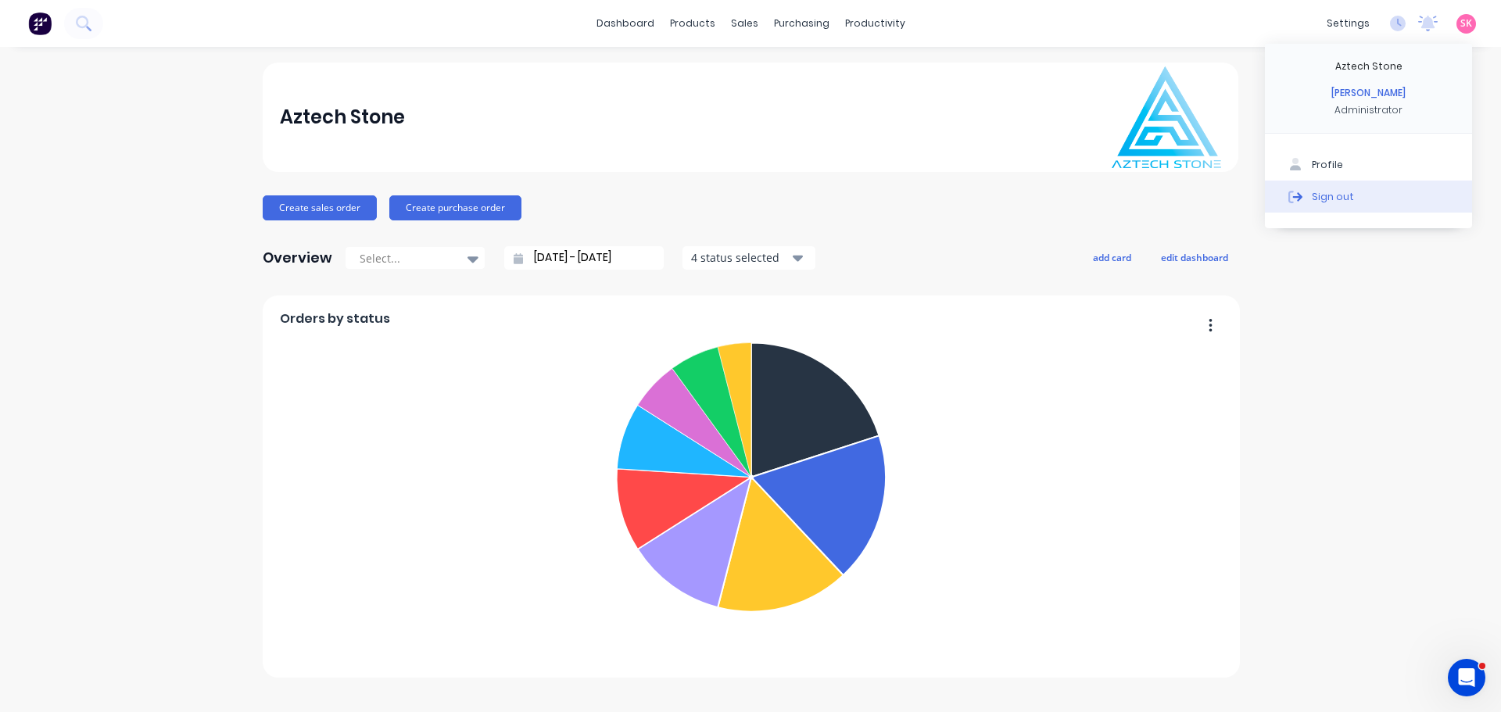
click at [1359, 190] on button "Sign out" at bounding box center [1368, 196] width 207 height 31
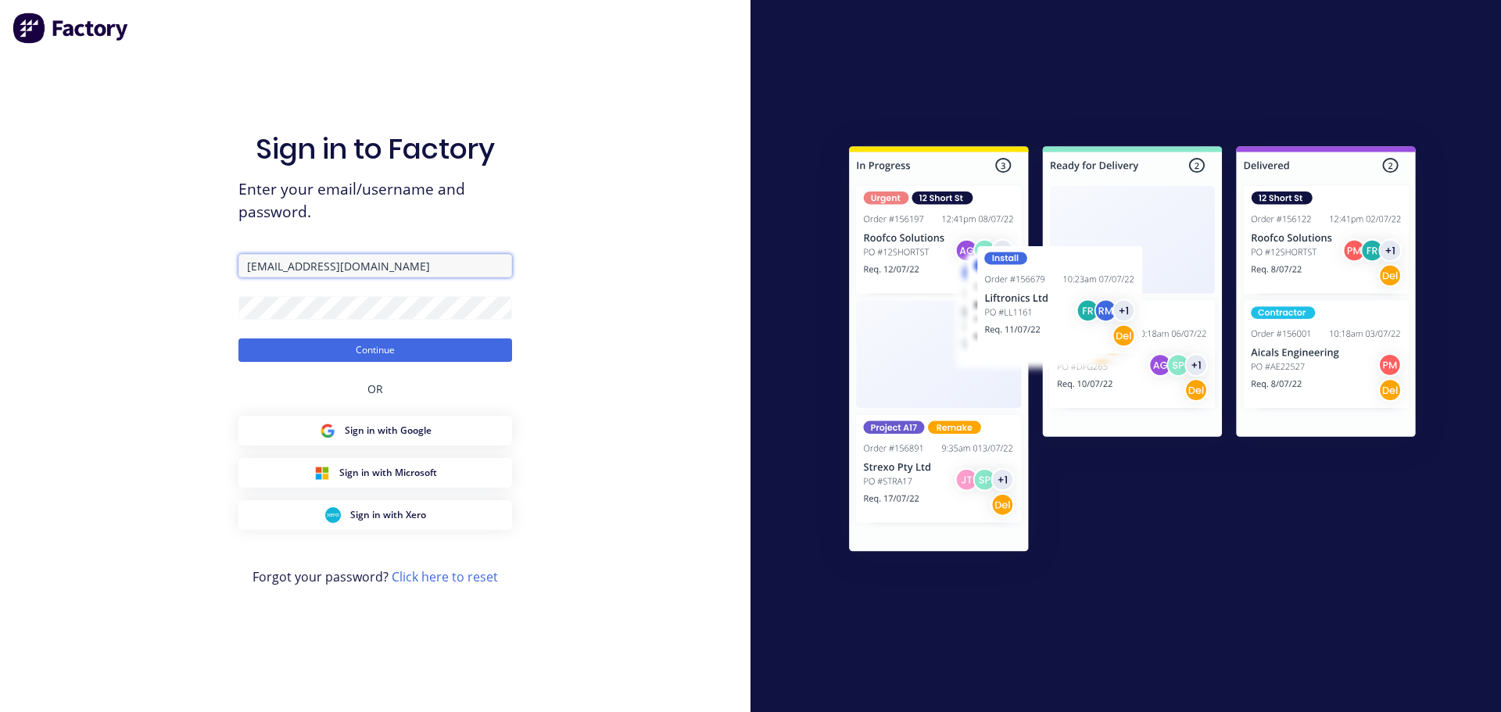
click at [432, 270] on input "[EMAIL_ADDRESS][DOMAIN_NAME]" at bounding box center [375, 265] width 274 height 23
type input "[EMAIL_ADDRESS][DOMAIN_NAME]"
click at [380, 349] on button "Continue" at bounding box center [375, 350] width 274 height 23
